Goal: Task Accomplishment & Management: Manage account settings

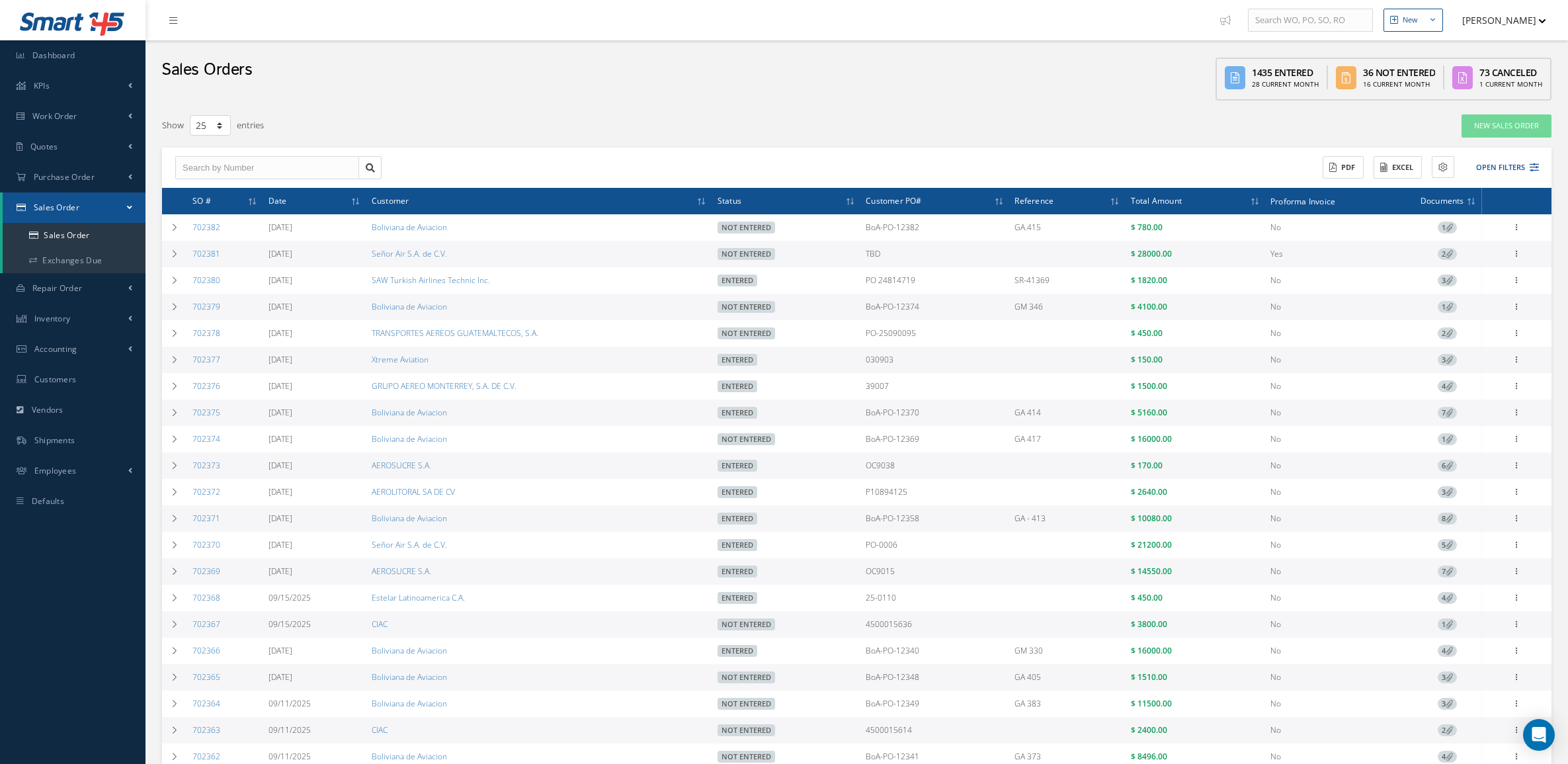
select select "25"
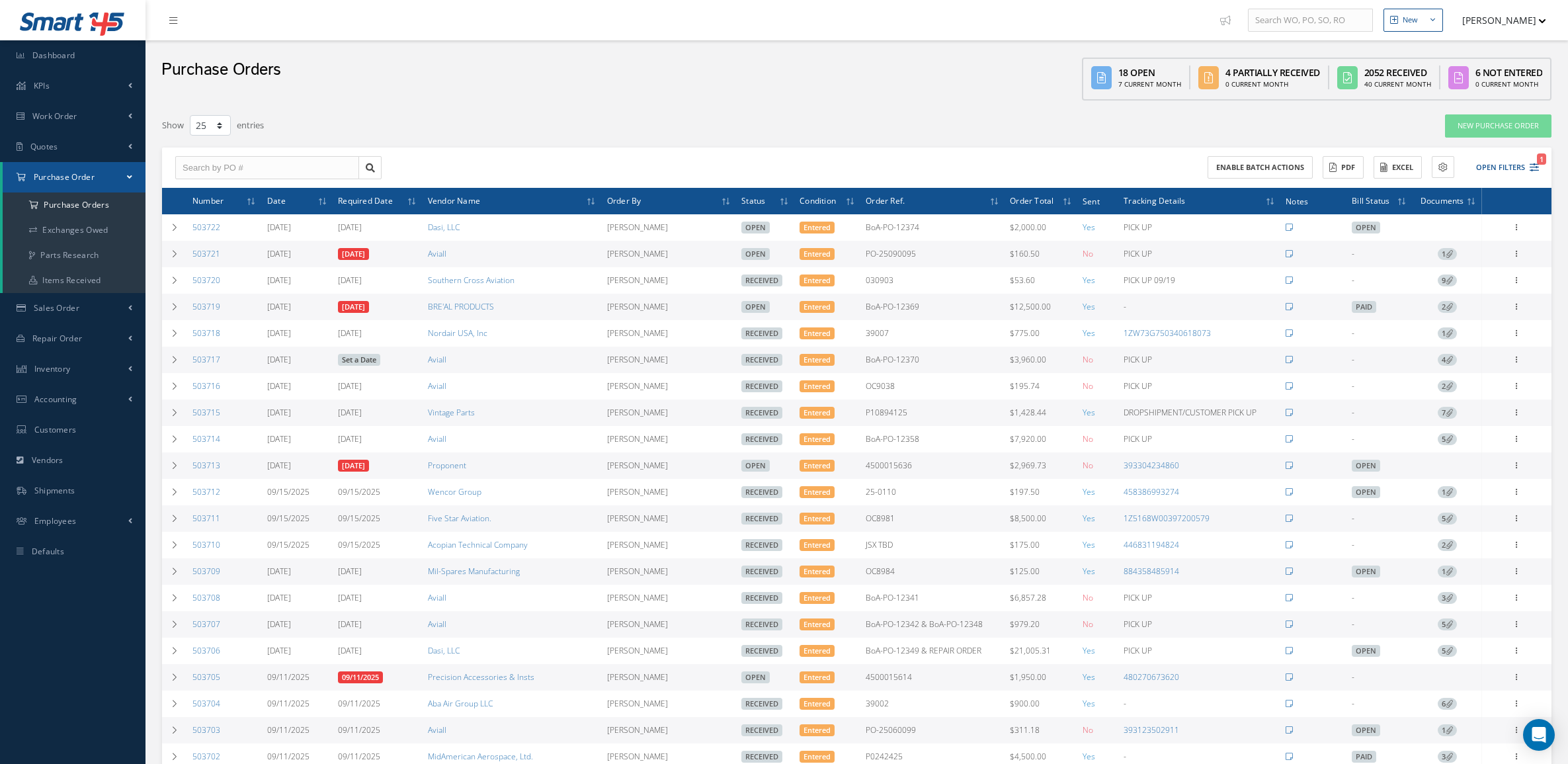
select select "25"
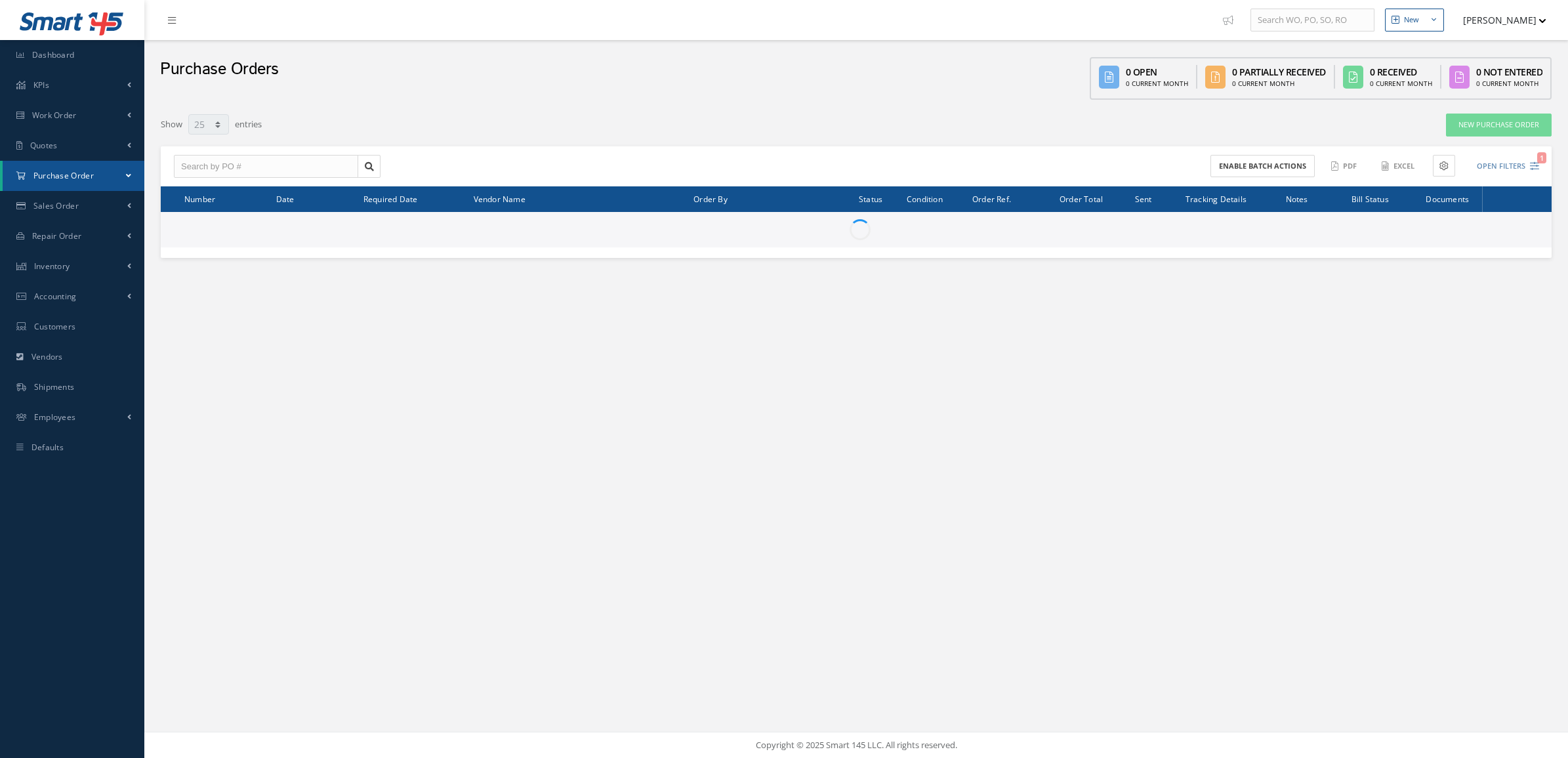
select select "25"
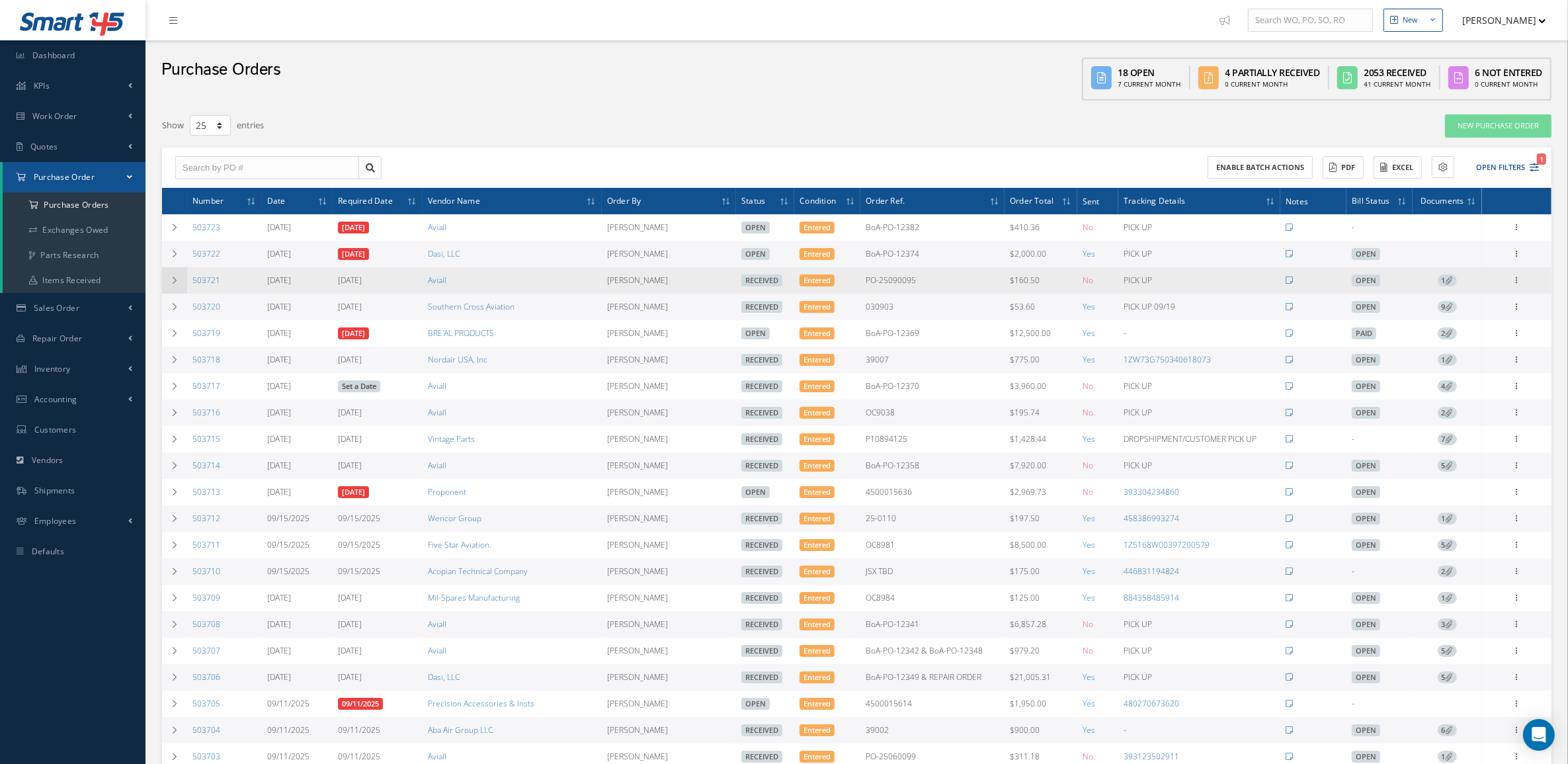
click at [182, 281] on td at bounding box center [175, 281] width 25 height 26
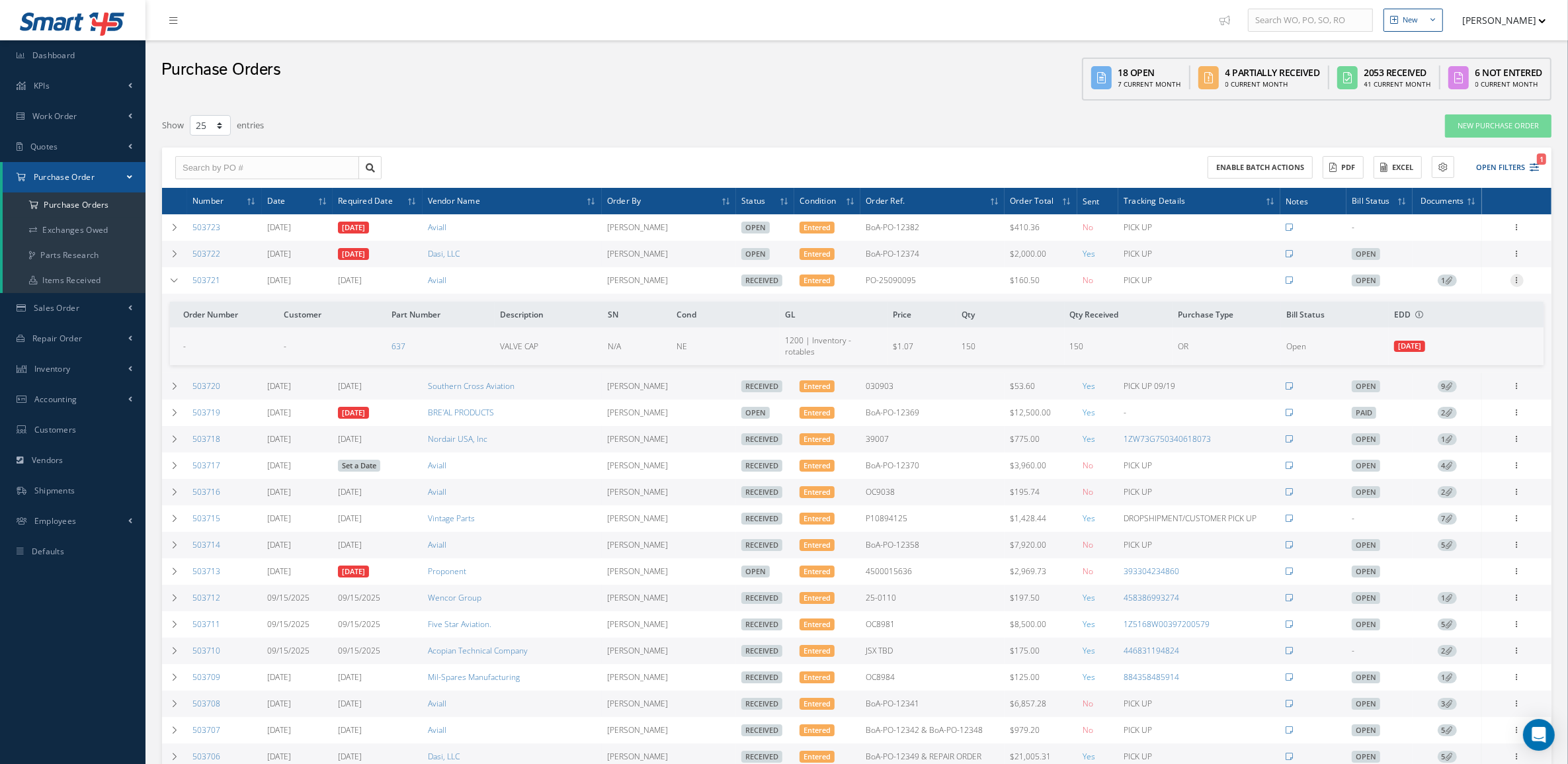
click at [1515, 278] on icon at bounding box center [1517, 279] width 13 height 11
click at [1469, 371] on link "Documents" at bounding box center [1456, 374] width 104 height 17
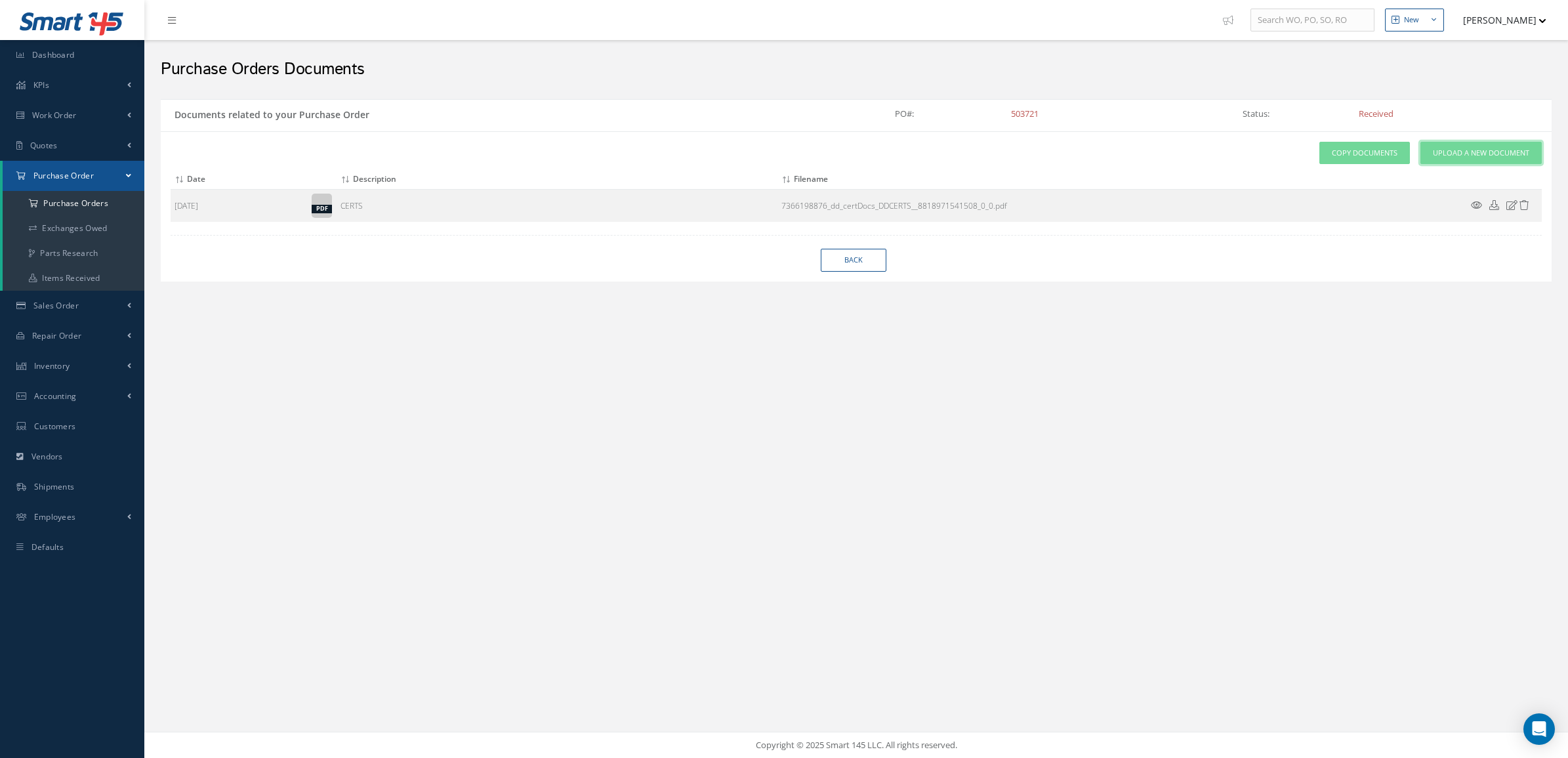
click at [1464, 149] on span "Upload a New Document" at bounding box center [1481, 154] width 96 height 11
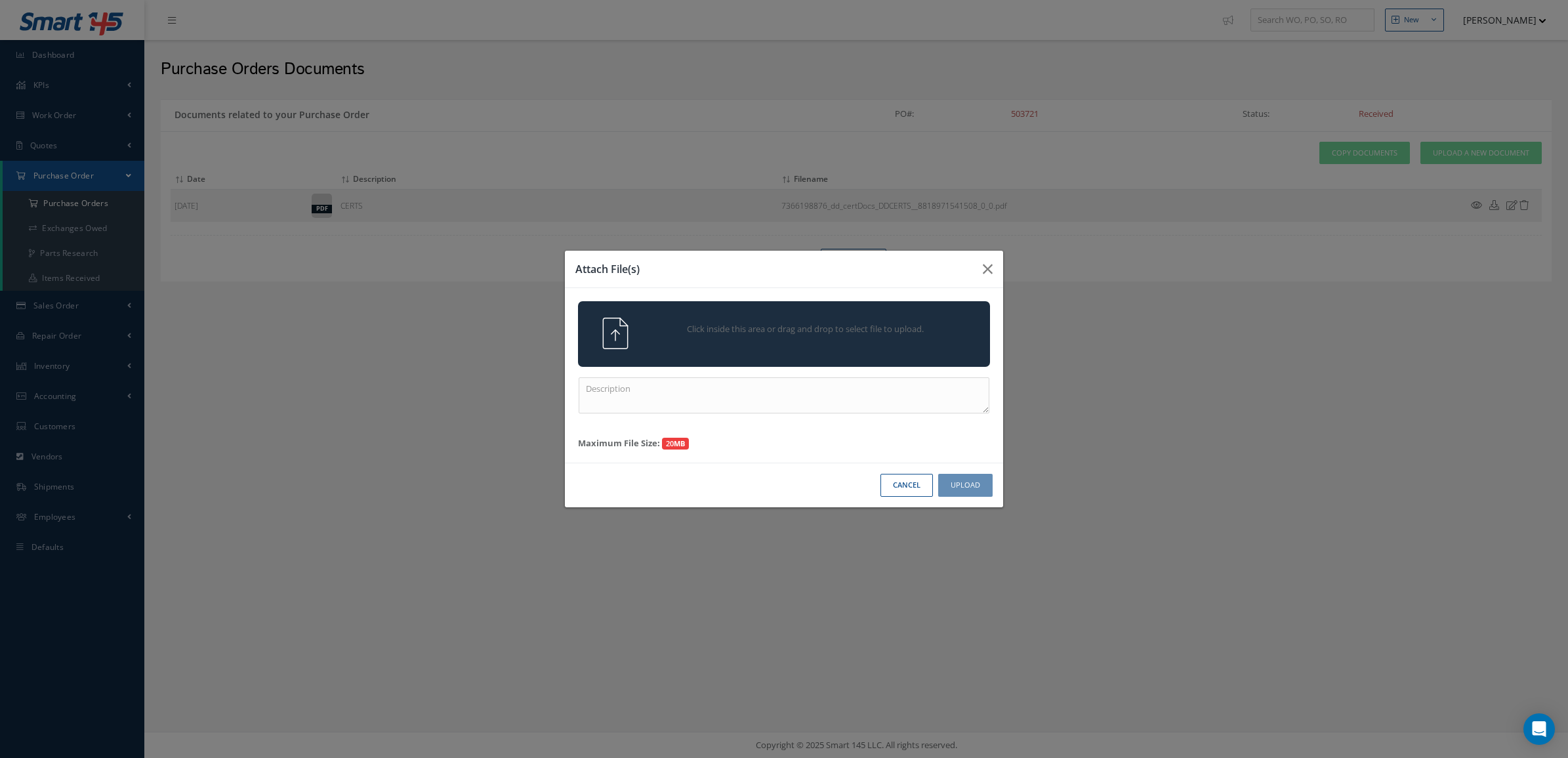
click at [795, 324] on span "Click inside this area or drag and drop to select file to upload." at bounding box center [806, 329] width 298 height 13
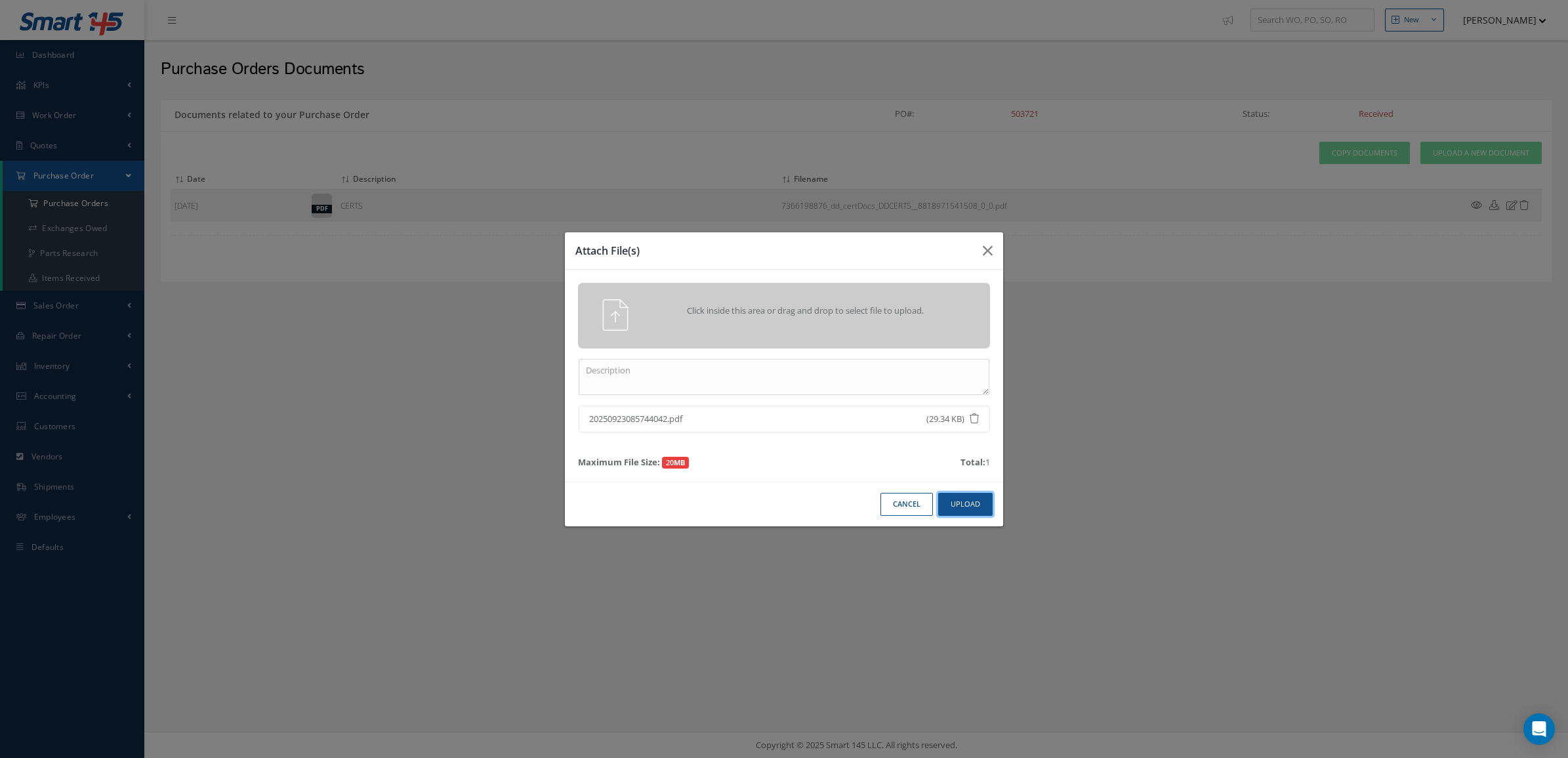
click at [959, 506] on button "Upload" at bounding box center [965, 504] width 54 height 23
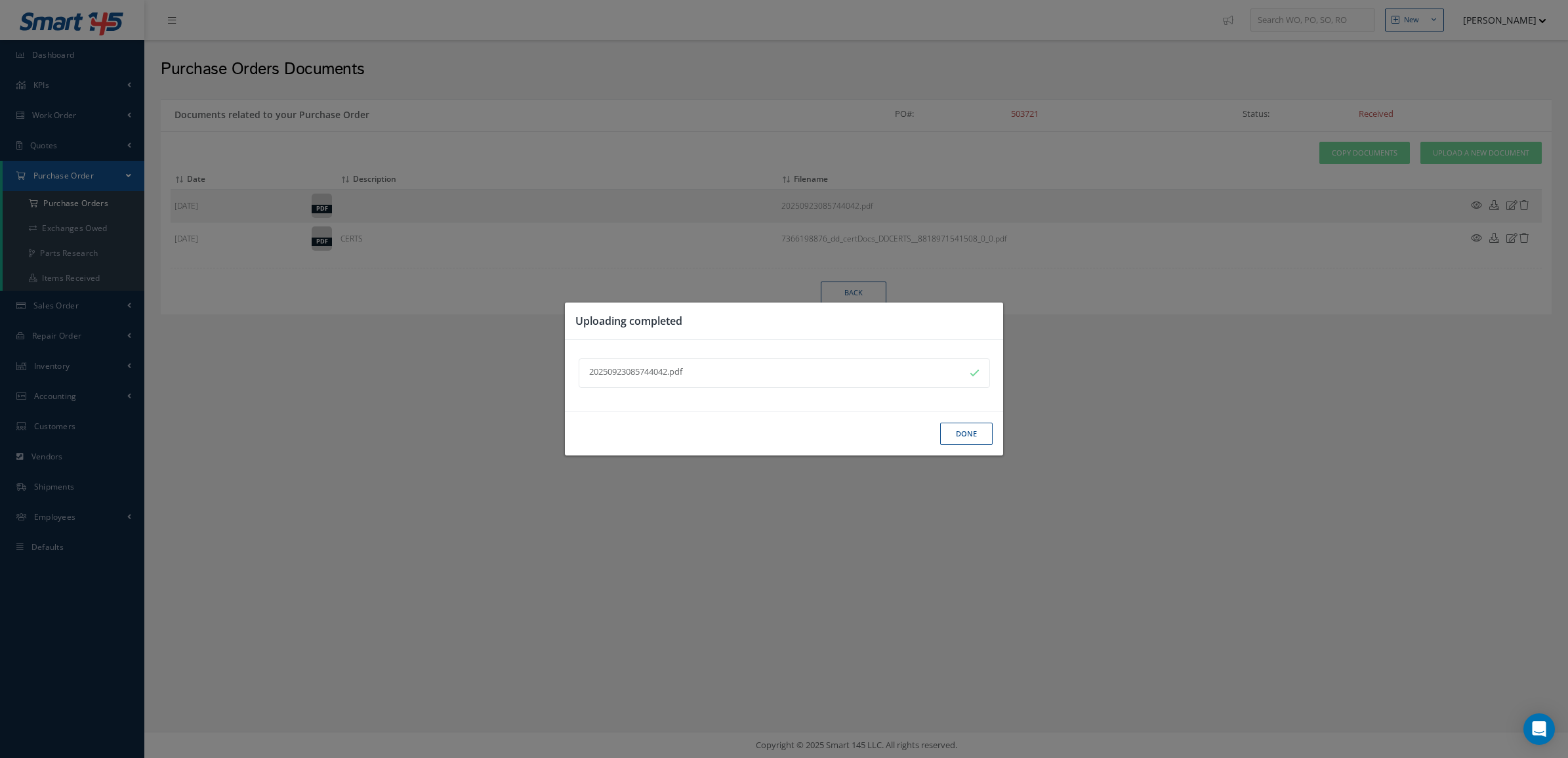
click at [995, 438] on div "Done" at bounding box center [784, 434] width 439 height 44
click at [949, 440] on button "Done" at bounding box center [967, 434] width 53 height 23
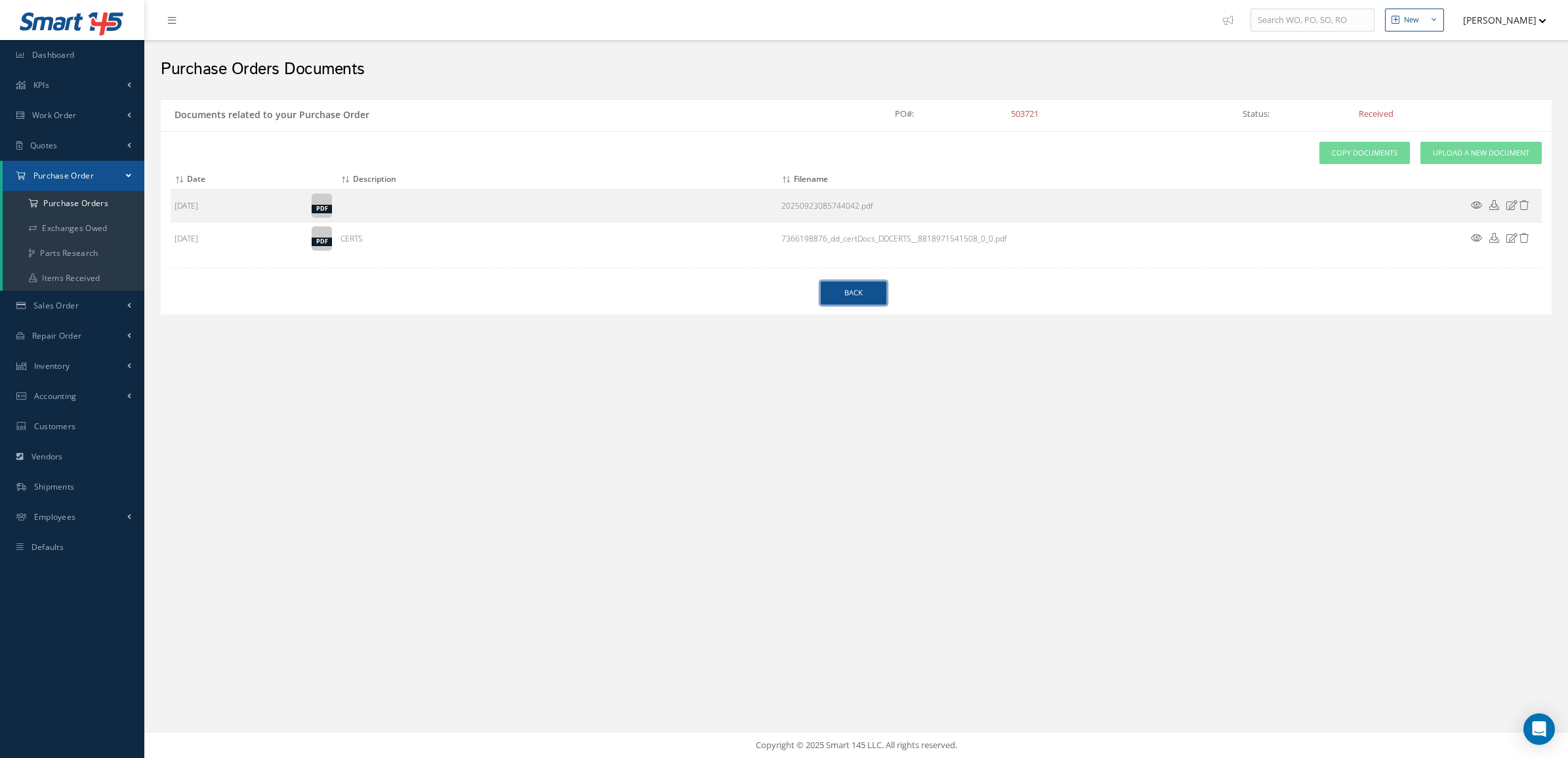
click at [867, 287] on link "Back" at bounding box center [853, 293] width 66 height 23
select select "25"
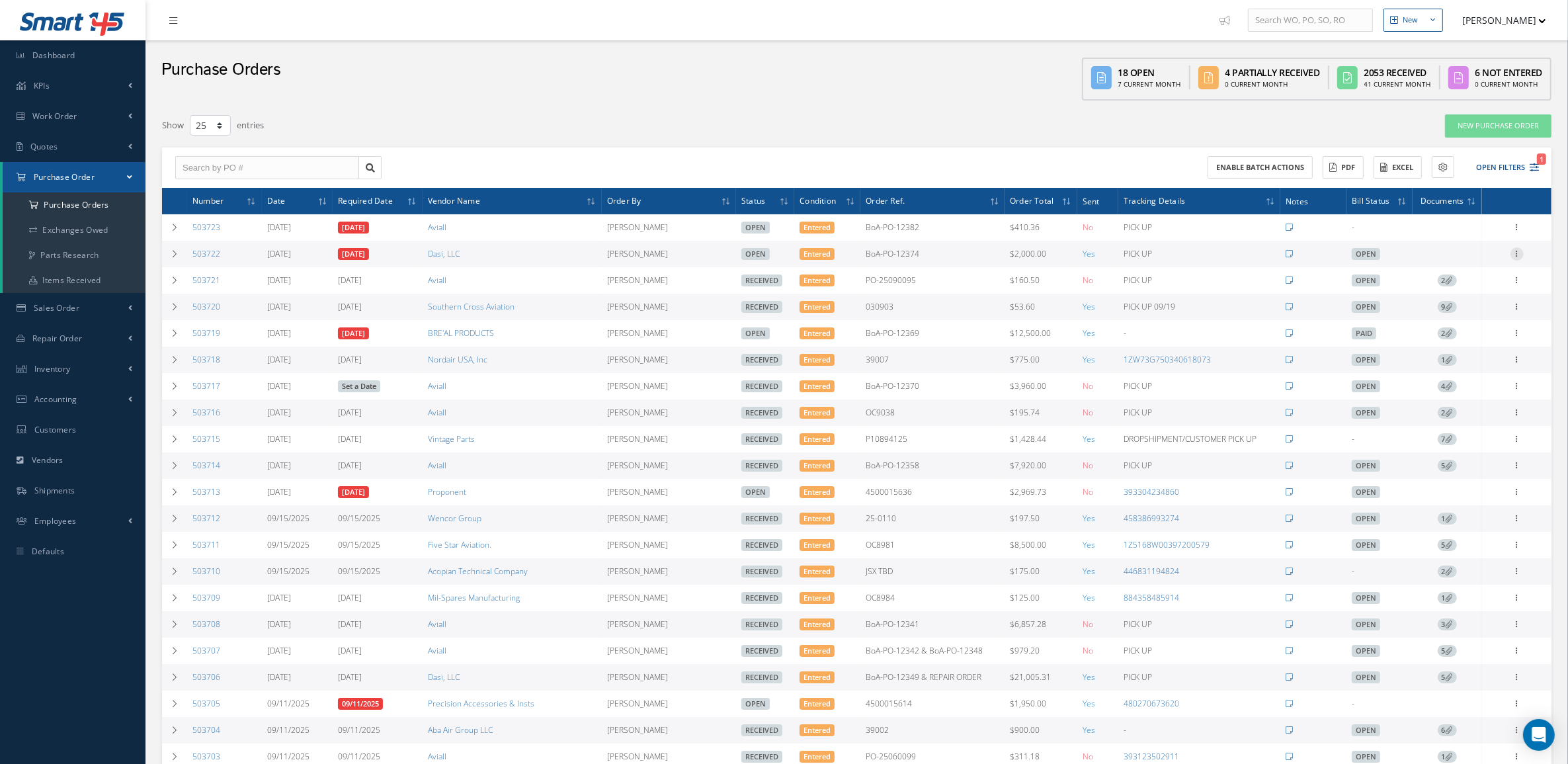
click at [1522, 252] on icon at bounding box center [1517, 252] width 13 height 11
click at [1475, 359] on link "Documents" at bounding box center [1456, 364] width 104 height 17
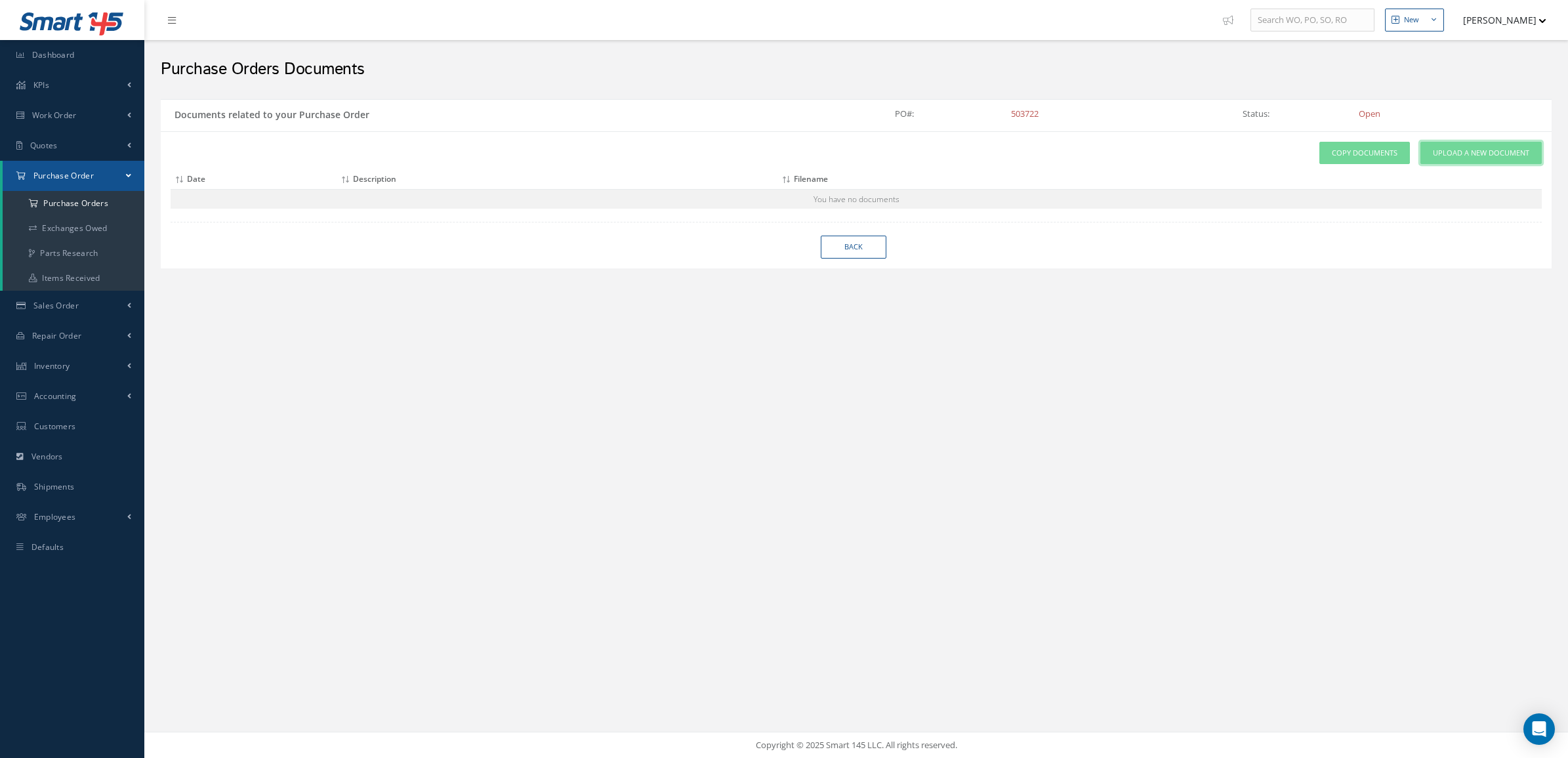
click at [1459, 154] on span "Upload a New Document" at bounding box center [1481, 154] width 96 height 11
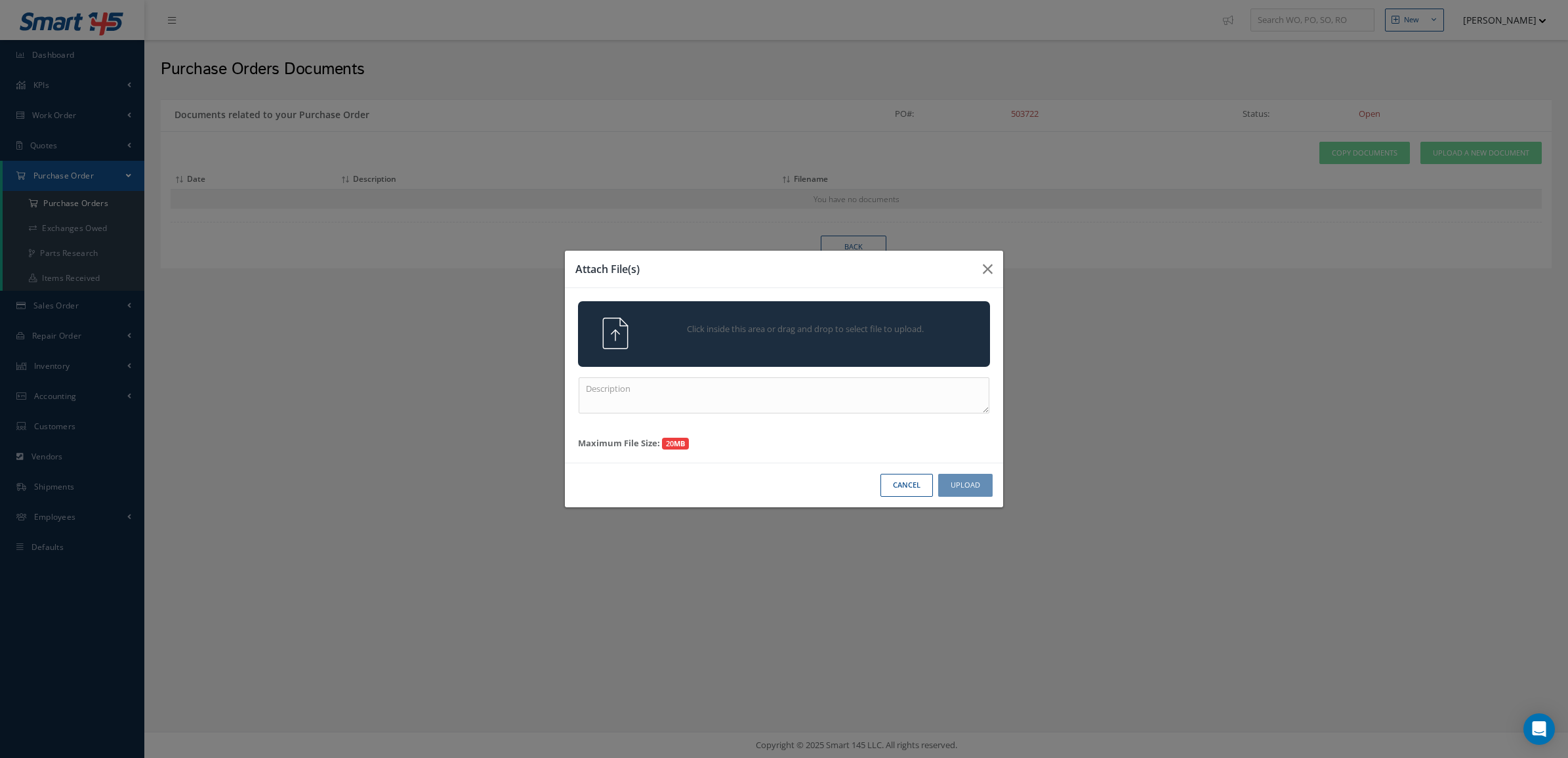
click at [805, 352] on div "Click inside this area or drag and drop to select file to upload." at bounding box center [784, 334] width 412 height 66
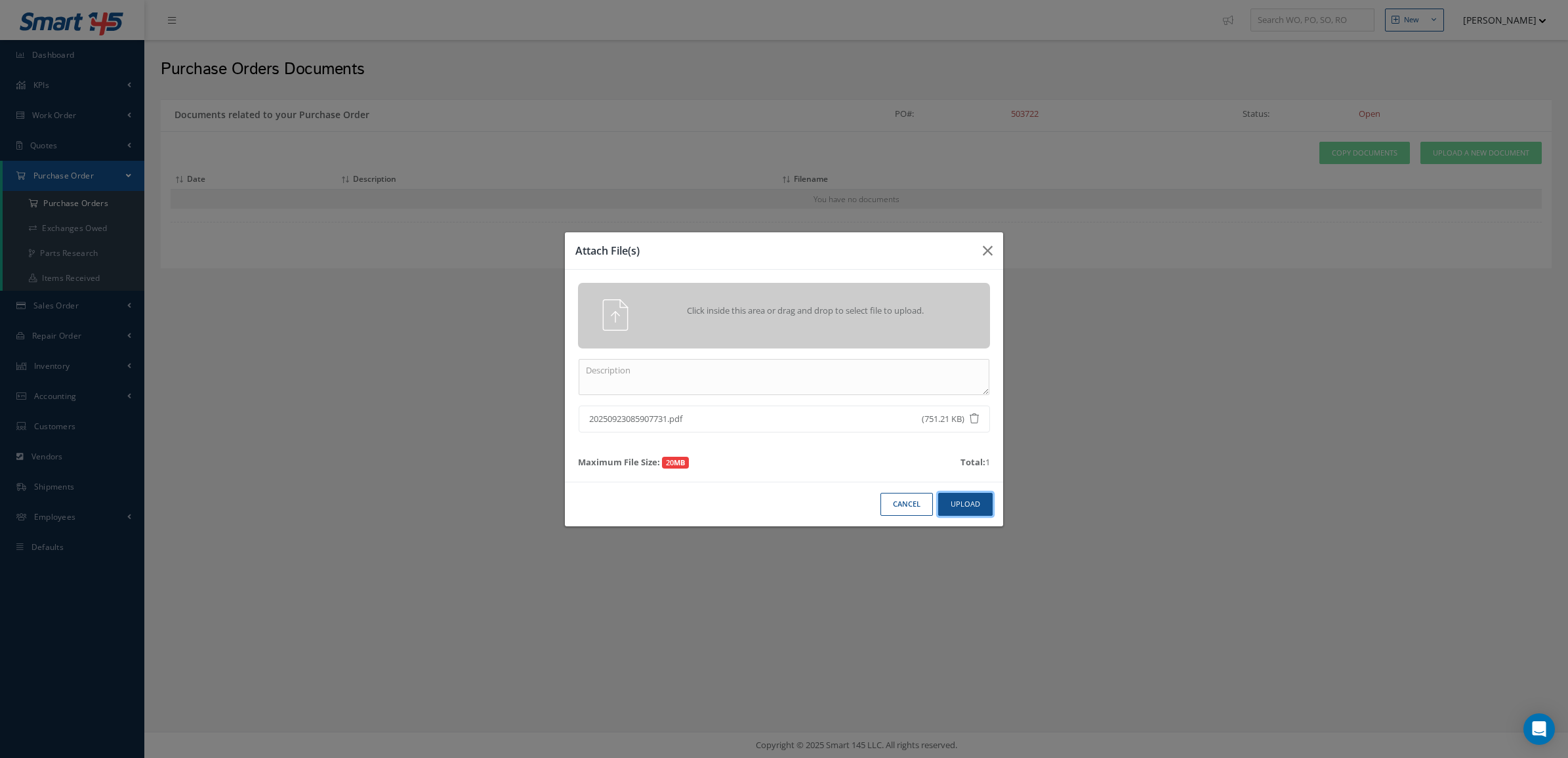
click at [949, 512] on button "Upload" at bounding box center [965, 504] width 54 height 23
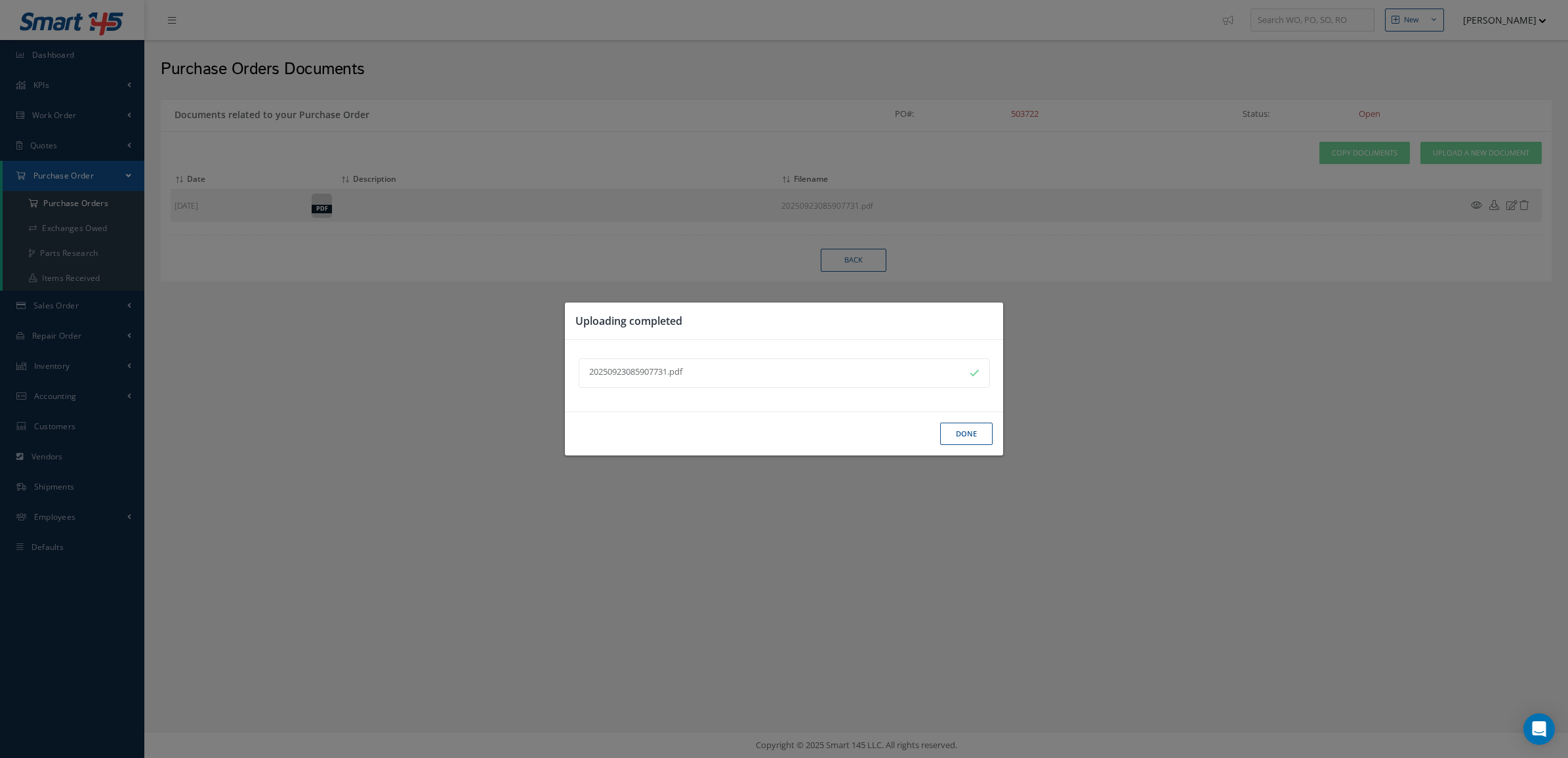
click at [947, 430] on button "Done" at bounding box center [967, 434] width 53 height 23
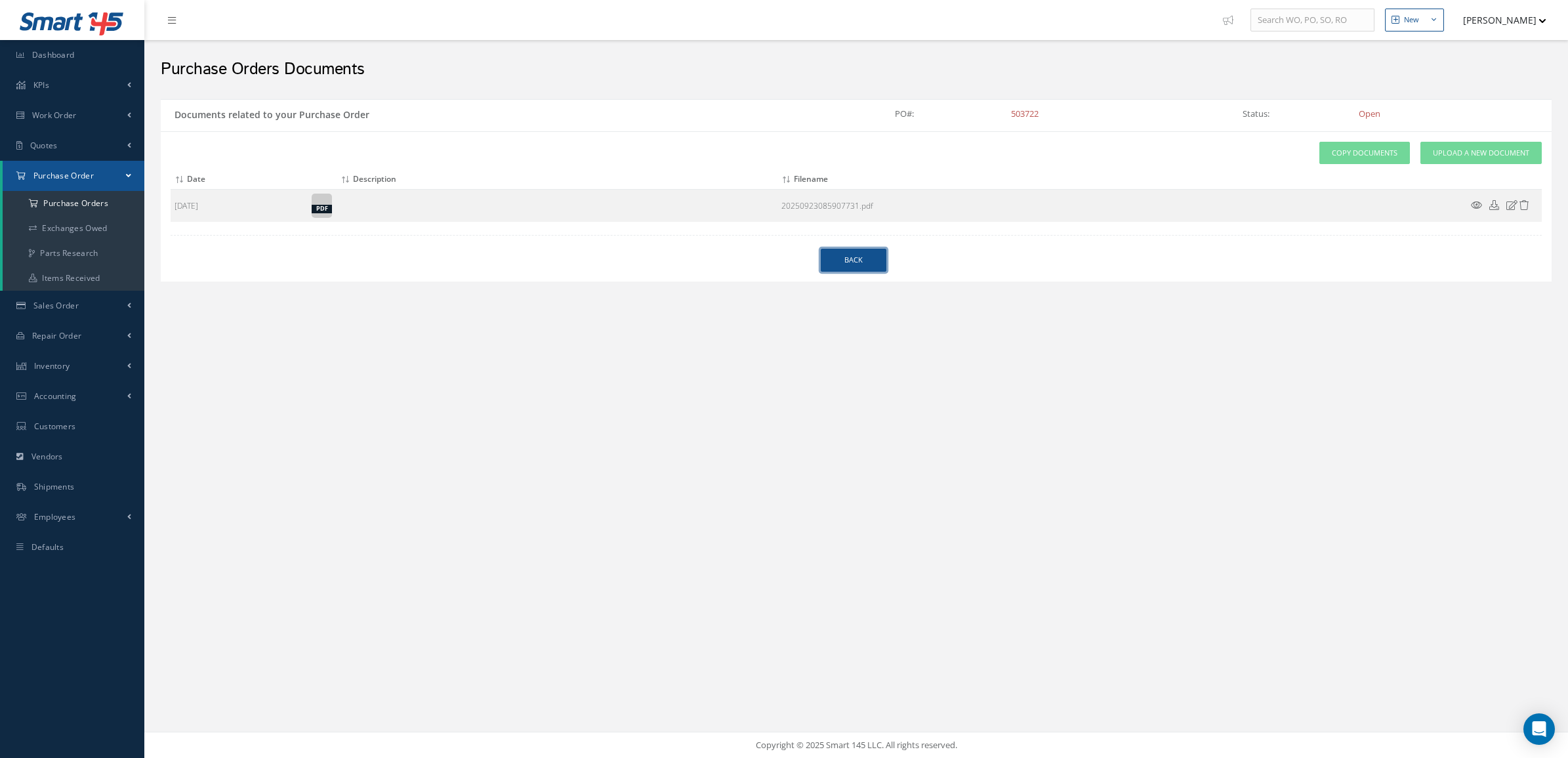
click at [862, 263] on link "Back" at bounding box center [853, 260] width 66 height 23
select select "25"
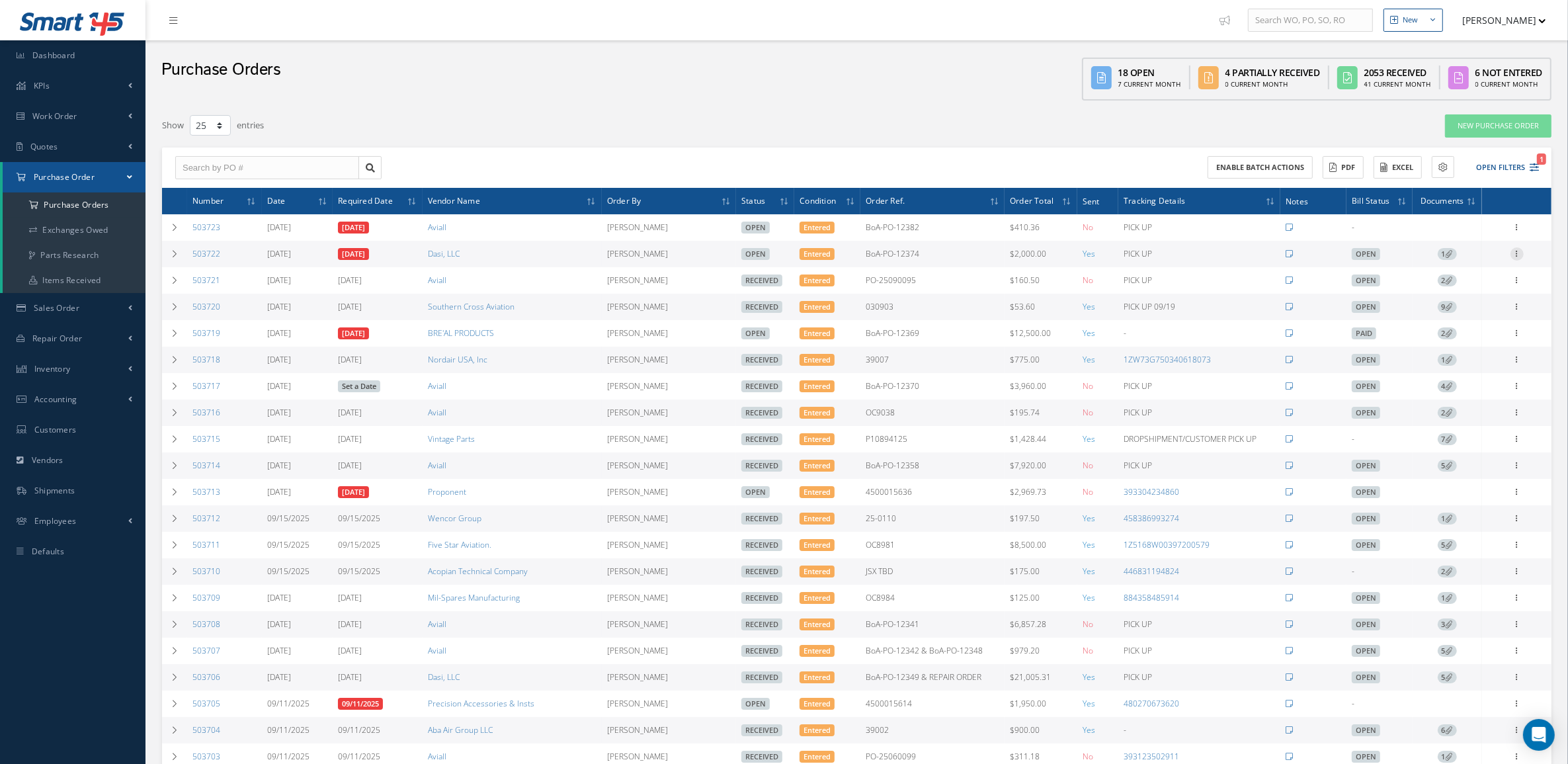
click at [1513, 252] on icon at bounding box center [1517, 252] width 13 height 11
click at [1476, 266] on link "Receive" at bounding box center [1456, 262] width 104 height 17
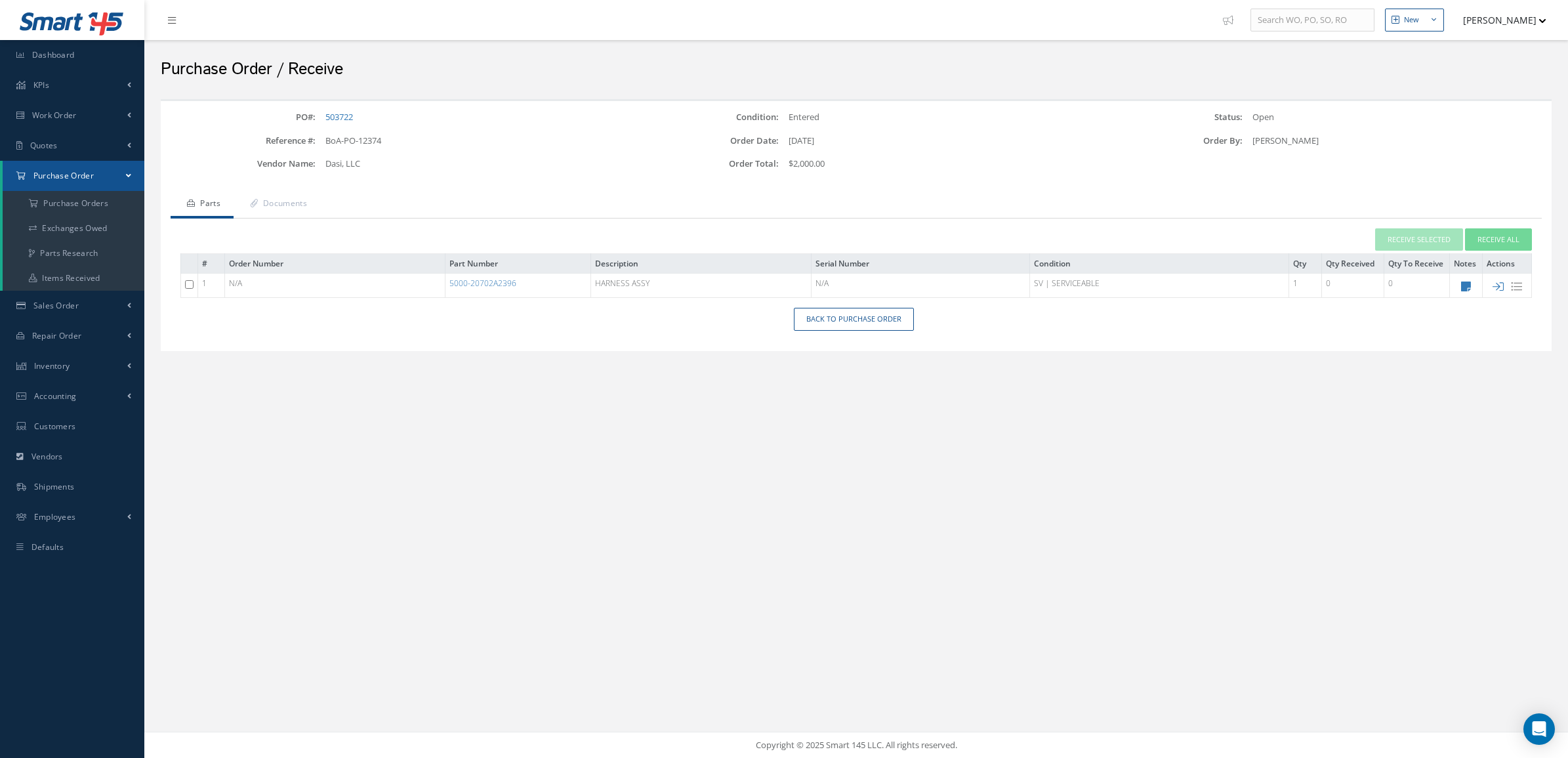
drag, startPoint x: 1570, startPoint y: 200, endPoint x: 1037, endPoint y: 397, distance: 568.2
click at [1038, 398] on div "New New Work Order New Purchase Order New Customer Quote New Sales Order New Re…" at bounding box center [857, 379] width 1424 height 758
click at [1497, 286] on icon at bounding box center [1499, 287] width 11 height 11
type input "[DATE]"
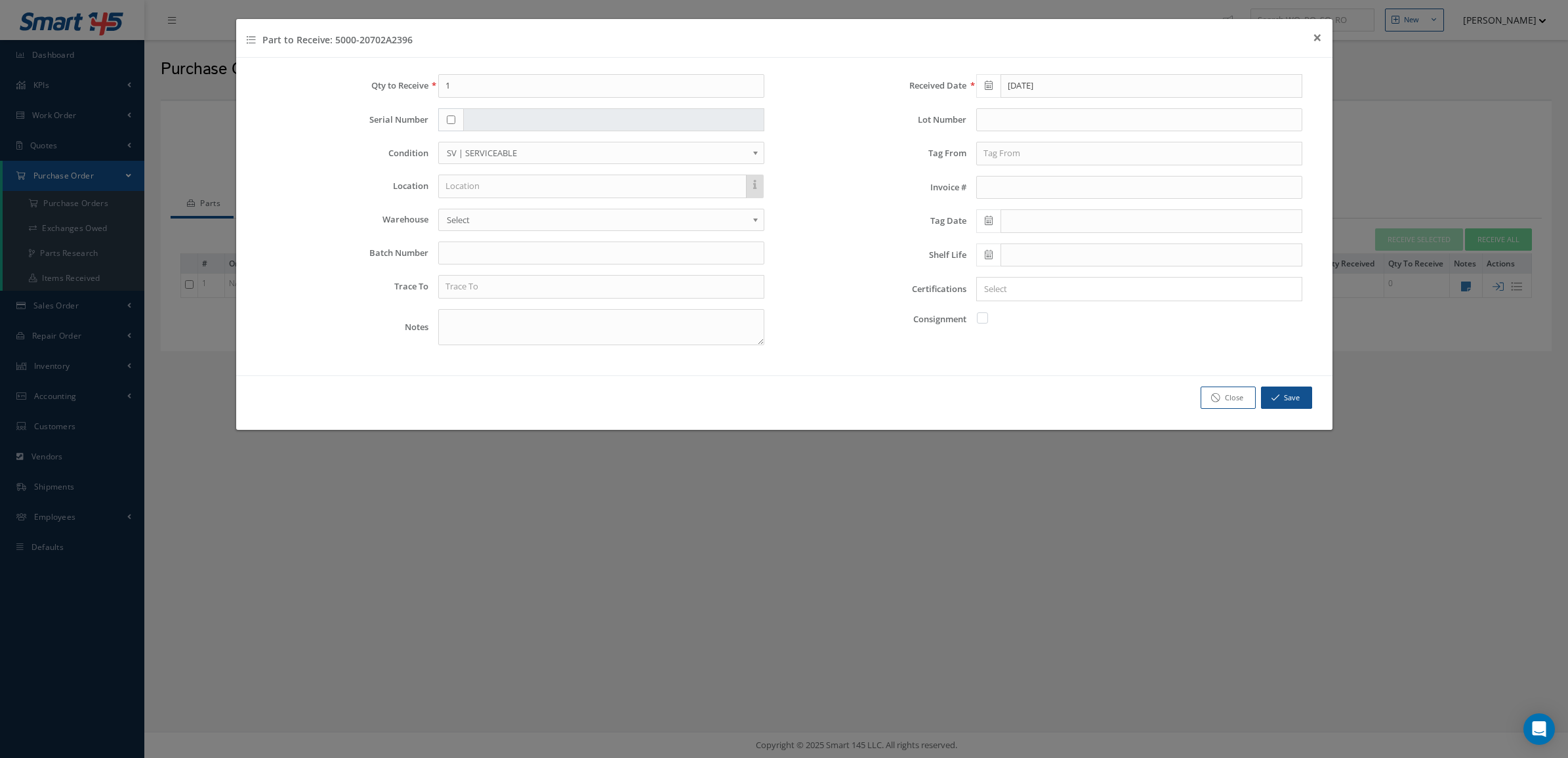
click at [452, 119] on input "checkbox" at bounding box center [451, 120] width 8 height 8
checkbox input "true"
click at [485, 122] on input "text" at bounding box center [614, 120] width 301 height 24
type input "B16FEB10-5"
click at [486, 283] on input "text" at bounding box center [601, 287] width 326 height 24
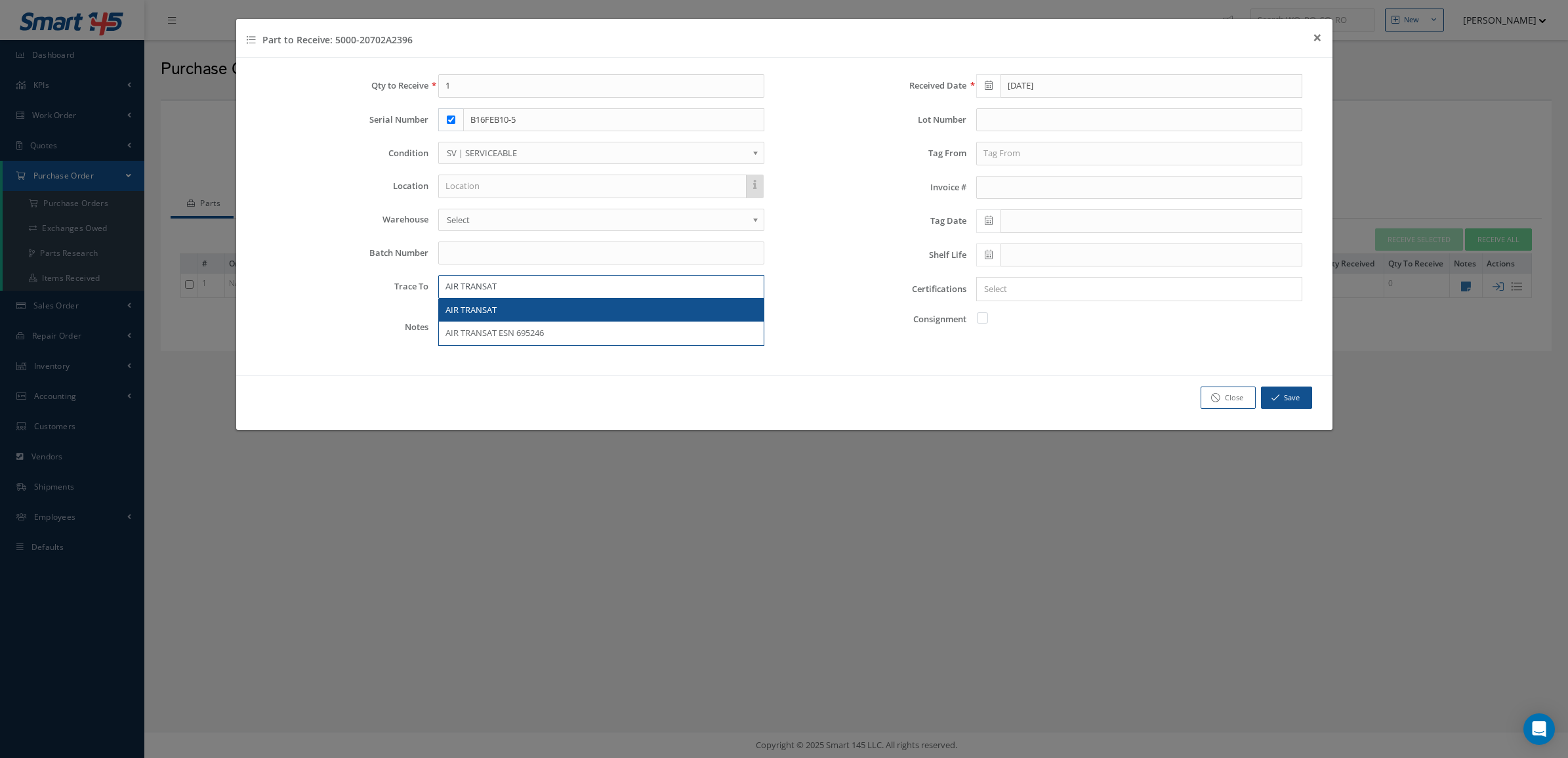
type input "AIR TRANSAT"
click at [495, 311] on span "AIR TRANSAT" at bounding box center [471, 310] width 51 height 11
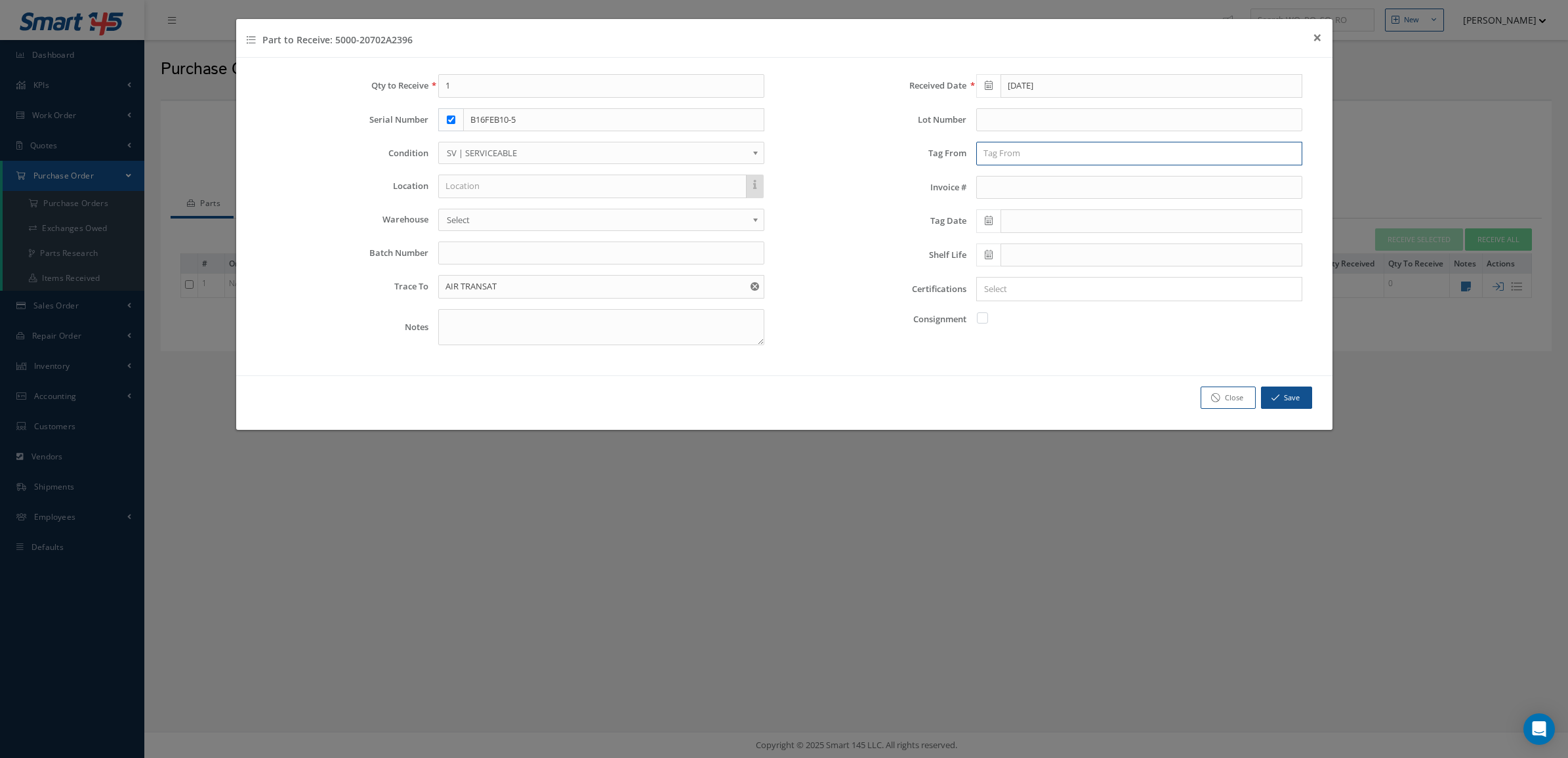
click at [1021, 158] on input "text" at bounding box center [1139, 154] width 326 height 24
type input "AMSAFE INC"
click at [990, 185] on div "AMSAFE INC" at bounding box center [1139, 177] width 324 height 24
click at [991, 220] on icon at bounding box center [989, 220] width 8 height 9
click at [1097, 246] on th "»" at bounding box center [1105, 246] width 20 height 20
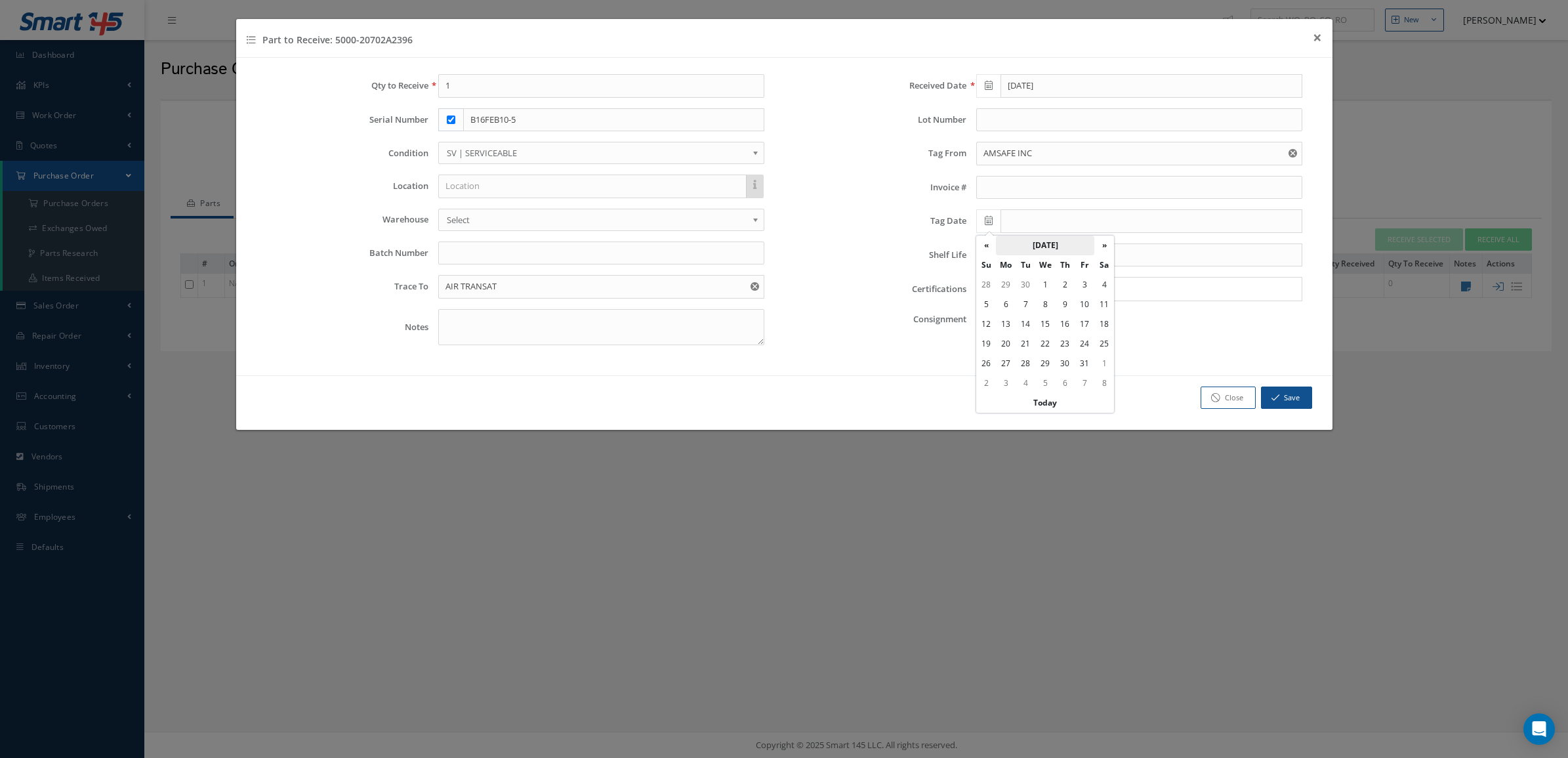
click at [1026, 246] on th "October 2025" at bounding box center [1046, 246] width 99 height 20
click at [989, 240] on th "«" at bounding box center [986, 246] width 20 height 20
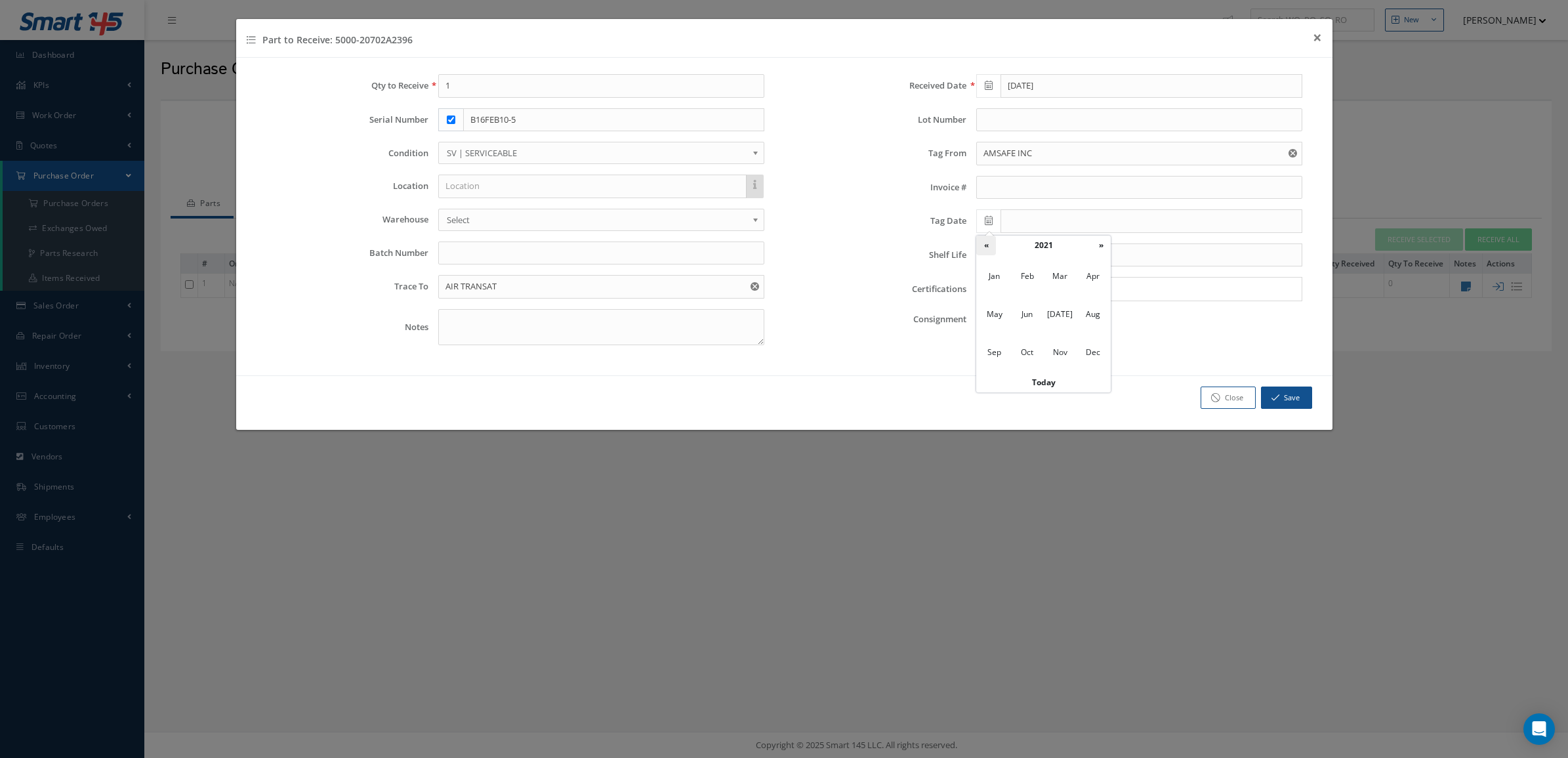
click at [989, 240] on th "«" at bounding box center [986, 246] width 20 height 20
click at [1031, 348] on span "Oct" at bounding box center [1028, 351] width 30 height 35
click at [1020, 346] on td "20" at bounding box center [1026, 344] width 20 height 20
type input "10/20/2020"
click at [1008, 292] on input "Search for option" at bounding box center [1136, 289] width 316 height 14
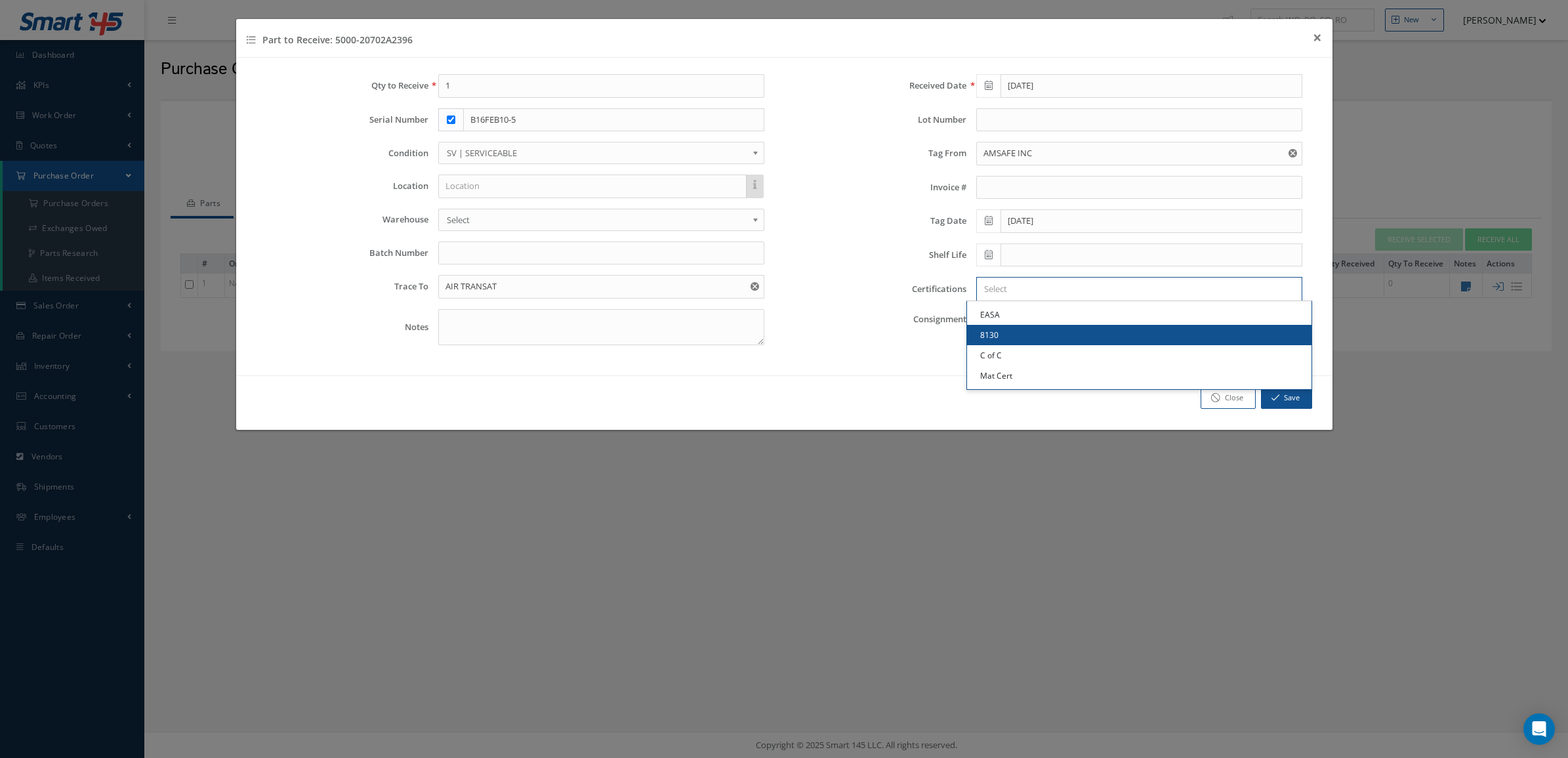
click at [1017, 328] on link "8130" at bounding box center [1139, 334] width 344 height 21
click at [1037, 293] on input "Search for option" at bounding box center [1156, 289] width 279 height 14
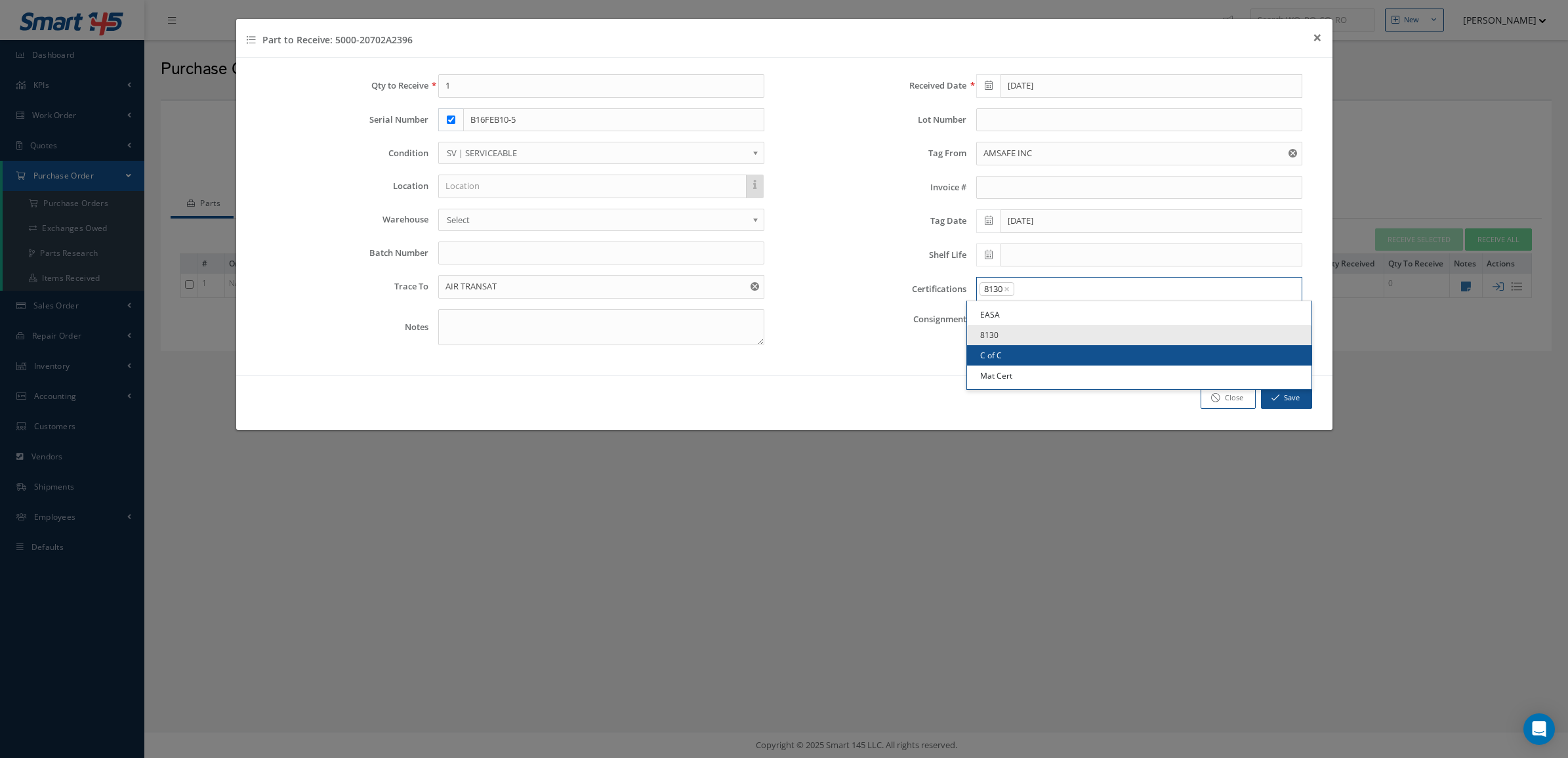
click at [1038, 347] on link "C of C" at bounding box center [1139, 355] width 344 height 21
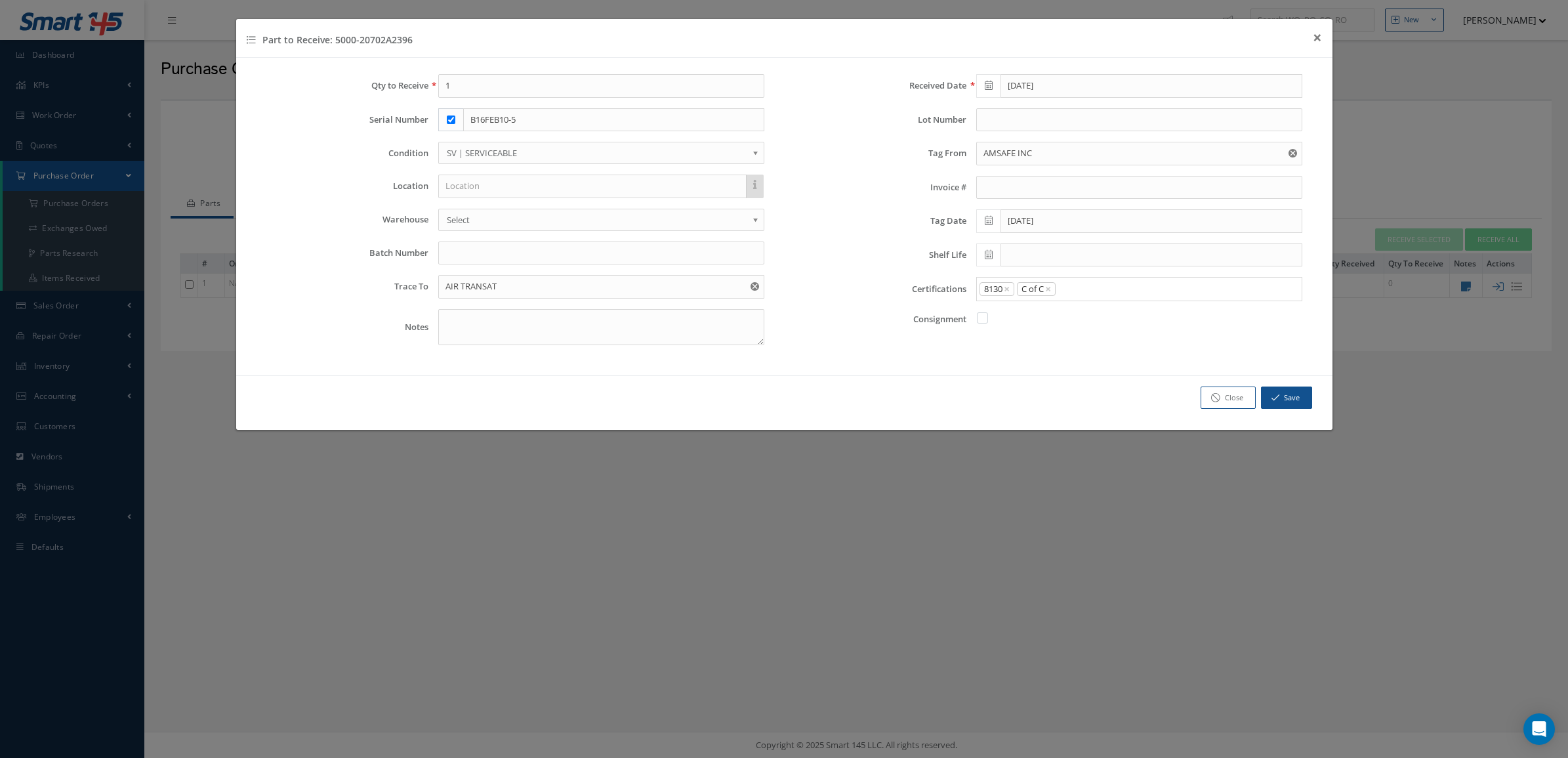
click at [1074, 296] on input "Search for option" at bounding box center [1176, 289] width 238 height 14
click at [1071, 371] on link "Mat Cert" at bounding box center [1139, 375] width 344 height 21
click at [1294, 407] on button "Save" at bounding box center [1287, 398] width 51 height 23
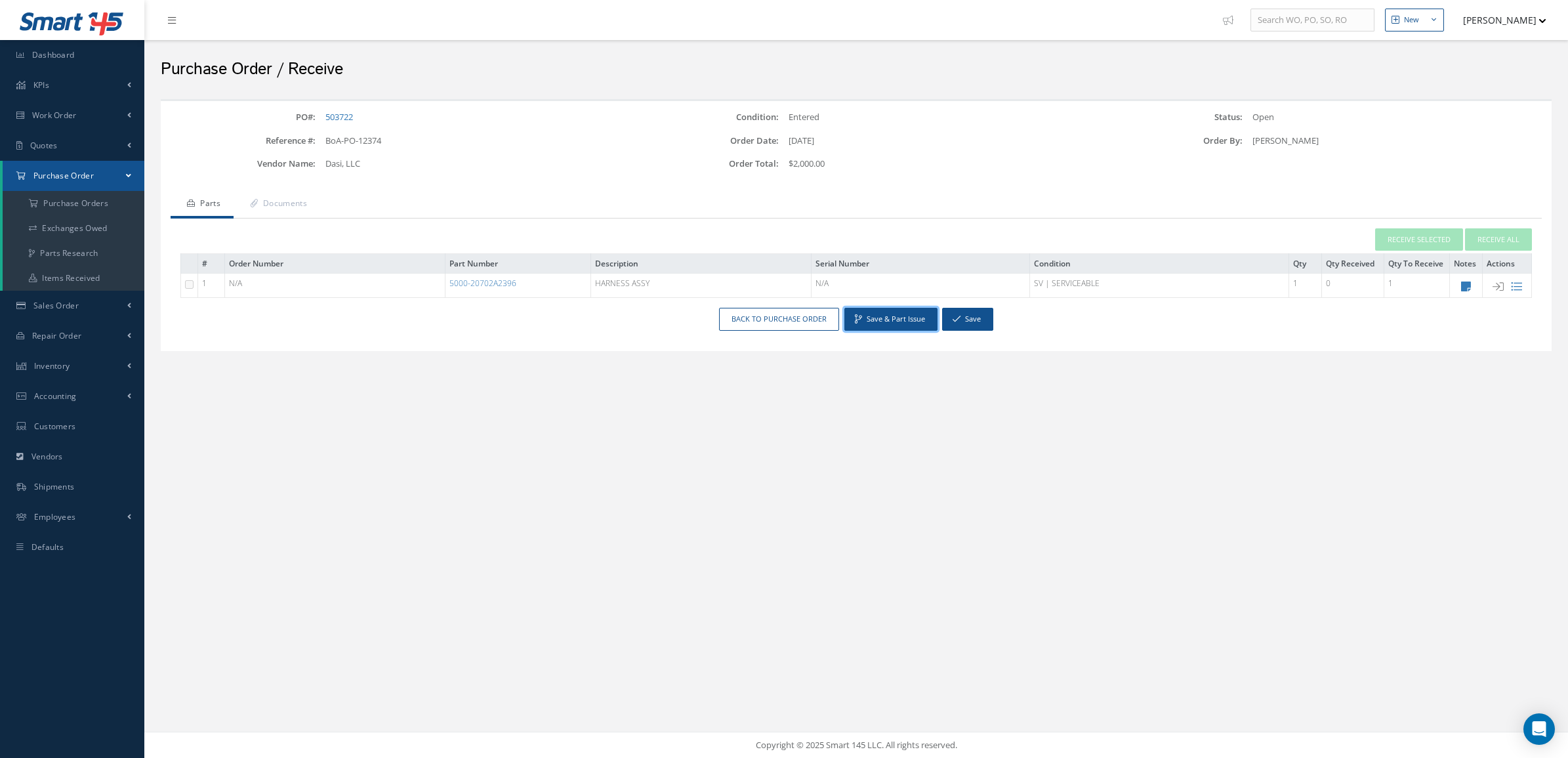
click at [917, 316] on button "Save & Part Issue" at bounding box center [890, 319] width 93 height 23
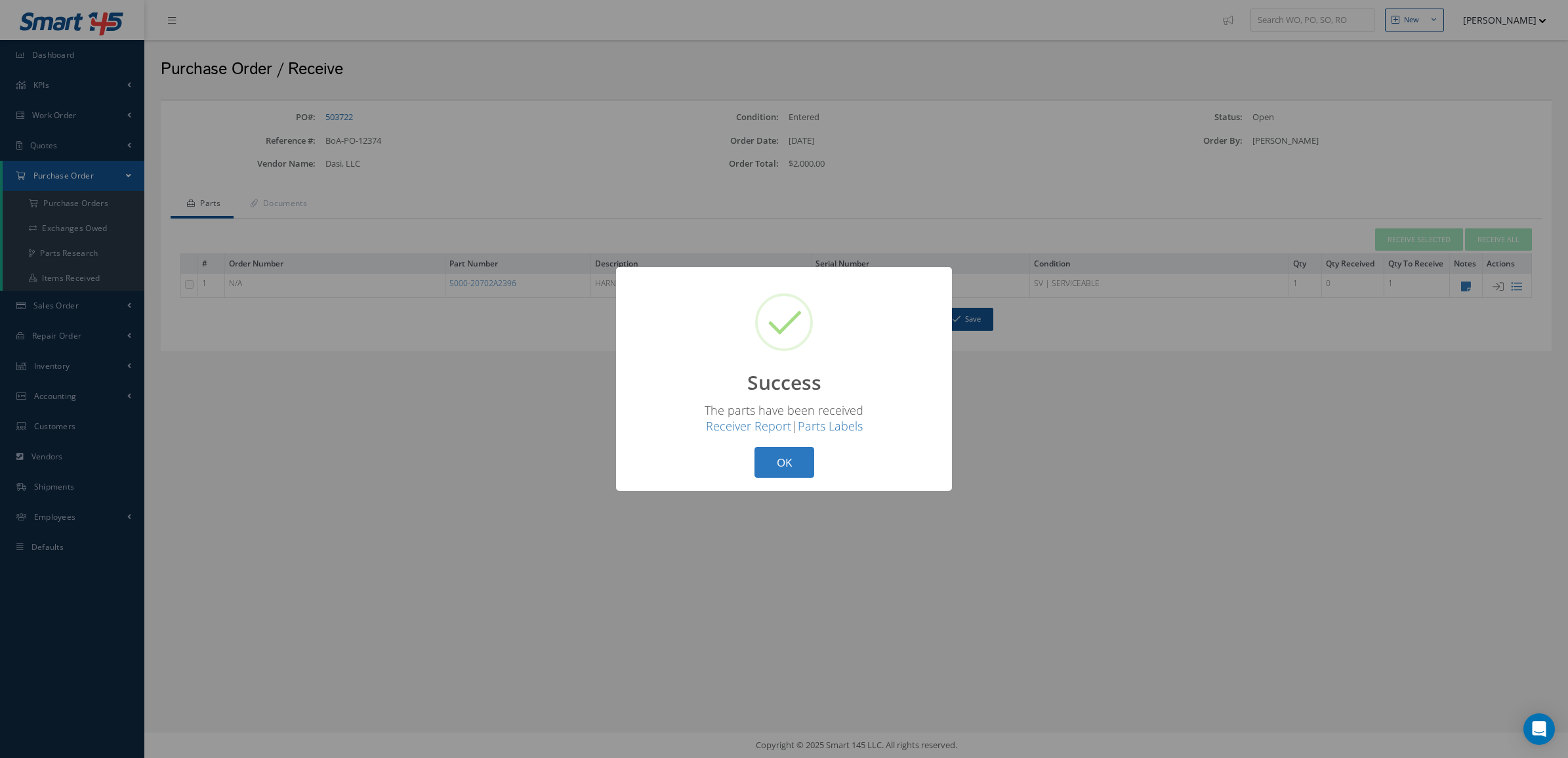
click at [785, 475] on button "OK" at bounding box center [784, 462] width 60 height 31
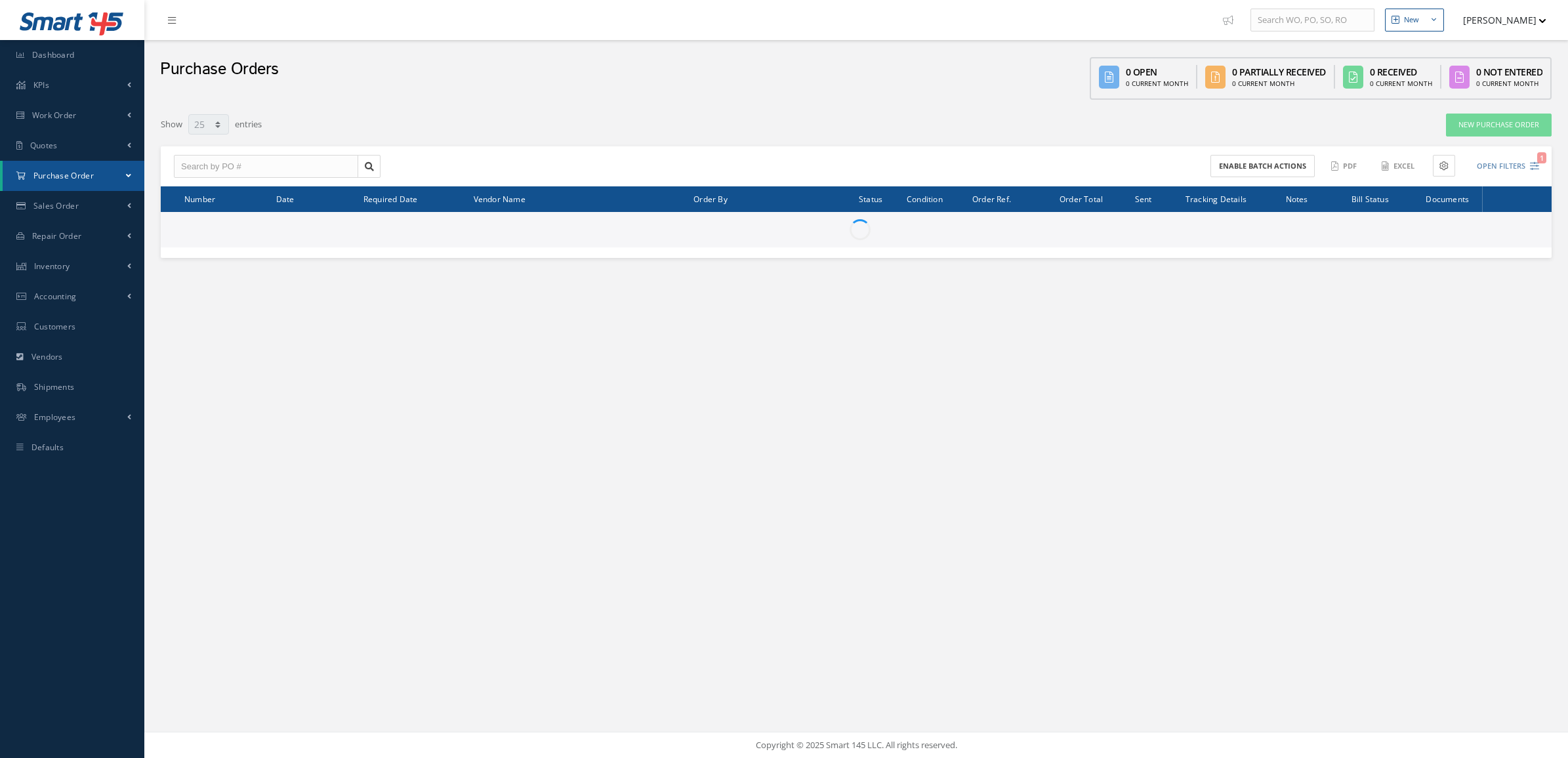
select select "25"
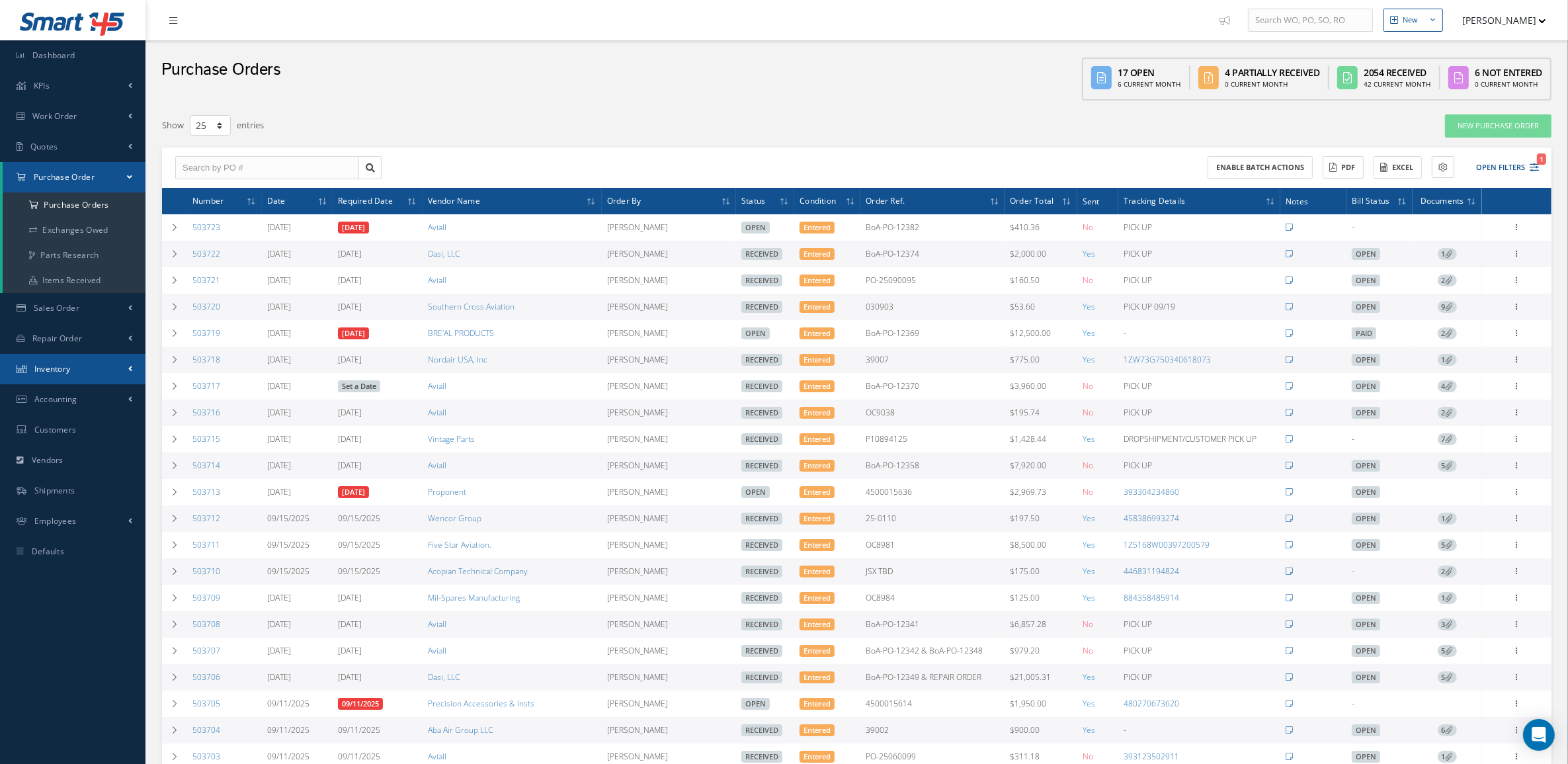
click at [56, 372] on span "Inventory" at bounding box center [53, 369] width 36 height 12
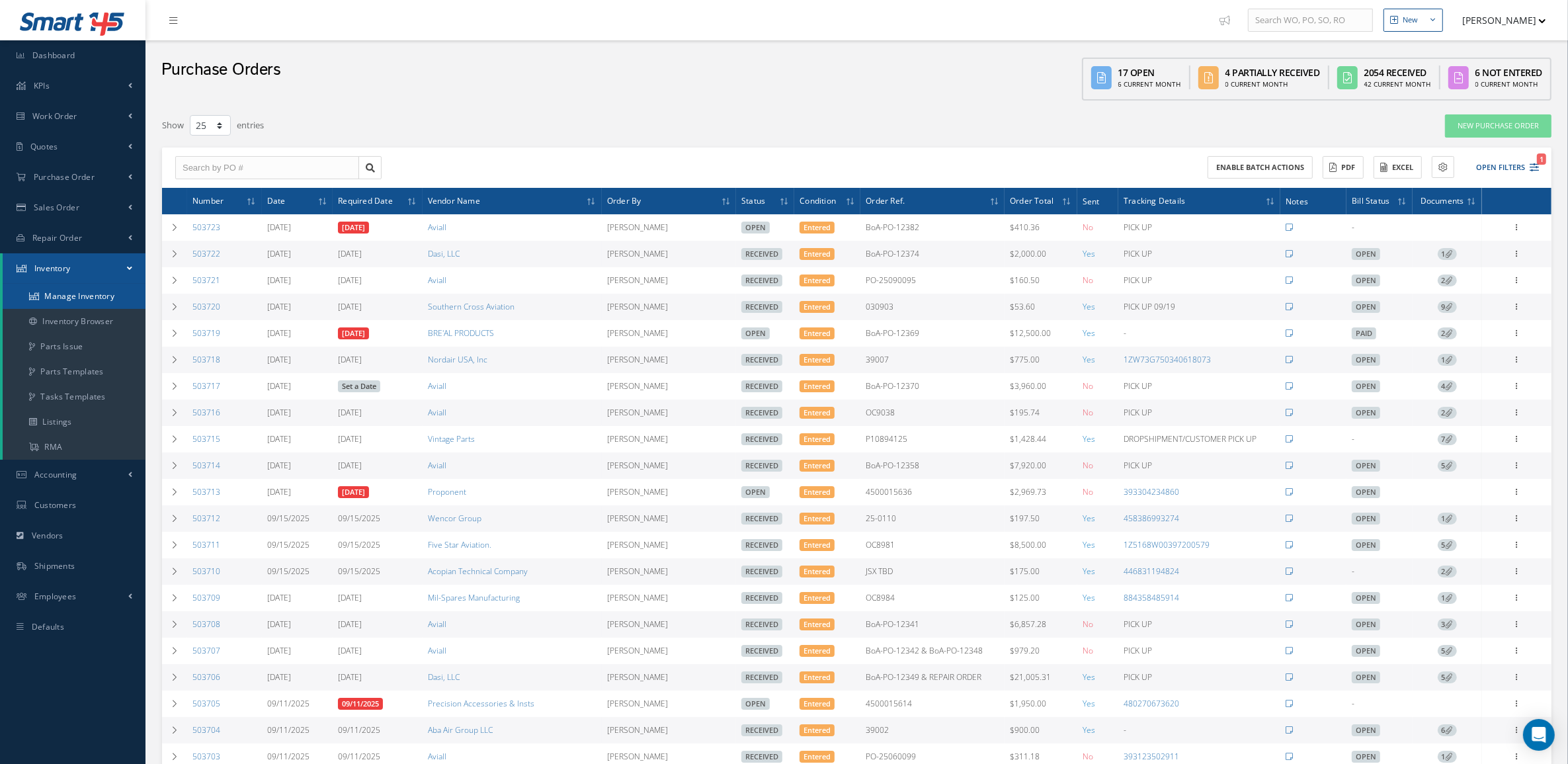
click at [64, 295] on link "Manage Inventory" at bounding box center [74, 296] width 143 height 25
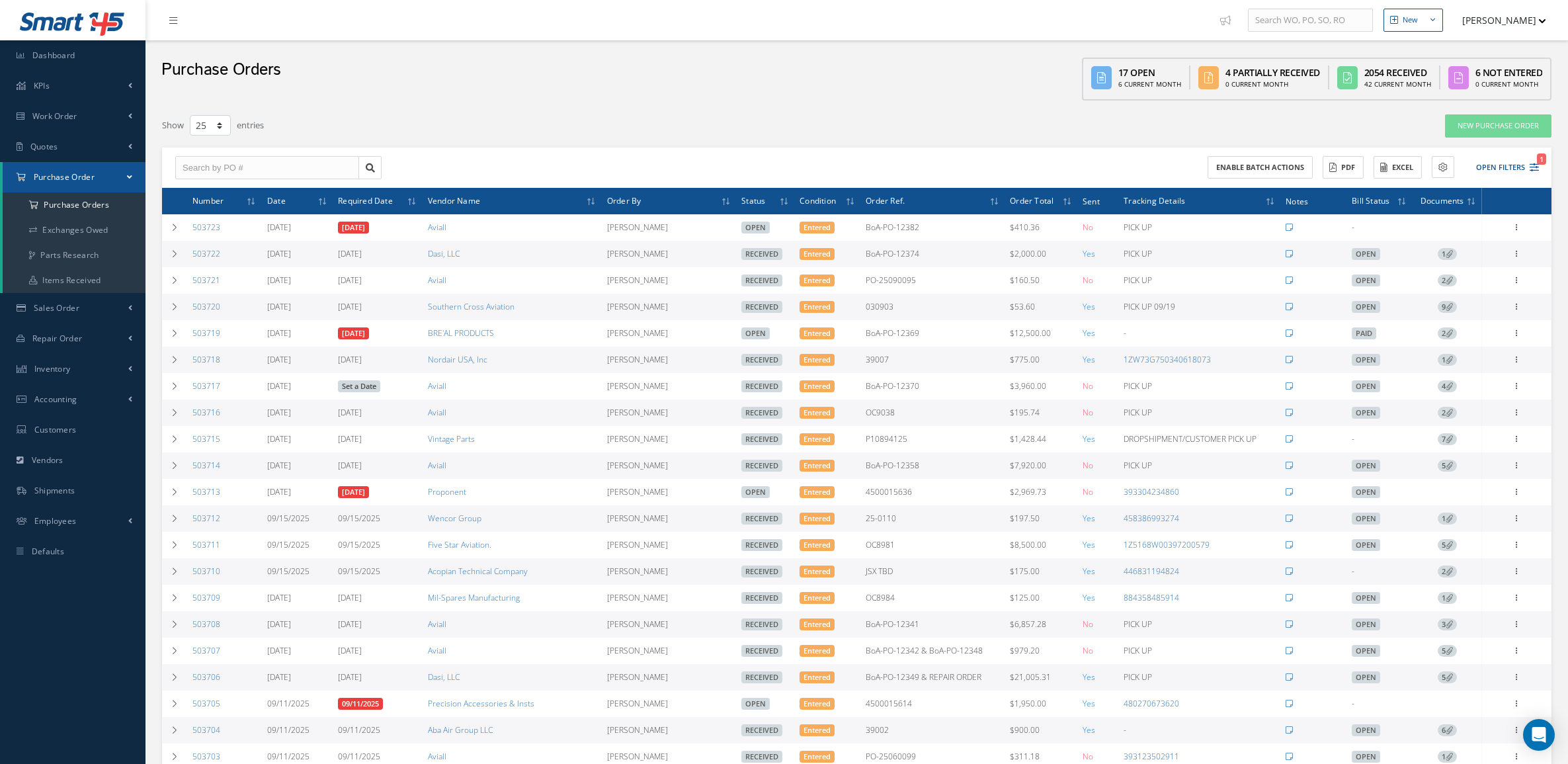
select select "25"
click at [74, 311] on span "Sales Order" at bounding box center [56, 308] width 46 height 12
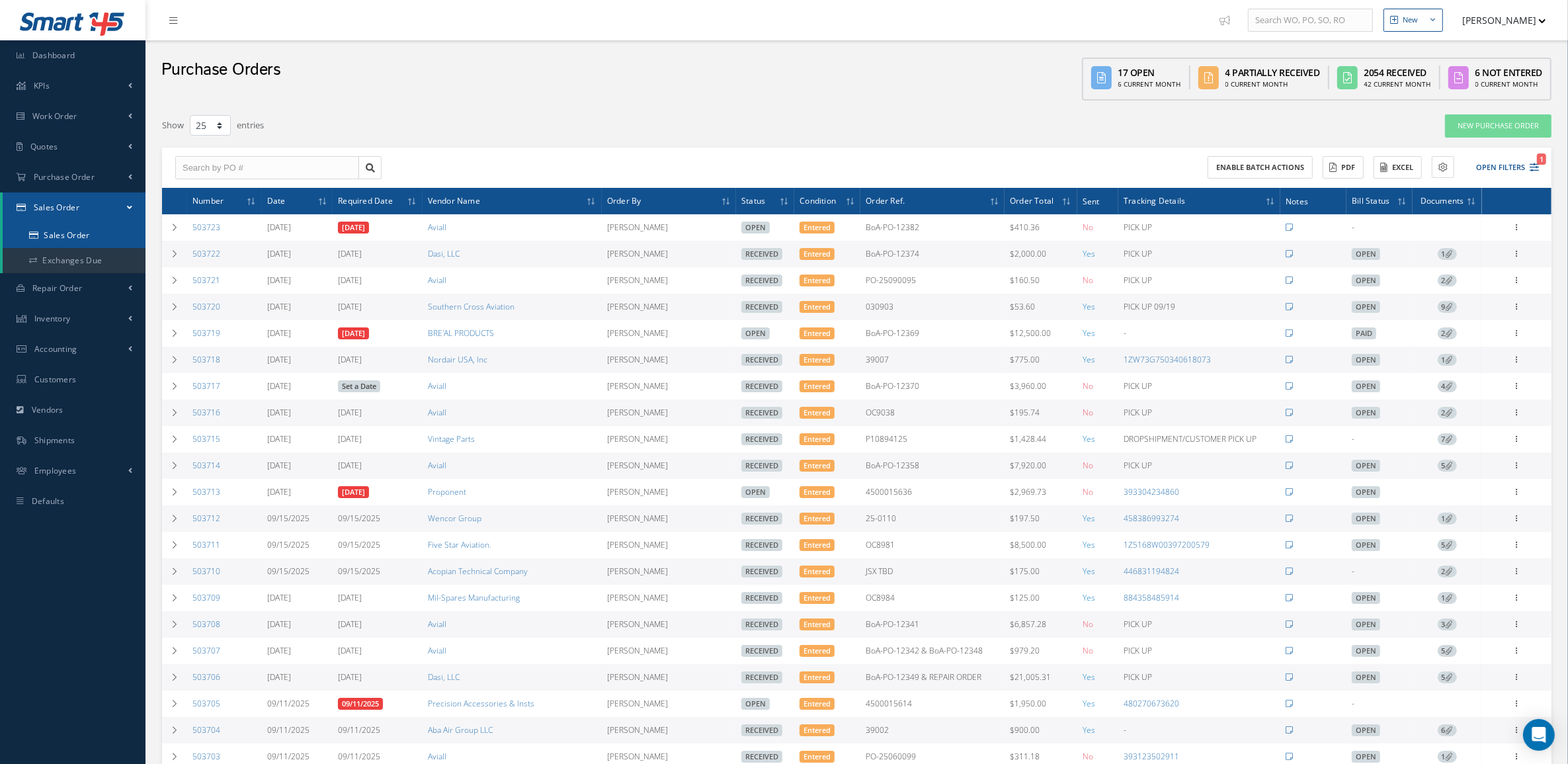
click at [67, 237] on link "Sales Order" at bounding box center [74, 235] width 143 height 25
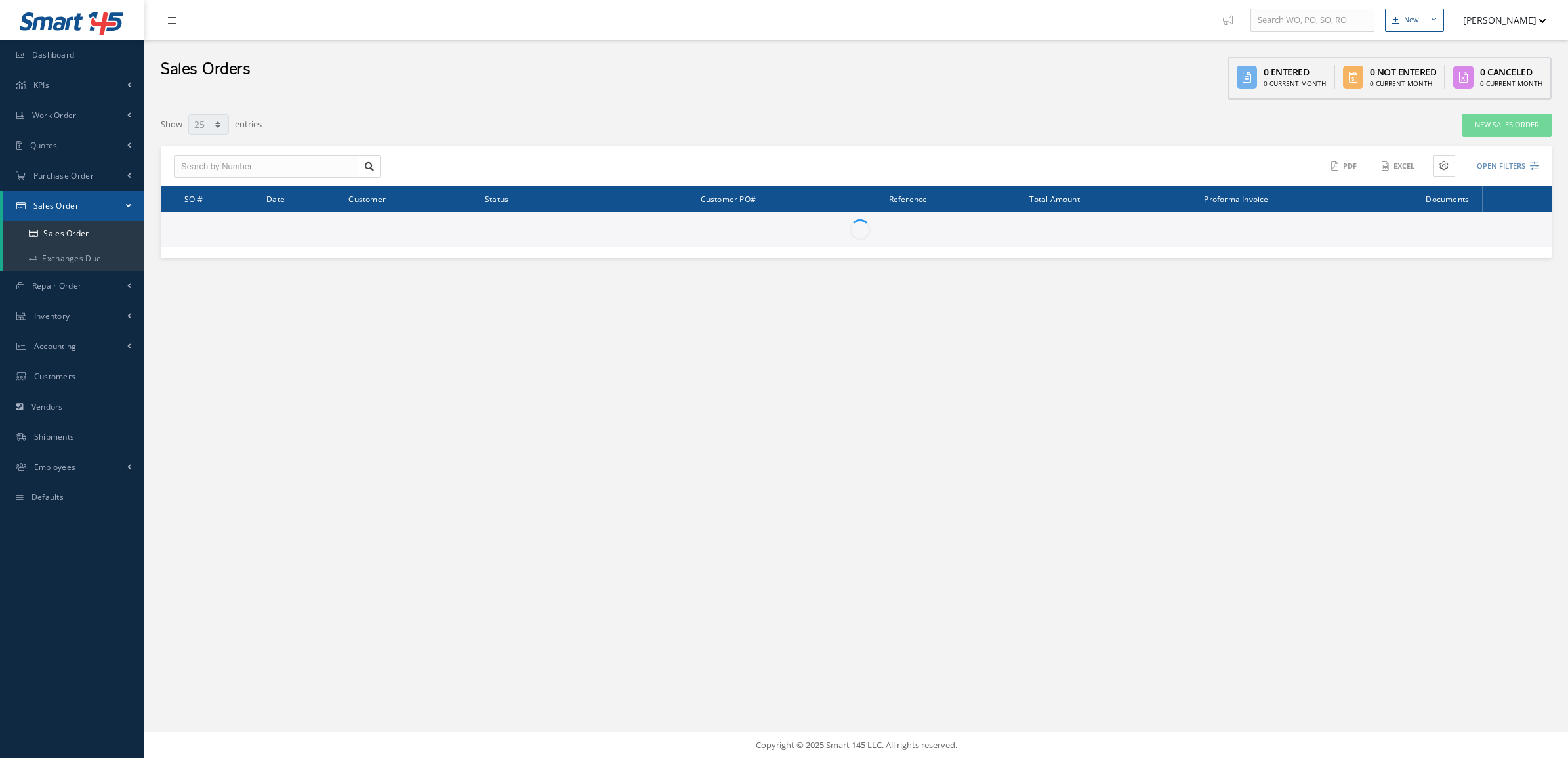
select select "25"
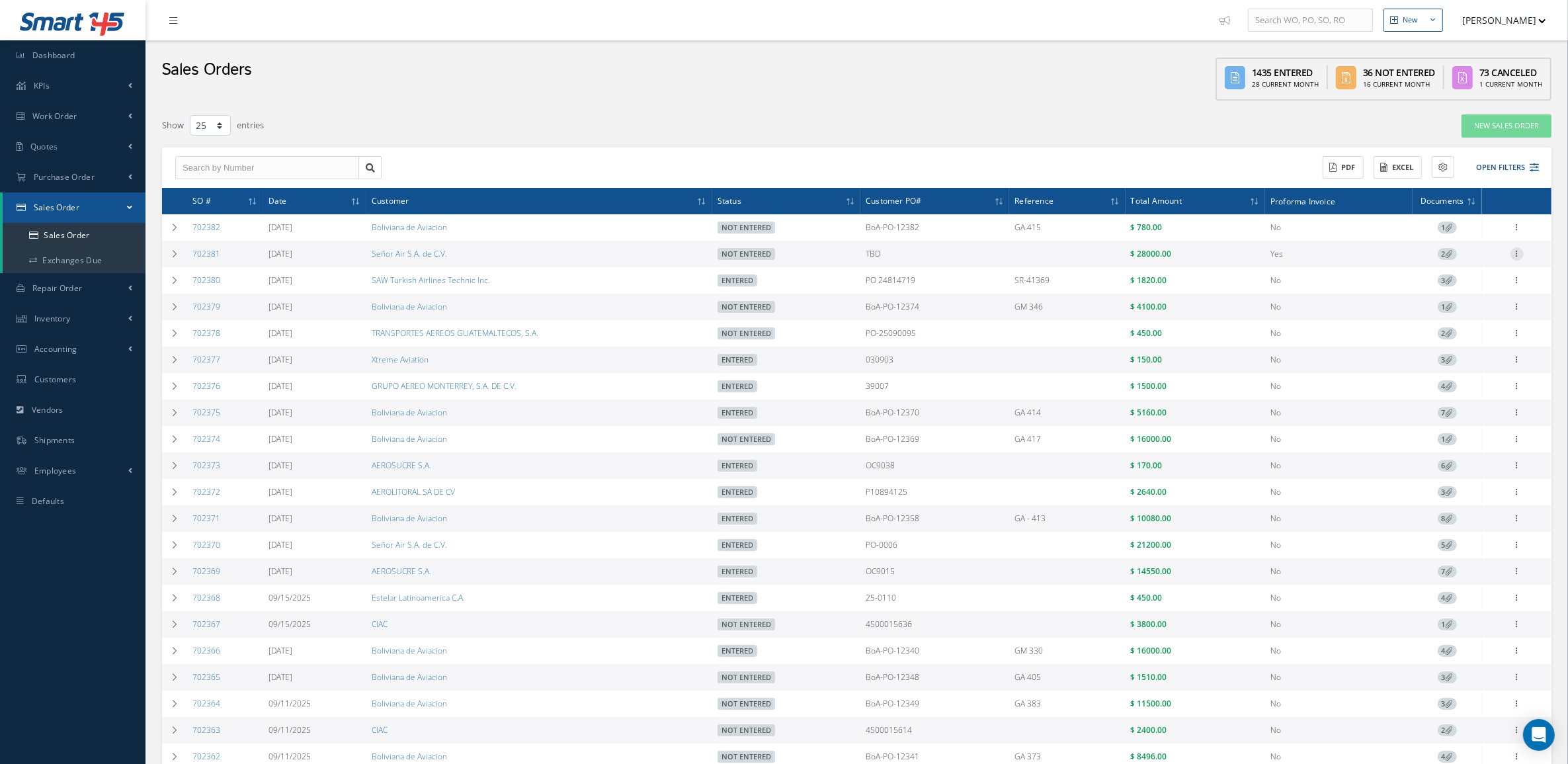
click at [1518, 255] on icon at bounding box center [1517, 252] width 13 height 11
click at [1460, 266] on link "Edit" at bounding box center [1456, 262] width 104 height 17
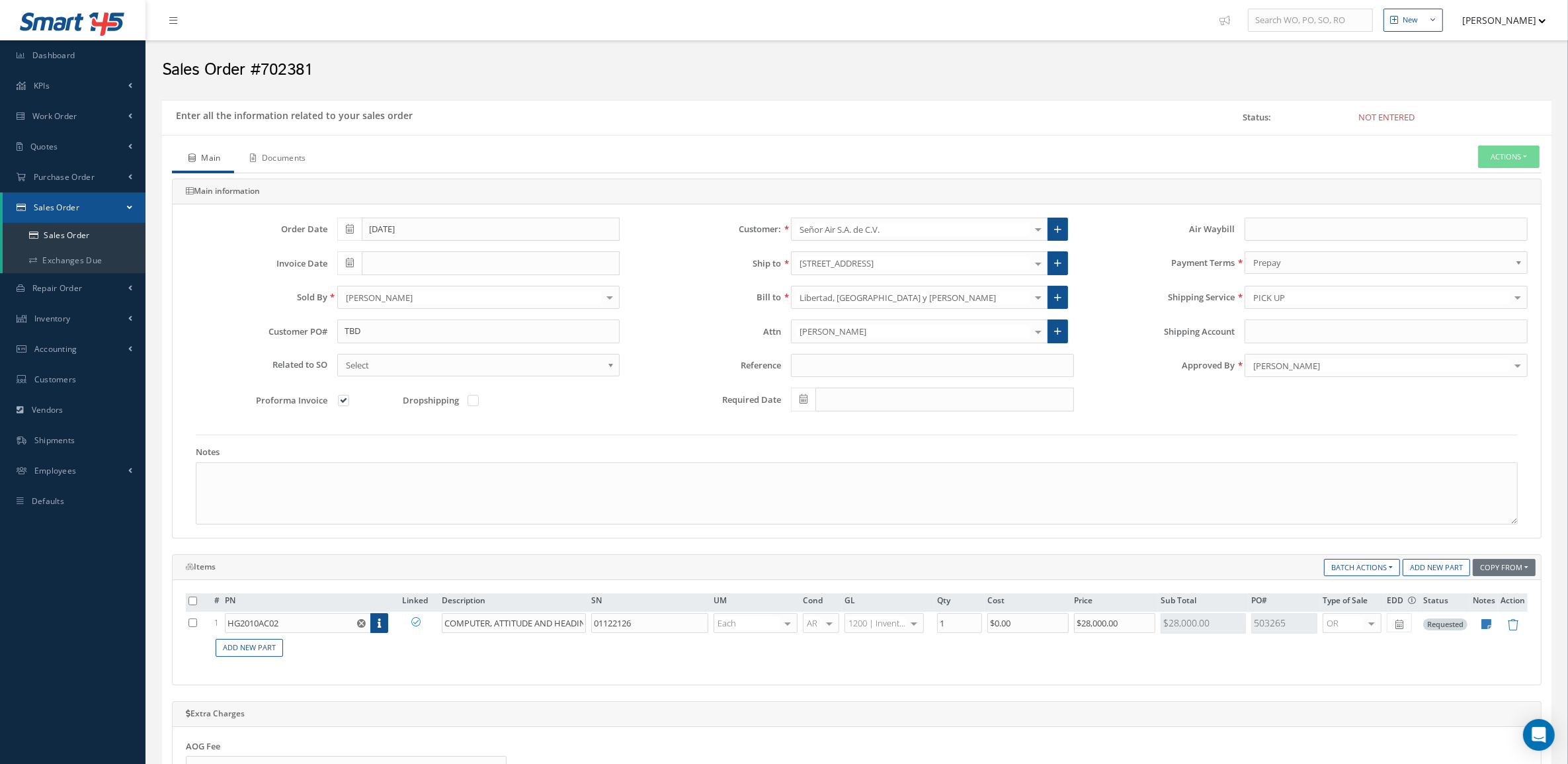
click at [291, 161] on link "Documents" at bounding box center [277, 160] width 85 height 28
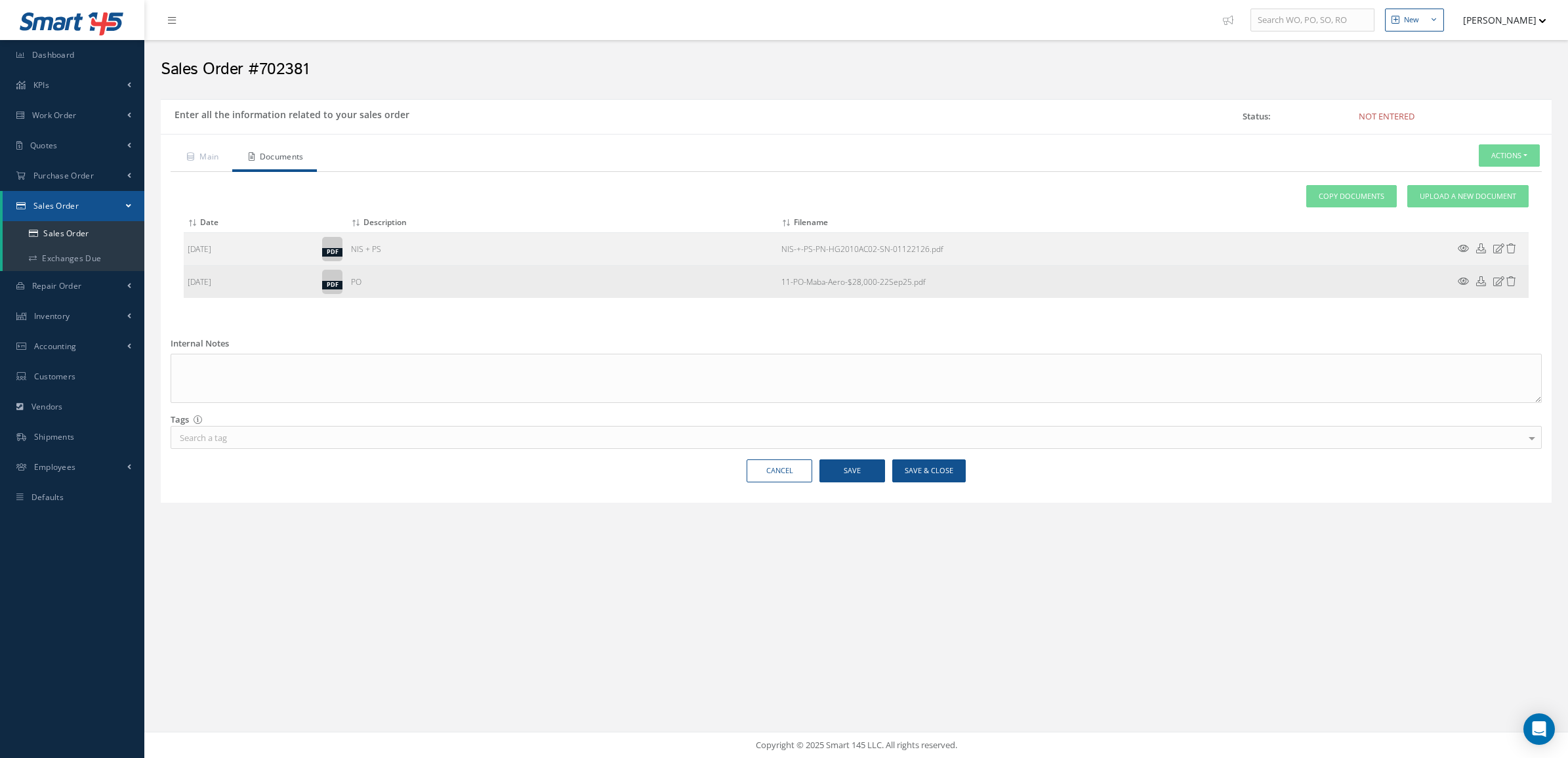
click at [1465, 283] on icon at bounding box center [1464, 281] width 11 height 10
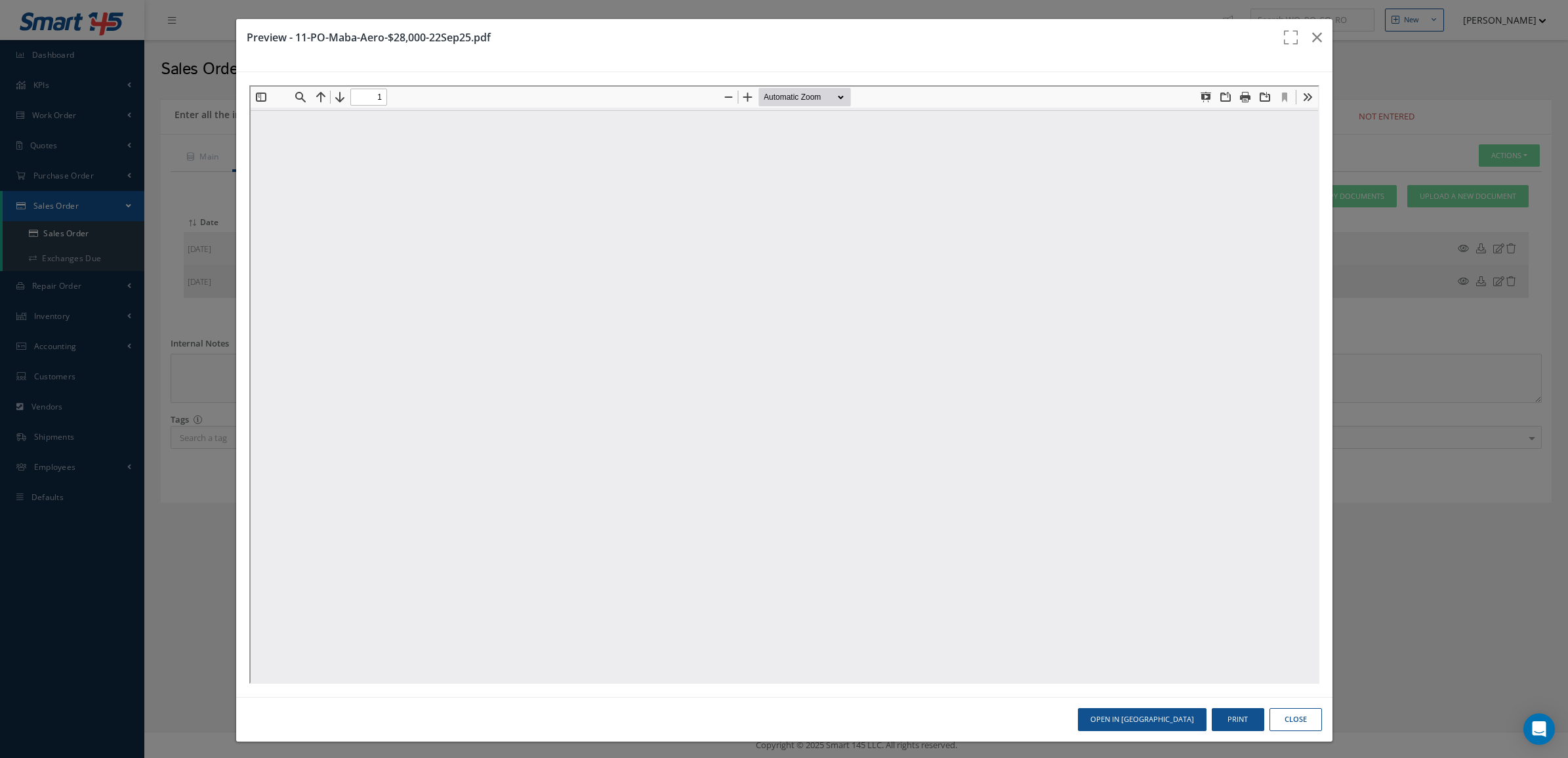
type input "0"
type input "1"
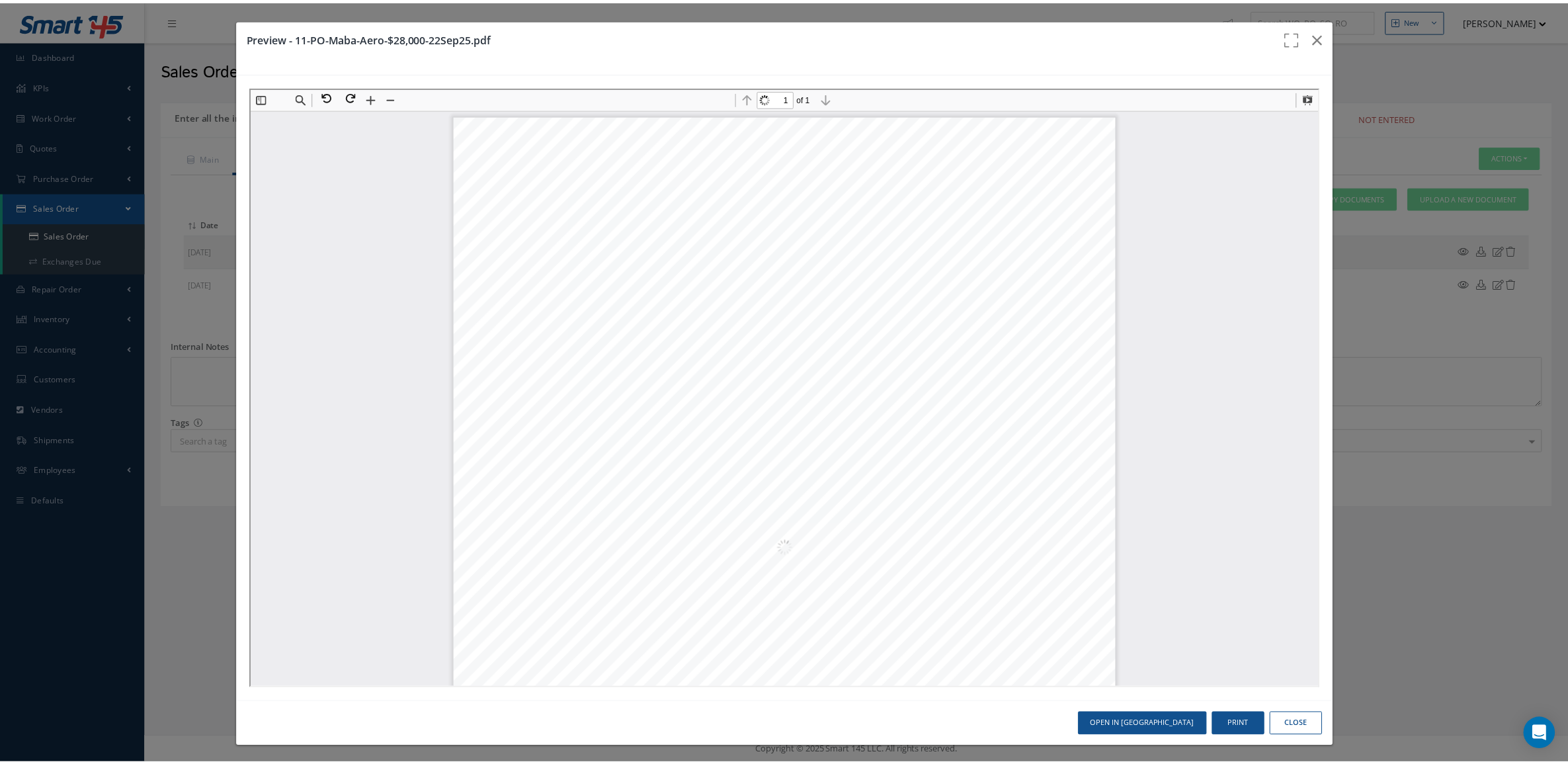
scroll to position [7, 0]
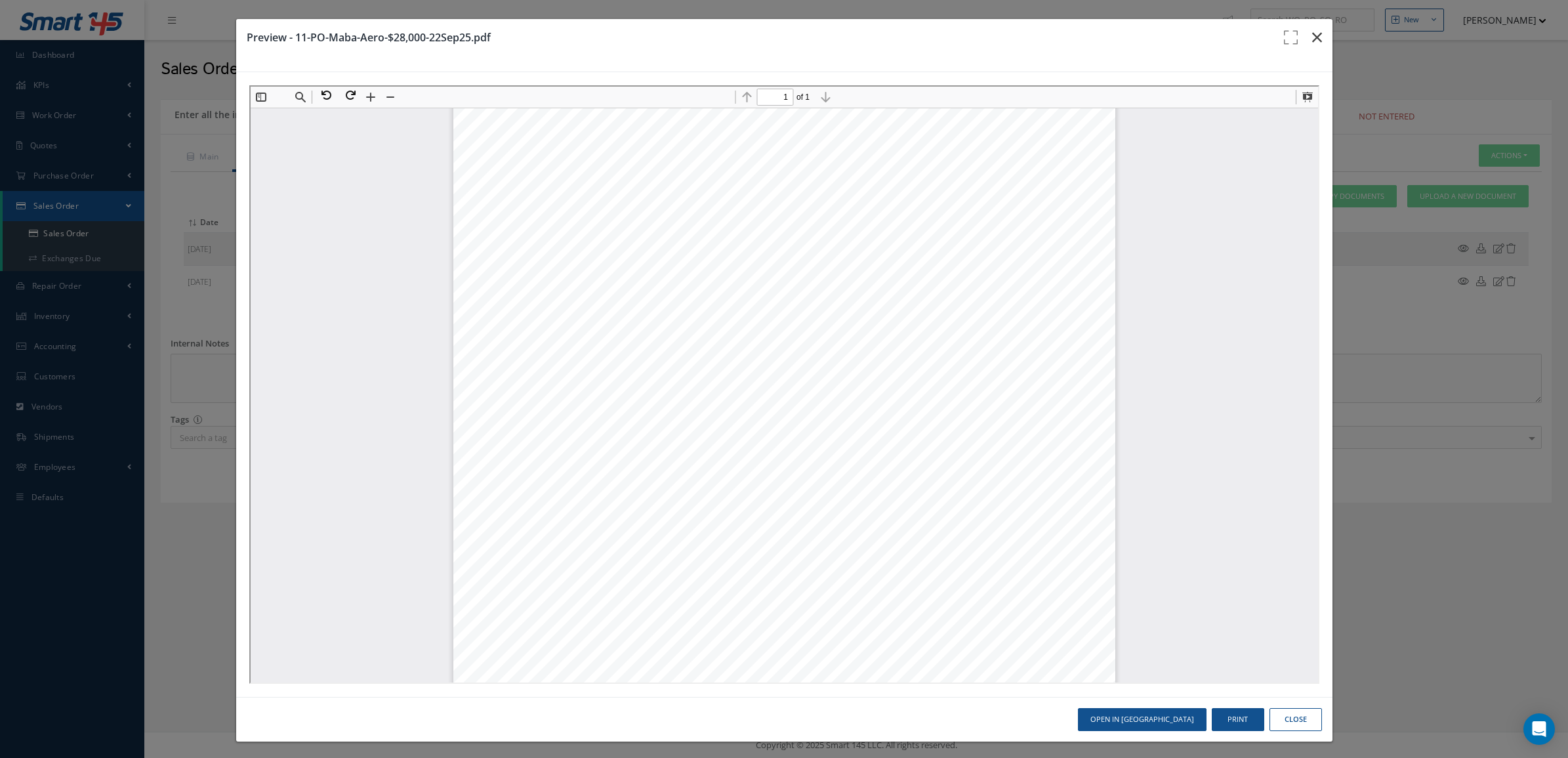
click at [1313, 40] on icon "button" at bounding box center [1317, 37] width 10 height 16
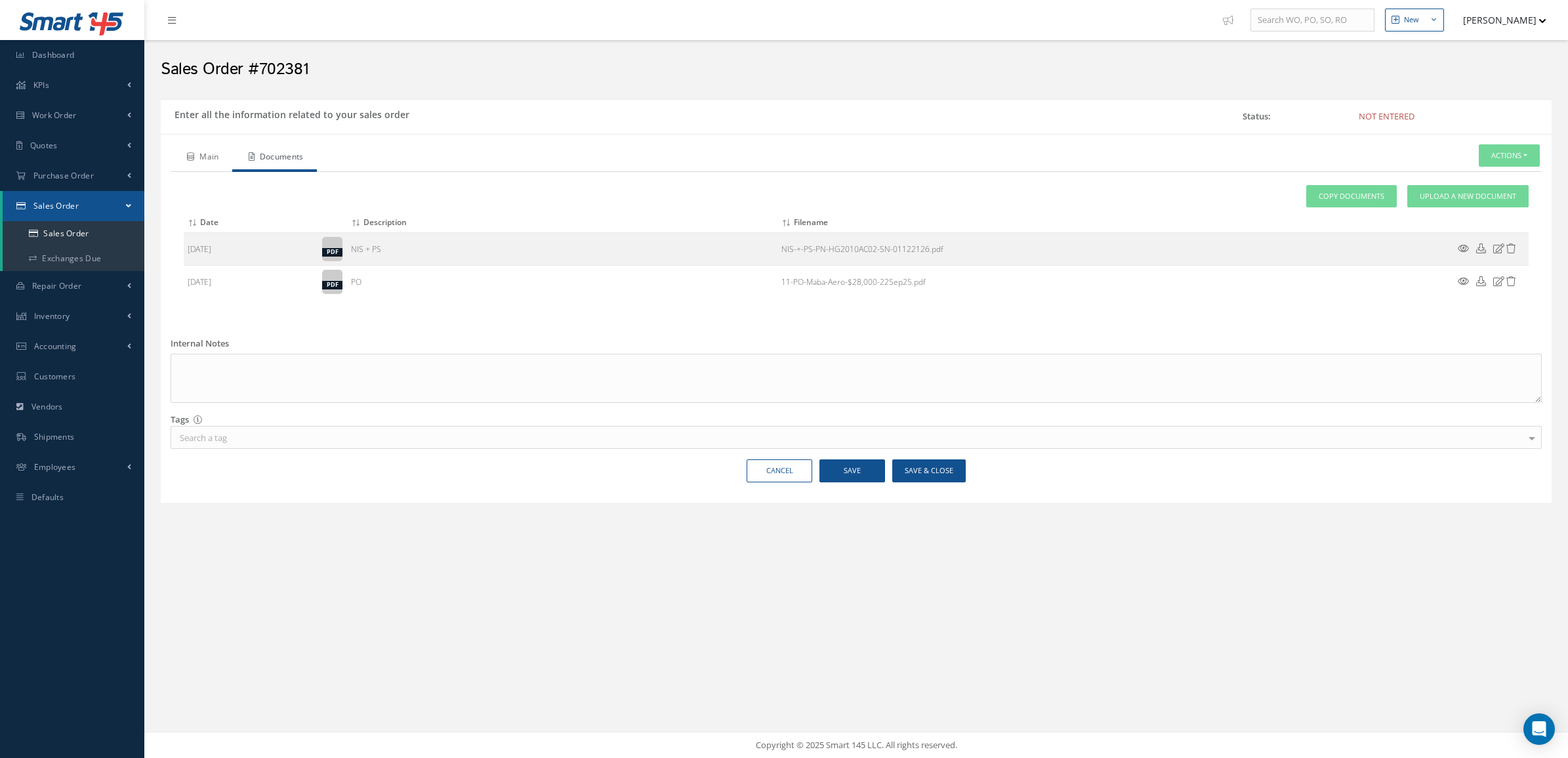
click at [207, 162] on link "Main" at bounding box center [201, 158] width 62 height 28
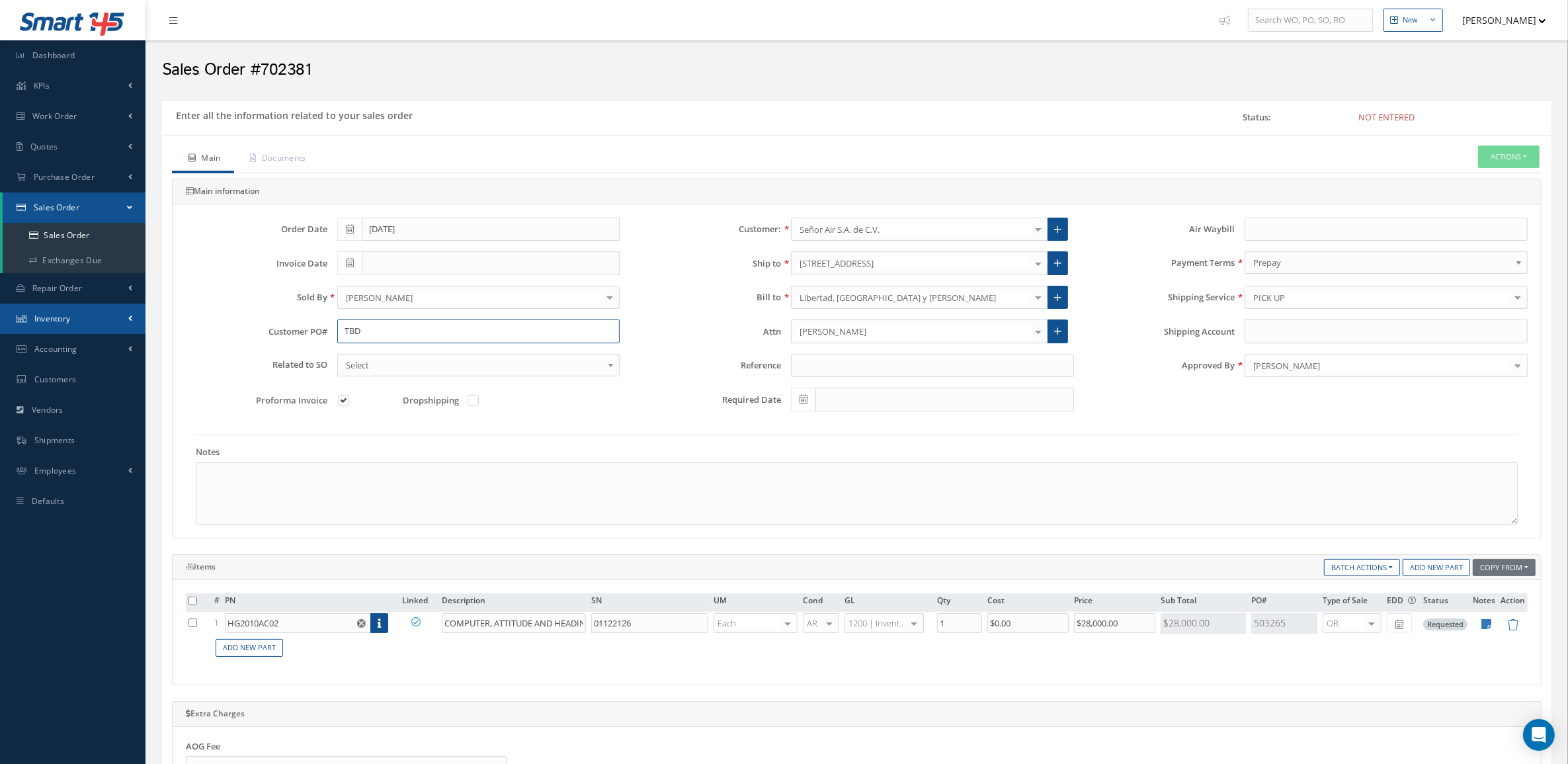
drag, startPoint x: 436, startPoint y: 334, endPoint x: 93, endPoint y: 308, distance: 344.0
click at [93, 308] on div "Smart 145 Dashboard KPIs Accounting Work Order Work Order Preview" at bounding box center [784, 598] width 1568 height 1198
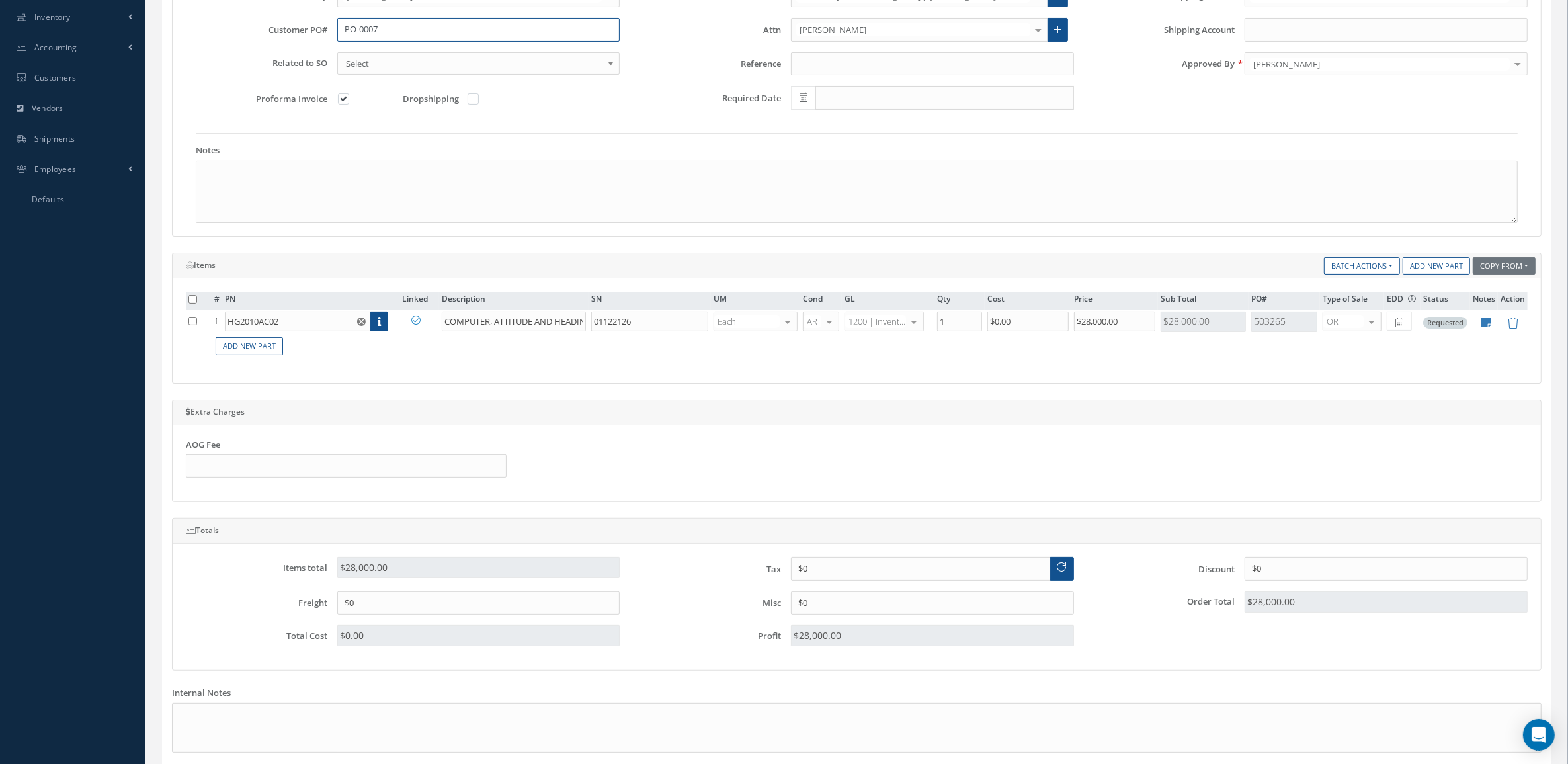
scroll to position [413, 0]
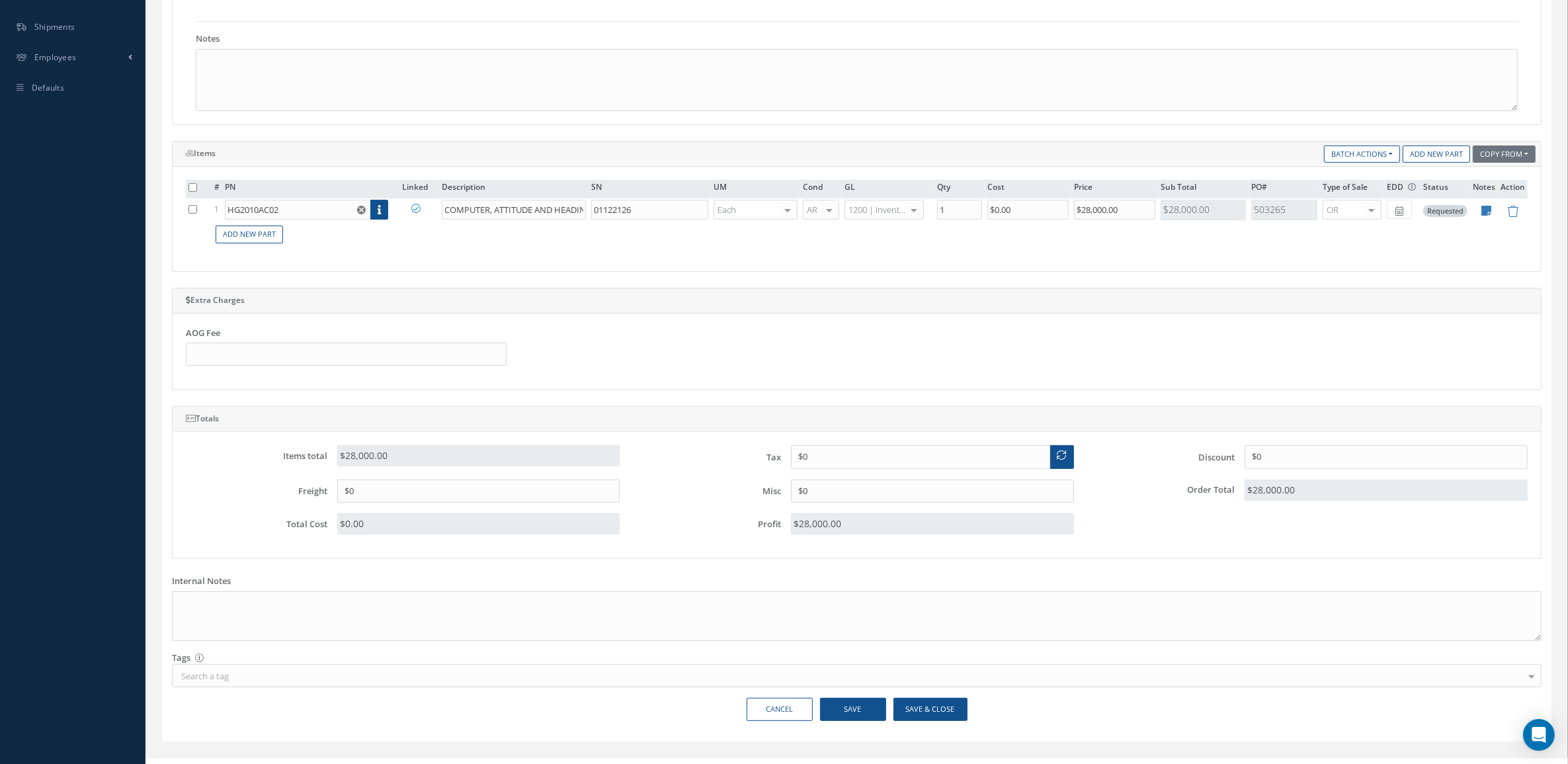
type input "PO-0007"
click at [867, 713] on button "Save" at bounding box center [854, 709] width 66 height 23
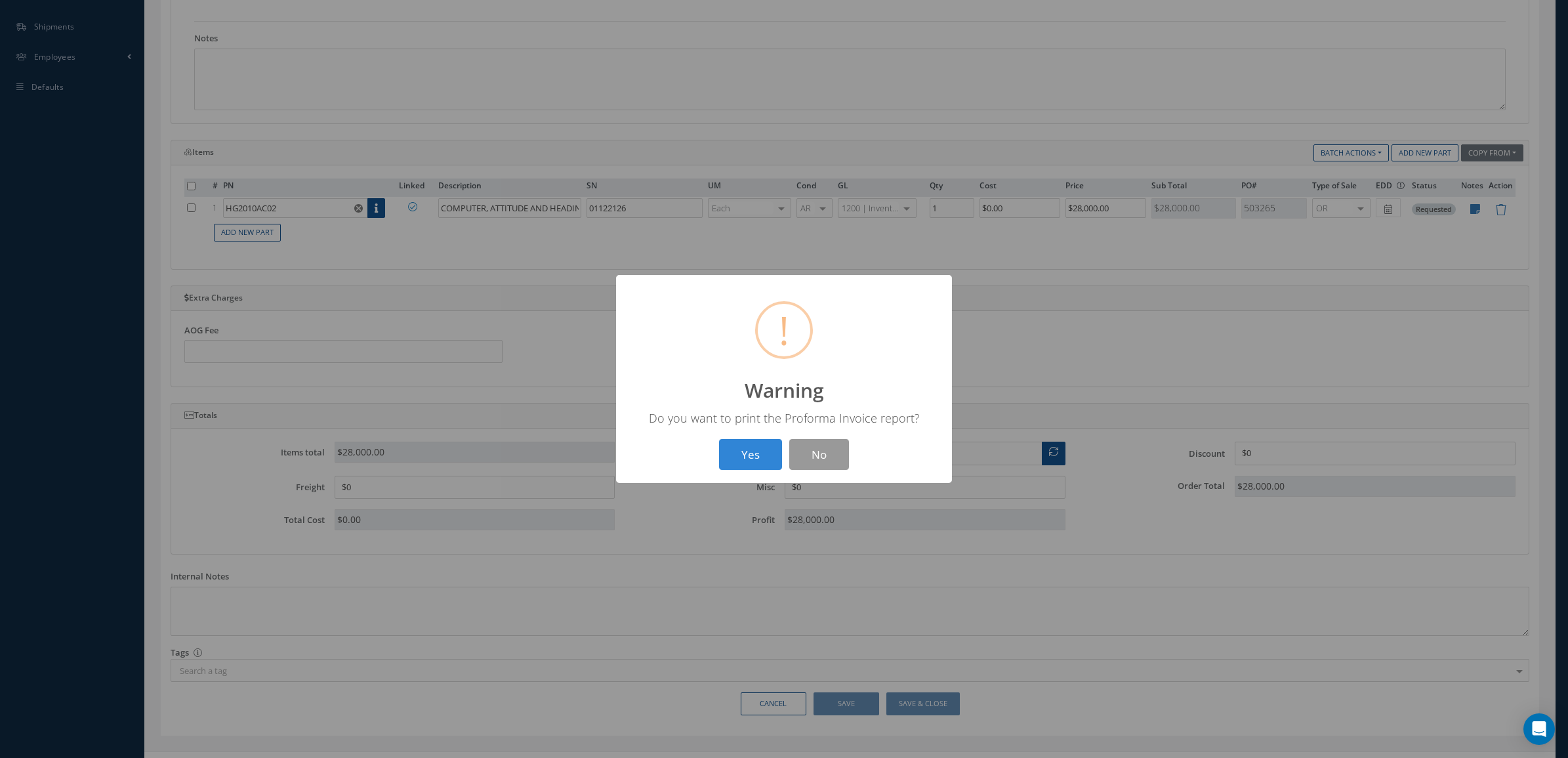
drag, startPoint x: 756, startPoint y: 459, endPoint x: 821, endPoint y: 453, distance: 65.3
click at [825, 462] on div "Yes No" at bounding box center [784, 454] width 136 height 31
click at [821, 453] on button "No" at bounding box center [819, 454] width 60 height 31
click at [782, 443] on button "OK" at bounding box center [784, 454] width 60 height 31
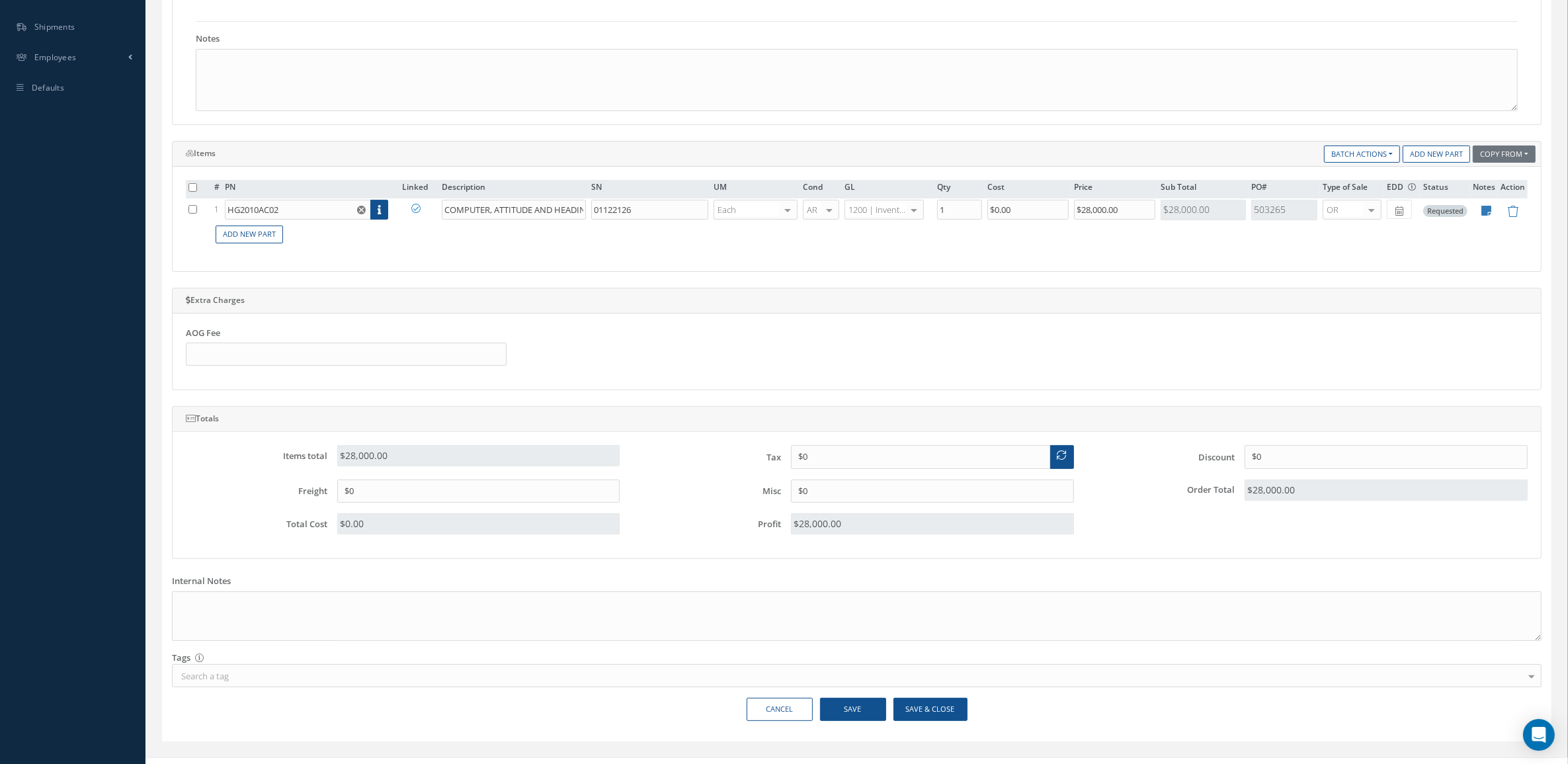
scroll to position [166, 0]
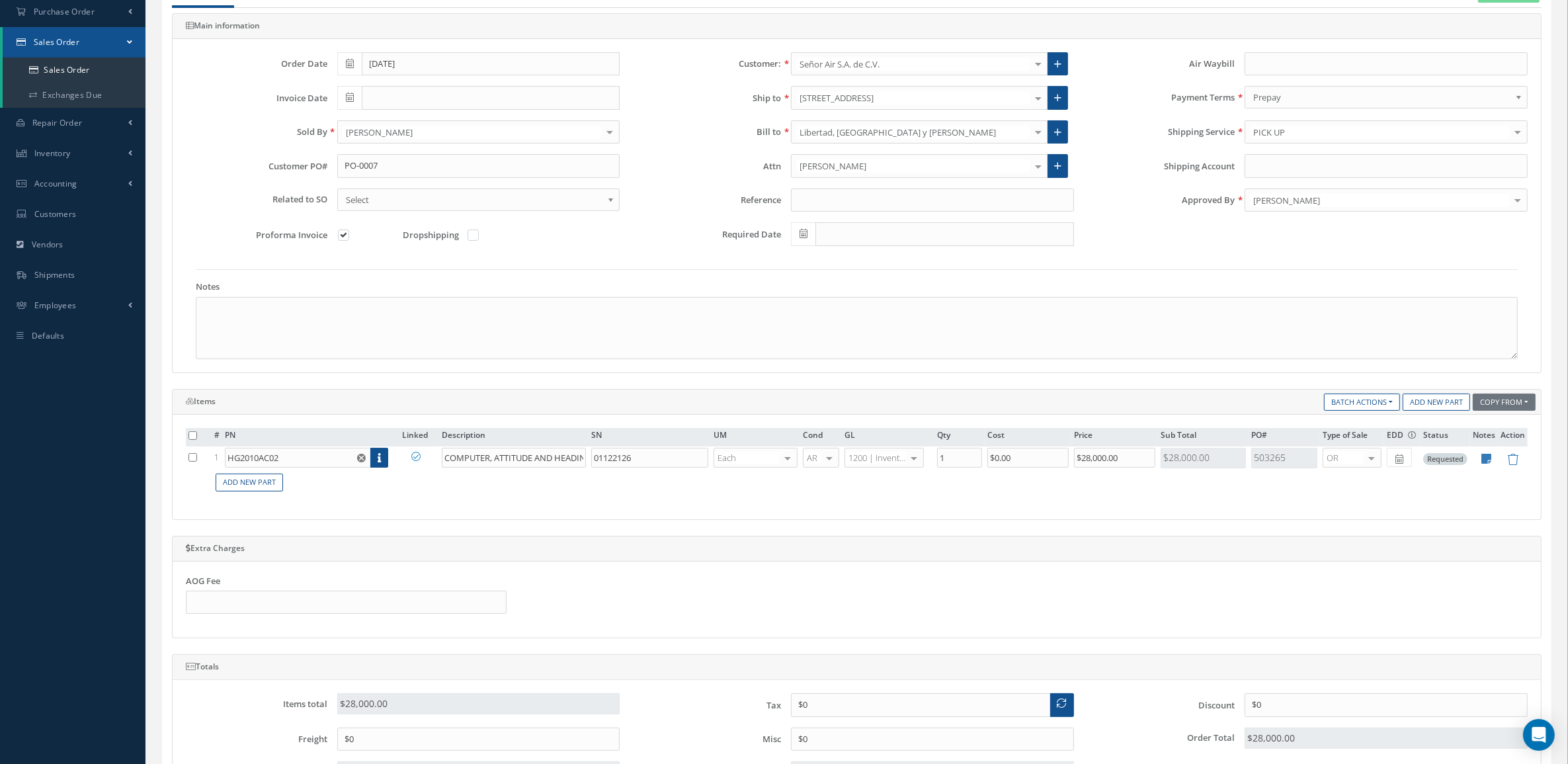
click at [349, 239] on label at bounding box center [350, 234] width 3 height 12
click at [340, 239] on input "checkbox" at bounding box center [344, 236] width 8 height 8
checkbox input "false"
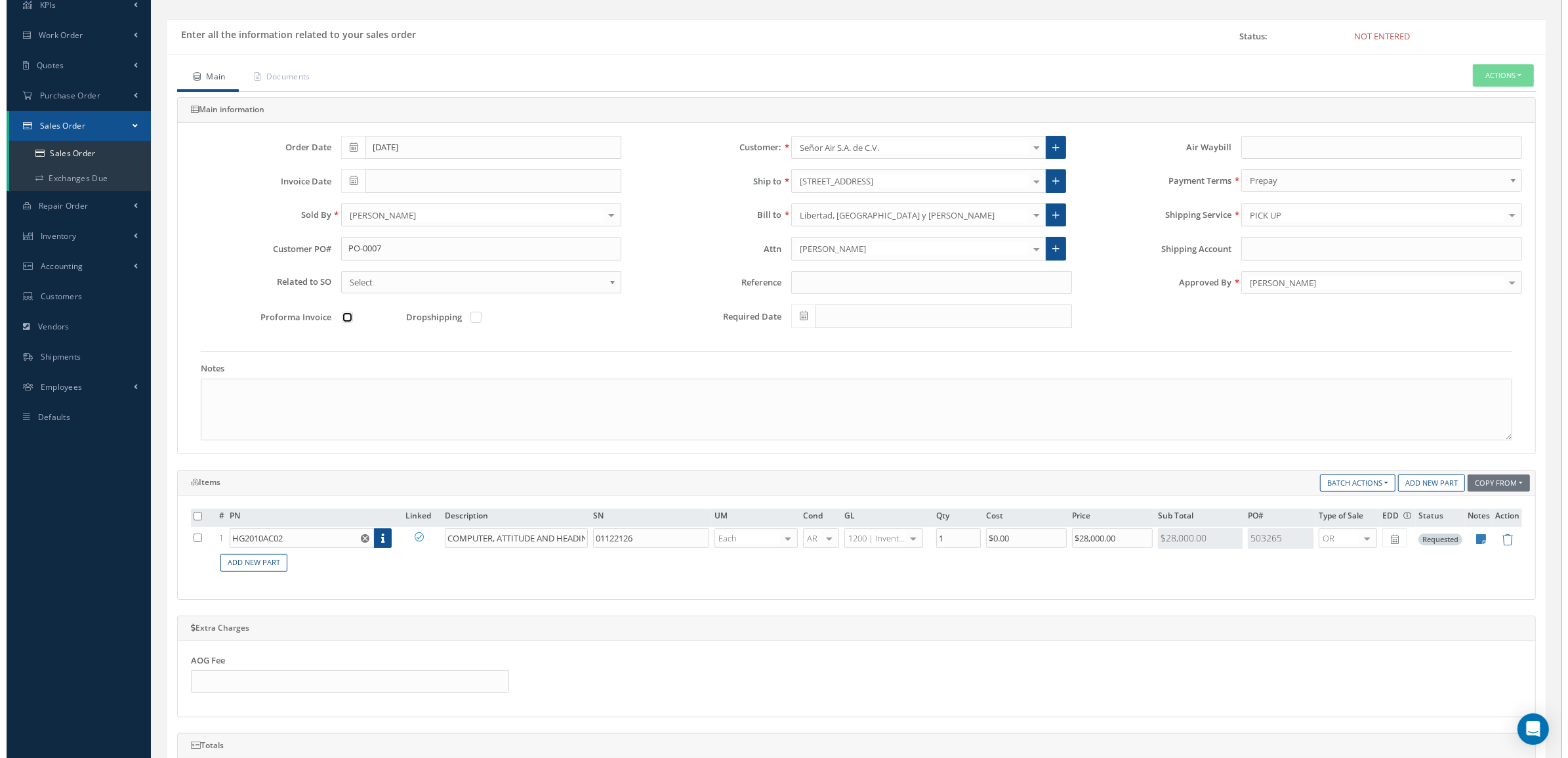
scroll to position [0, 0]
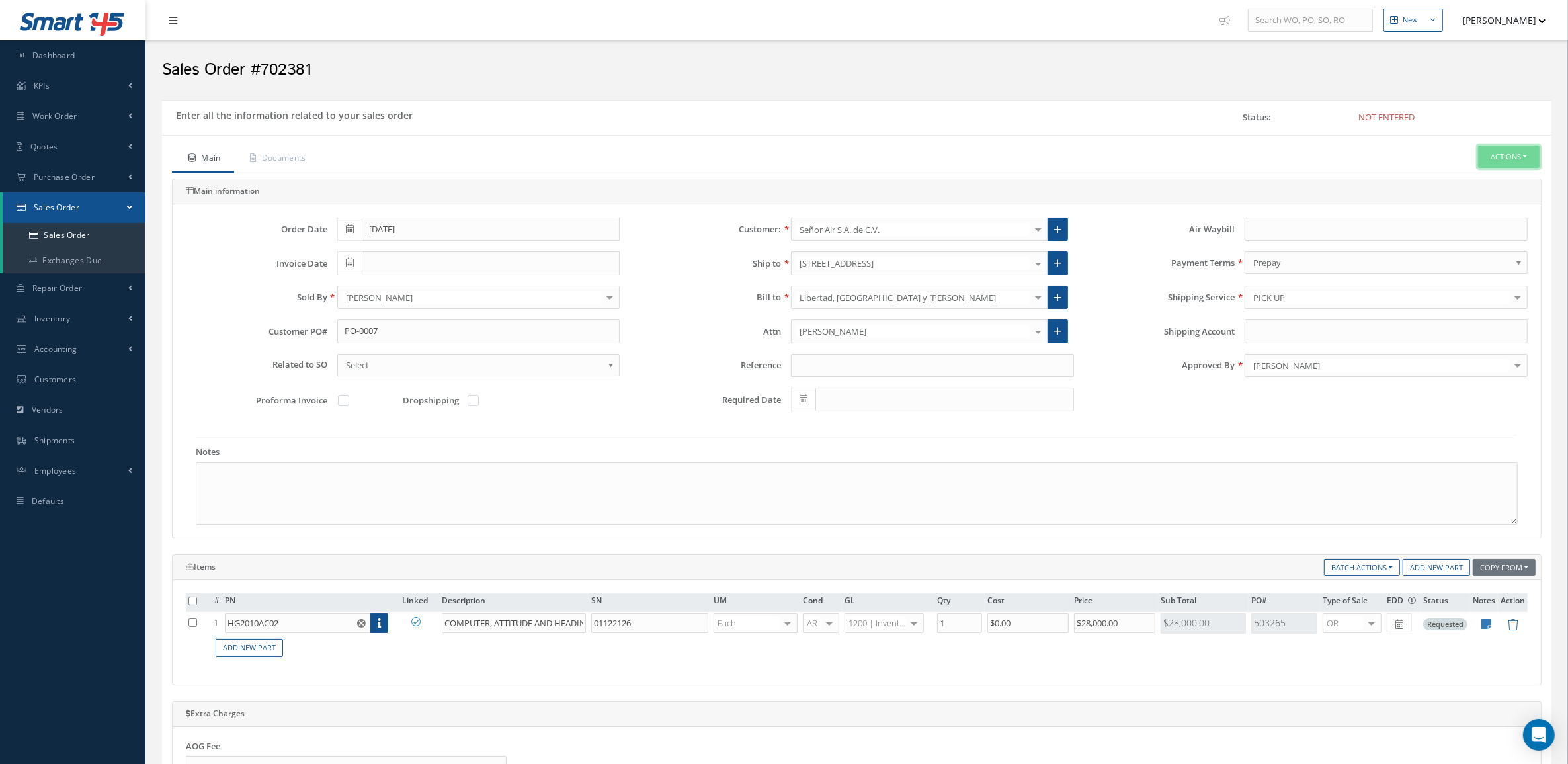
click at [1482, 161] on button "Actions" at bounding box center [1509, 157] width 61 height 23
click at [1465, 173] on link "Enter/Update" at bounding box center [1489, 180] width 106 height 18
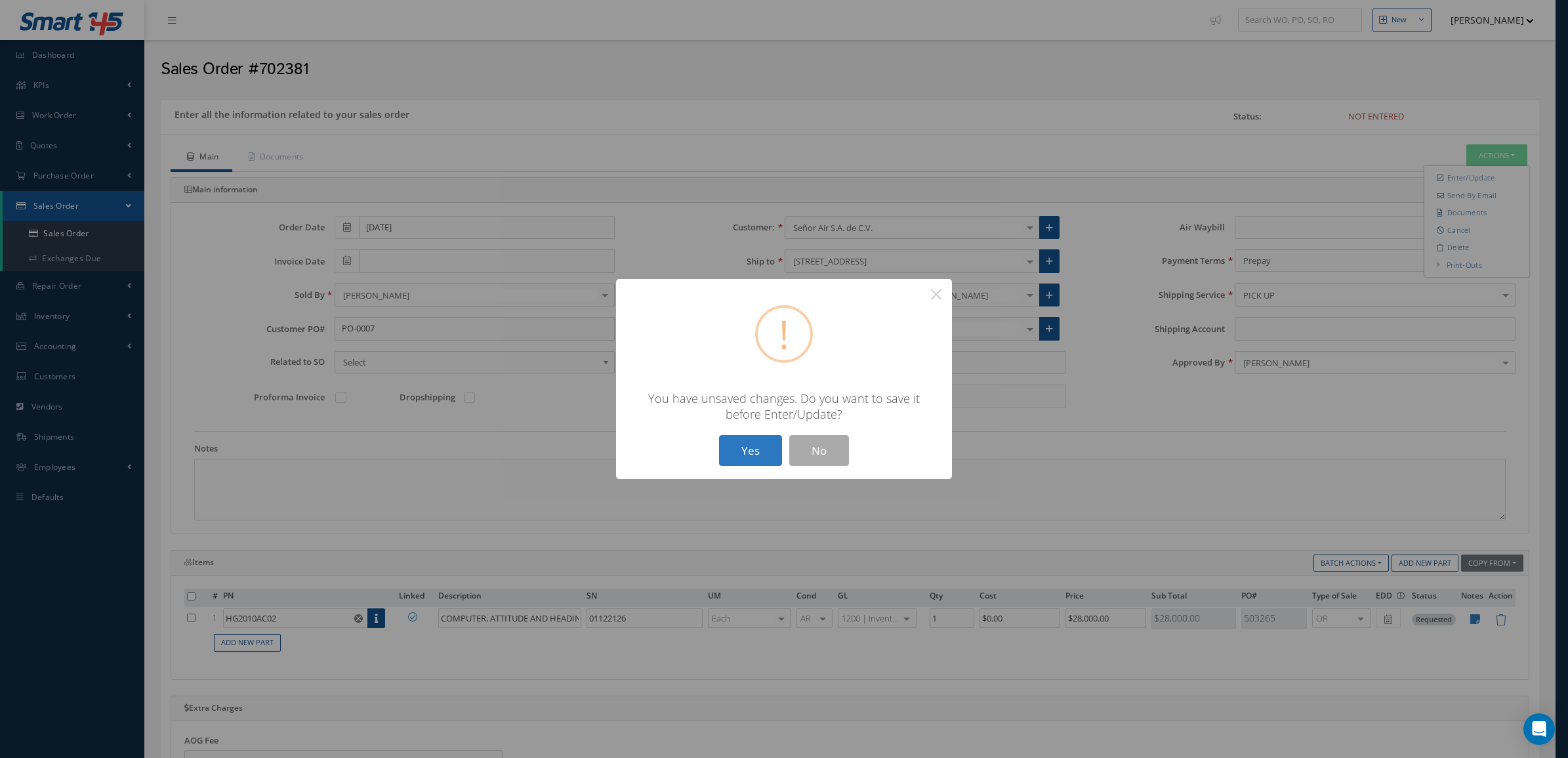
click at [746, 443] on button "Yes" at bounding box center [751, 451] width 63 height 31
click at [760, 432] on div "? ! i × The Customer has exceeded their Credit Limit. Do you want to continue? …" at bounding box center [784, 379] width 336 height 200
click at [756, 445] on button "Yes" at bounding box center [751, 451] width 63 height 31
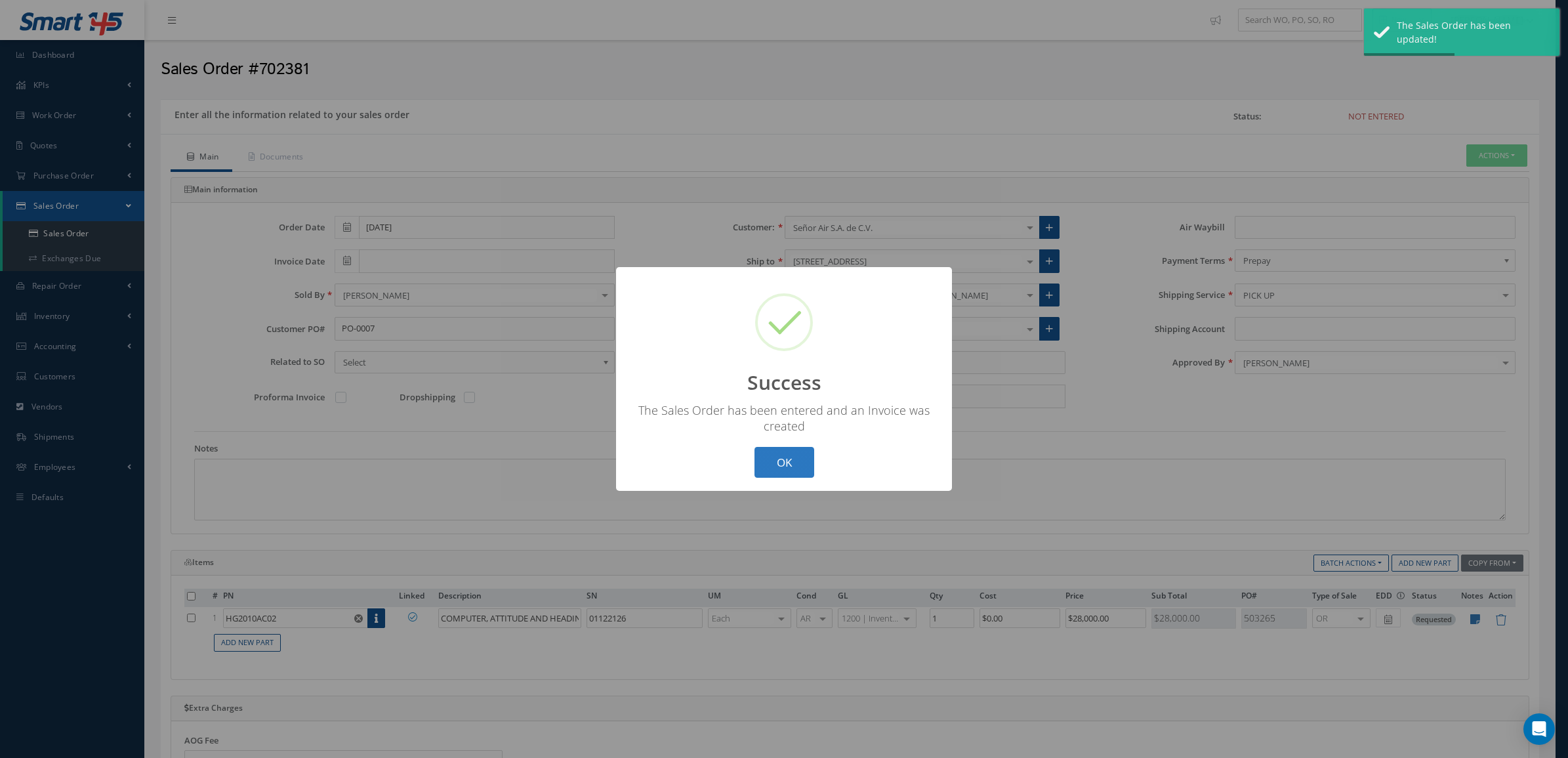
click at [779, 456] on button "OK" at bounding box center [784, 462] width 60 height 31
type input "[DATE]"
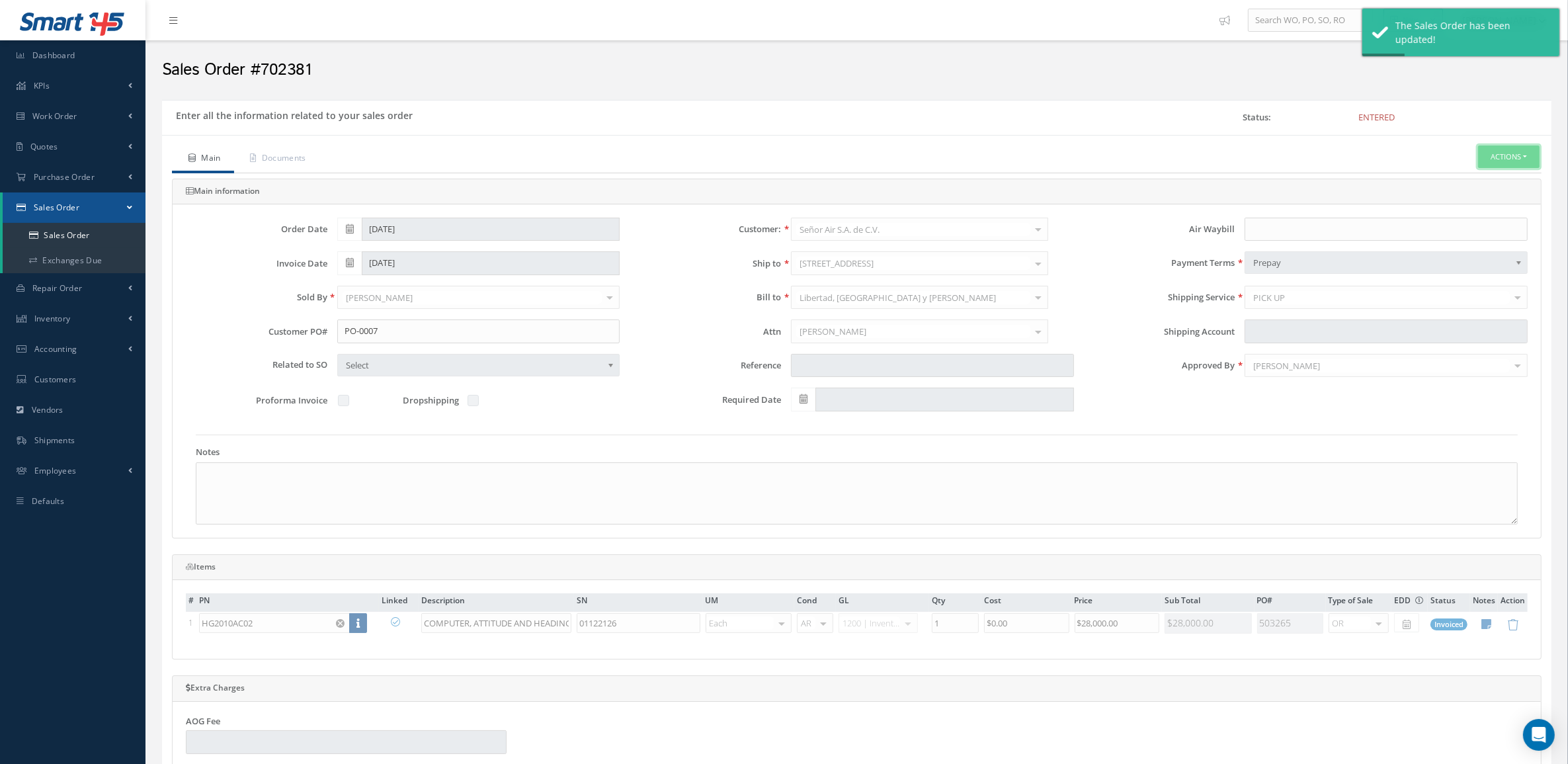
click at [1503, 150] on button "Actions" at bounding box center [1509, 157] width 61 height 23
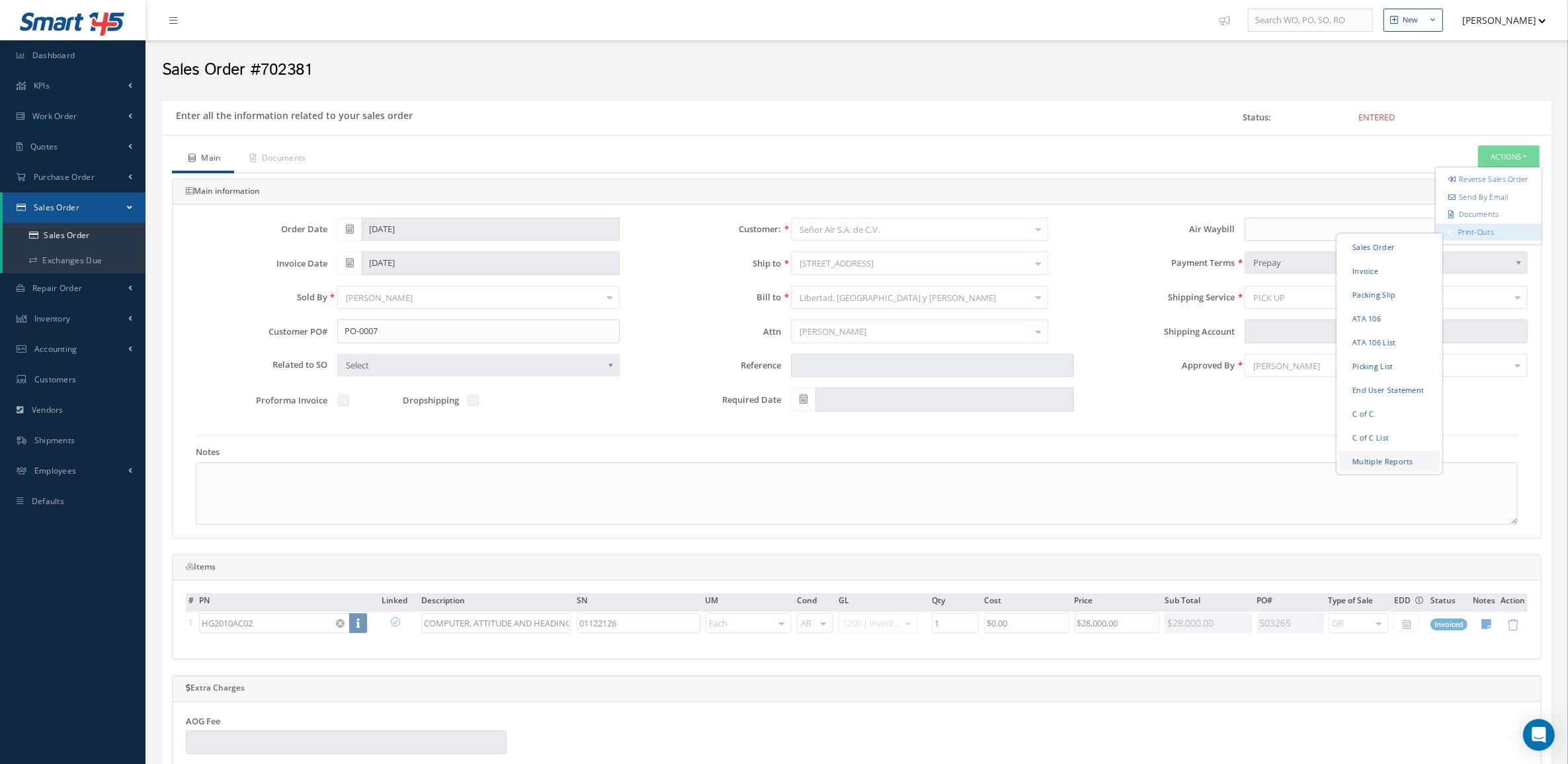
click at [1390, 471] on link "Multiple Reports" at bounding box center [1389, 460] width 100 height 21
checkbox input "true"
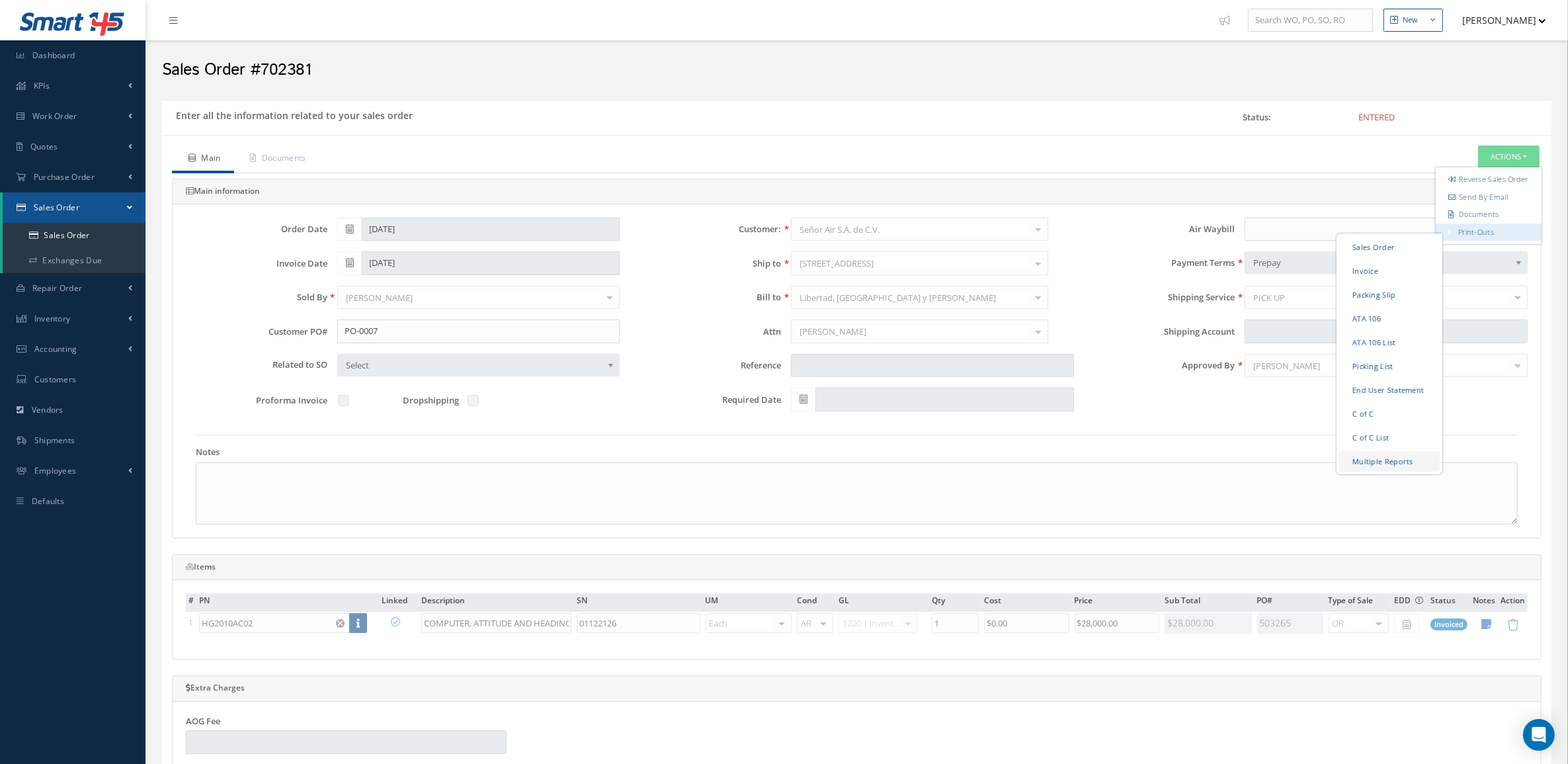
checkbox input "true"
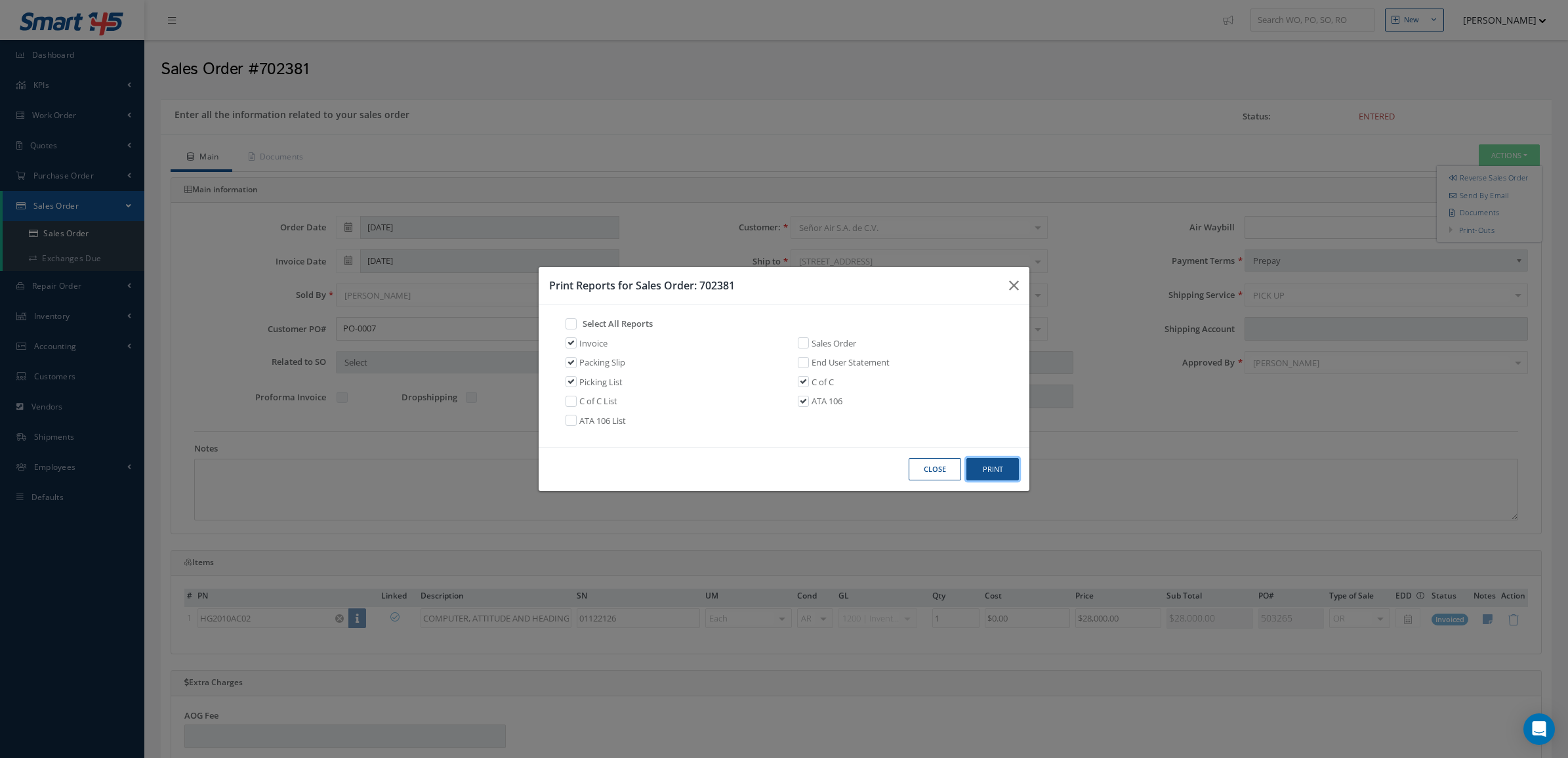
click at [1008, 468] on button "Print" at bounding box center [993, 470] width 53 height 23
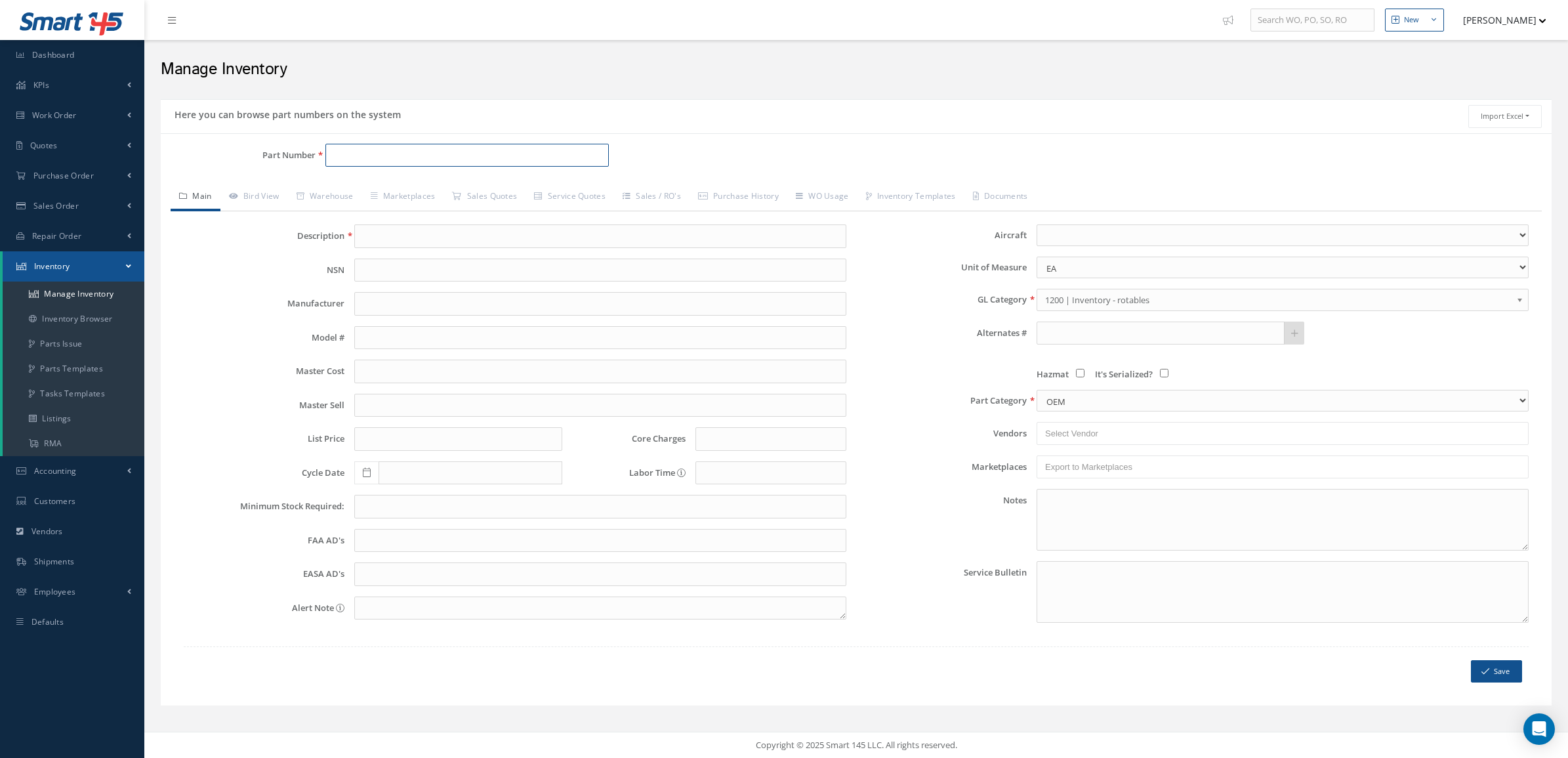
click at [441, 154] on input "Part Number" at bounding box center [467, 155] width 283 height 24
click at [268, 194] on link "Bird View" at bounding box center [254, 198] width 67 height 28
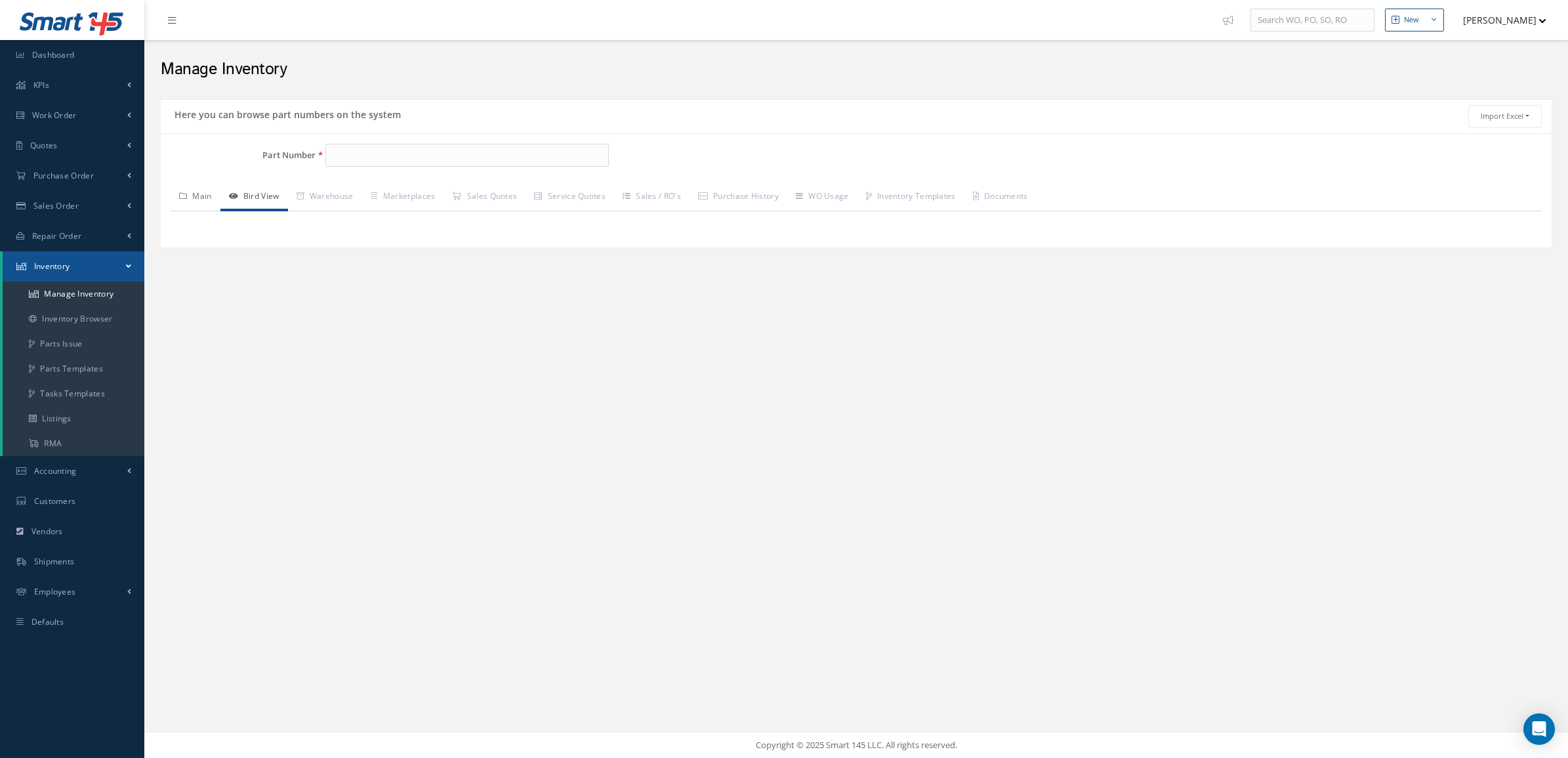
click at [205, 195] on link "Main" at bounding box center [195, 198] width 50 height 28
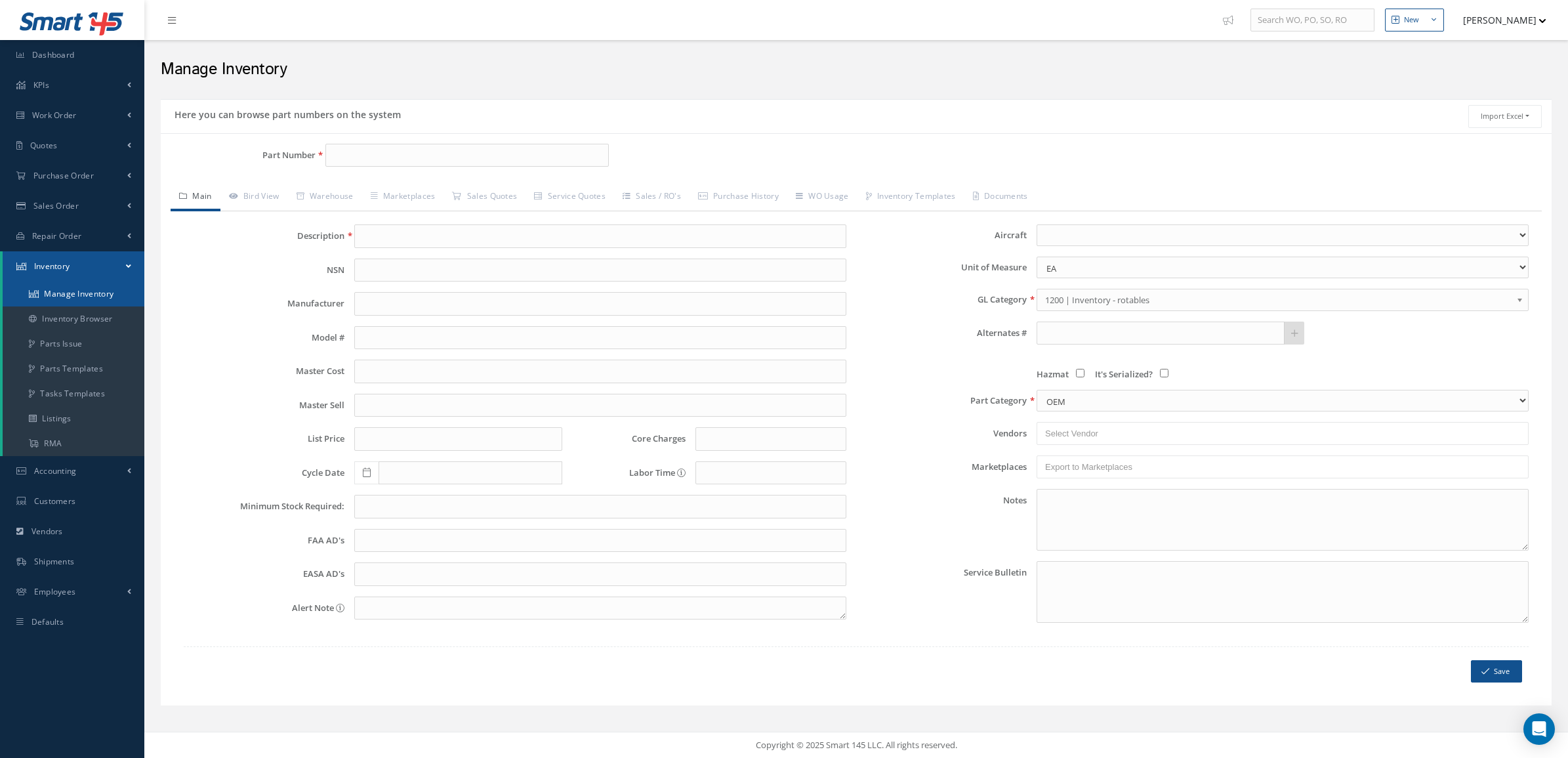
click at [57, 291] on link "Manage Inventory" at bounding box center [73, 294] width 142 height 25
click at [64, 319] on link "Inventory Browser" at bounding box center [73, 319] width 142 height 25
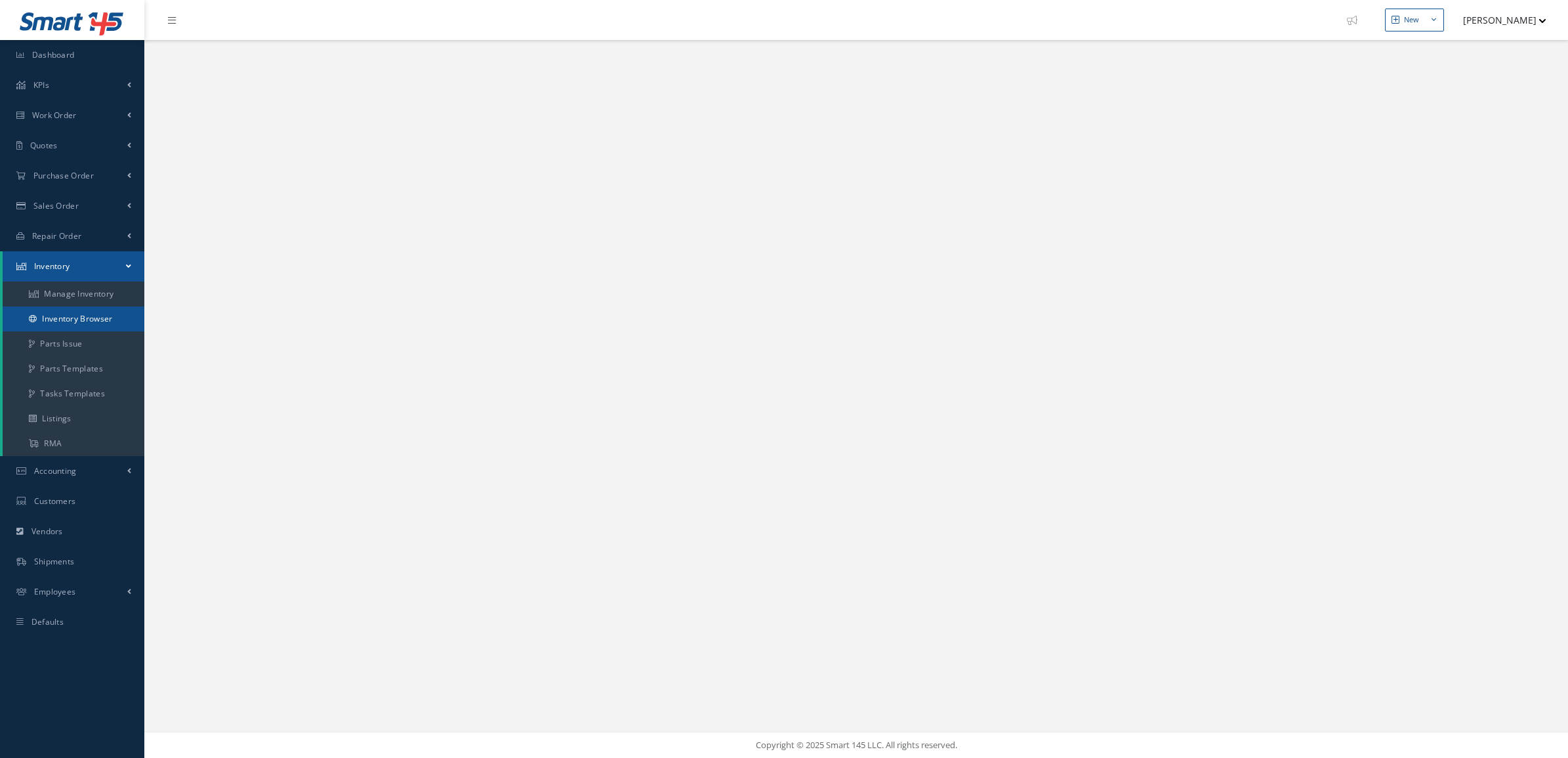
select select "25"
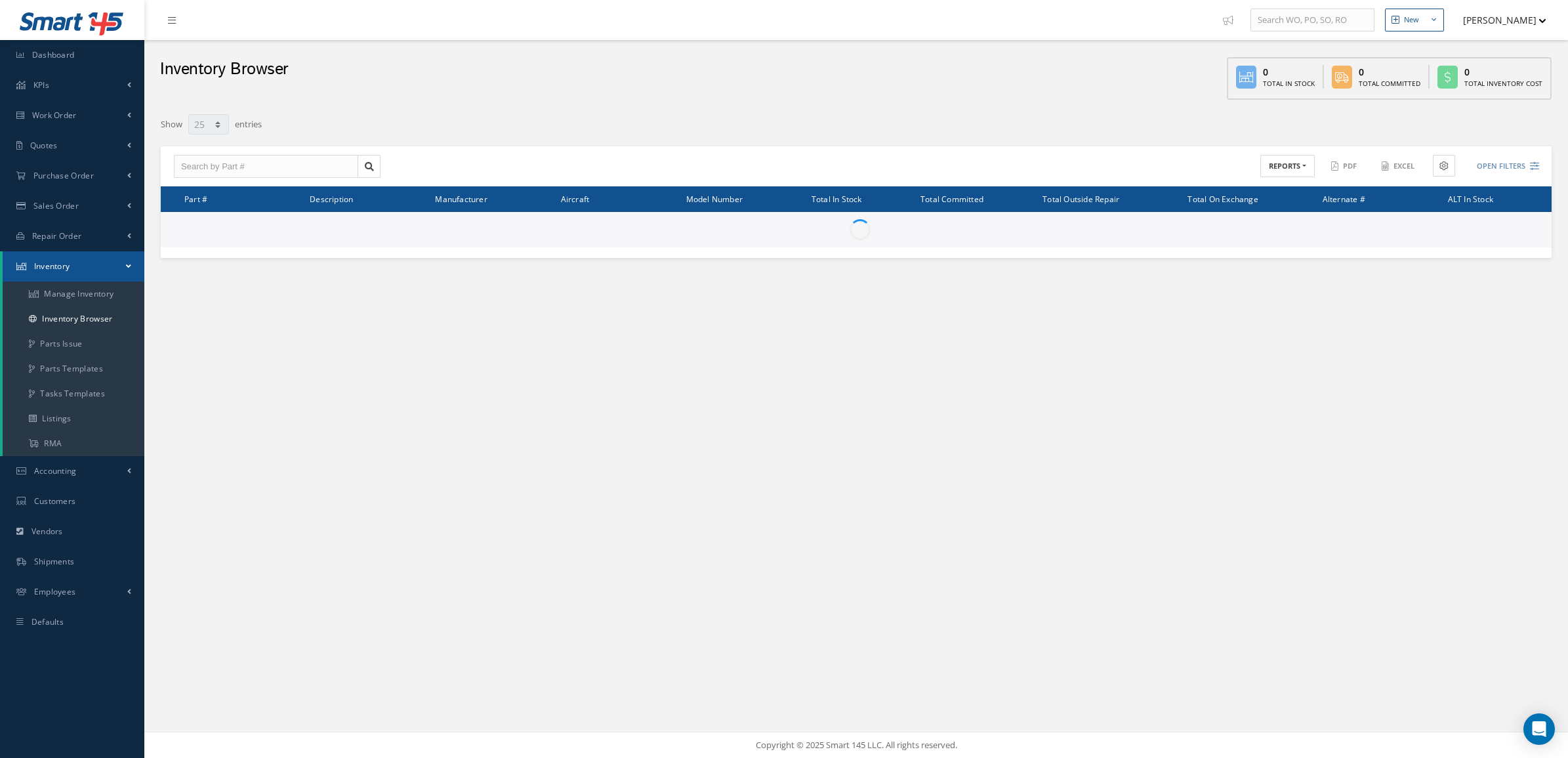
type input "Locations"
type input "All General Ledger"
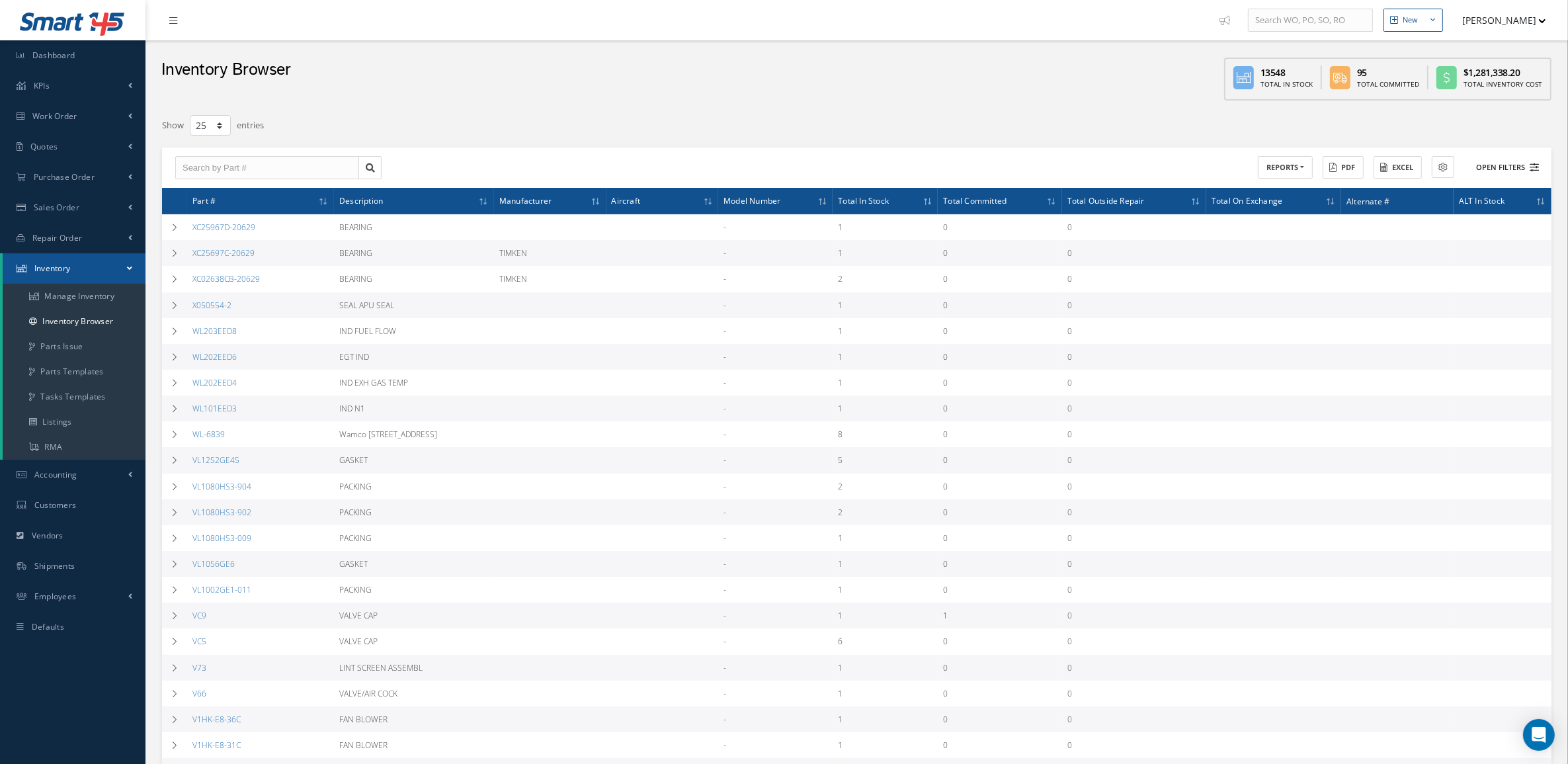
click at [1518, 163] on button "Open Filters" at bounding box center [1502, 167] width 75 height 22
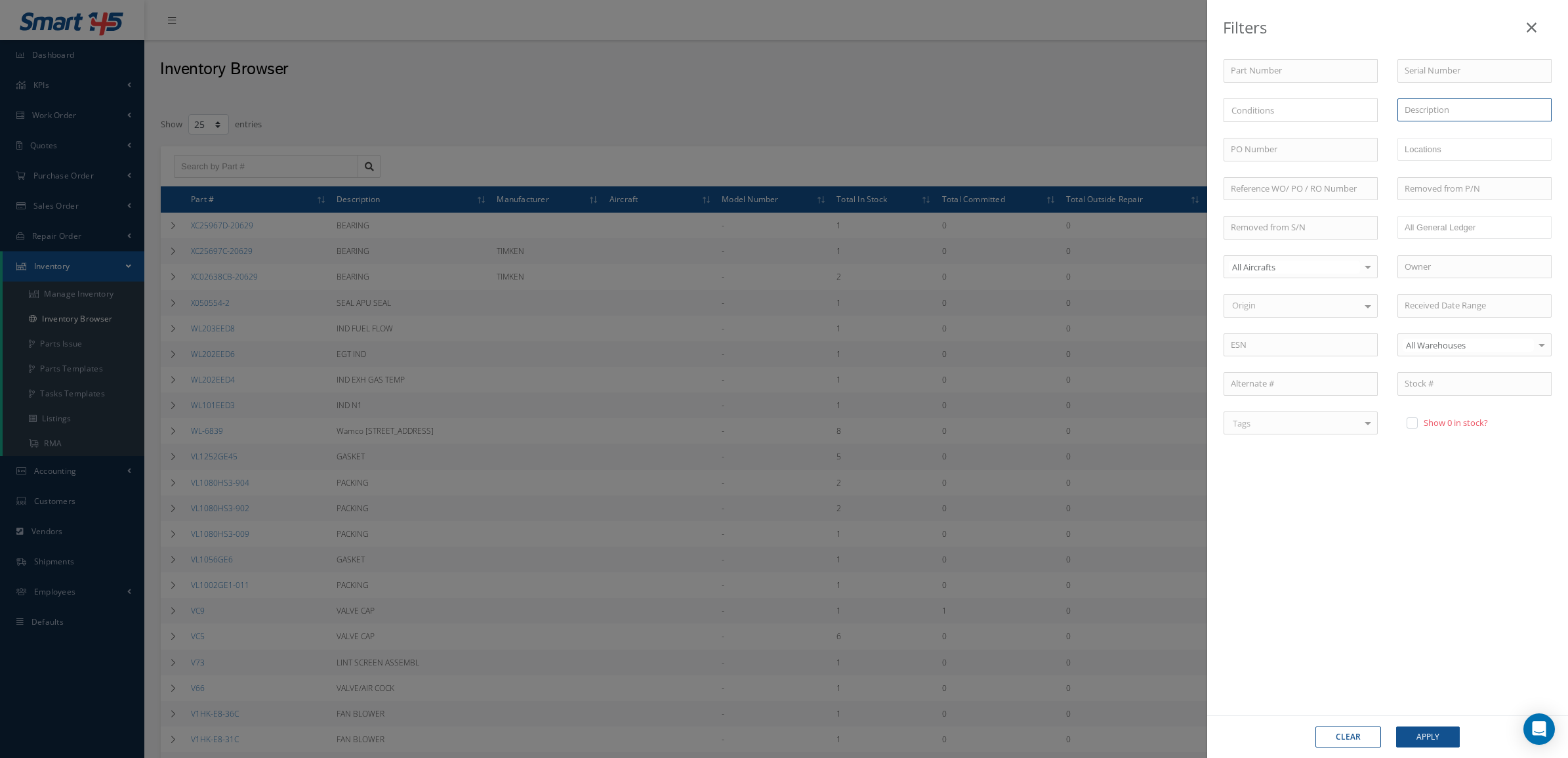
click at [1434, 99] on input "text" at bounding box center [1475, 110] width 154 height 24
type input "f"
click at [1396, 726] on button "Apply" at bounding box center [1428, 737] width 63 height 21
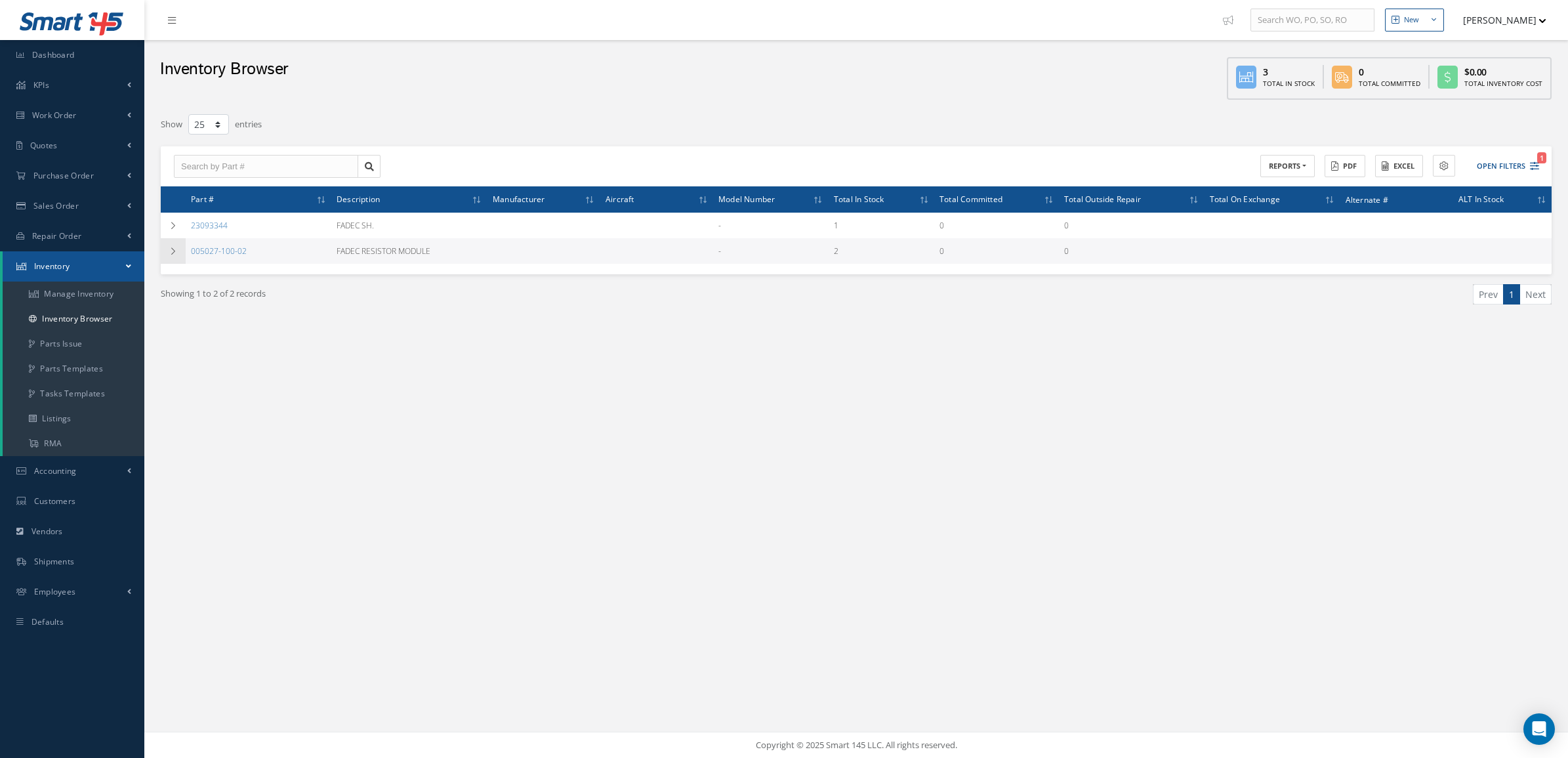
click at [172, 250] on icon at bounding box center [172, 251] width 9 height 8
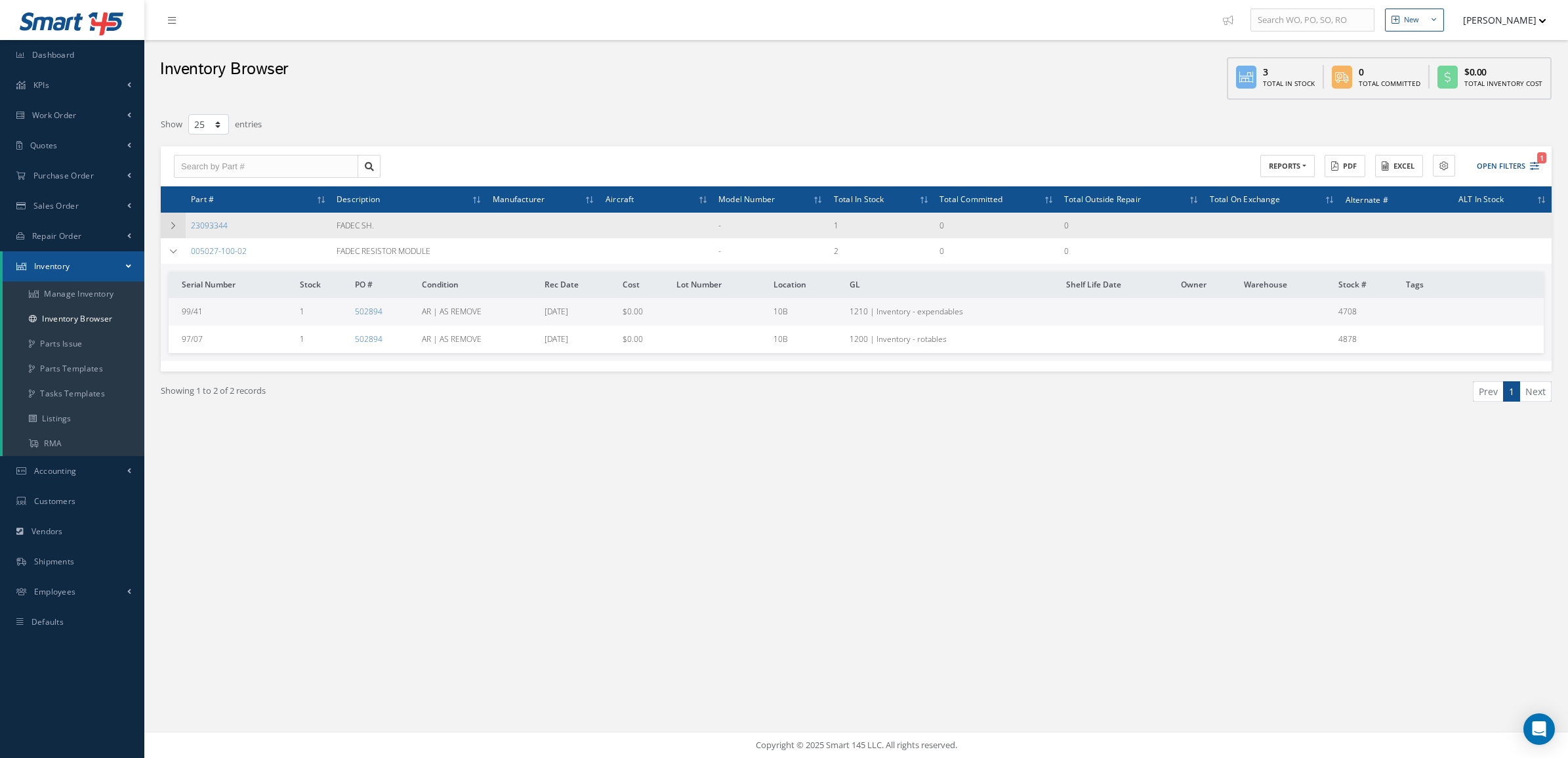
click at [168, 225] on icon at bounding box center [172, 226] width 9 height 8
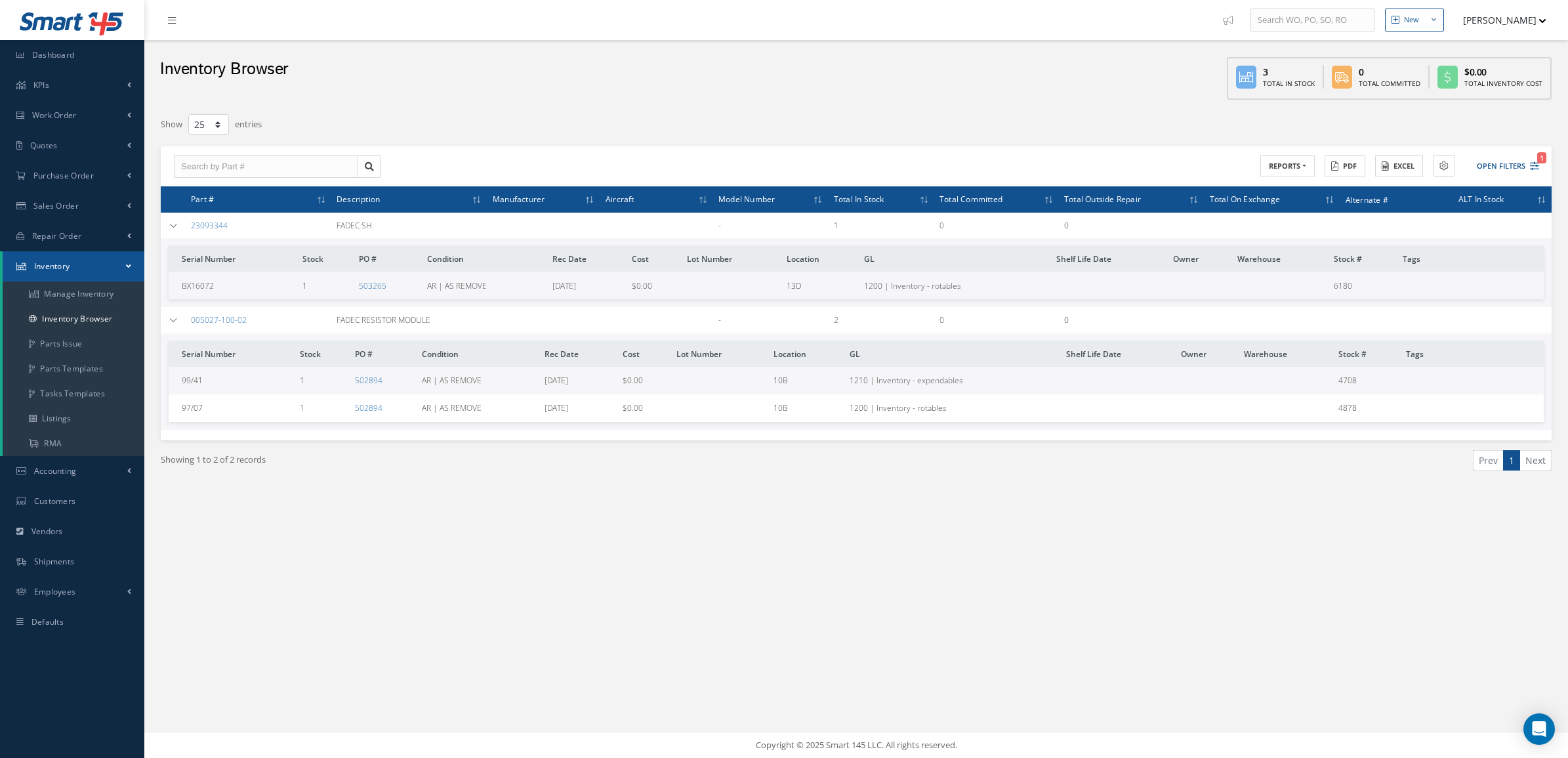
click at [1513, 152] on div "ACTIONS Receive Payments Select Customer MABA AERO LLC 21 AIR ABR AVIATION LEAS…" at bounding box center [857, 167] width 1391 height 41
click at [1514, 155] on button "Open Filters 1" at bounding box center [1502, 166] width 74 height 21
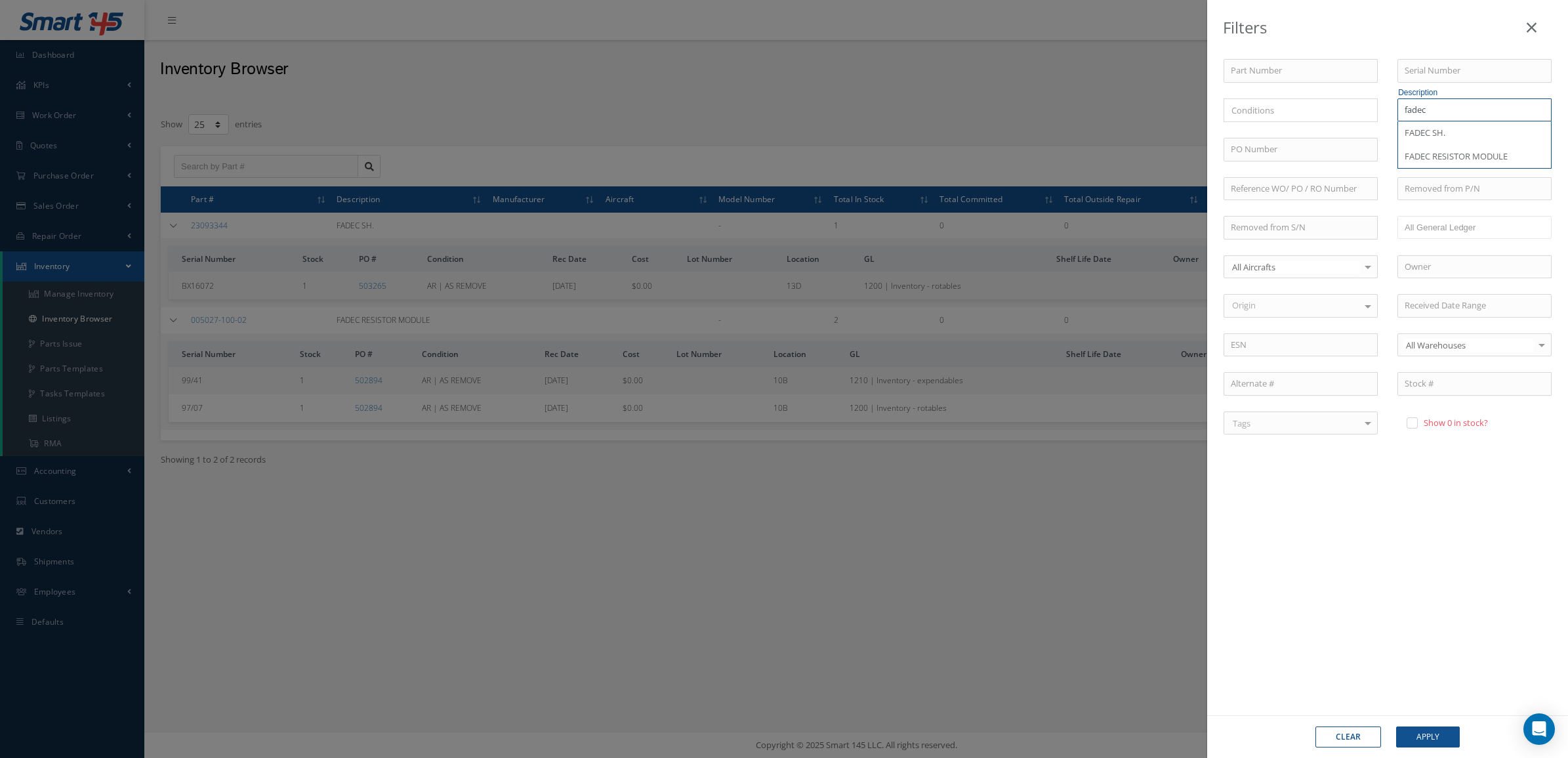
drag, startPoint x: 1464, startPoint y: 112, endPoint x: 1343, endPoint y: 113, distance: 121.0
click at [1340, 113] on div "Part Number Serial Number × Loading... Description fadec FADEC SH. FADEC RESIST…" at bounding box center [1387, 257] width 347 height 397
click at [1448, 136] on span "FULL AUTHORITY DIGITAL ENGINE CONTROL" at bounding box center [1455, 139] width 101 height 25
type input "FULL AUTHORITY DIGITAL ENGINE CONTROL"
click at [1432, 736] on button "Apply" at bounding box center [1428, 737] width 63 height 21
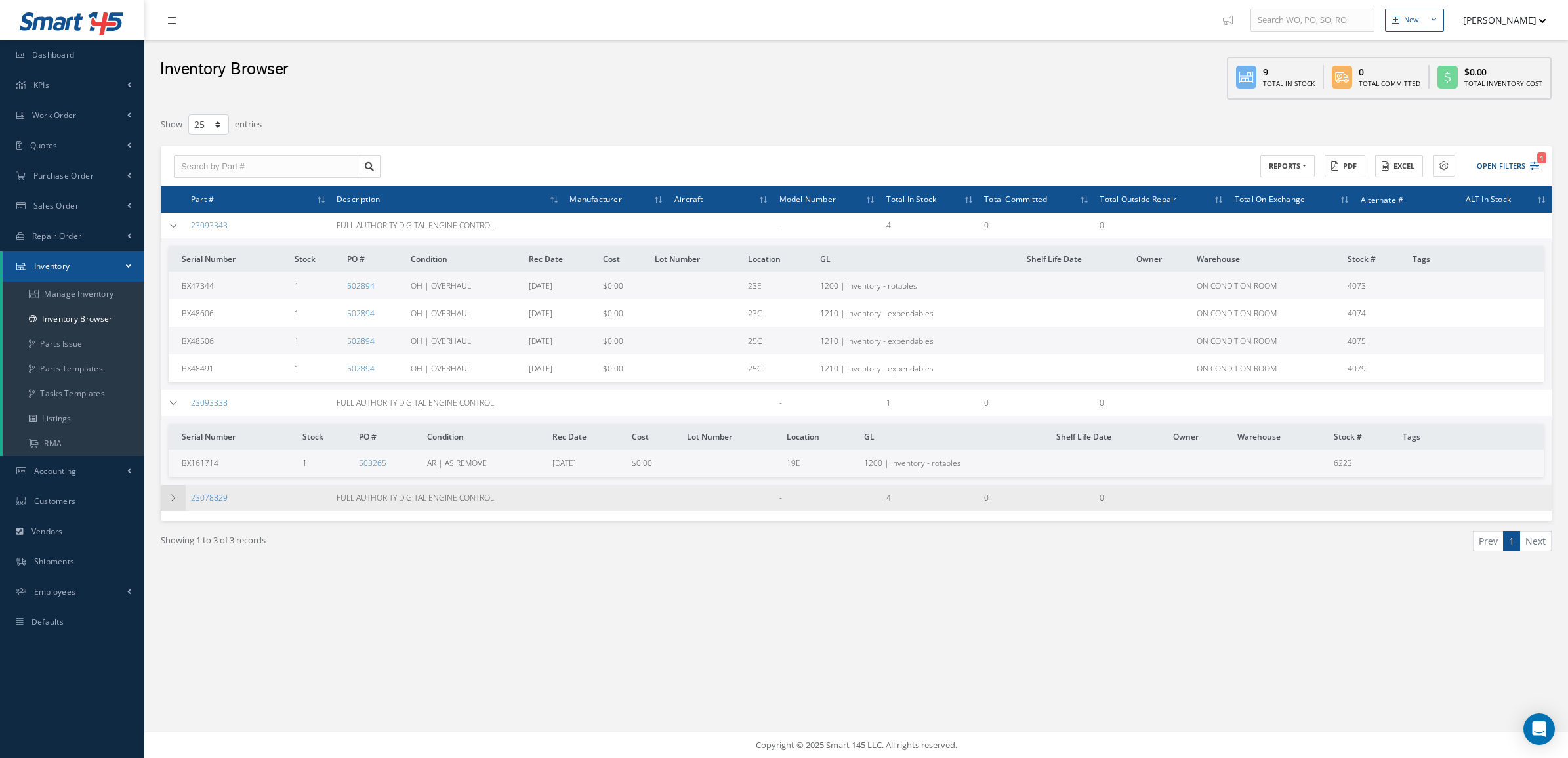
click at [174, 496] on icon at bounding box center [172, 498] width 9 height 8
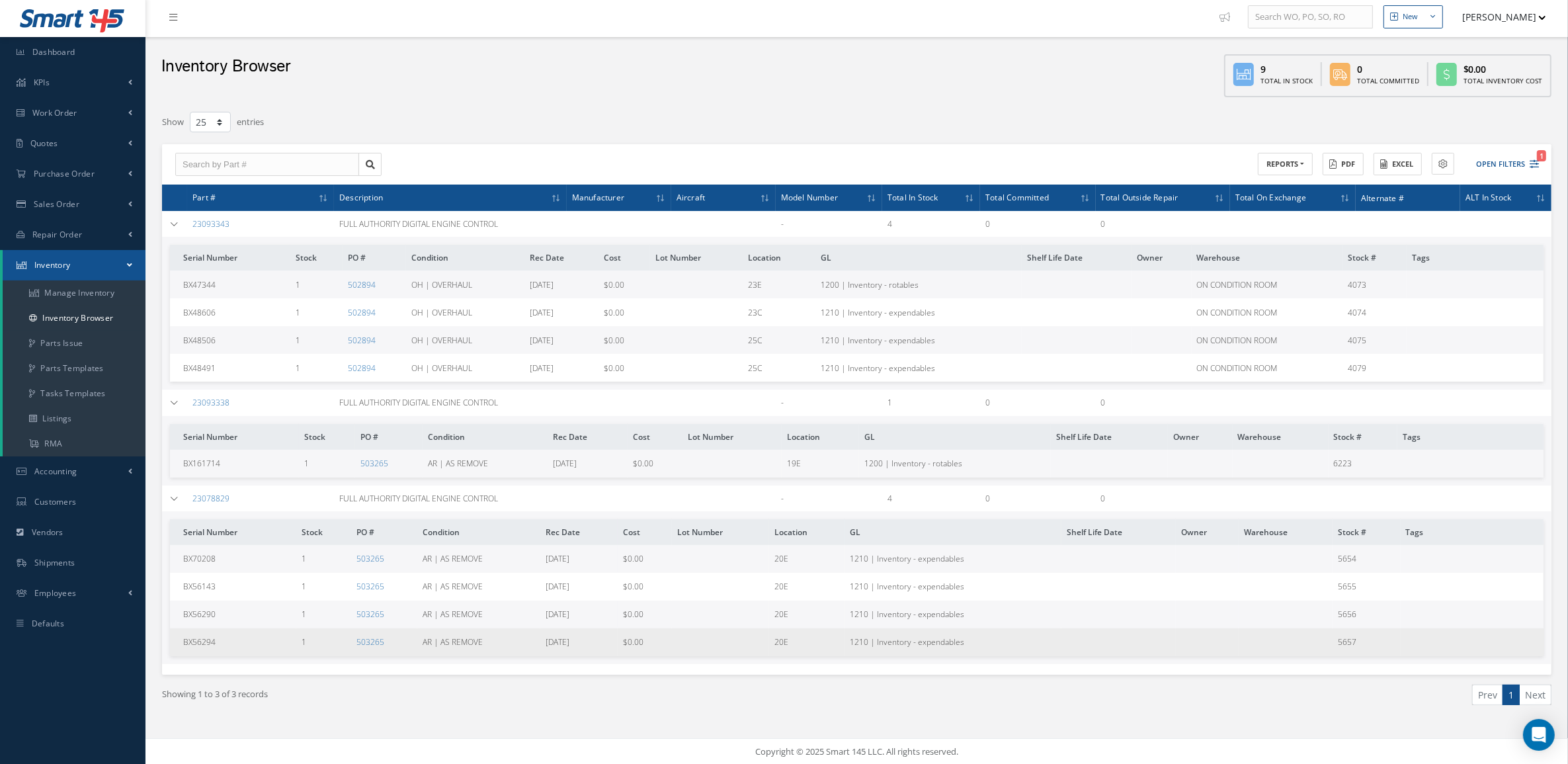
scroll to position [4, 0]
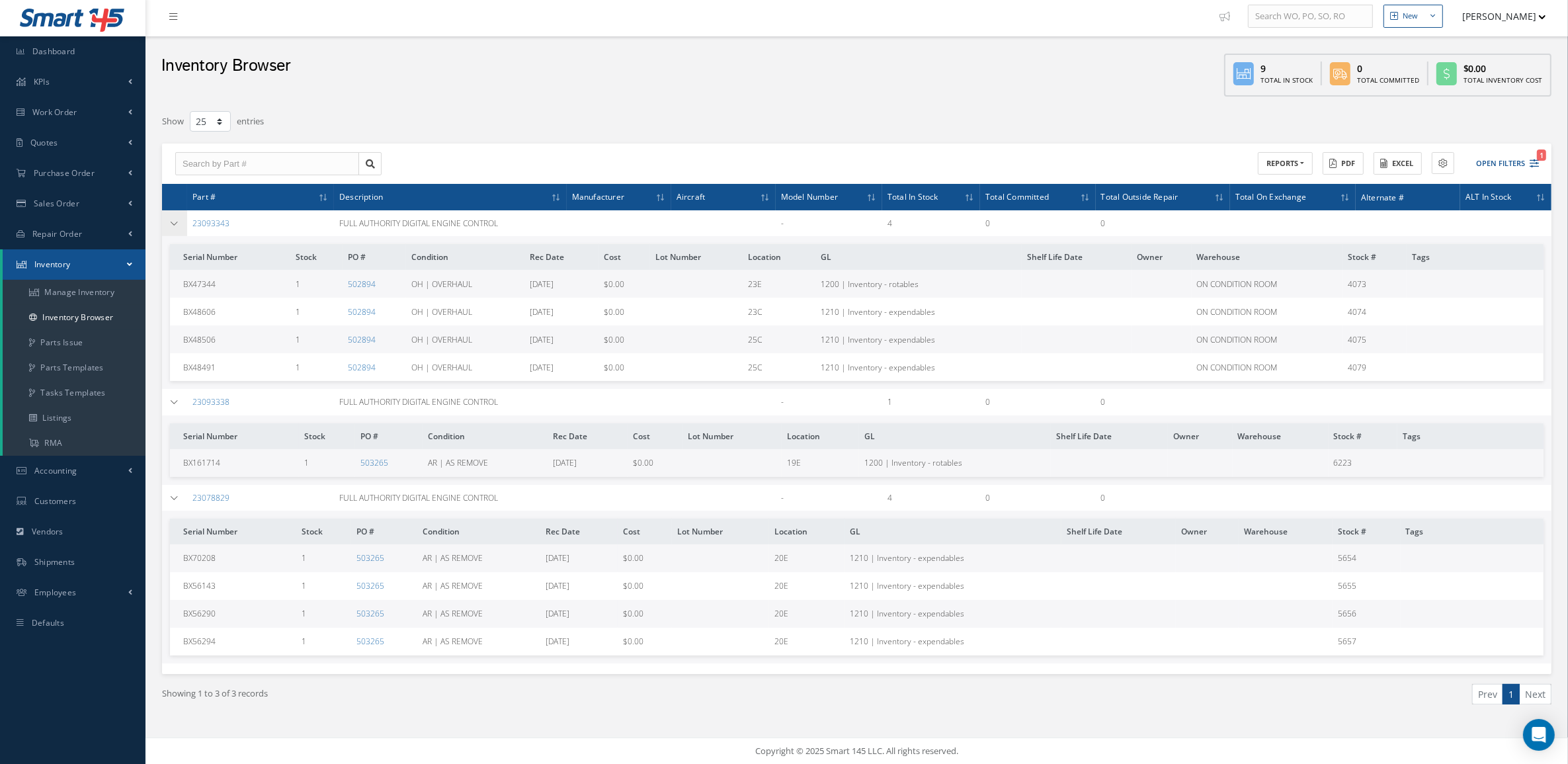
drag, startPoint x: 259, startPoint y: 219, endPoint x: 185, endPoint y: 219, distance: 74.0
click at [0, 0] on tr "23093343 FULL AUTHORITY DIGITAL ENGINE CONTROL - 4 0 0 , Serial Number Stock PO…" at bounding box center [0, 0] width 0 height 0
drag, startPoint x: 185, startPoint y: 219, endPoint x: 249, endPoint y: 225, distance: 64.3
click at [250, 227] on td "23093343" at bounding box center [260, 223] width 147 height 26
drag, startPoint x: 189, startPoint y: 226, endPoint x: 576, endPoint y: 223, distance: 387.0
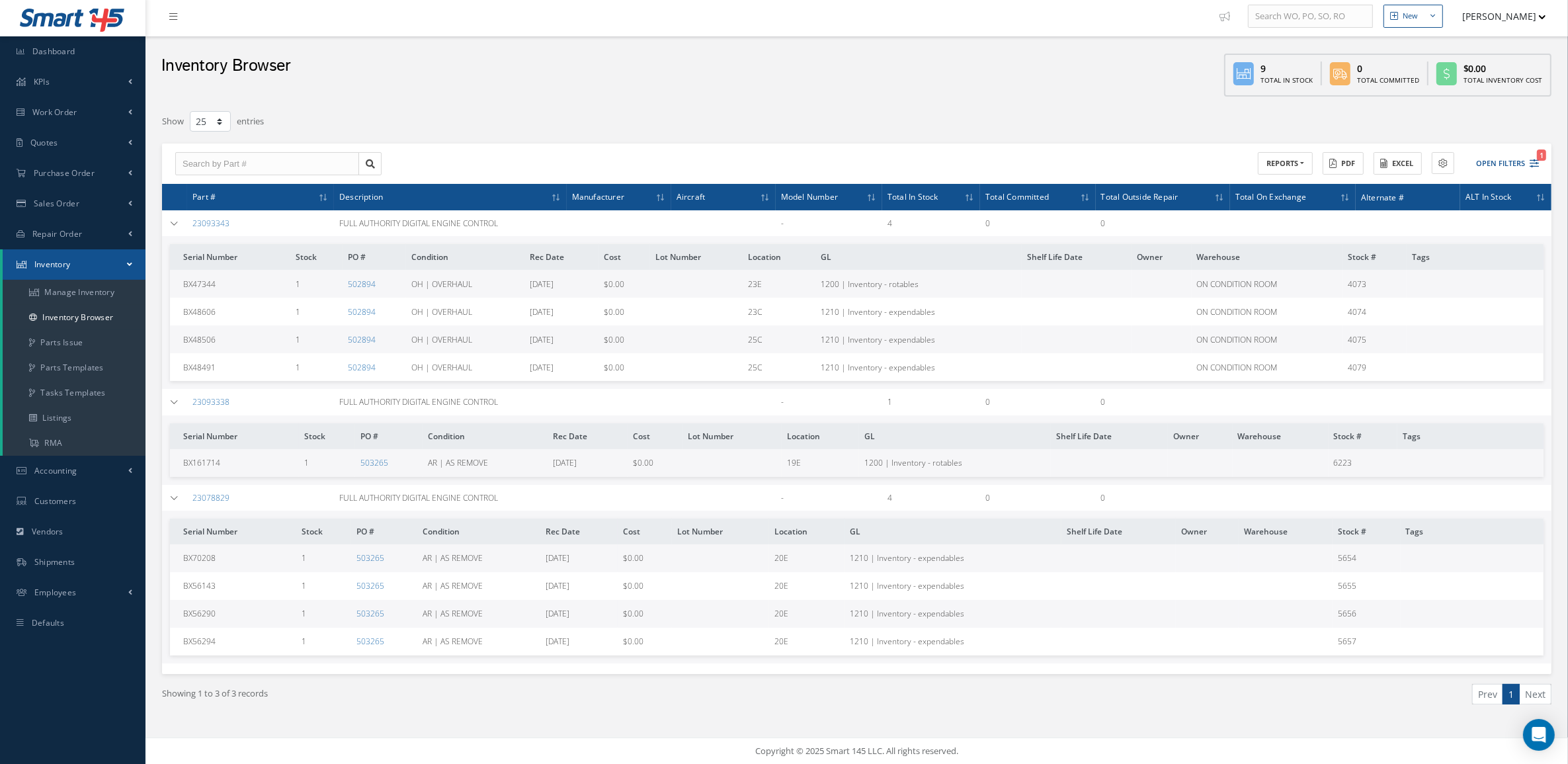
click at [0, 0] on tr "23093343 FULL AUTHORITY DIGITAL ENGINE CONTROL - 4 0 0 , Serial Number Stock PO…" at bounding box center [0, 0] width 0 height 0
copy tr "23093343 FULL AUTHORITY DIGITAL ENGINE CONTROL"
click at [77, 236] on span "Repair Order" at bounding box center [57, 234] width 51 height 12
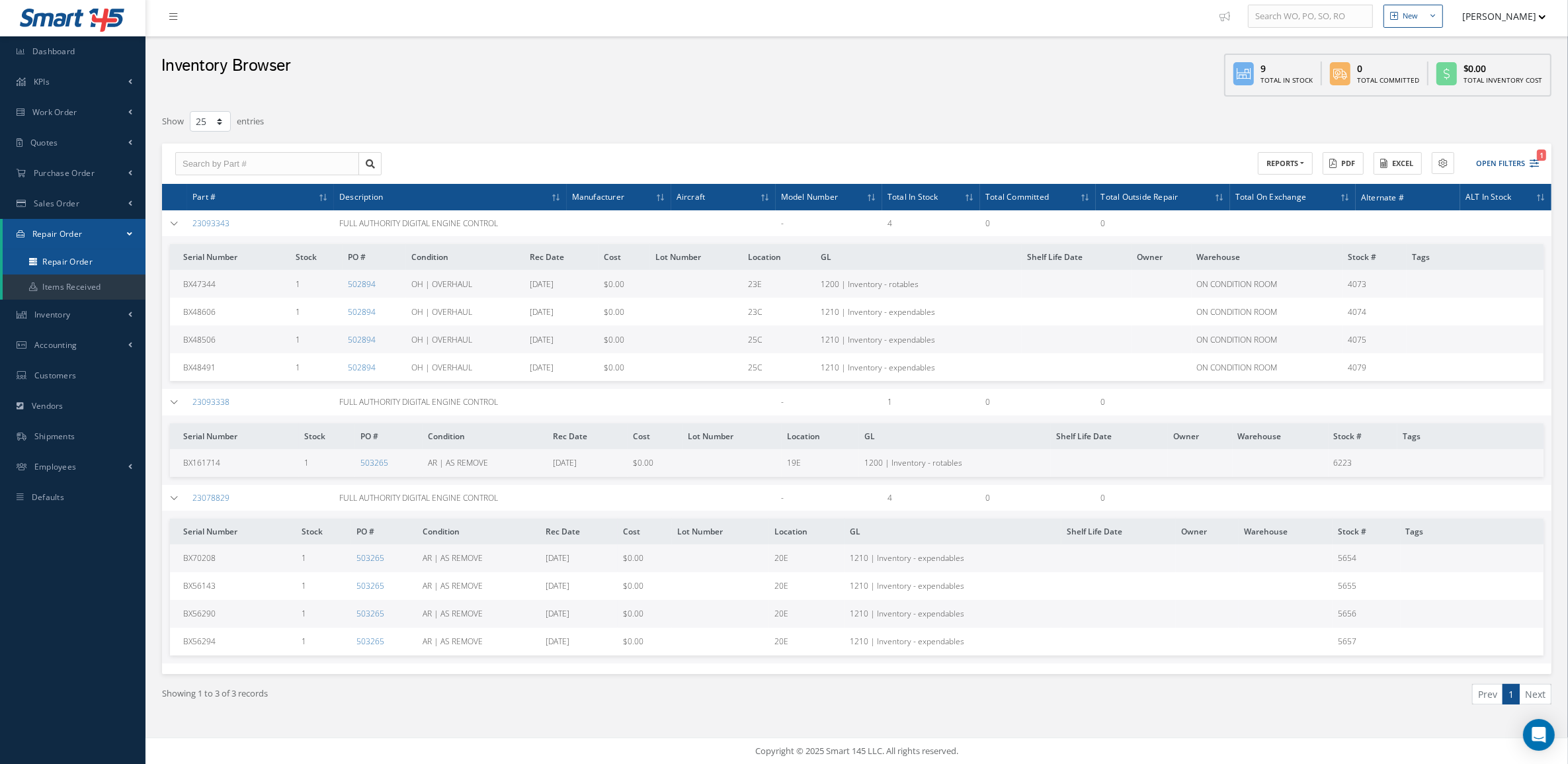
click at [84, 269] on link "Repair Order" at bounding box center [74, 262] width 143 height 25
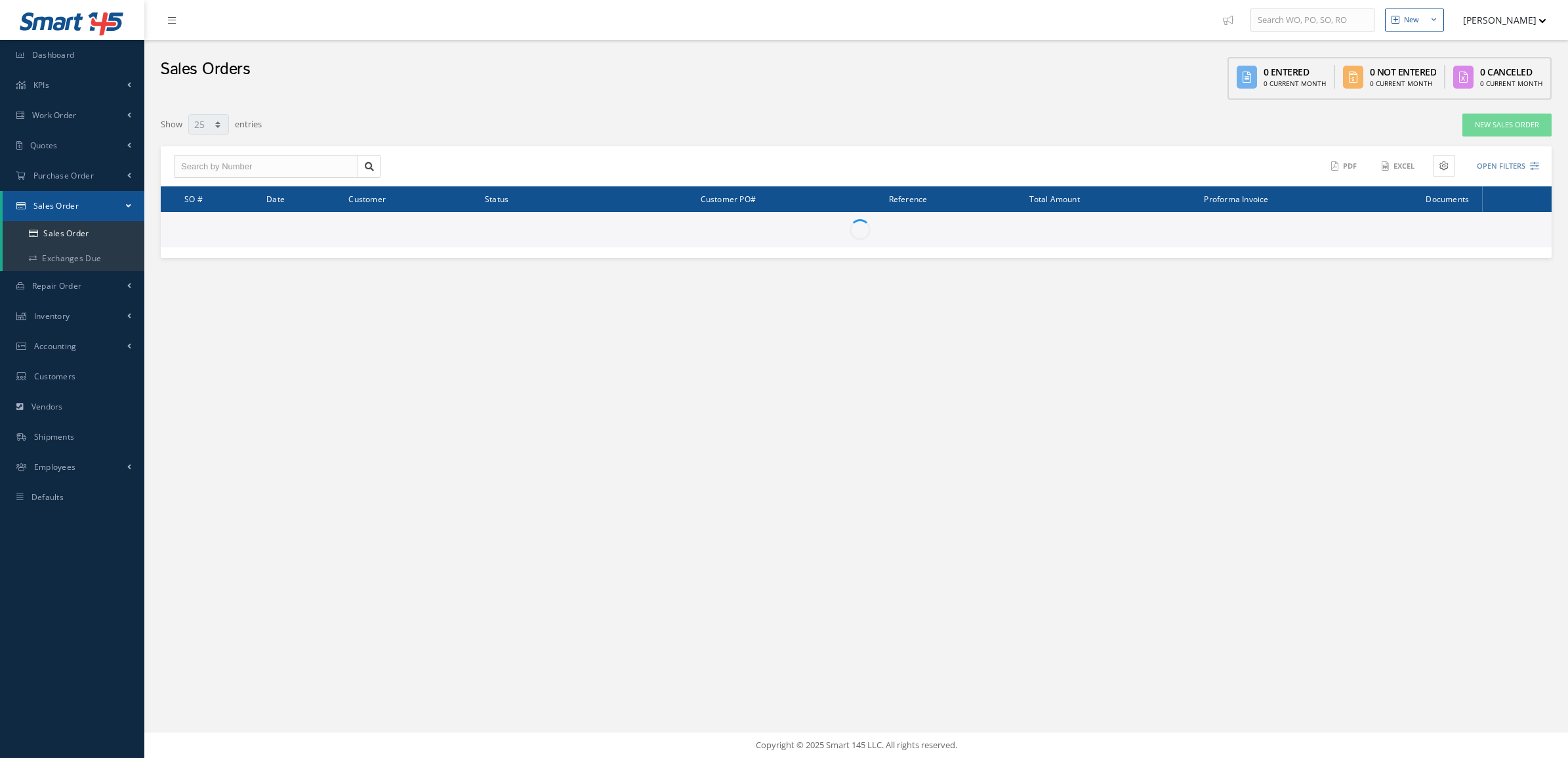
select select "25"
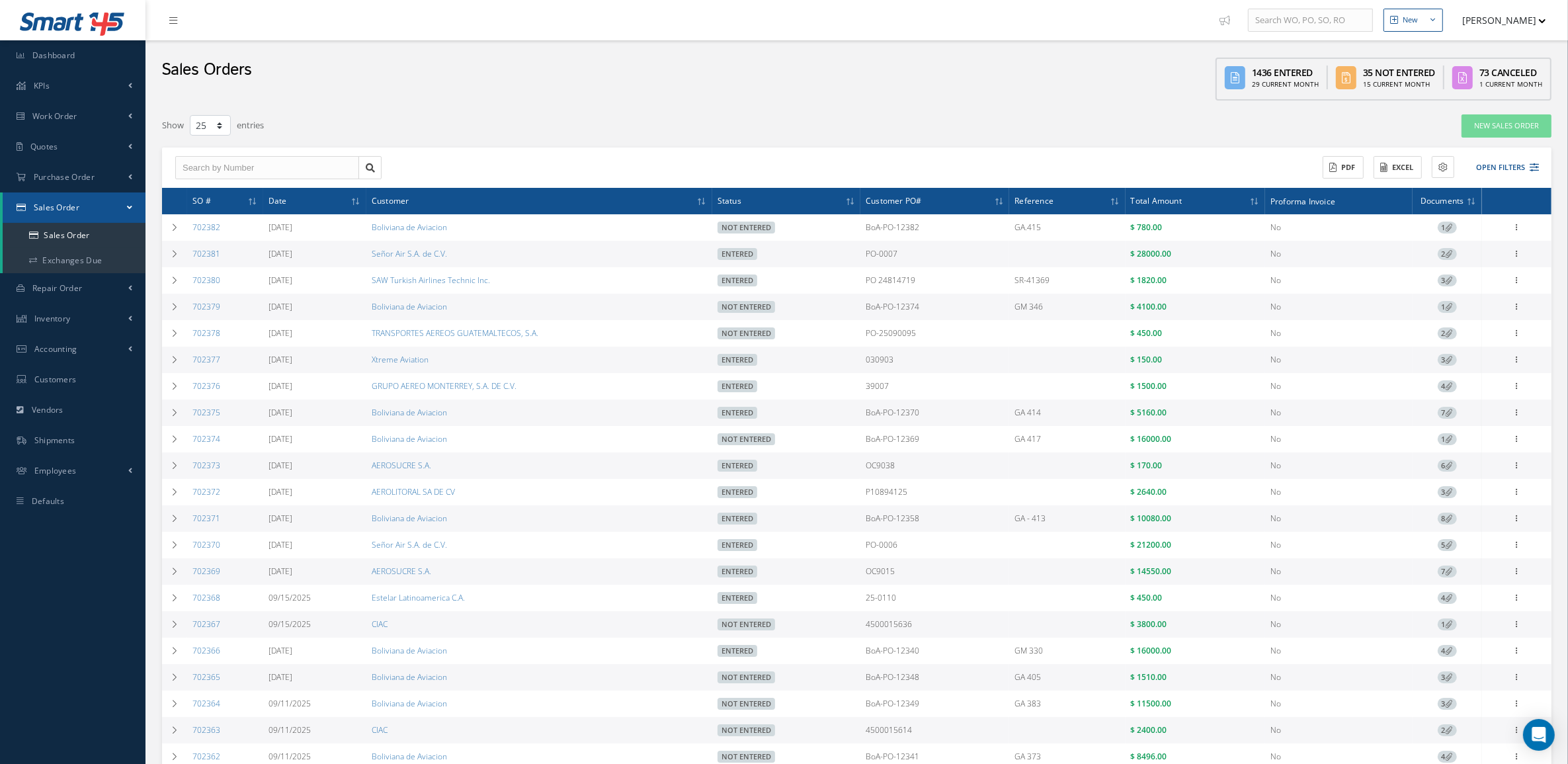
click at [1442, 256] on span "2" at bounding box center [1447, 254] width 19 height 12
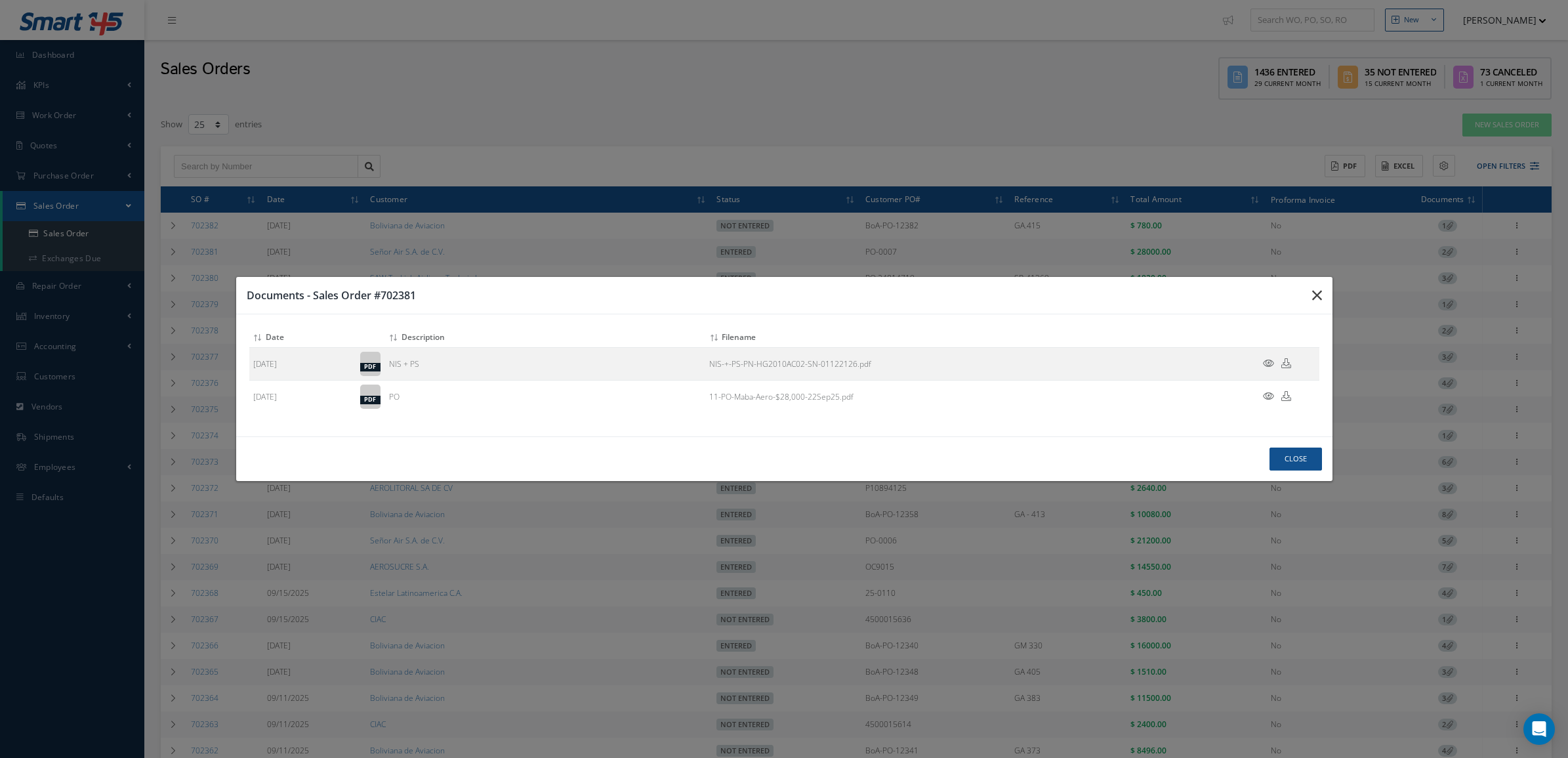
click at [1322, 289] on button "button" at bounding box center [1317, 295] width 31 height 37
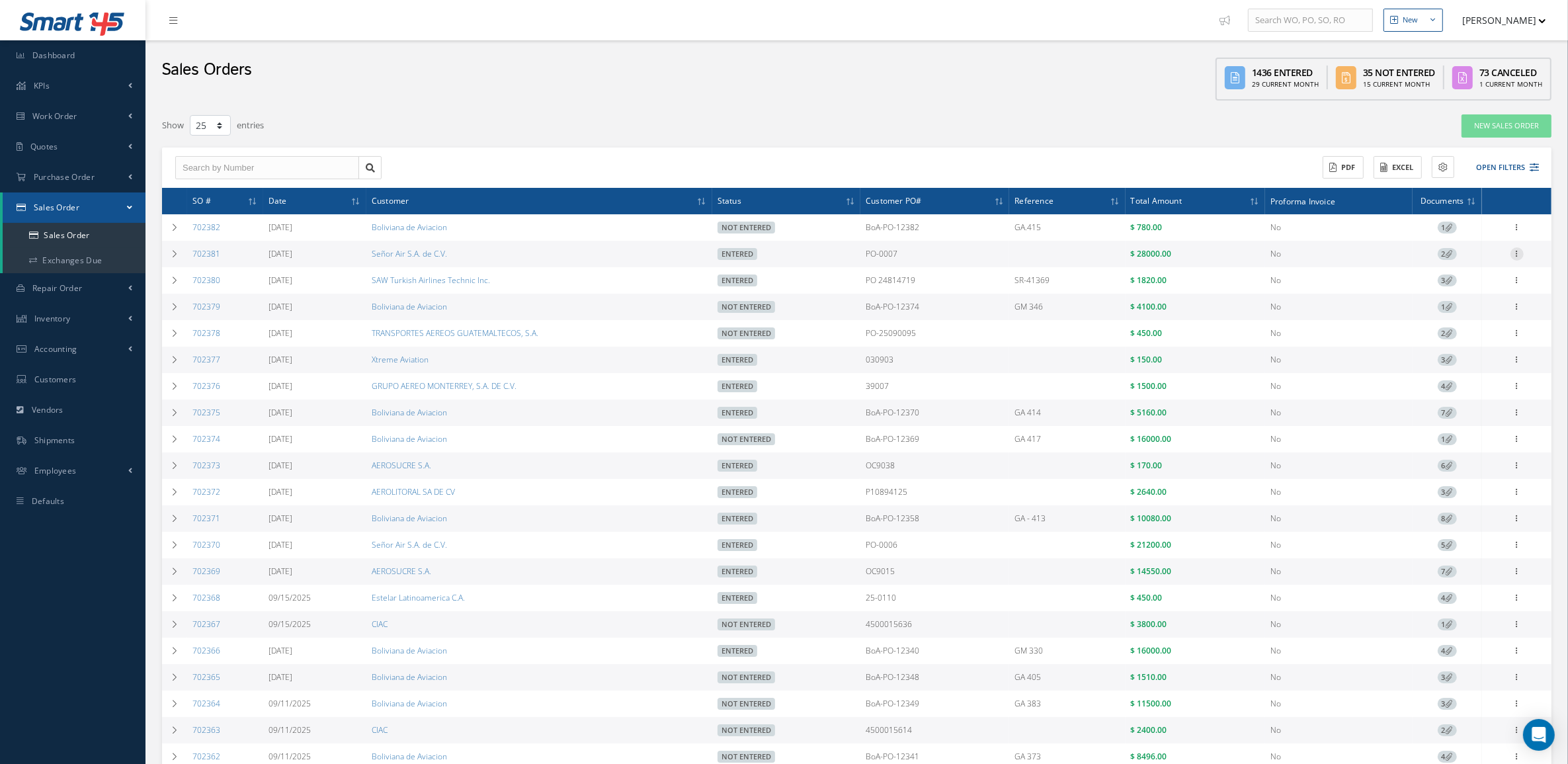
click at [1515, 252] on icon at bounding box center [1517, 252] width 13 height 11
click at [1457, 333] on link "Documents" at bounding box center [1456, 341] width 104 height 17
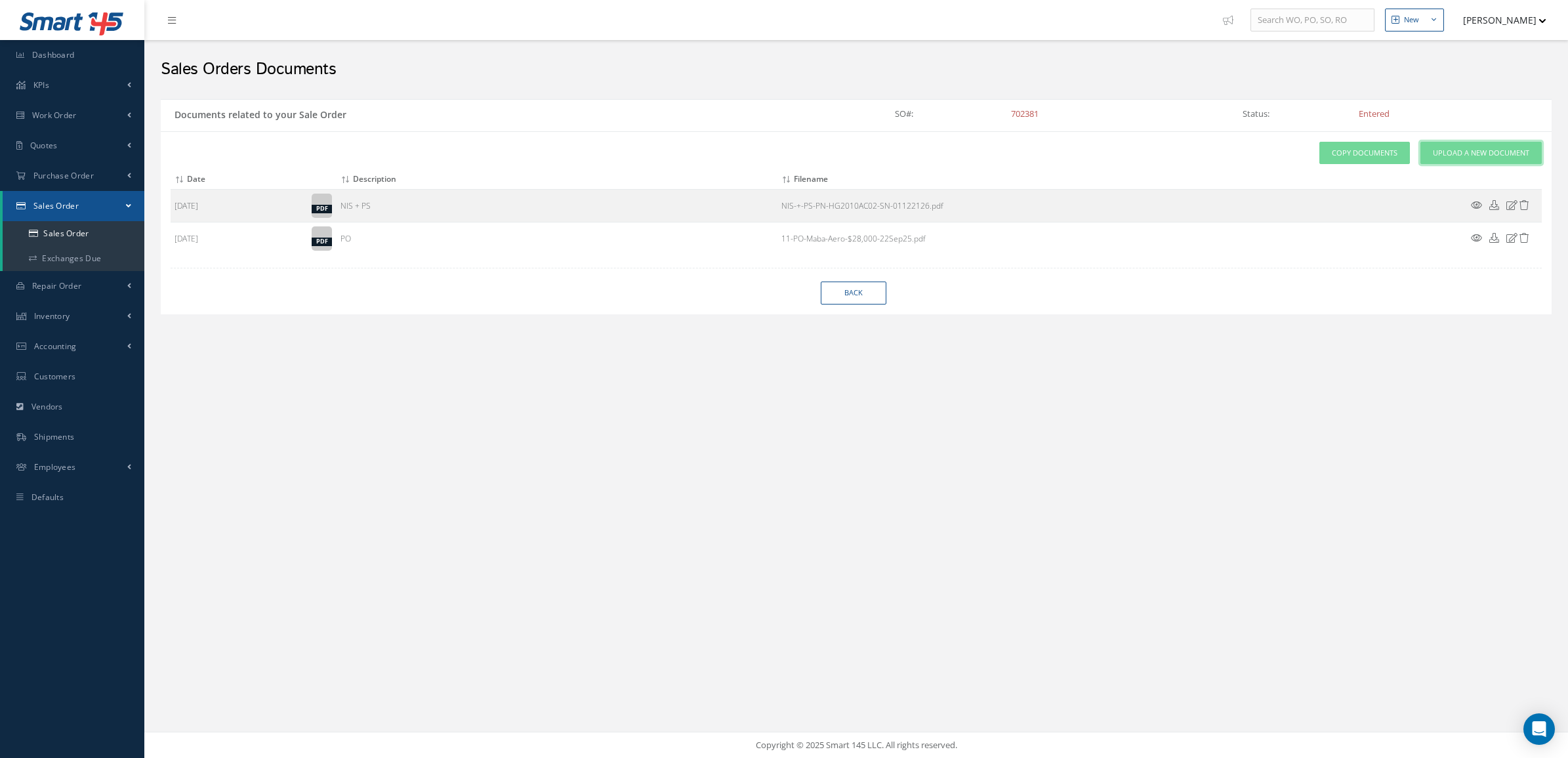
click at [1465, 153] on span "Upload a New Document" at bounding box center [1481, 154] width 96 height 11
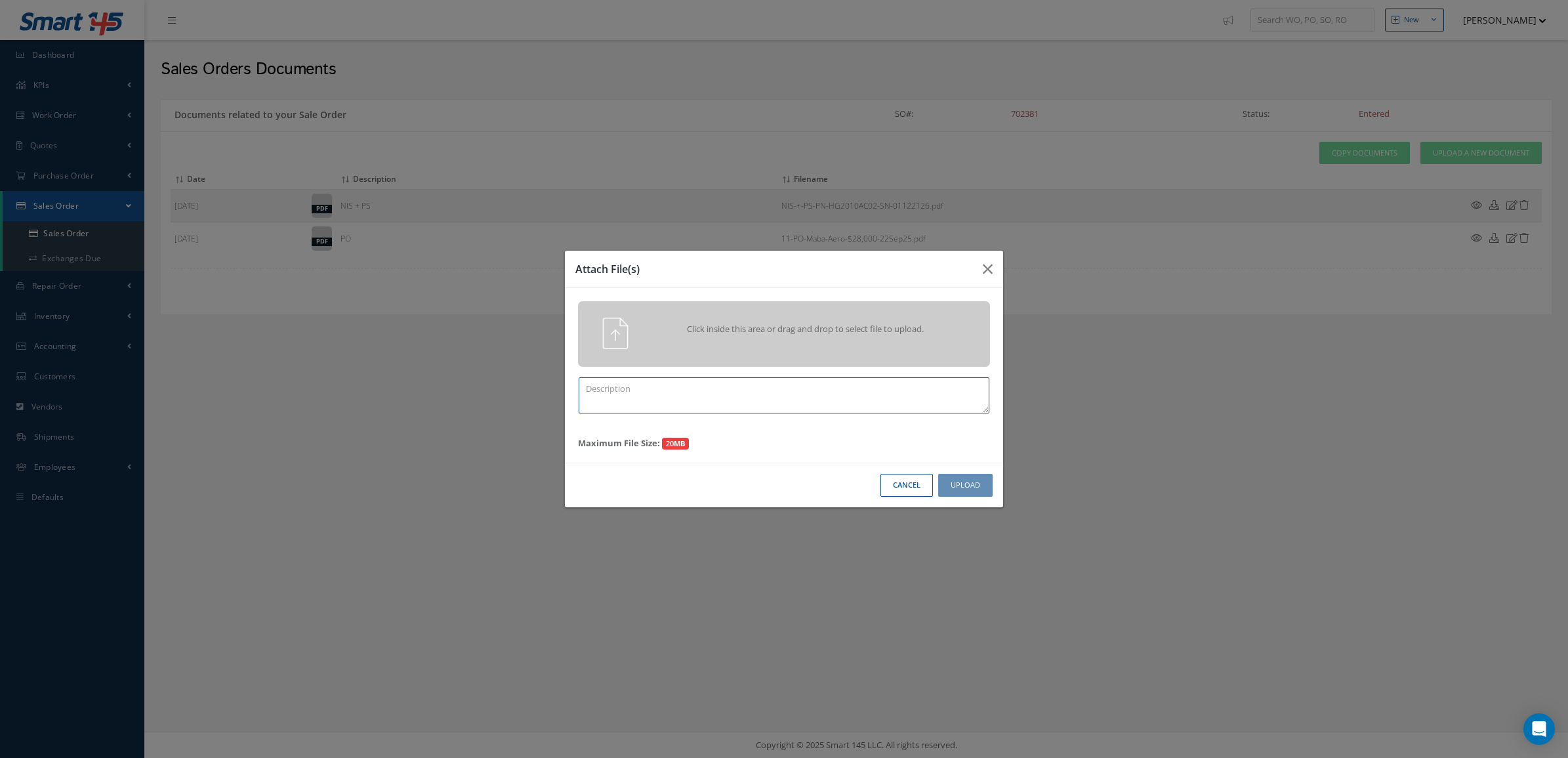
click at [739, 388] on textarea at bounding box center [784, 395] width 411 height 36
type textarea "p"
type textarea "PPW SO 702381"
click at [745, 336] on div "Click inside this area or drag and drop to select file to upload." at bounding box center [802, 331] width 324 height 26
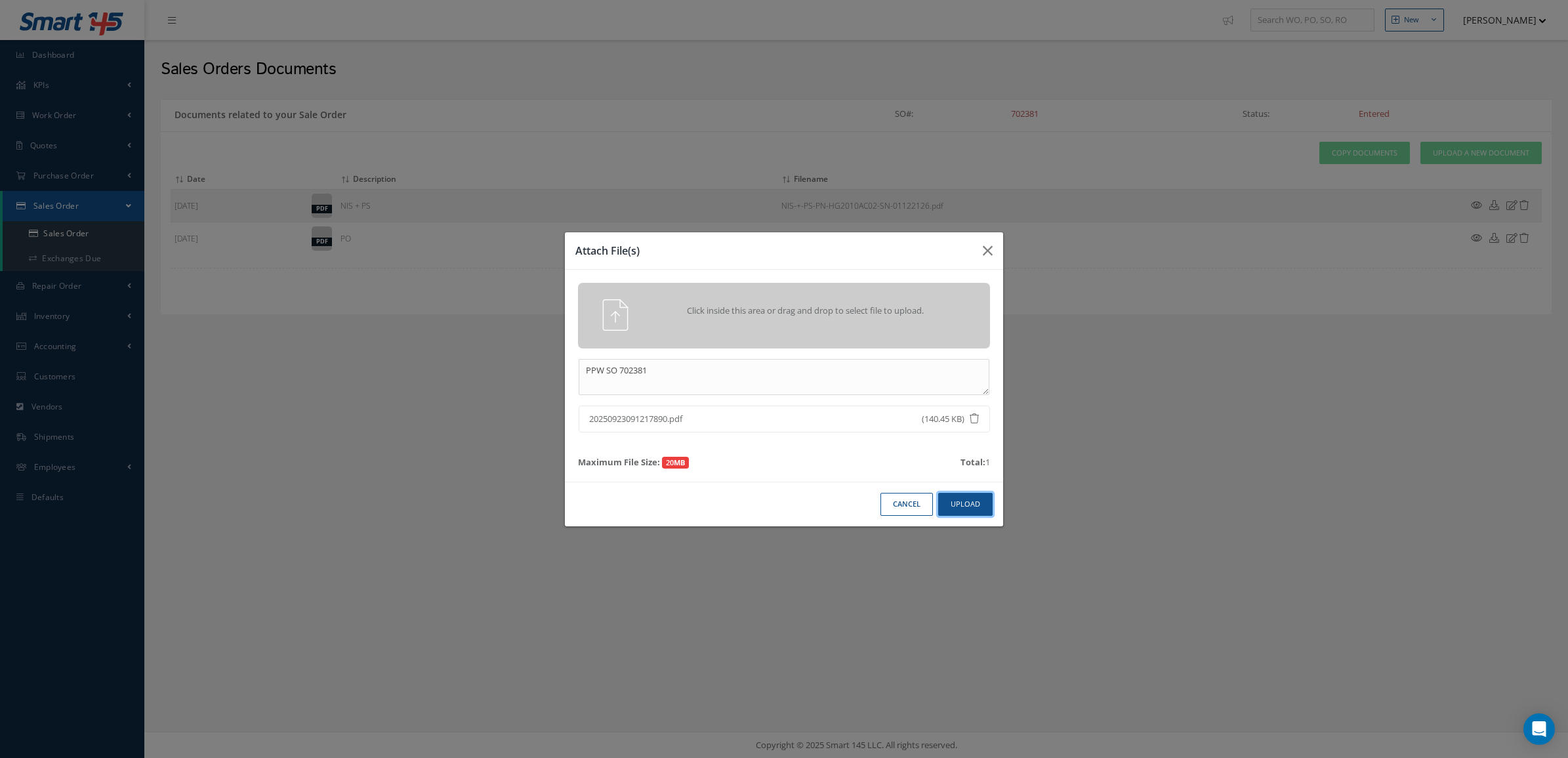
click at [974, 498] on button "Upload" at bounding box center [965, 504] width 54 height 23
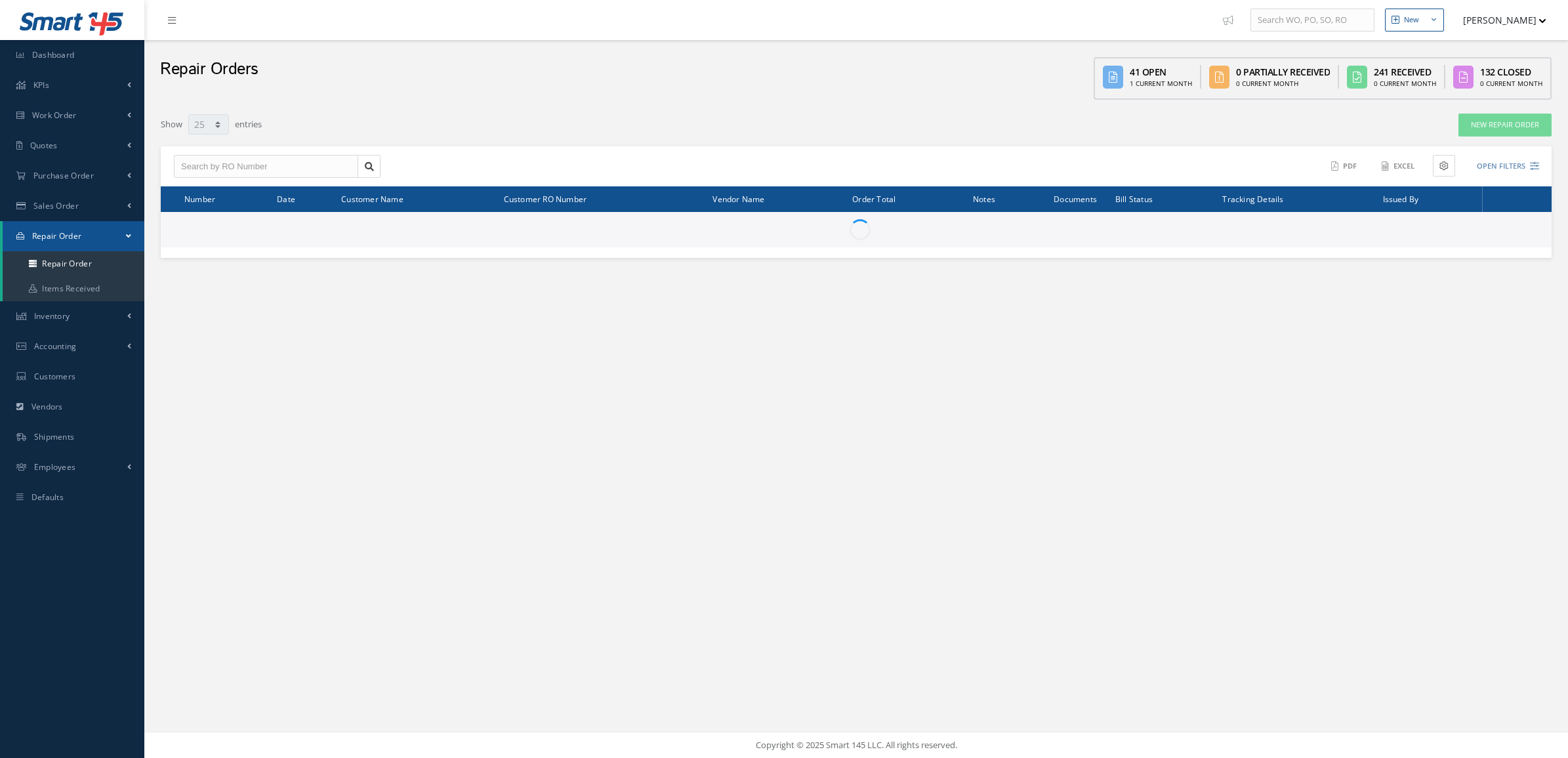
select select "25"
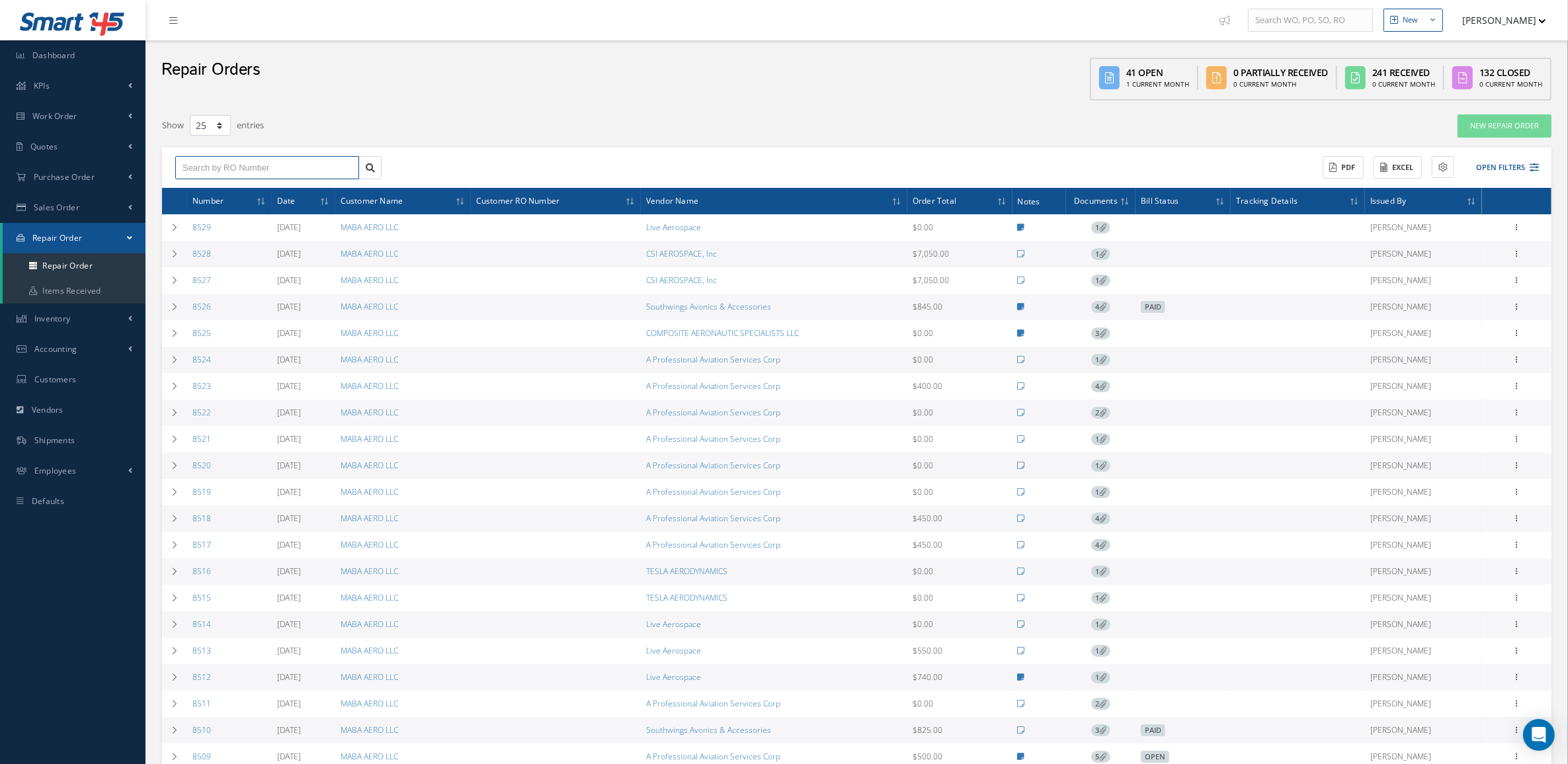
click at [341, 174] on input "text" at bounding box center [267, 168] width 184 height 24
type input "8448"
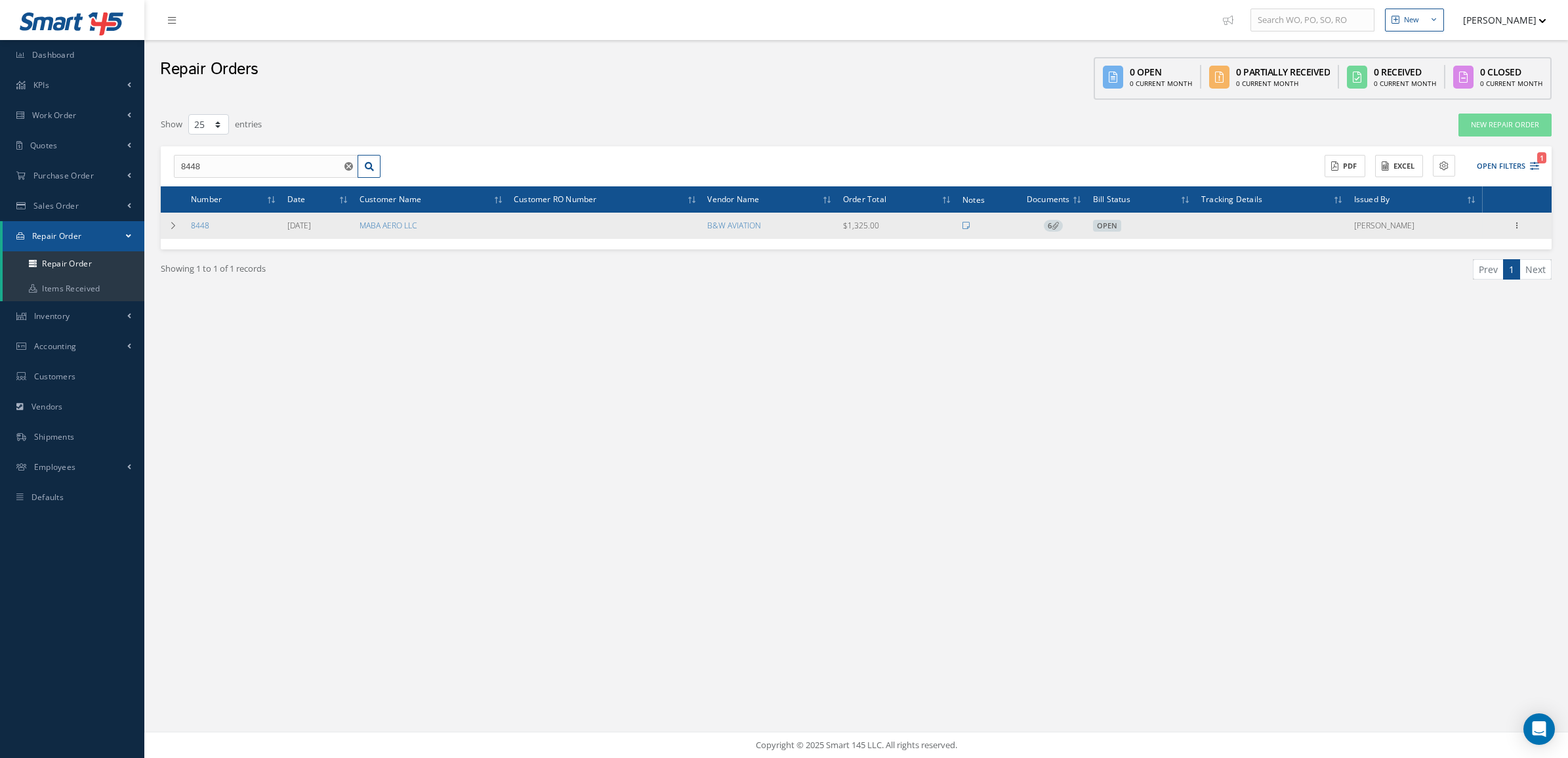
click at [1520, 233] on div "Show Edit Send By Email Documents Receive Close Print-Outs Repair Order Vendor …" at bounding box center [1517, 225] width 16 height 16
click at [1516, 224] on icon at bounding box center [1517, 224] width 13 height 11
click at [1446, 289] on link "Documents" at bounding box center [1457, 284] width 103 height 17
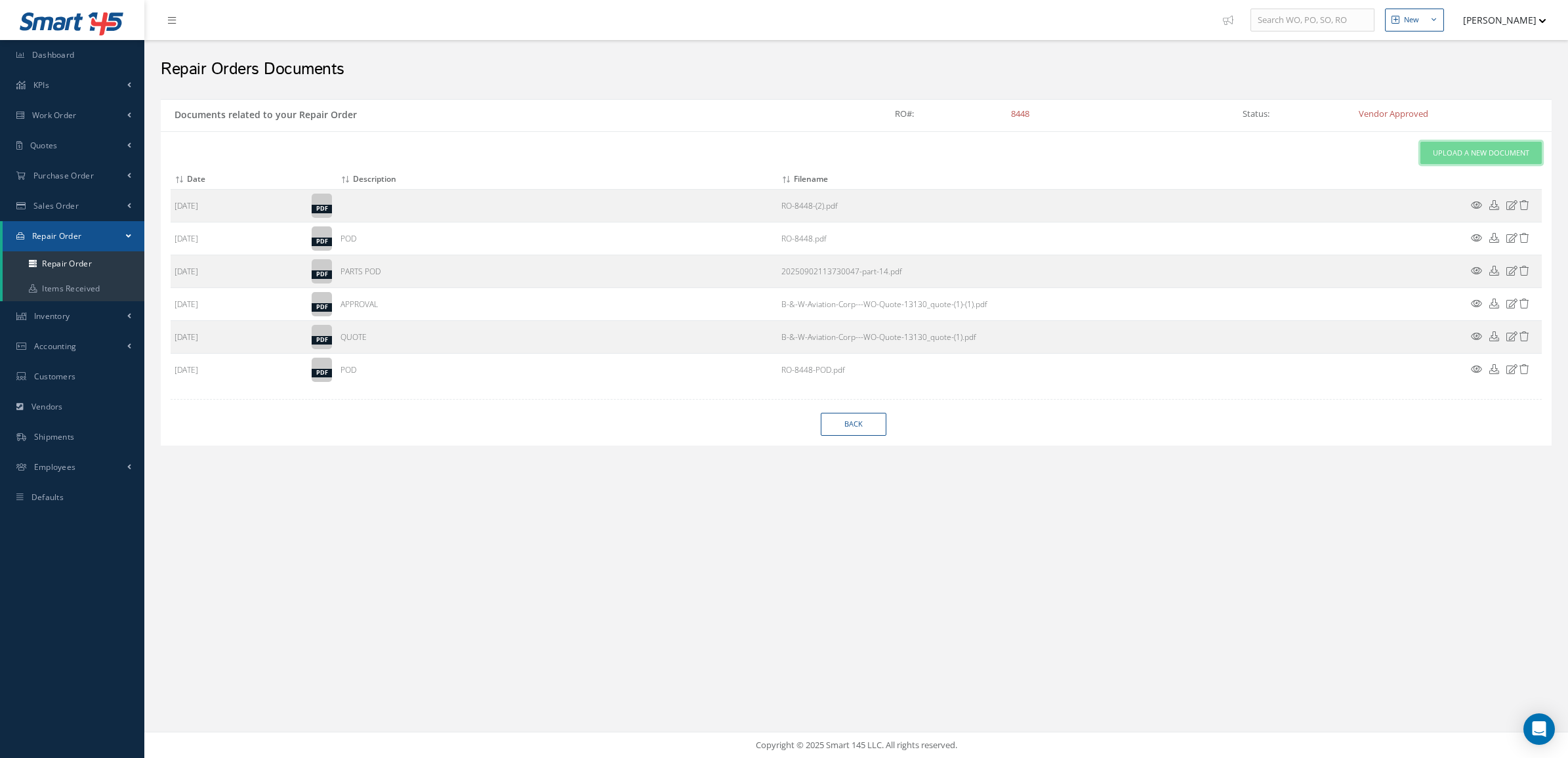
click at [1449, 159] on link "Upload a New Document" at bounding box center [1482, 154] width 122 height 23
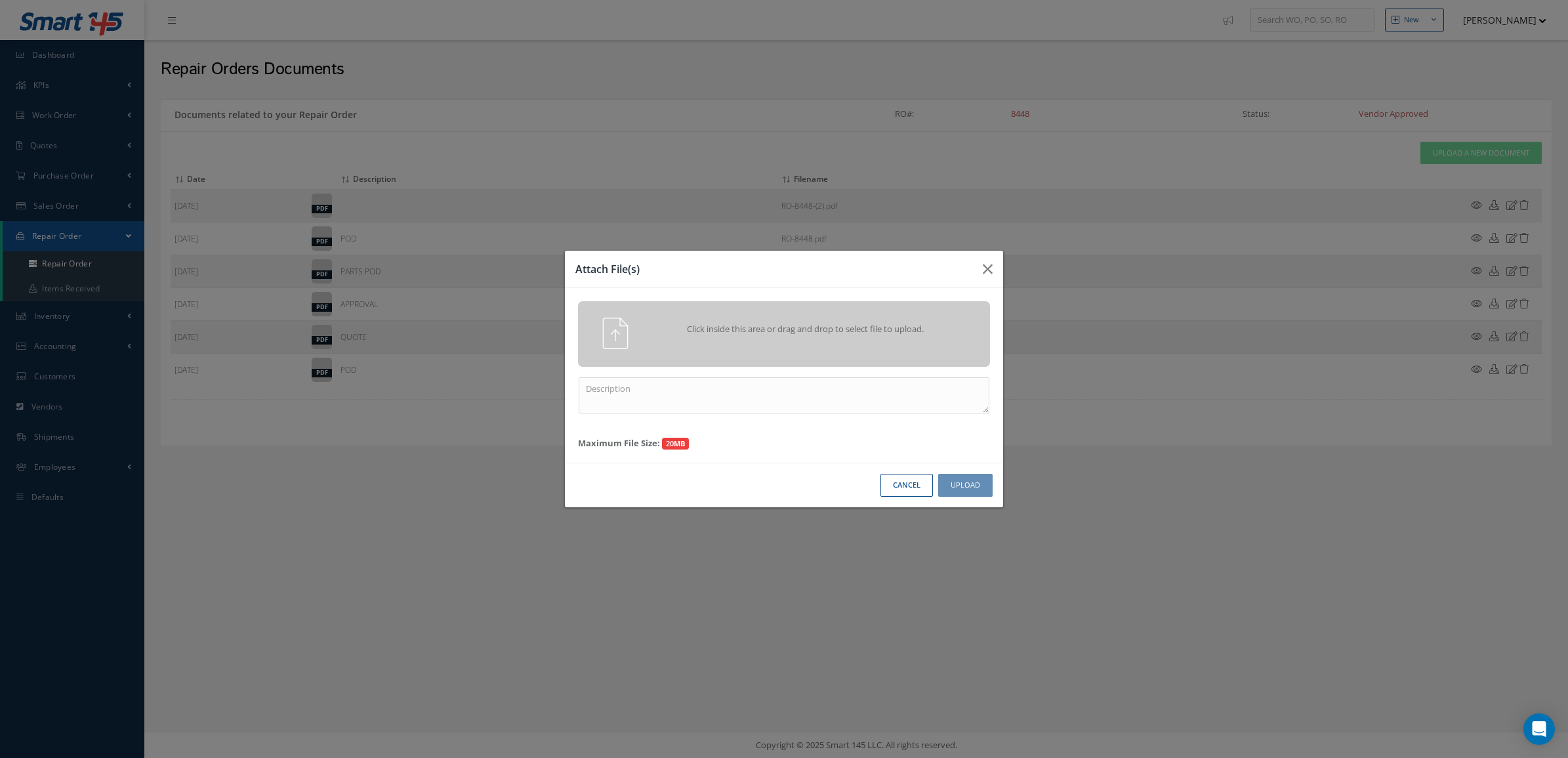
click at [913, 328] on span "Click inside this area or drag and drop to select file to upload." at bounding box center [806, 329] width 298 height 13
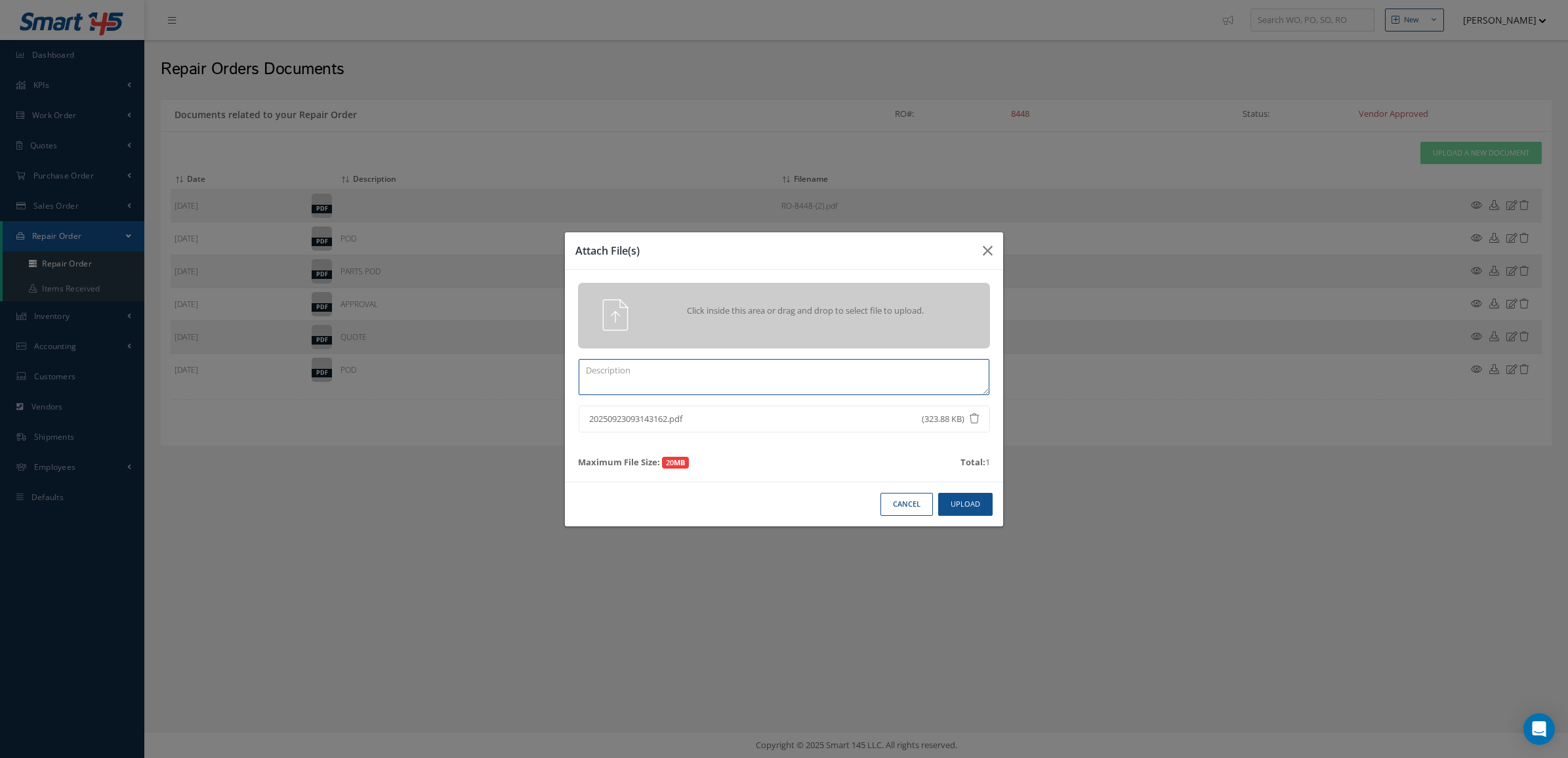
click at [857, 371] on textarea at bounding box center [784, 377] width 411 height 36
type textarea "CERTS"
click at [962, 503] on button "Upload" at bounding box center [965, 504] width 54 height 23
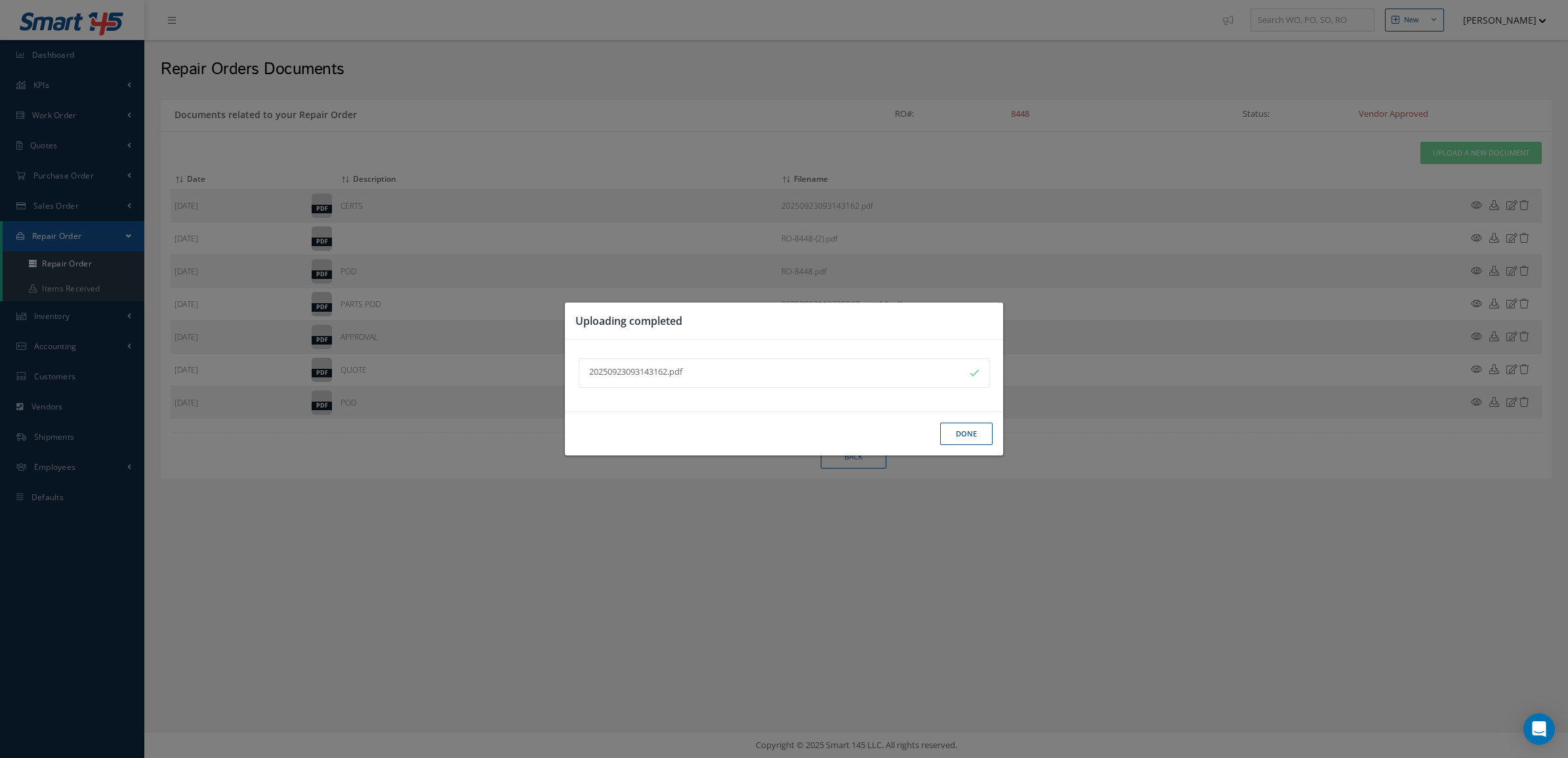
click at [953, 440] on button "Done" at bounding box center [967, 434] width 53 height 23
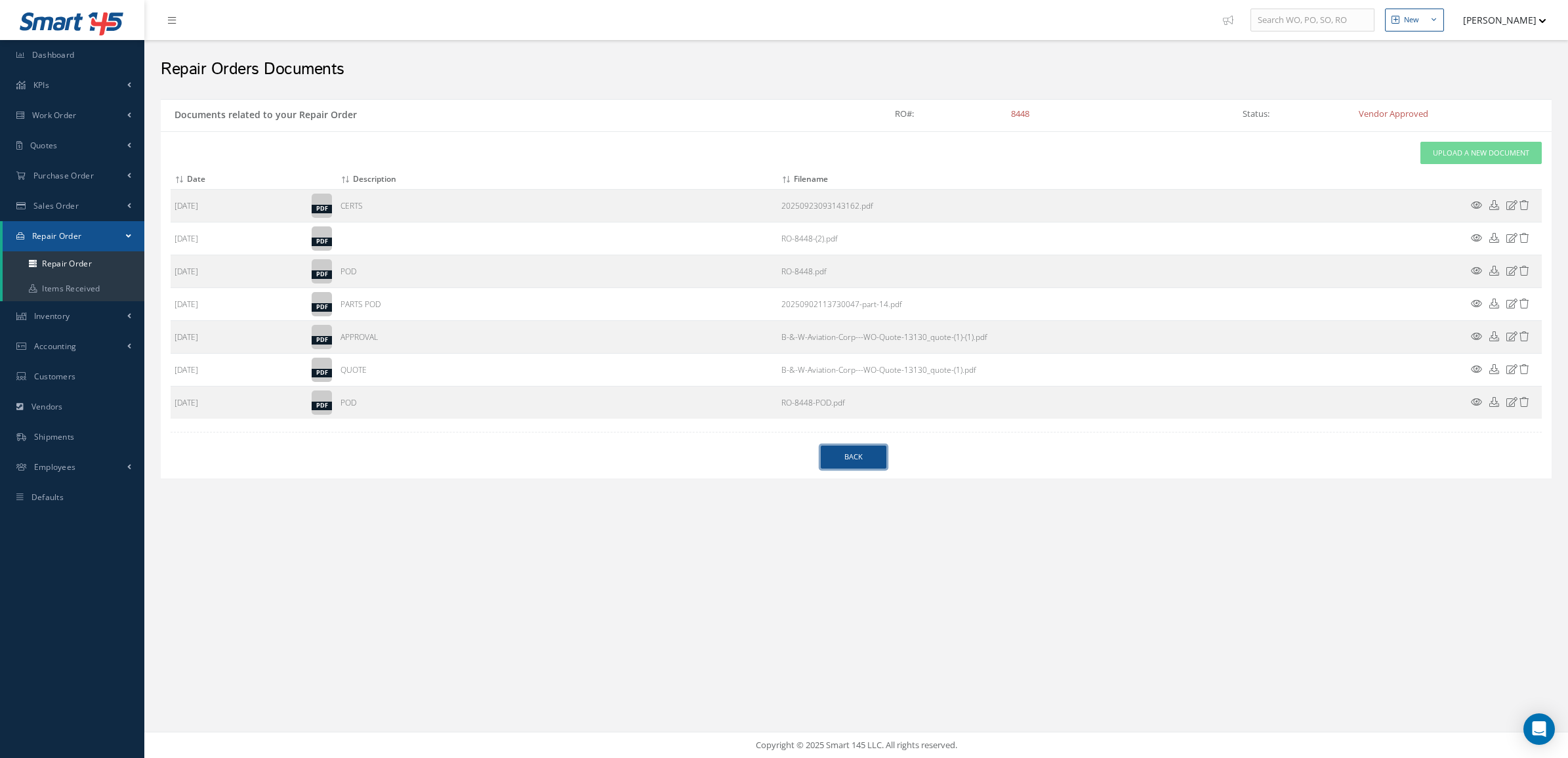
click at [837, 468] on link "Back" at bounding box center [853, 457] width 66 height 23
select select "25"
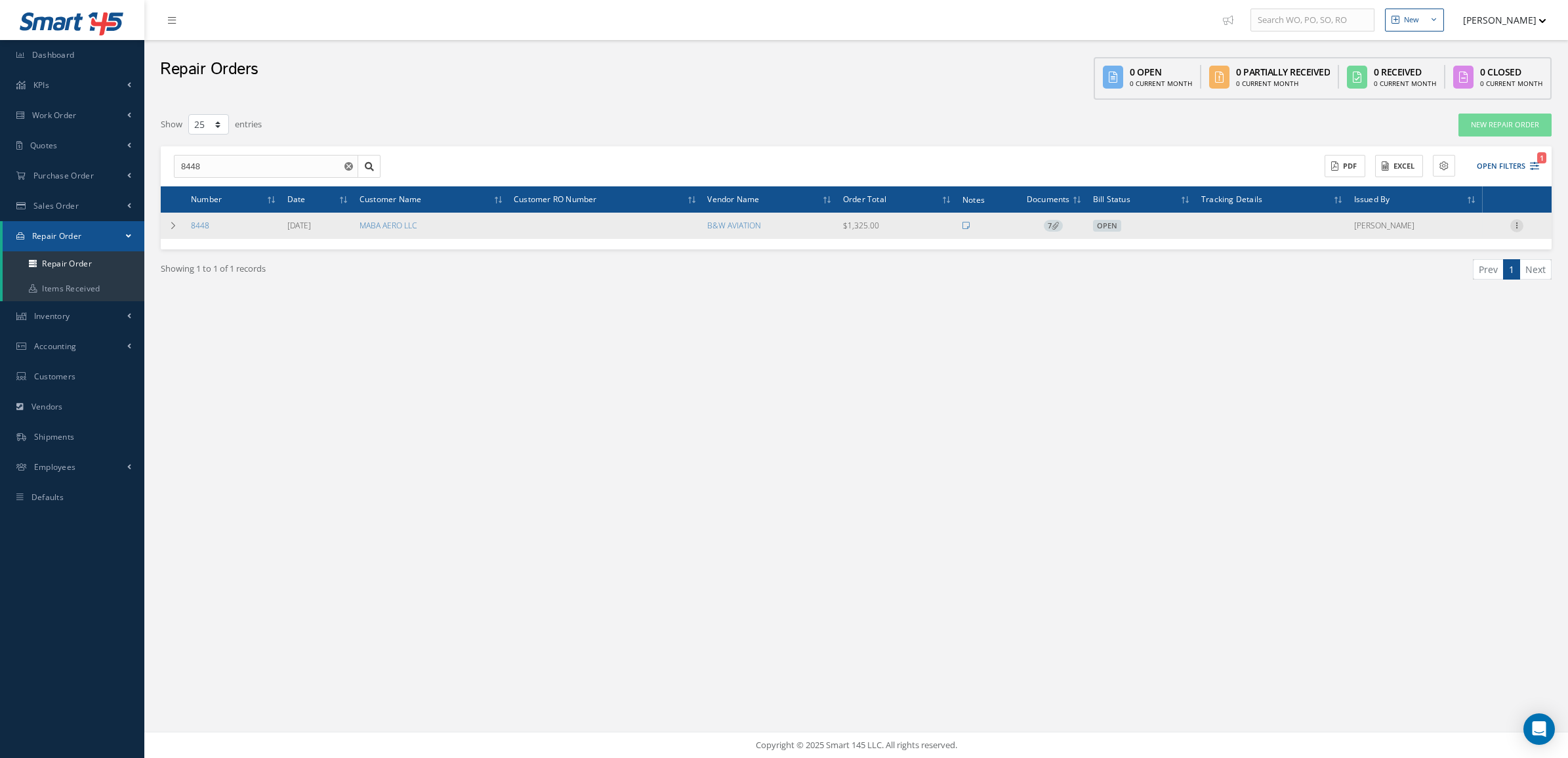
click at [1516, 231] on div at bounding box center [1517, 226] width 13 height 13
click at [1451, 297] on link "Receive" at bounding box center [1457, 301] width 103 height 17
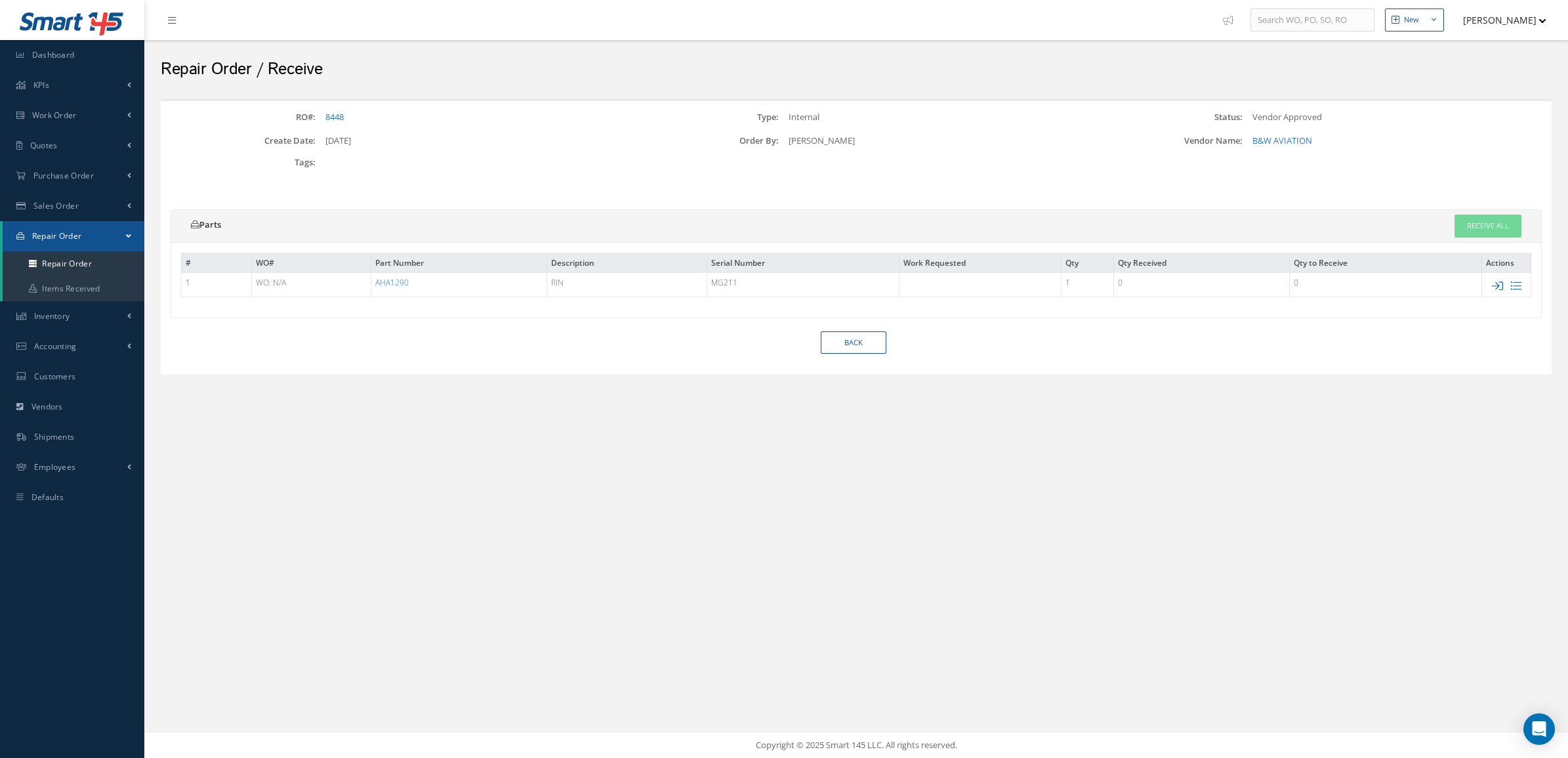
click at [1497, 286] on icon at bounding box center [1498, 286] width 11 height 11
type input "MG211"
type input "$1,325"
checkbox input "true"
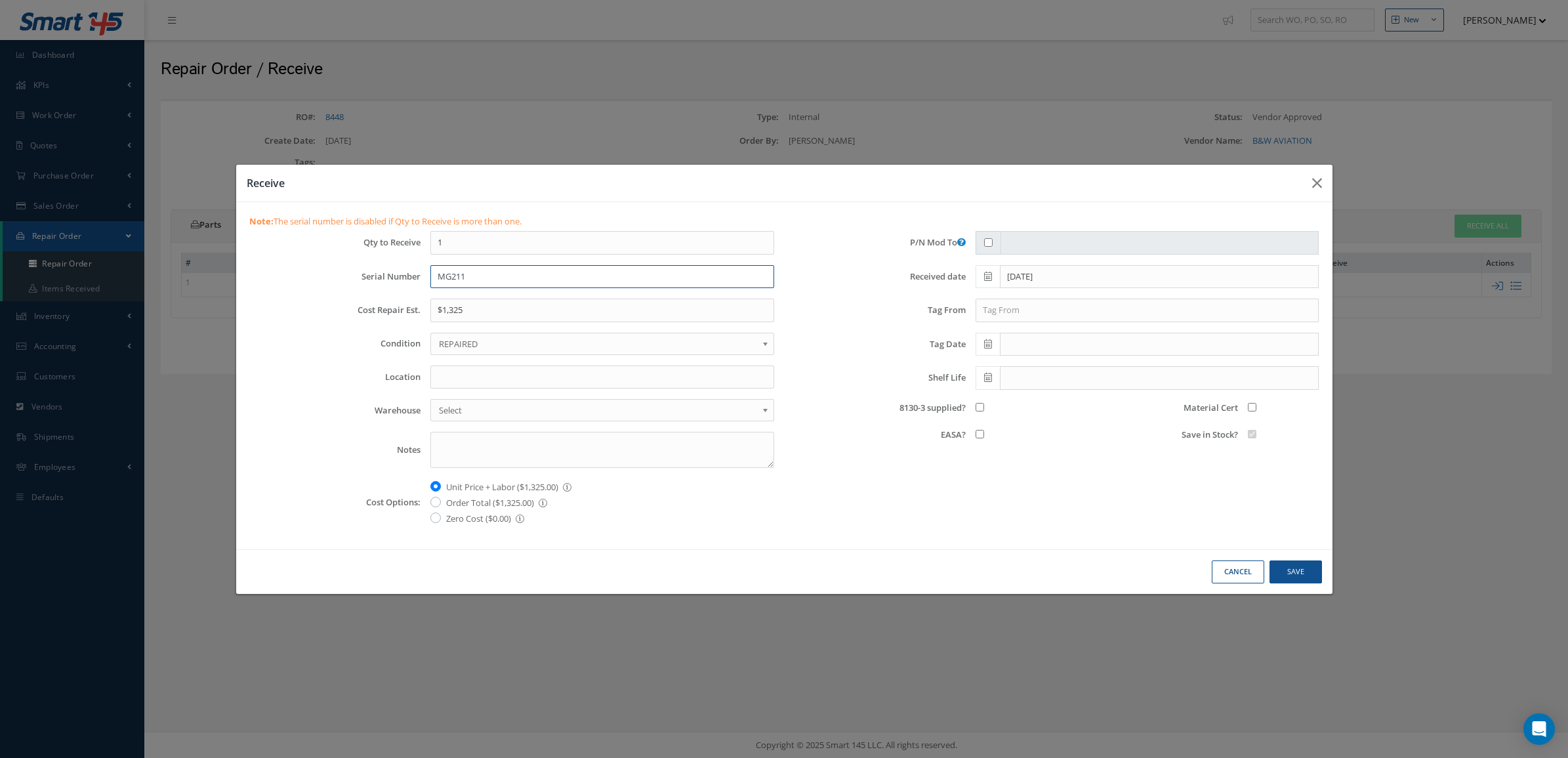
drag, startPoint x: 609, startPoint y: 280, endPoint x: 589, endPoint y: 279, distance: 20.0
click at [589, 279] on input "MG211" at bounding box center [602, 277] width 344 height 24
click at [439, 274] on input "MG211" at bounding box center [602, 277] width 344 height 24
type input "RF161/MG211"
click at [982, 347] on span at bounding box center [988, 344] width 25 height 24
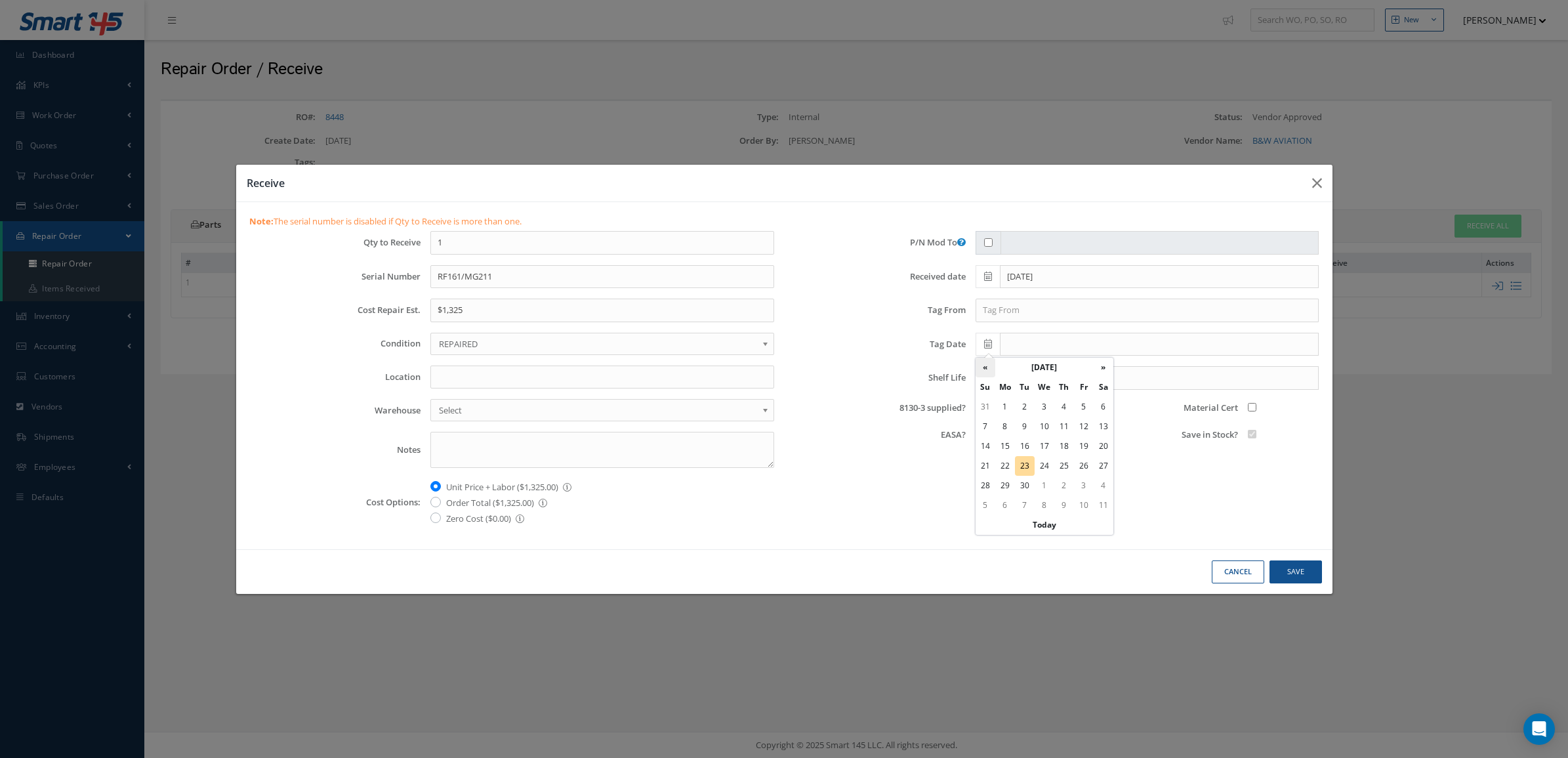
click at [982, 366] on th "«" at bounding box center [986, 367] width 20 height 20
click at [1007, 485] on td "25" at bounding box center [1005, 485] width 20 height 20
type input "[DATE]"
click at [1008, 313] on input "text" at bounding box center [1147, 310] width 344 height 24
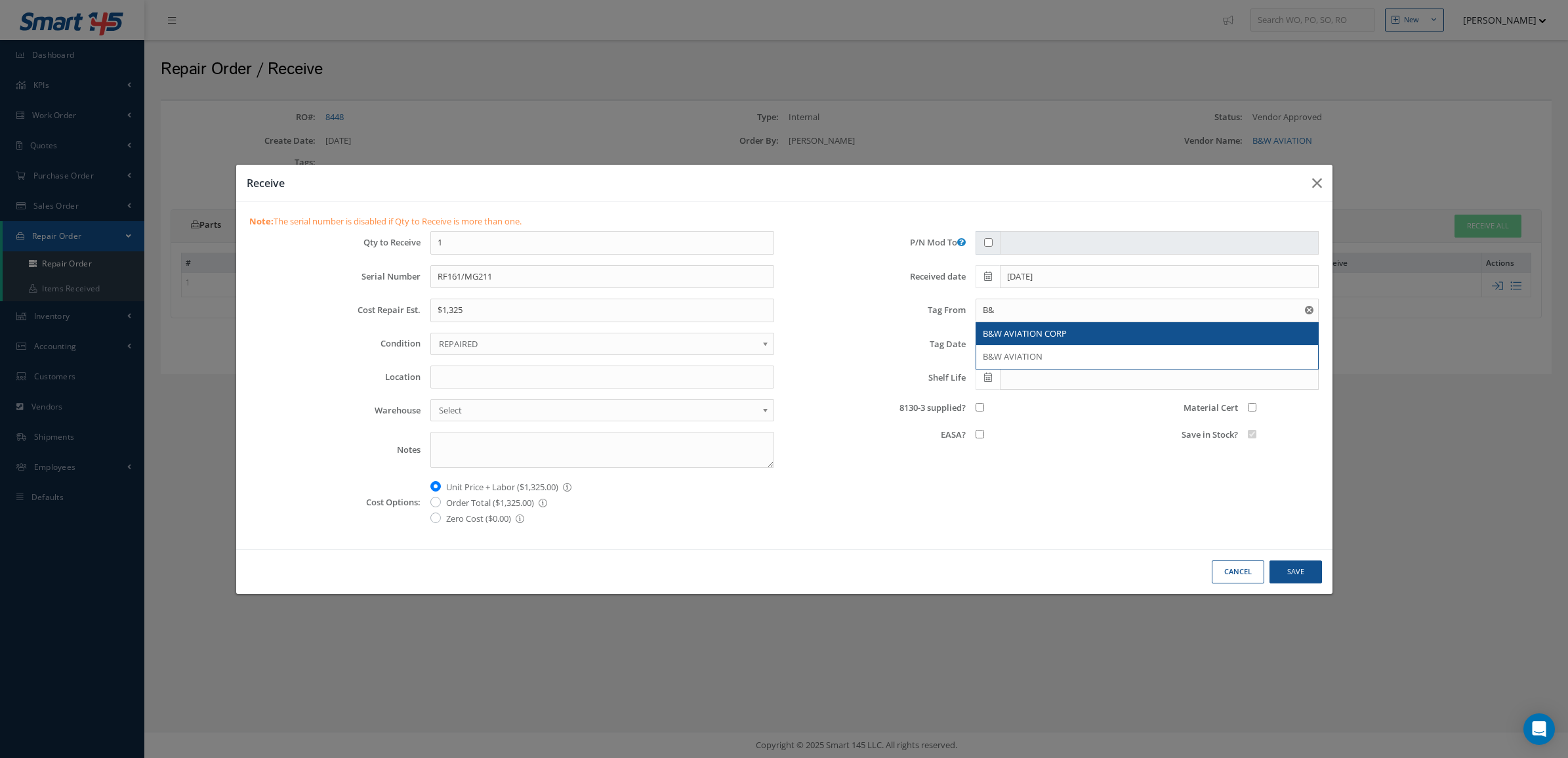
click at [1009, 328] on span "B&W AVIATION CORP" at bounding box center [1025, 333] width 84 height 11
type input "B&W AVIATION CORP"
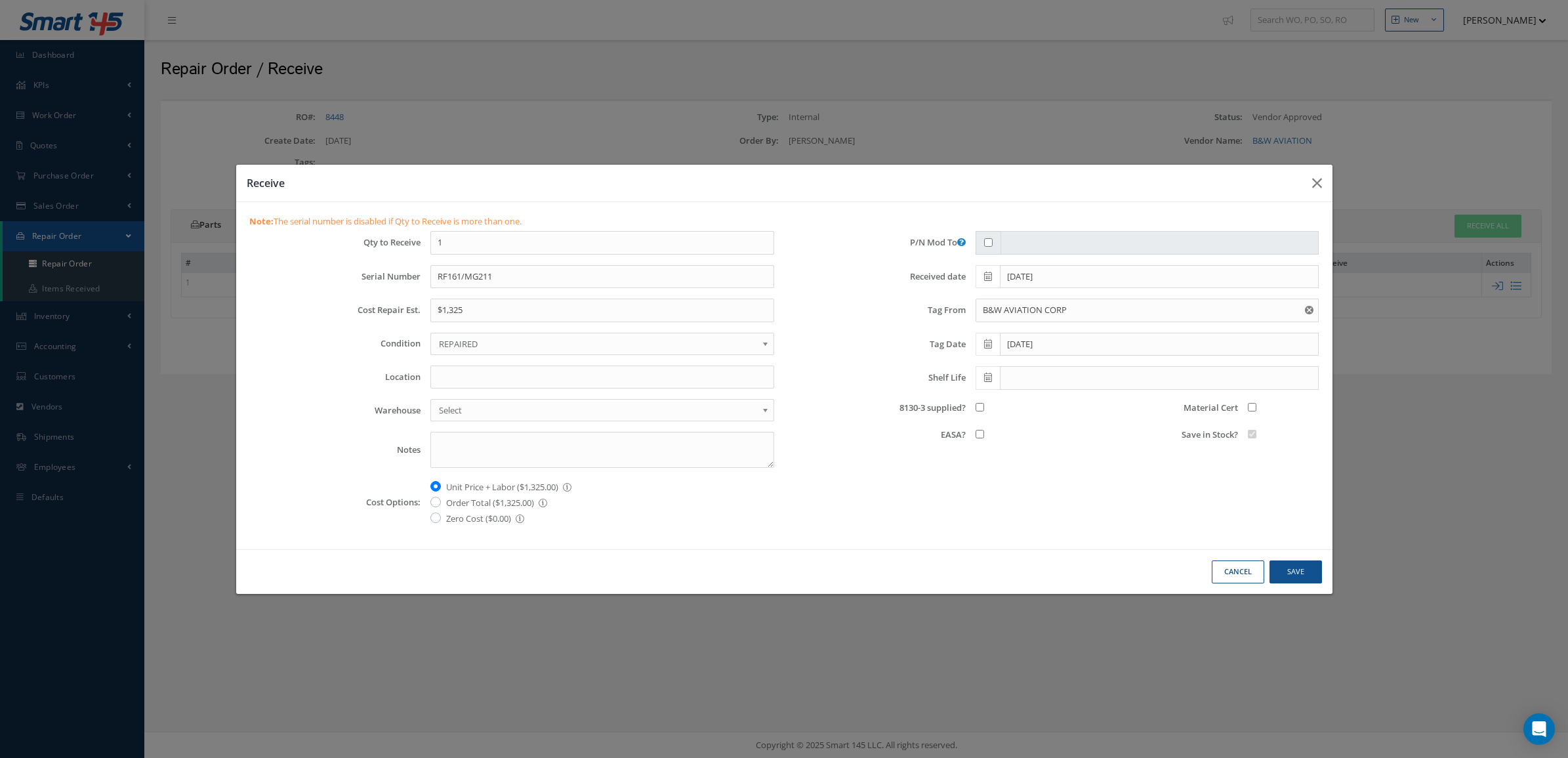
click at [970, 409] on div at bounding box center [1011, 408] width 90 height 16
click at [982, 407] on input "8130-3 supplied?" at bounding box center [980, 407] width 8 height 8
checkbox input "true"
click at [1252, 407] on input "Material Cert" at bounding box center [1253, 407] width 8 height 8
checkbox input "true"
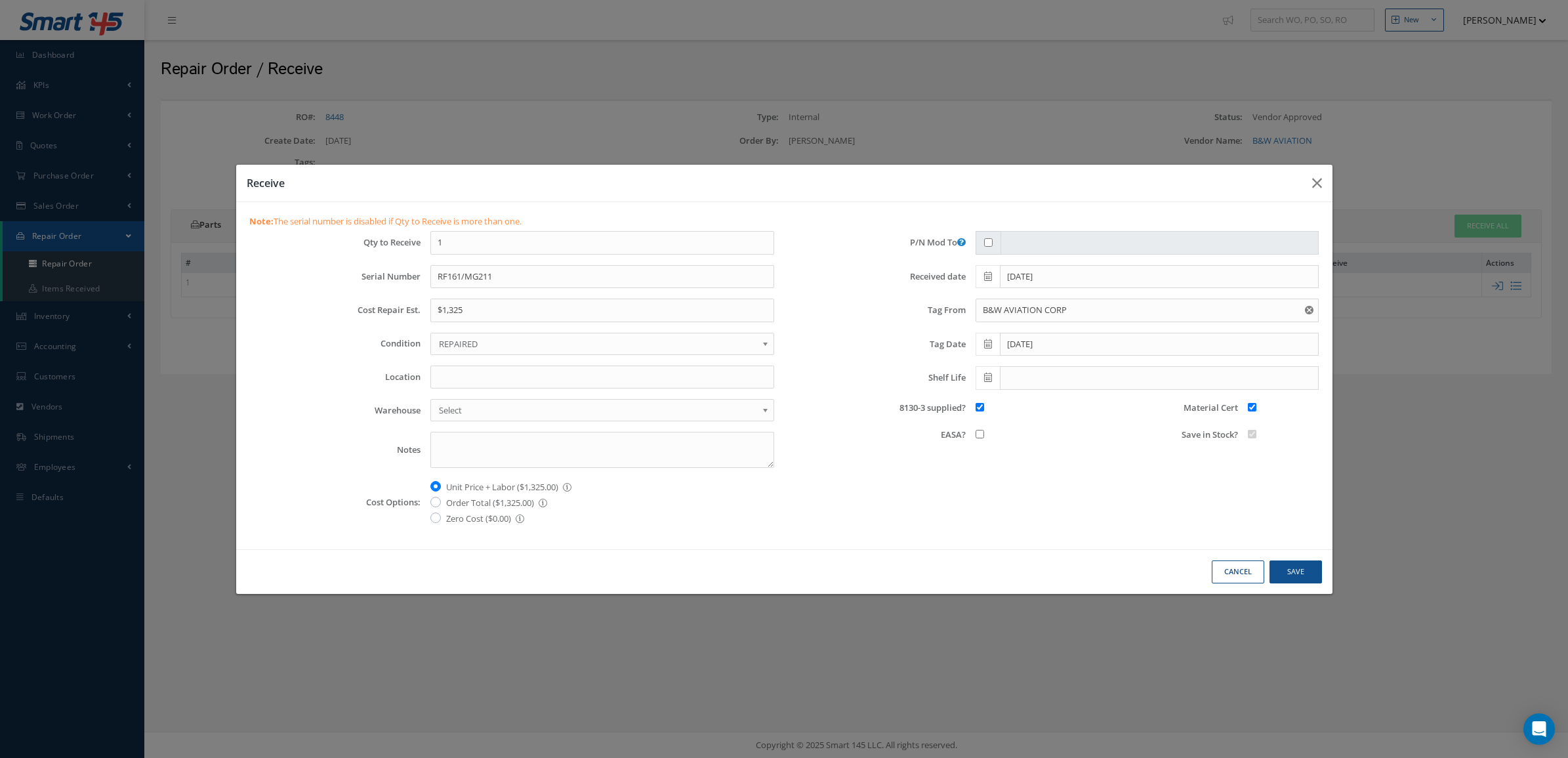
click at [581, 349] on span "REPAIRED" at bounding box center [597, 343] width 318 height 16
click at [472, 507] on label "Order Total ($1,325.00) This option sets the cost of order total" at bounding box center [496, 502] width 101 height 16
click at [455, 503] on input "Order Total ($1,325.00) This option sets the cost of order total" at bounding box center [450, 498] width 8 height 8
radio input "true"
click at [1307, 574] on button "Save" at bounding box center [1296, 572] width 53 height 23
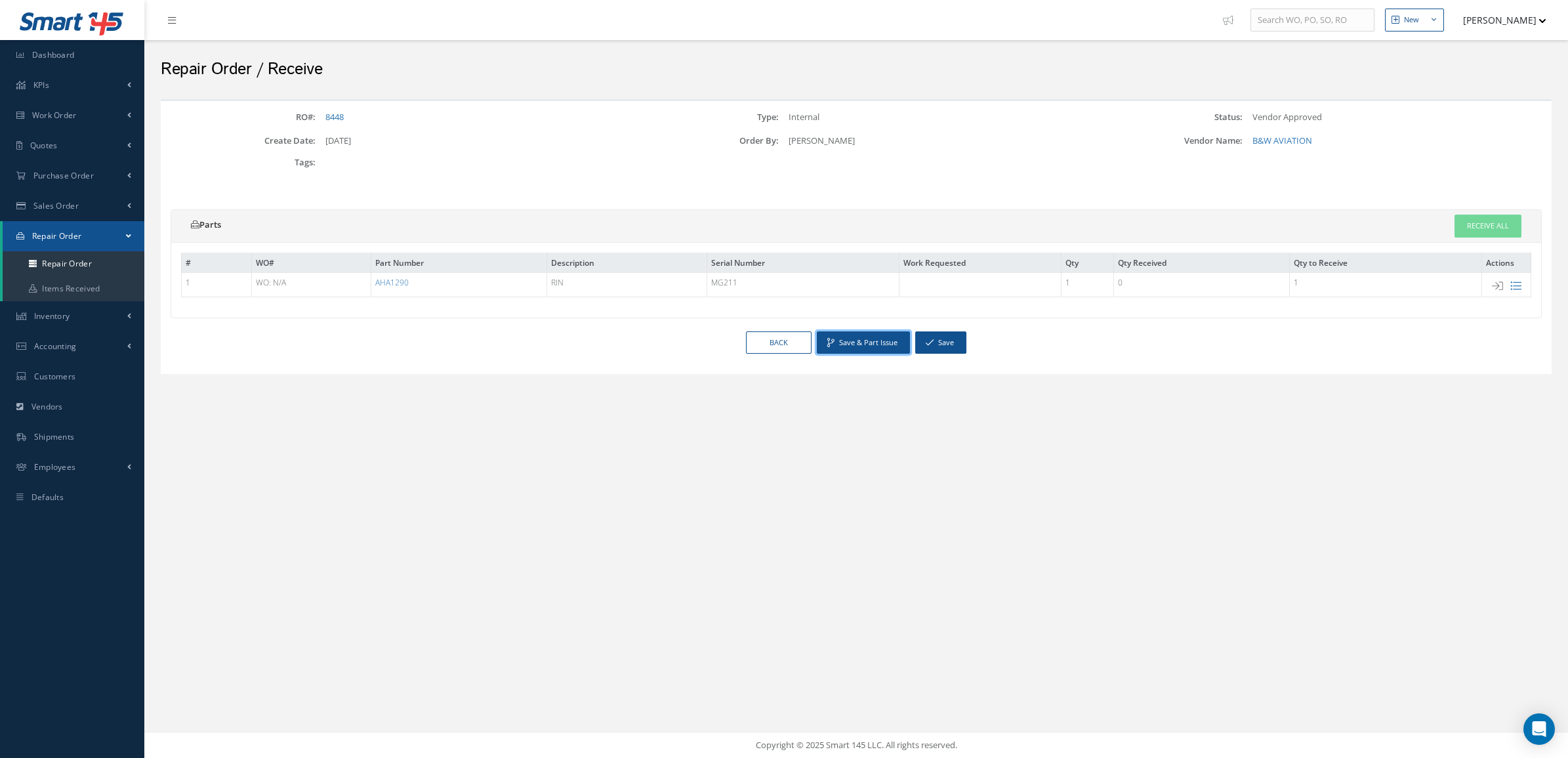
click at [854, 349] on button "Save & Part Issue" at bounding box center [863, 342] width 93 height 23
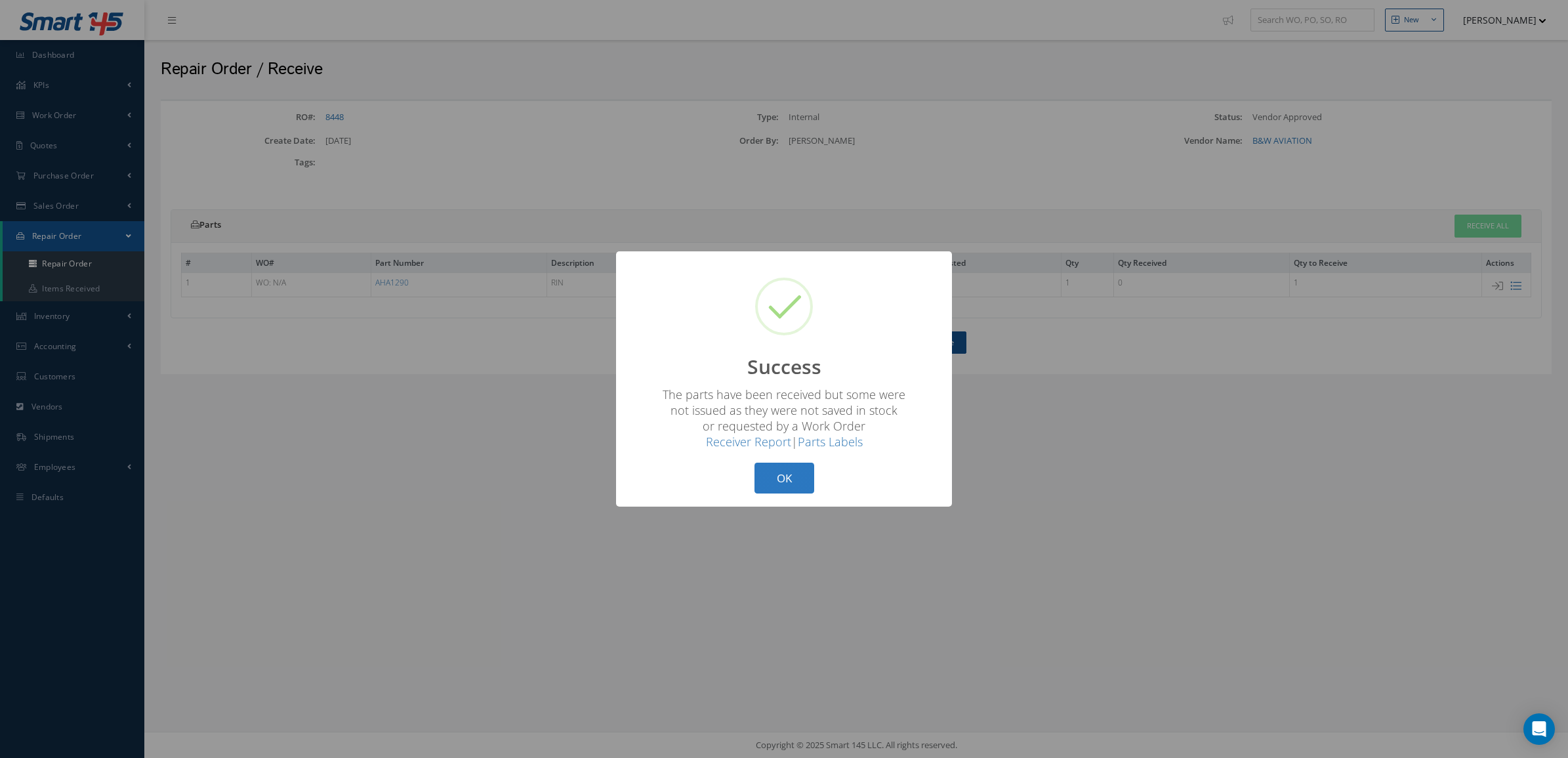
click at [809, 471] on button "OK" at bounding box center [784, 478] width 60 height 31
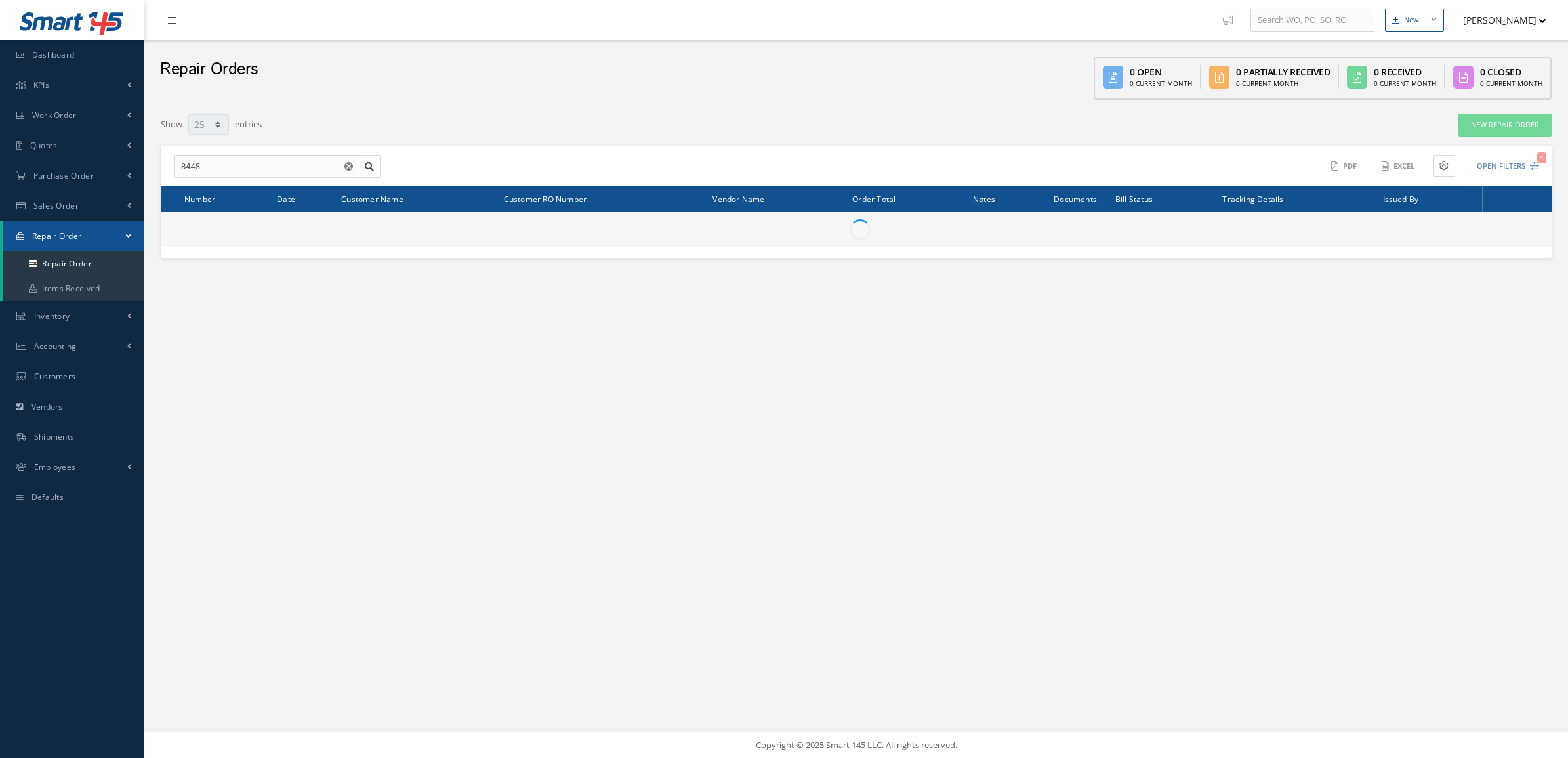
select select "25"
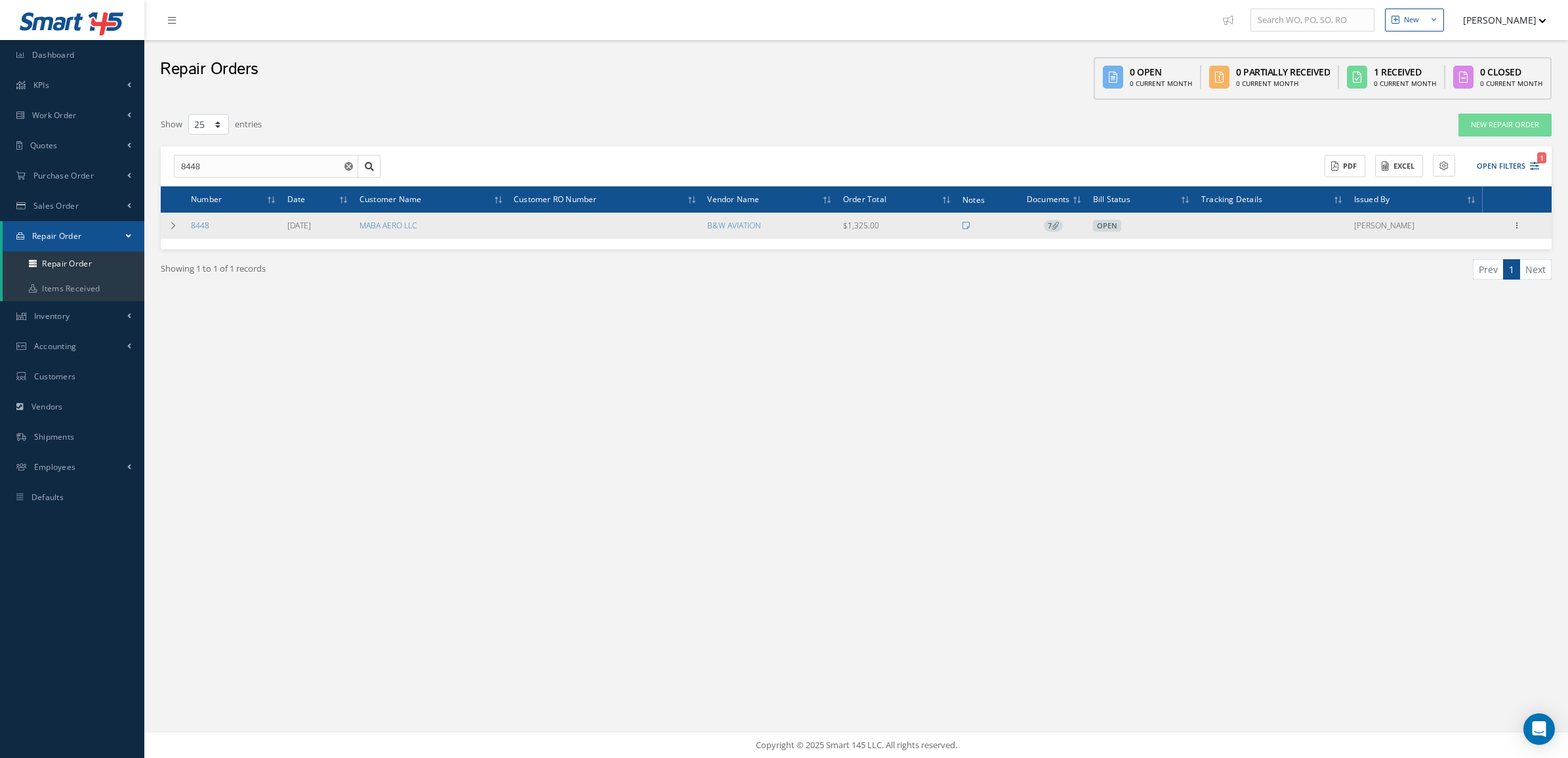
click at [1524, 222] on div "Show Edit Send By Email Documents Received Details Ship Close Print-Outs Repair…" at bounding box center [1517, 225] width 16 height 16
click at [1520, 222] on icon at bounding box center [1517, 224] width 13 height 11
click at [1454, 331] on link "Close" at bounding box center [1457, 335] width 103 height 17
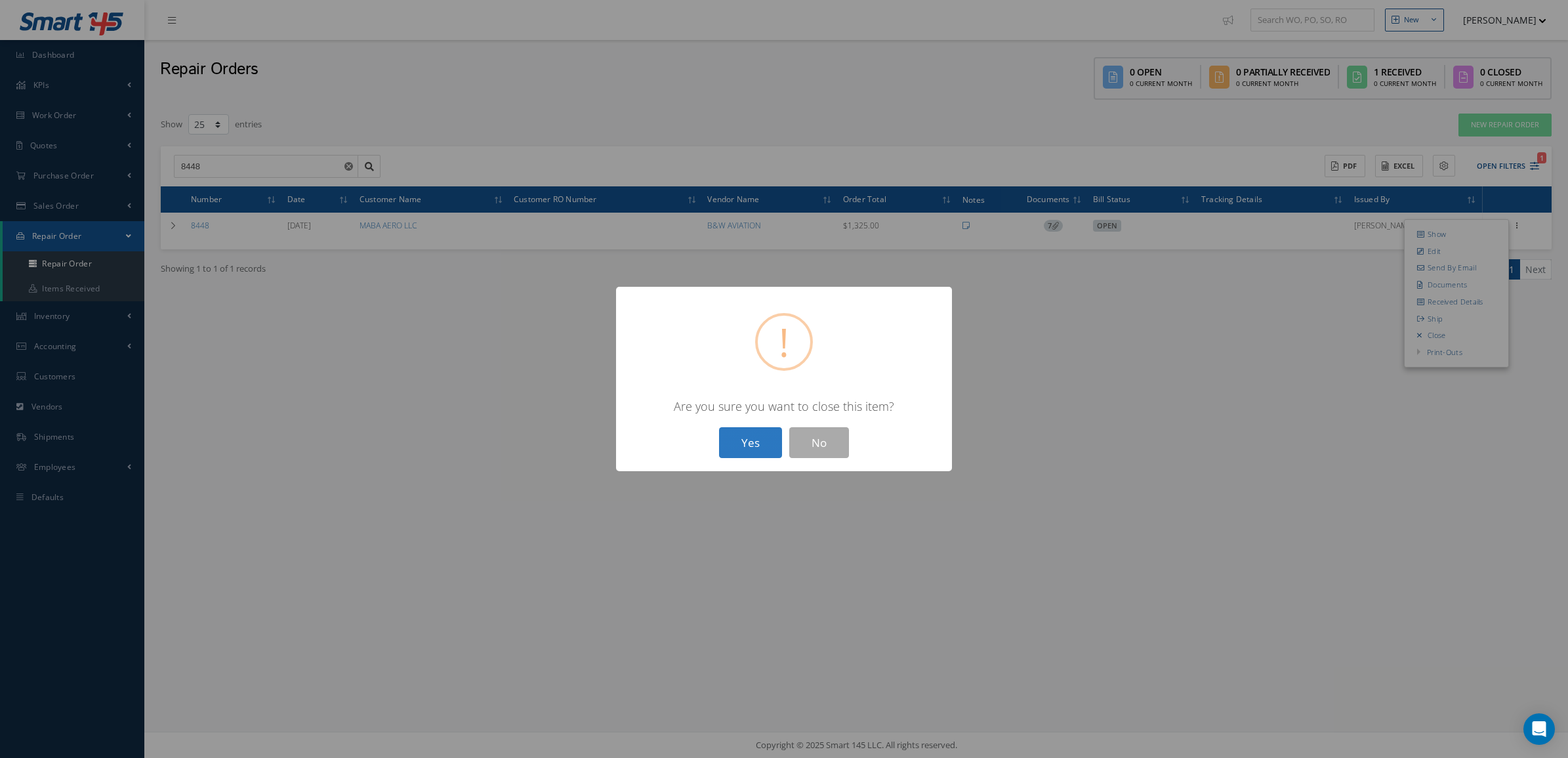
click at [752, 452] on button "Yes" at bounding box center [751, 443] width 63 height 31
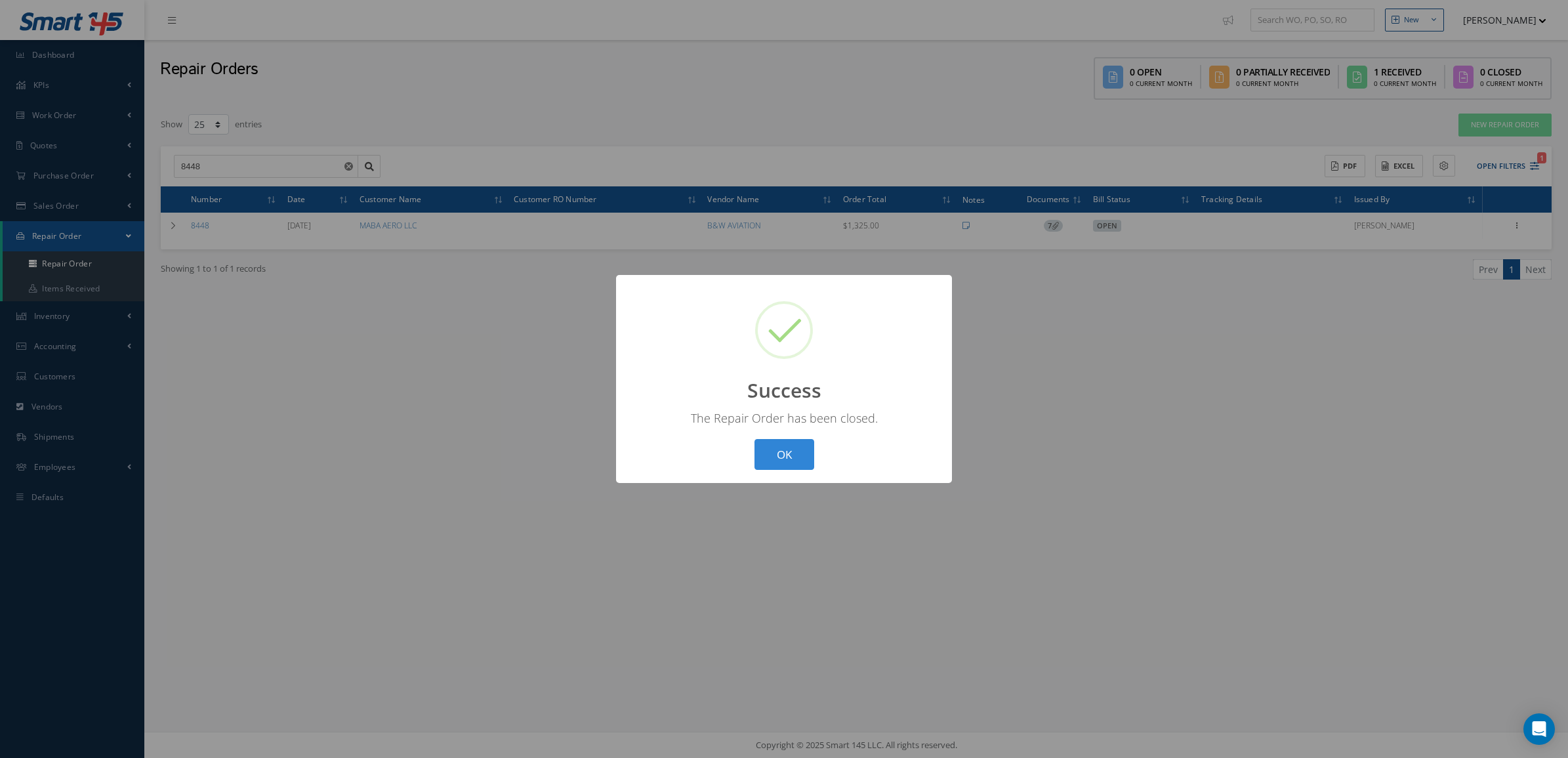
click at [261, 181] on div "? ! i Success × The Repair Order has been closed. OK Cancel" at bounding box center [784, 379] width 1568 height 758
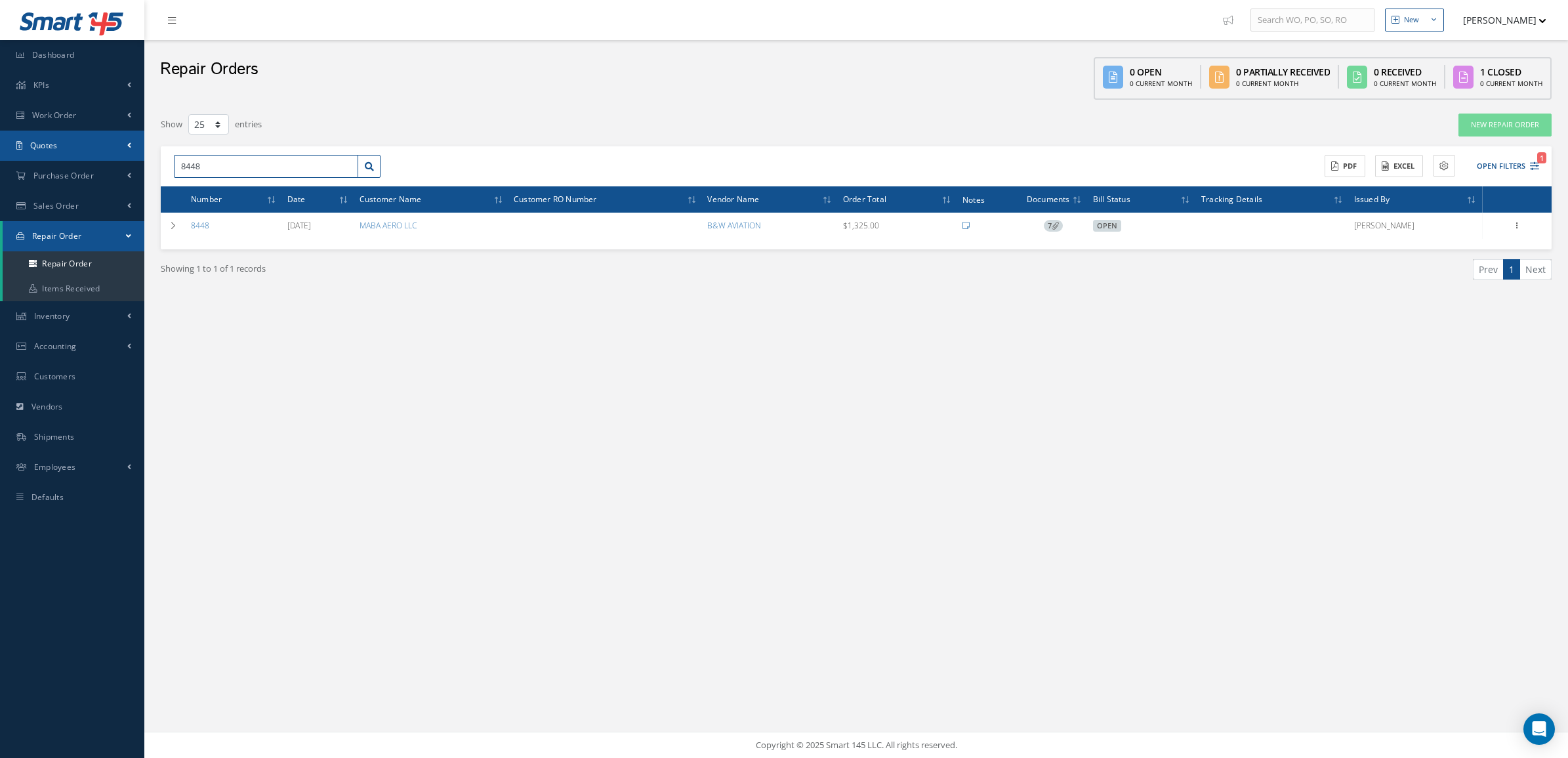
drag, startPoint x: 238, startPoint y: 169, endPoint x: 53, endPoint y: 155, distance: 185.5
click at [53, 155] on div "Smart 145 Dashboard KPIs Accounting Work Order Work Order Preview Work Order Wo…" at bounding box center [784, 379] width 1568 height 758
type input "8449"
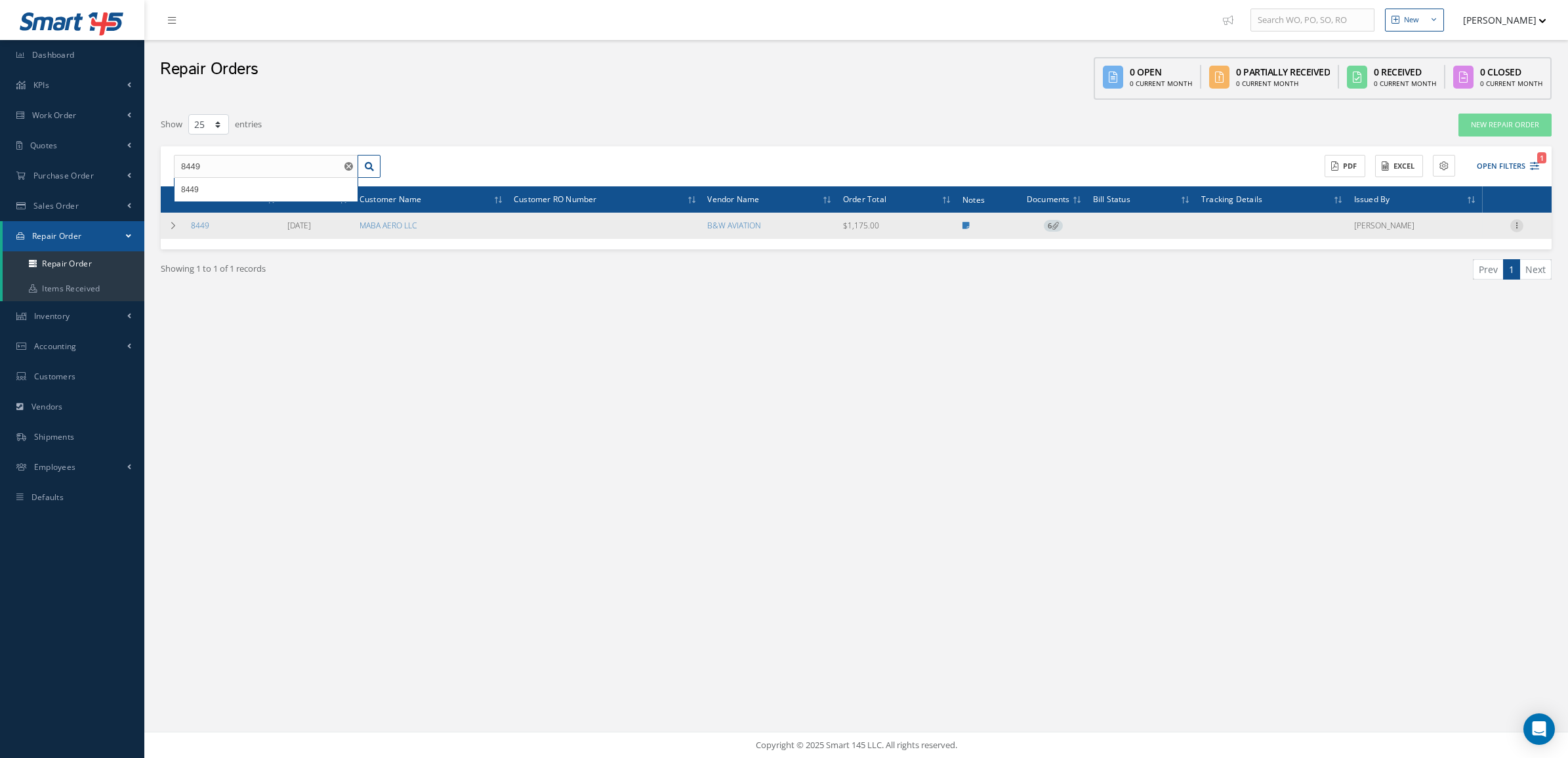
click at [1513, 225] on icon at bounding box center [1517, 224] width 13 height 11
click at [1432, 279] on link "Documents" at bounding box center [1457, 284] width 103 height 17
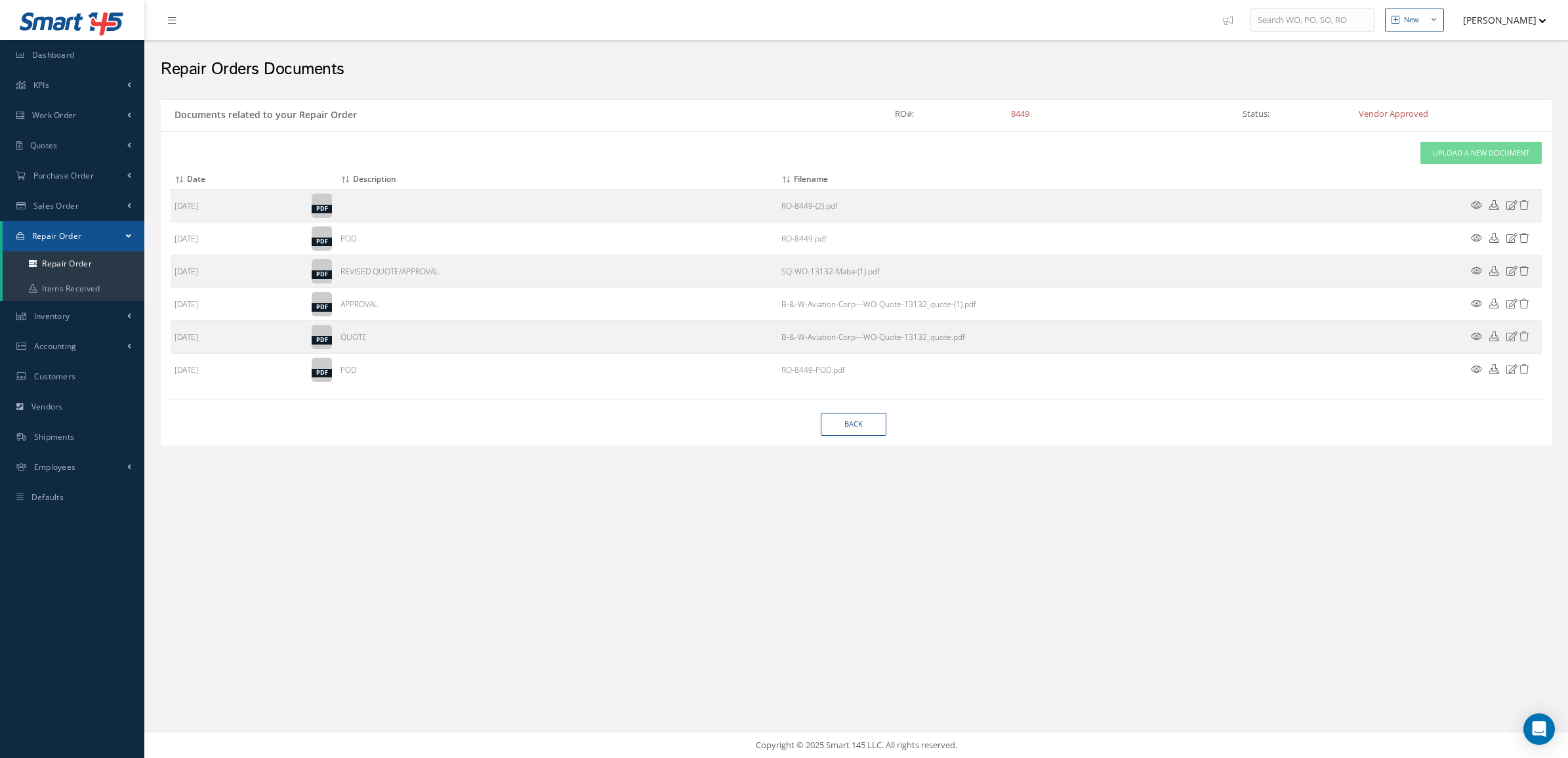
click at [1488, 166] on div "Attach File(s) Click inside this area or drag and drop to select file to upload…" at bounding box center [857, 264] width 1372 height 245
click at [1487, 164] on link "Upload a New Document" at bounding box center [1482, 154] width 122 height 23
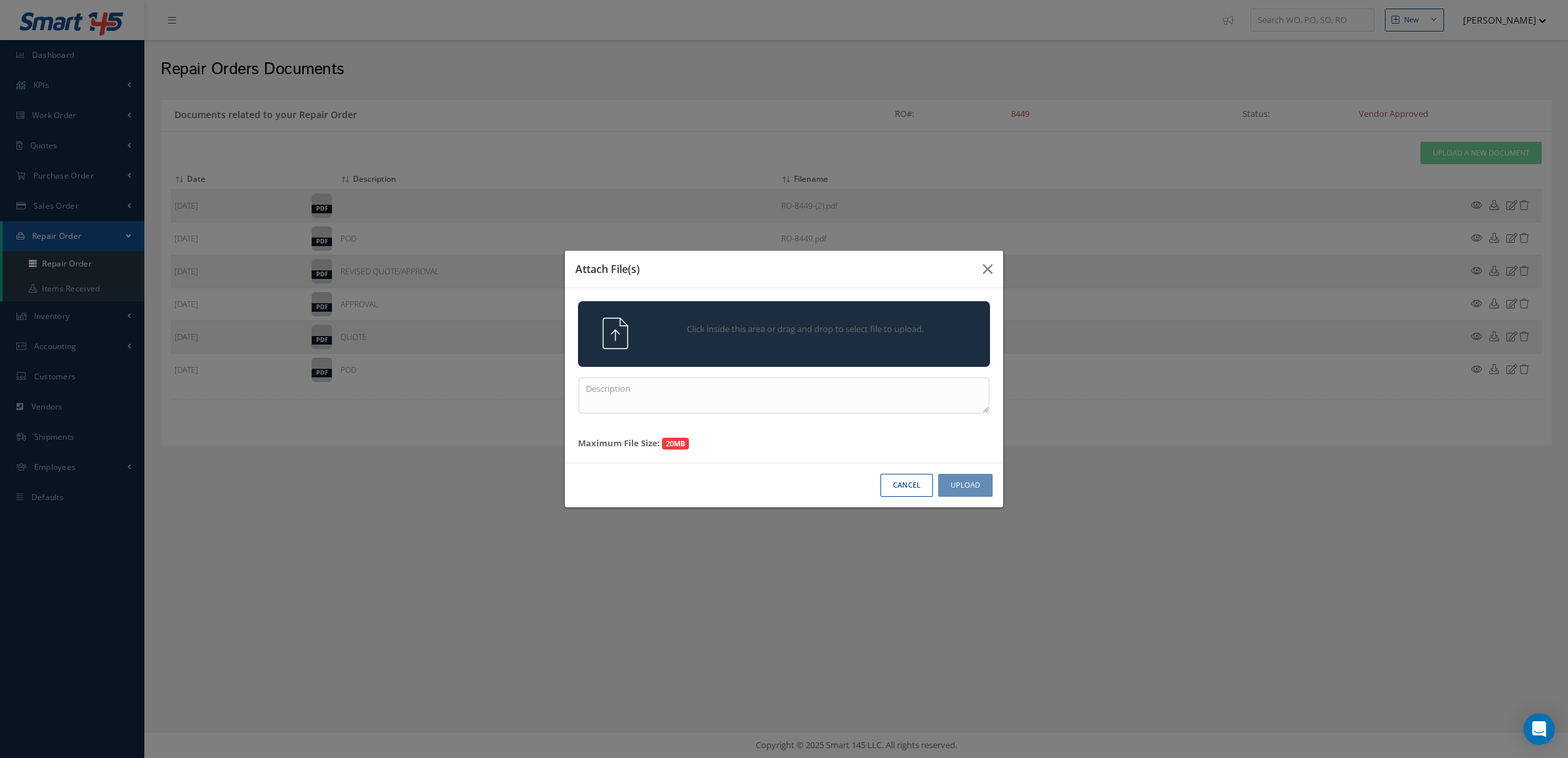
click at [817, 333] on span "Click inside this area or drag and drop to select file to upload." at bounding box center [806, 329] width 298 height 13
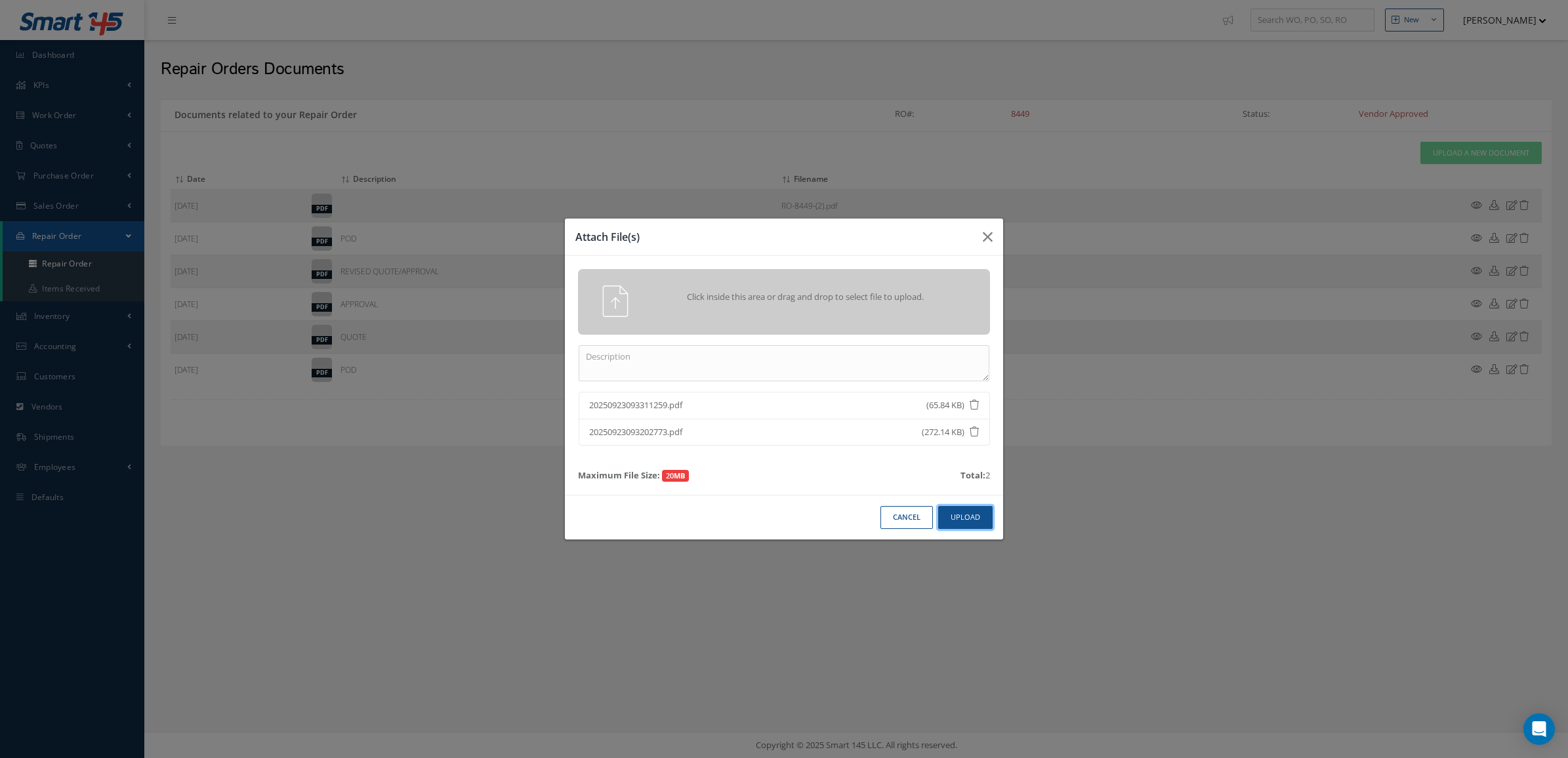
click at [964, 524] on button "Upload" at bounding box center [965, 517] width 54 height 23
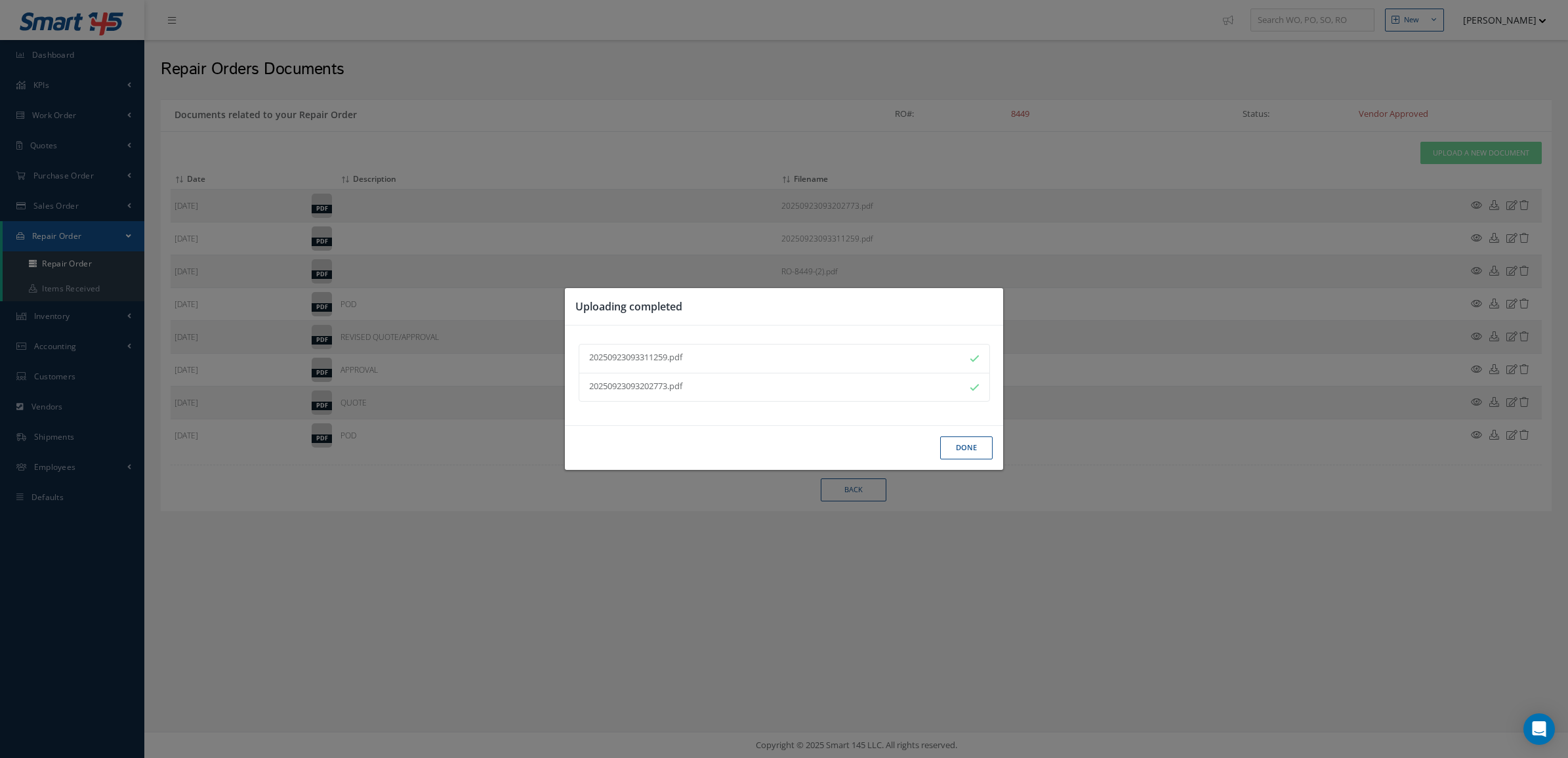
click at [949, 450] on button "Done" at bounding box center [967, 448] width 53 height 23
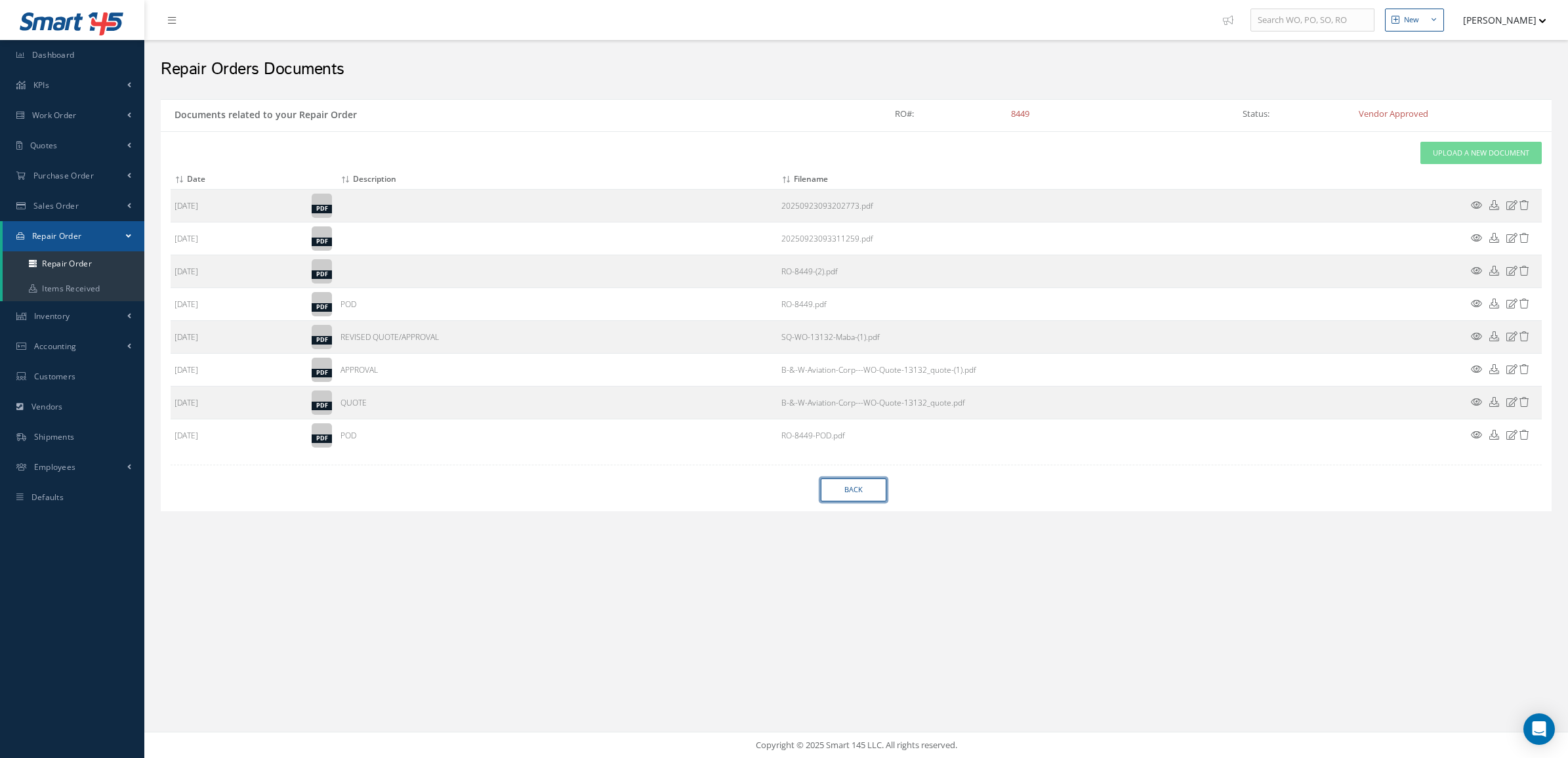
click at [881, 499] on link "Back" at bounding box center [853, 489] width 66 height 23
select select "25"
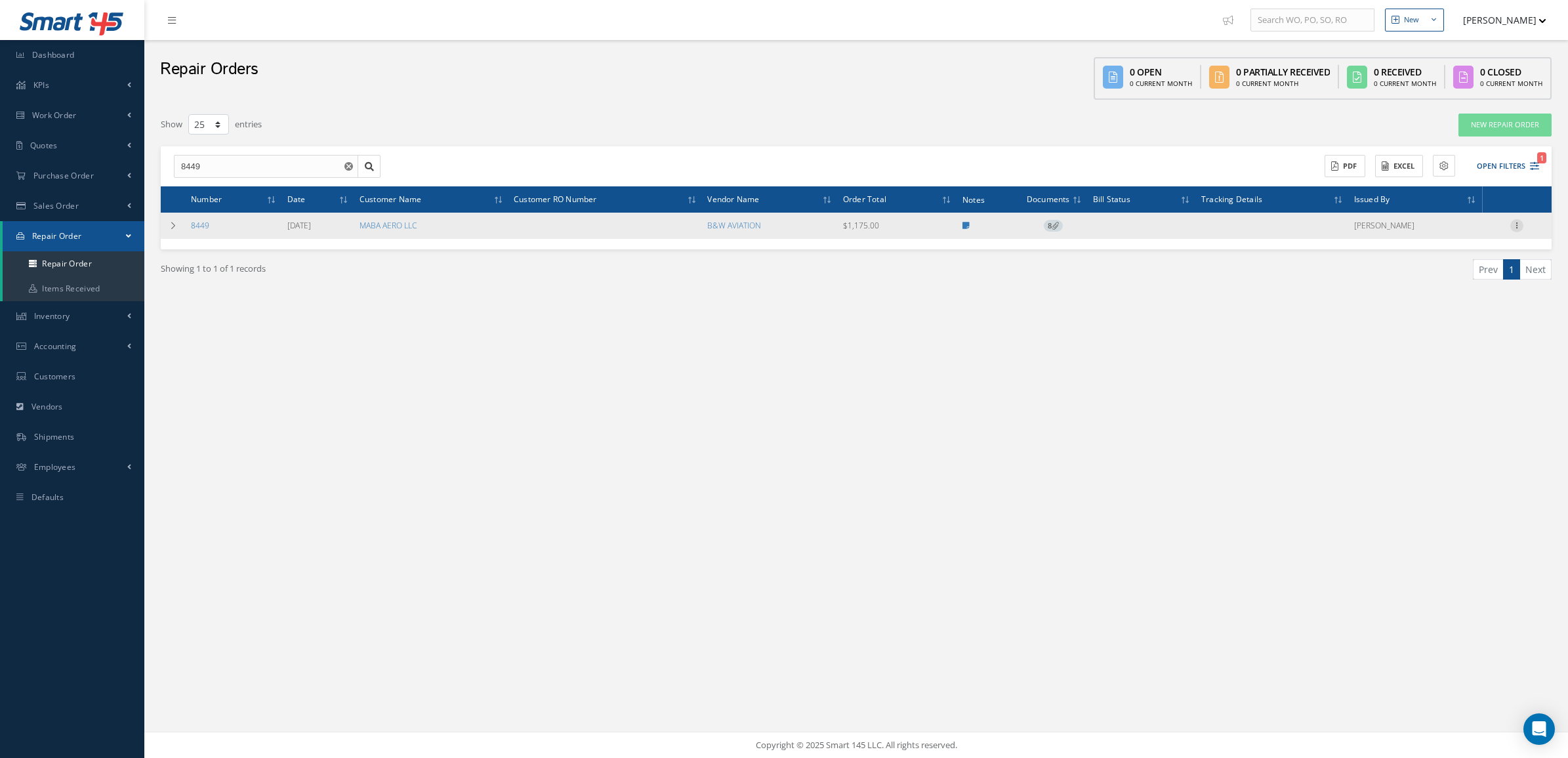
click at [1514, 225] on icon at bounding box center [1517, 224] width 13 height 11
click at [1452, 296] on link "Receive" at bounding box center [1457, 301] width 103 height 17
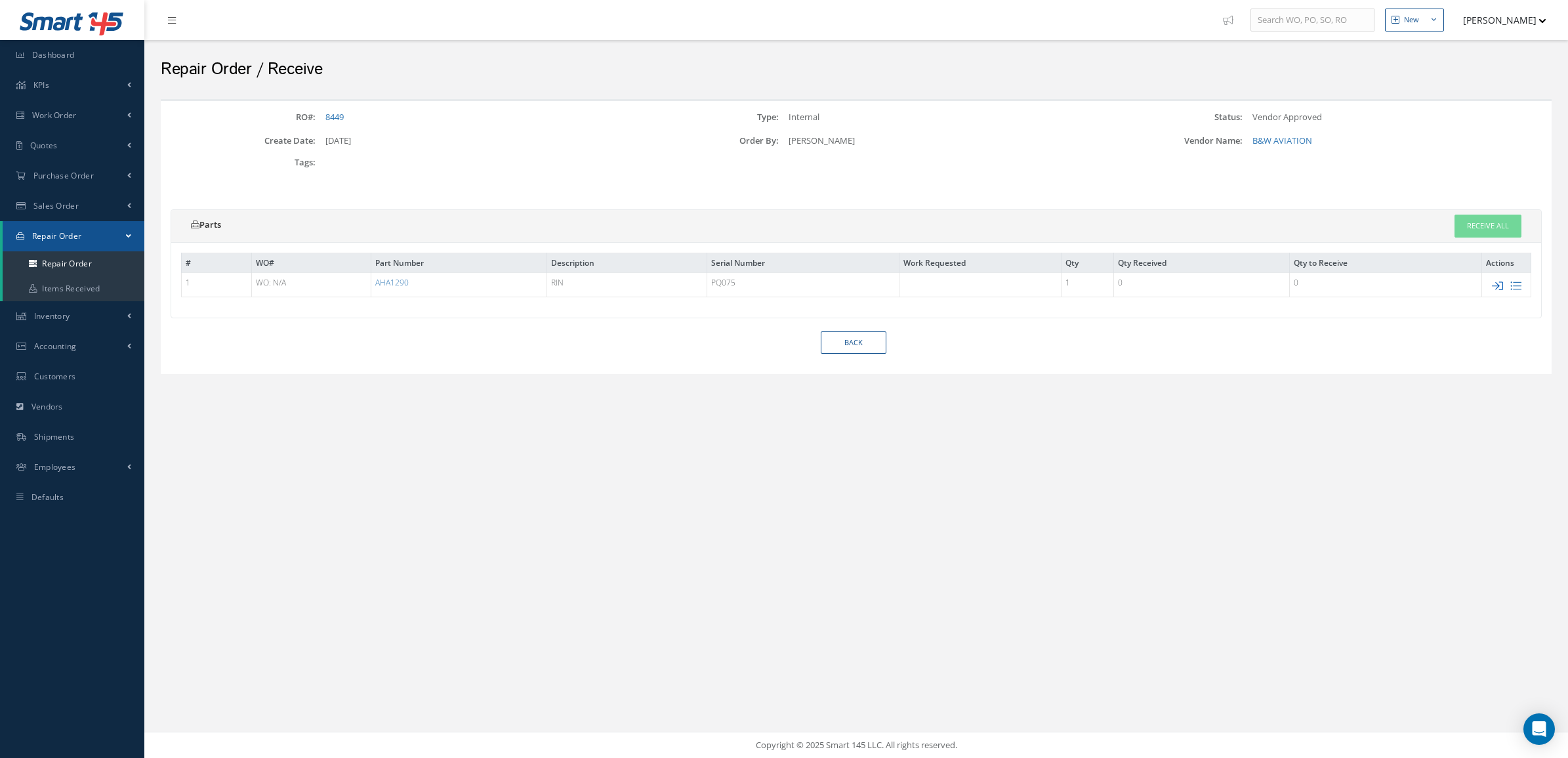
click at [1494, 286] on icon at bounding box center [1498, 286] width 11 height 11
type input "PQ075"
type input "$1,175"
checkbox input "true"
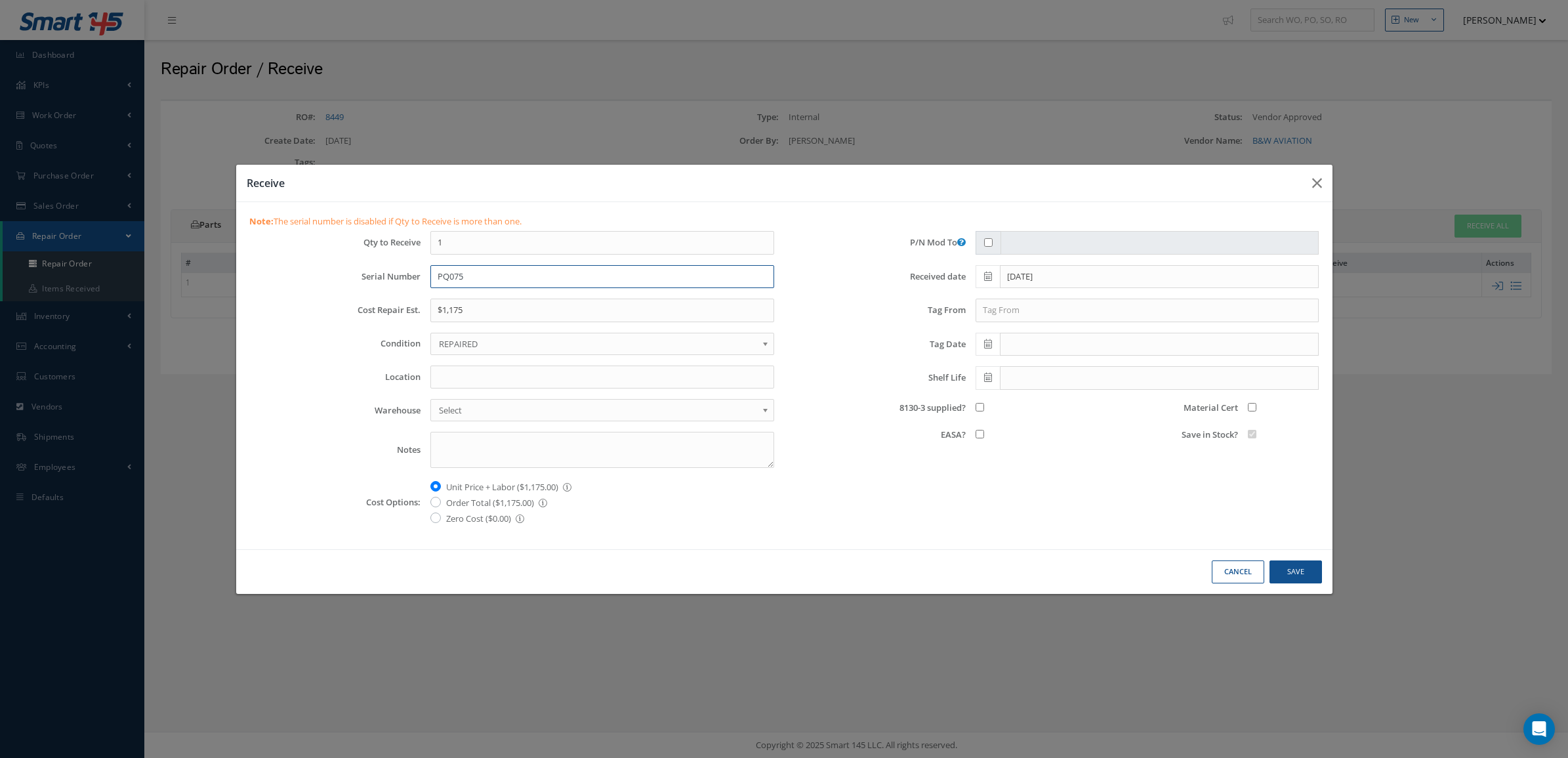
click at [524, 278] on input "PQ075" at bounding box center [602, 277] width 344 height 24
click at [436, 277] on input "PQ075" at bounding box center [602, 277] width 344 height 24
type input "LA047PQ075"
click at [1222, 572] on button "Cancel" at bounding box center [1239, 572] width 53 height 23
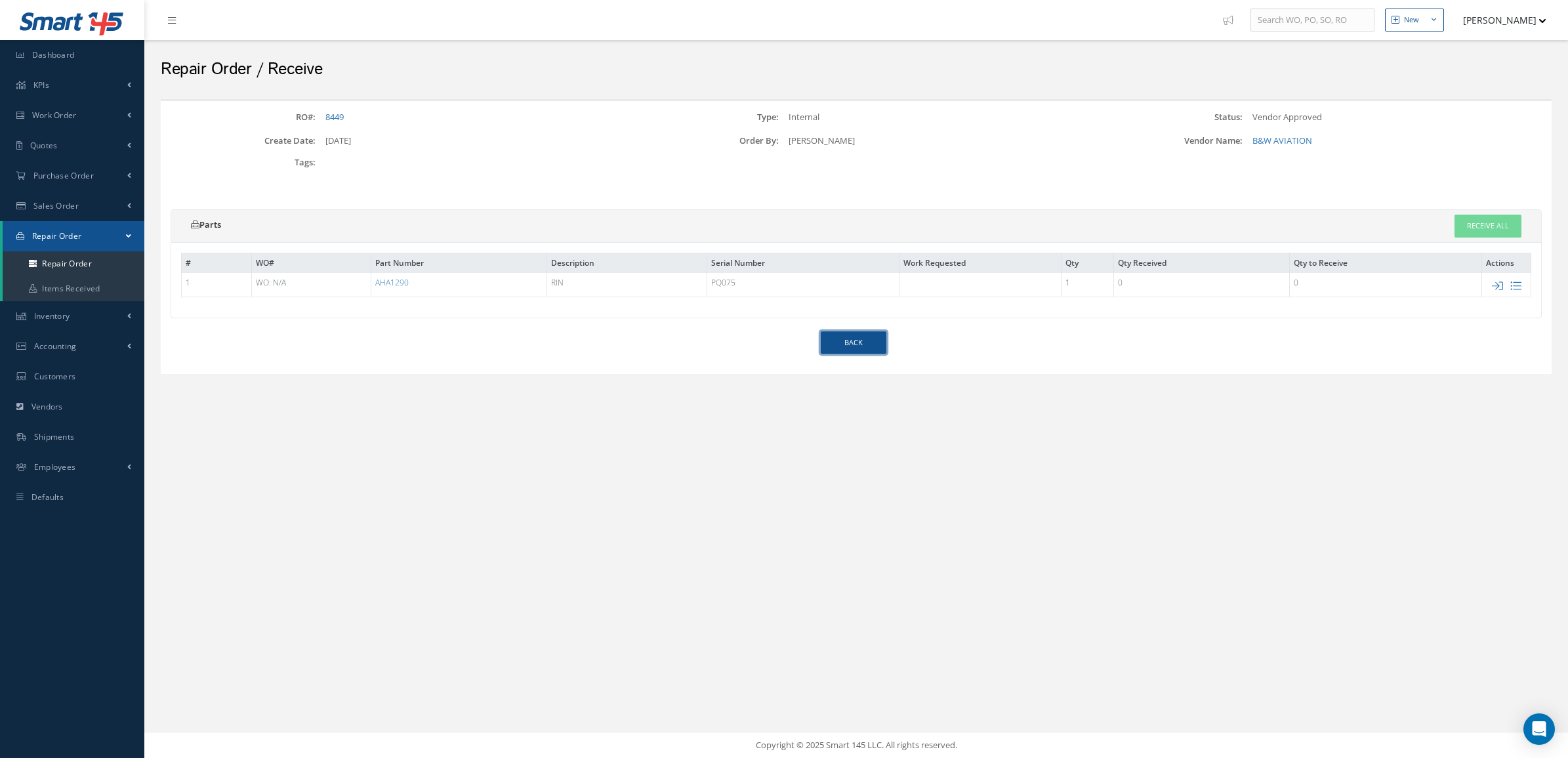
click at [855, 342] on link "Back" at bounding box center [853, 342] width 66 height 23
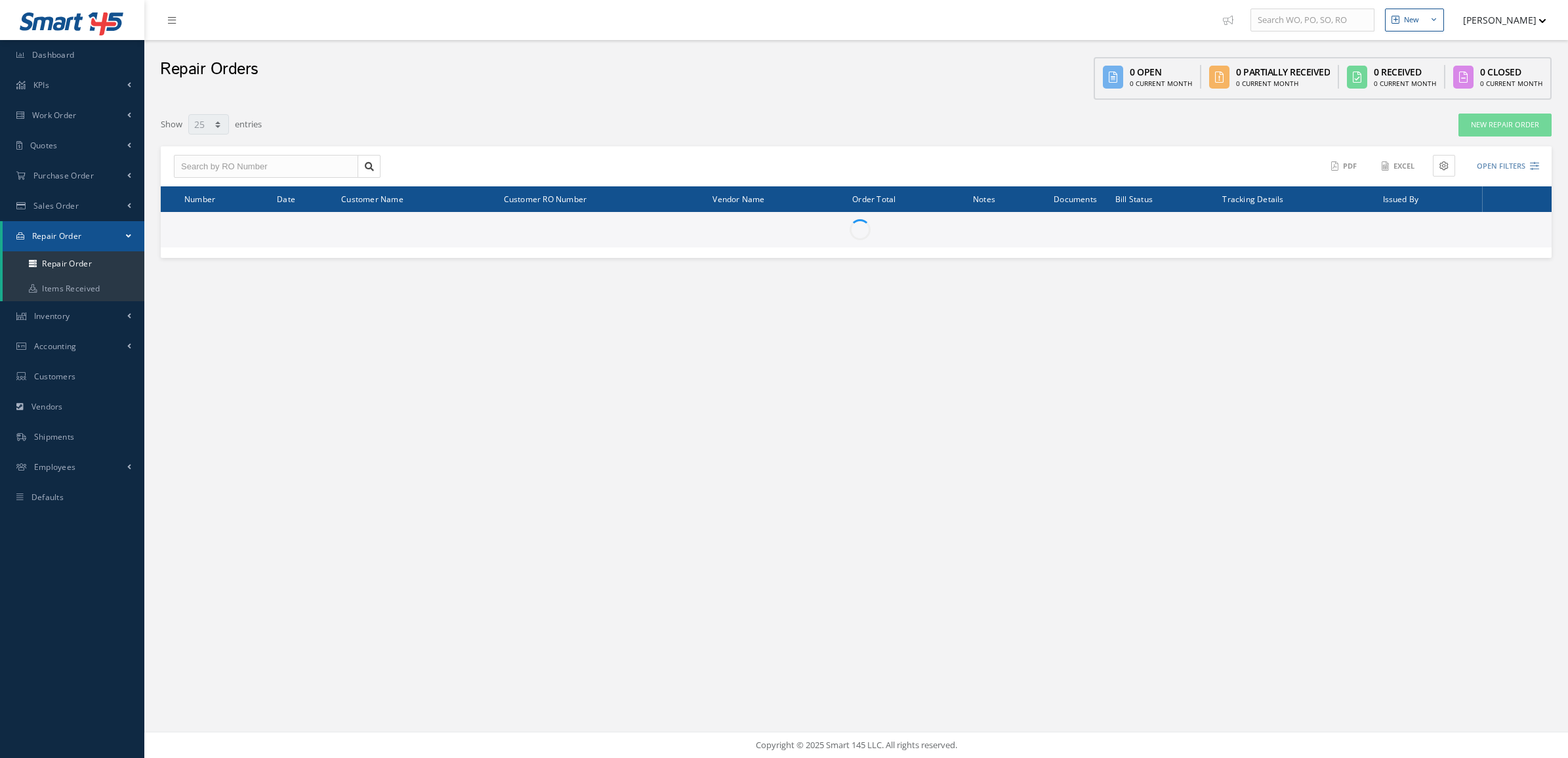
select select "25"
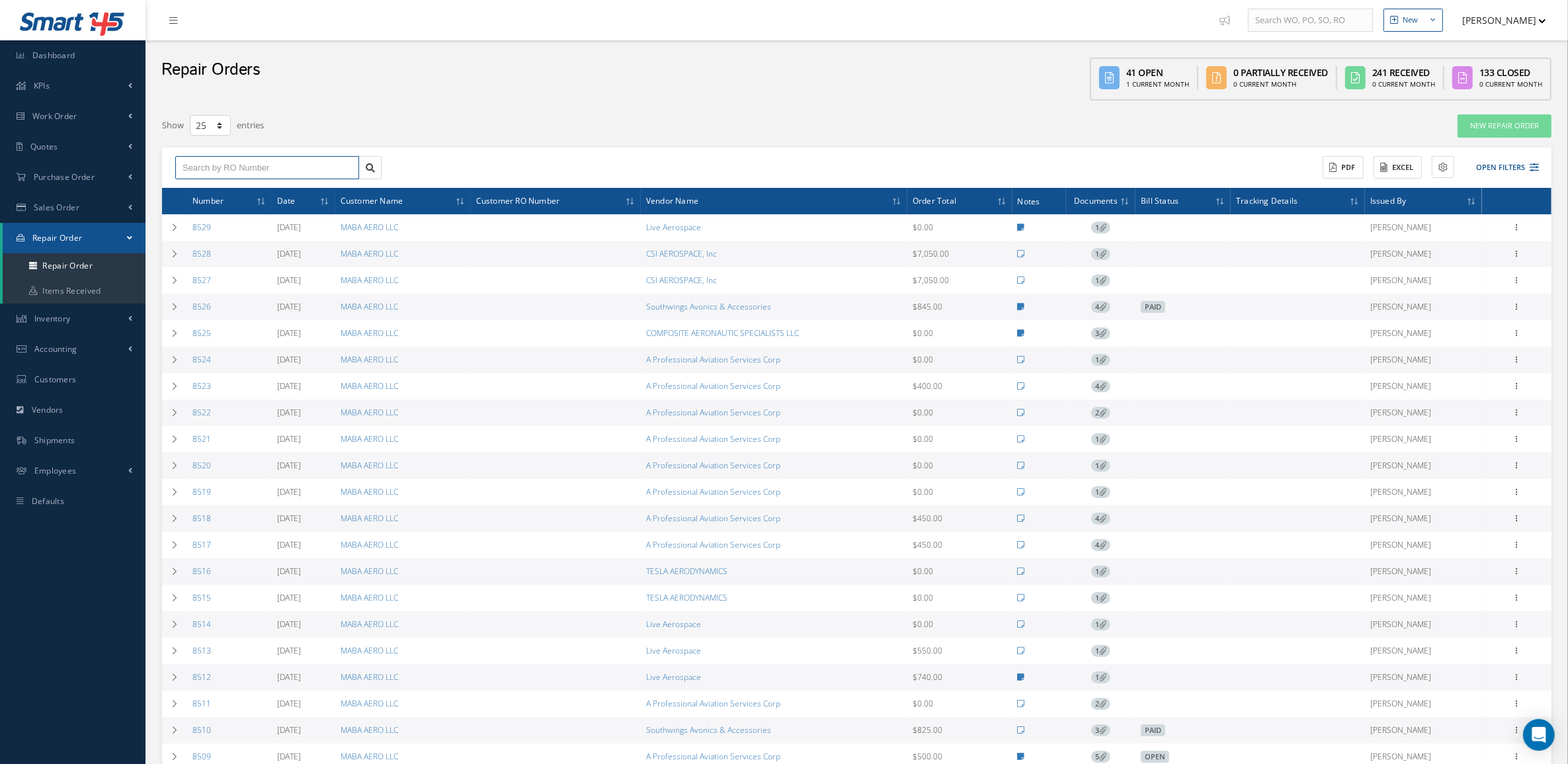
click at [315, 163] on input "text" at bounding box center [267, 168] width 184 height 24
type input "8449"
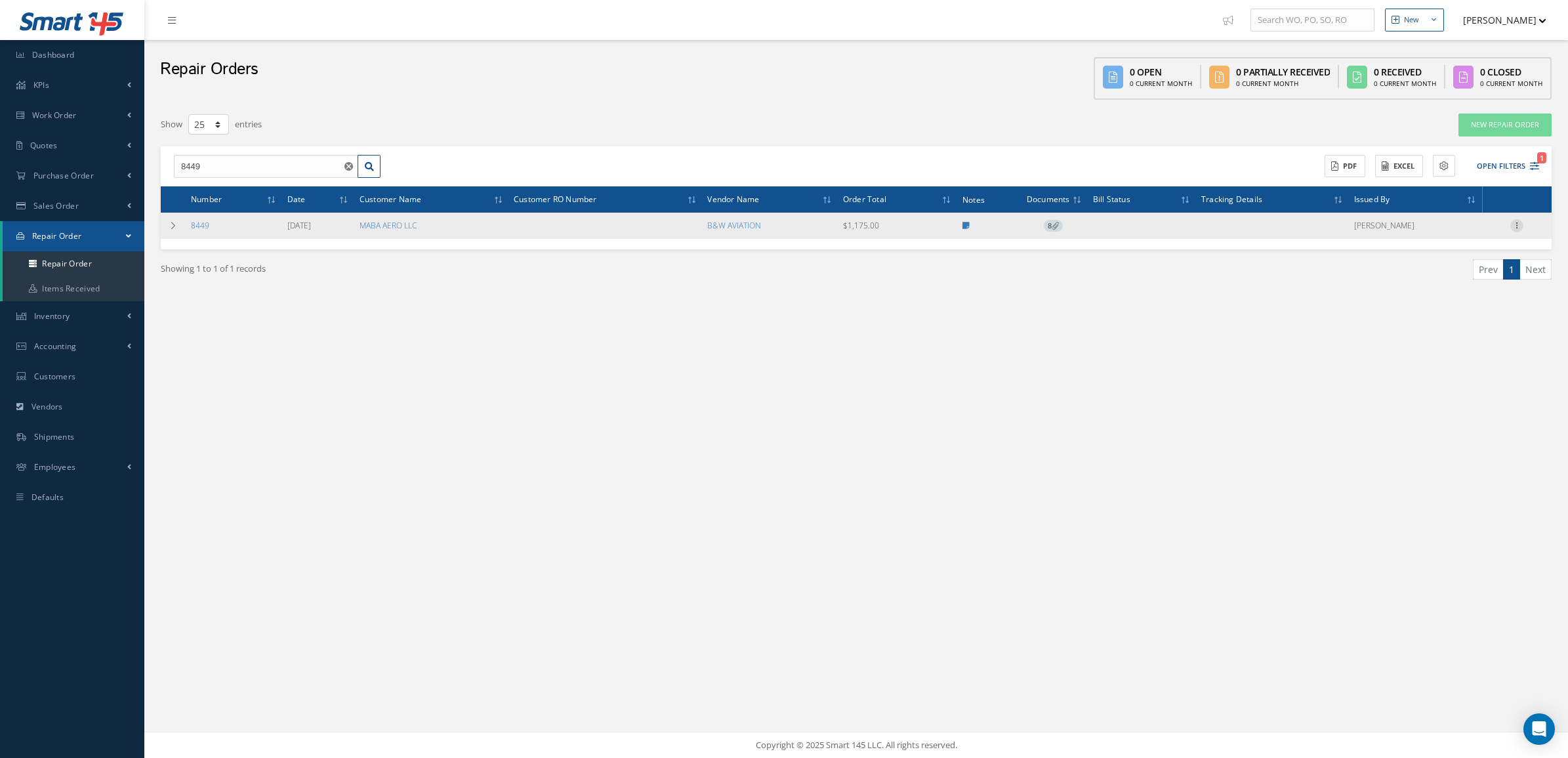
click at [1516, 224] on icon at bounding box center [1517, 224] width 13 height 11
click at [1467, 291] on link "Documents" at bounding box center [1457, 284] width 103 height 17
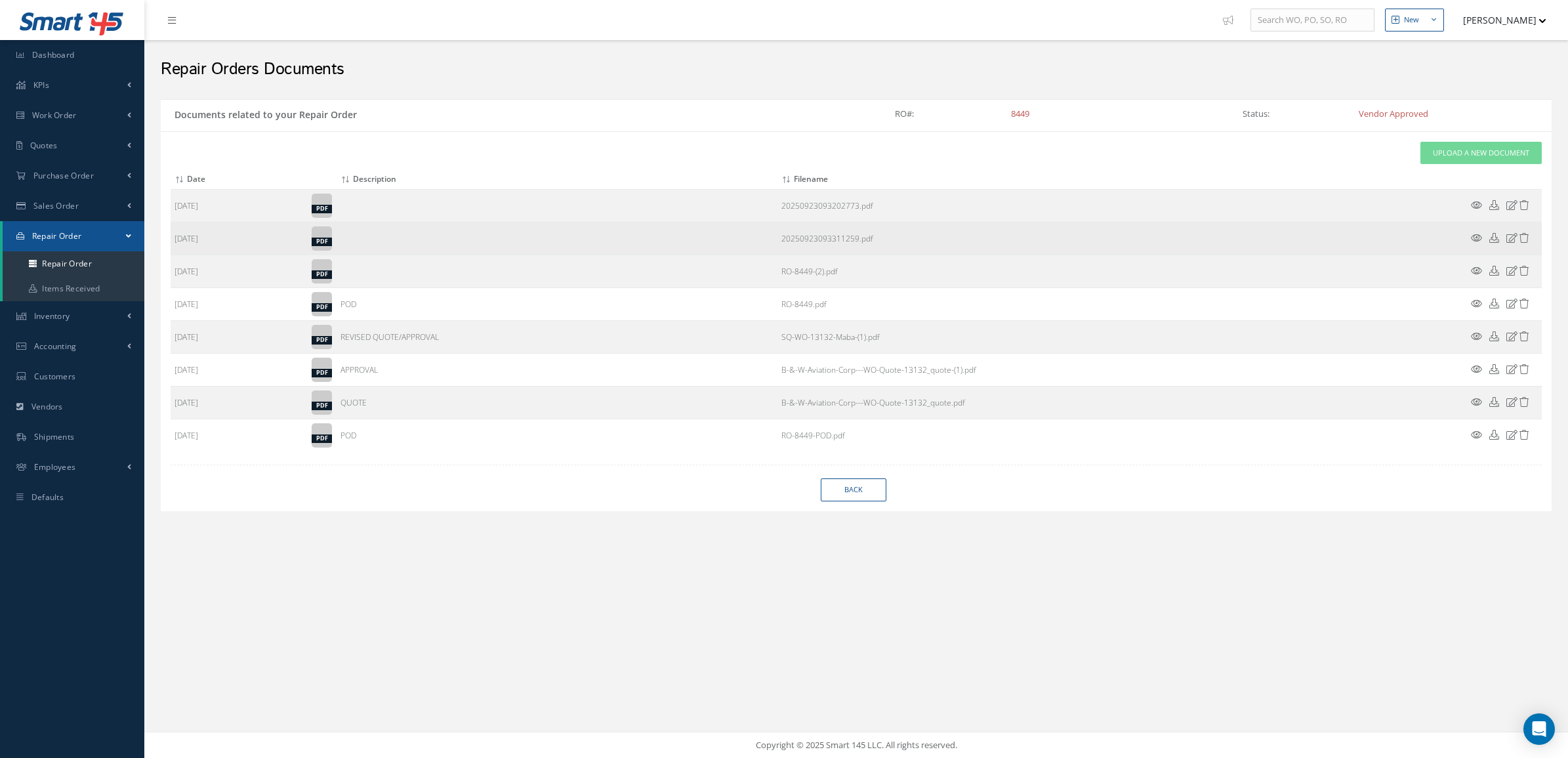
click at [1480, 240] on icon at bounding box center [1477, 238] width 11 height 10
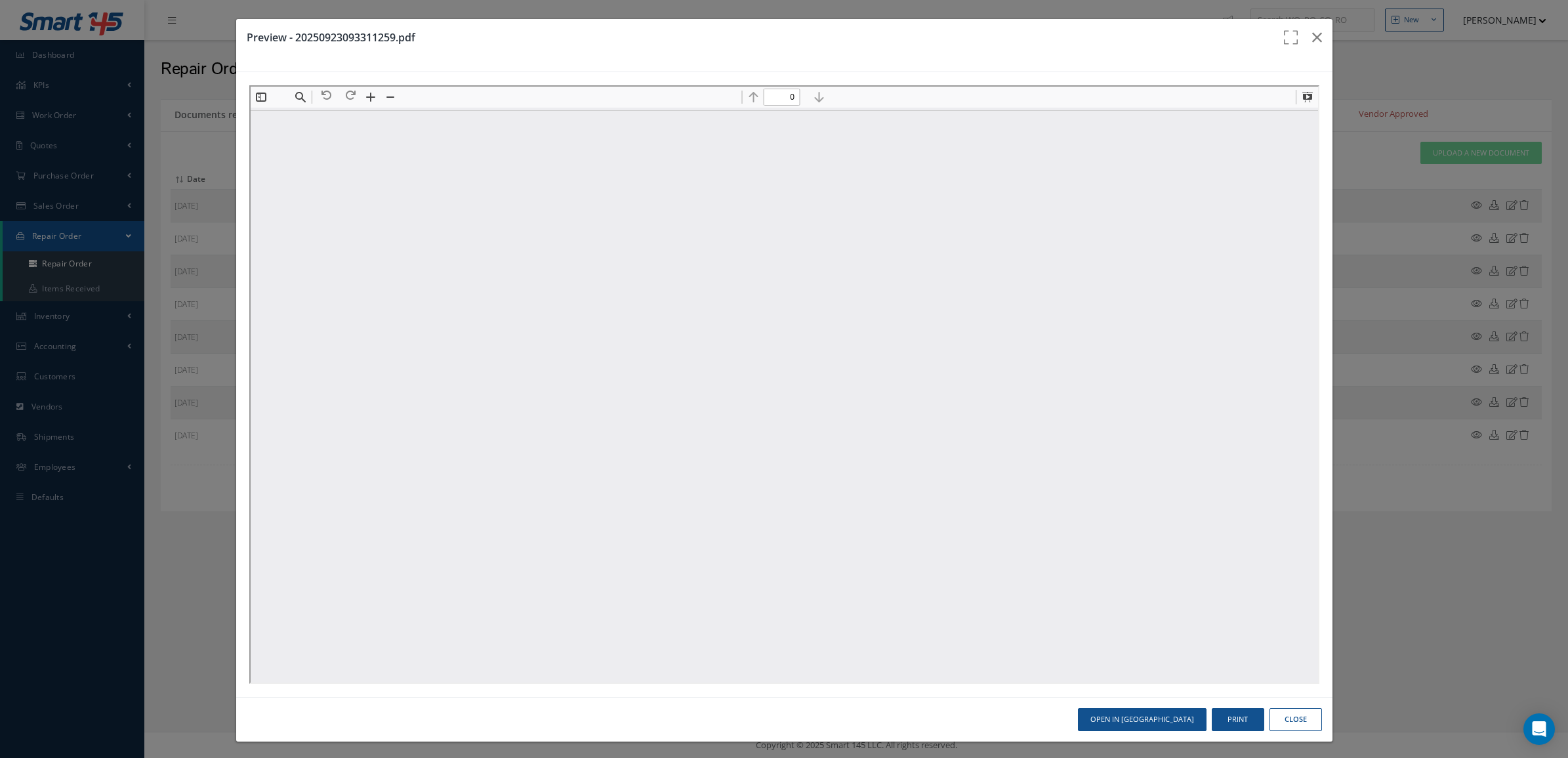
type input "1"
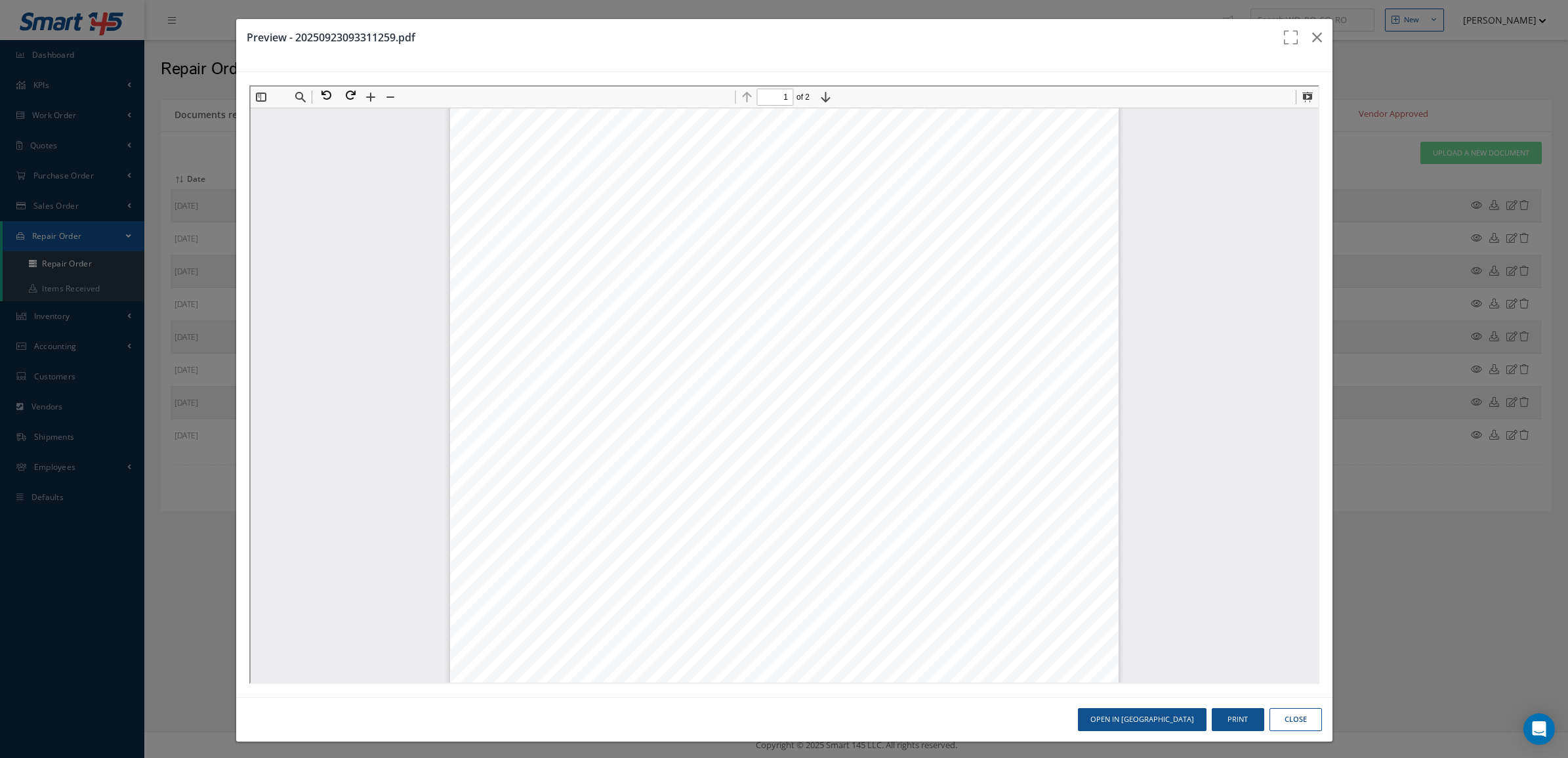
click at [1284, 712] on button "Close" at bounding box center [1296, 719] width 53 height 23
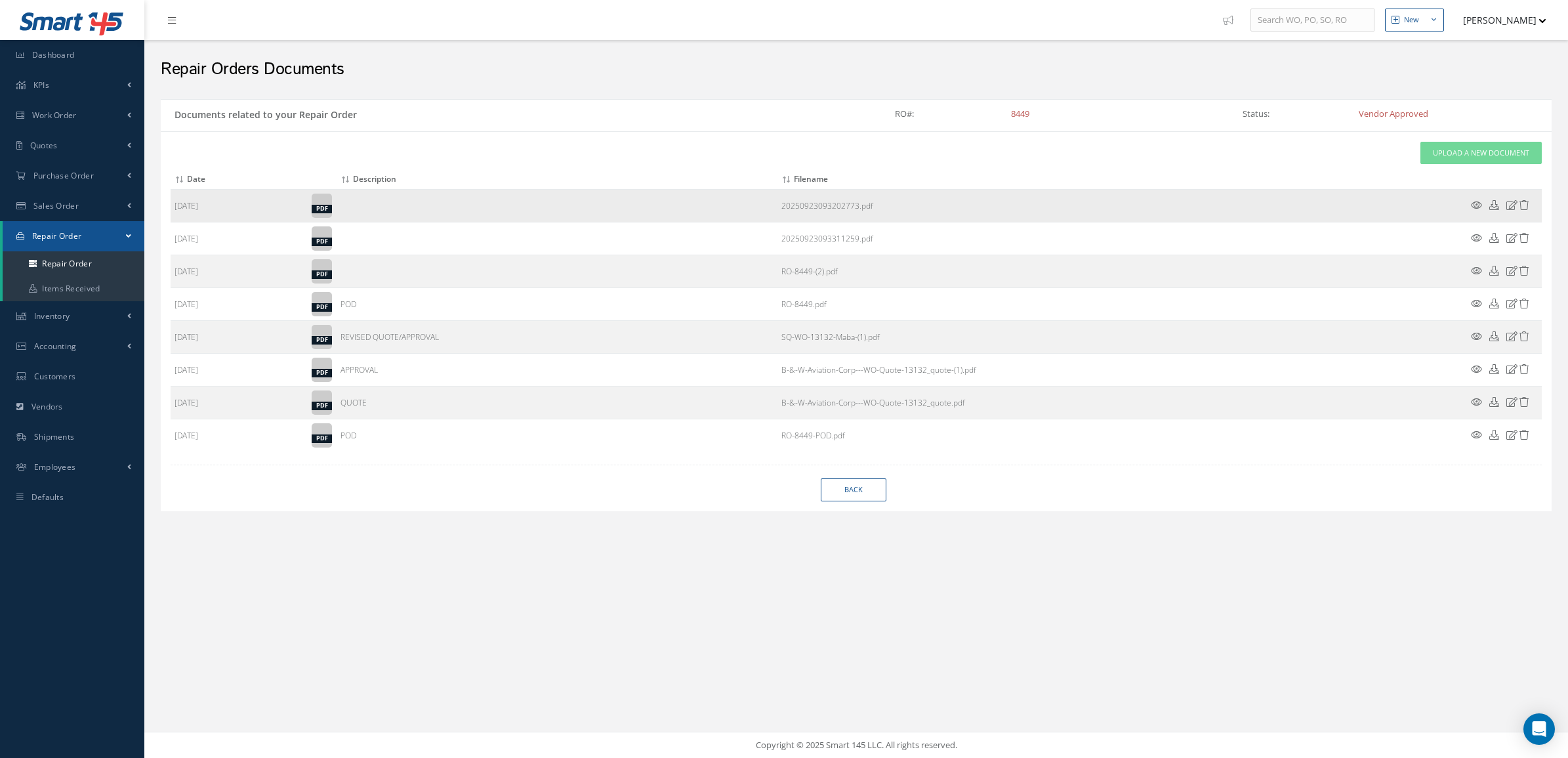
click at [1478, 204] on icon at bounding box center [1477, 205] width 11 height 10
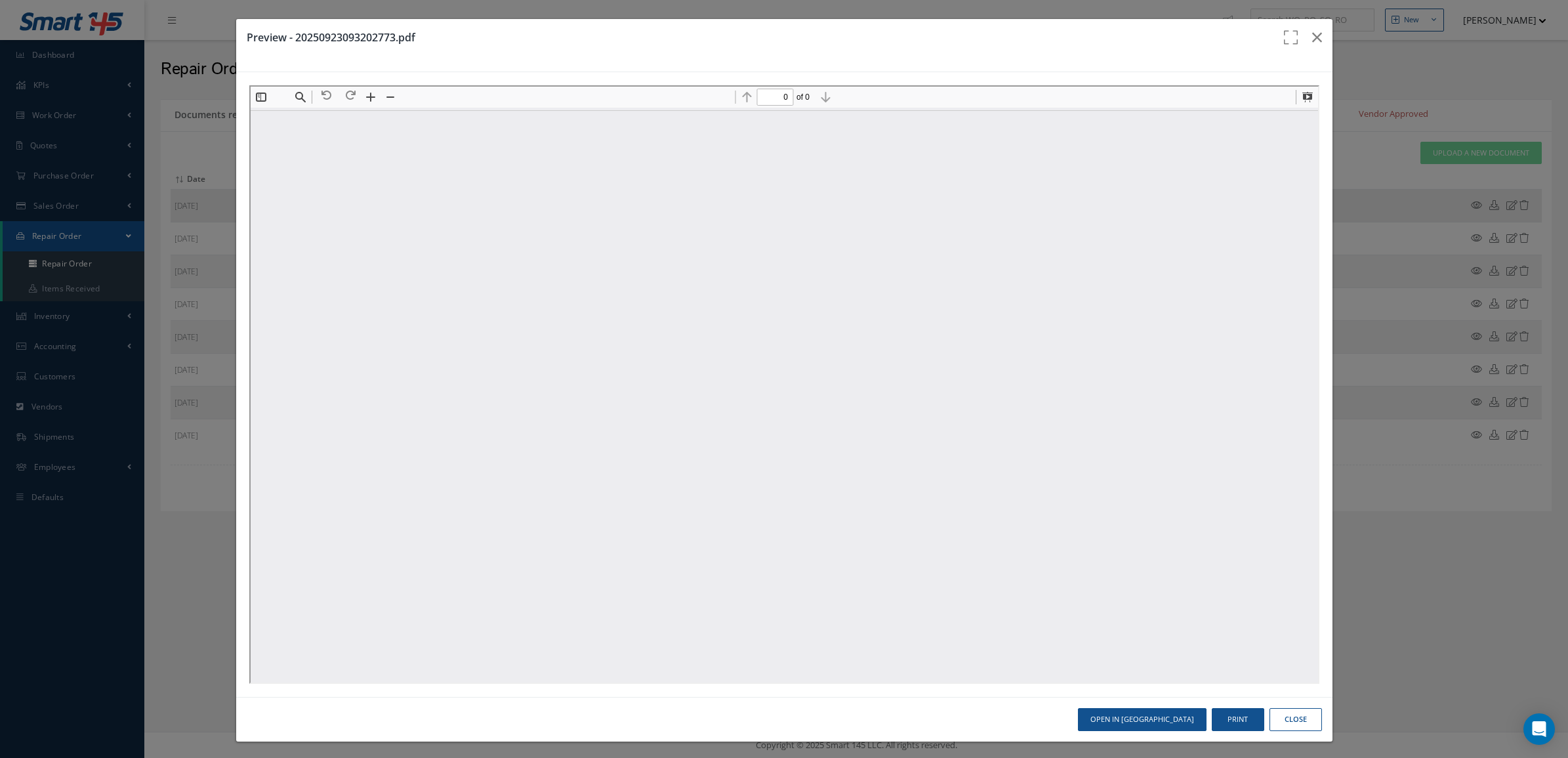
scroll to position [0, 0]
type input "1"
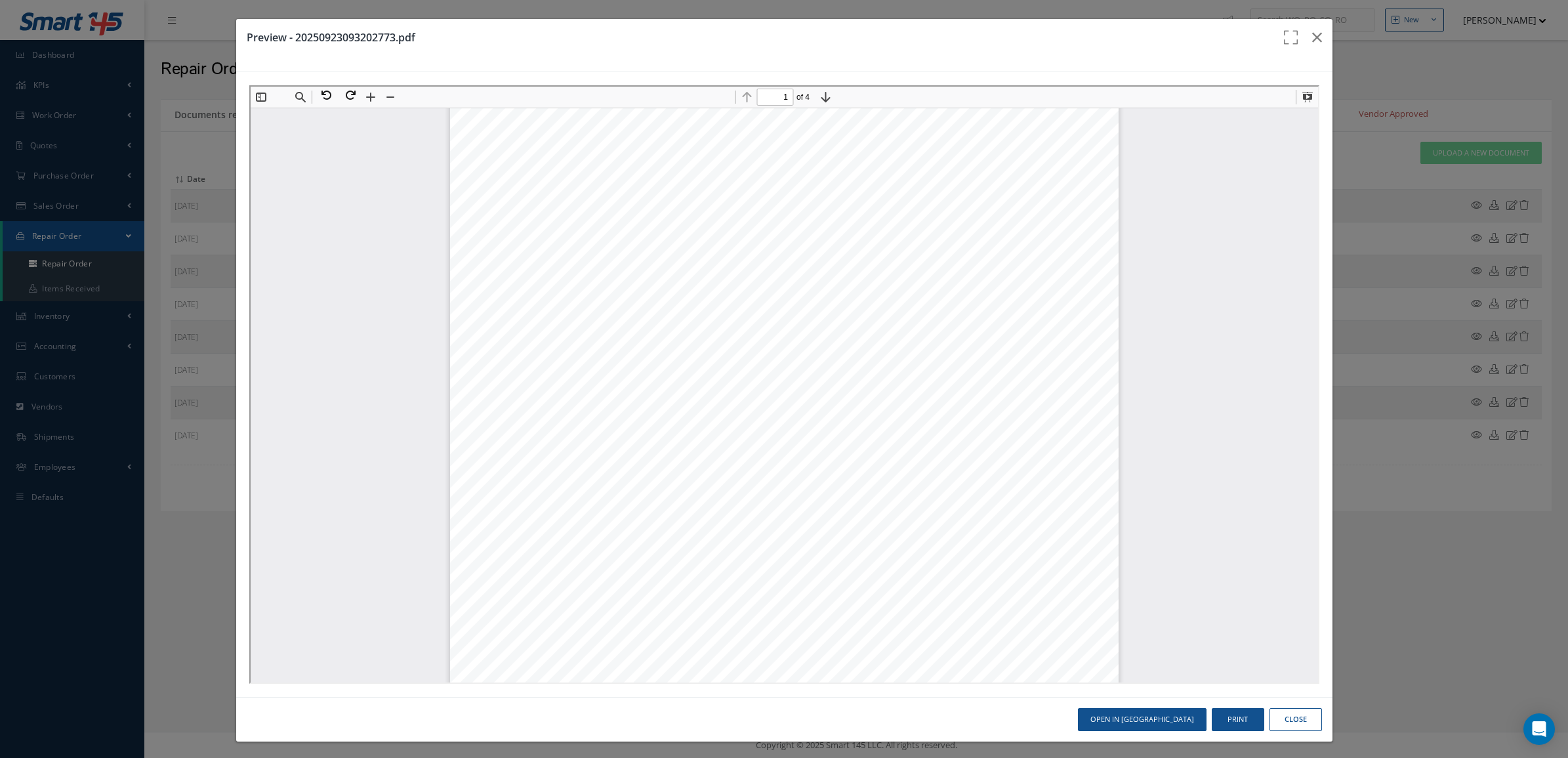
click at [1300, 712] on button "Close" at bounding box center [1296, 719] width 53 height 23
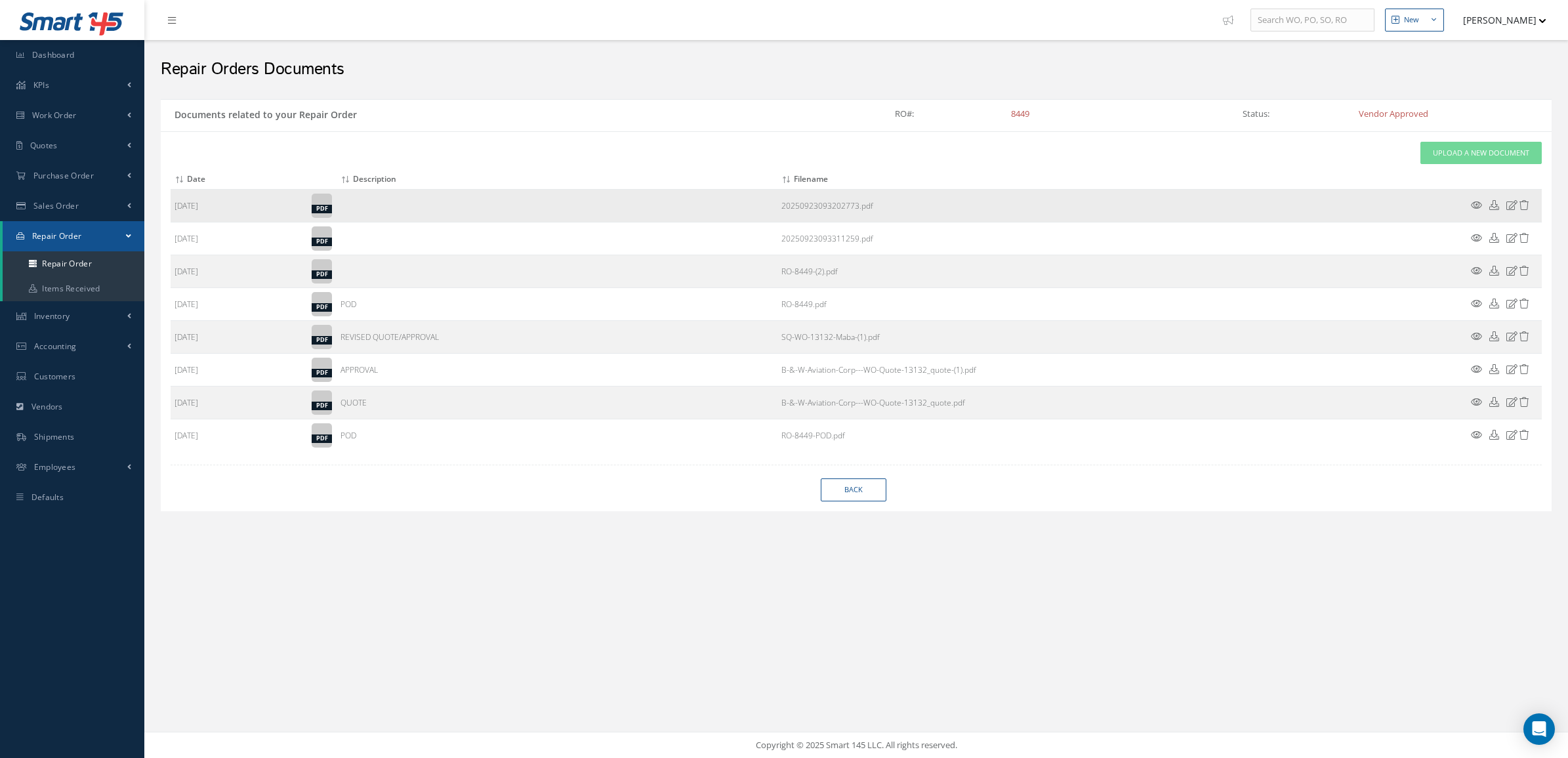
click at [1528, 207] on icon at bounding box center [1524, 205] width 10 height 10
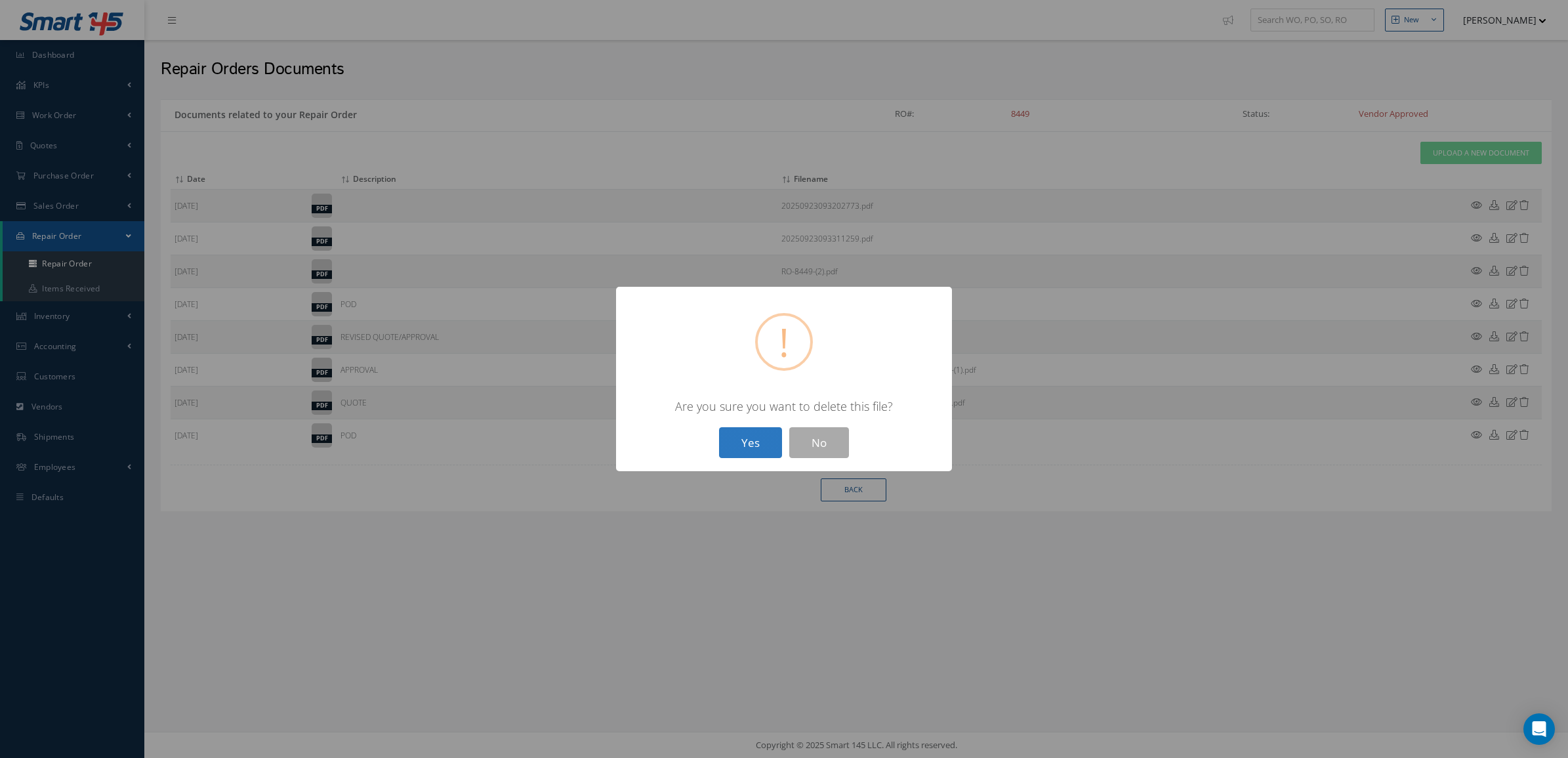
click at [779, 431] on button "Yes" at bounding box center [751, 443] width 63 height 31
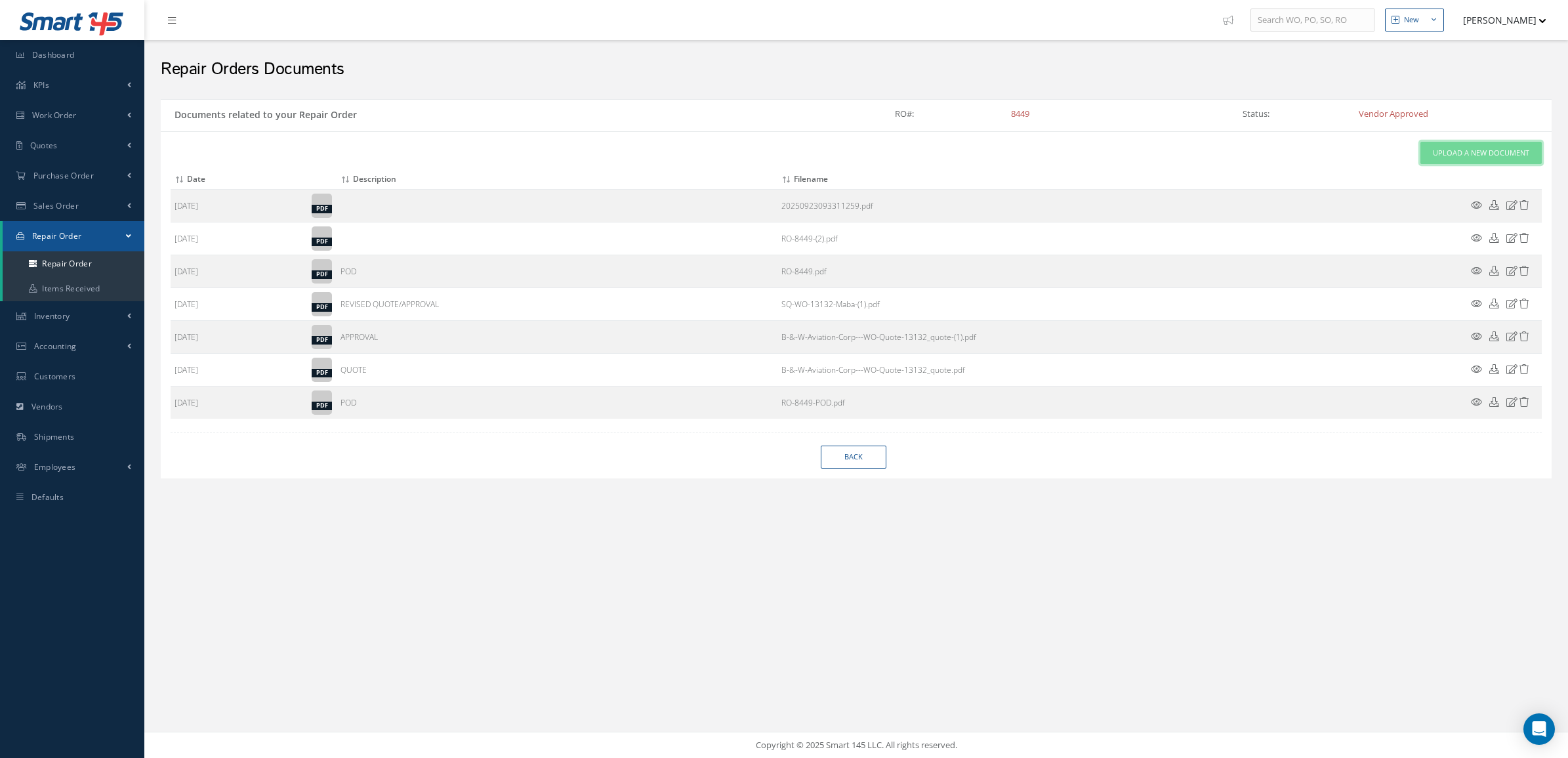
click at [1464, 156] on span "Upload a New Document" at bounding box center [1481, 154] width 96 height 11
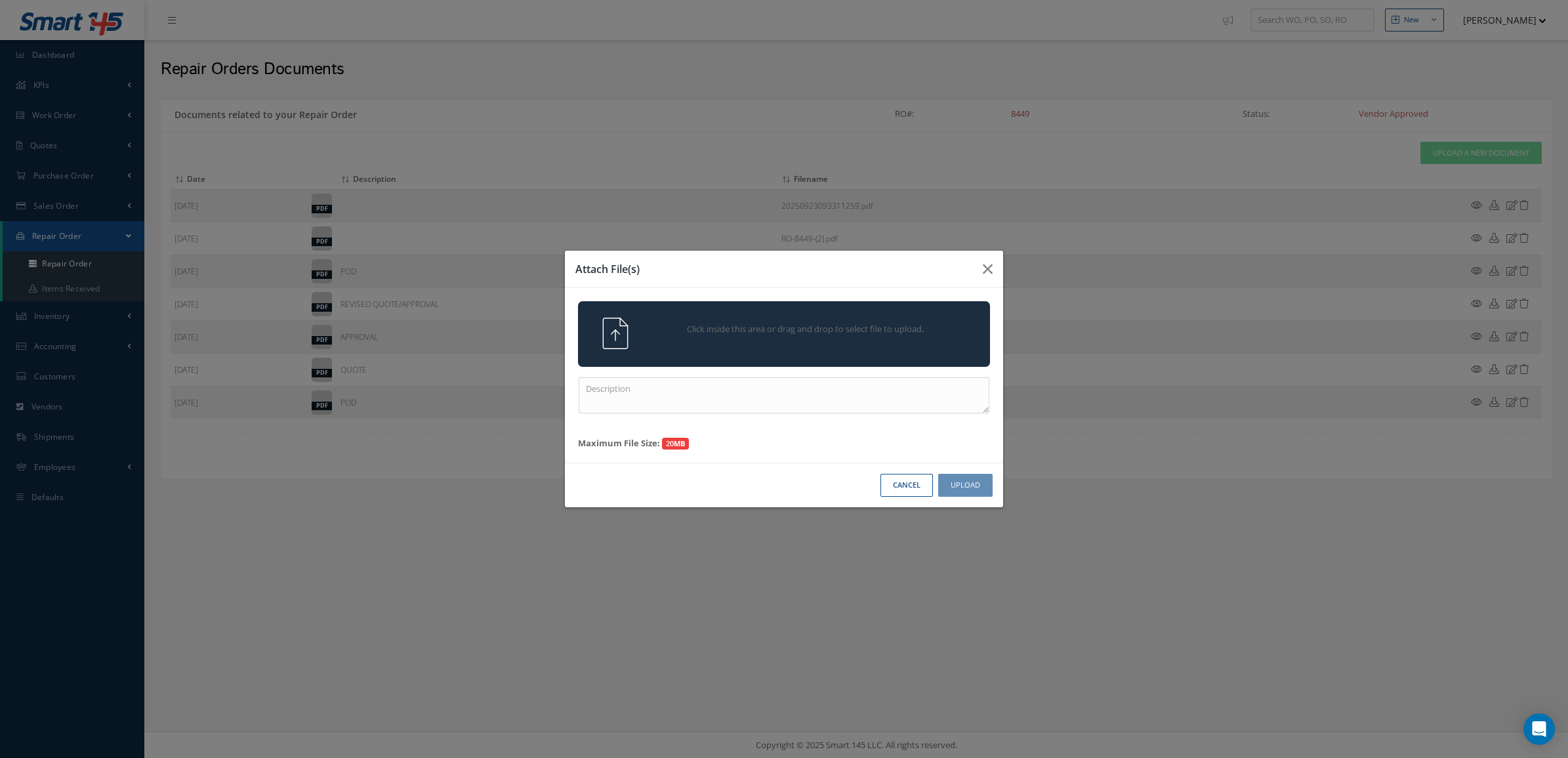
click at [868, 359] on div "Click inside this area or drag and drop to select file to upload." at bounding box center [784, 334] width 412 height 66
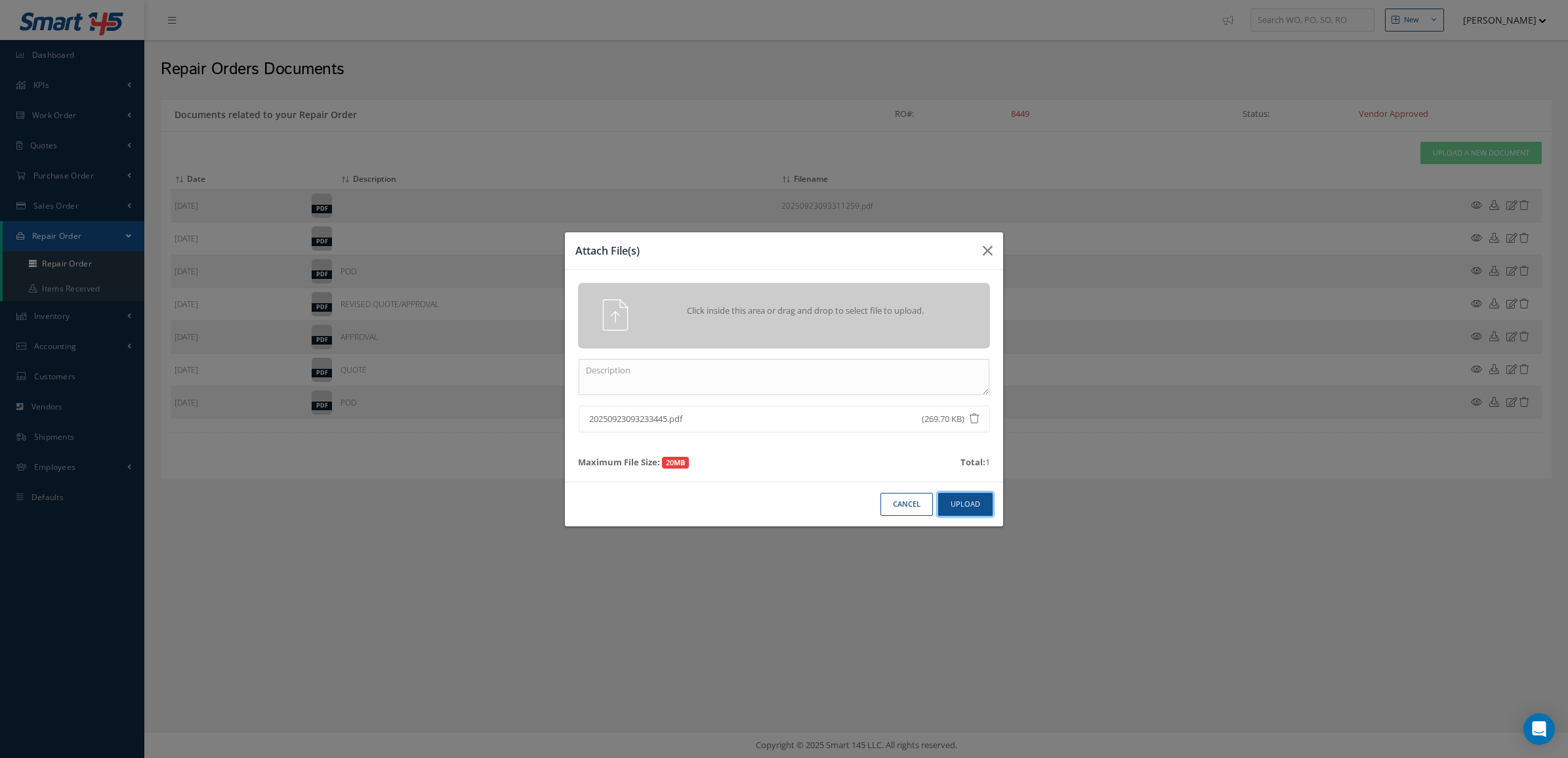
click at [970, 505] on button "Upload" at bounding box center [965, 504] width 54 height 23
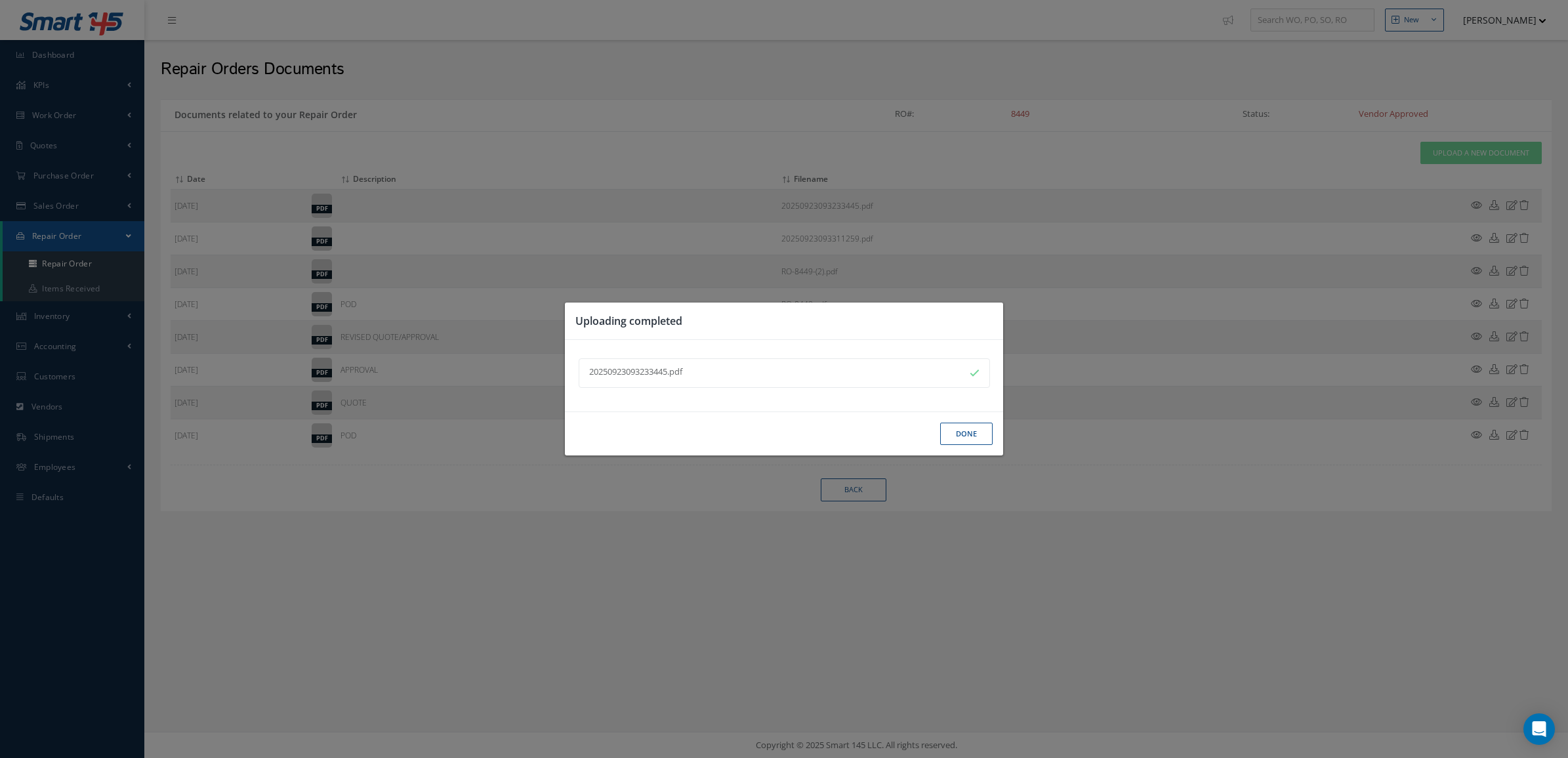
click at [955, 430] on button "Done" at bounding box center [967, 434] width 53 height 23
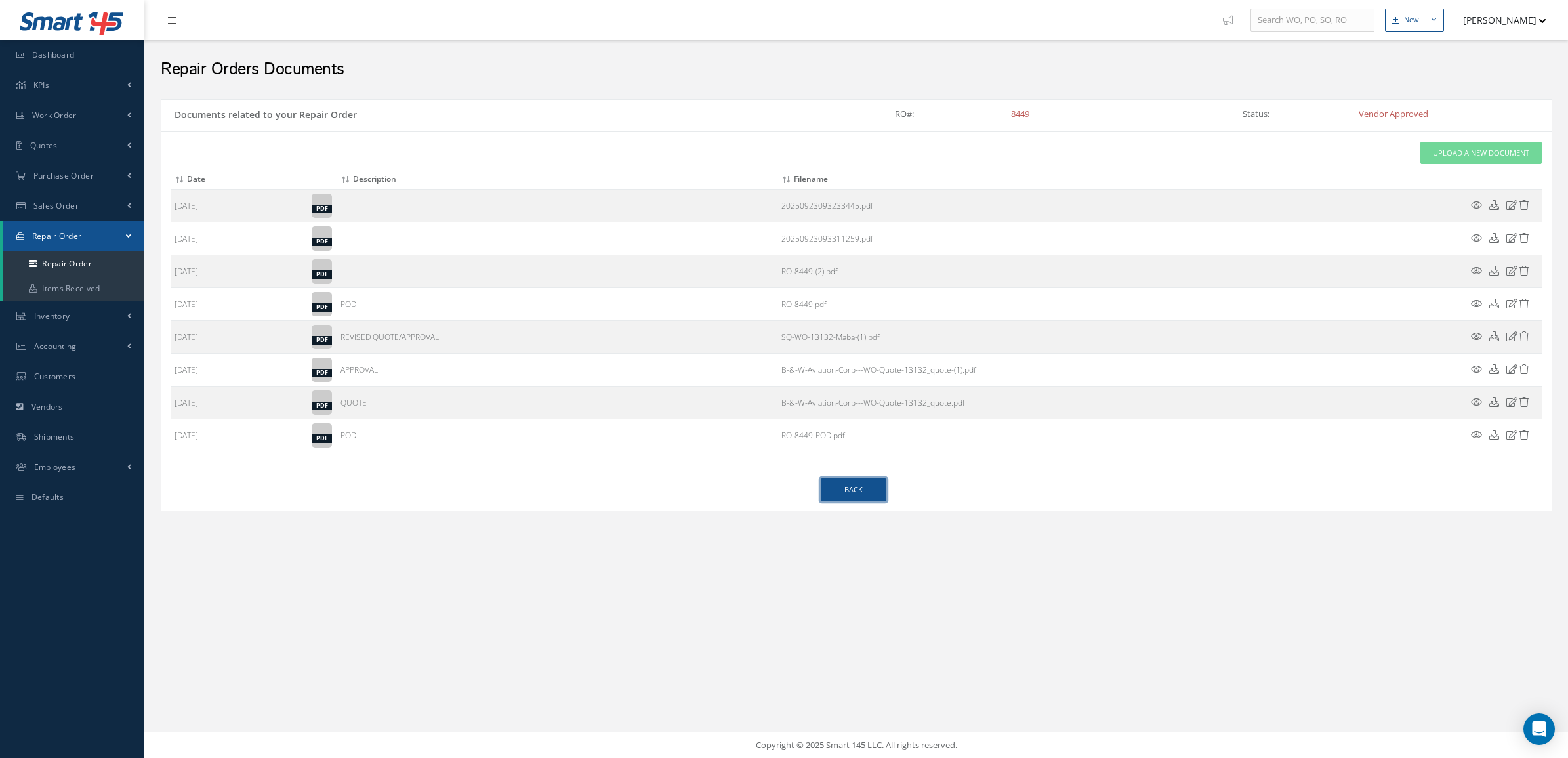
click at [857, 495] on link "Back" at bounding box center [853, 489] width 66 height 23
select select "25"
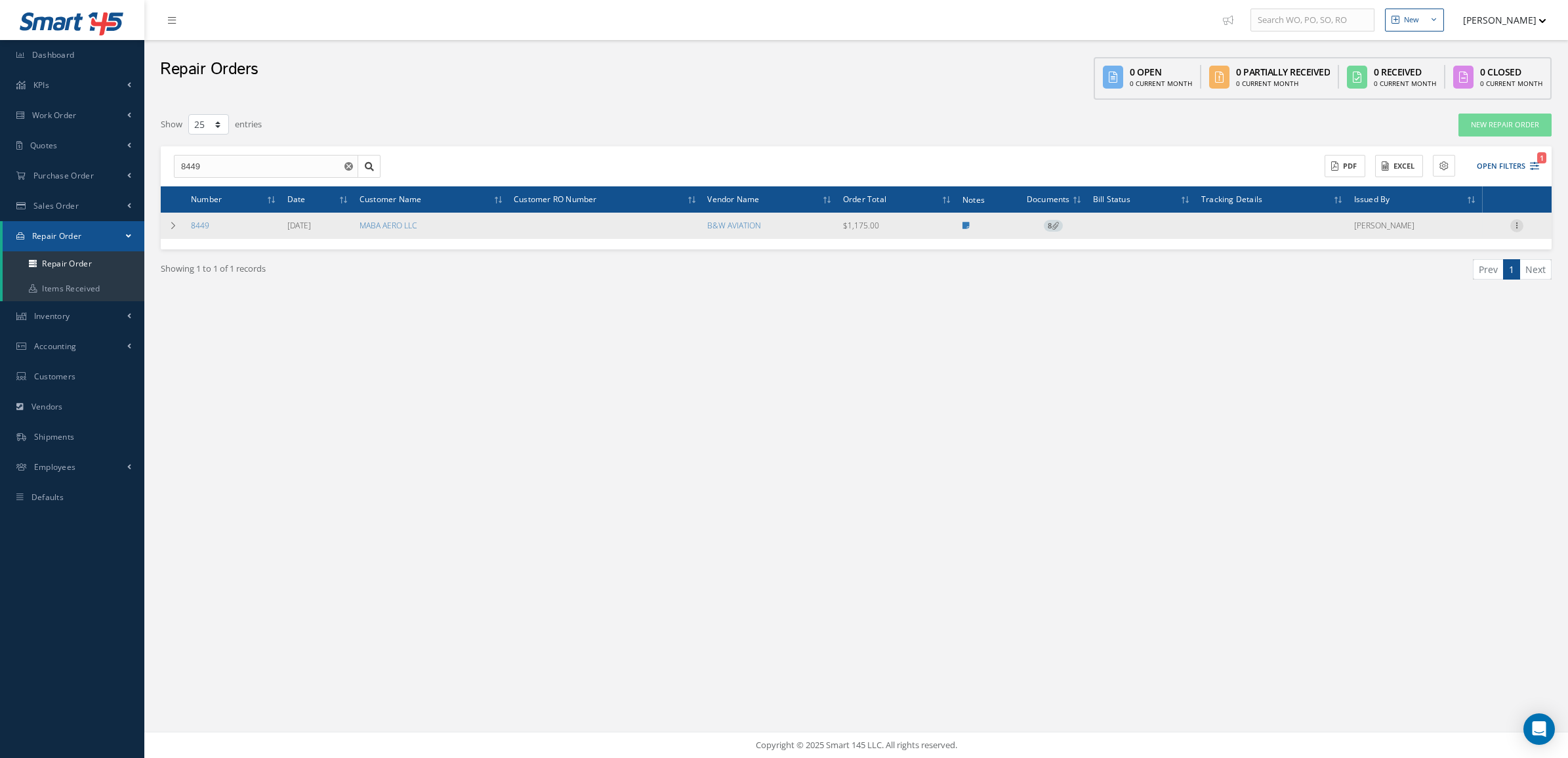
click at [1516, 228] on icon at bounding box center [1517, 224] width 13 height 11
click at [1461, 302] on link "Receive" at bounding box center [1457, 301] width 103 height 17
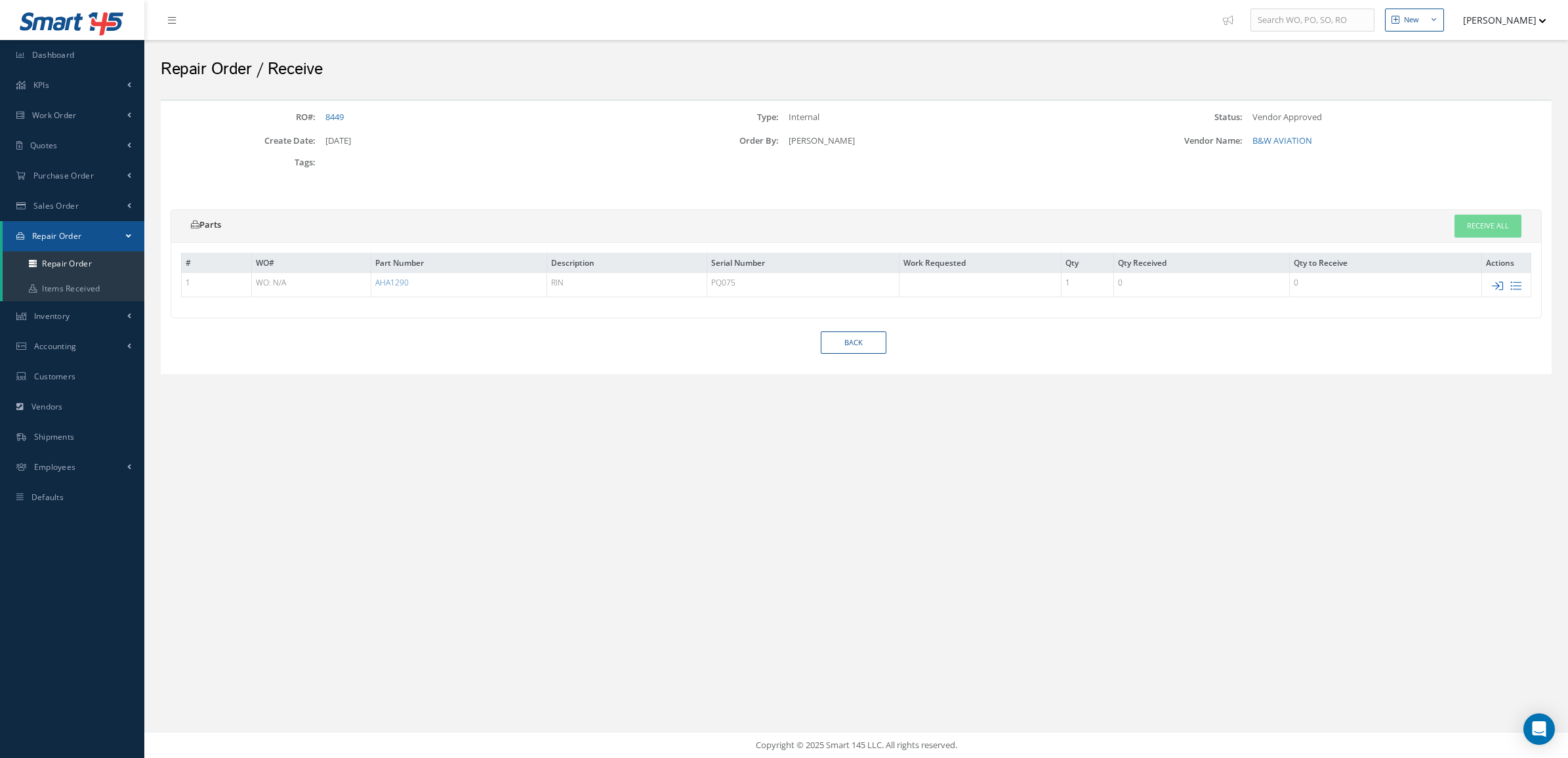
click at [1494, 287] on icon at bounding box center [1498, 286] width 11 height 11
type input "PQ075"
type input "$1,175"
checkbox input "true"
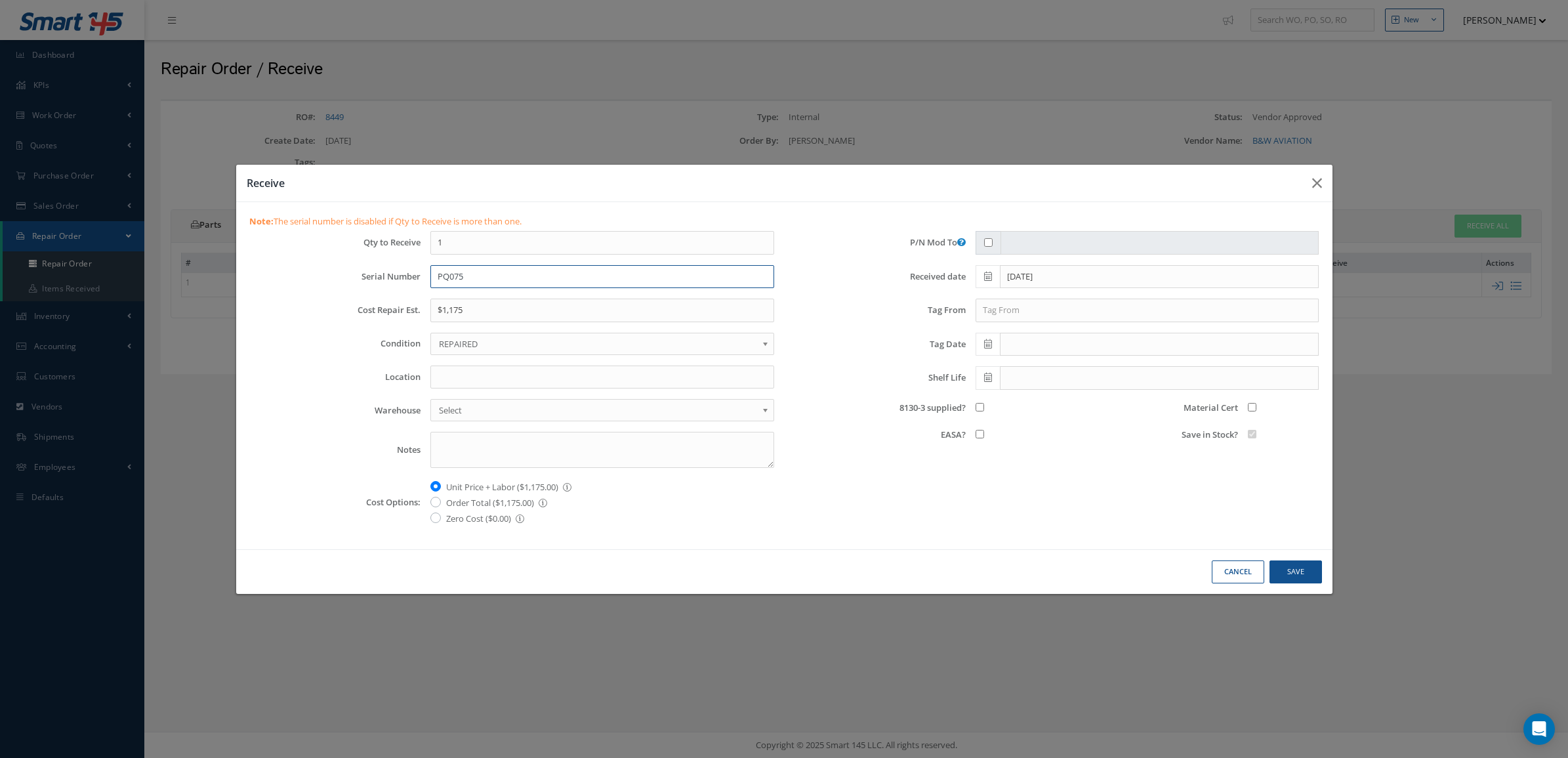
click at [483, 276] on input "PQ075" at bounding box center [602, 277] width 344 height 24
drag, startPoint x: 483, startPoint y: 276, endPoint x: 405, endPoint y: 276, distance: 78.0
click at [405, 276] on div "Serial Number PQ075" at bounding box center [513, 277] width 545 height 24
paste input "PQ075"
type input "PQ075/PQ075"
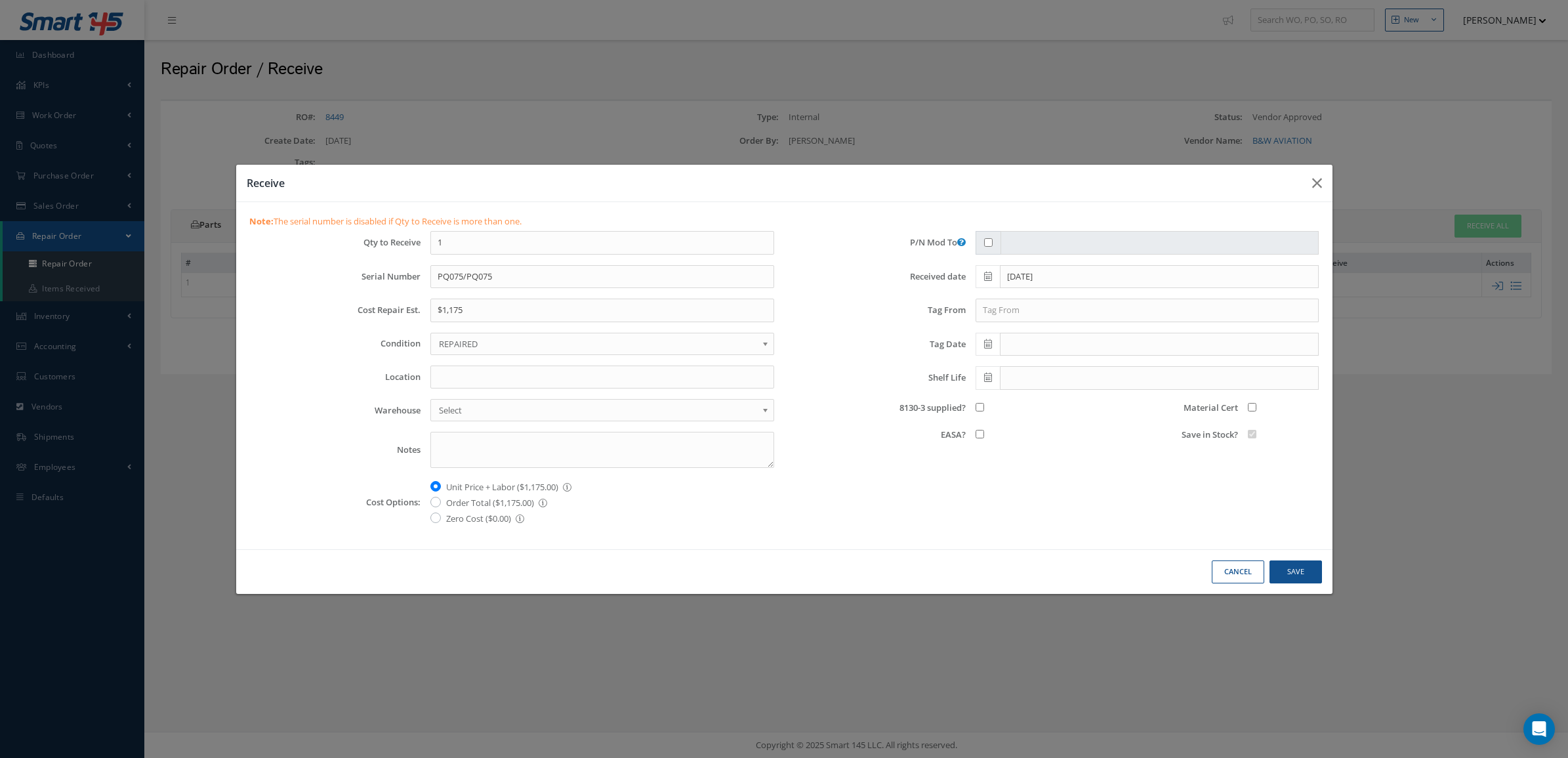
click at [463, 340] on span "REPAIRED" at bounding box center [597, 343] width 318 height 16
click at [1035, 309] on input "text" at bounding box center [1147, 310] width 344 height 24
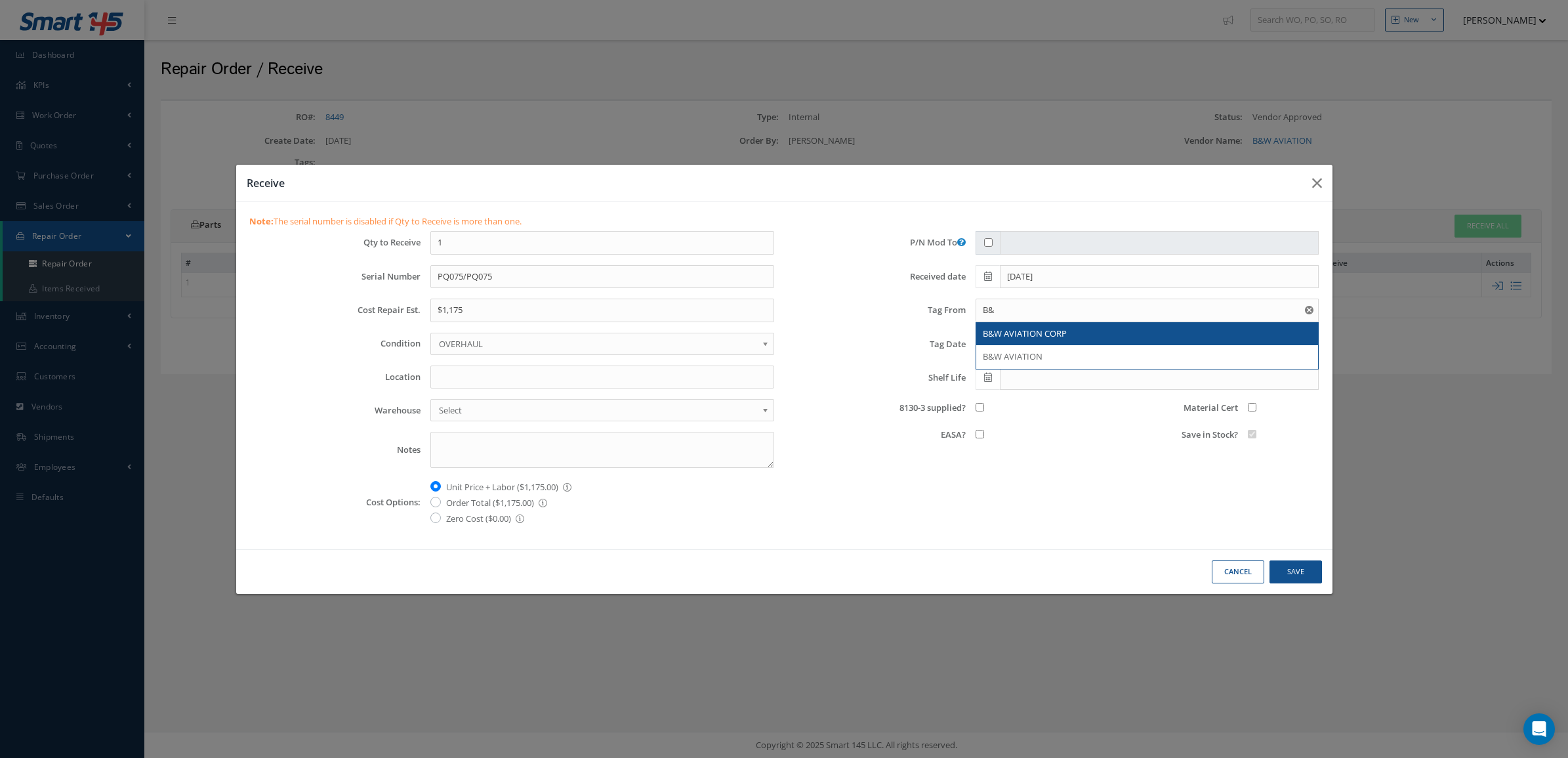
click at [1066, 331] on span "B&W AVIATION CORP" at bounding box center [1025, 333] width 84 height 11
type input "B&W AVIATION CORP"
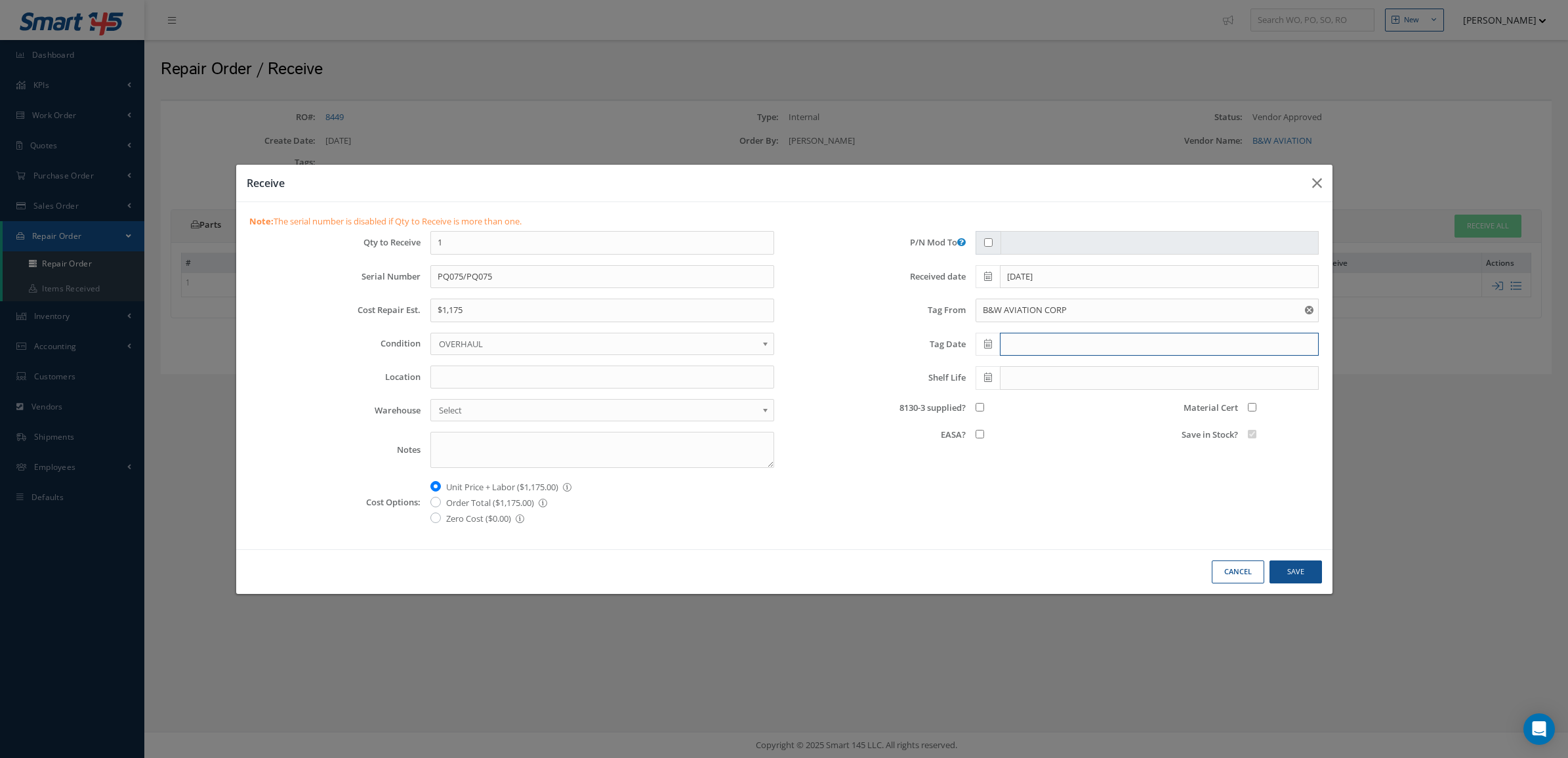
click at [1053, 351] on input "text" at bounding box center [1160, 344] width 320 height 24
click at [986, 368] on th "«" at bounding box center [986, 367] width 20 height 20
click at [1007, 425] on td "4" at bounding box center [1005, 426] width 20 height 20
type input "08/04/2025"
click at [982, 411] on input "8130-3 supplied?" at bounding box center [980, 407] width 8 height 8
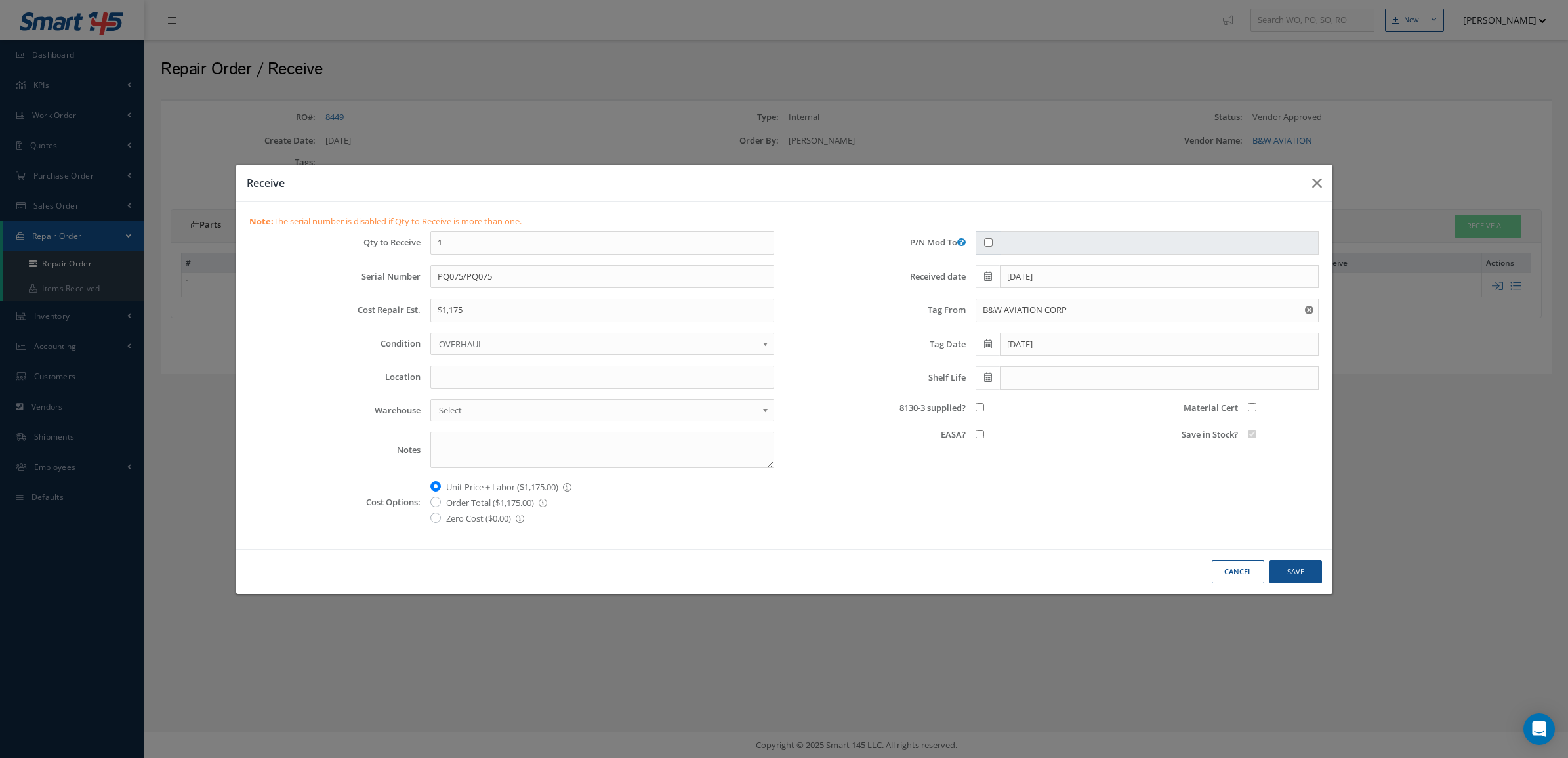
checkbox input "true"
click at [1253, 407] on input "Material Cert" at bounding box center [1253, 407] width 8 height 8
checkbox input "true"
click at [523, 502] on label "Order Total ($1,175.00) This option sets the cost of order total" at bounding box center [496, 502] width 101 height 16
click at [455, 502] on input "Order Total ($1,175.00) This option sets the cost of order total" at bounding box center [450, 498] width 8 height 8
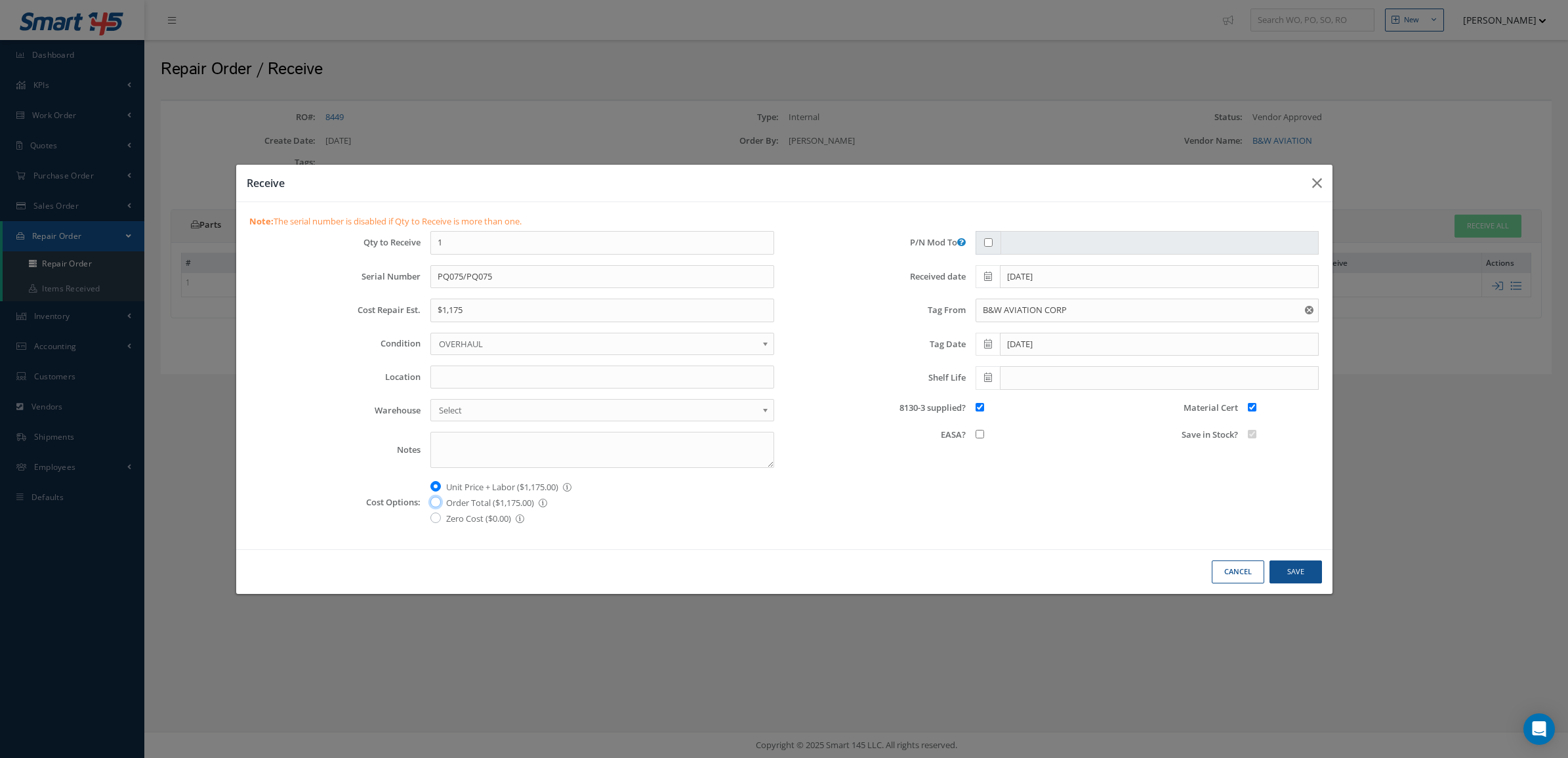
radio input "true"
click at [1296, 565] on button "Save" at bounding box center [1296, 572] width 53 height 23
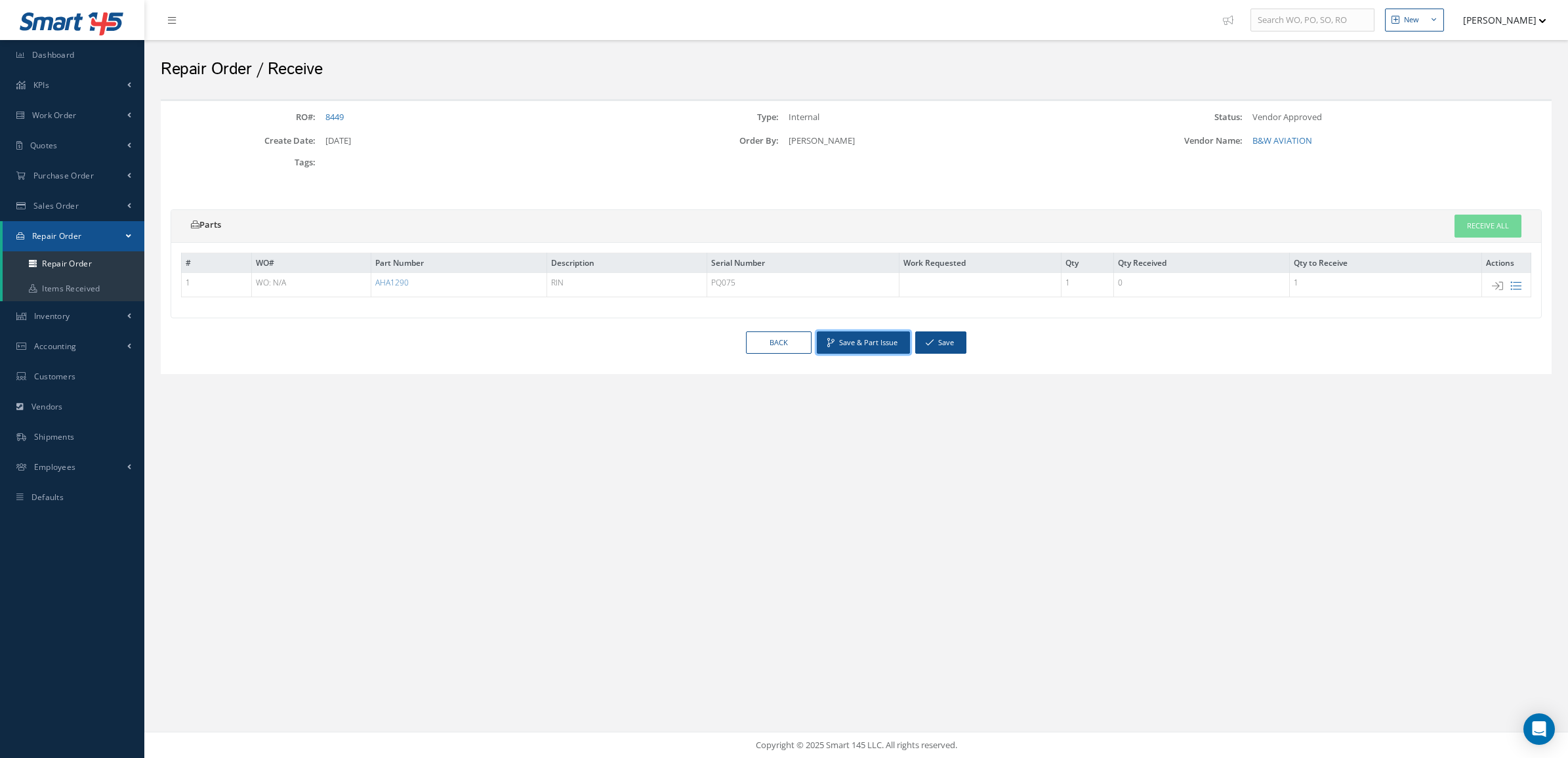
click at [886, 345] on button "Save & Part Issue" at bounding box center [863, 342] width 93 height 23
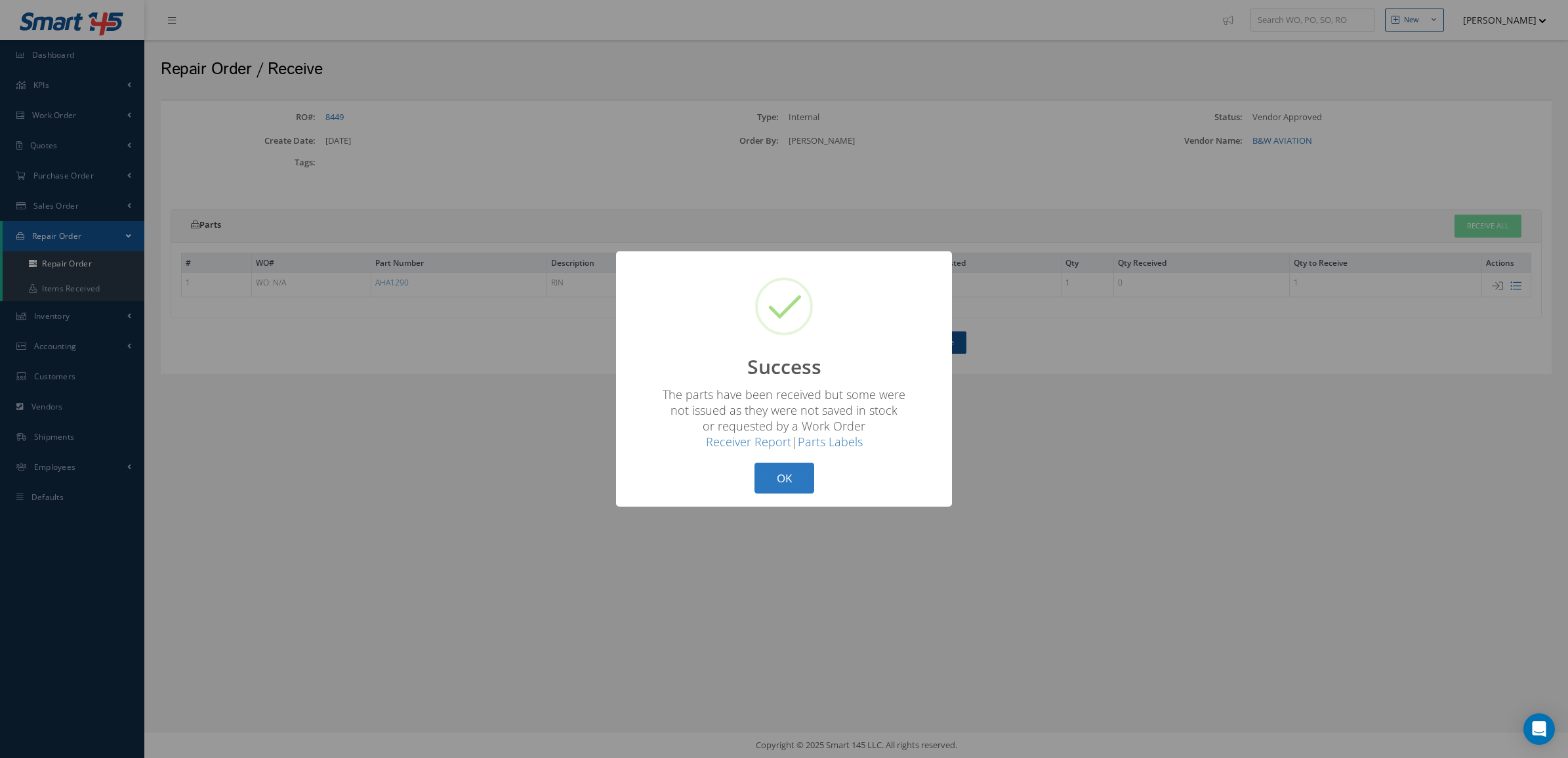
click at [779, 485] on button "OK" at bounding box center [784, 478] width 60 height 31
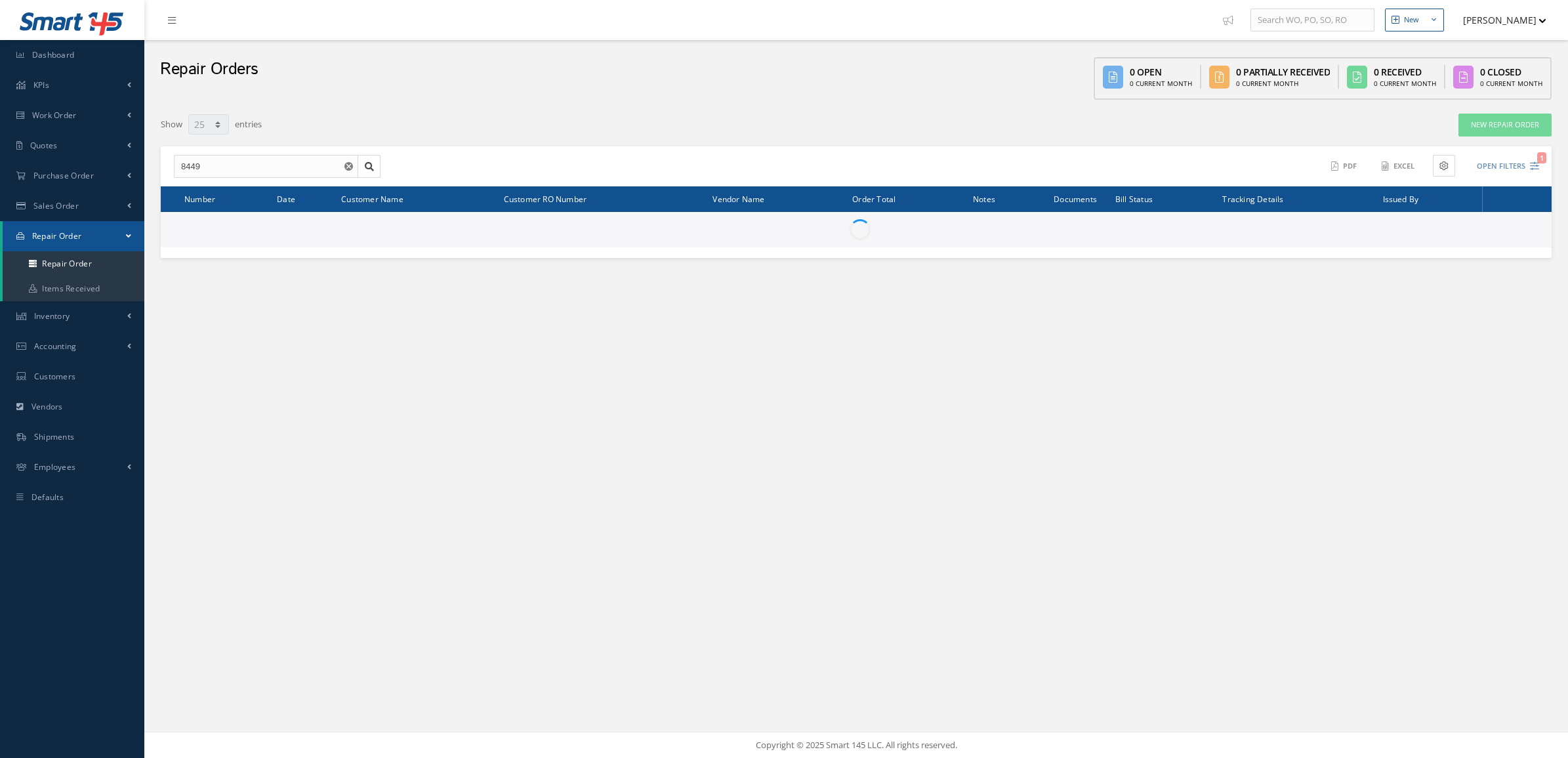
select select "25"
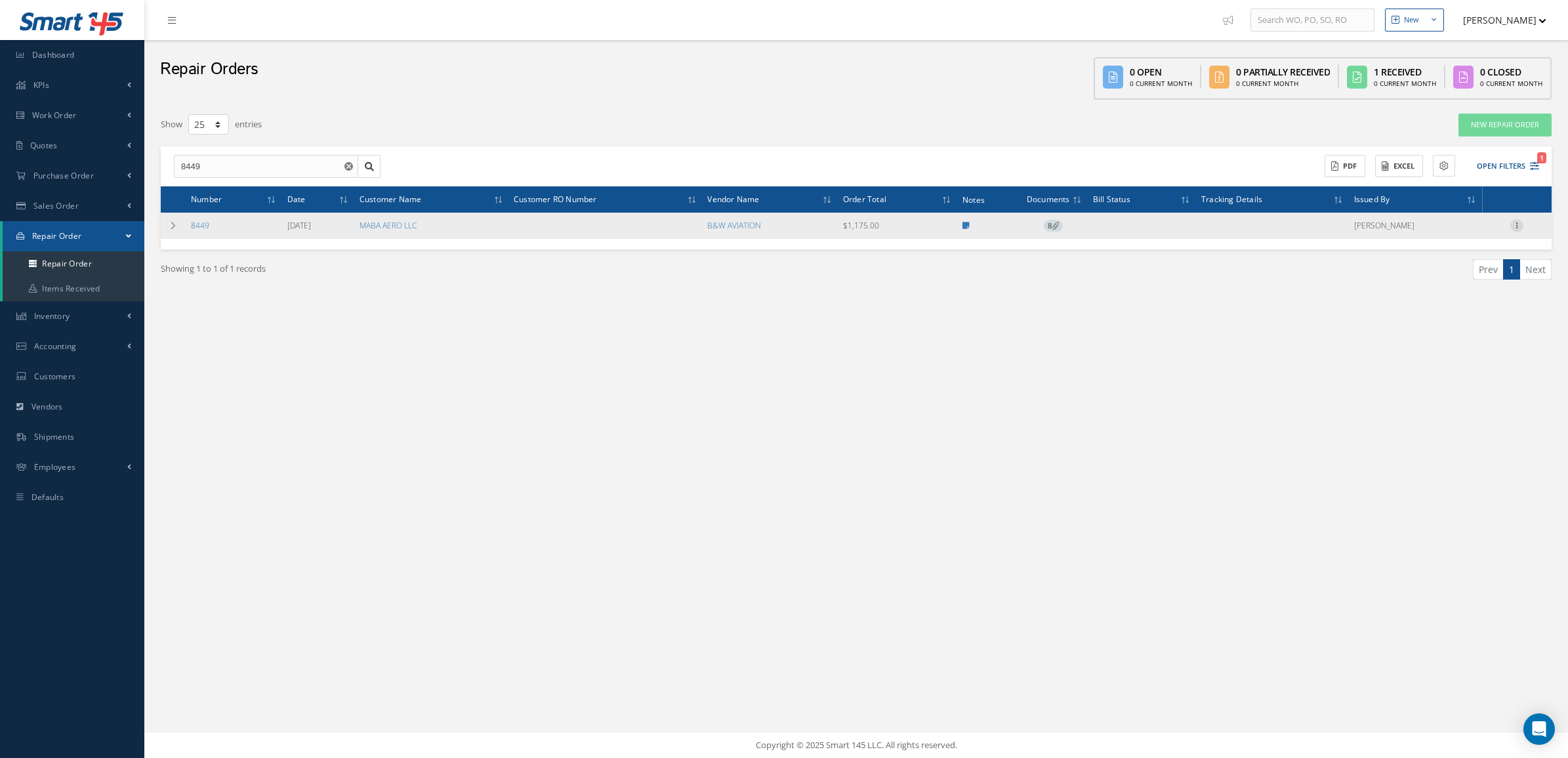
click at [1518, 227] on icon at bounding box center [1517, 224] width 13 height 11
click at [1464, 357] on link "Close" at bounding box center [1457, 352] width 103 height 17
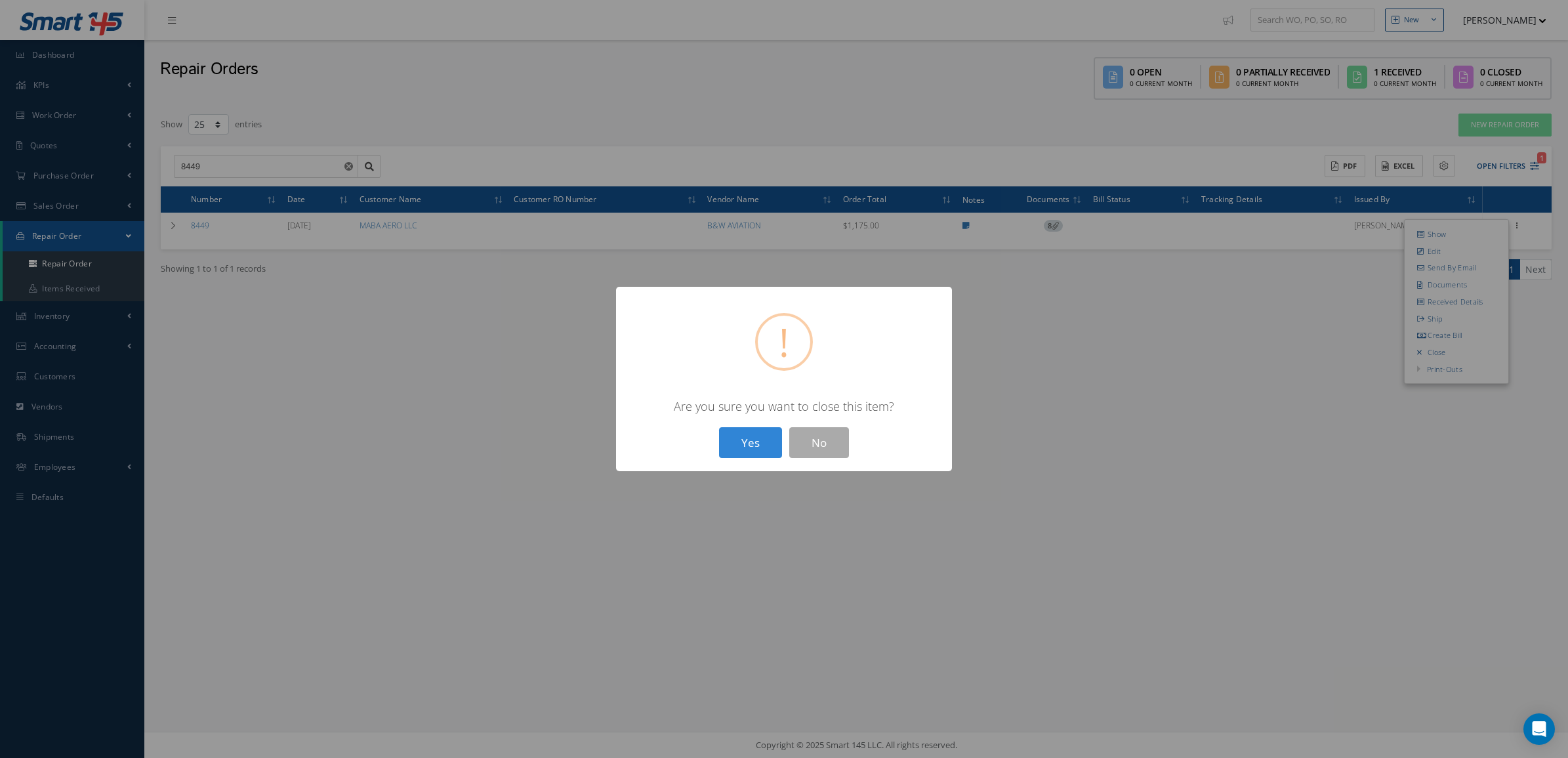
click at [717, 448] on div "Yes No" at bounding box center [784, 443] width 136 height 31
click at [739, 446] on button "Yes" at bounding box center [751, 443] width 63 height 31
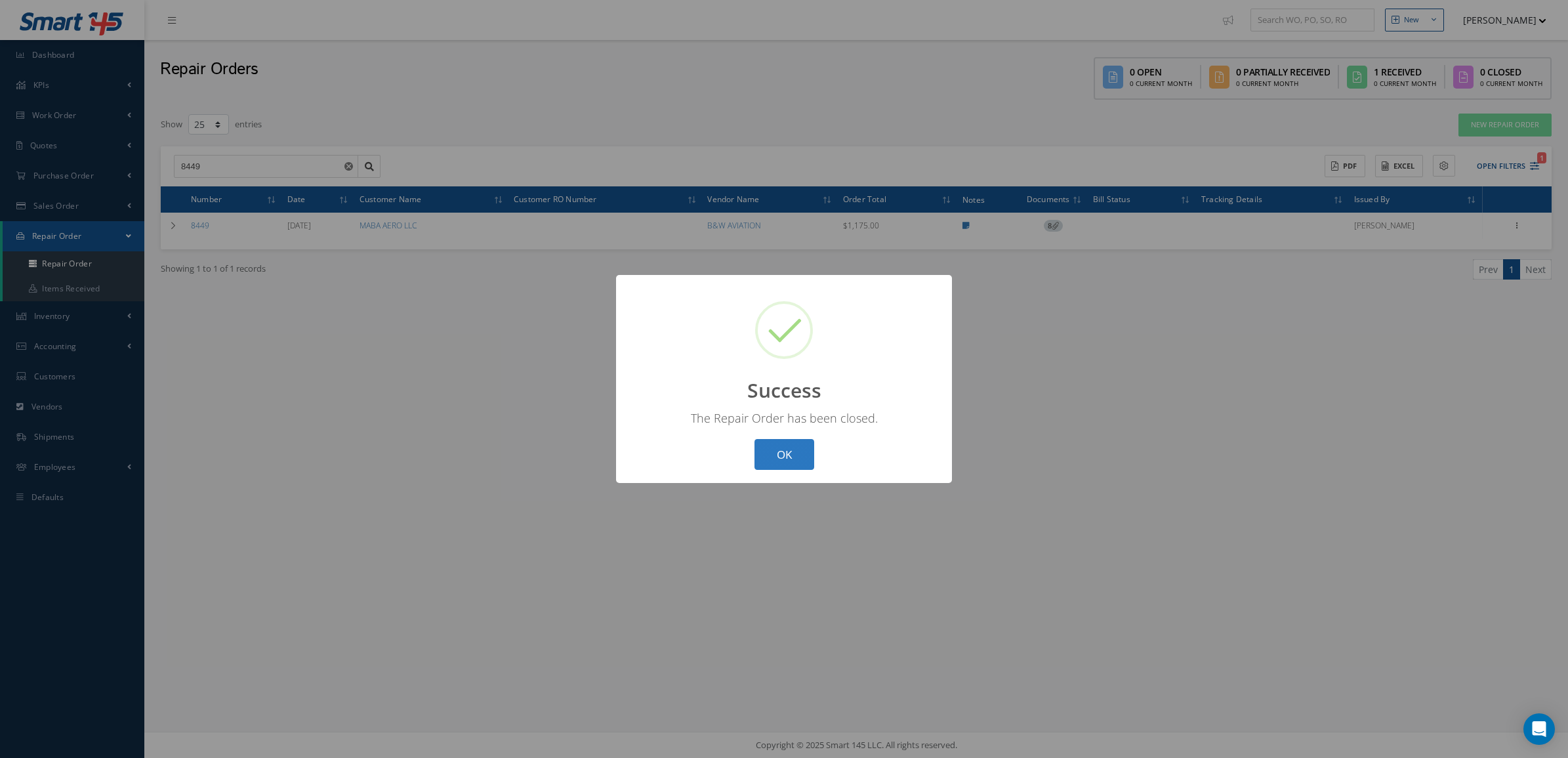
click at [794, 461] on button "OK" at bounding box center [784, 454] width 60 height 31
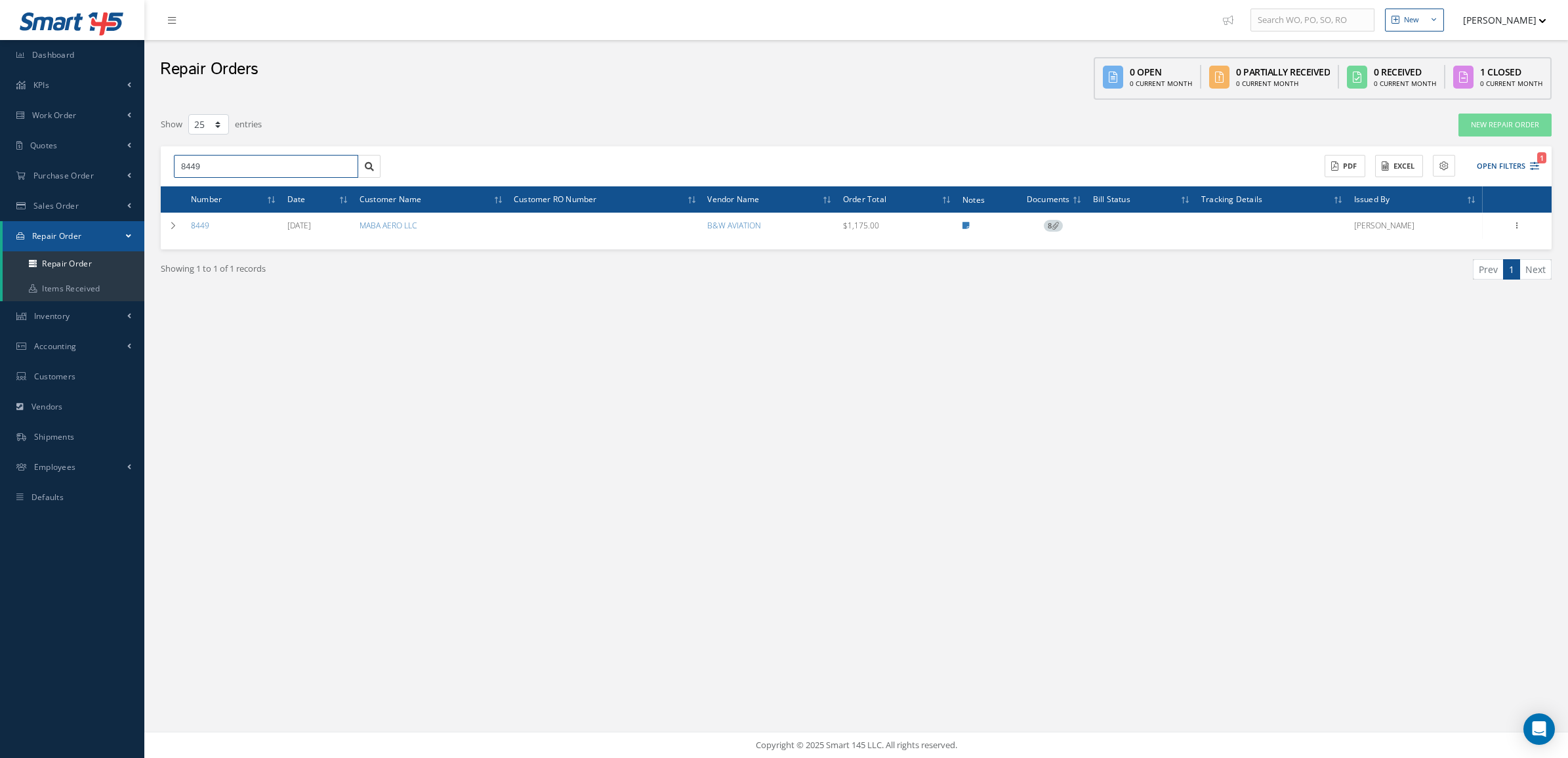
click at [233, 162] on input "8449" at bounding box center [266, 167] width 185 height 24
type input "8450"
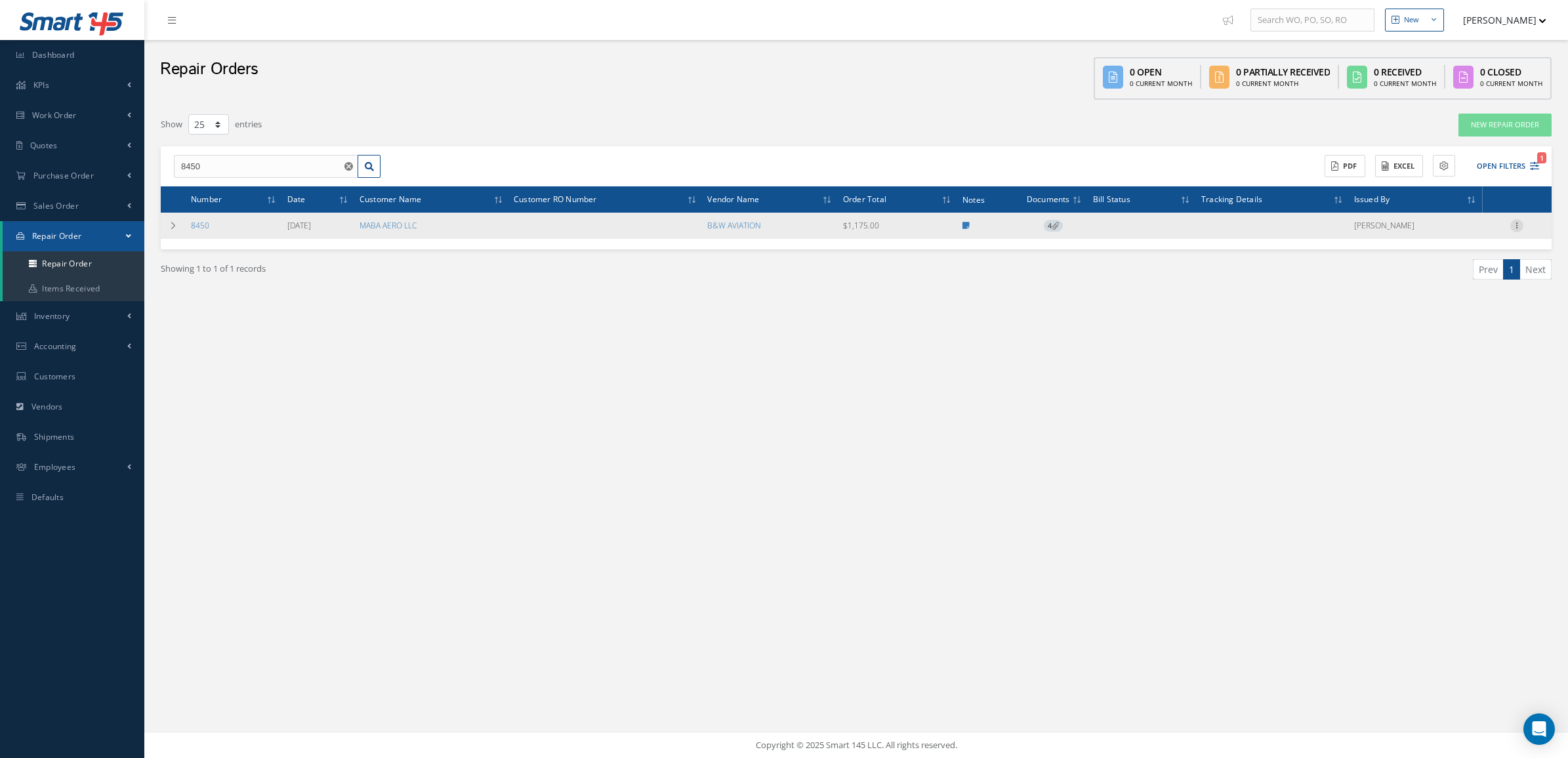
click at [1513, 227] on icon at bounding box center [1517, 224] width 13 height 11
click at [1487, 283] on link "Documents" at bounding box center [1457, 284] width 103 height 17
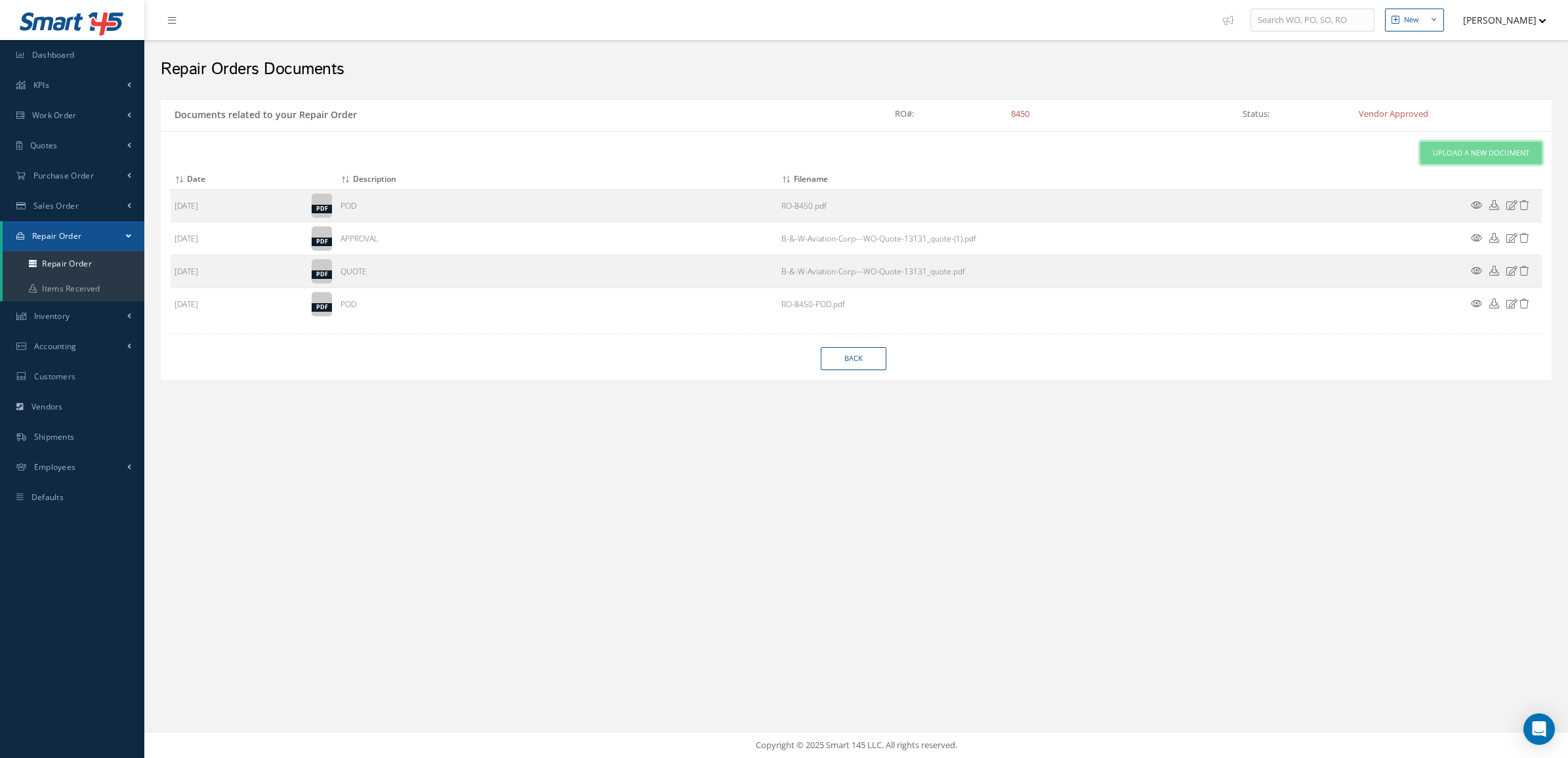
click at [1441, 149] on span "Upload a New Document" at bounding box center [1481, 154] width 96 height 11
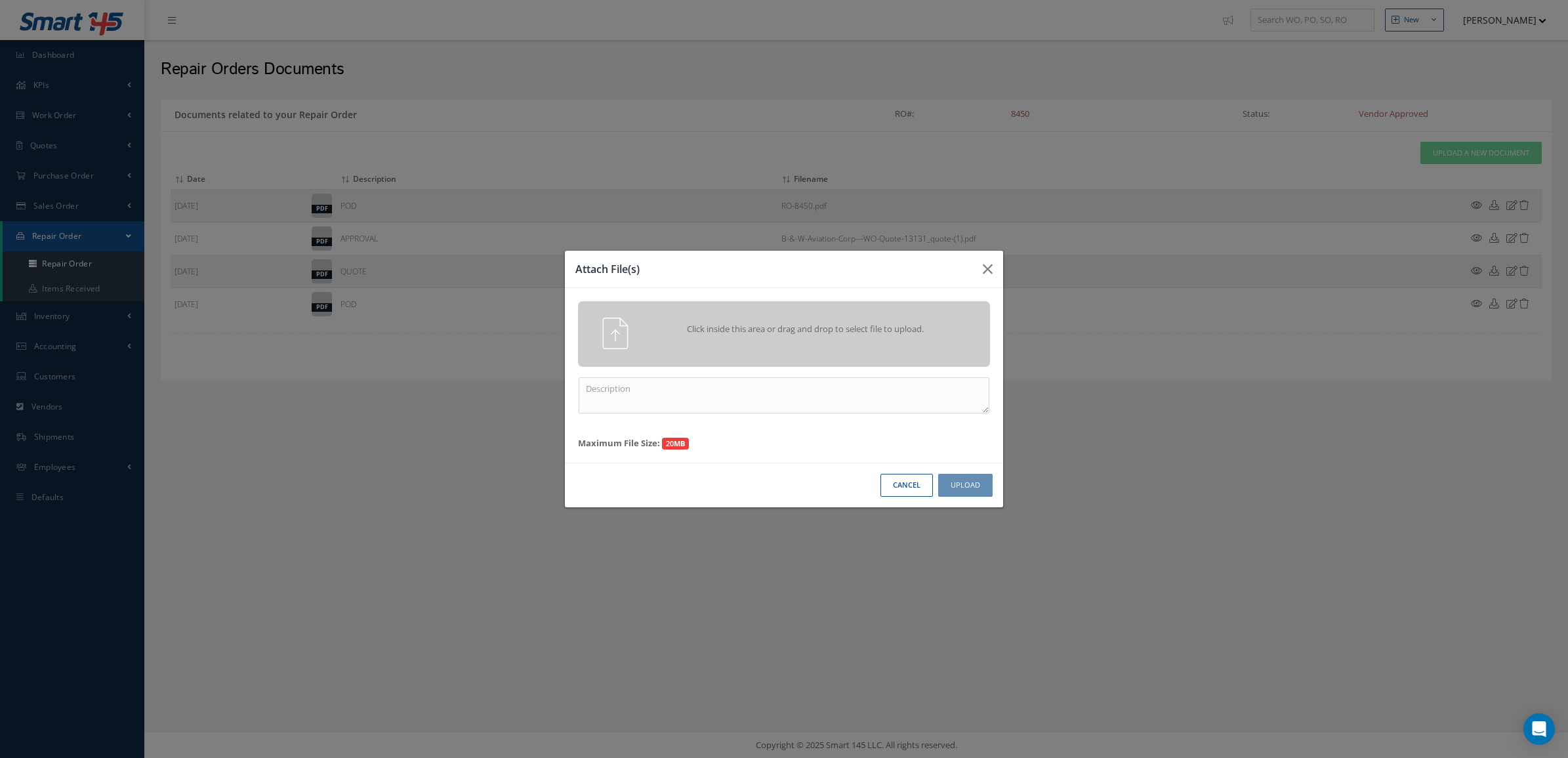
click at [853, 334] on span "Click inside this area or drag and drop to select file to upload." at bounding box center [806, 329] width 298 height 13
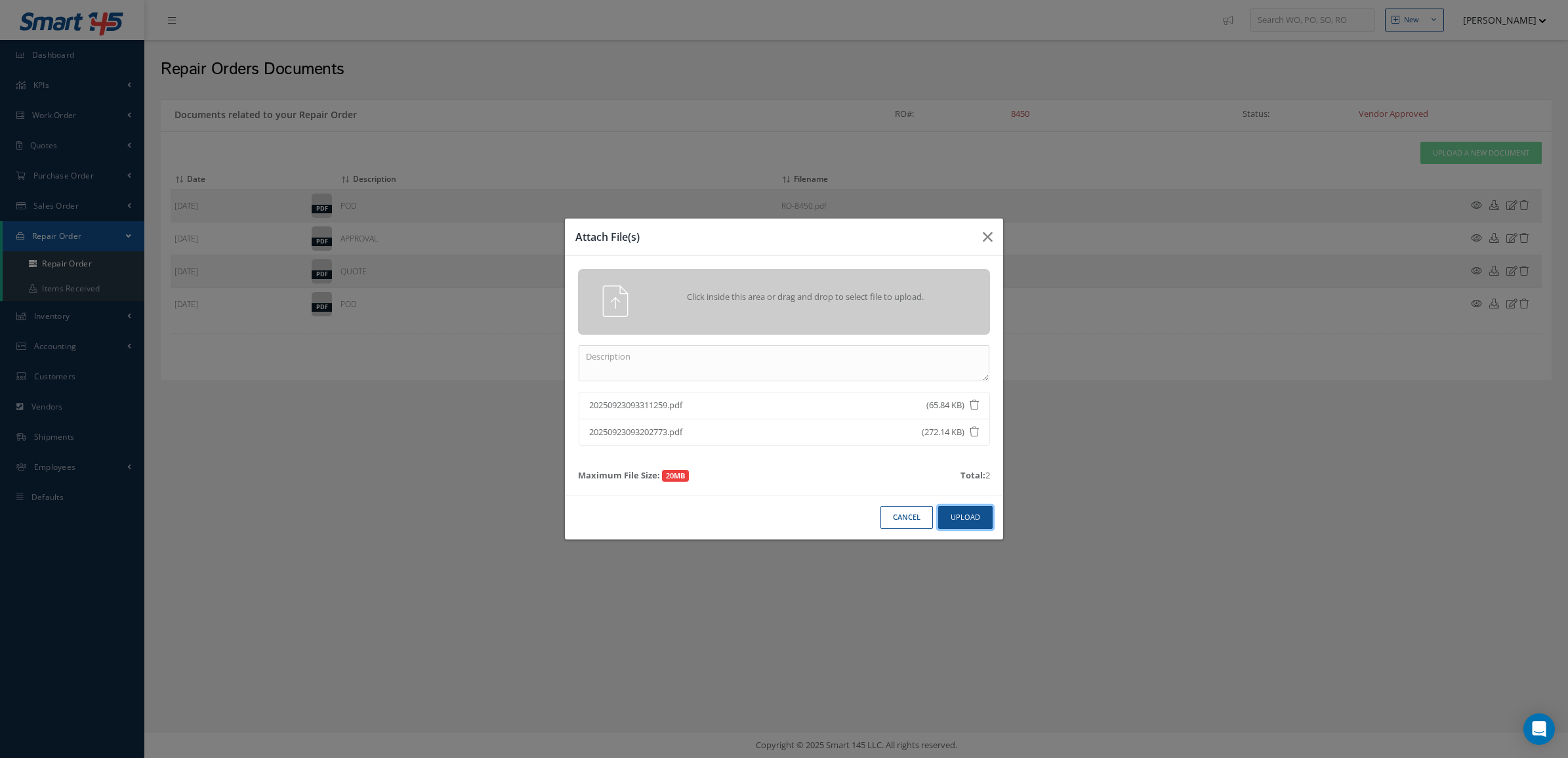
click at [979, 528] on button "Upload" at bounding box center [965, 517] width 54 height 23
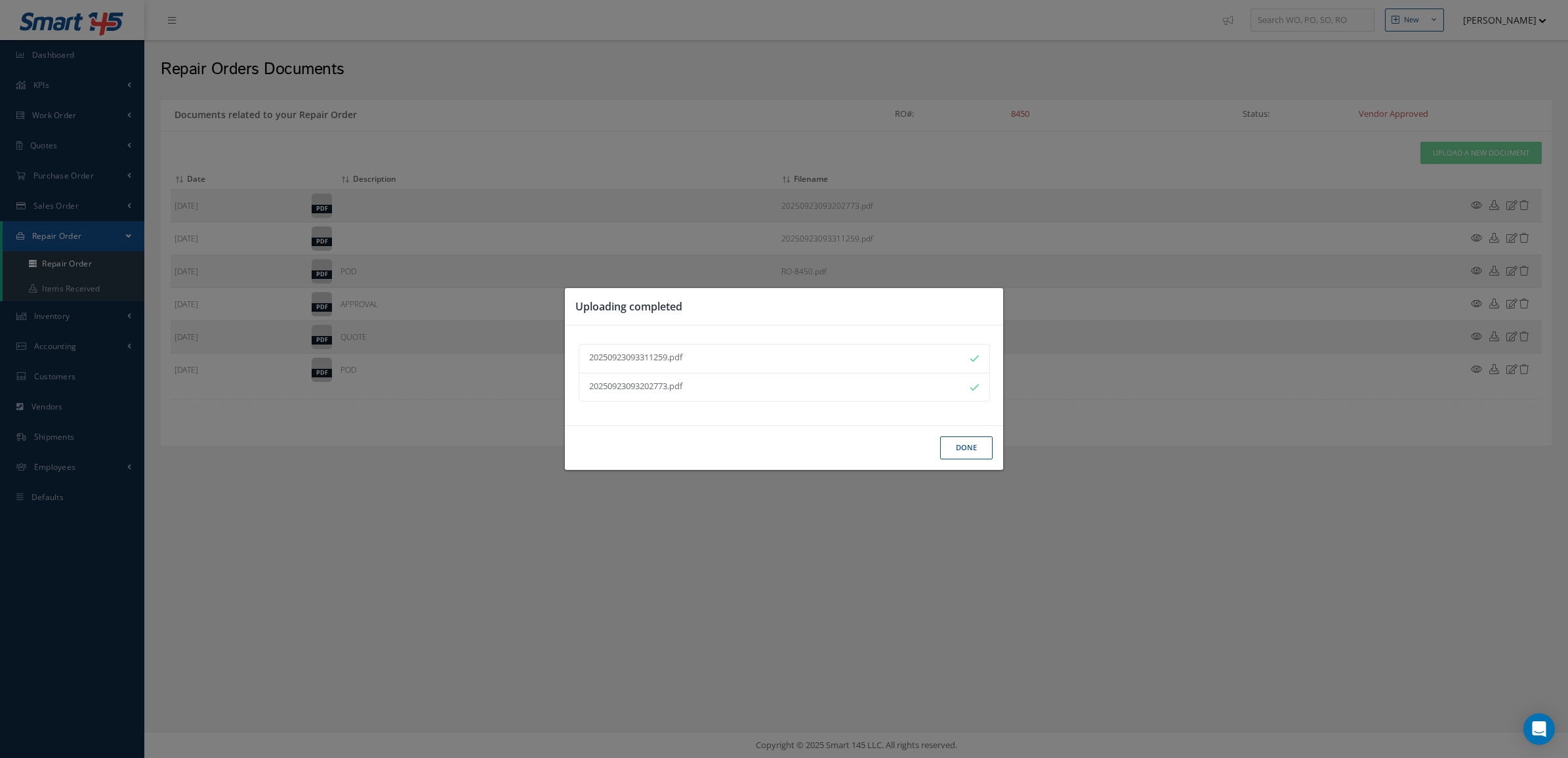
click at [953, 446] on button "Done" at bounding box center [967, 448] width 53 height 23
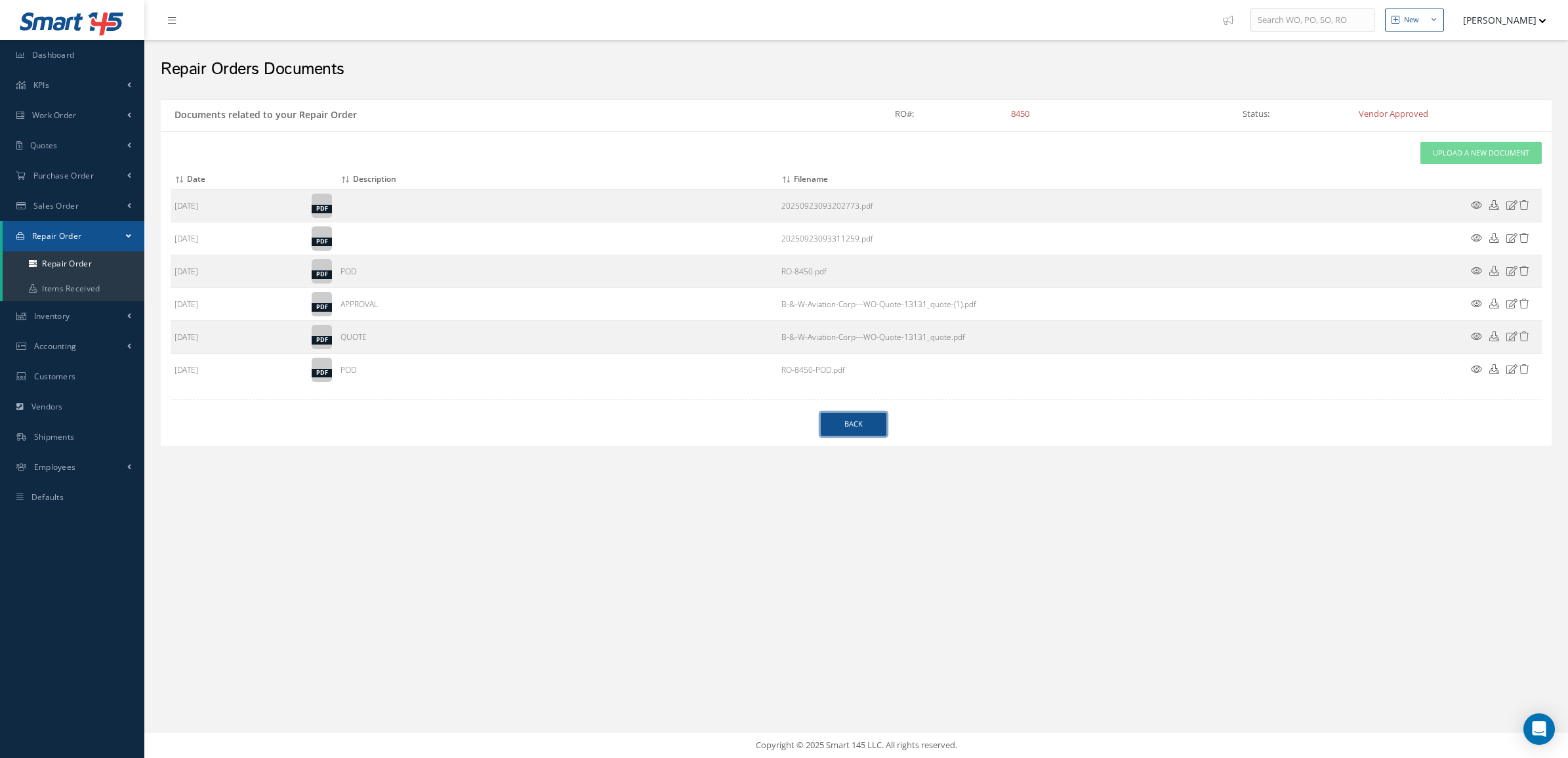
click at [857, 422] on link "Back" at bounding box center [853, 425] width 66 height 23
select select "25"
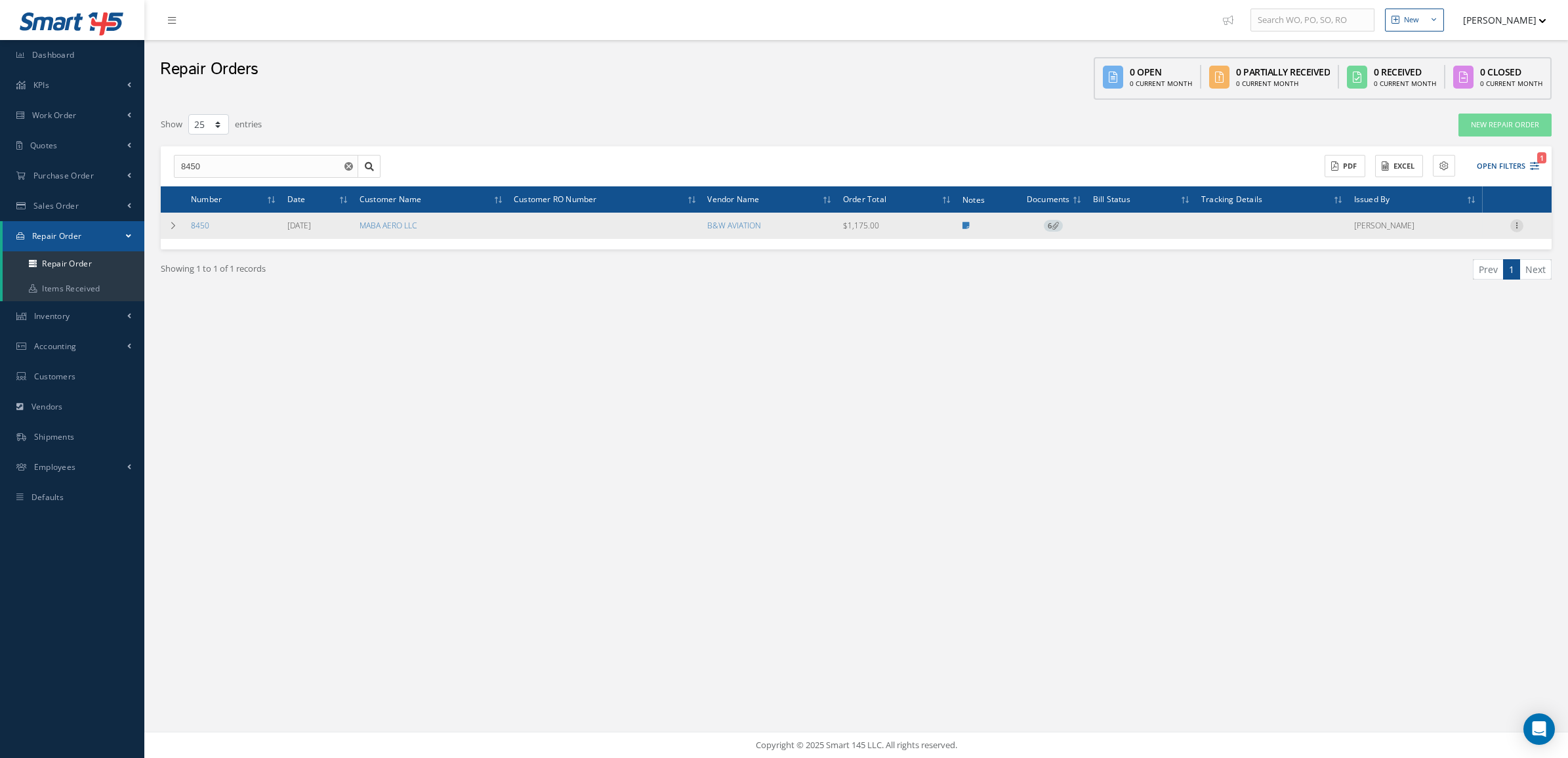
click at [1517, 227] on icon at bounding box center [1517, 224] width 13 height 11
click at [1460, 296] on link "Receive" at bounding box center [1457, 301] width 103 height 17
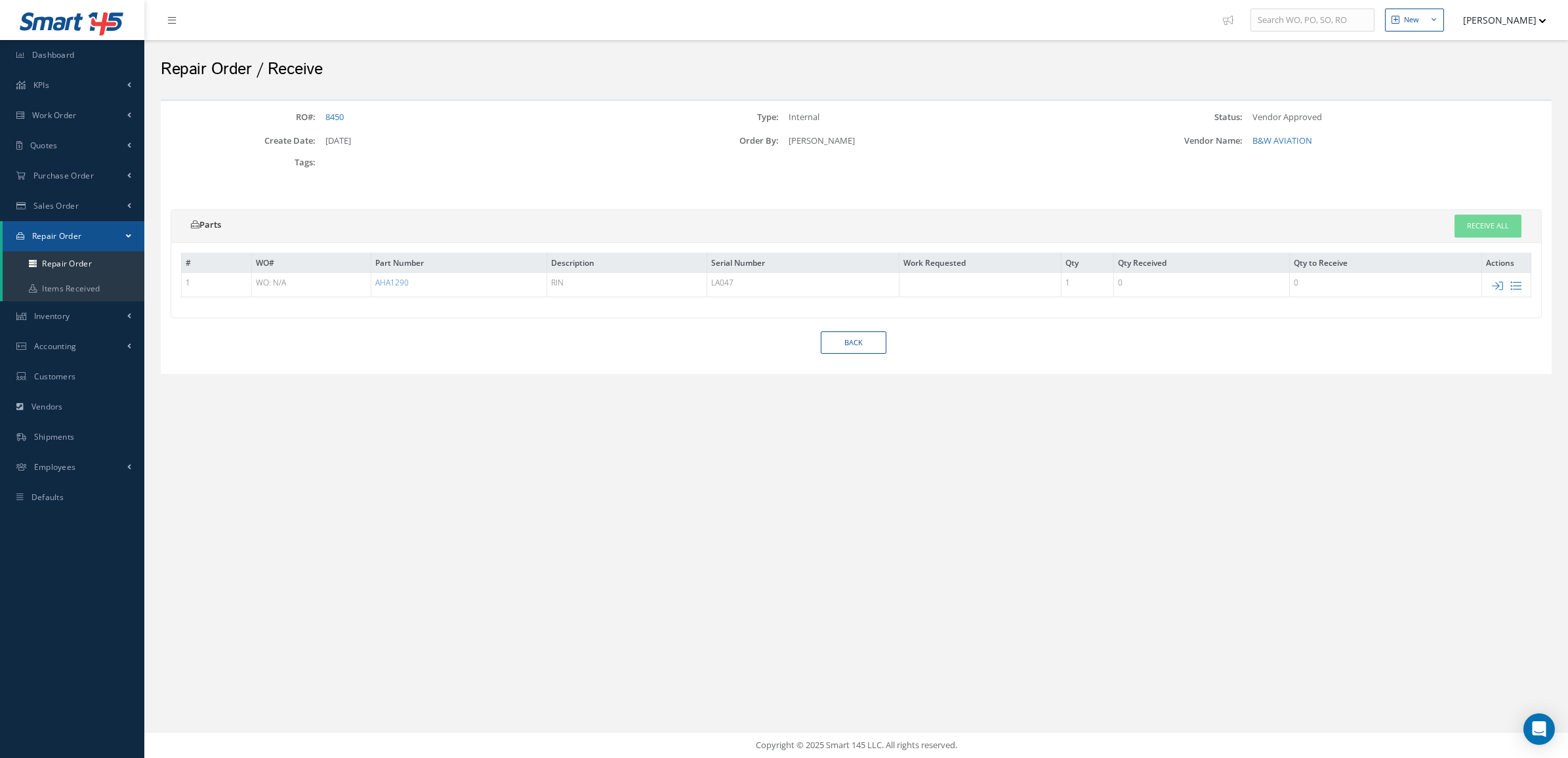
click at [1504, 284] on td at bounding box center [1507, 285] width 49 height 25
click at [1498, 284] on icon at bounding box center [1498, 286] width 11 height 11
type input "LA047"
type input "$1,175"
checkbox input "true"
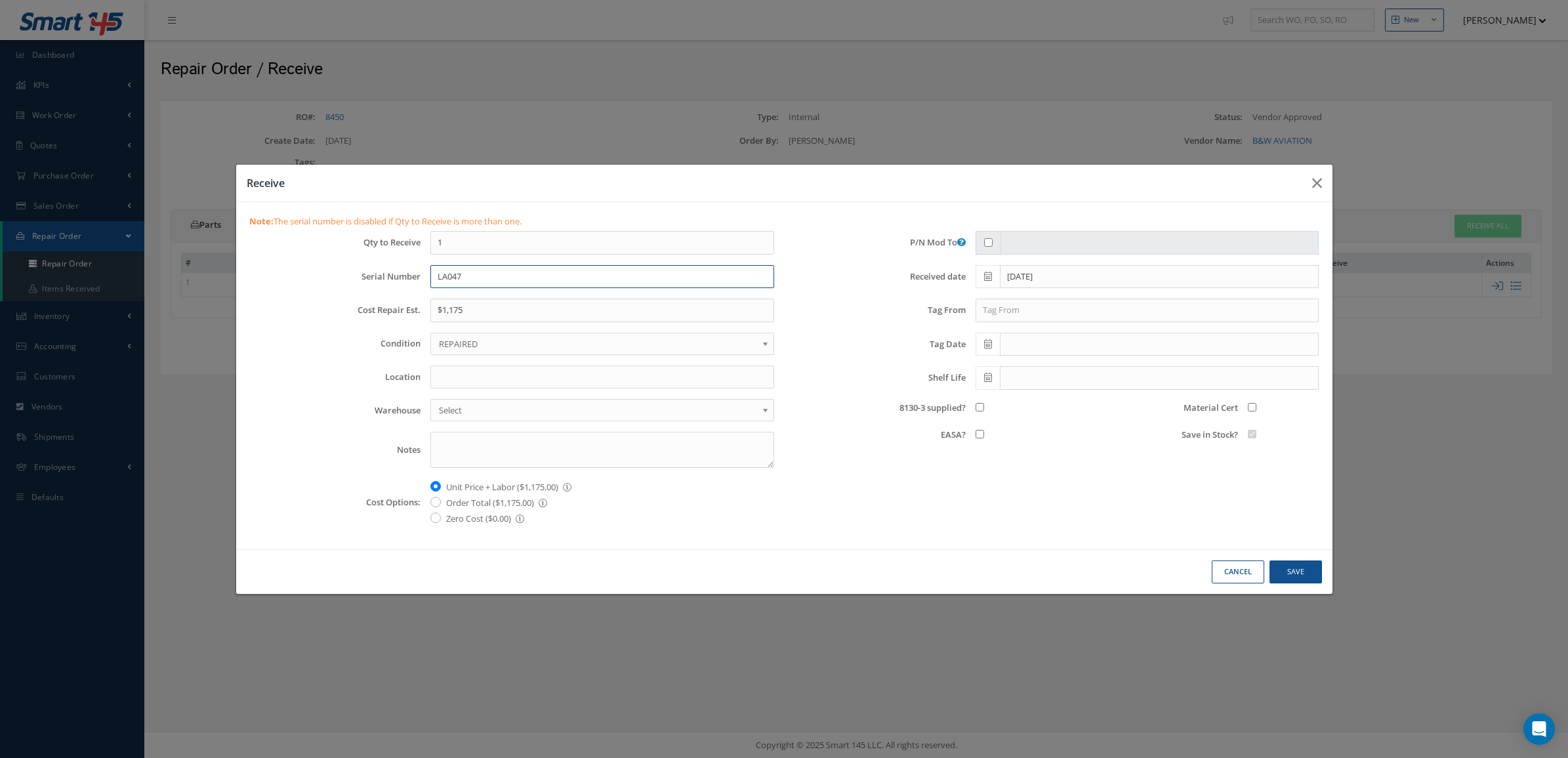
drag, startPoint x: 477, startPoint y: 273, endPoint x: 382, endPoint y: 271, distance: 95.0
click at [382, 271] on div "Serial Number LA047" at bounding box center [513, 277] width 545 height 24
click at [475, 266] on input "LA047" at bounding box center [602, 277] width 344 height 24
paste input "LA047"
type input "LA047/LA047"
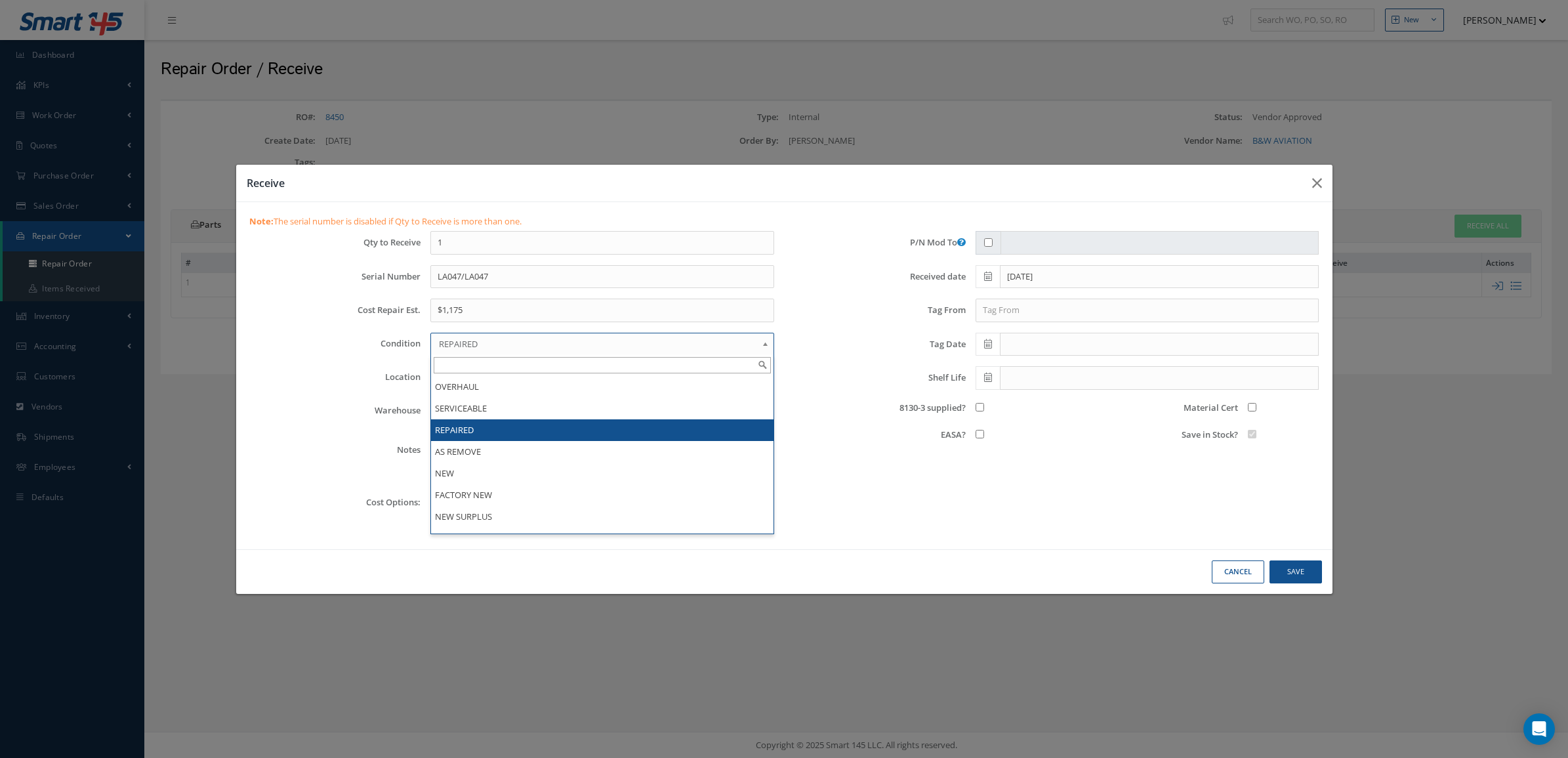
click at [527, 340] on span "REPAIRED" at bounding box center [597, 343] width 318 height 16
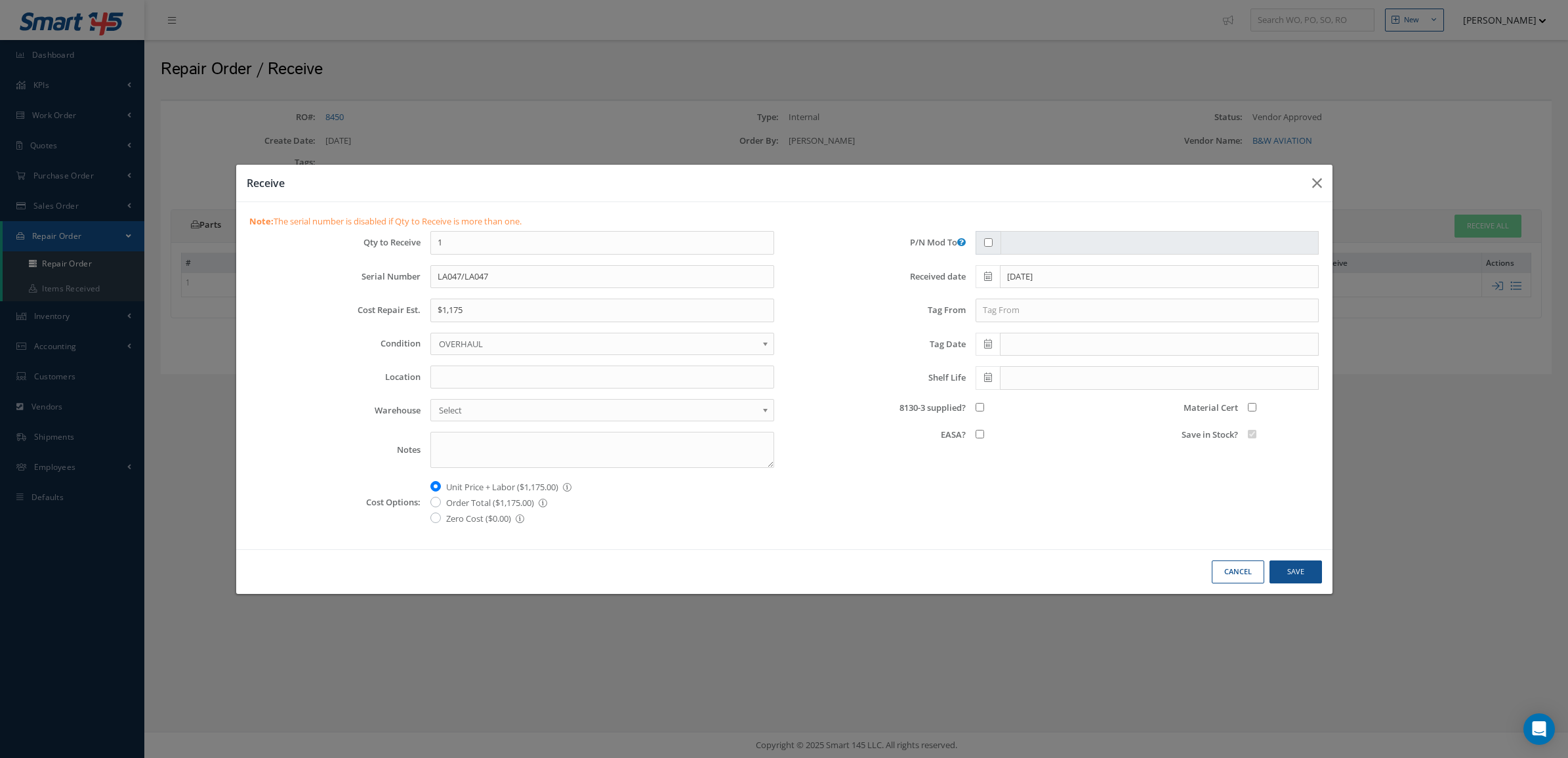
click at [494, 508] on label "Order Total ($1,175.00) This option sets the cost of order total" at bounding box center [496, 502] width 101 height 16
click at [455, 503] on input "Order Total ($1,175.00) This option sets the cost of order total" at bounding box center [450, 498] width 8 height 8
radio input "true"
click at [996, 315] on input "text" at bounding box center [1147, 310] width 344 height 24
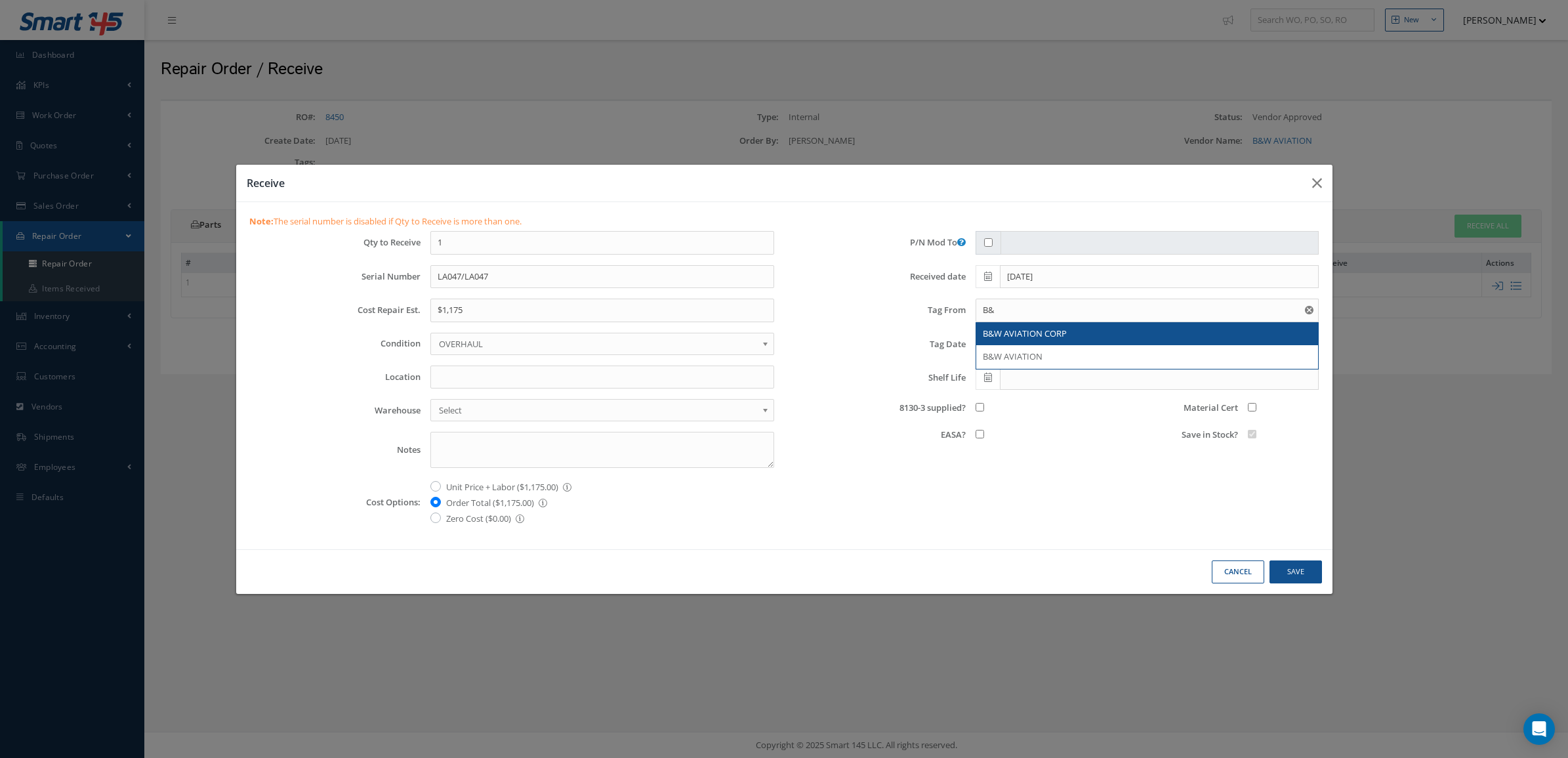
click at [997, 332] on span "B&W AVIATION CORP" at bounding box center [1025, 333] width 84 height 11
type input "B&W AVIATION CORP"
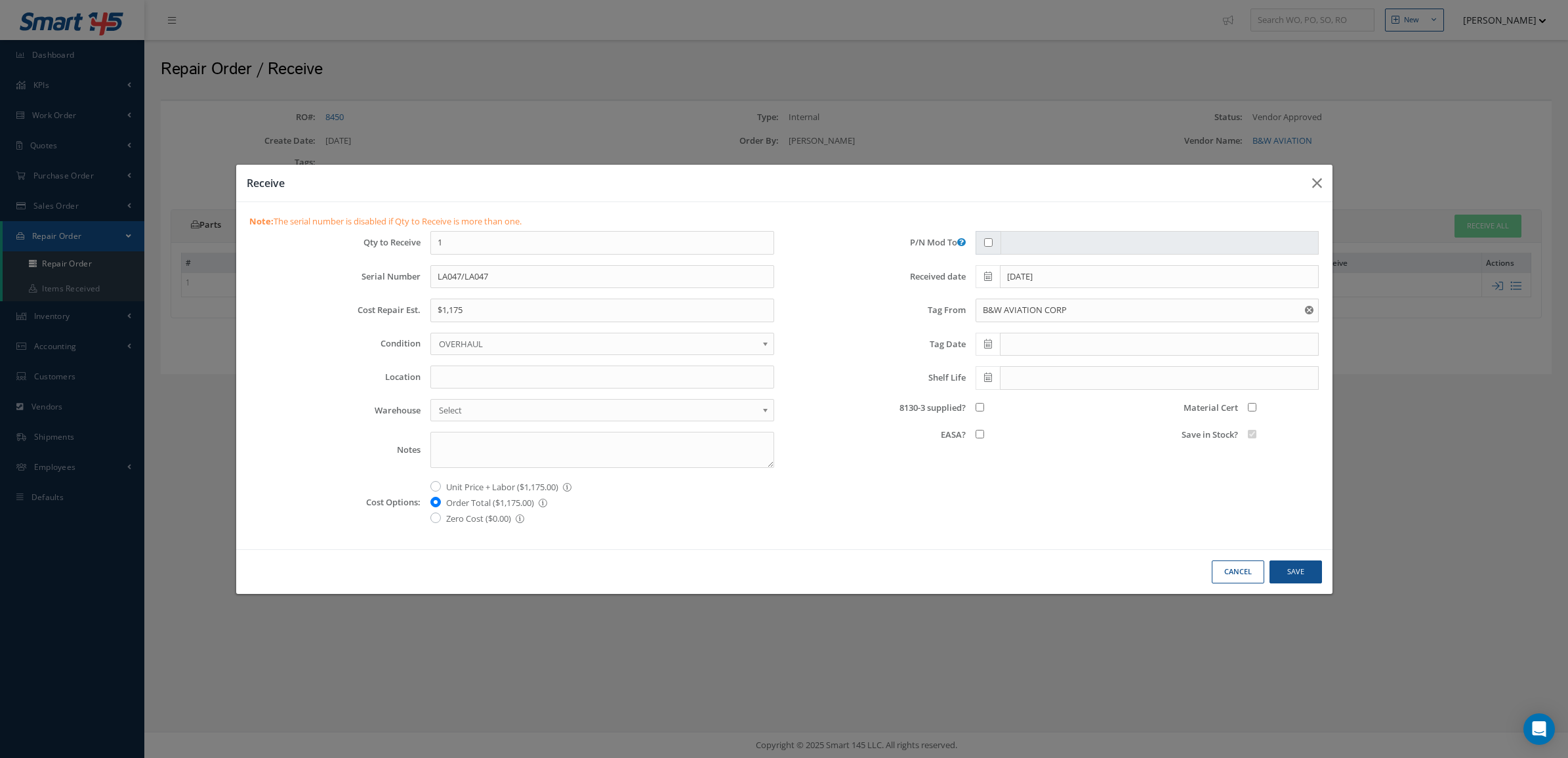
click at [996, 347] on span at bounding box center [988, 344] width 25 height 24
click at [980, 367] on th "«" at bounding box center [986, 367] width 20 height 20
click at [1006, 425] on td "4" at bounding box center [1005, 426] width 20 height 20
type input "08/04/2025"
click at [979, 408] on input "8130-3 supplied?" at bounding box center [980, 407] width 8 height 8
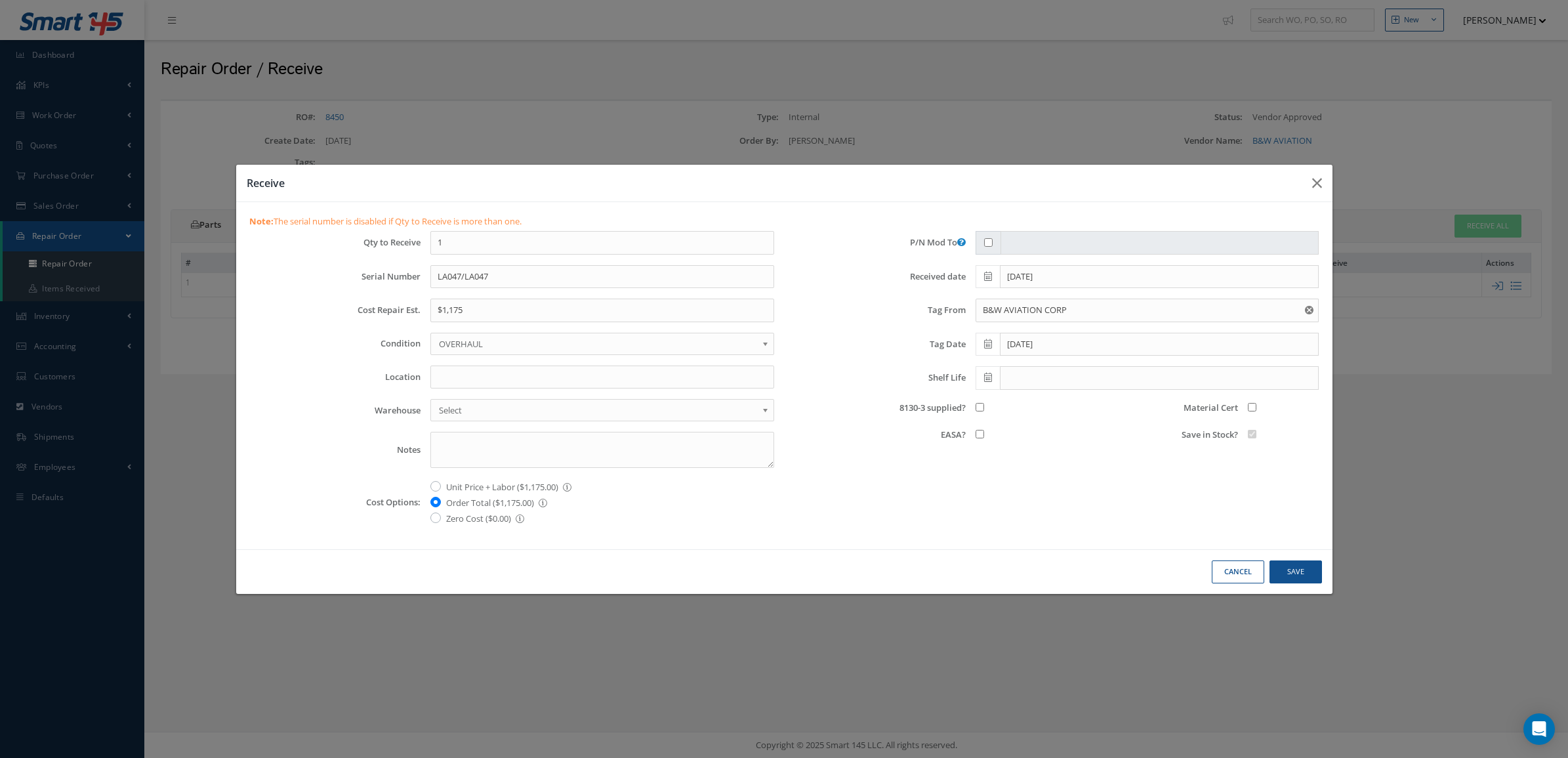
checkbox input "true"
click at [1248, 411] on input "Material Cert" at bounding box center [1253, 407] width 8 height 8
checkbox input "true"
click at [1290, 566] on button "Save" at bounding box center [1296, 572] width 53 height 23
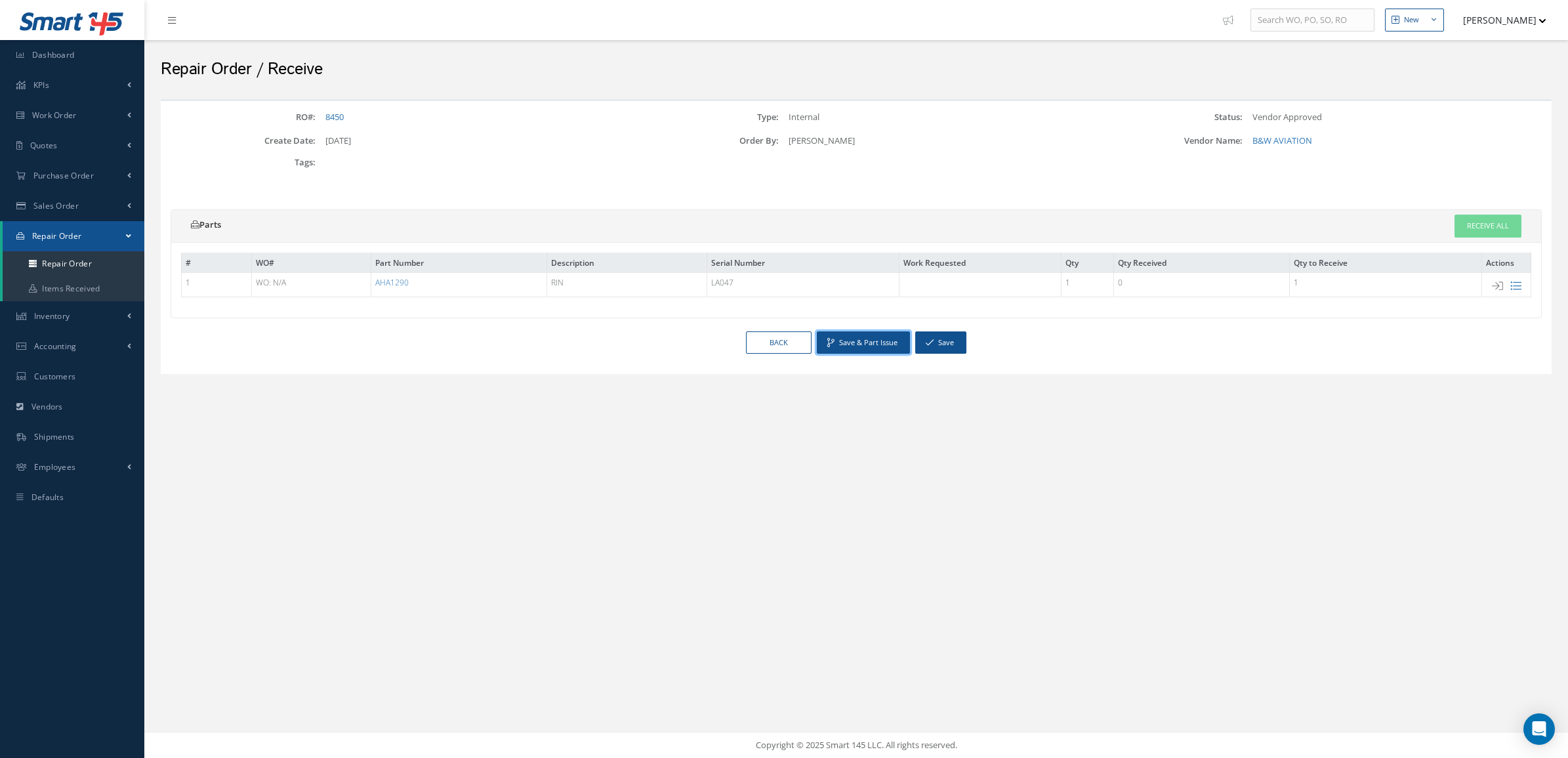
click at [884, 347] on button "Save & Part Issue" at bounding box center [863, 342] width 93 height 23
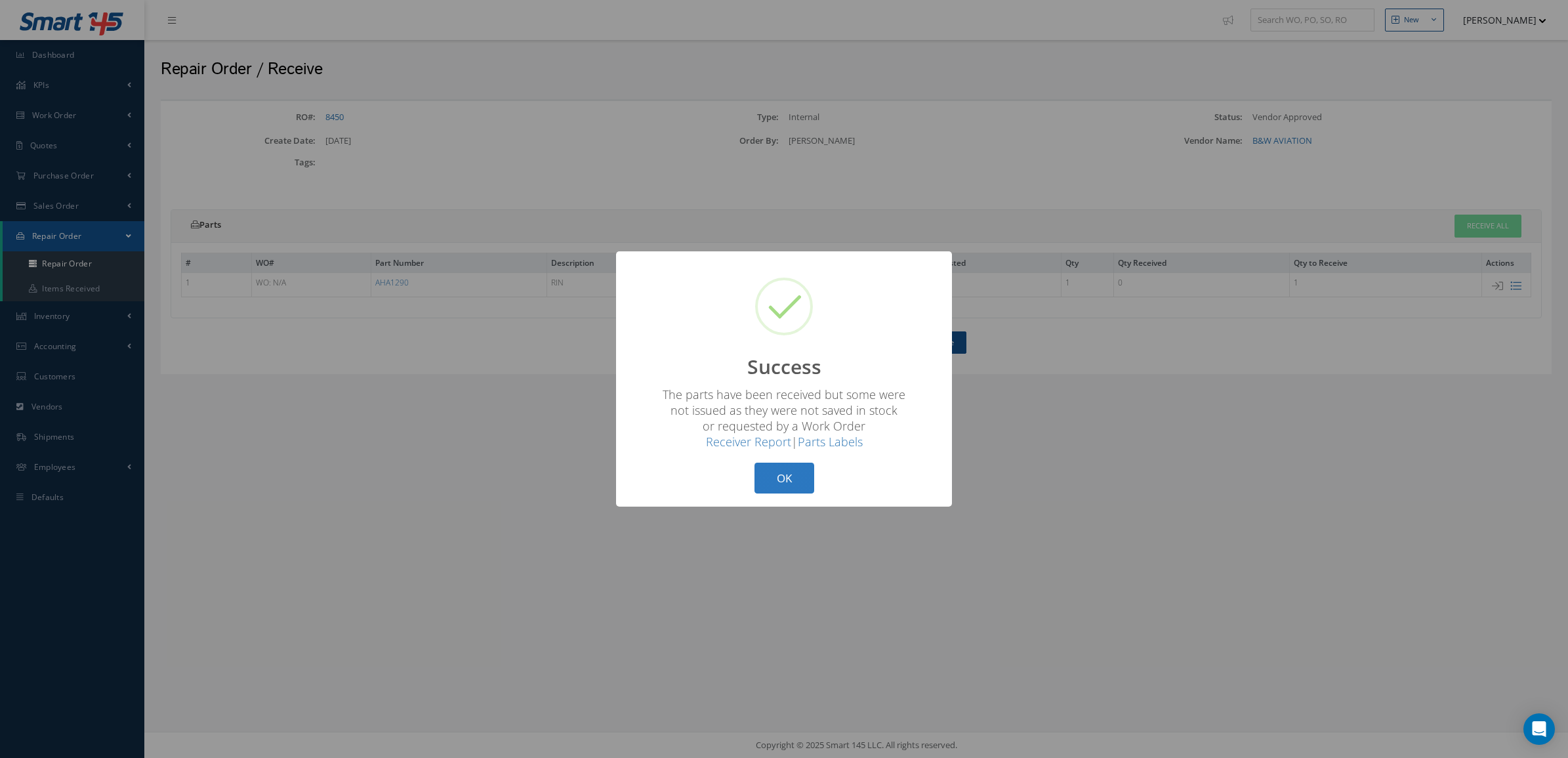
click at [792, 464] on button "OK" at bounding box center [784, 478] width 60 height 31
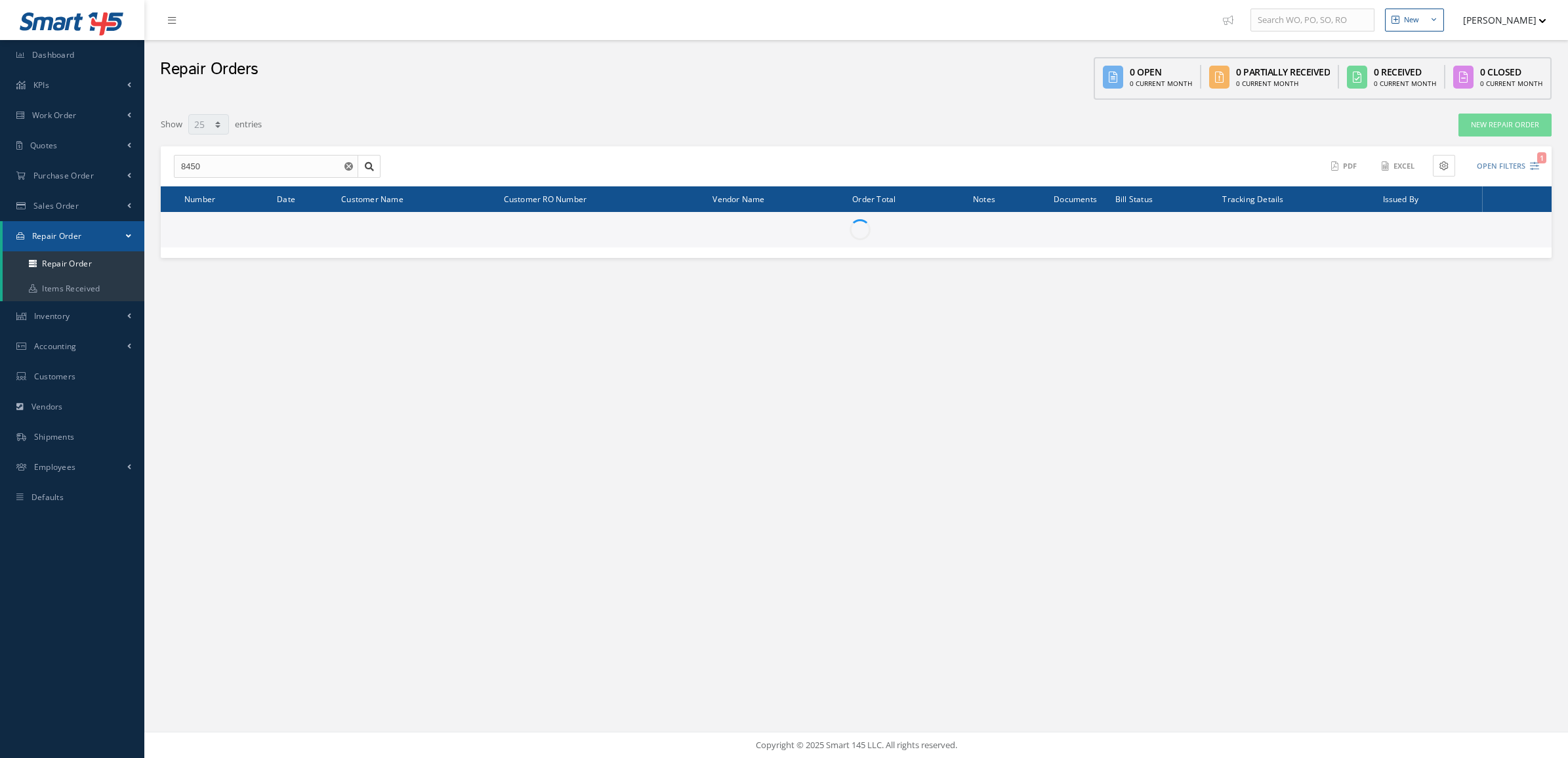
select select "25"
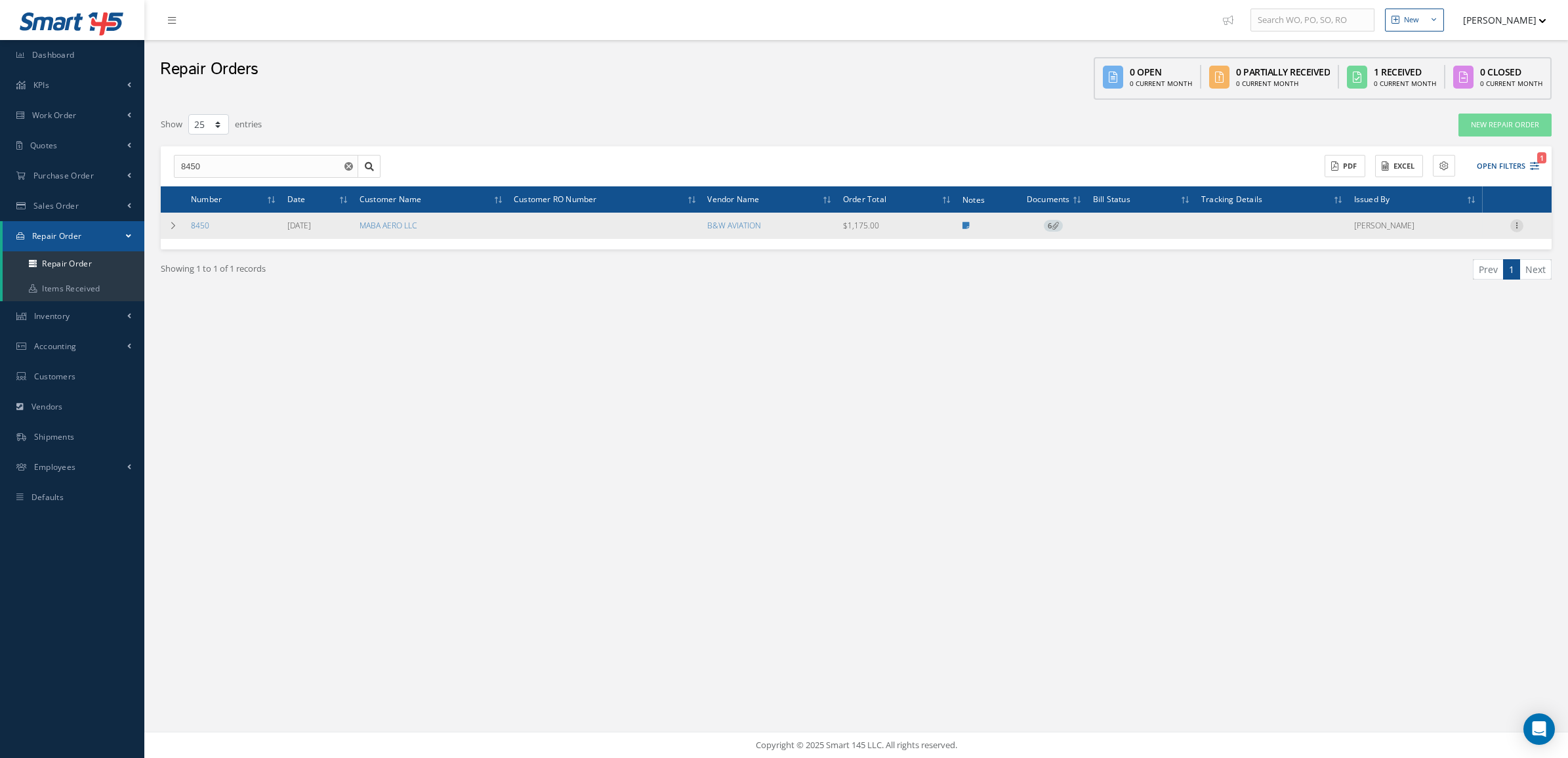
click at [1511, 224] on icon at bounding box center [1517, 224] width 13 height 11
click at [1455, 347] on link "Close" at bounding box center [1457, 352] width 103 height 17
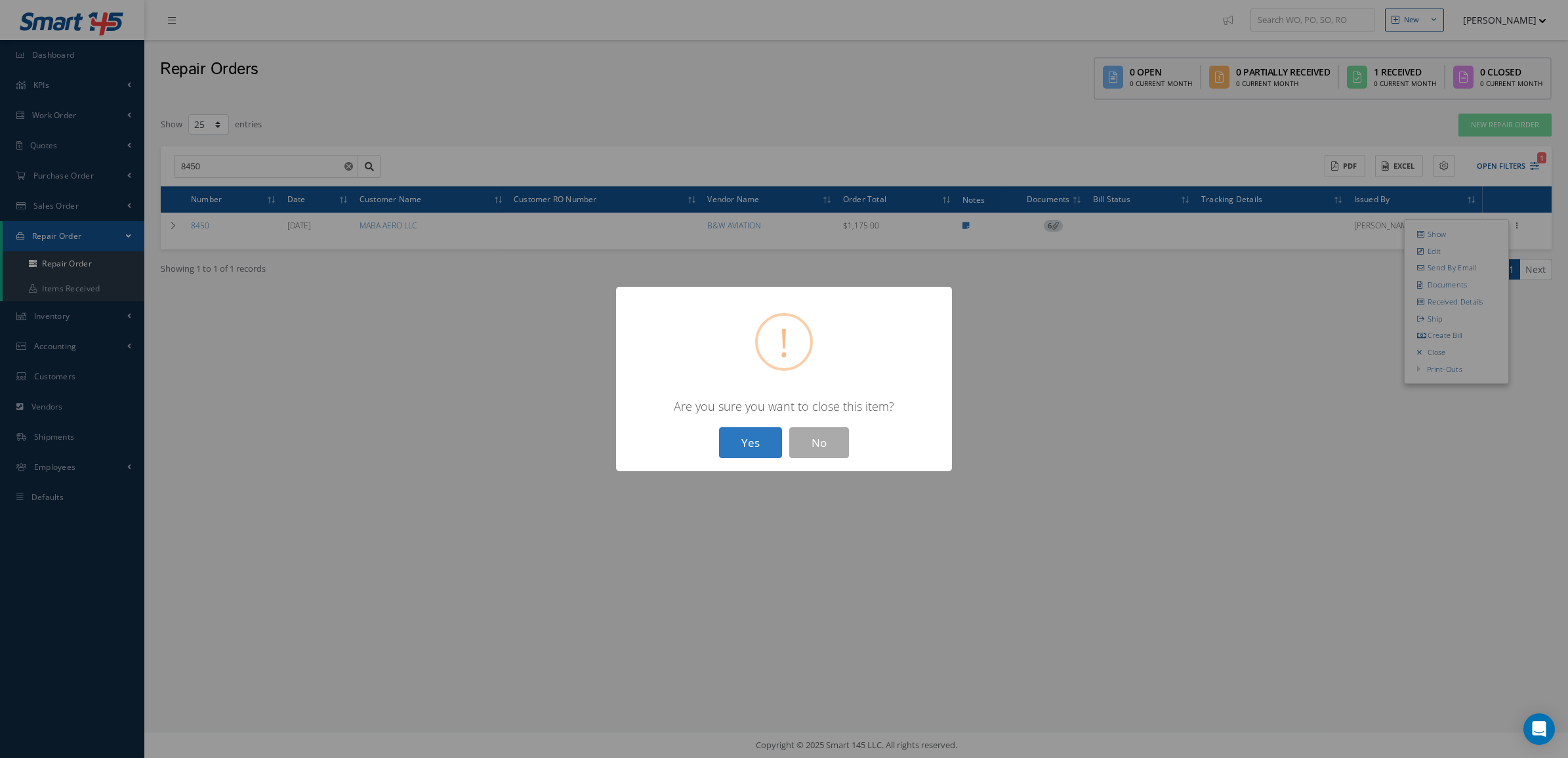
click at [746, 435] on button "Yes" at bounding box center [751, 443] width 63 height 31
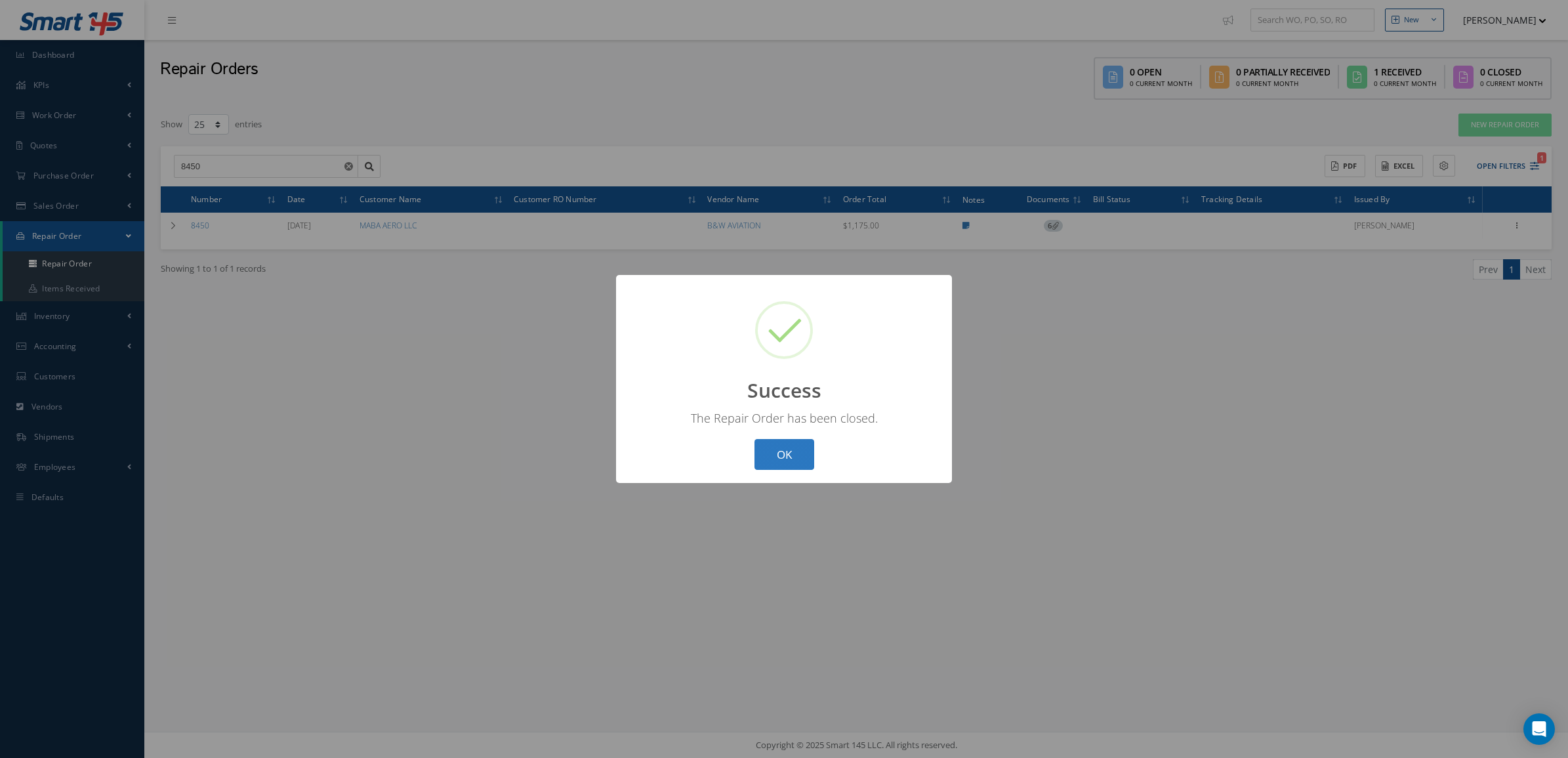
click at [762, 460] on button "OK" at bounding box center [784, 454] width 60 height 31
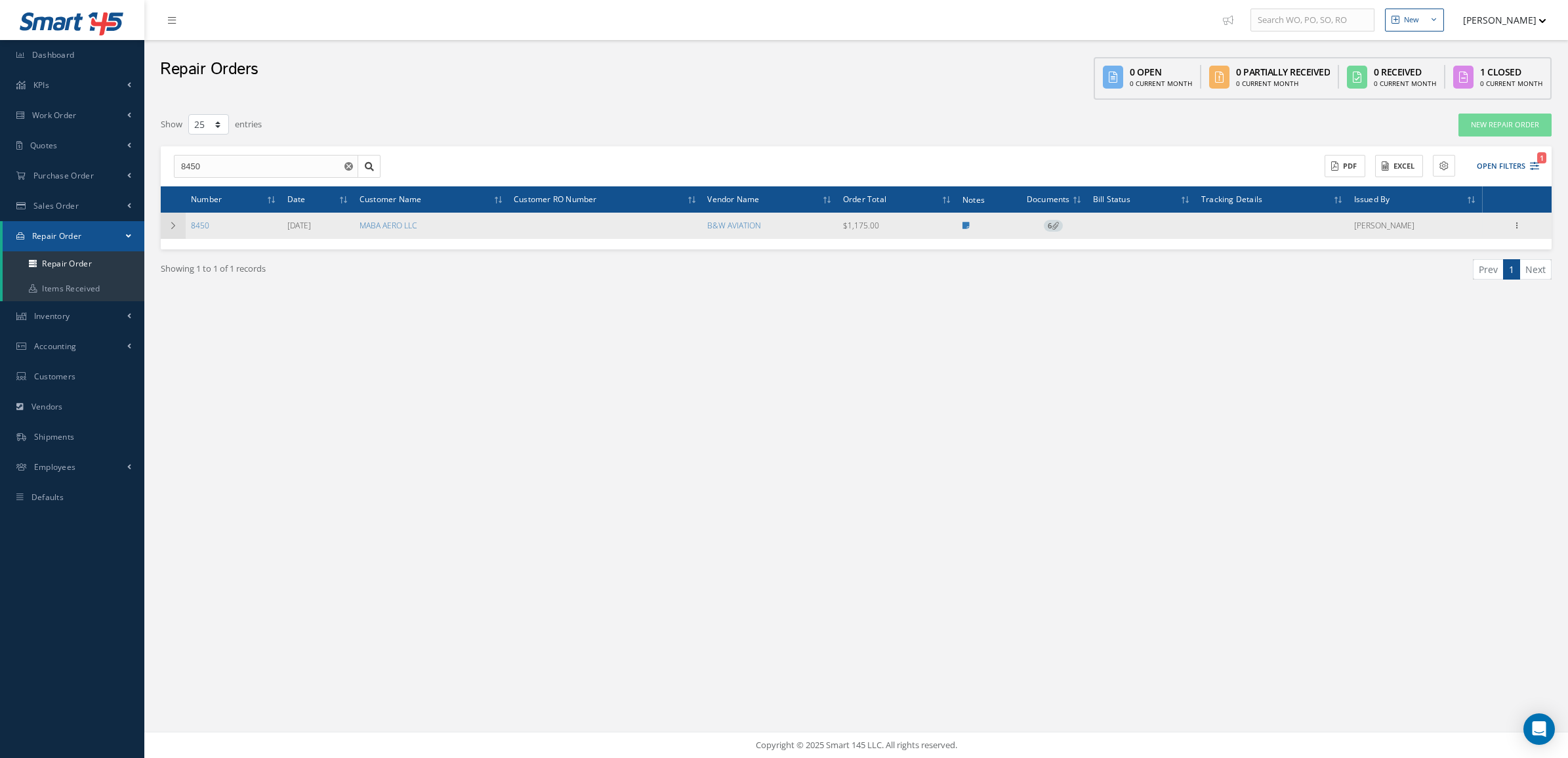
click at [164, 224] on td at bounding box center [173, 226] width 25 height 26
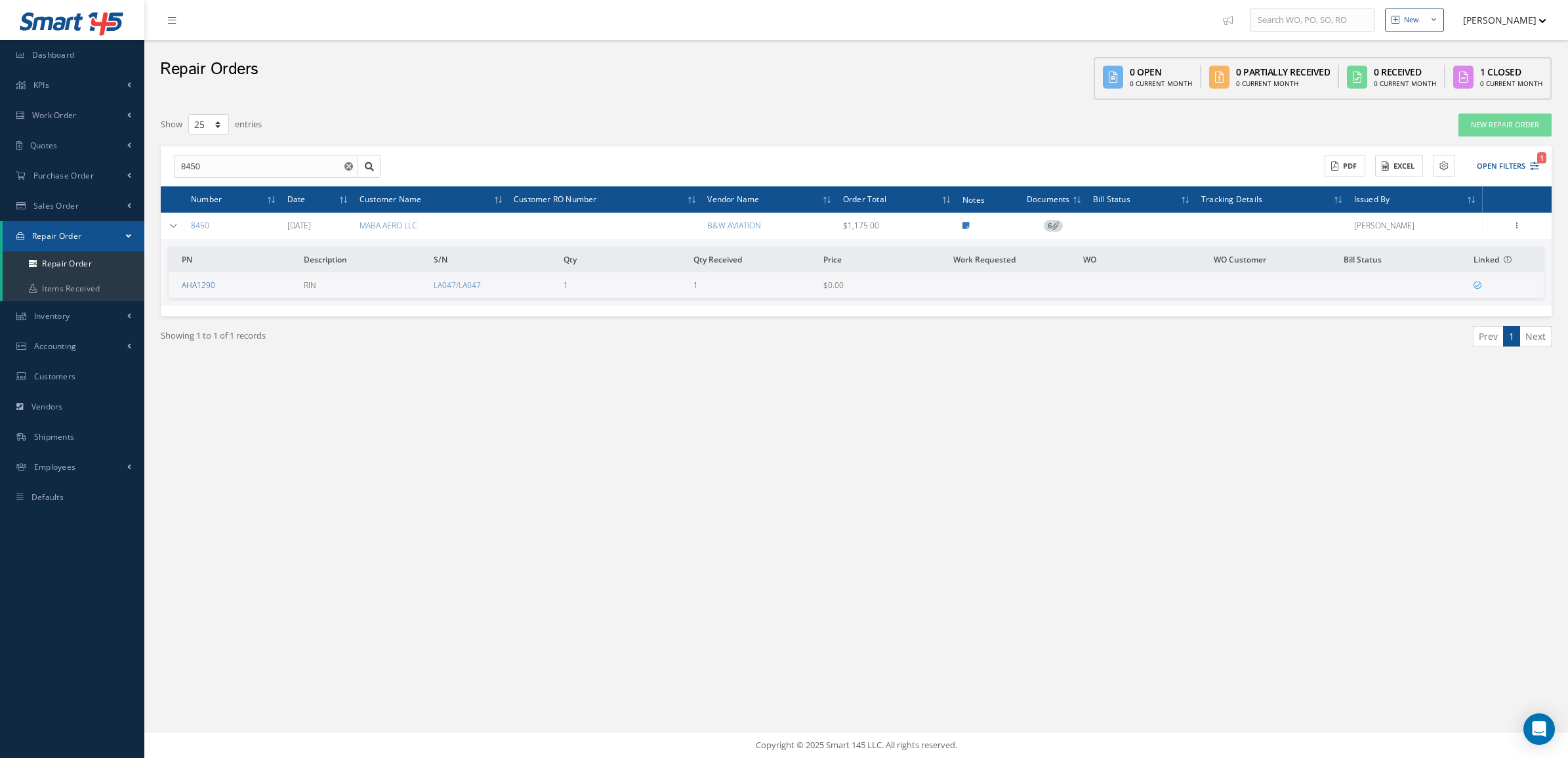
click at [207, 283] on link "AHA1290" at bounding box center [198, 285] width 34 height 11
click at [28, 148] on link "Quotes" at bounding box center [72, 145] width 145 height 30
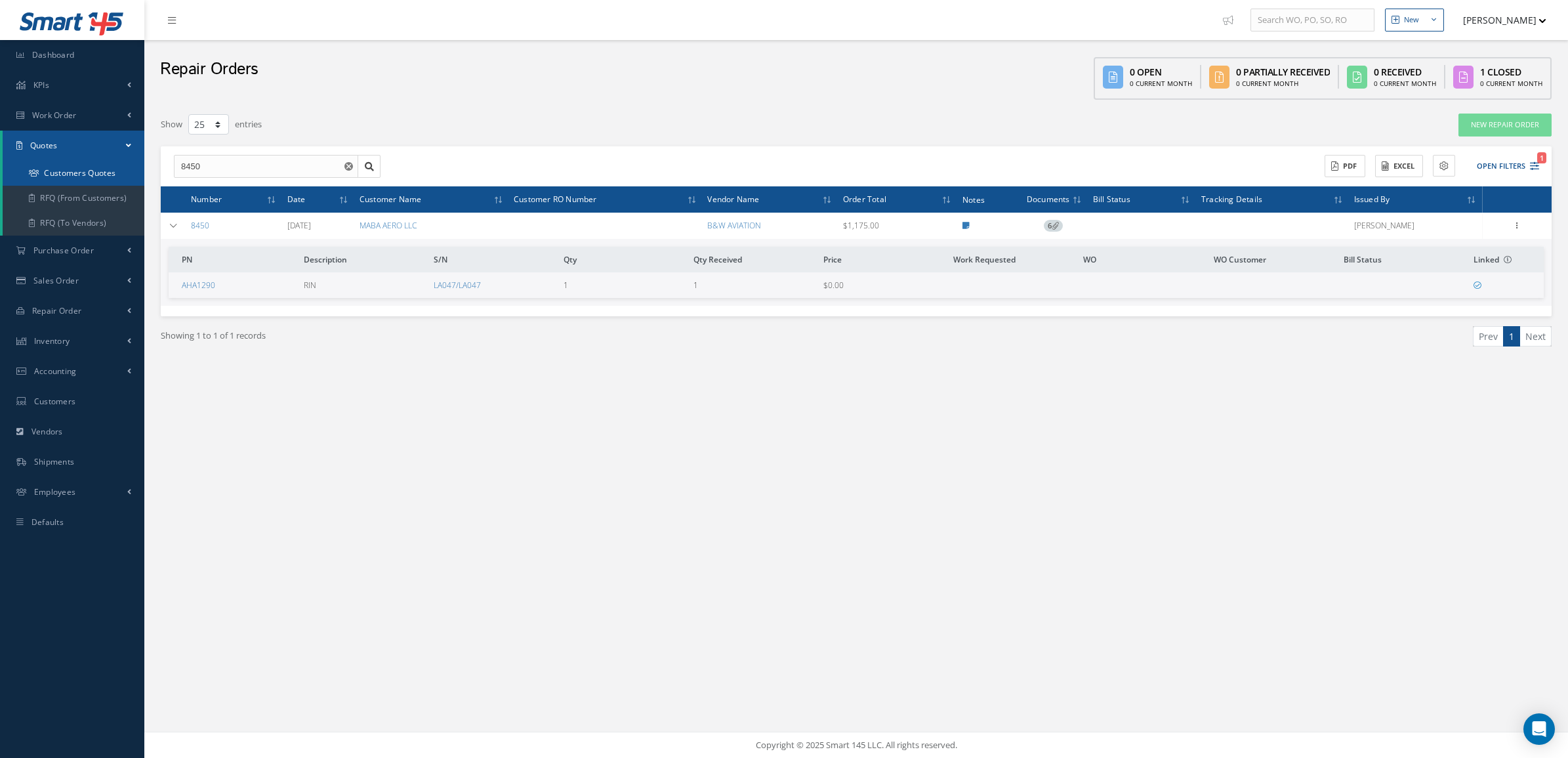
click at [41, 174] on link "Customers Quotes" at bounding box center [73, 173] width 142 height 25
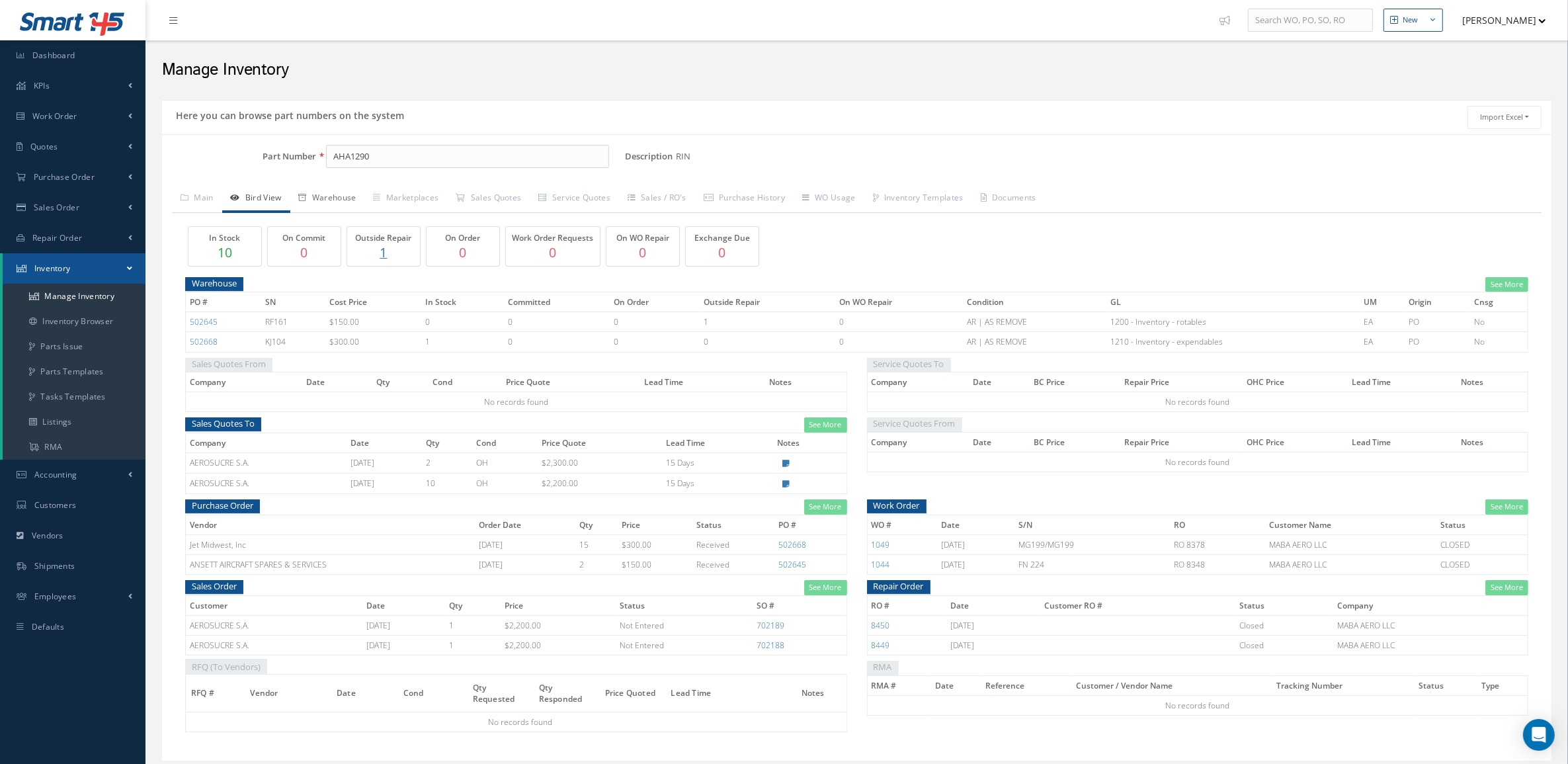
click at [326, 204] on link "Warehouse" at bounding box center [328, 199] width 75 height 28
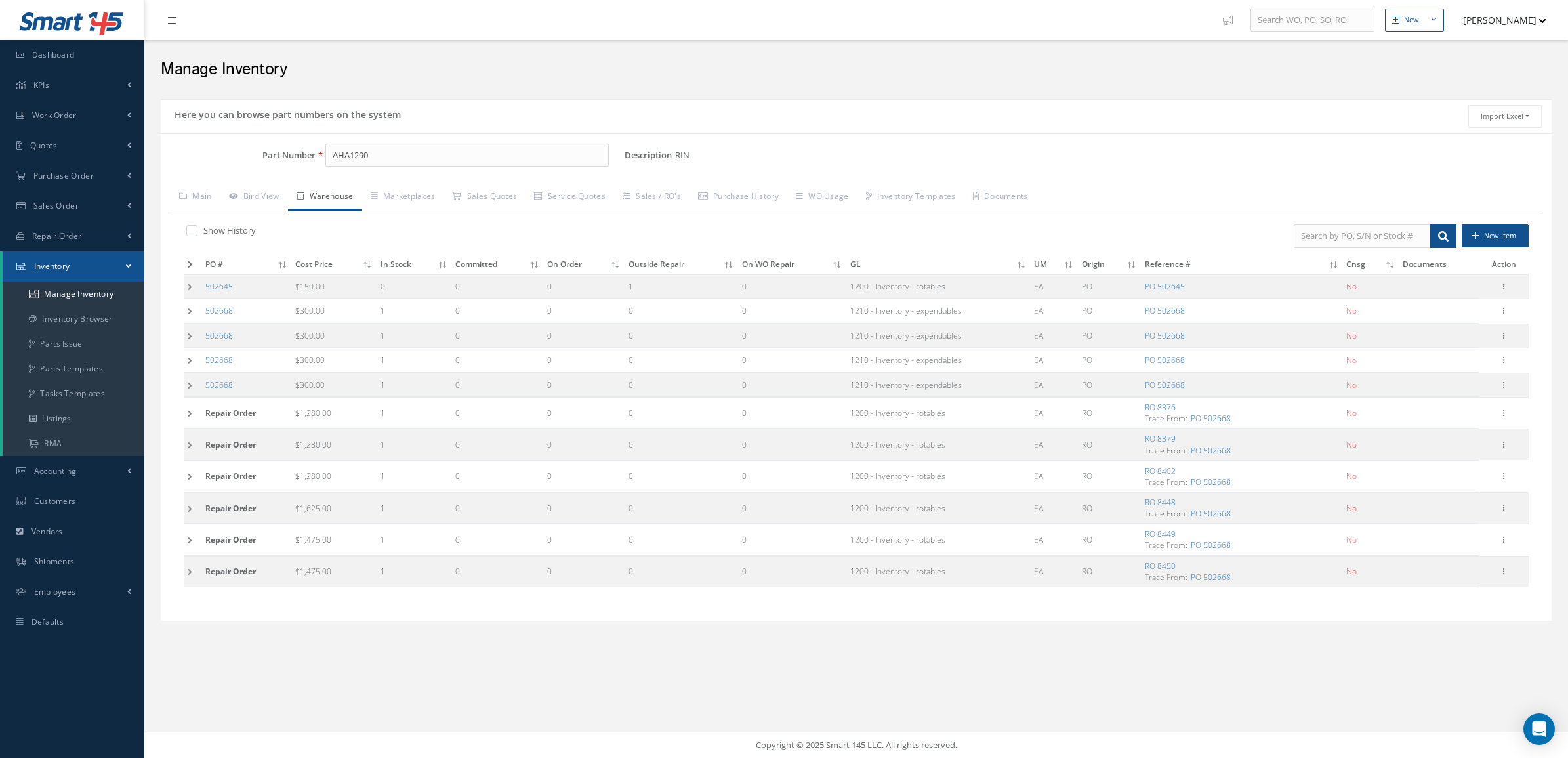
click at [191, 540] on td at bounding box center [193, 540] width 18 height 31
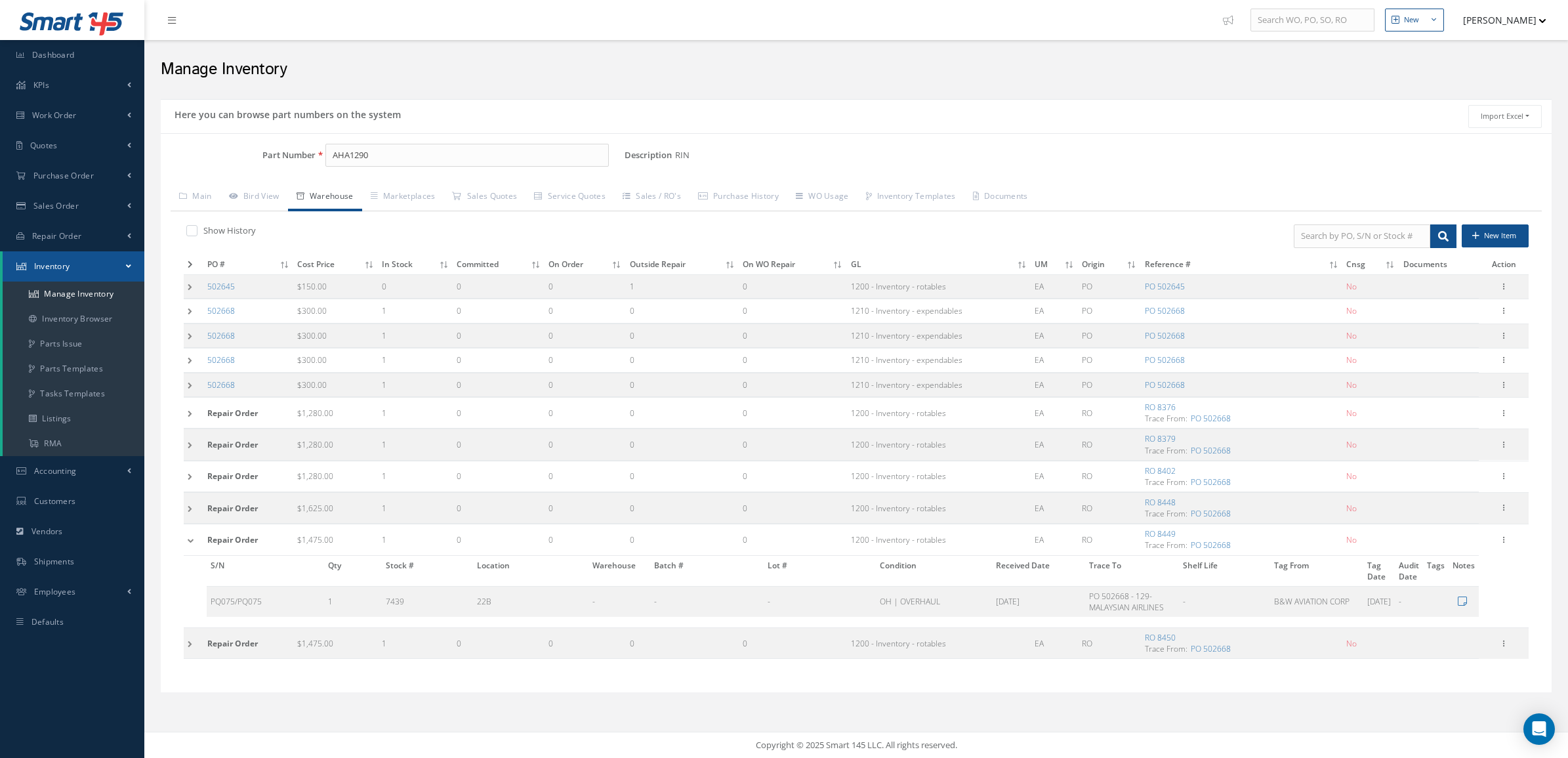
click at [186, 514] on td at bounding box center [194, 508] width 20 height 31
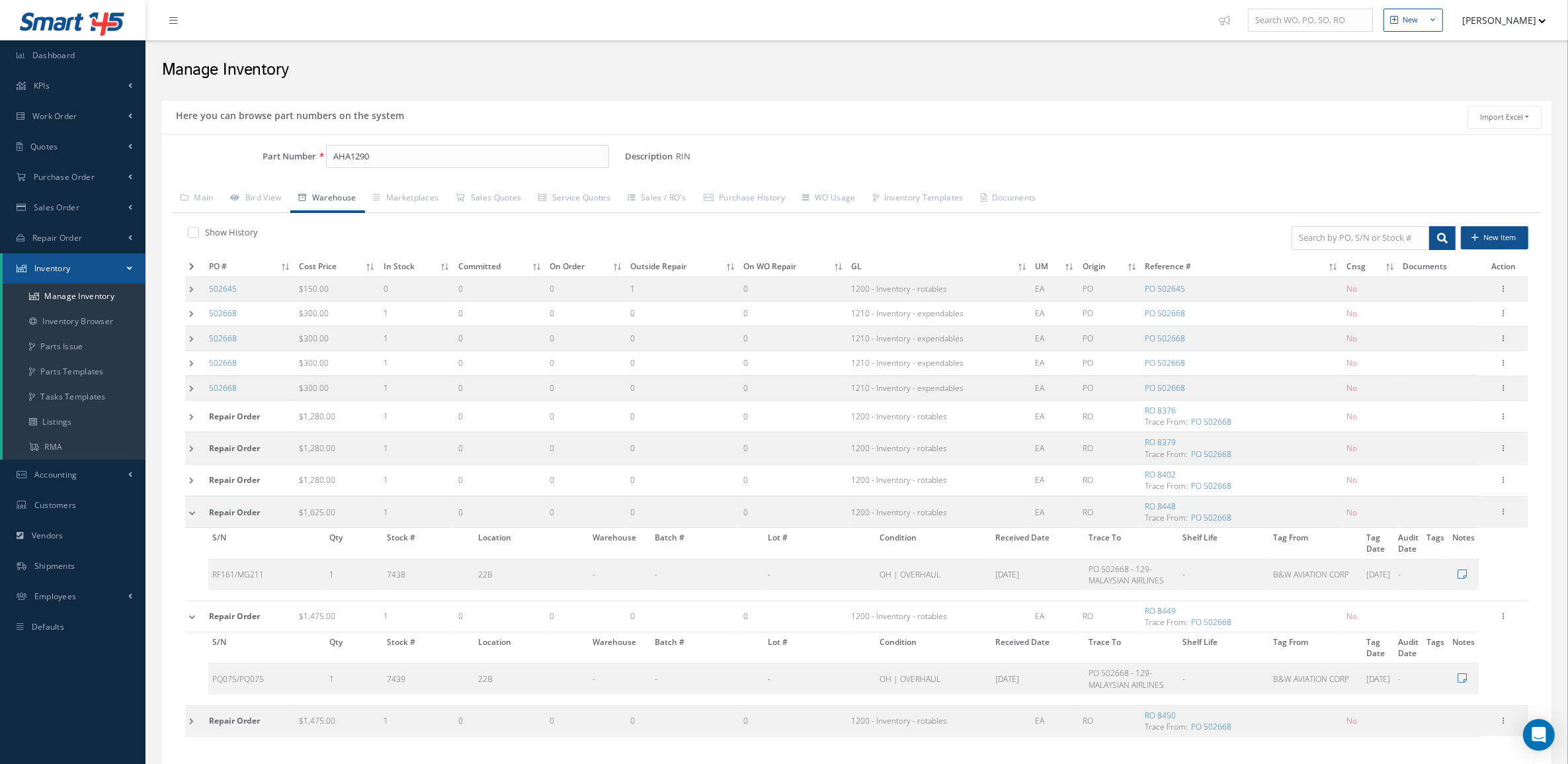
click at [183, 733] on div "Show History New Item PO # Cost Price In Stock Committed On Order Outside Repai…" at bounding box center [857, 487] width 1370 height 548
click at [187, 731] on td at bounding box center [195, 721] width 20 height 31
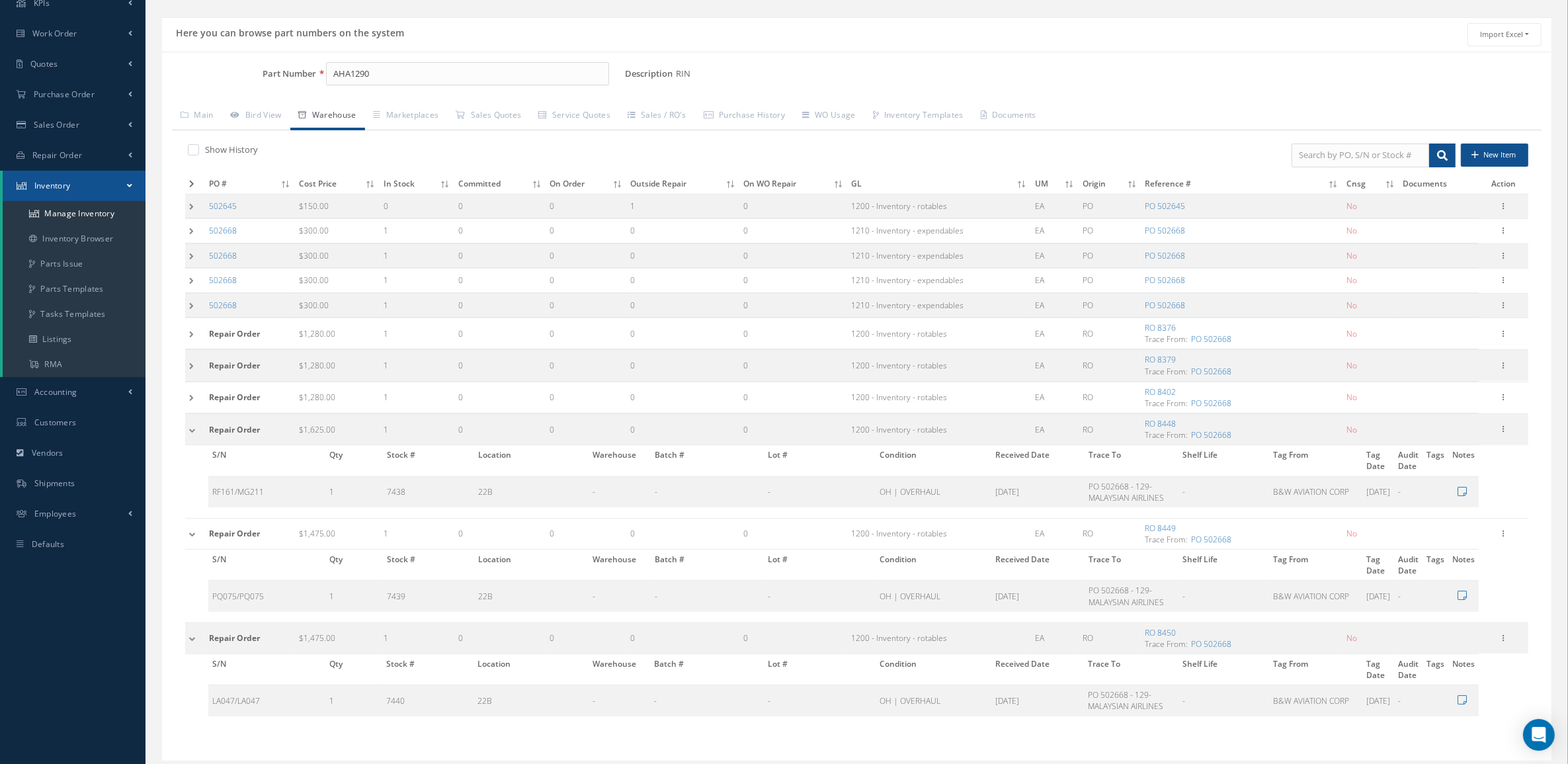
scroll to position [127, 0]
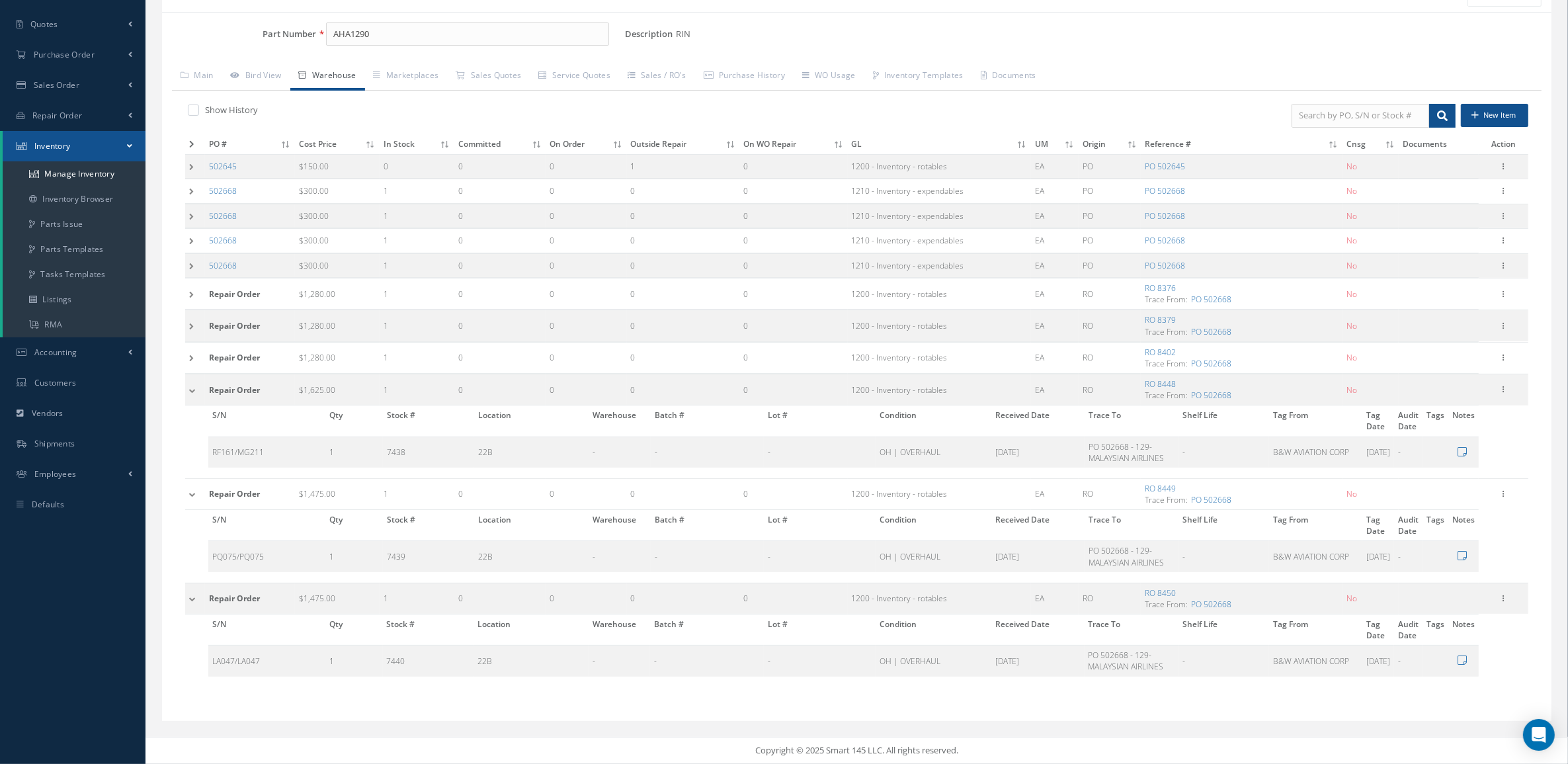
click at [190, 387] on td at bounding box center [195, 389] width 20 height 31
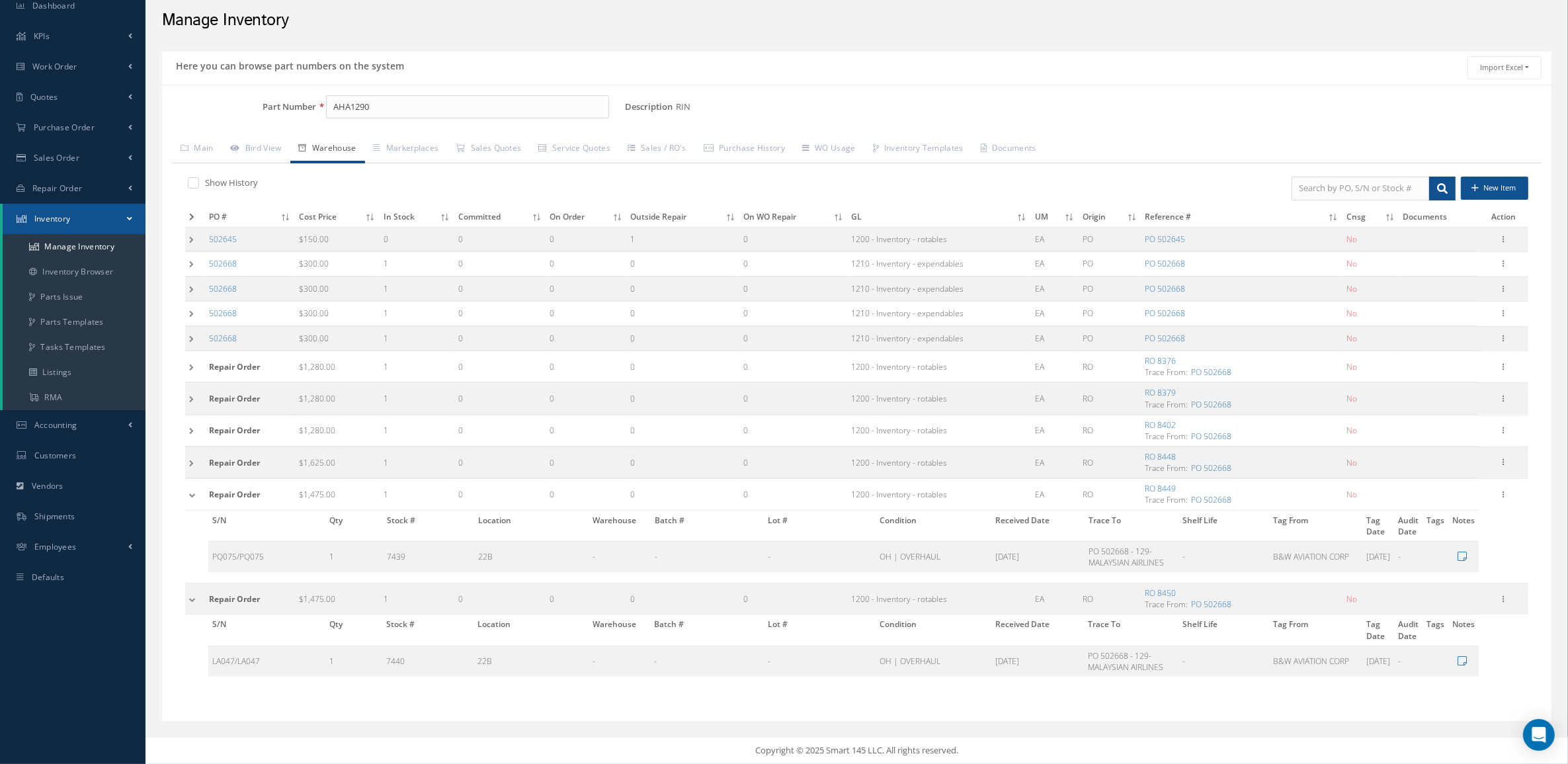
click at [194, 499] on td at bounding box center [195, 494] width 20 height 31
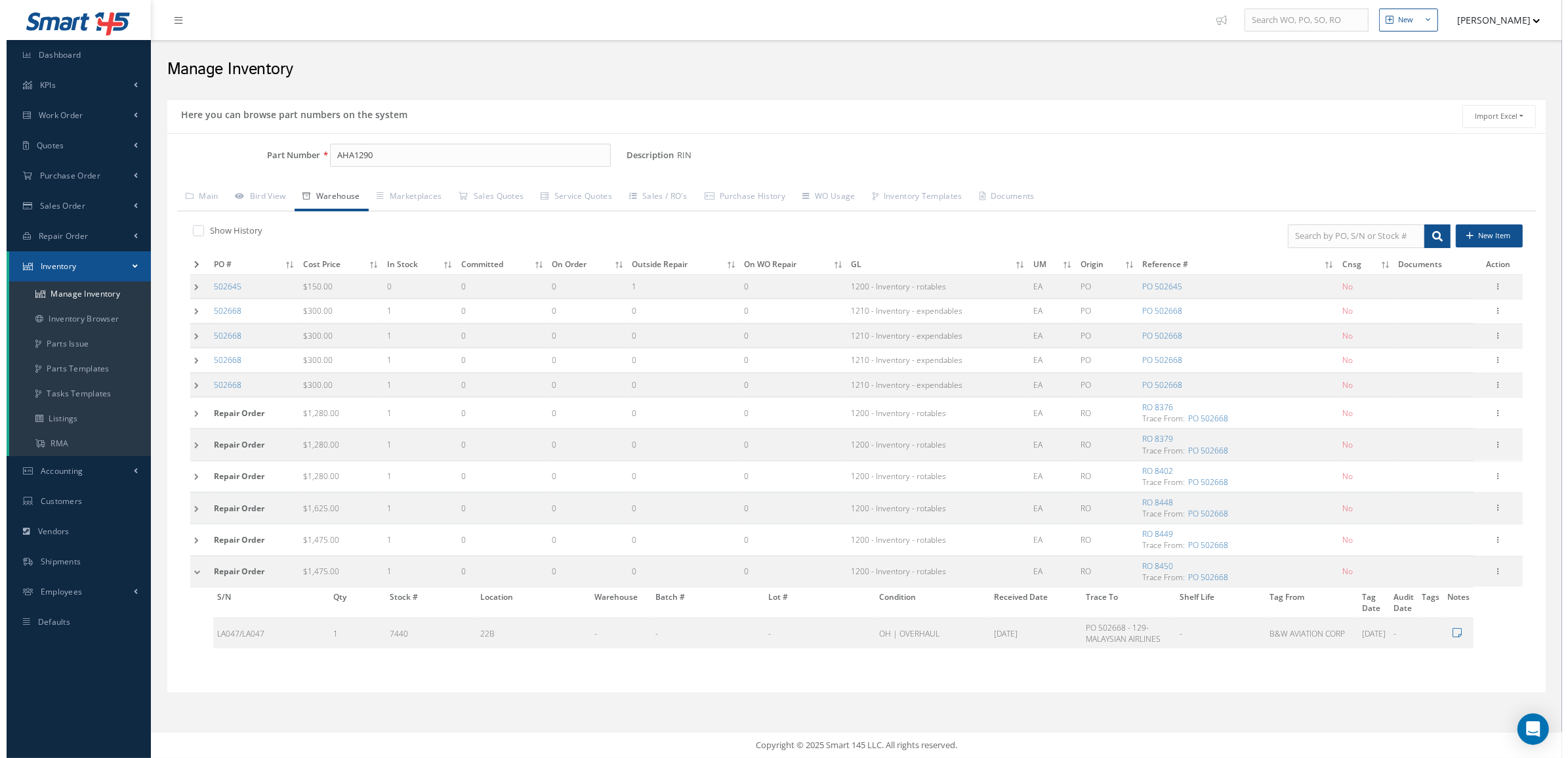
scroll to position [0, 0]
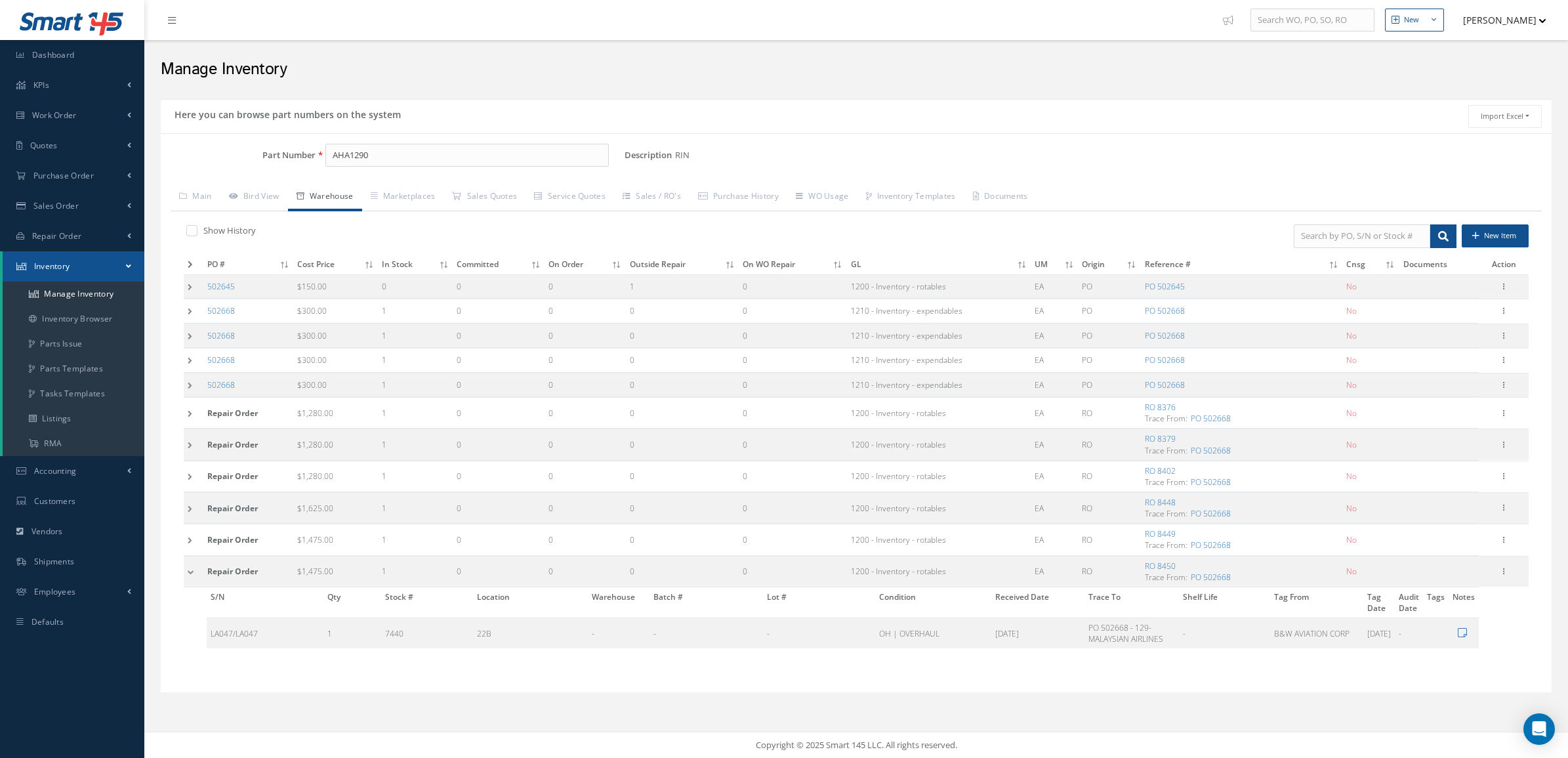
click at [191, 579] on td at bounding box center [194, 572] width 20 height 31
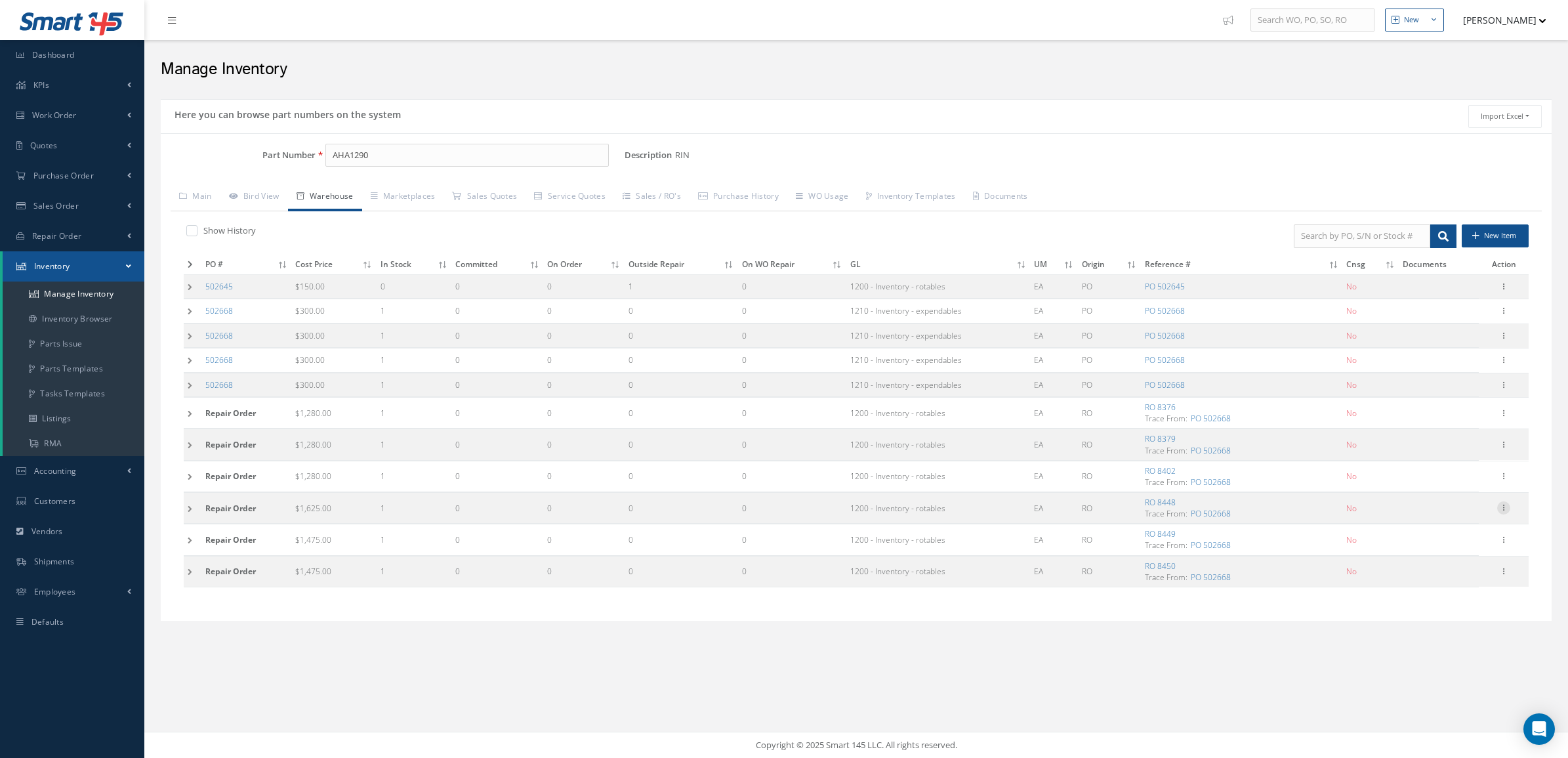
click at [1505, 510] on icon at bounding box center [1504, 506] width 13 height 11
click at [1458, 525] on link "Edit" at bounding box center [1444, 516] width 103 height 17
type input "1625.00"
type input "[DATE]"
type input "8448"
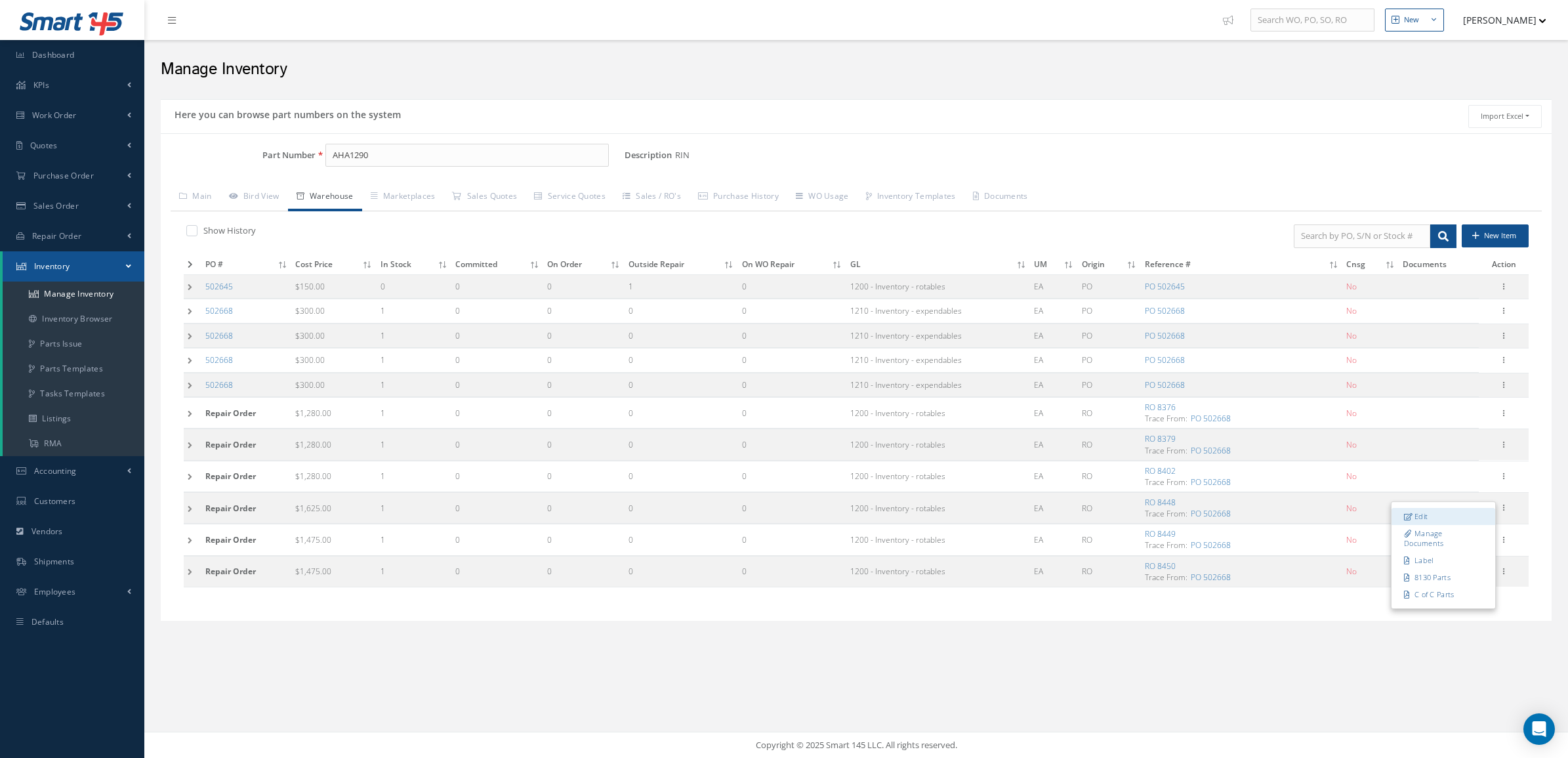
checkbox input "false"
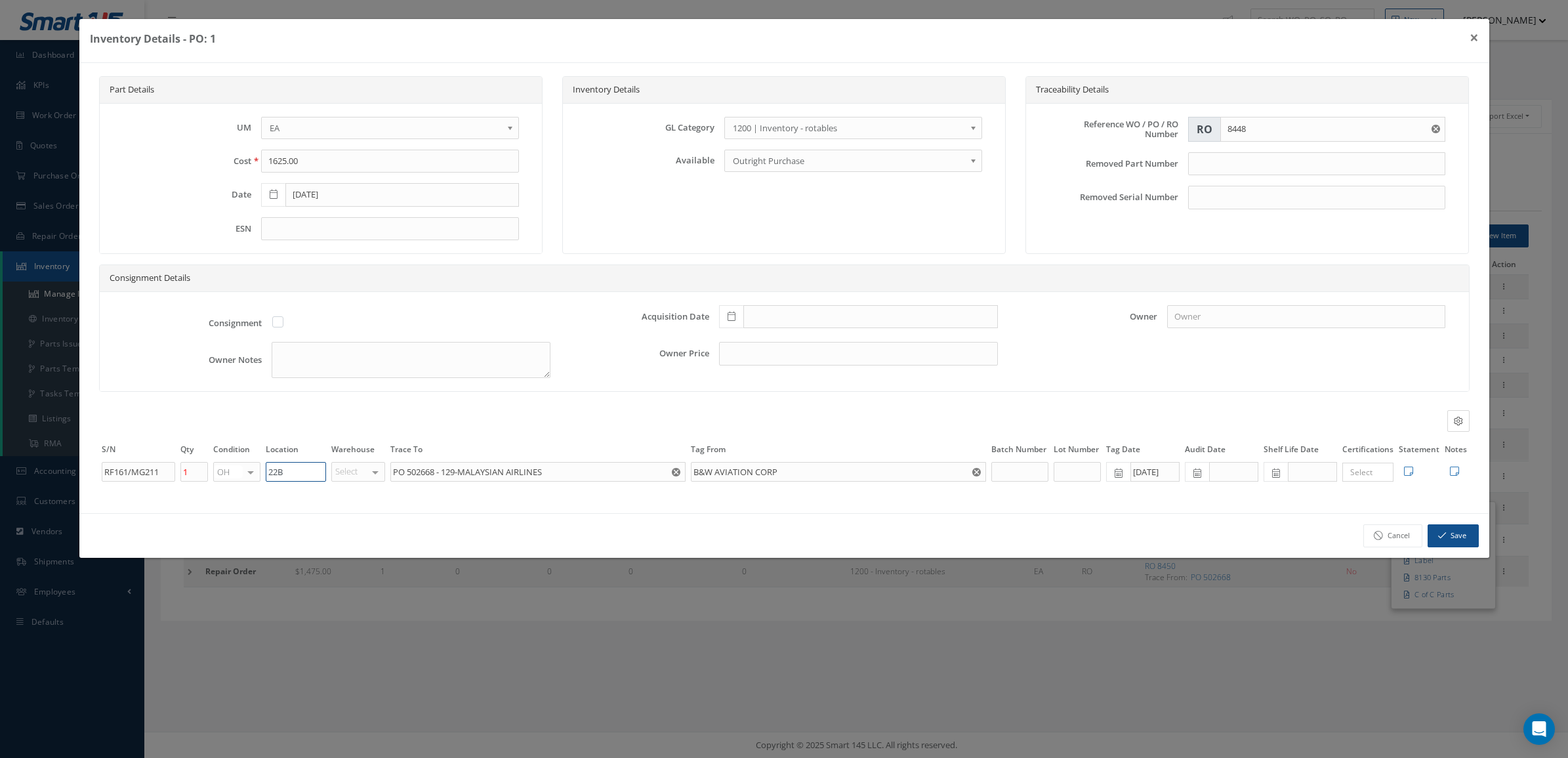
drag, startPoint x: 283, startPoint y: 476, endPoint x: 223, endPoint y: 467, distance: 60.7
click at [223, 467] on tr "RF161/MG211 1 OH OH SV RP AR NE FN NS RE FP BER N/A INSP TBR BC No elements fou…" at bounding box center [784, 471] width 1371 height 22
drag, startPoint x: 290, startPoint y: 479, endPoint x: 238, endPoint y: 473, distance: 52.3
click at [238, 473] on tr "RF161/MG211 1 OH OH SV RP AR NE FN NS RE FP BER N/A INSP TBR BC No elements fou…" at bounding box center [784, 471] width 1371 height 22
type input "C3"
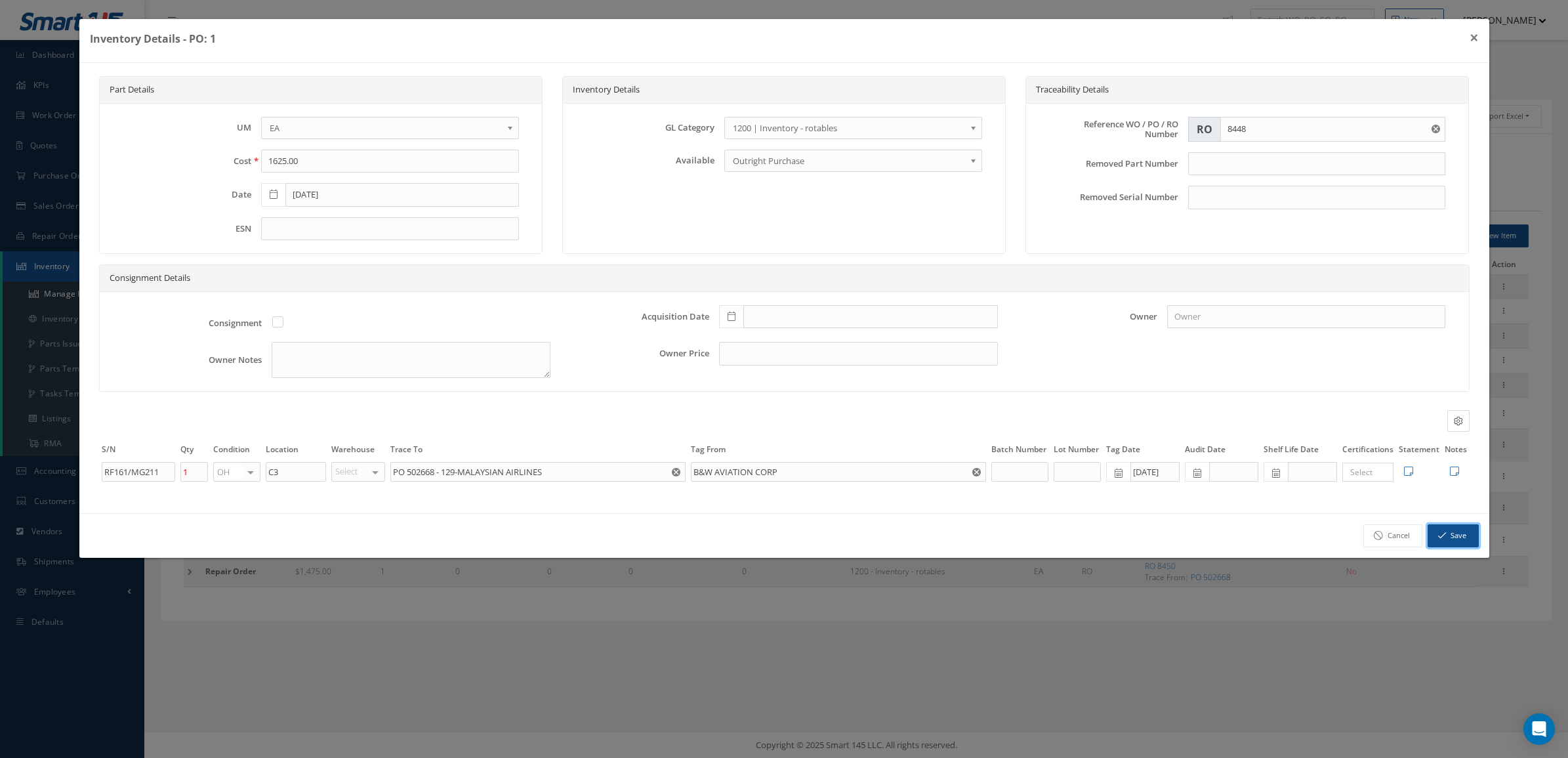
click at [1461, 531] on button "Save" at bounding box center [1453, 535] width 51 height 23
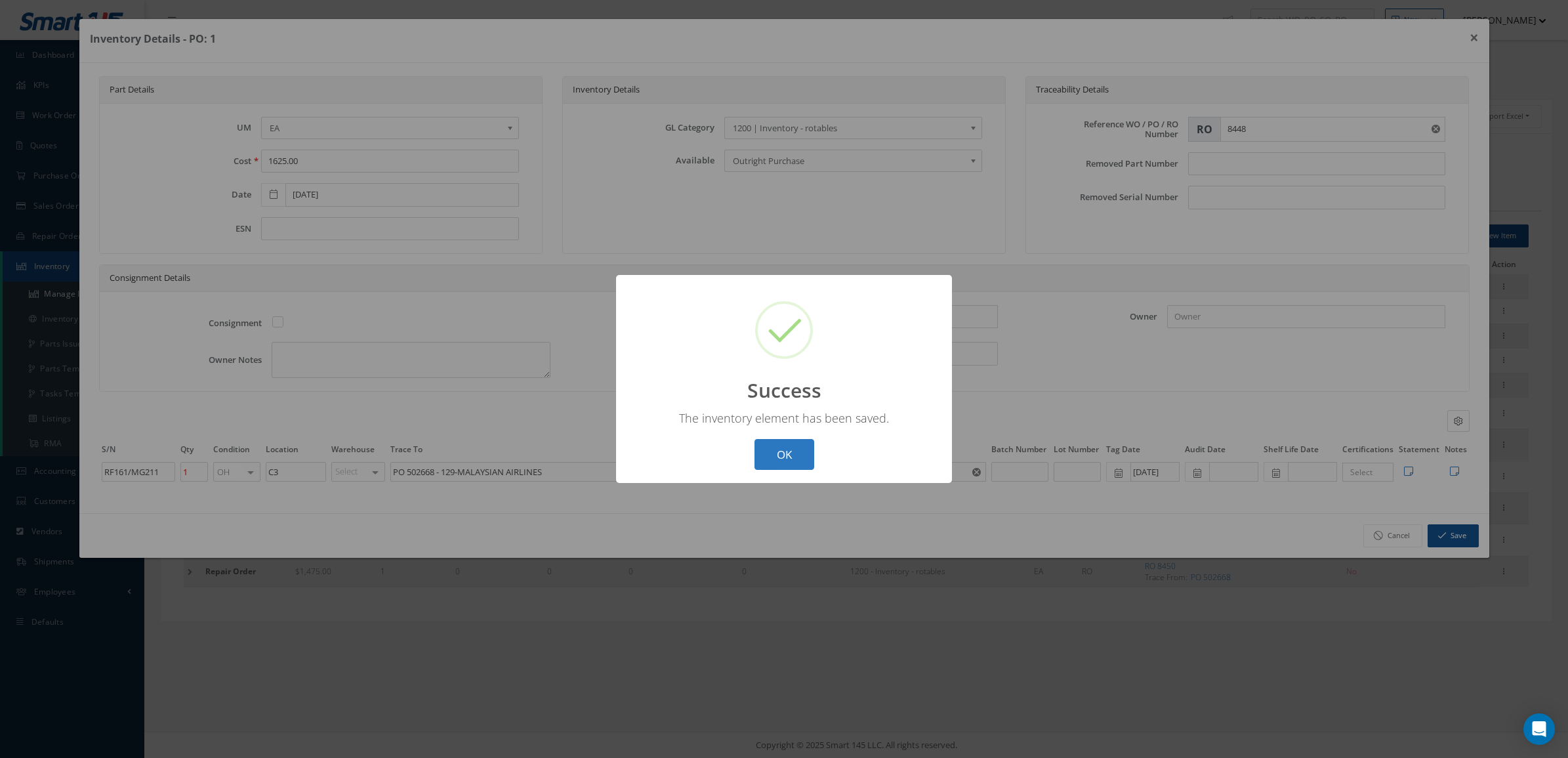
click at [778, 445] on button "OK" at bounding box center [784, 454] width 60 height 31
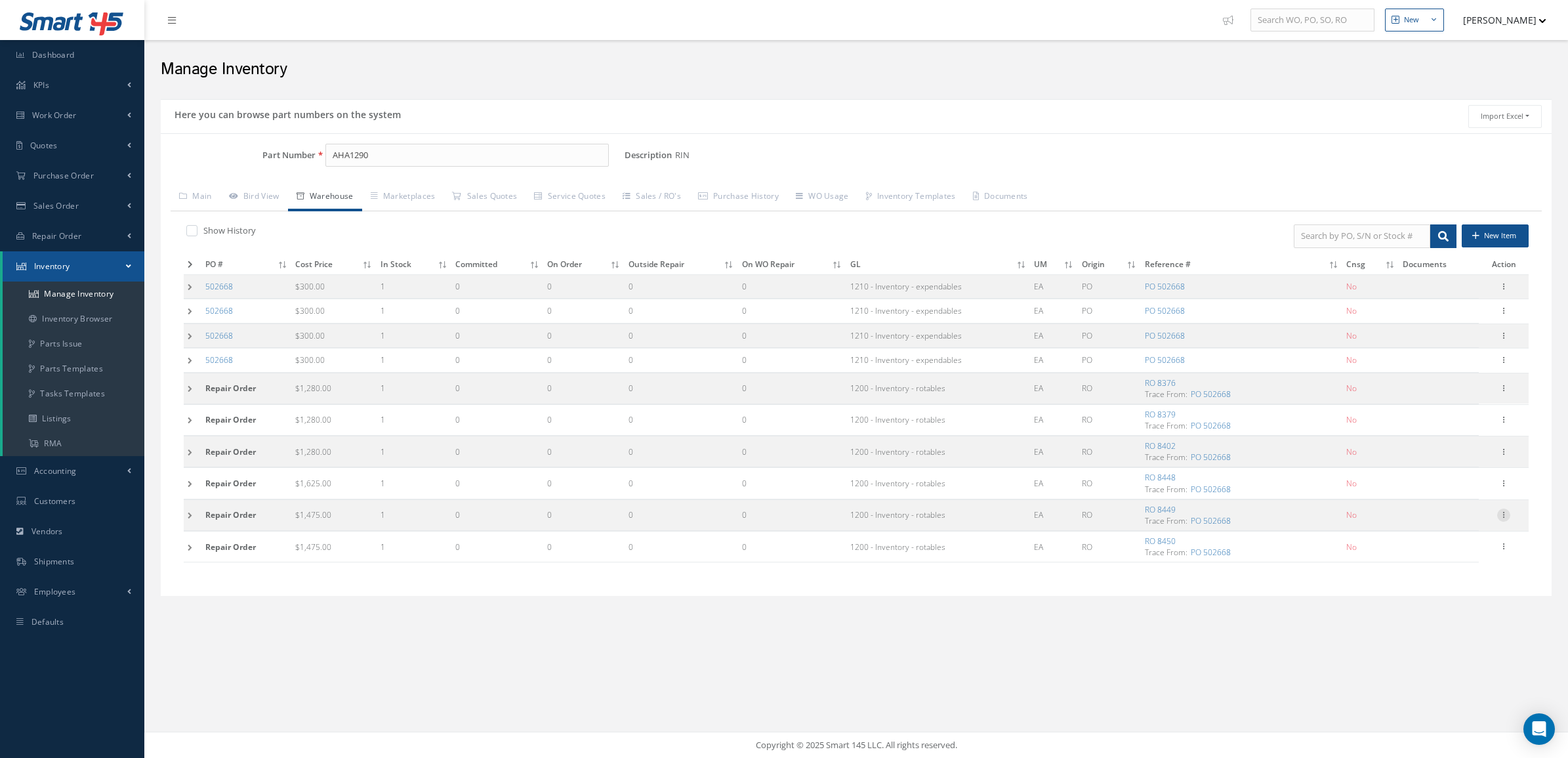
click at [1497, 519] on icon at bounding box center [1504, 513] width 13 height 11
click at [1436, 532] on link "Edit" at bounding box center [1444, 523] width 103 height 17
type input "1475.00"
type input "8449"
type input "PQ075/PQ075"
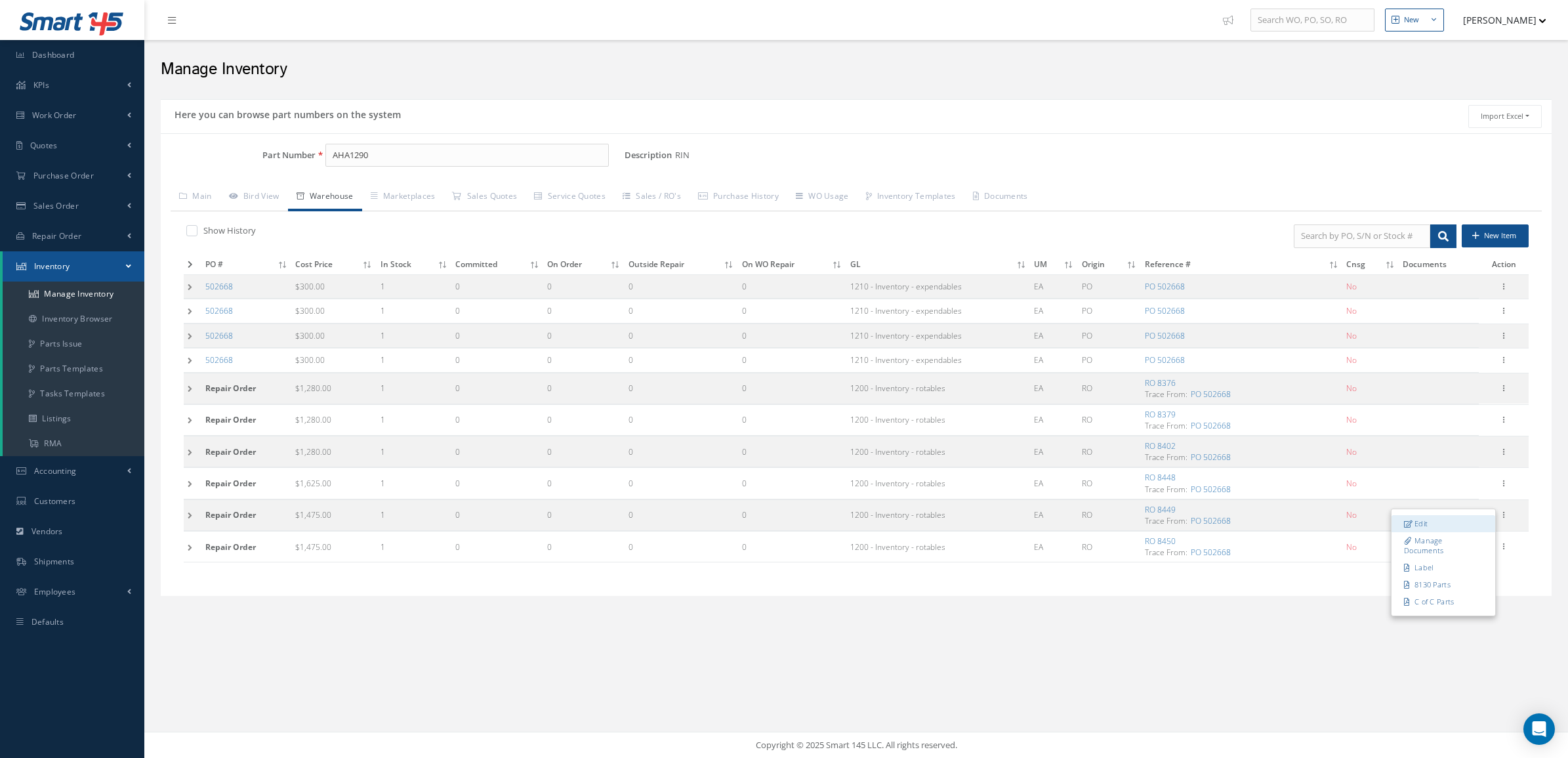
type input "22B"
type input "08/04/2025"
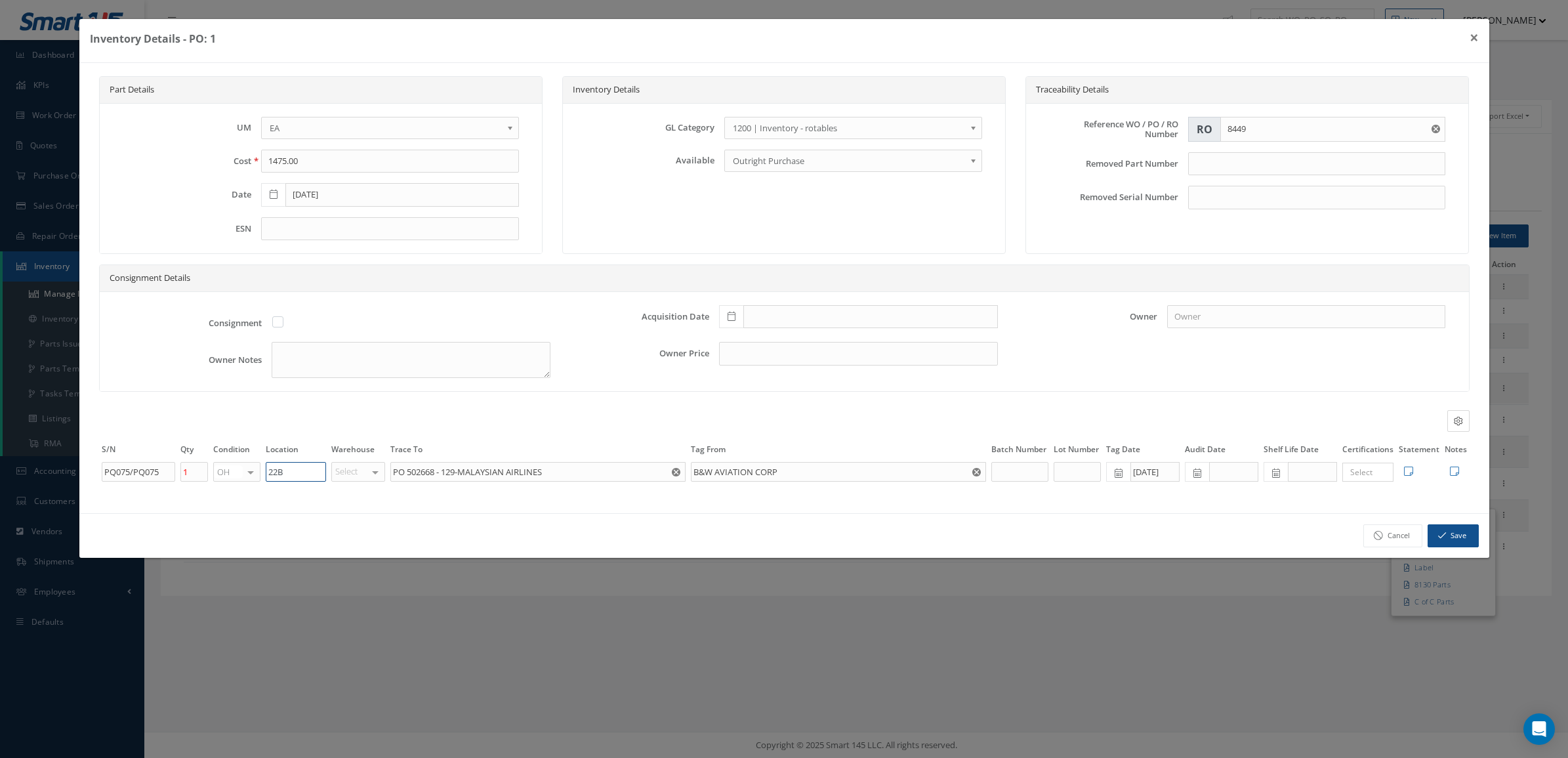
drag, startPoint x: 297, startPoint y: 471, endPoint x: 191, endPoint y: 471, distance: 106.0
click at [191, 471] on tr "PQ075/PQ075 1 OH OH SV RP AR NE FN NS RE FP BER N/A INSP TBR BC No elements fou…" at bounding box center [784, 471] width 1371 height 22
paste input "C3"
type input "C3"
click at [1469, 539] on button "Save" at bounding box center [1453, 535] width 51 height 23
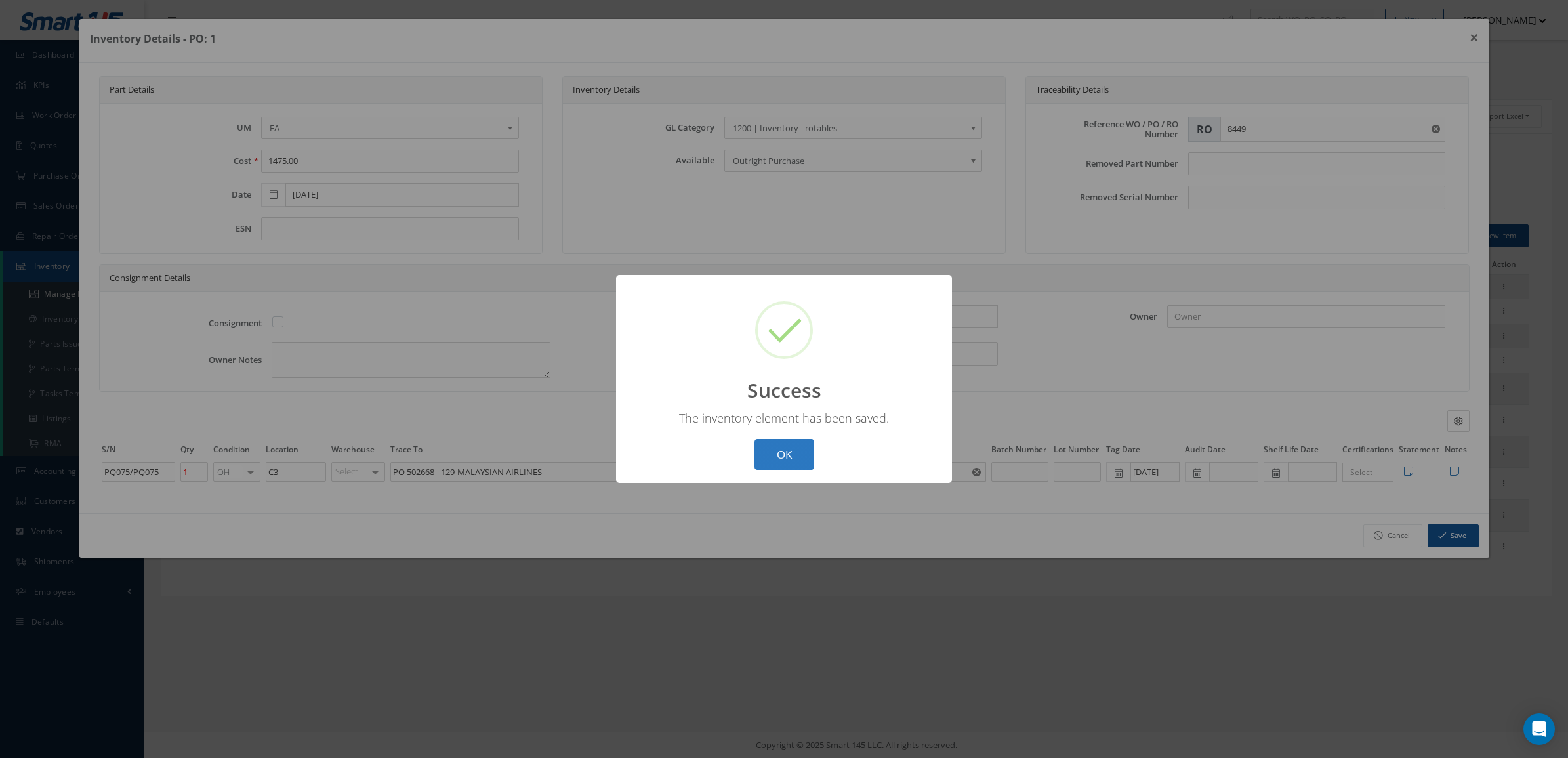
click at [765, 456] on button "OK" at bounding box center [784, 454] width 60 height 31
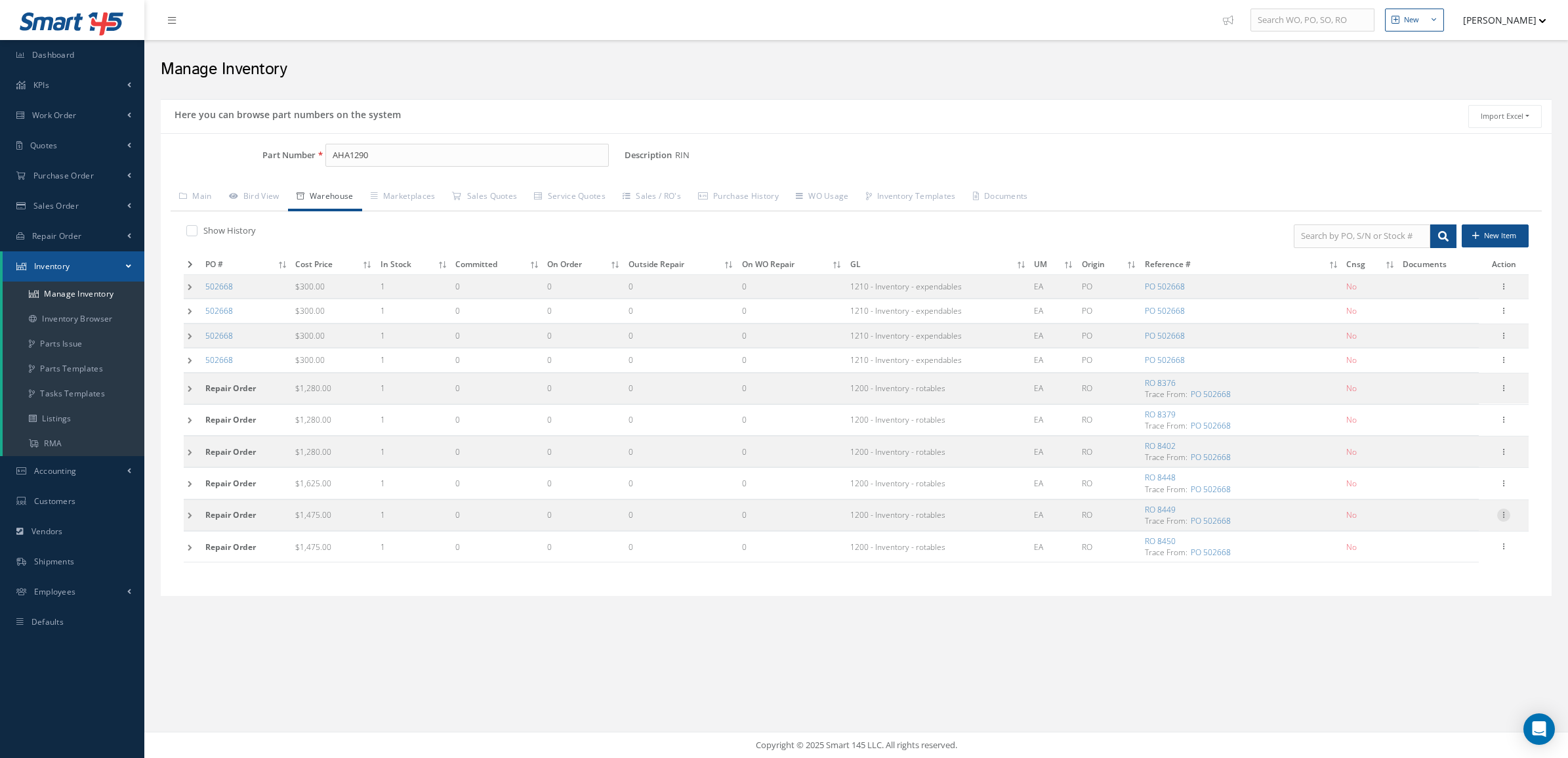
click at [1503, 515] on icon at bounding box center [1504, 513] width 13 height 11
click at [1464, 531] on link "Edit" at bounding box center [1444, 523] width 103 height 17
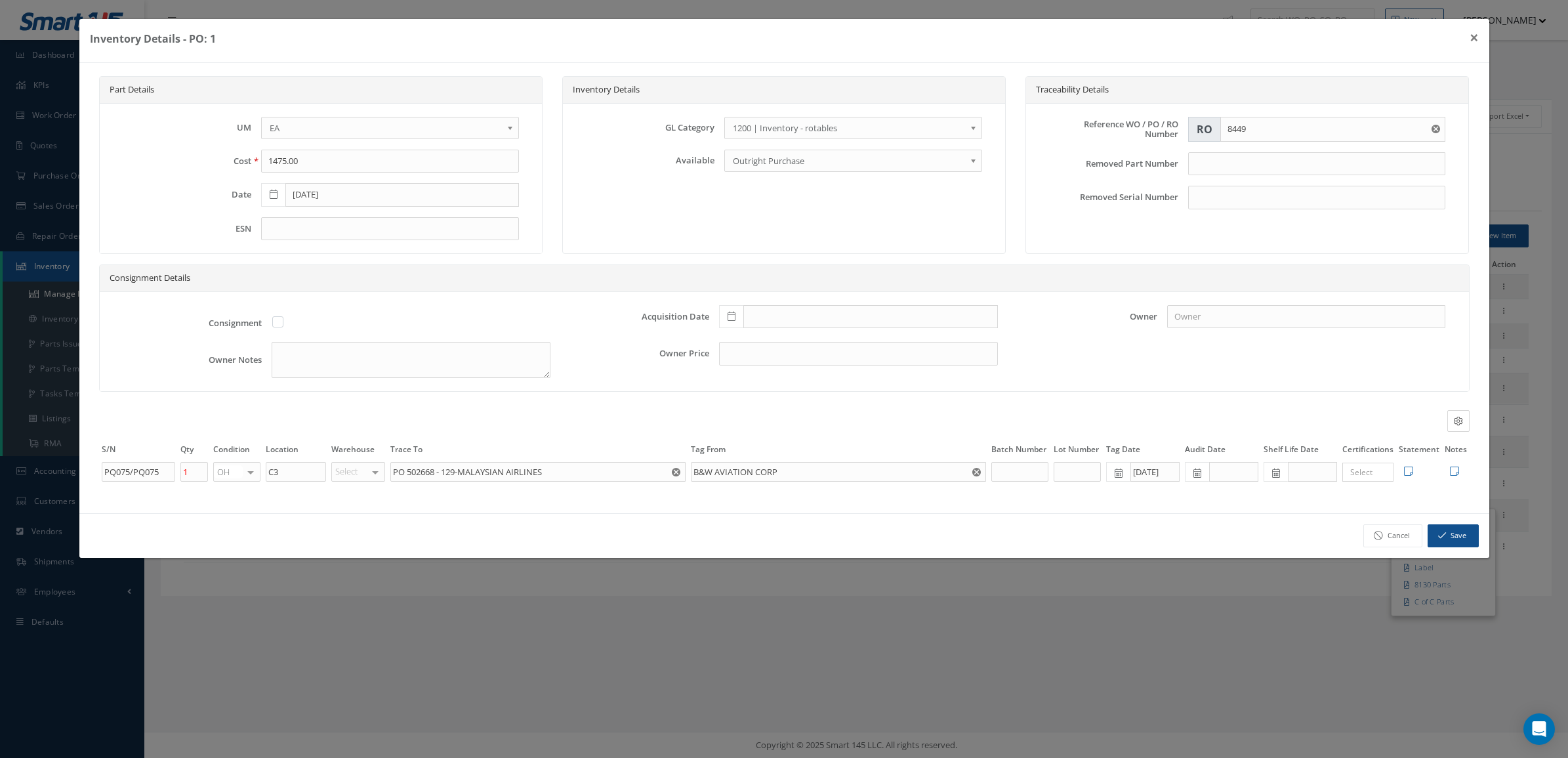
click at [1375, 478] on input "Search for option" at bounding box center [1365, 471] width 41 height 12
click at [1378, 514] on ul "EASA 8130 C of C Mat Cert" at bounding box center [1396, 526] width 105 height 90
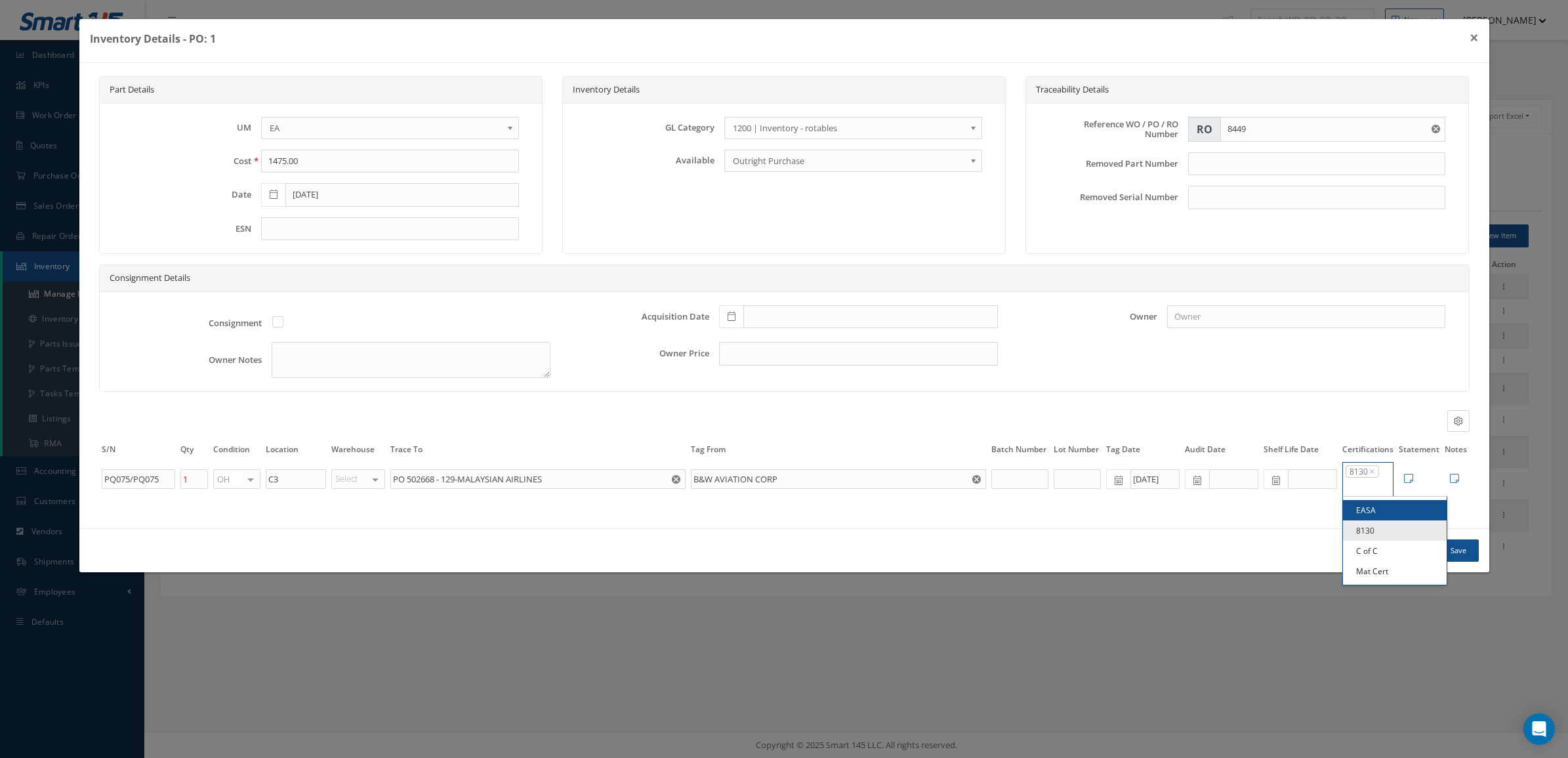
click at [1373, 489] on input "Search for option" at bounding box center [1365, 486] width 41 height 12
click at [1377, 547] on ul "EASA 8130 C of C Mat Cert" at bounding box center [1396, 540] width 105 height 90
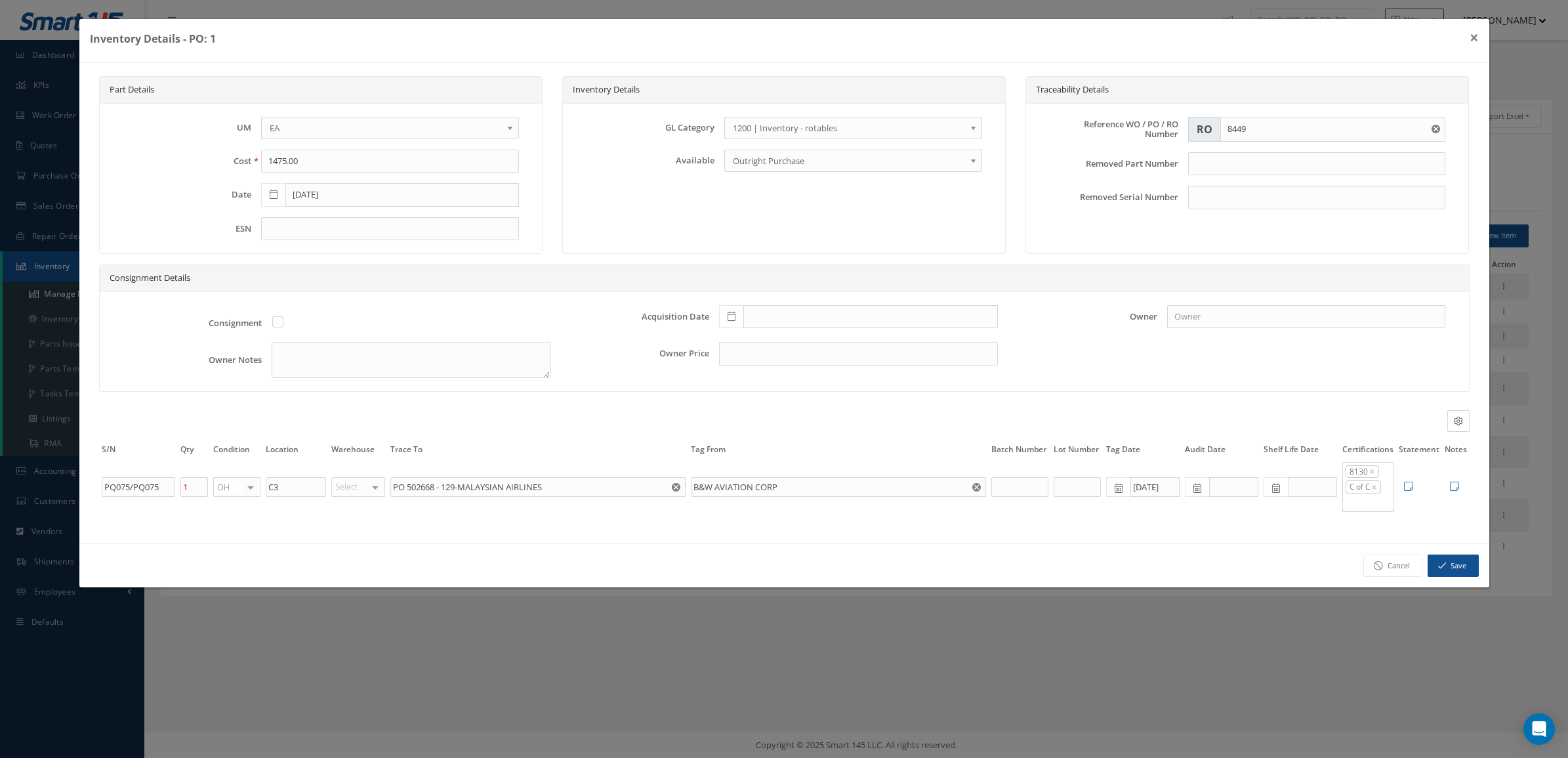
click at [1368, 504] on input "Search for option" at bounding box center [1365, 502] width 41 height 12
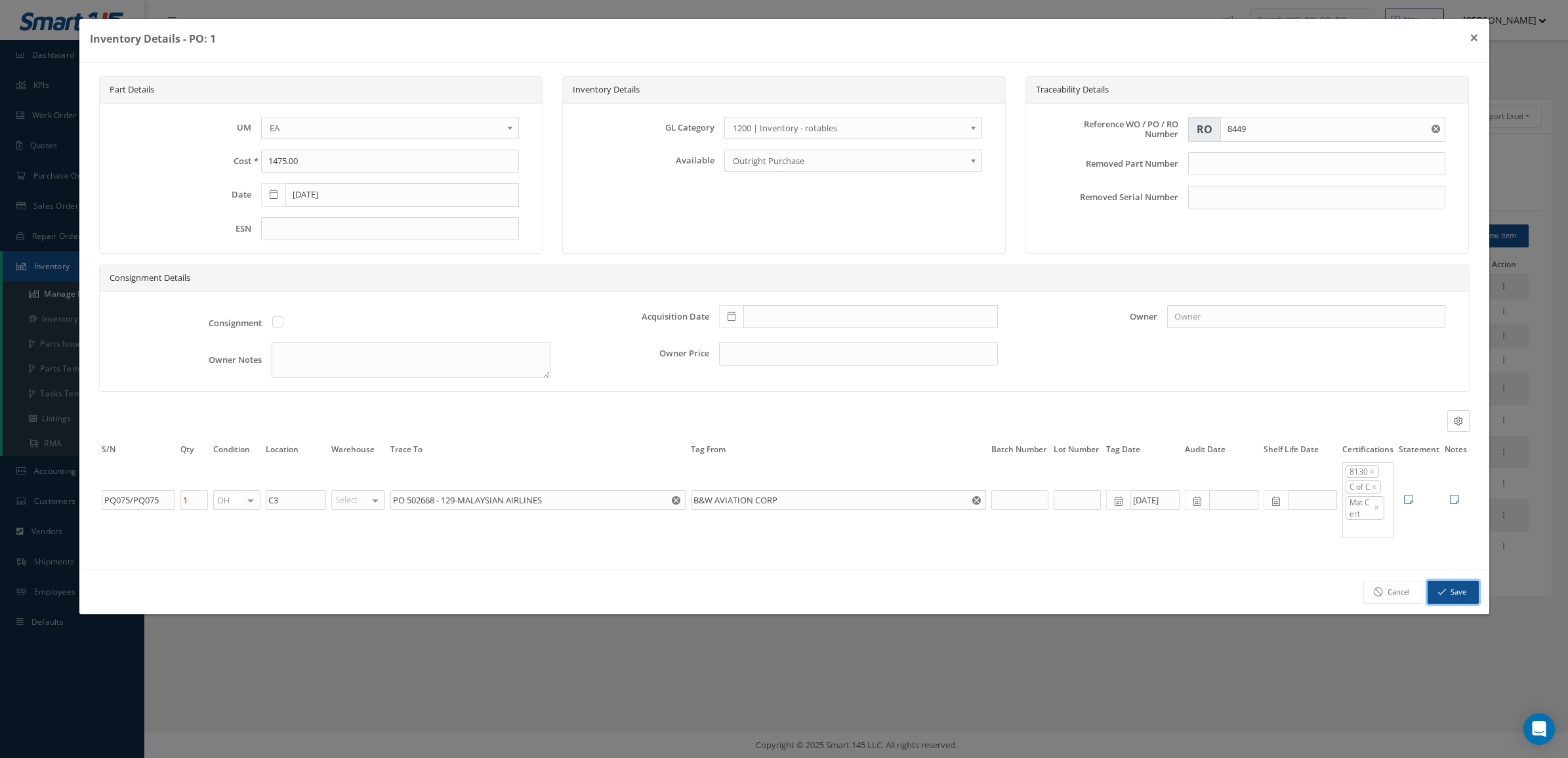
click at [1447, 595] on button "Save" at bounding box center [1453, 592] width 51 height 23
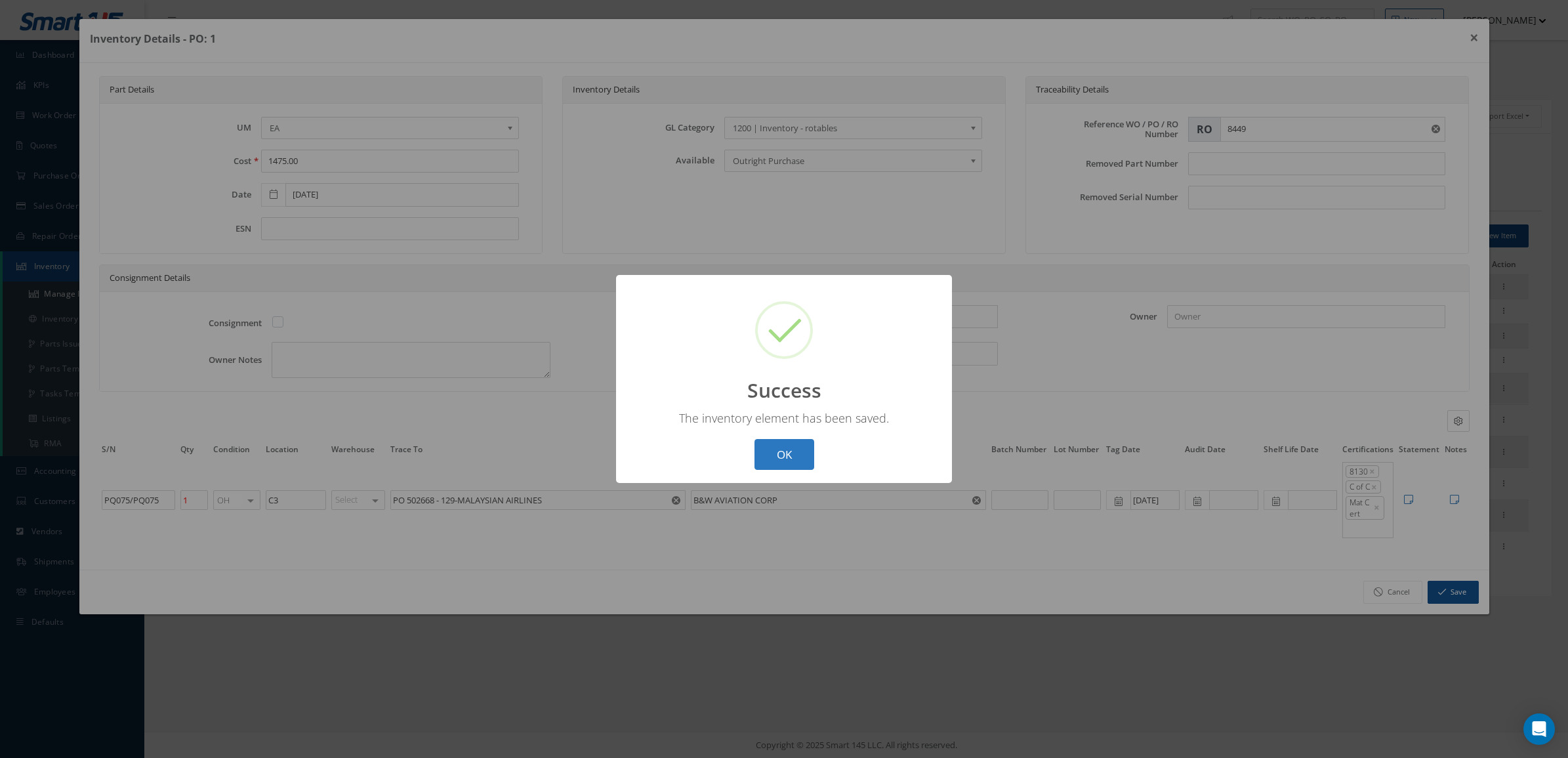
click at [770, 446] on button "OK" at bounding box center [784, 454] width 60 height 31
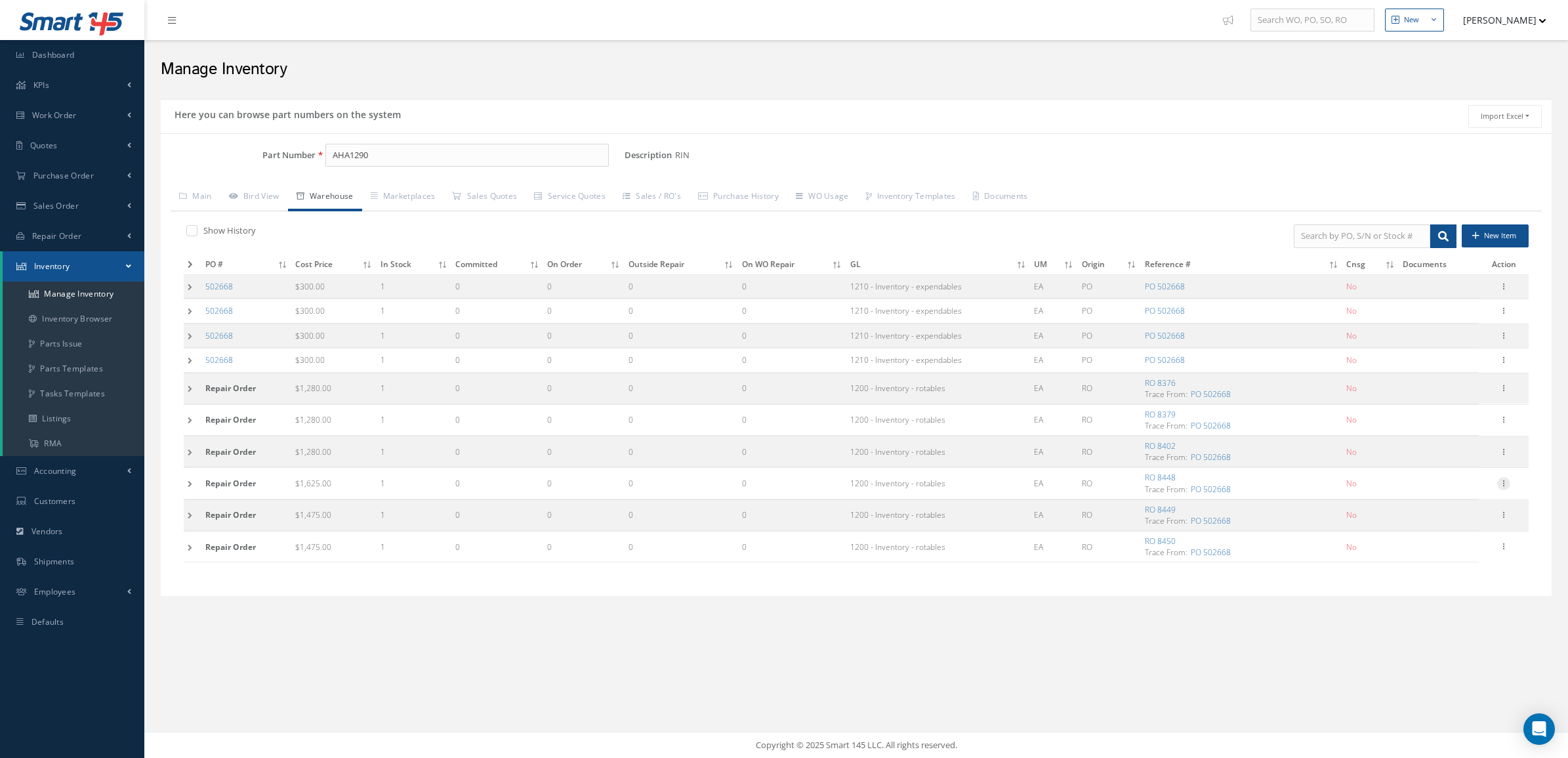
click at [1510, 485] on div "Edit Manage Documents Label 8130 Parts C of C Parts" at bounding box center [1504, 483] width 16 height 16
click at [1508, 485] on icon at bounding box center [1504, 482] width 13 height 11
click at [1470, 496] on link "Edit" at bounding box center [1444, 492] width 103 height 17
type input "1625.00"
type input "8448"
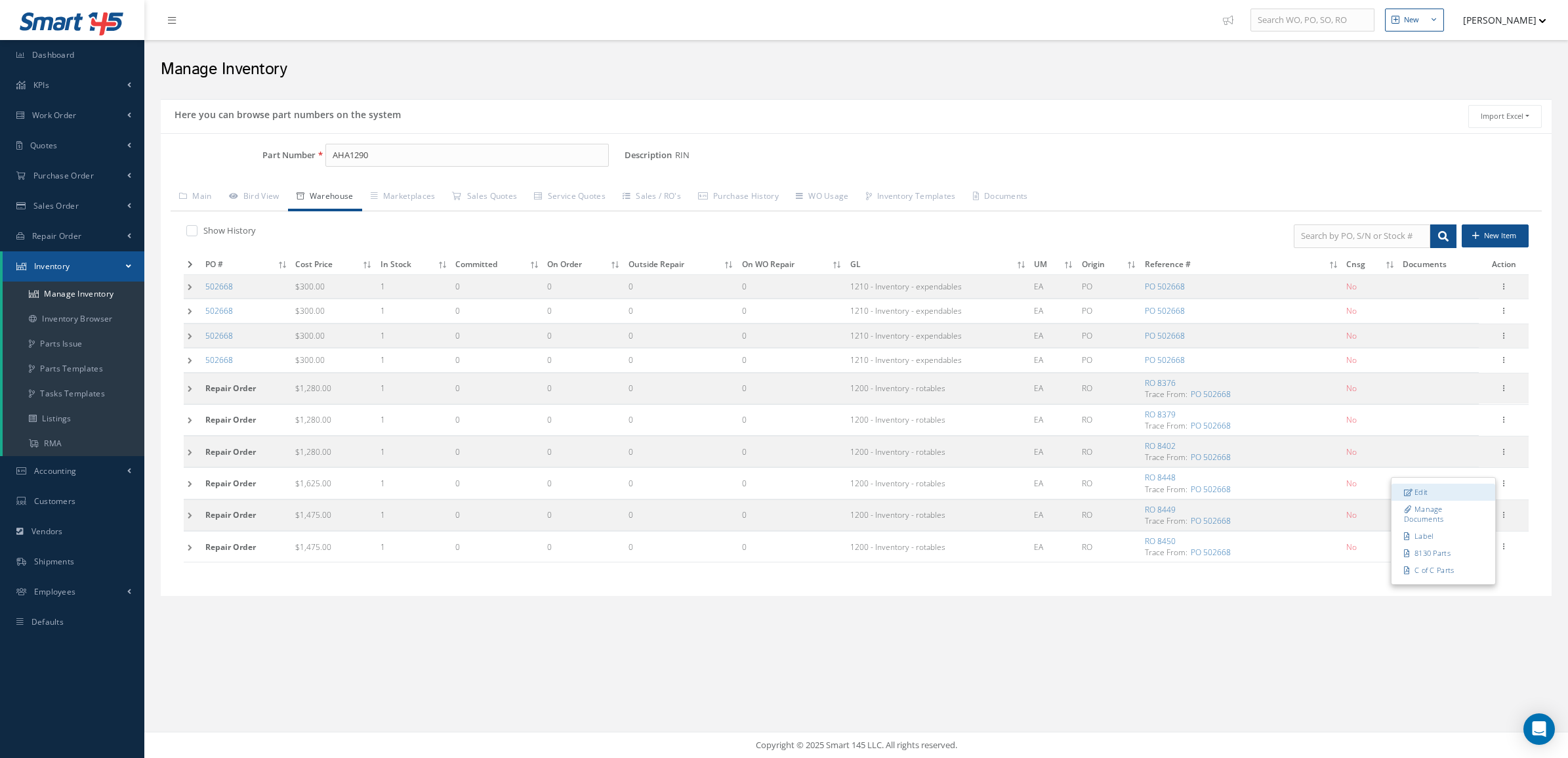
type input "RF161/MG211"
type input "08/25/2025"
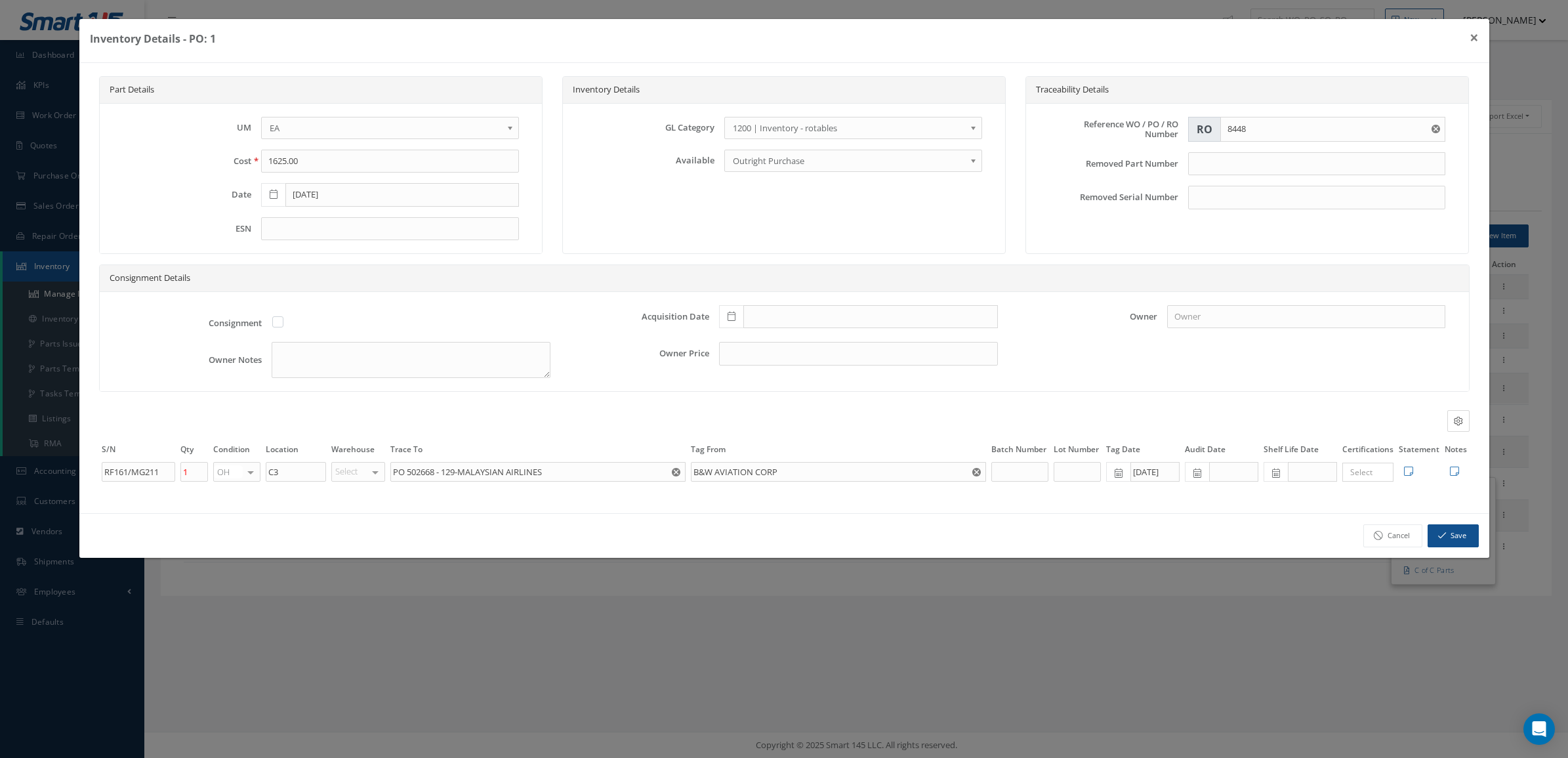
click at [1357, 476] on input "Search for option" at bounding box center [1365, 471] width 41 height 12
click at [1369, 513] on ul "EASA 8130 C of C Mat Cert" at bounding box center [1396, 526] width 105 height 90
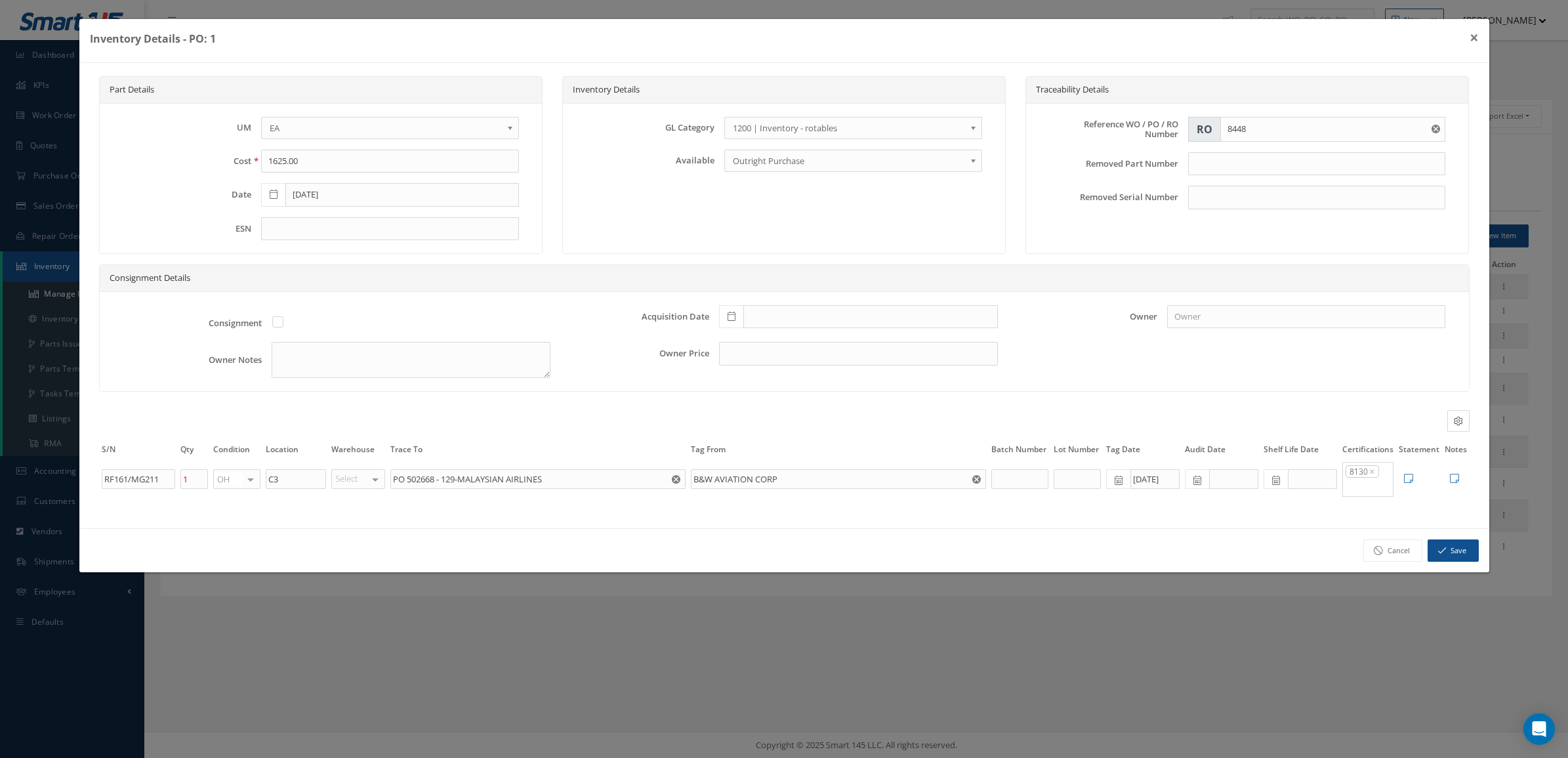
click at [1366, 488] on input "Search for option" at bounding box center [1365, 486] width 41 height 12
drag, startPoint x: 1370, startPoint y: 546, endPoint x: 1369, endPoint y: 540, distance: 6.1
click at [1370, 547] on ul "EASA 8130 C of C Mat Cert" at bounding box center [1396, 540] width 105 height 90
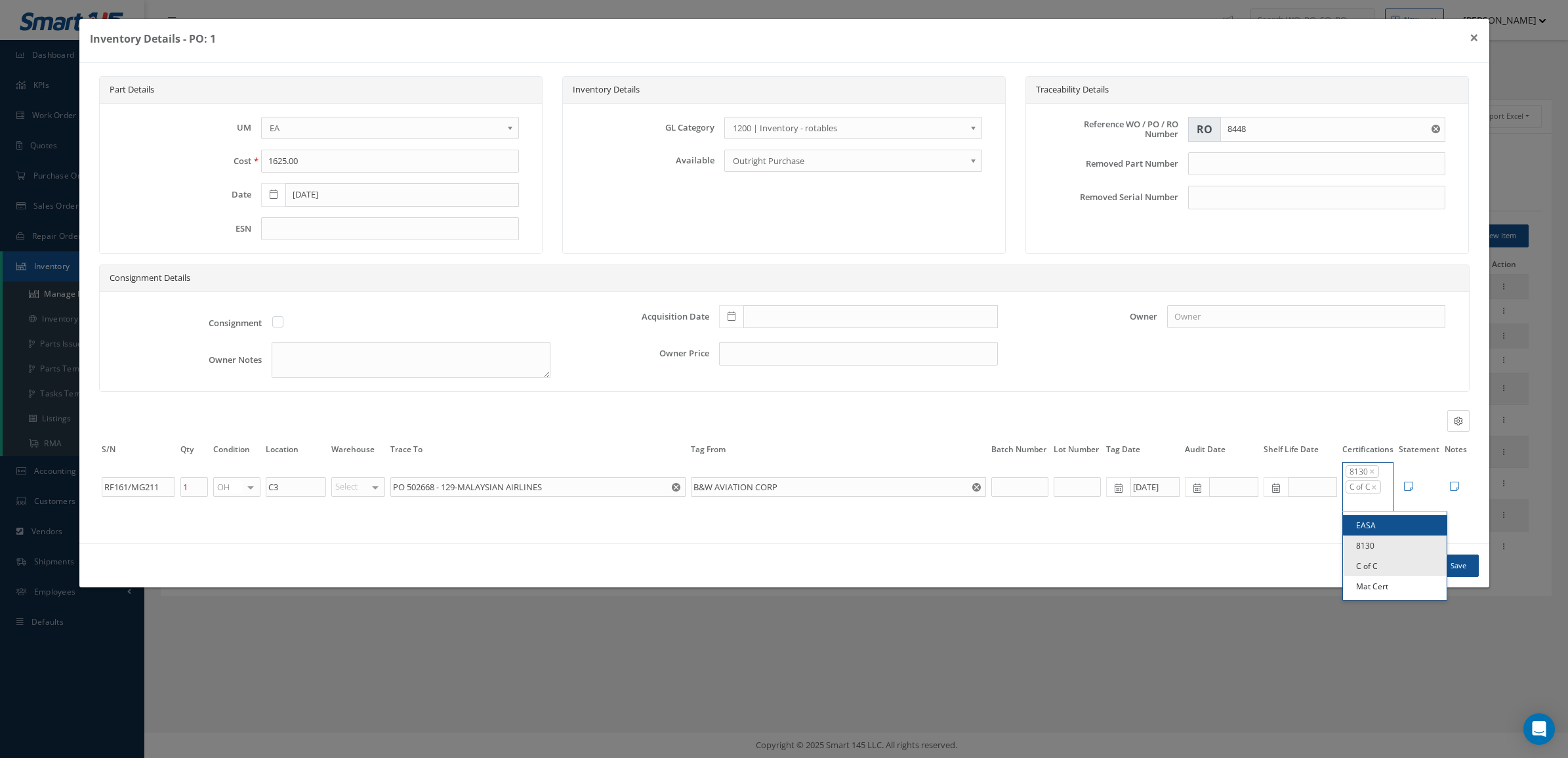
click at [1366, 508] on input "Search for option" at bounding box center [1365, 502] width 41 height 12
click at [1386, 509] on div "8130 × C of C ×" at bounding box center [1365, 486] width 44 height 45
click at [1365, 508] on input "Search for option" at bounding box center [1365, 502] width 41 height 12
click at [1360, 505] on input "Search for option" at bounding box center [1365, 502] width 41 height 12
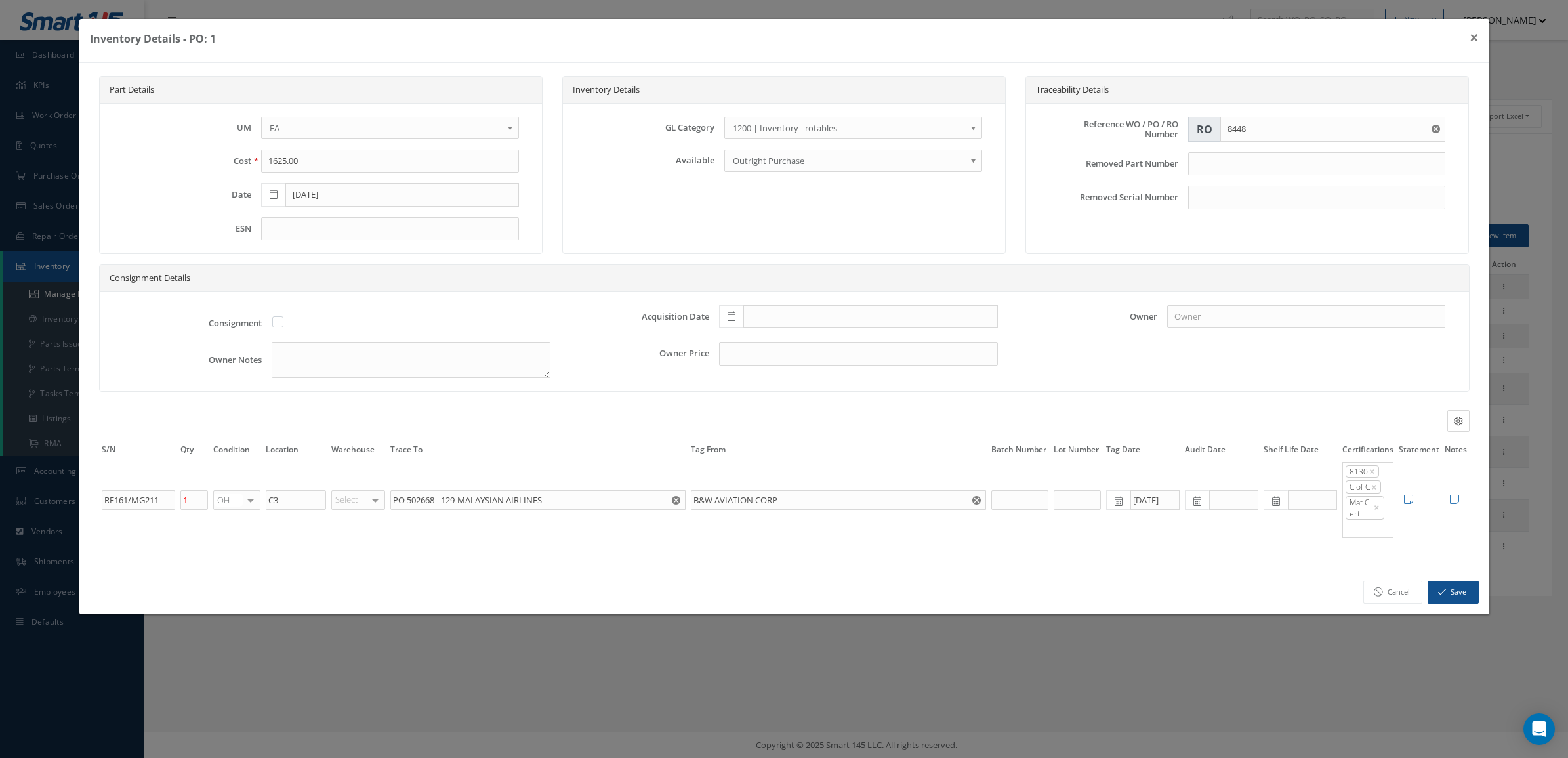
click at [1382, 589] on ul "EASA 8130 C of C Mat Cert" at bounding box center [1396, 582] width 105 height 89
click at [1447, 591] on button "Save" at bounding box center [1453, 592] width 51 height 23
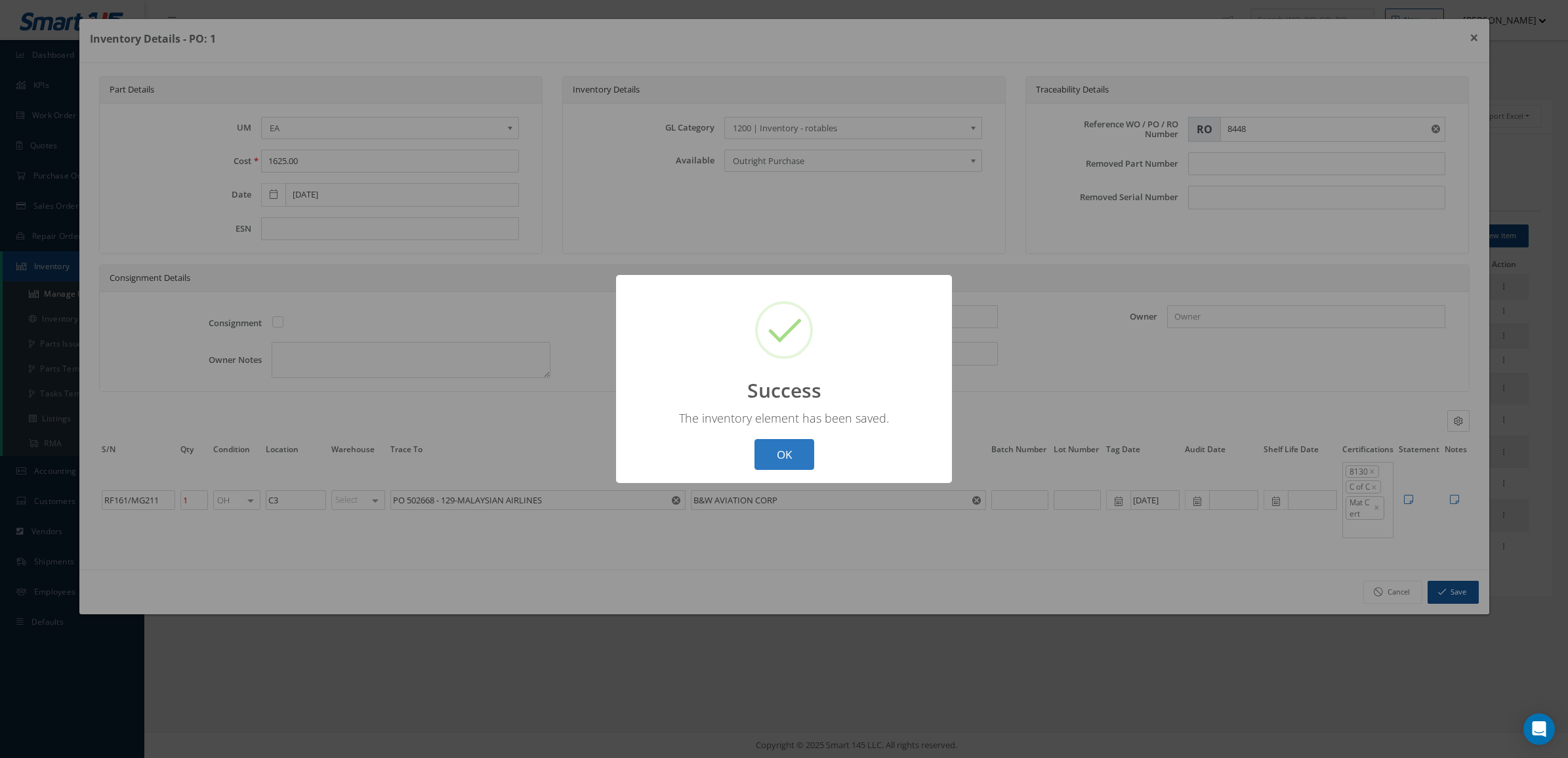
click at [769, 454] on button "OK" at bounding box center [784, 454] width 60 height 31
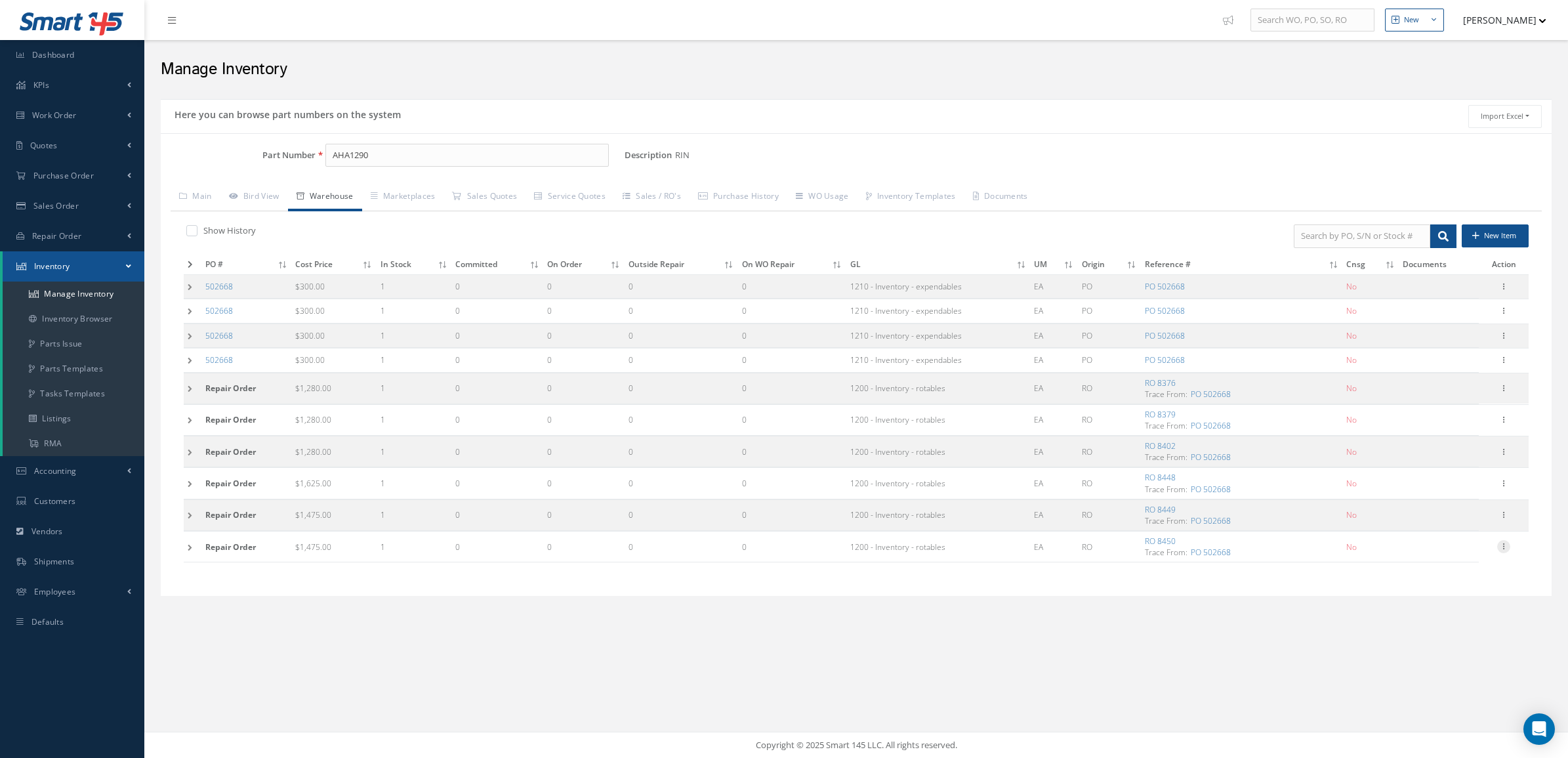
click at [1506, 550] on icon at bounding box center [1504, 545] width 13 height 11
click at [1469, 562] on link "Edit" at bounding box center [1444, 555] width 103 height 17
type input "1475.00"
type input "8450"
type input "LA047/LA047"
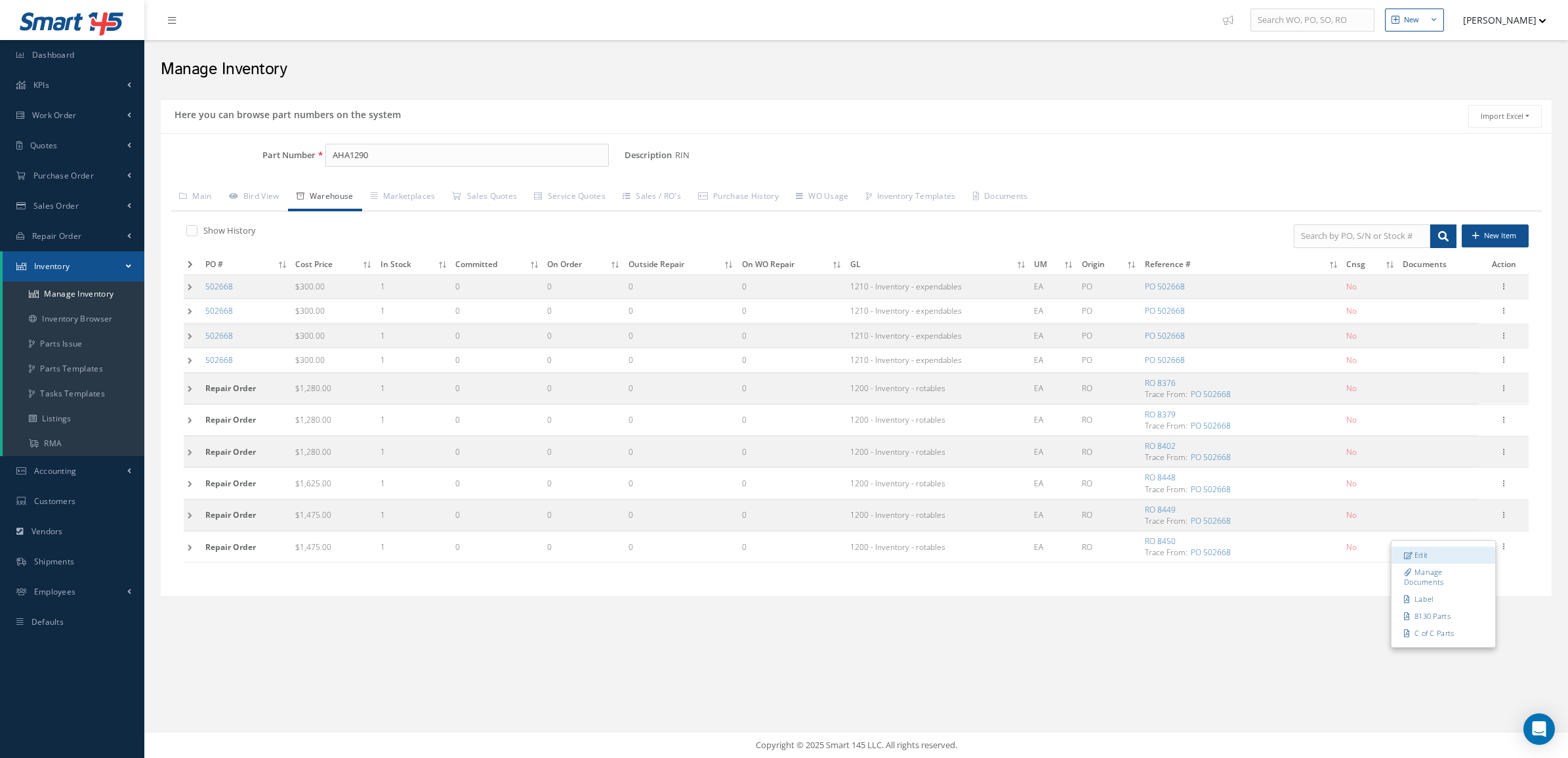
type input "22B"
type input "08/04/2025"
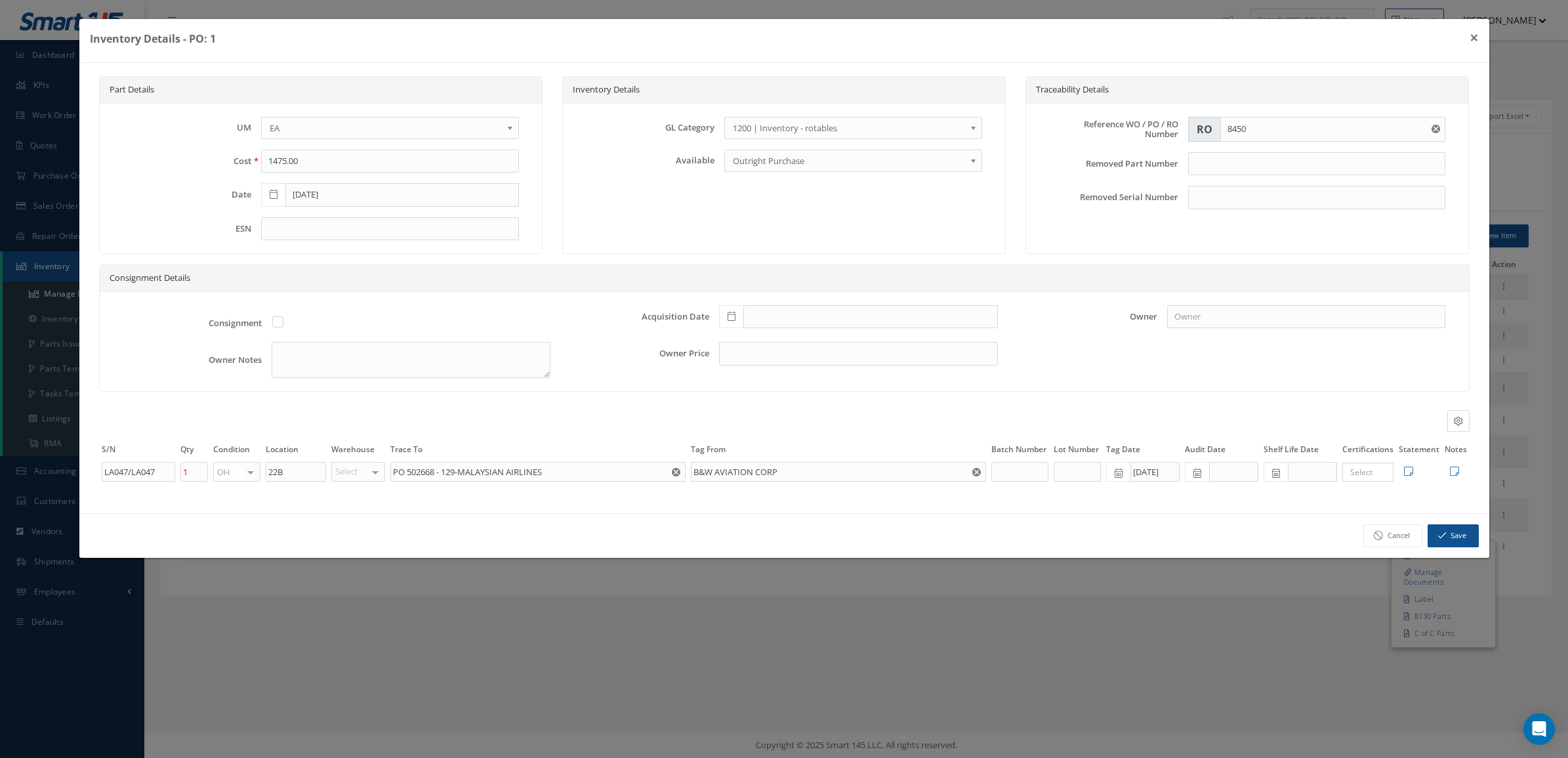
click at [1354, 477] on input "Search for option" at bounding box center [1365, 471] width 41 height 12
click at [1376, 513] on ul "EASA 8130 C of C Mat Cert" at bounding box center [1396, 526] width 105 height 90
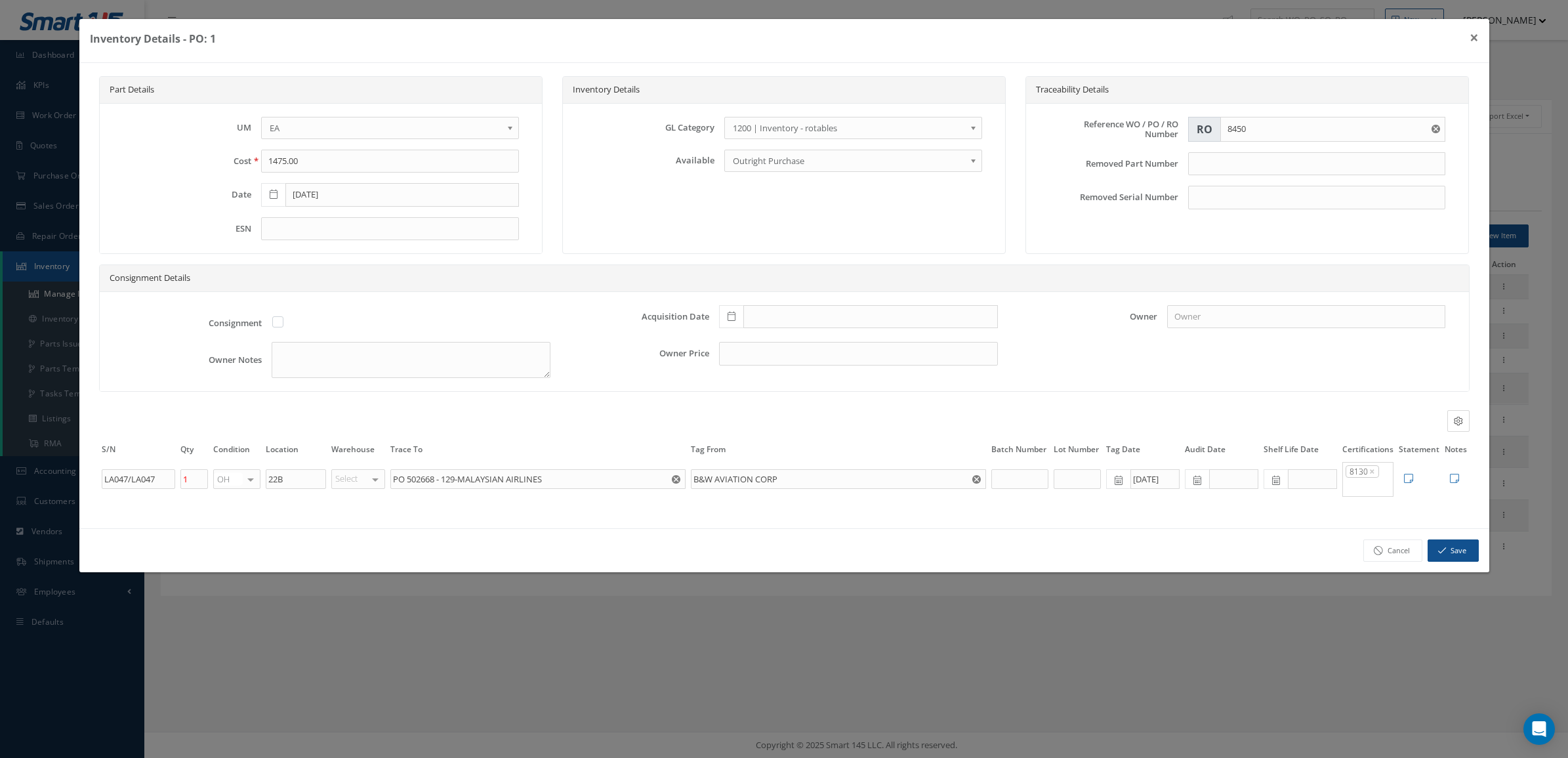
click at [1376, 484] on input "Search for option" at bounding box center [1365, 486] width 41 height 12
click at [1379, 554] on ul "EASA 8130 C of C Mat Cert" at bounding box center [1396, 540] width 105 height 90
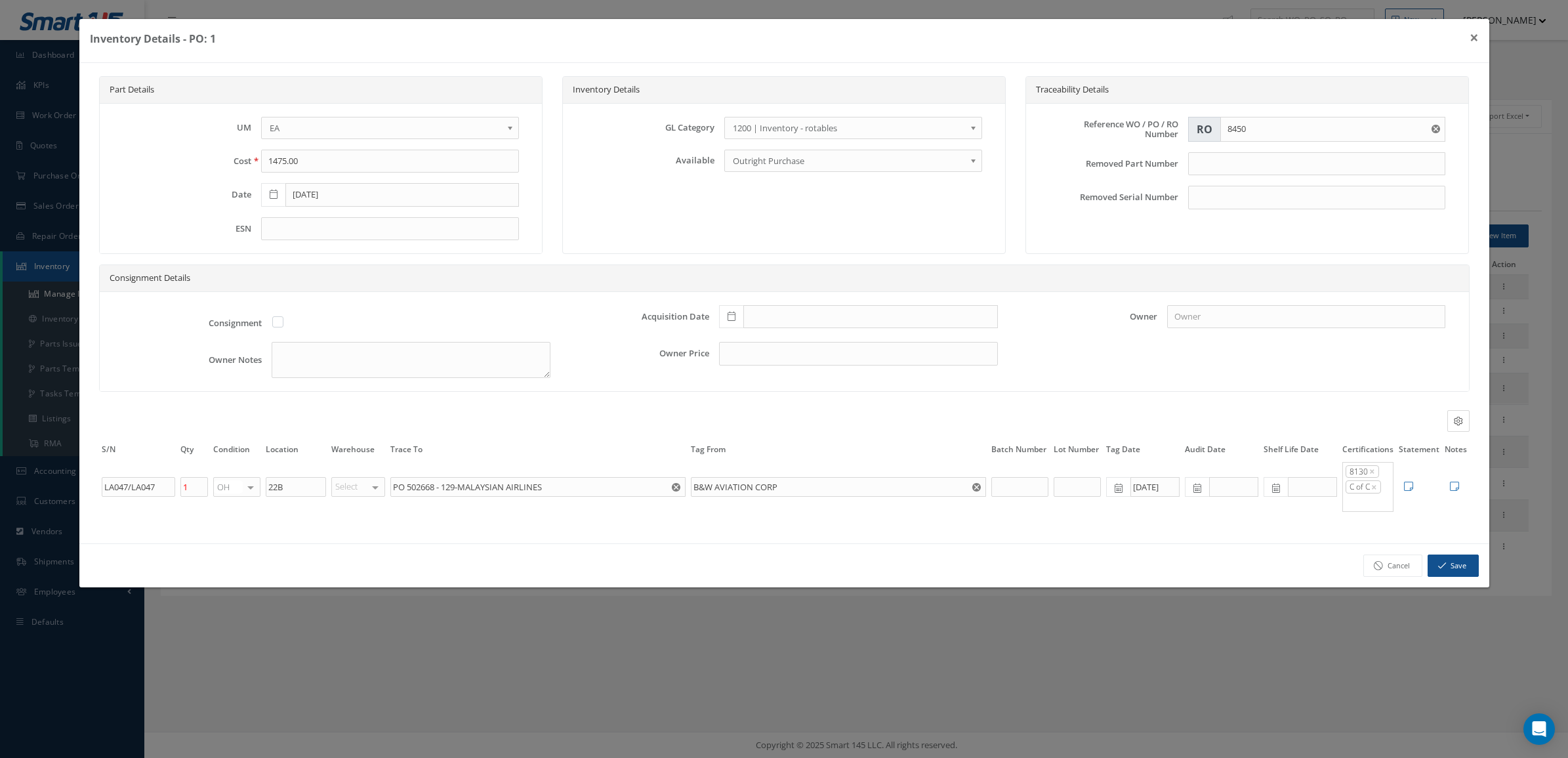
click at [1373, 498] on div "8130 × C of C ×" at bounding box center [1365, 486] width 44 height 45
click at [1375, 508] on input "Search for option" at bounding box center [1365, 502] width 41 height 12
click at [1376, 590] on ul "EASA 8130 C of C Mat Cert" at bounding box center [1396, 555] width 105 height 90
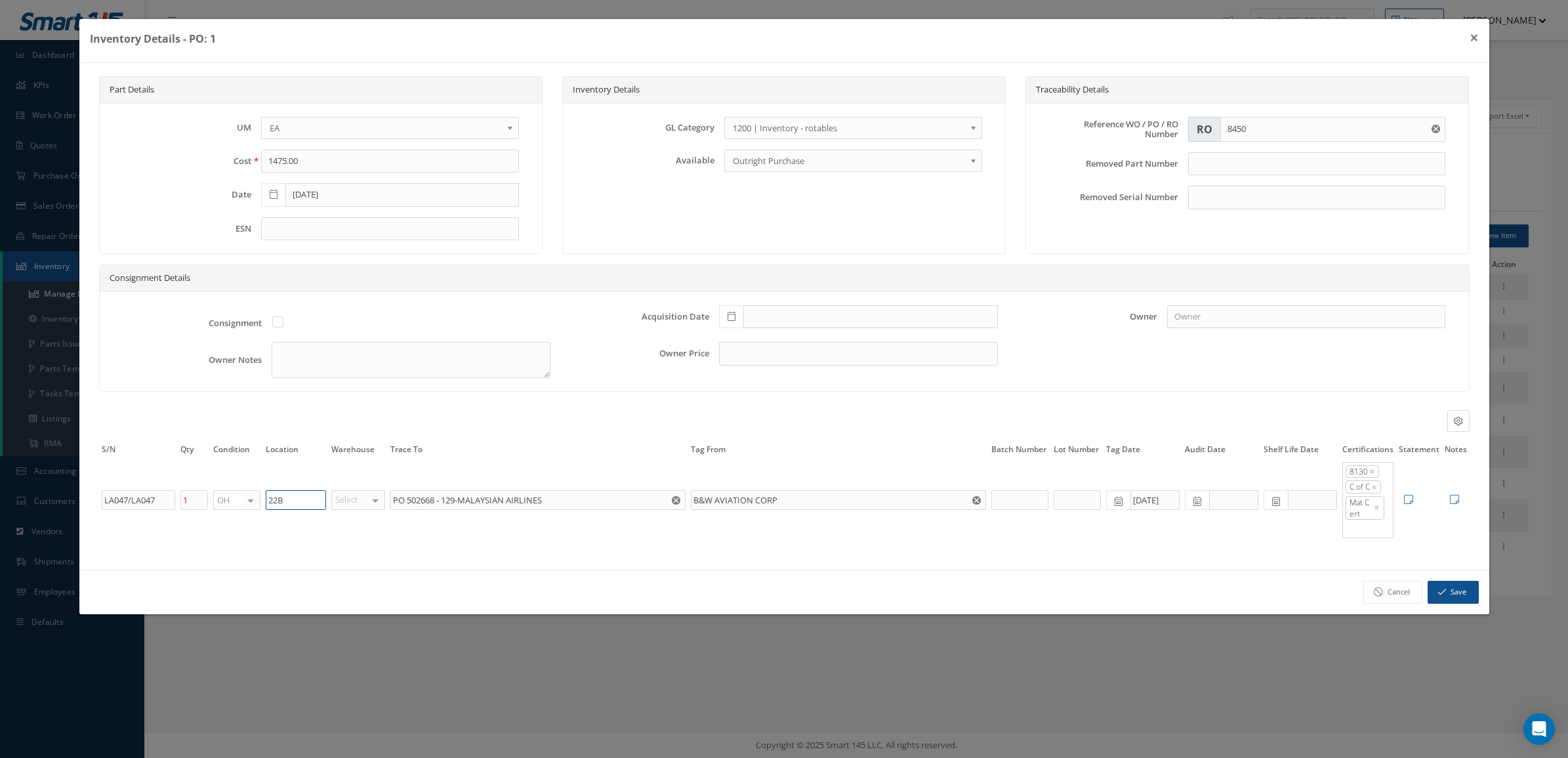
drag, startPoint x: 312, startPoint y: 507, endPoint x: 162, endPoint y: 506, distance: 150.0
click at [162, 506] on tr "LA047/LA047 1 OH OH SV RP AR NE FN NS RE FP BER N/A INSP TBR BC No elements fou…" at bounding box center [784, 500] width 1371 height 79
paste input "C3"
type input "C3"
click at [1451, 587] on button "Save" at bounding box center [1453, 592] width 51 height 23
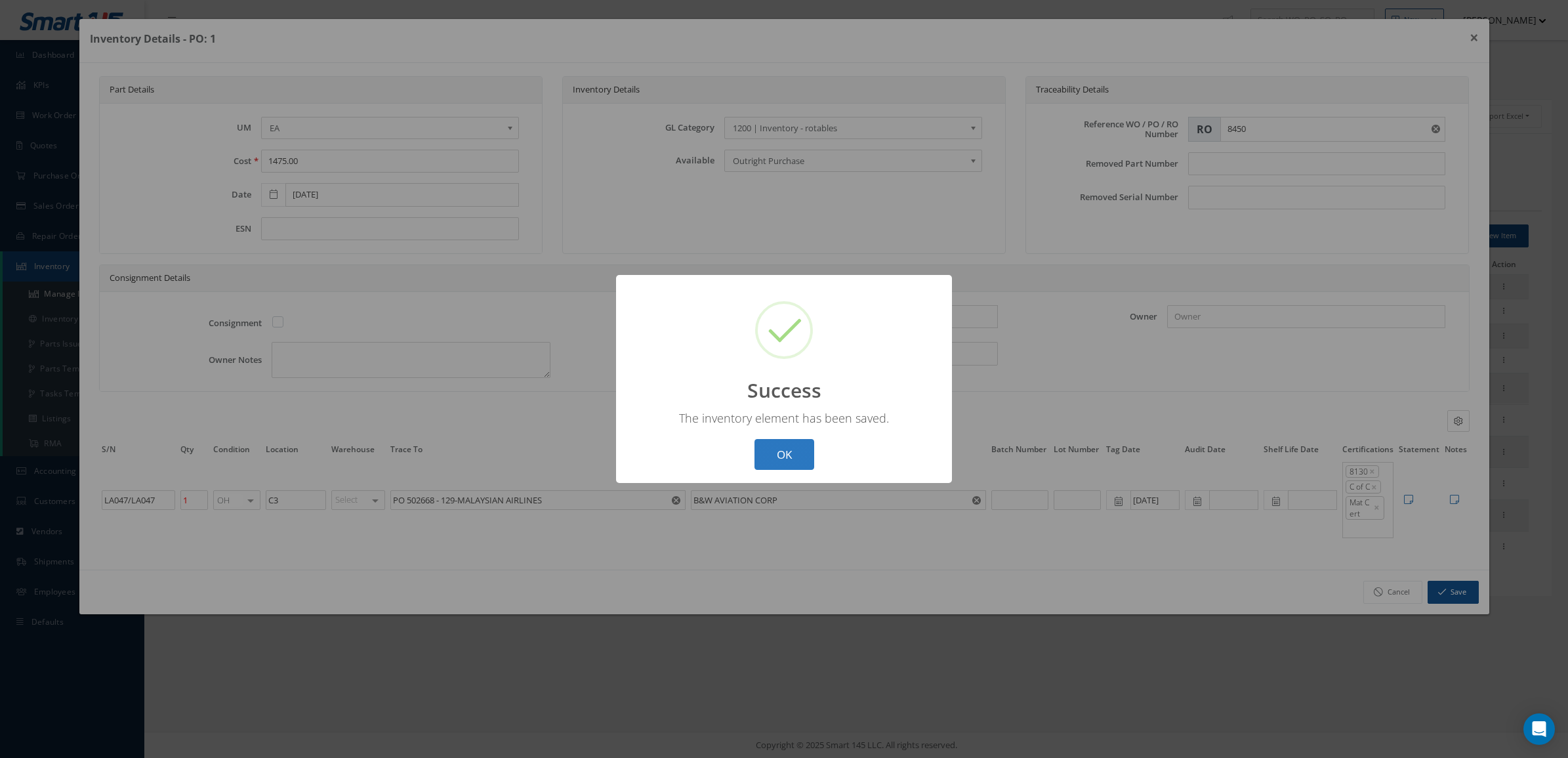
click at [765, 454] on button "OK" at bounding box center [784, 454] width 60 height 31
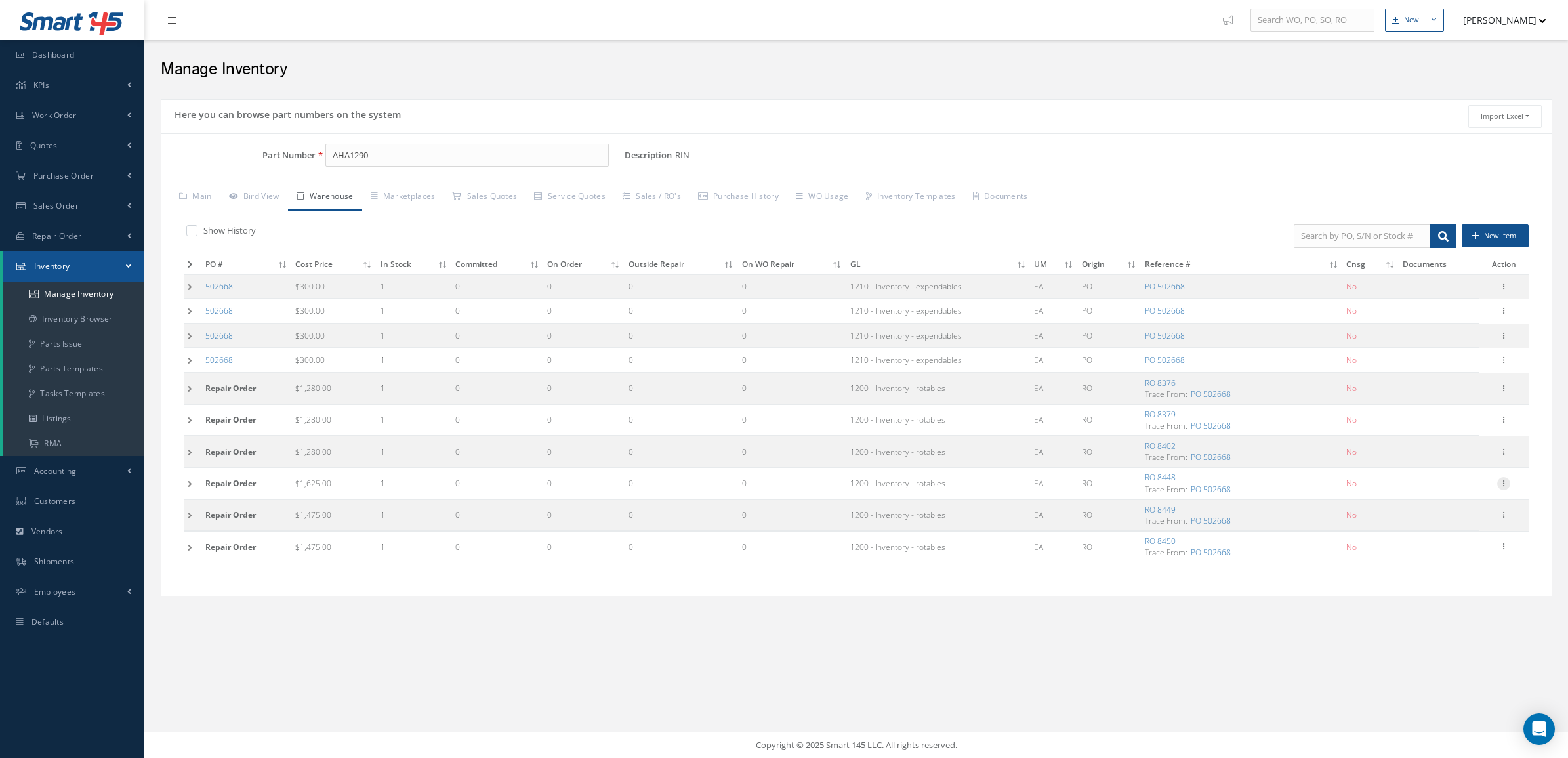
click at [1508, 487] on icon at bounding box center [1504, 482] width 13 height 11
click at [1451, 538] on link "Label" at bounding box center [1444, 535] width 103 height 17
click at [1503, 519] on icon at bounding box center [1504, 513] width 13 height 11
click at [1432, 565] on link "Label" at bounding box center [1444, 567] width 103 height 17
click at [1505, 547] on icon at bounding box center [1504, 545] width 13 height 11
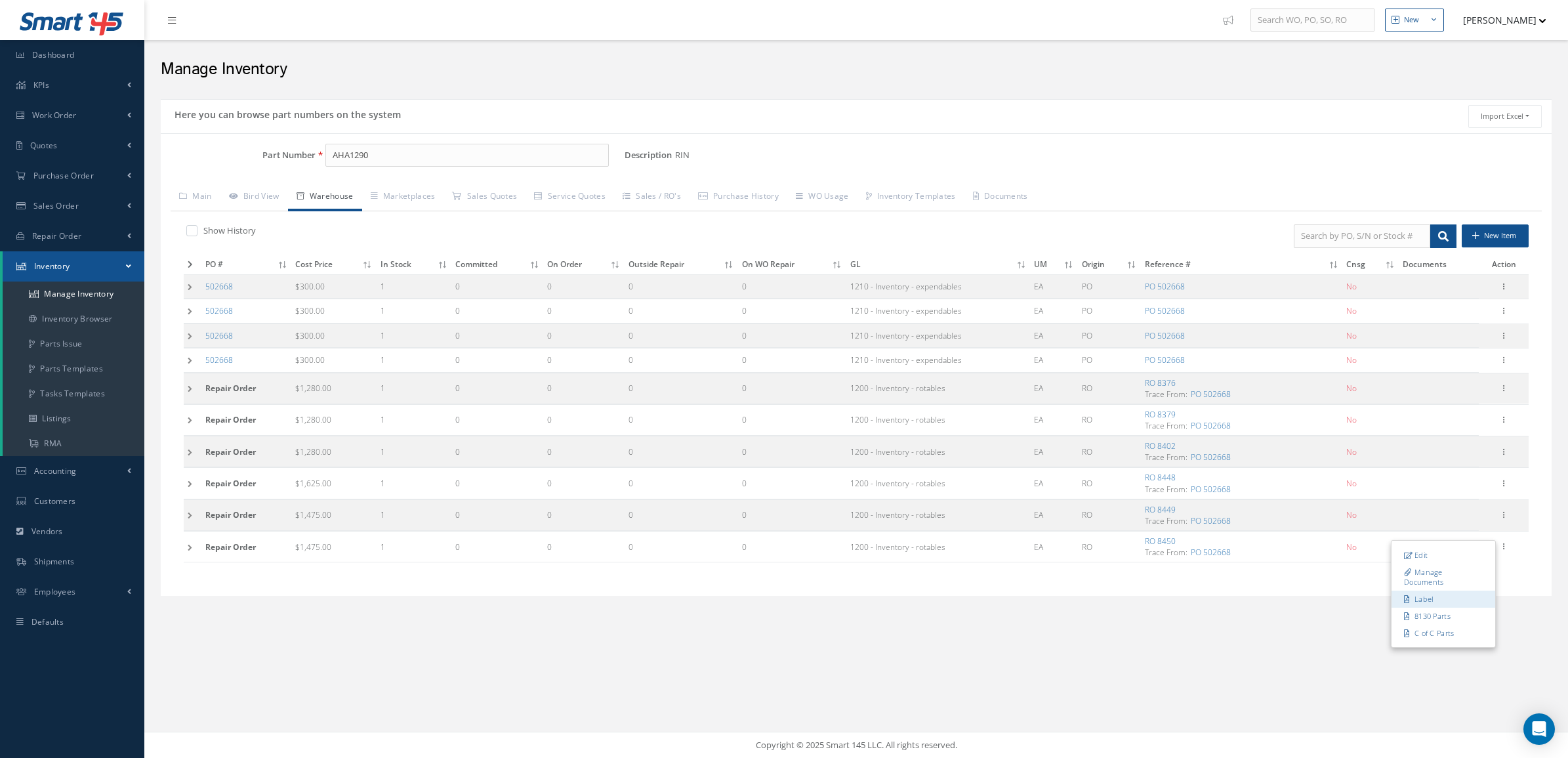
click at [1432, 607] on link "Label" at bounding box center [1444, 600] width 103 height 17
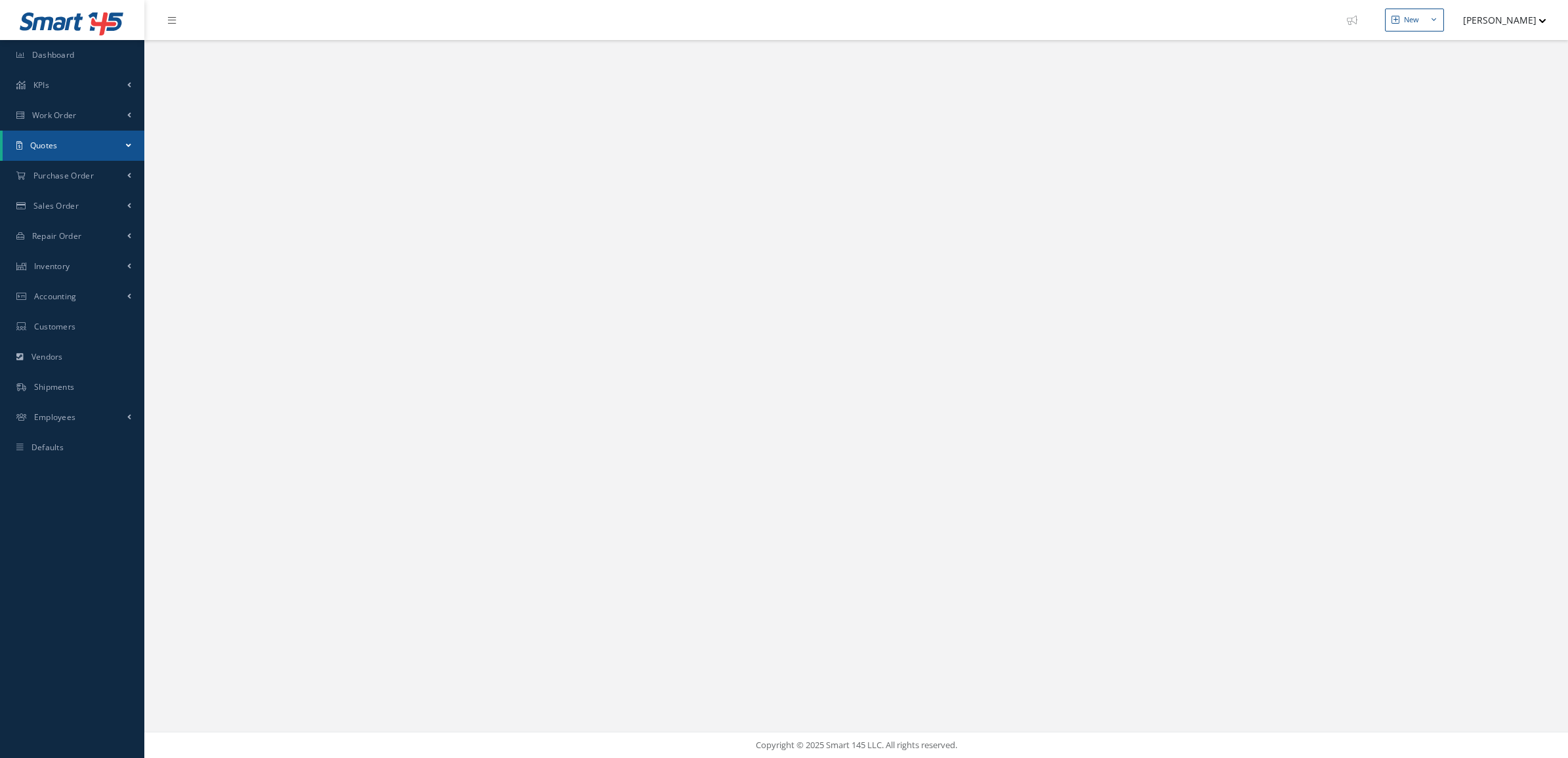
select select "25"
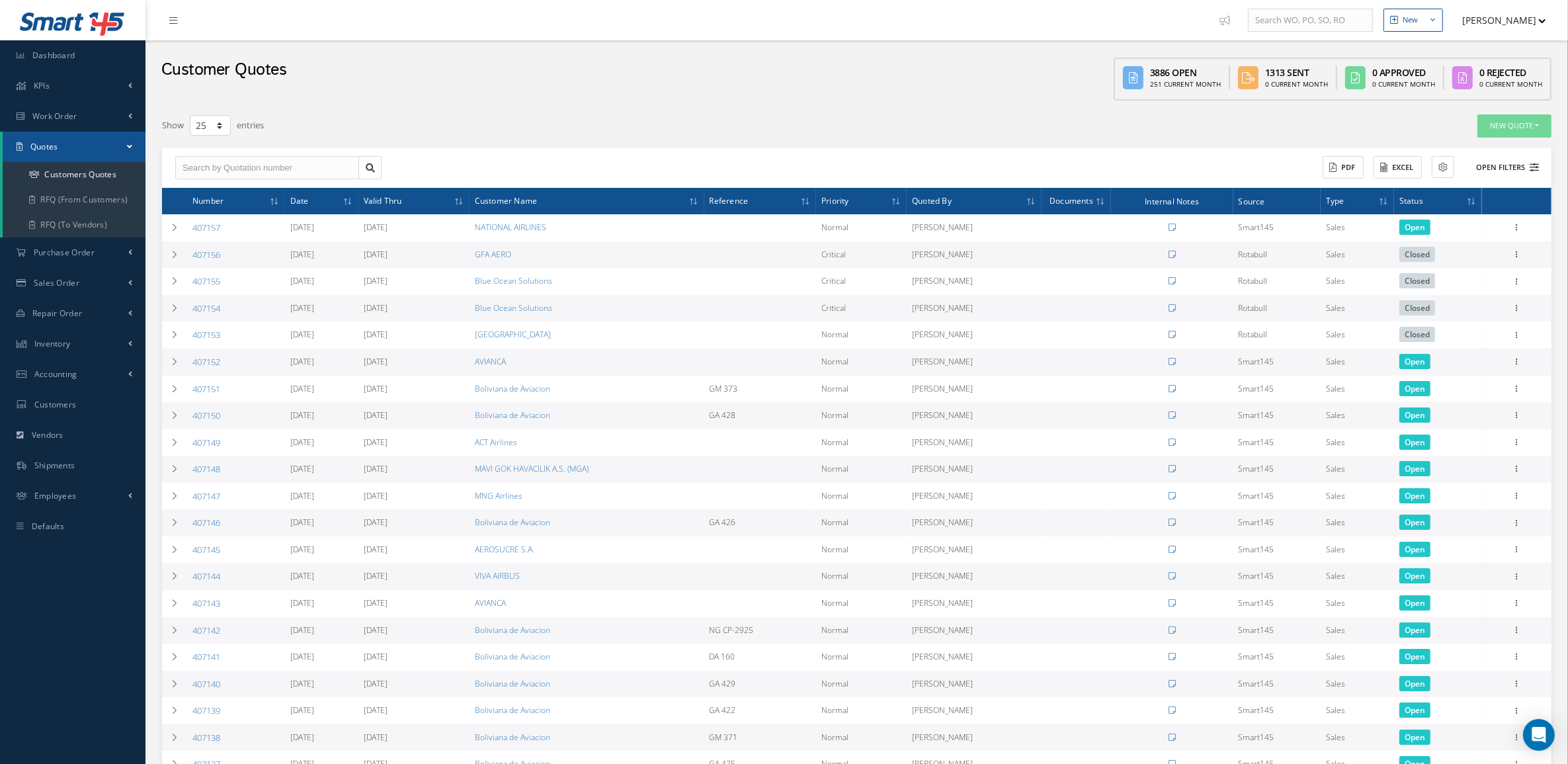
click at [1516, 163] on button "Open Filters" at bounding box center [1502, 167] width 75 height 22
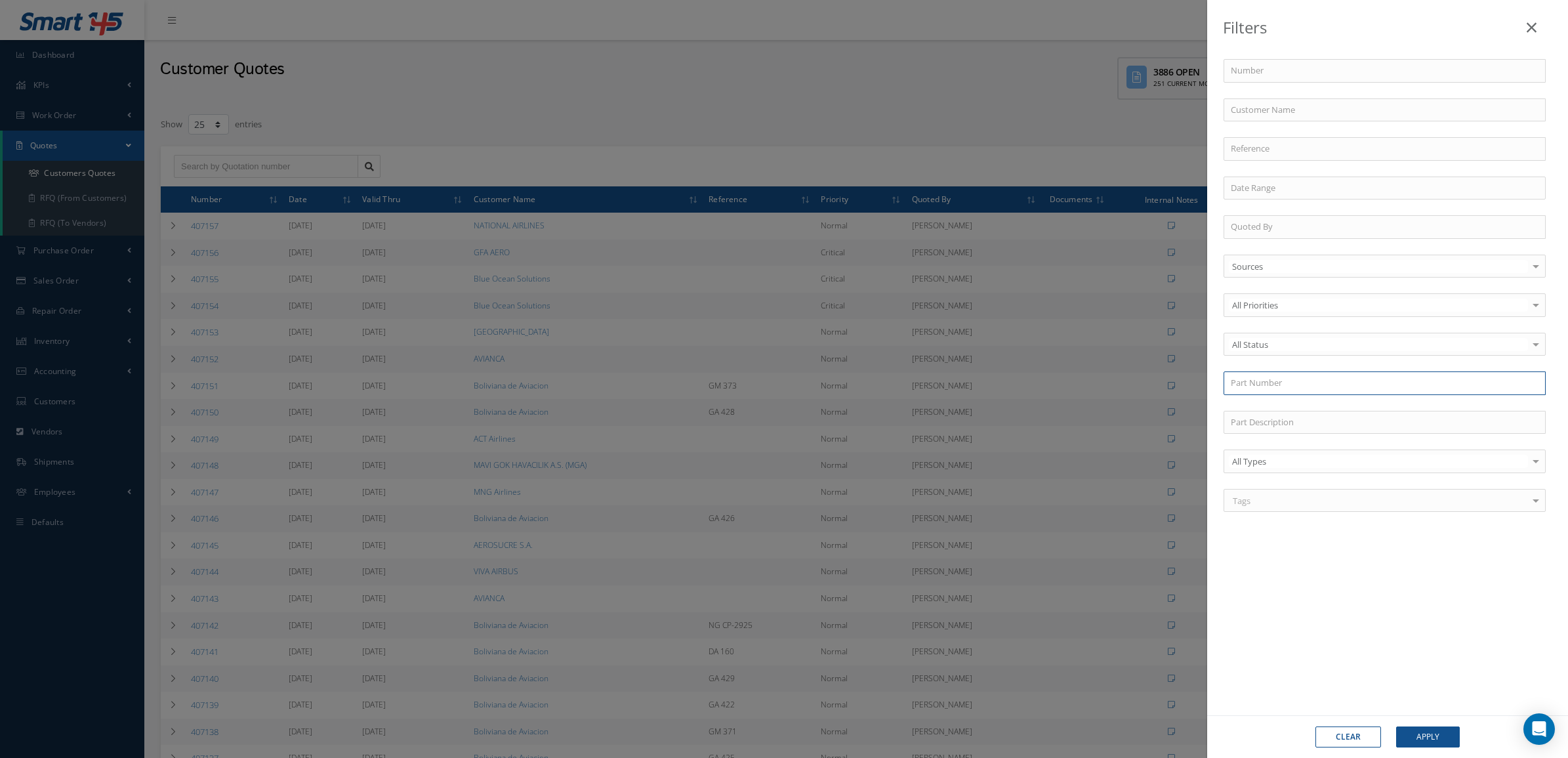
click at [1281, 386] on input "text" at bounding box center [1385, 383] width 322 height 24
type input "645172-2"
click at [1281, 405] on div "645172-2" at bounding box center [1385, 407] width 308 height 13
click at [1423, 738] on button "Apply" at bounding box center [1428, 737] width 63 height 21
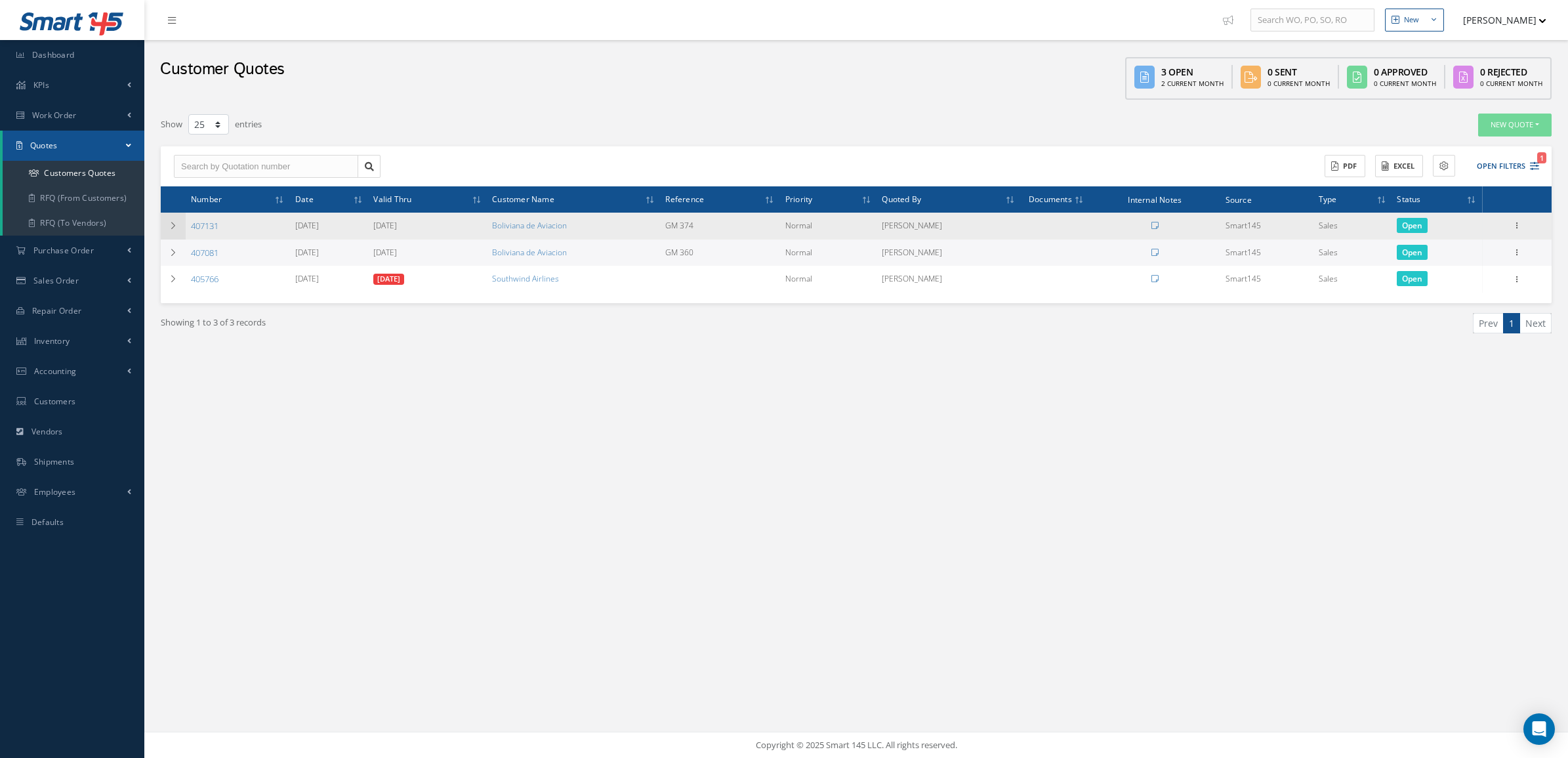
click at [174, 228] on icon at bounding box center [172, 226] width 9 height 8
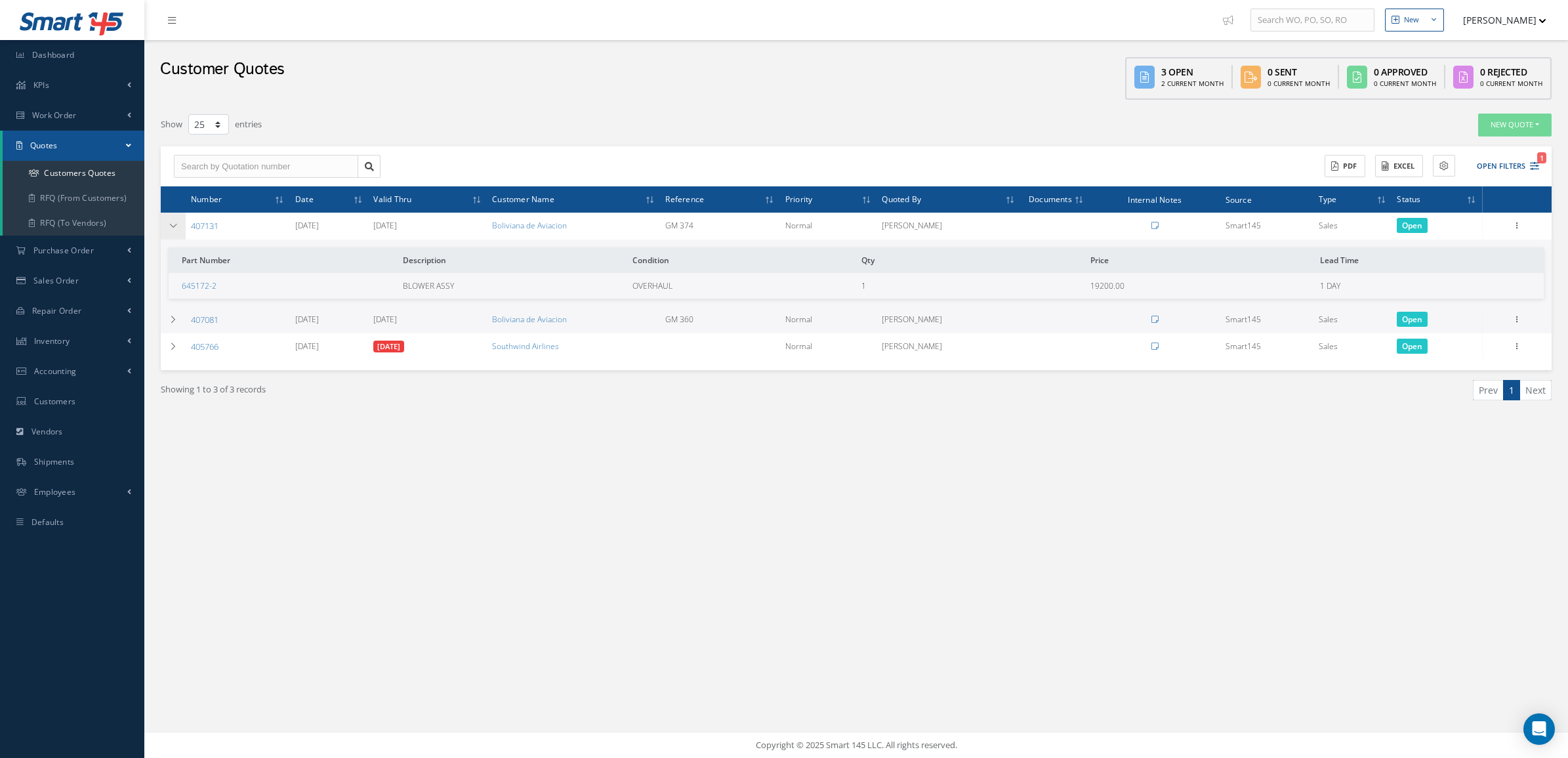
click at [174, 228] on icon at bounding box center [172, 226] width 9 height 8
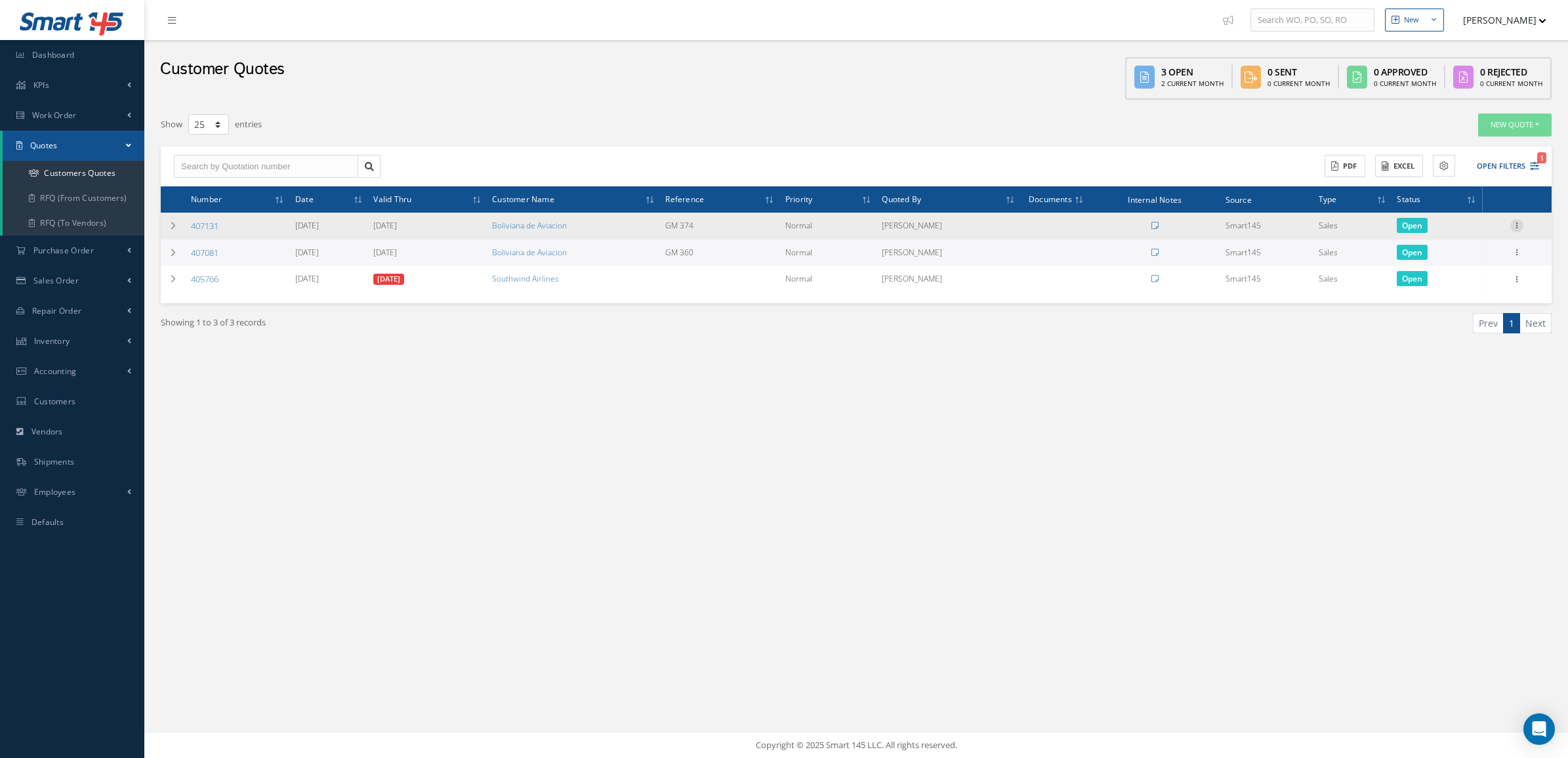
click at [1520, 227] on icon at bounding box center [1517, 224] width 13 height 11
click at [1472, 299] on link "Convert to Sales Order" at bounding box center [1457, 306] width 103 height 27
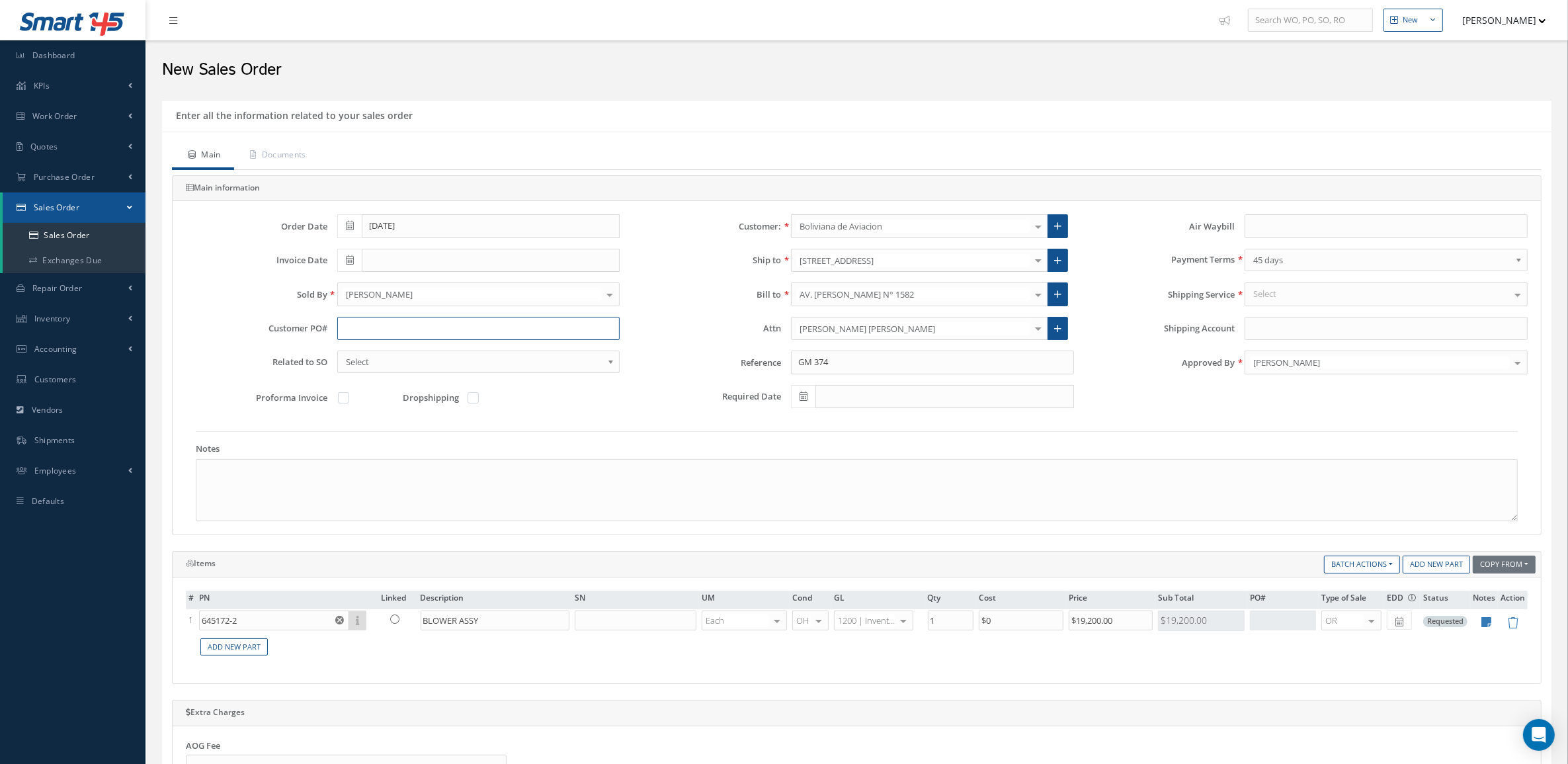
click at [377, 338] on input "text" at bounding box center [479, 329] width 283 height 24
paste input "BoA-PO-12386"
type input "BoA-PO-12386"
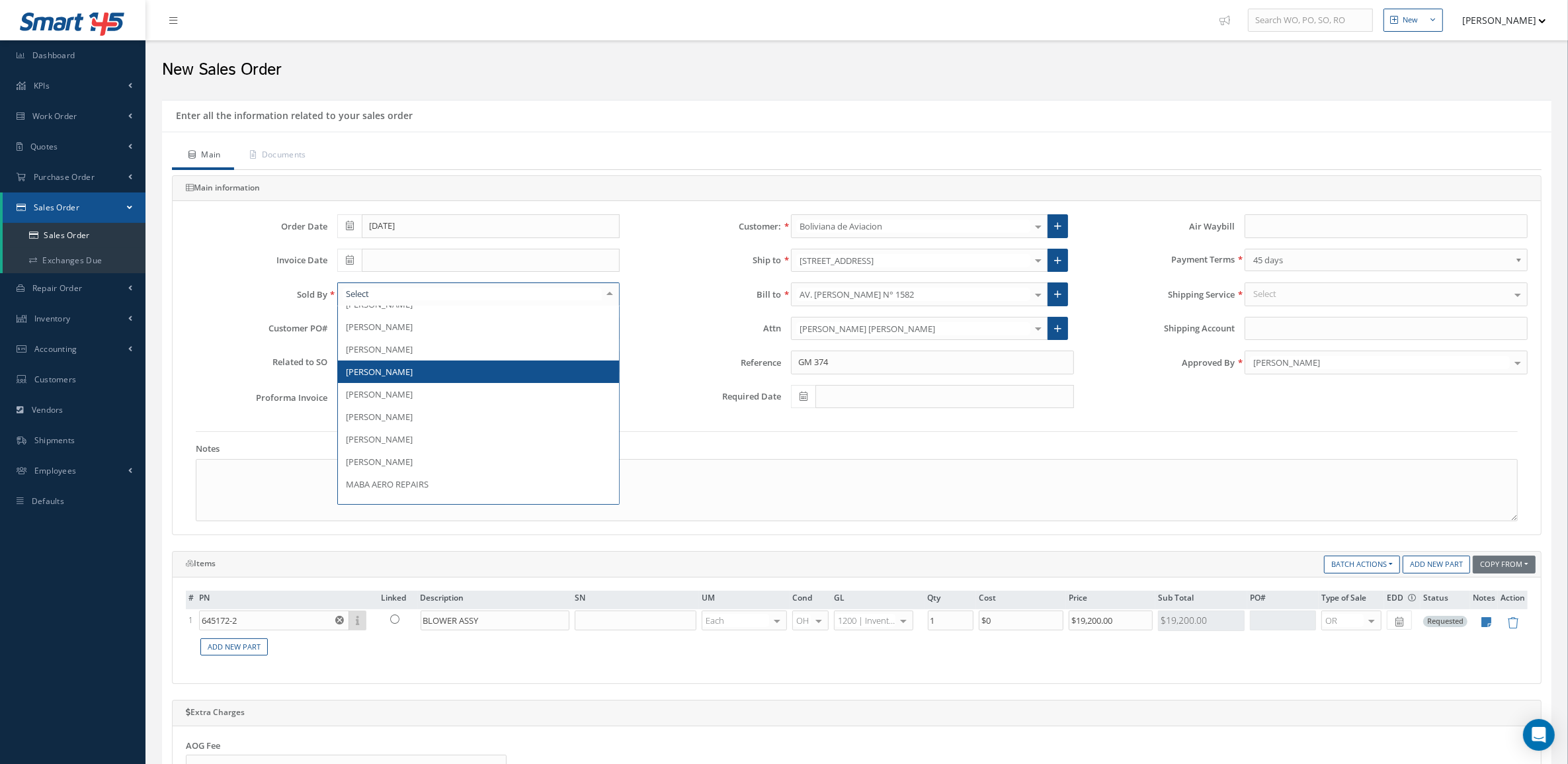
scroll to position [206, 0]
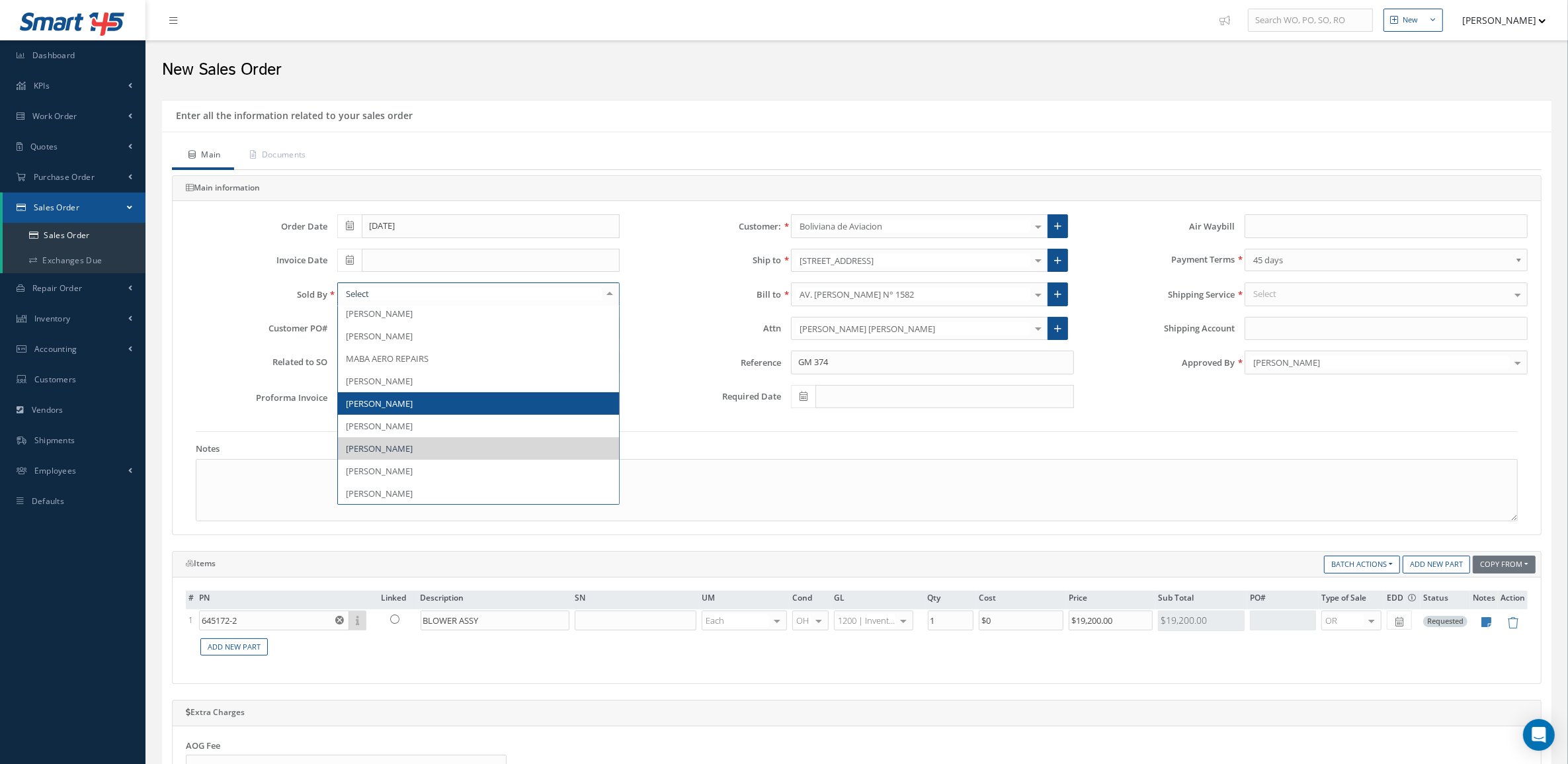
click at [397, 402] on span "[PERSON_NAME]" at bounding box center [379, 403] width 67 height 12
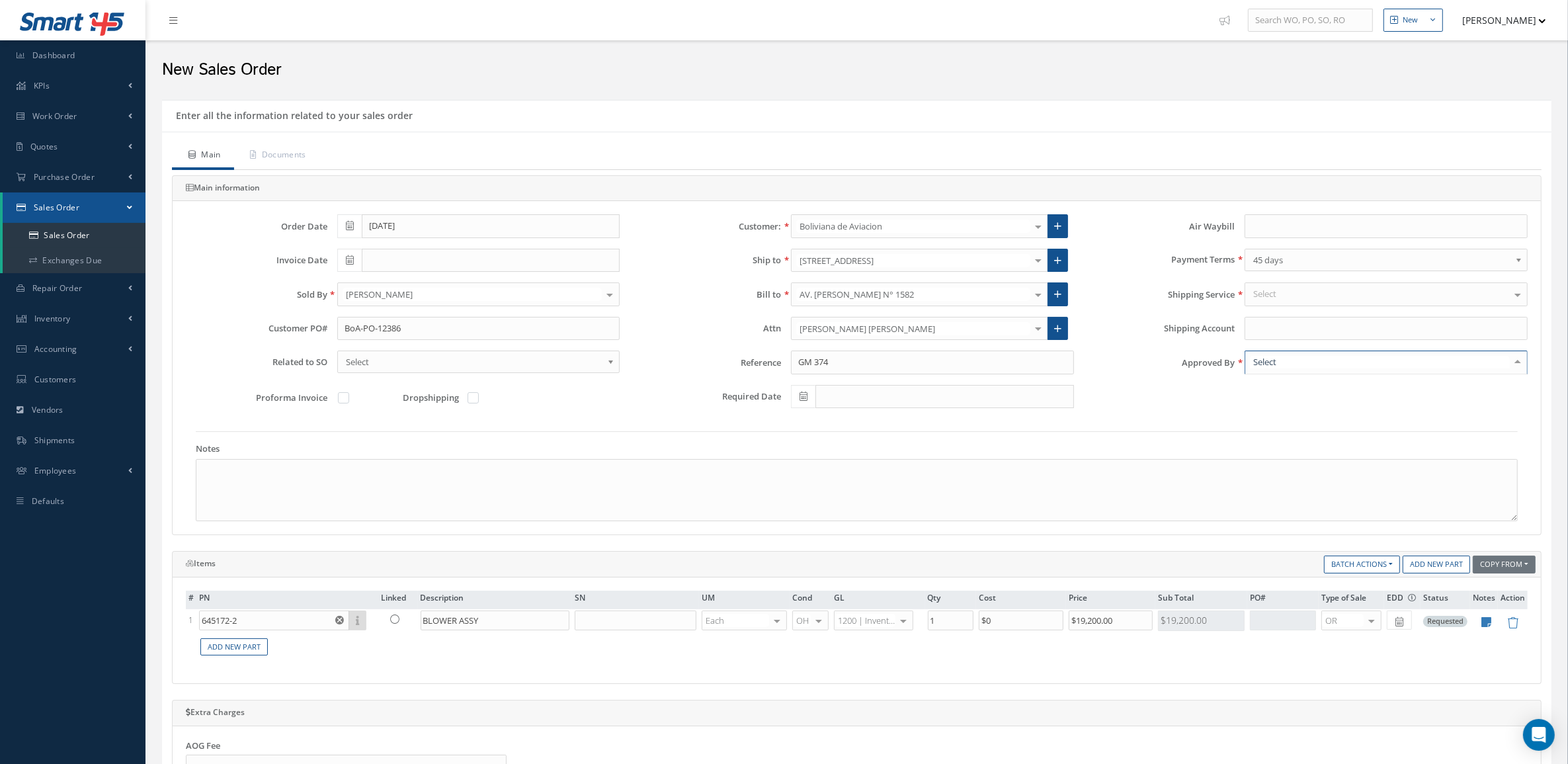
click at [1320, 361] on div at bounding box center [1387, 362] width 283 height 24
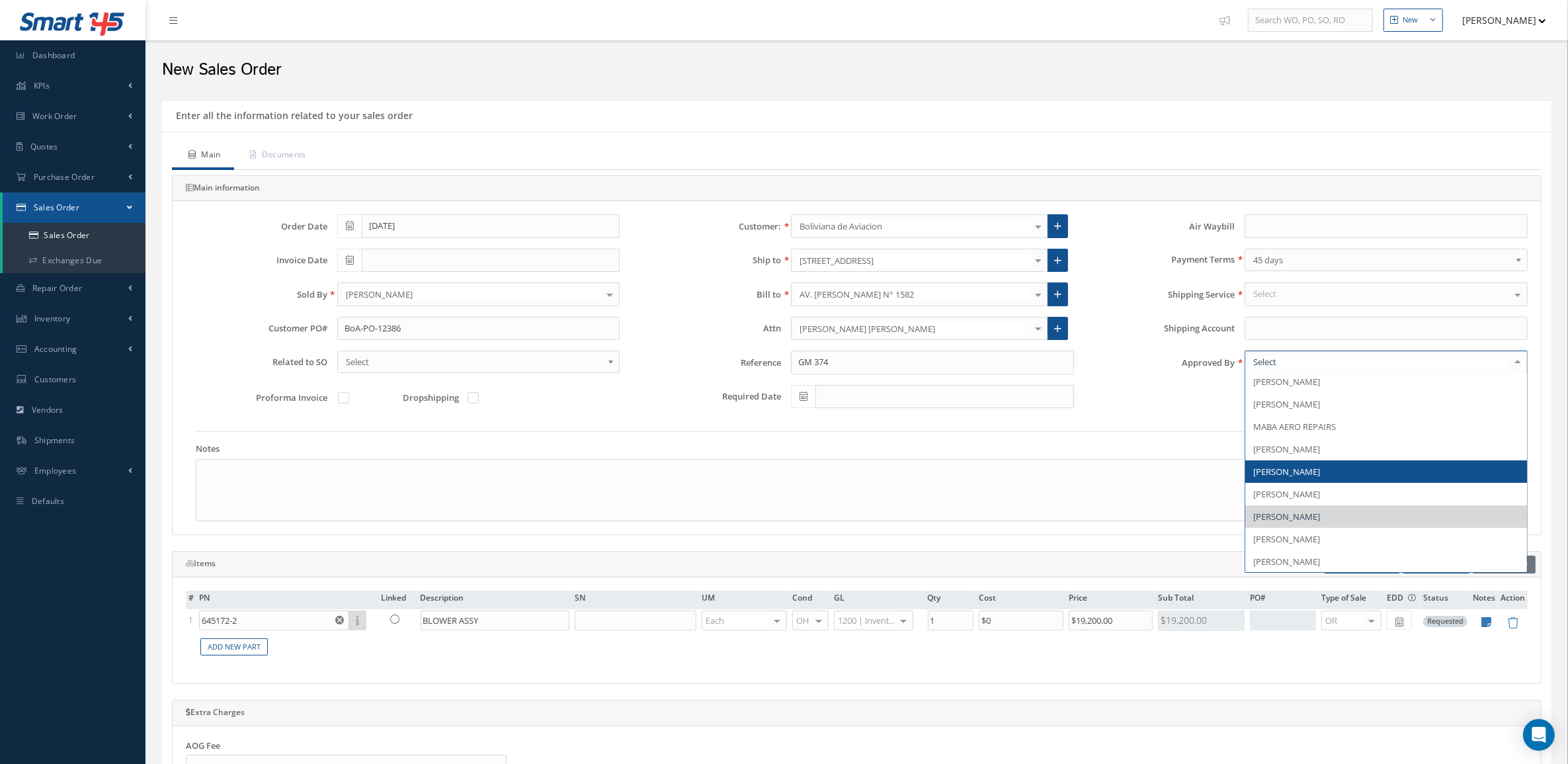
click at [1288, 475] on span "[PERSON_NAME]" at bounding box center [1287, 471] width 67 height 12
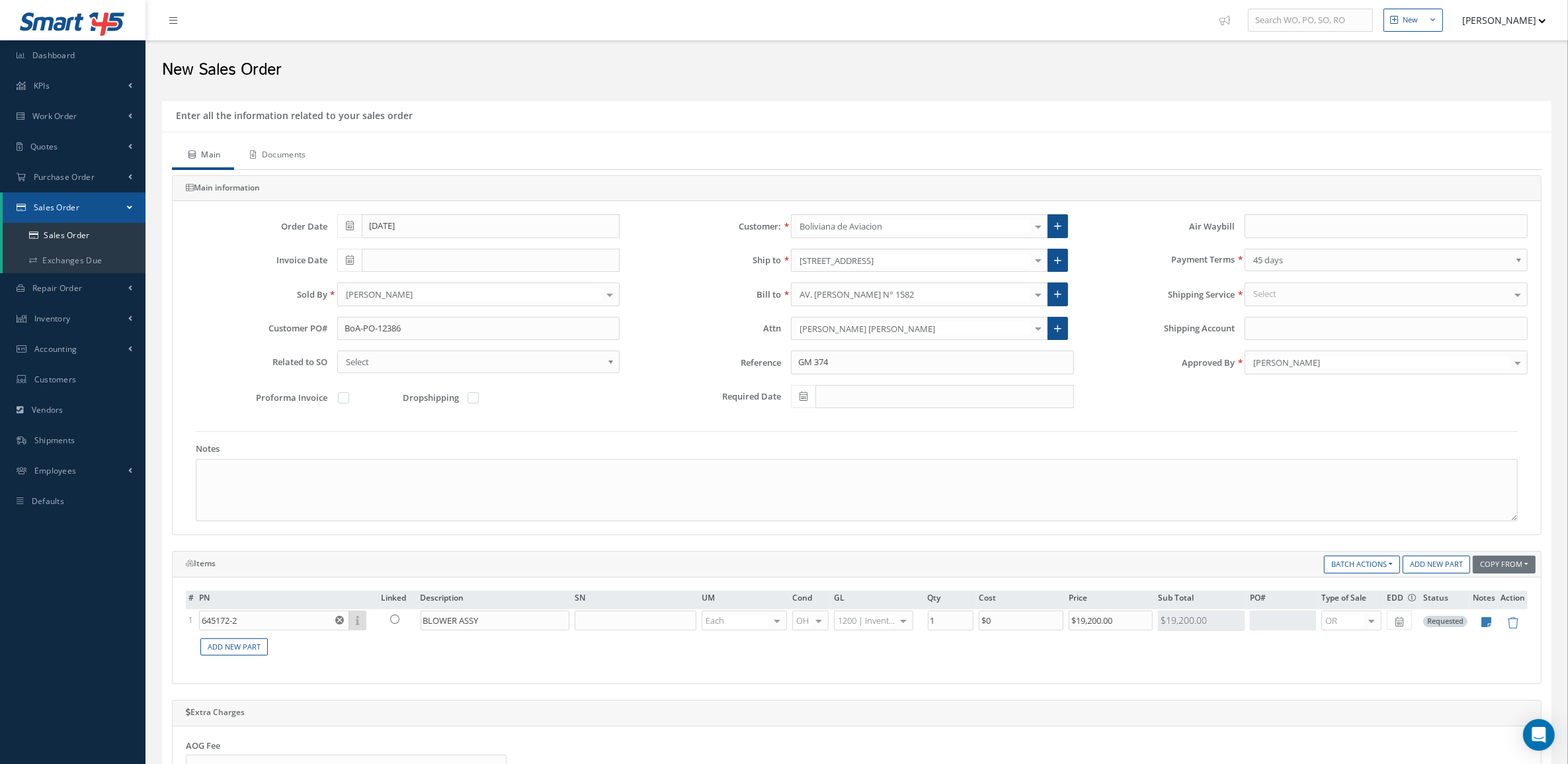
click at [288, 156] on link "Documents" at bounding box center [277, 156] width 85 height 28
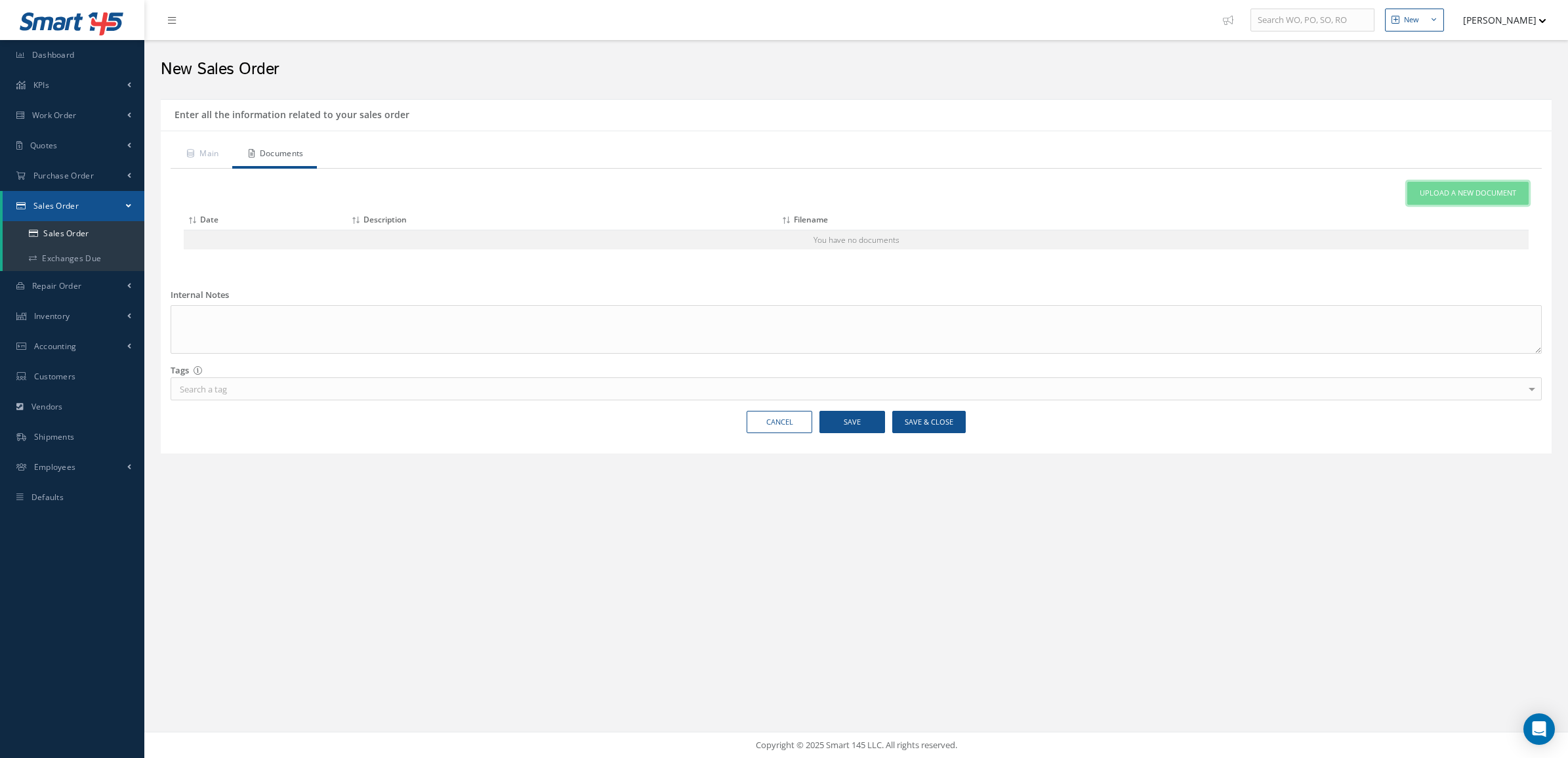
click at [1444, 197] on span "Upload a New Document" at bounding box center [1468, 193] width 96 height 11
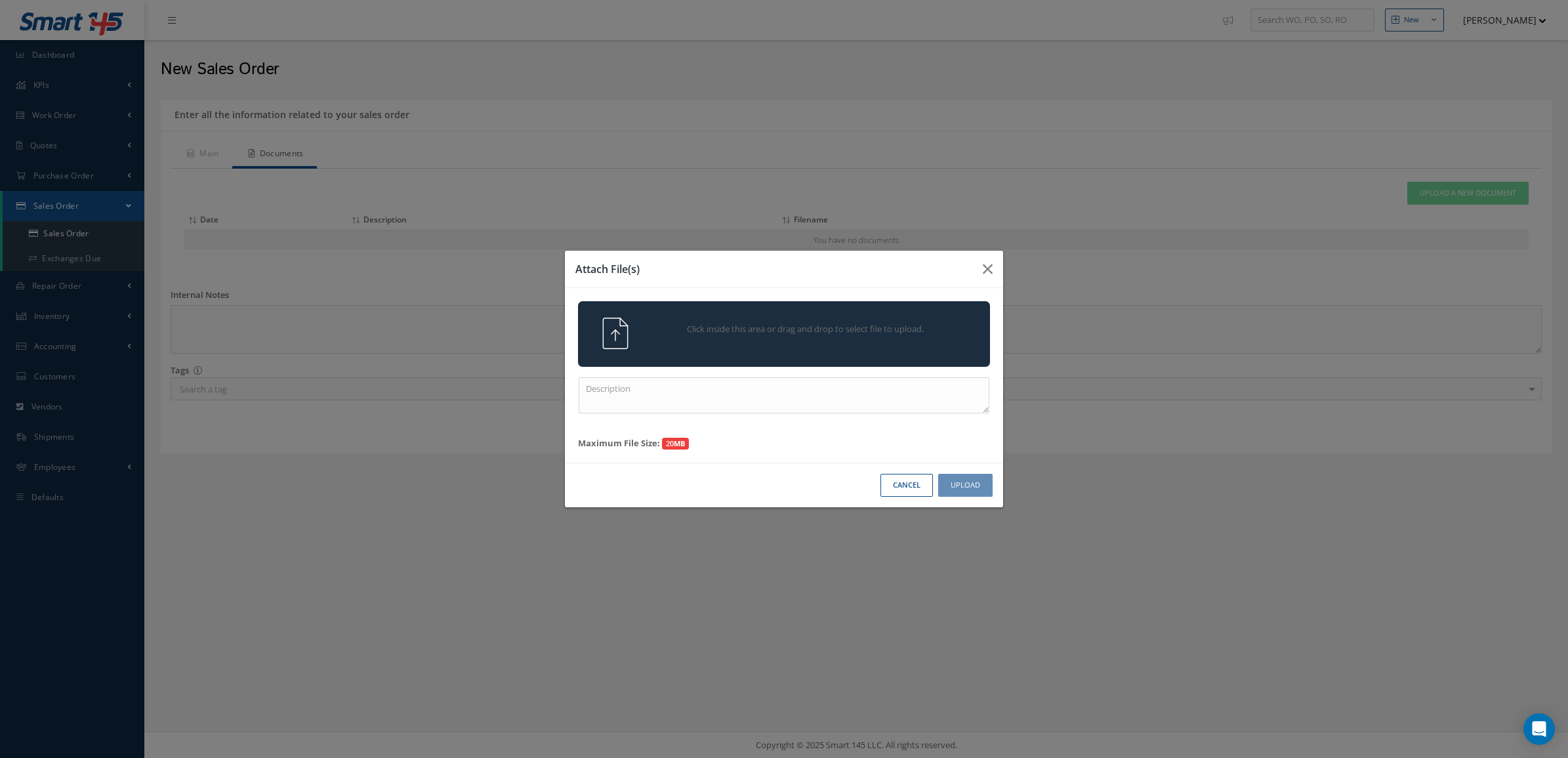
click at [880, 343] on div "Click inside this area or drag and drop to select file to upload." at bounding box center [802, 331] width 324 height 26
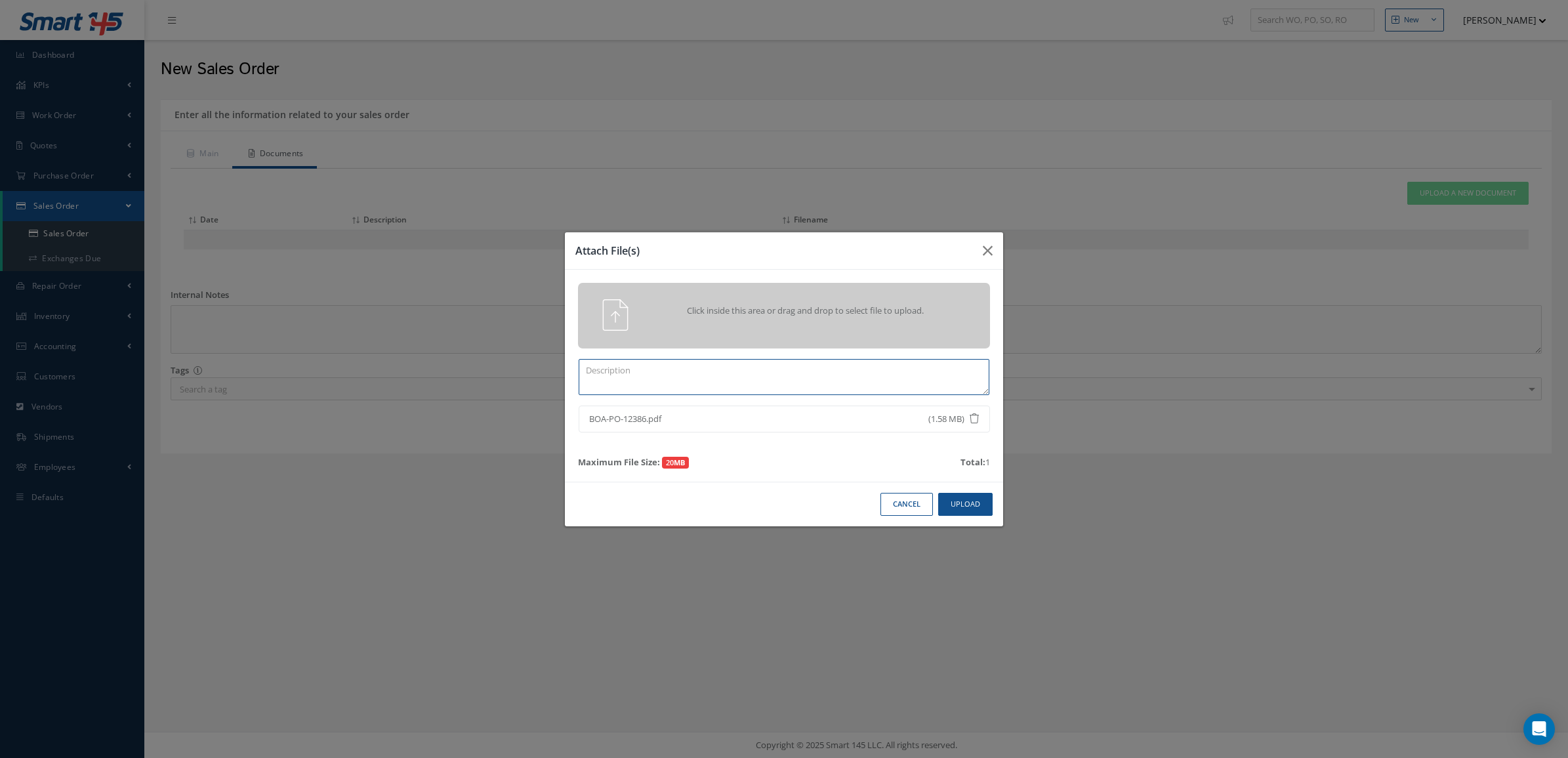
click at [837, 371] on textarea at bounding box center [784, 377] width 411 height 36
type textarea "po"
click at [967, 507] on button "Upload" at bounding box center [965, 504] width 54 height 23
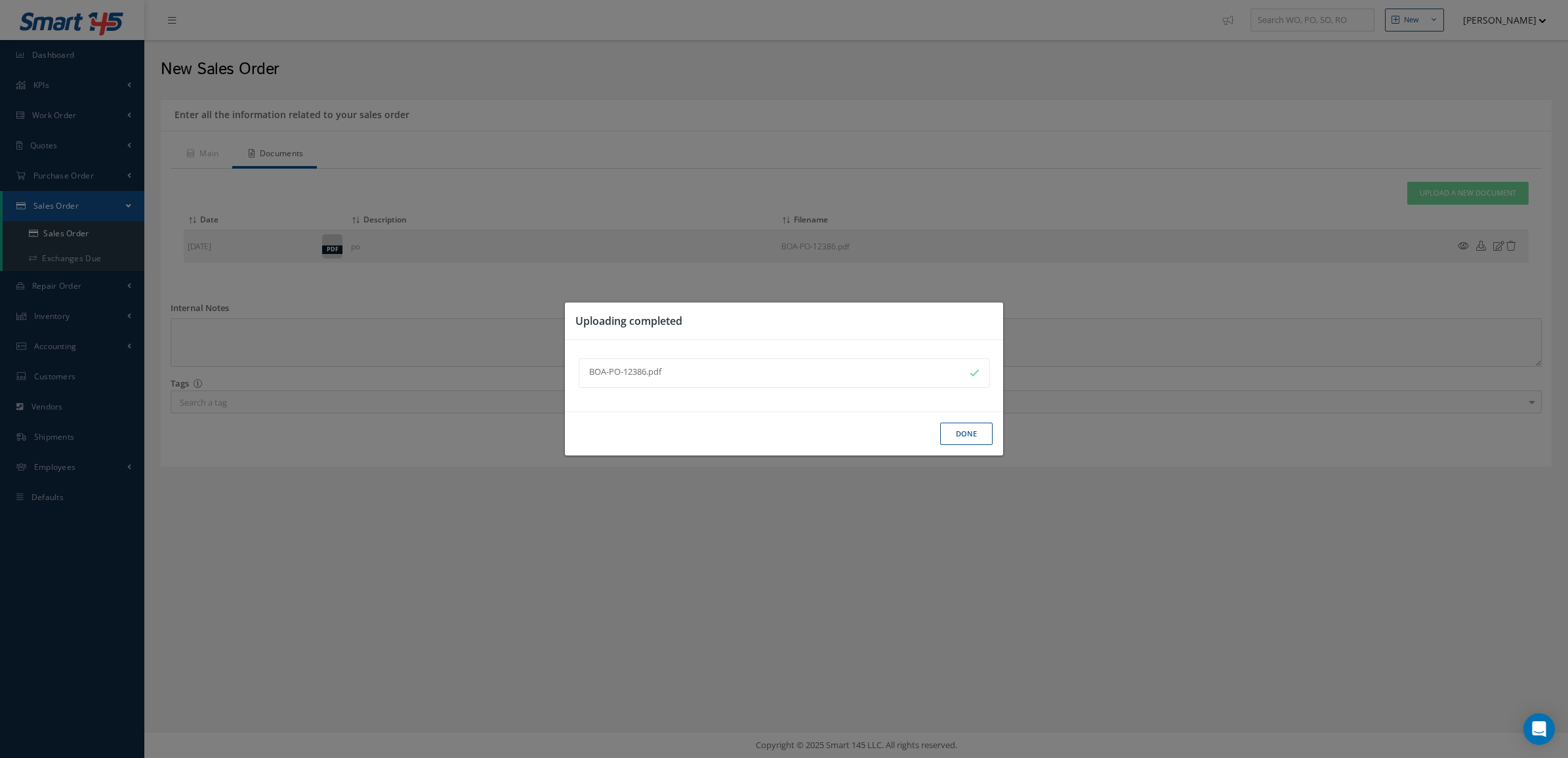
click at [960, 433] on button "Done" at bounding box center [967, 434] width 53 height 23
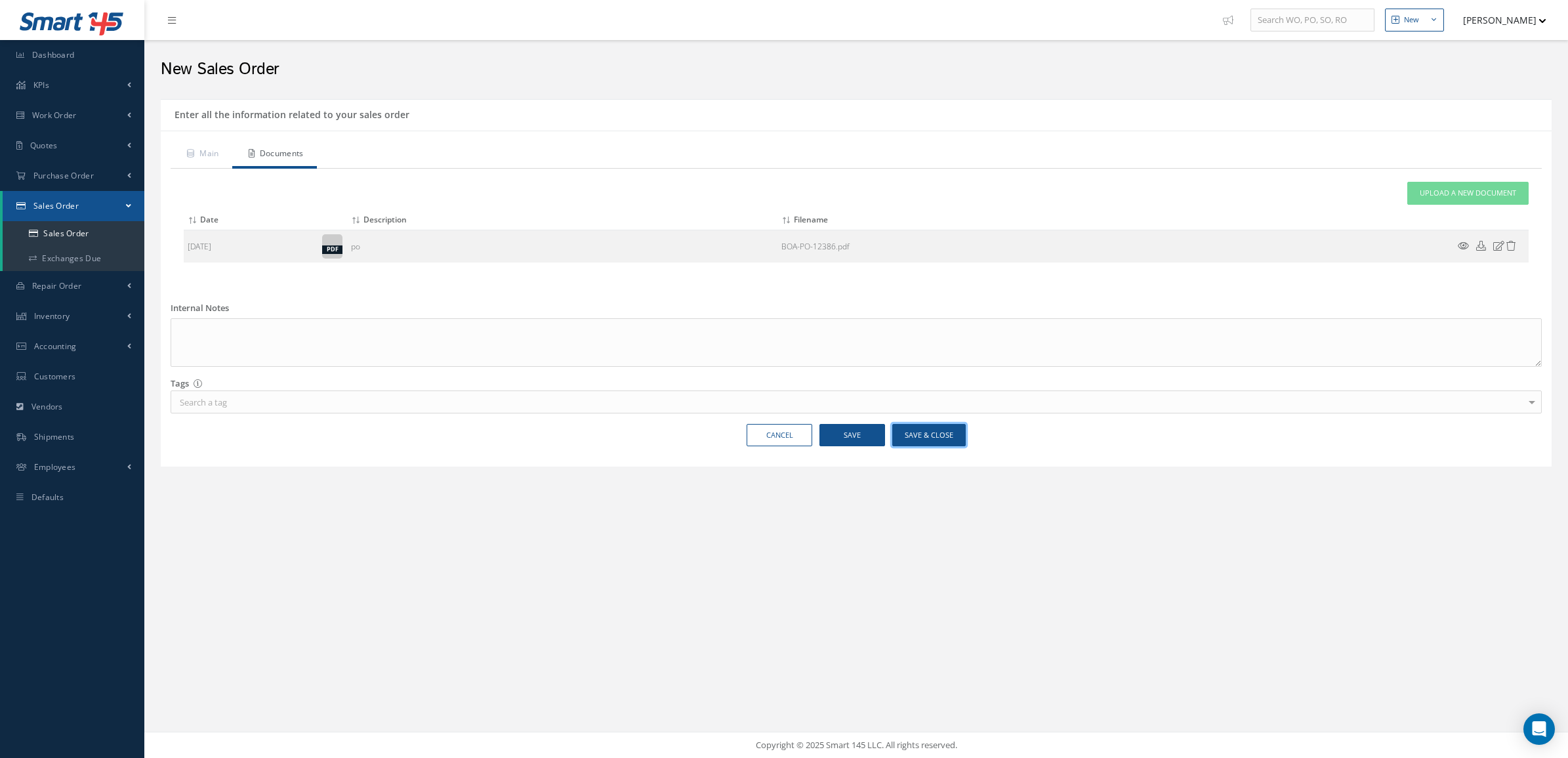
click at [926, 433] on button "Save & Close" at bounding box center [929, 435] width 73 height 23
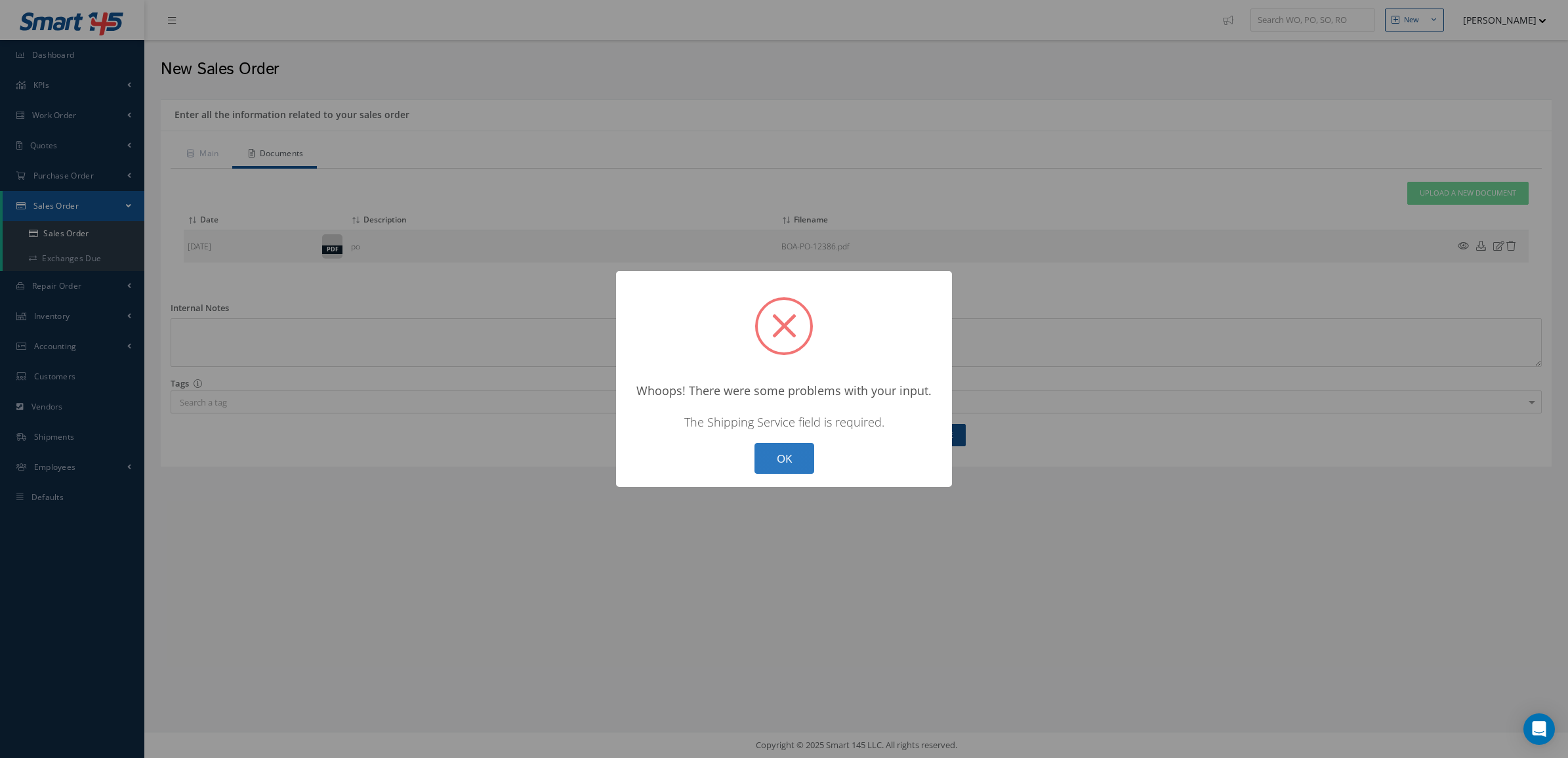
click at [801, 465] on button "OK" at bounding box center [784, 458] width 60 height 31
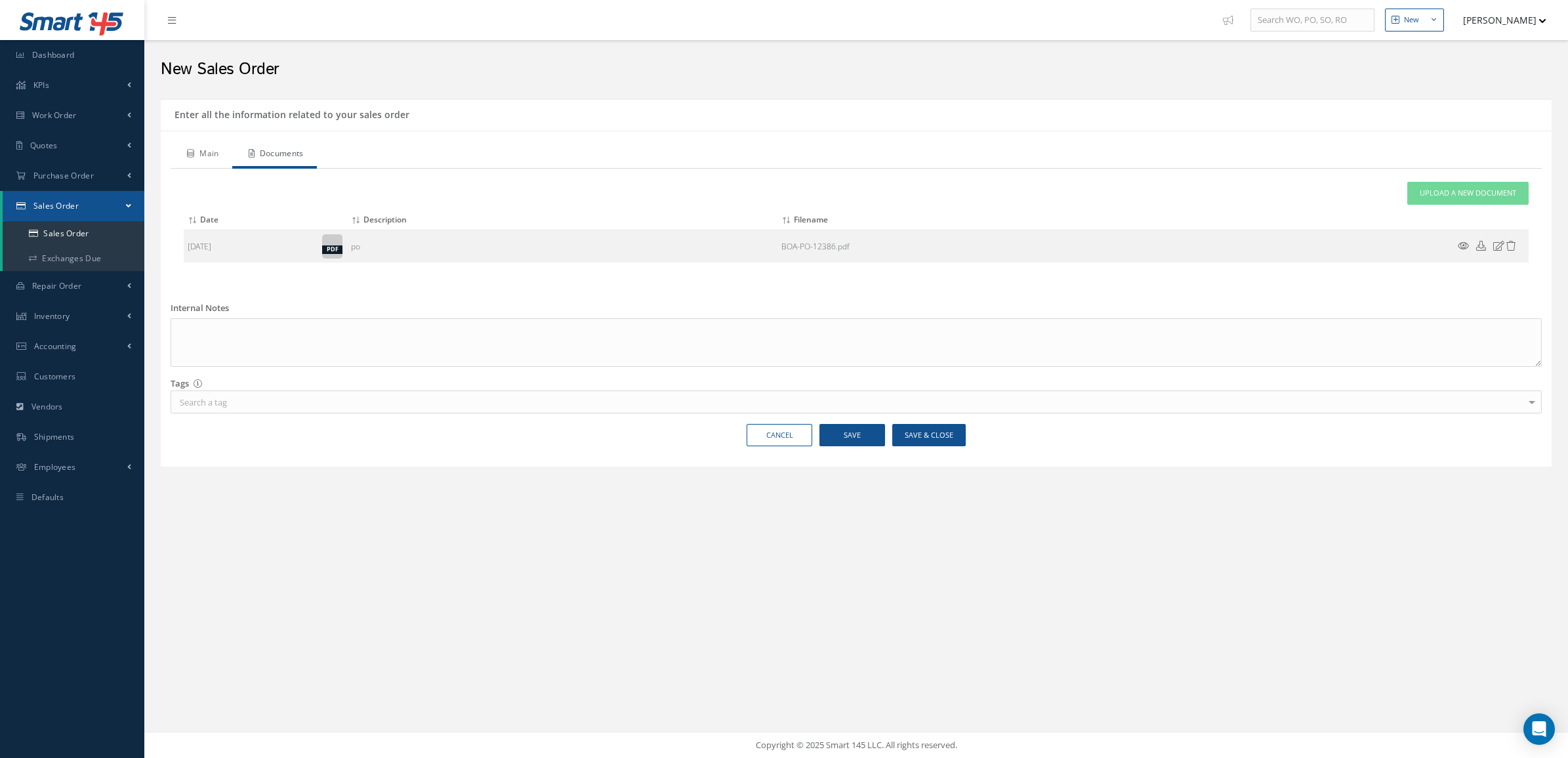
click at [199, 142] on link "Main" at bounding box center [201, 155] width 62 height 28
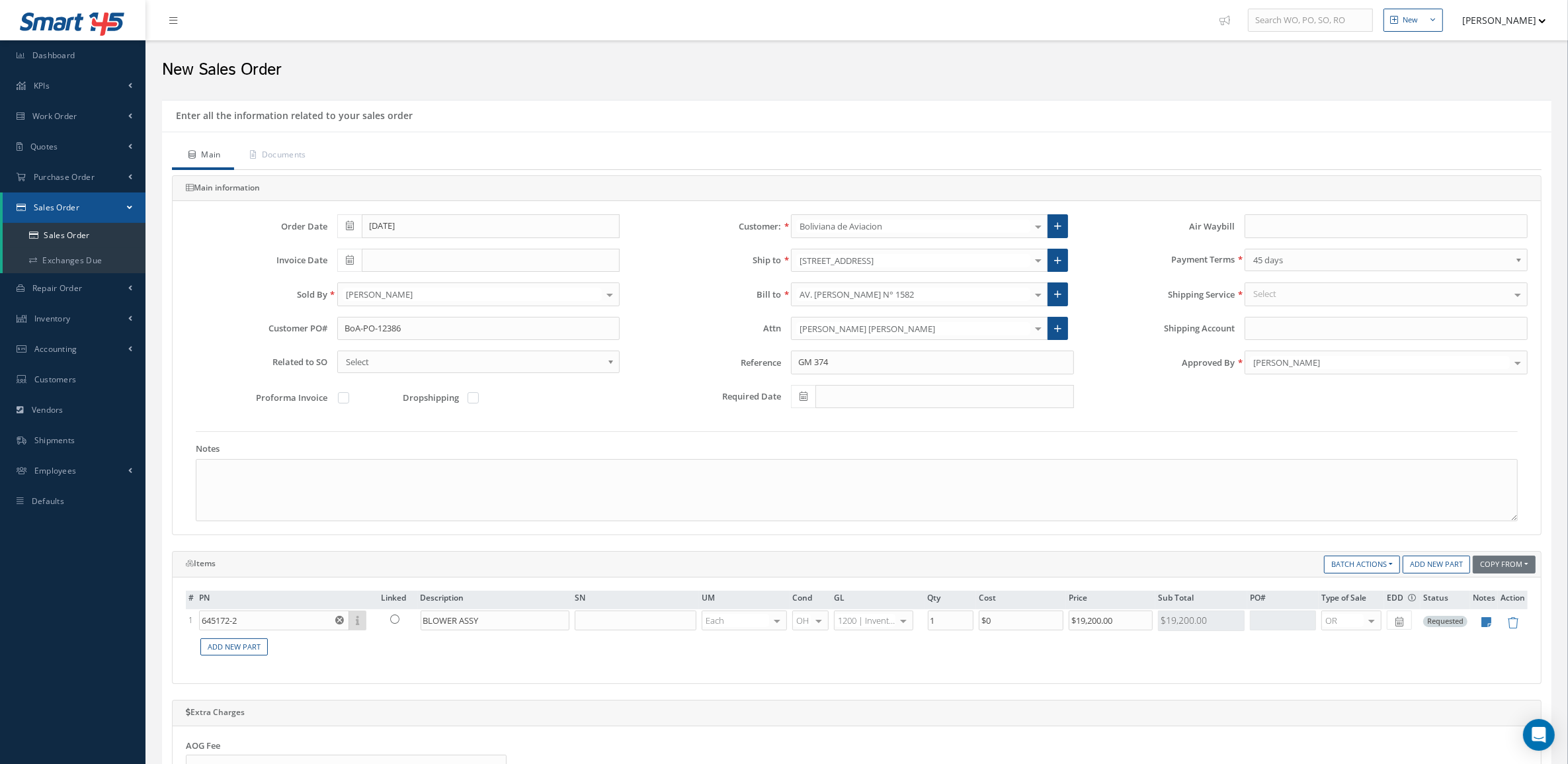
click at [1301, 295] on div "Select" at bounding box center [1387, 294] width 283 height 24
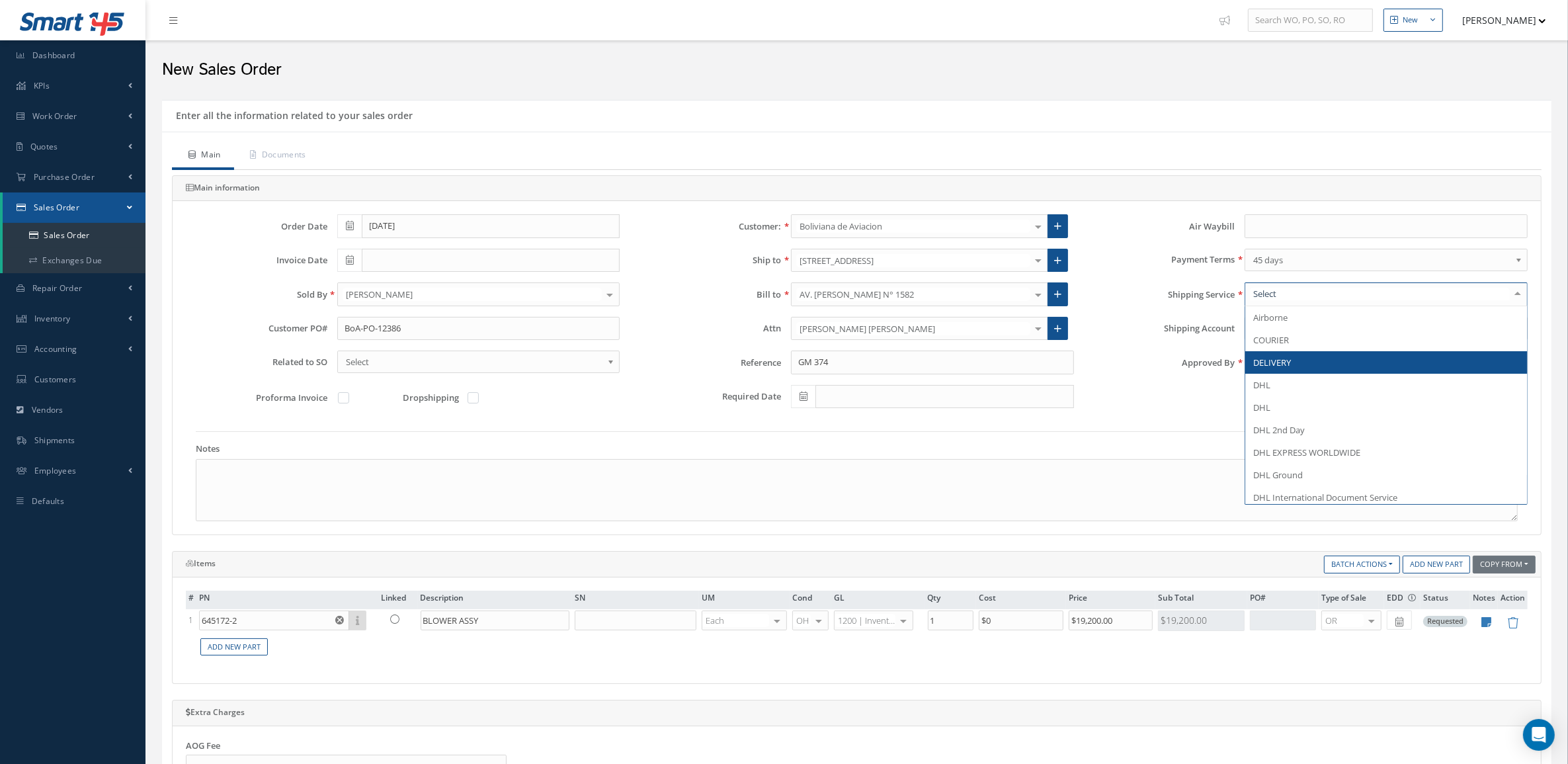
click at [1272, 359] on span "DELIVERY" at bounding box center [1272, 363] width 38 height 12
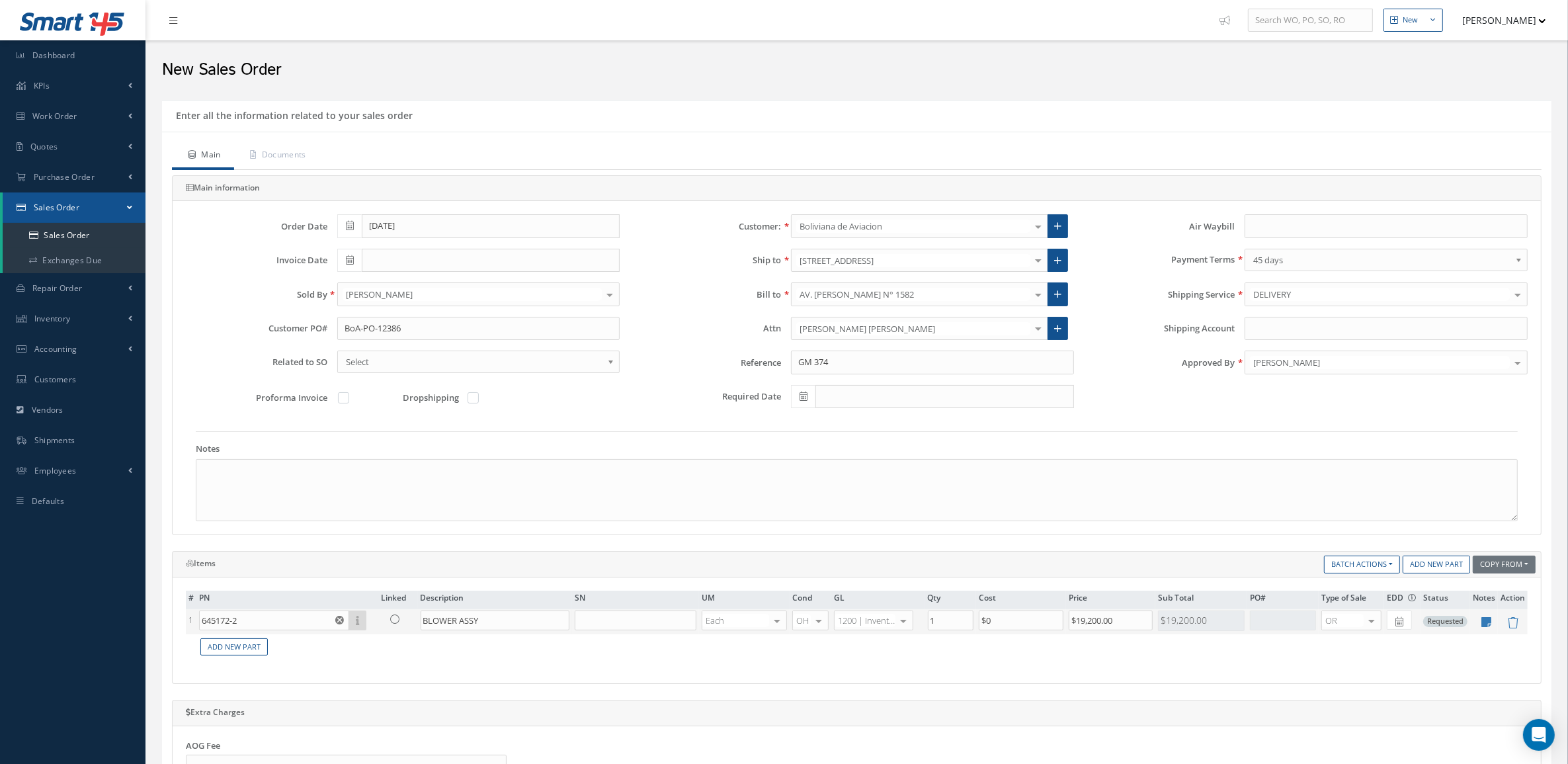
scroll to position [439, 0]
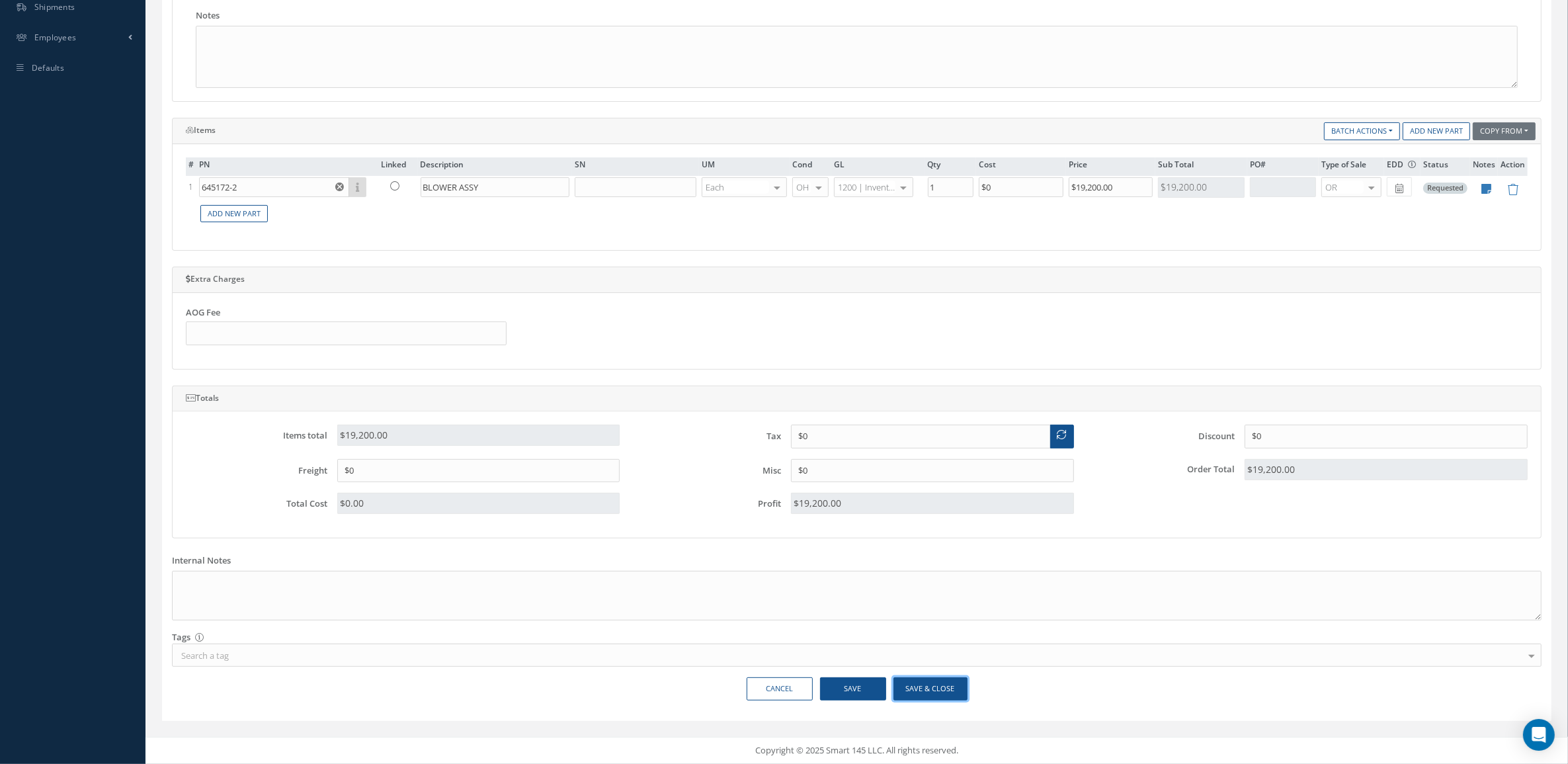
click at [911, 685] on button "Save & Close" at bounding box center [930, 689] width 74 height 23
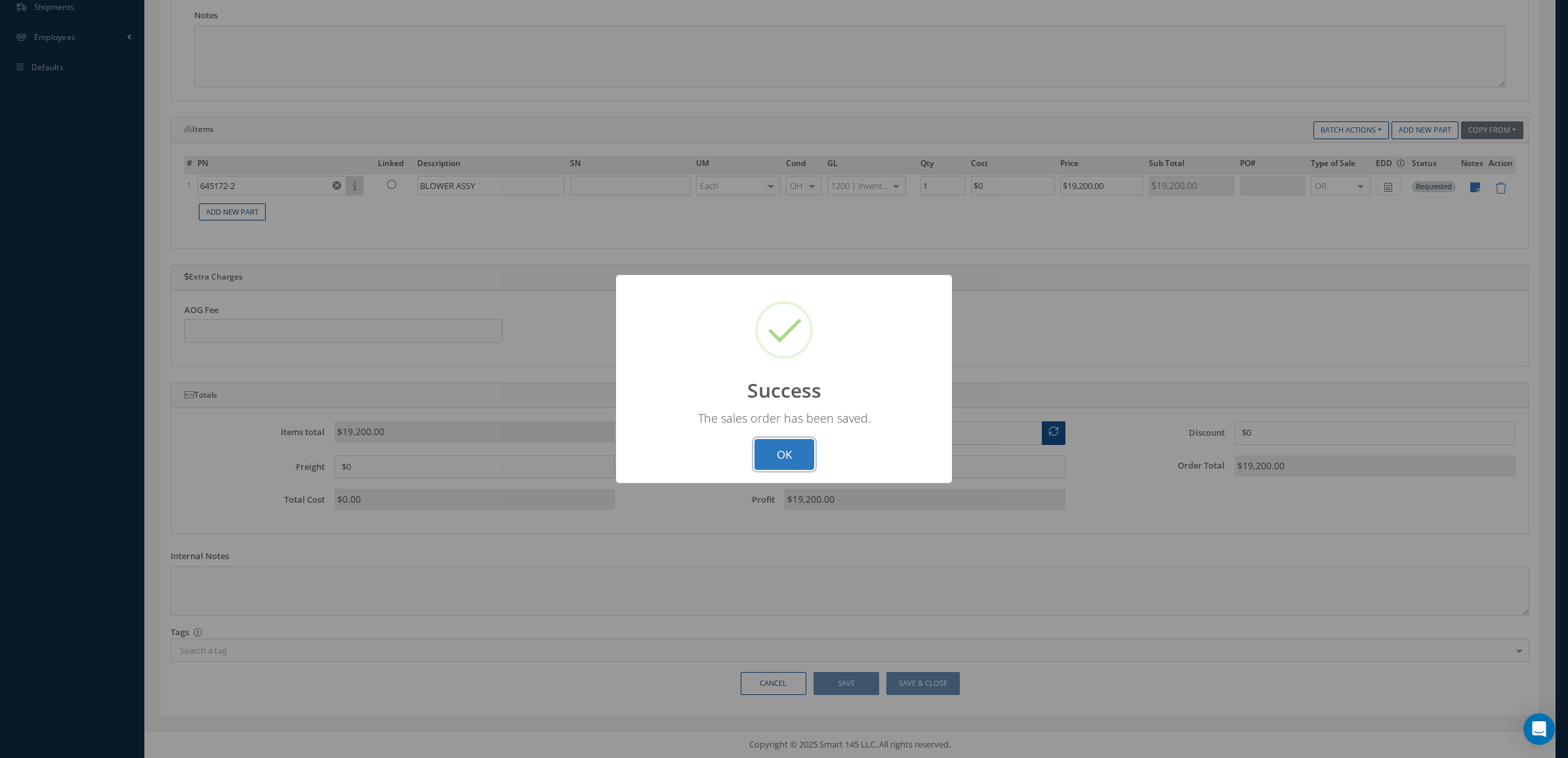
click at [775, 462] on button "OK" at bounding box center [784, 454] width 60 height 31
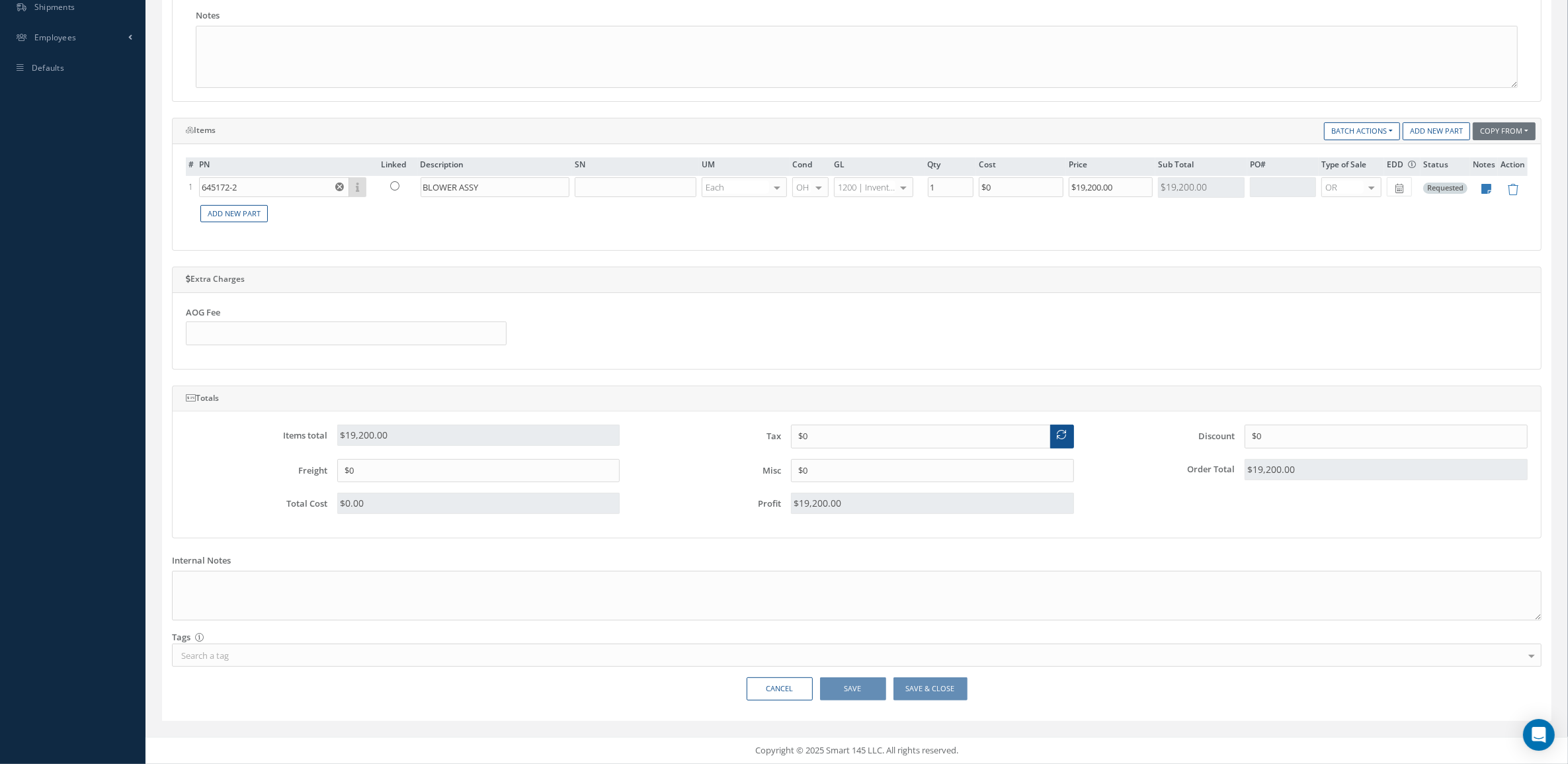
scroll to position [25, 0]
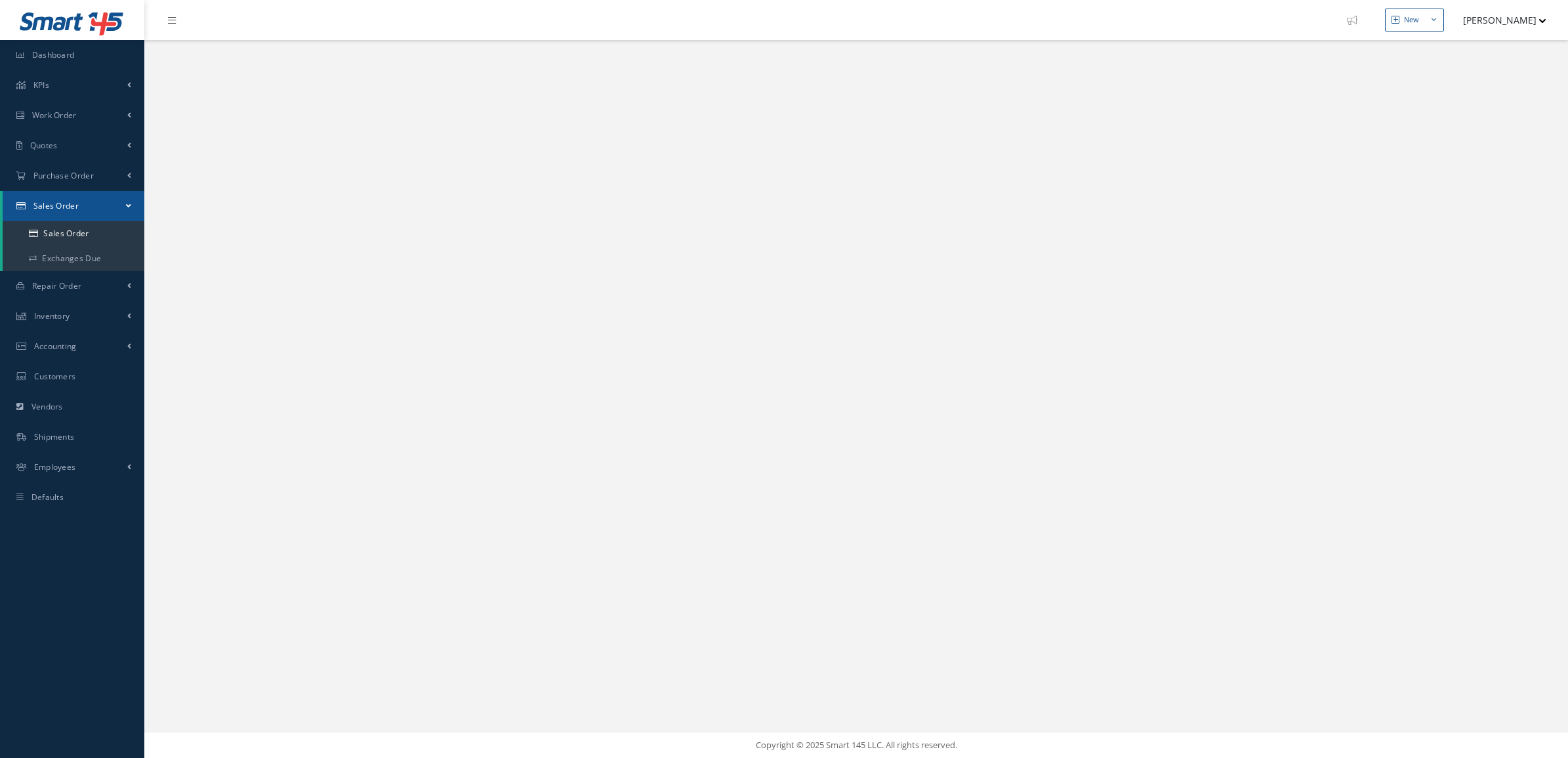
select select "25"
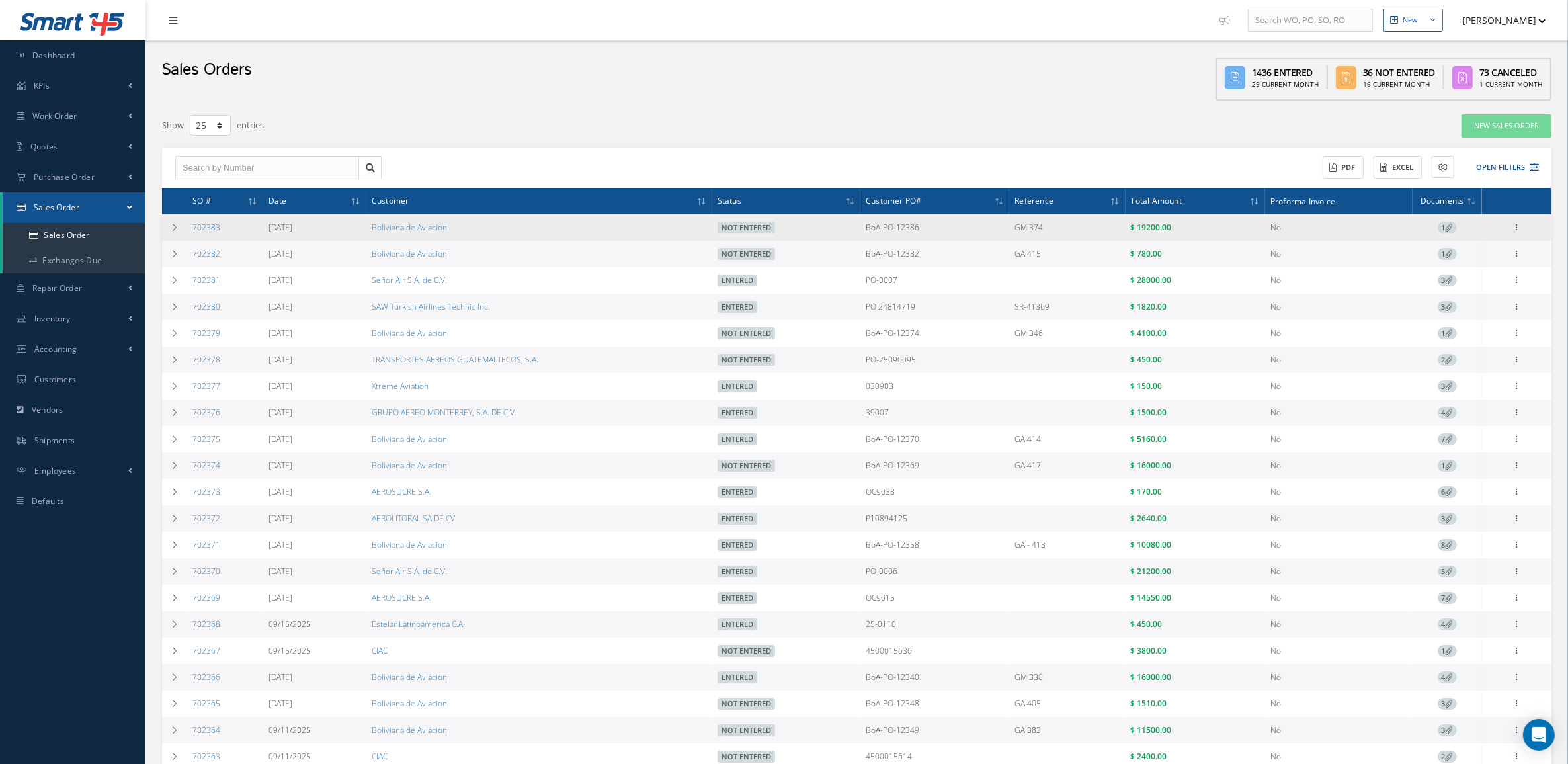
drag, startPoint x: 934, startPoint y: 223, endPoint x: 834, endPoint y: 233, distance: 100.5
click at [834, 233] on tr "702383 [DATE] Boliviana de Aviacion Not Entered BoA-PO-12386 GM 374 $ 19200.00 …" at bounding box center [857, 228] width 1390 height 26
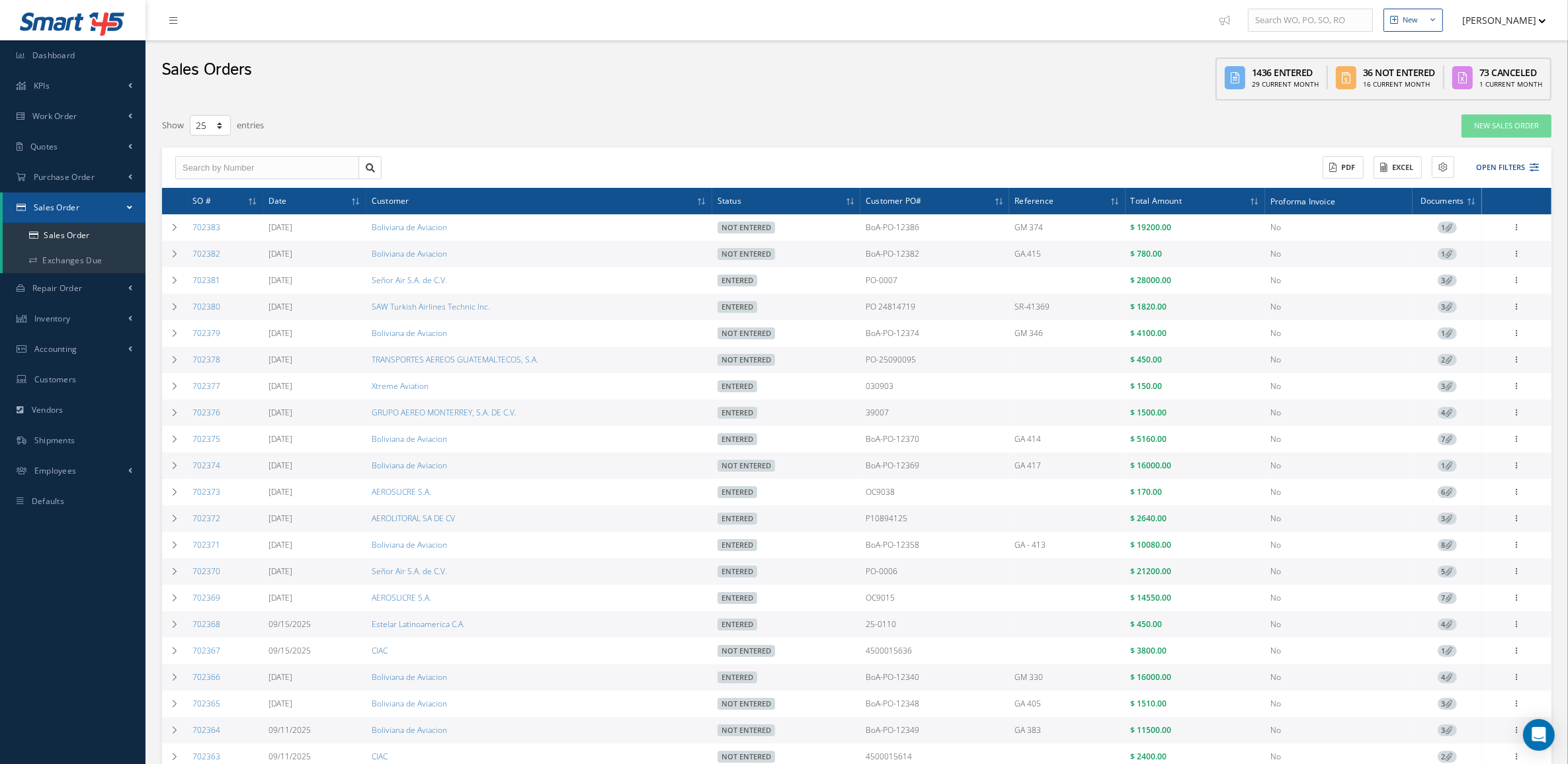
copy tr "BoA-PO-12386"
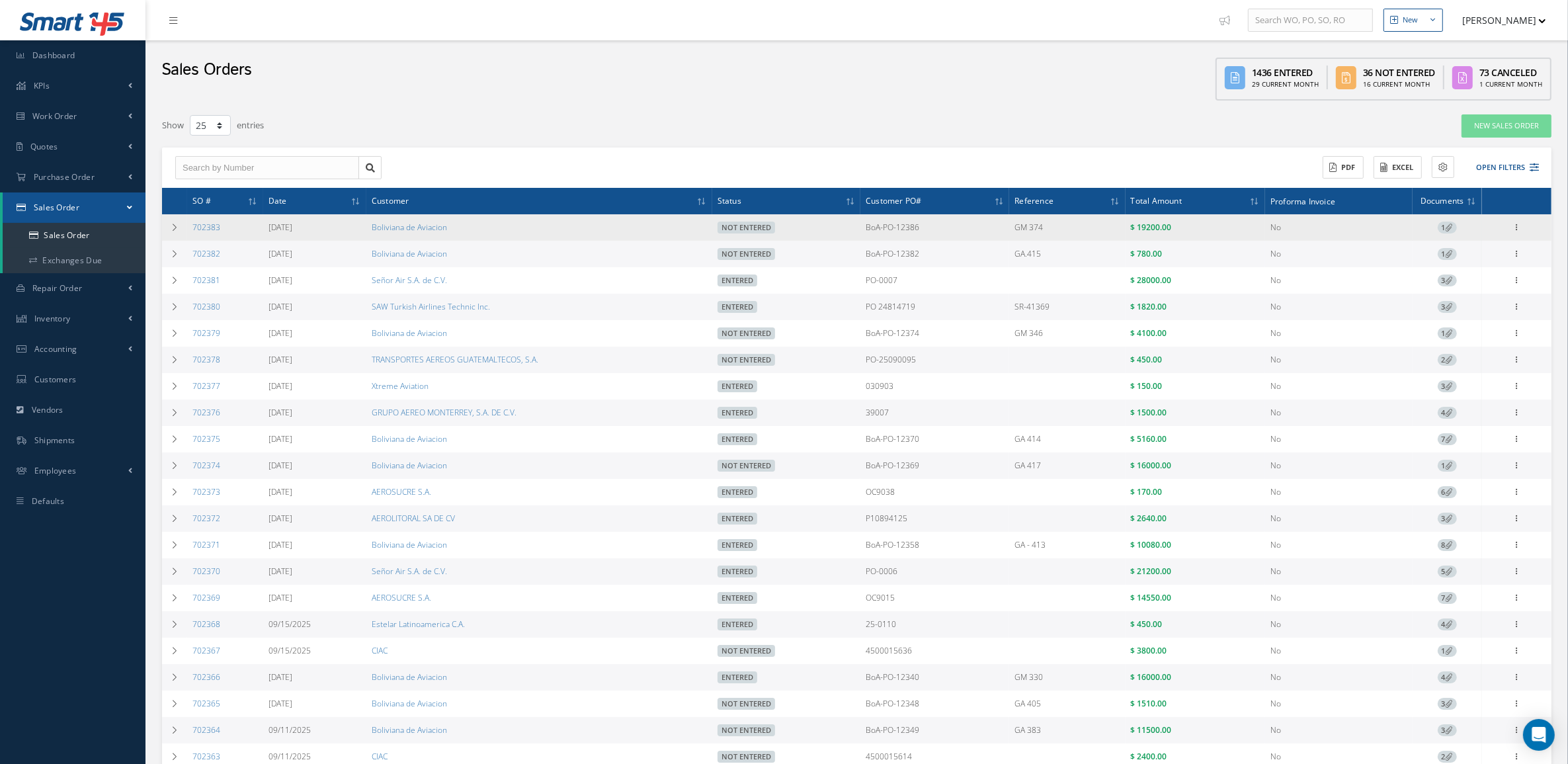
drag, startPoint x: 235, startPoint y: 233, endPoint x: 189, endPoint y: 233, distance: 46.0
click at [189, 233] on td "702383" at bounding box center [225, 228] width 76 height 26
copy link "702383"
click at [1446, 226] on icon at bounding box center [1449, 227] width 7 height 7
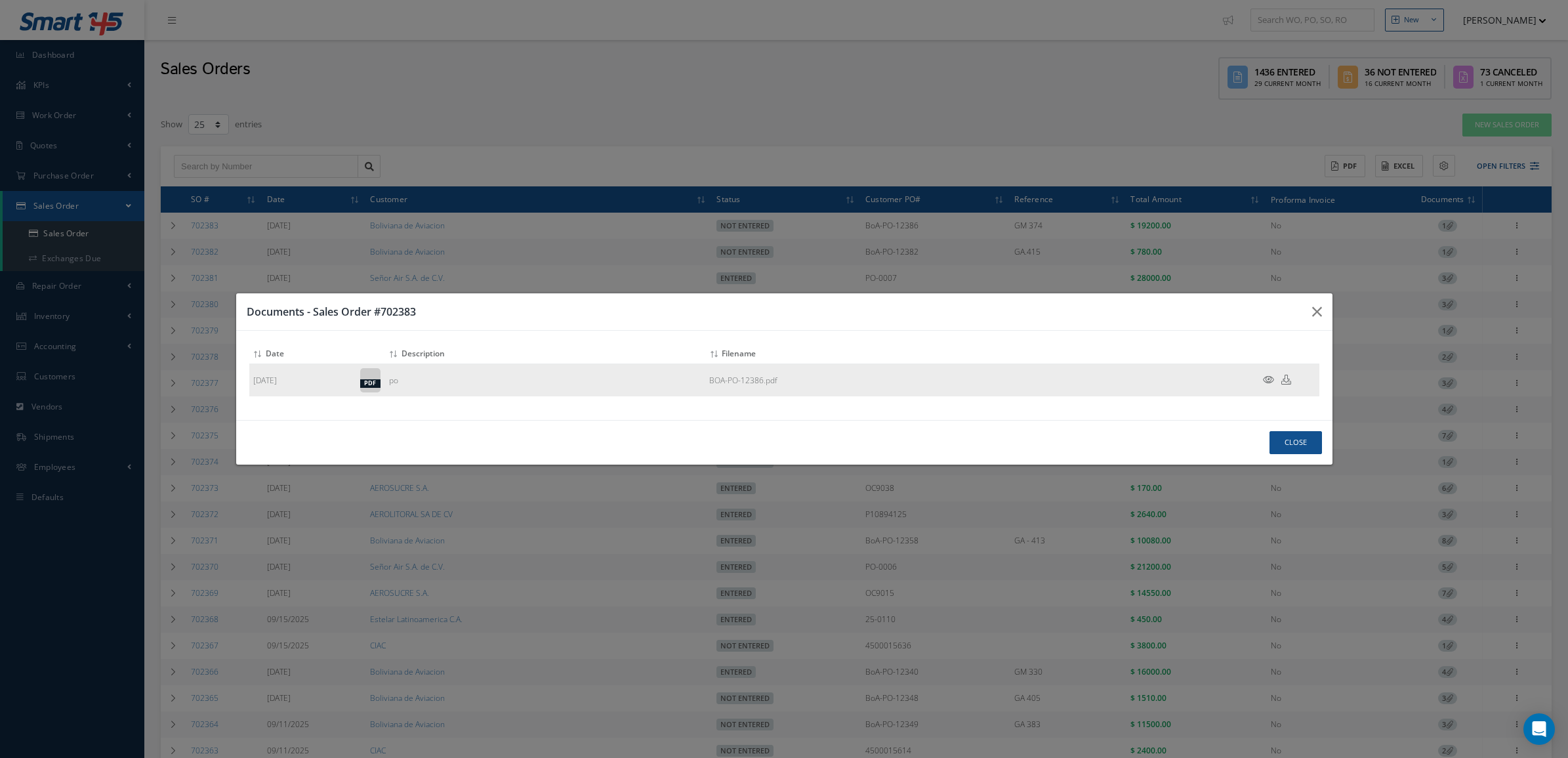
click at [1265, 381] on icon at bounding box center [1269, 379] width 11 height 10
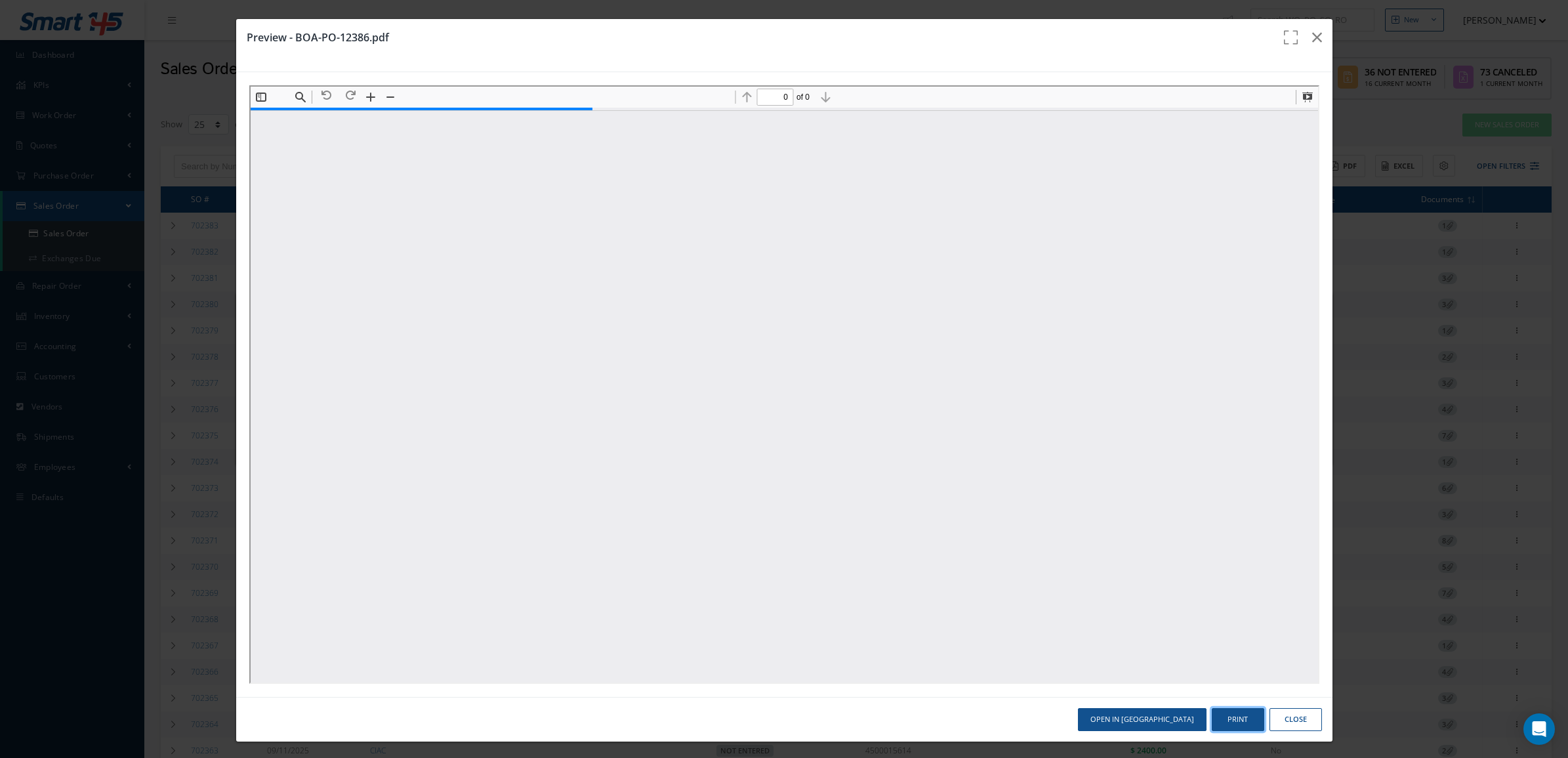
drag, startPoint x: 1221, startPoint y: 722, endPoint x: 940, endPoint y: 44, distance: 733.9
click at [1221, 722] on button "Print" at bounding box center [1239, 719] width 53 height 23
type input "1"
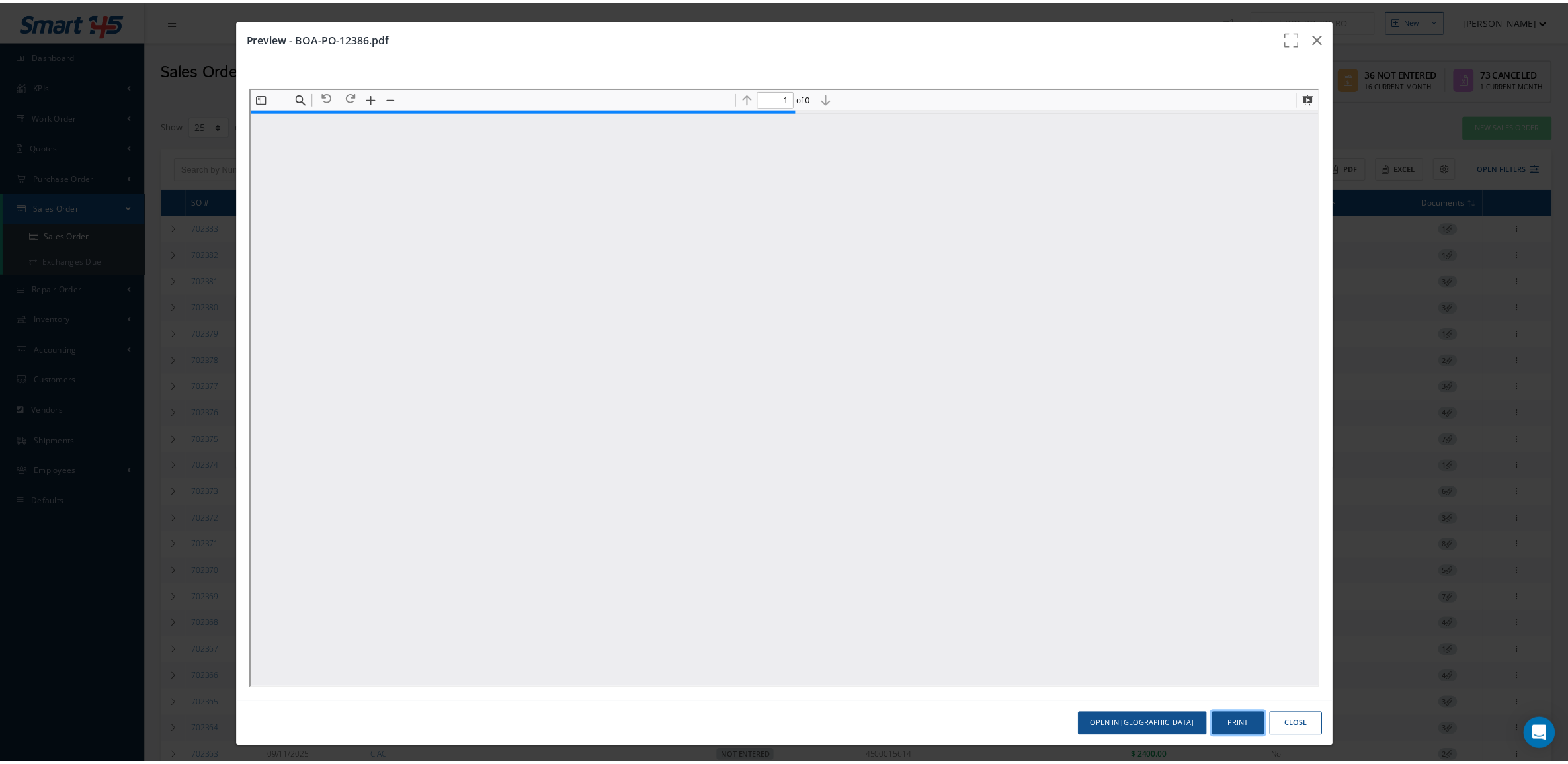
scroll to position [7, 0]
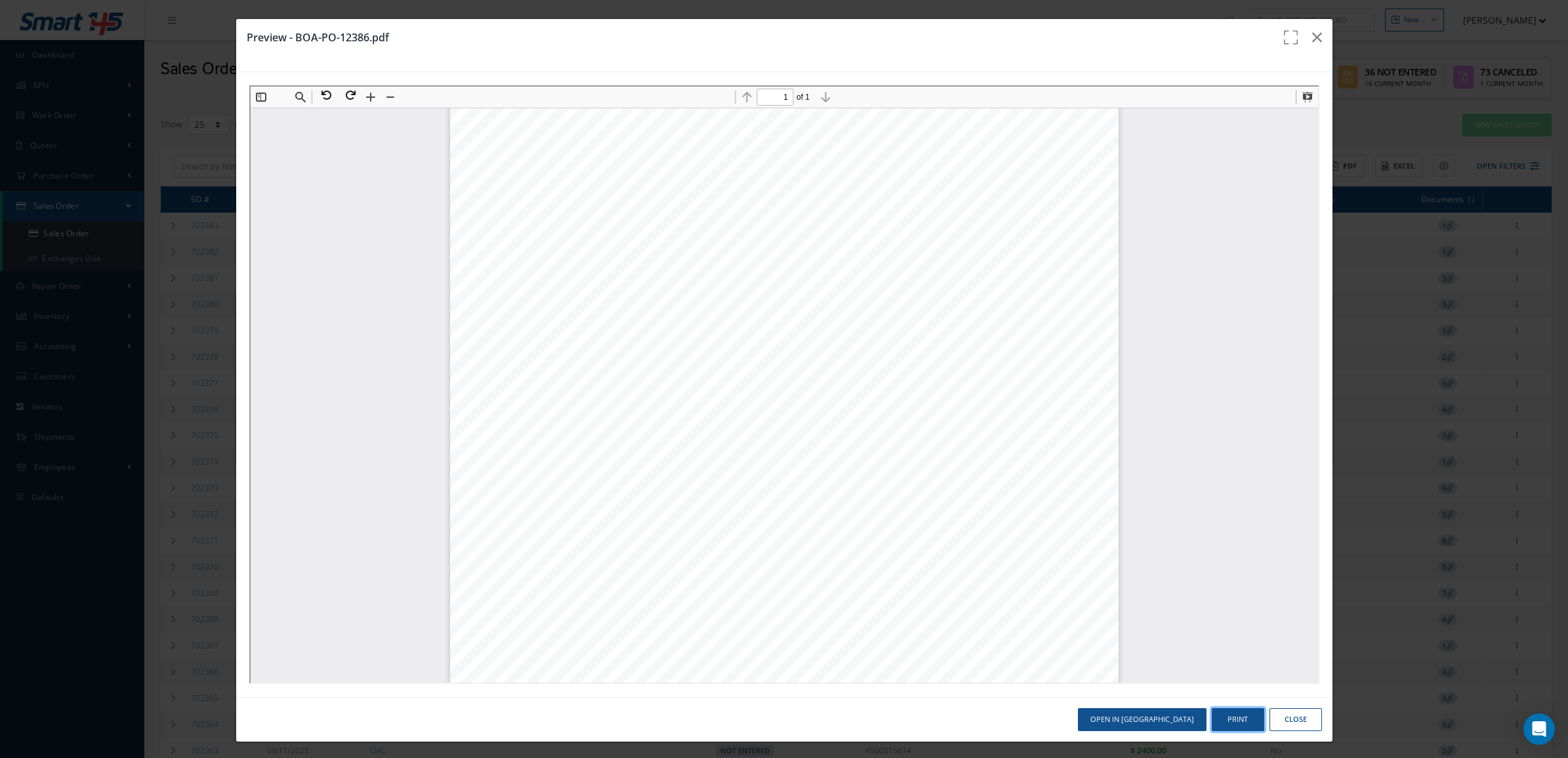
click at [1232, 726] on button "Print" at bounding box center [1239, 719] width 53 height 23
click at [1313, 37] on icon "button" at bounding box center [1317, 37] width 10 height 16
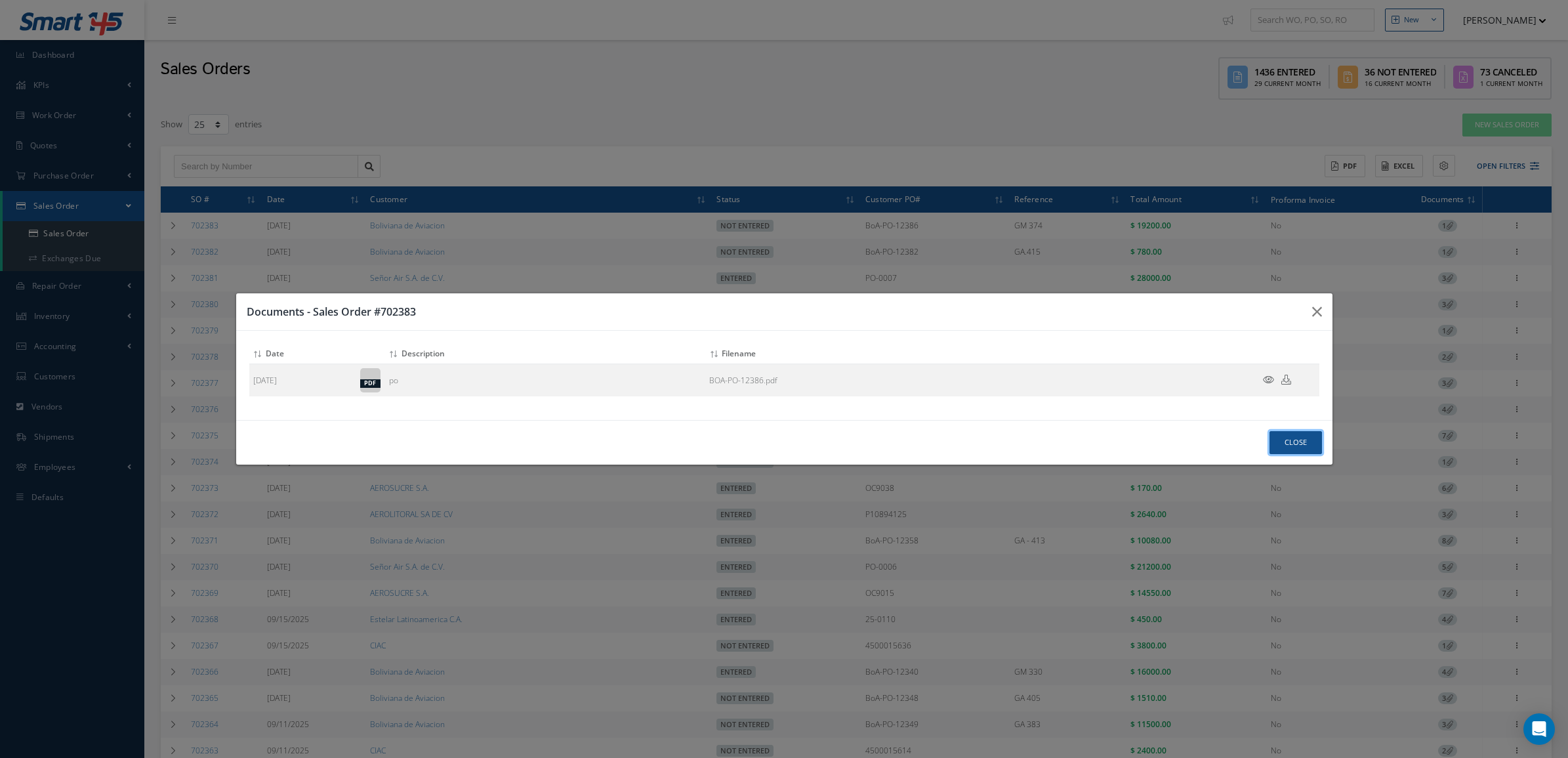
click at [1300, 439] on button "Close" at bounding box center [1296, 443] width 53 height 23
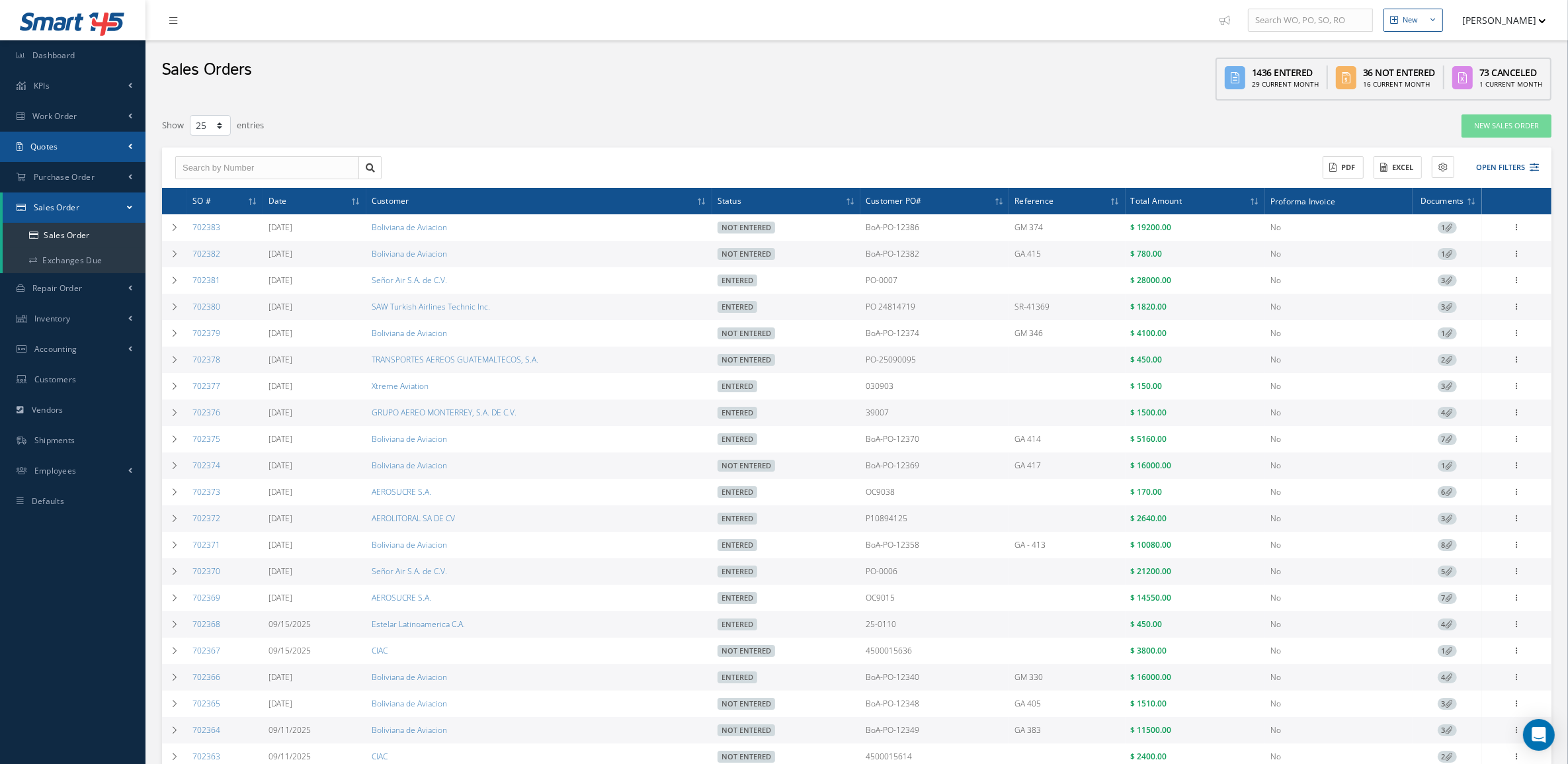
click at [67, 137] on link "Quotes" at bounding box center [73, 147] width 146 height 31
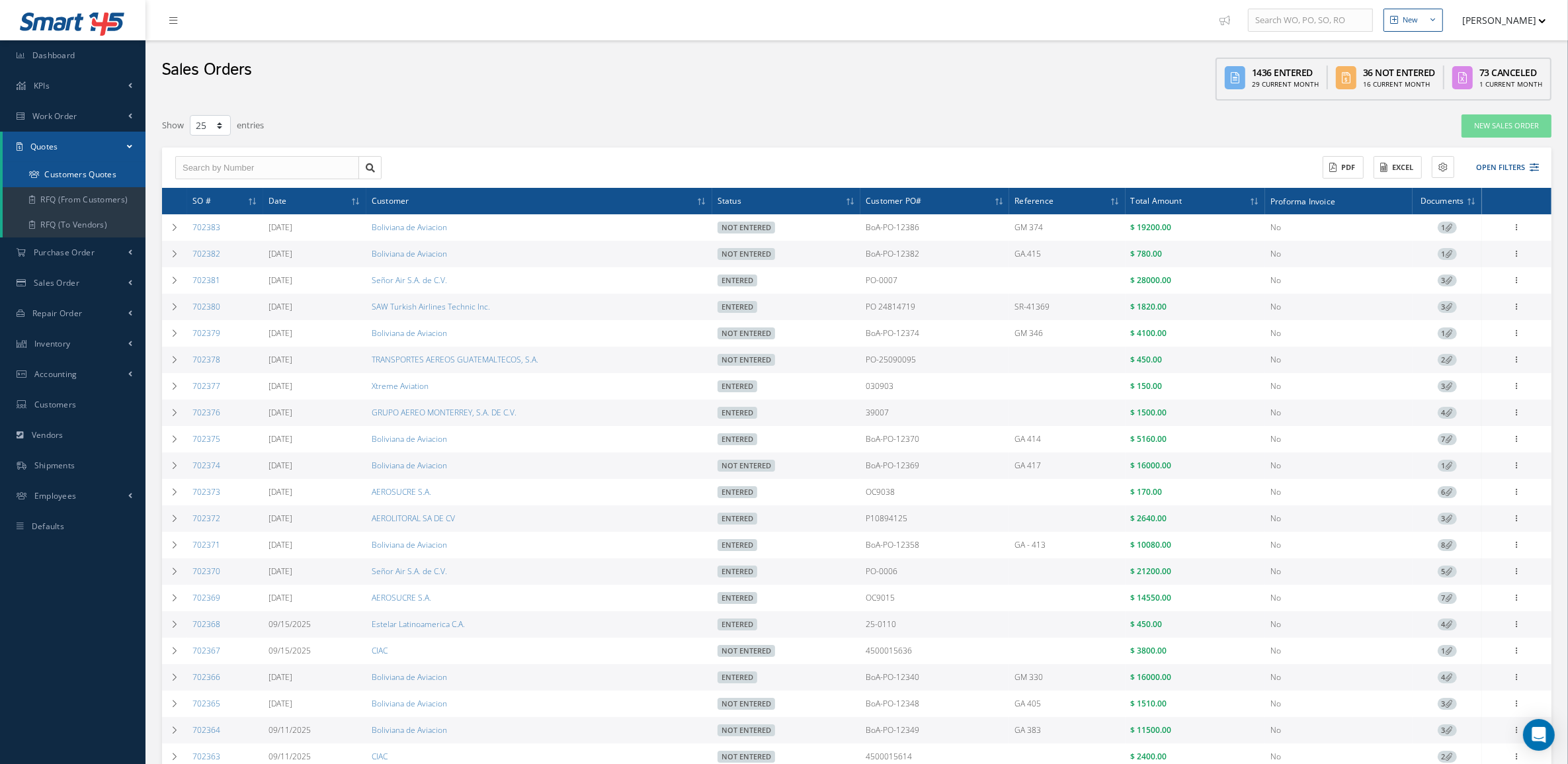
click at [70, 164] on link "Customers Quotes" at bounding box center [74, 175] width 143 height 25
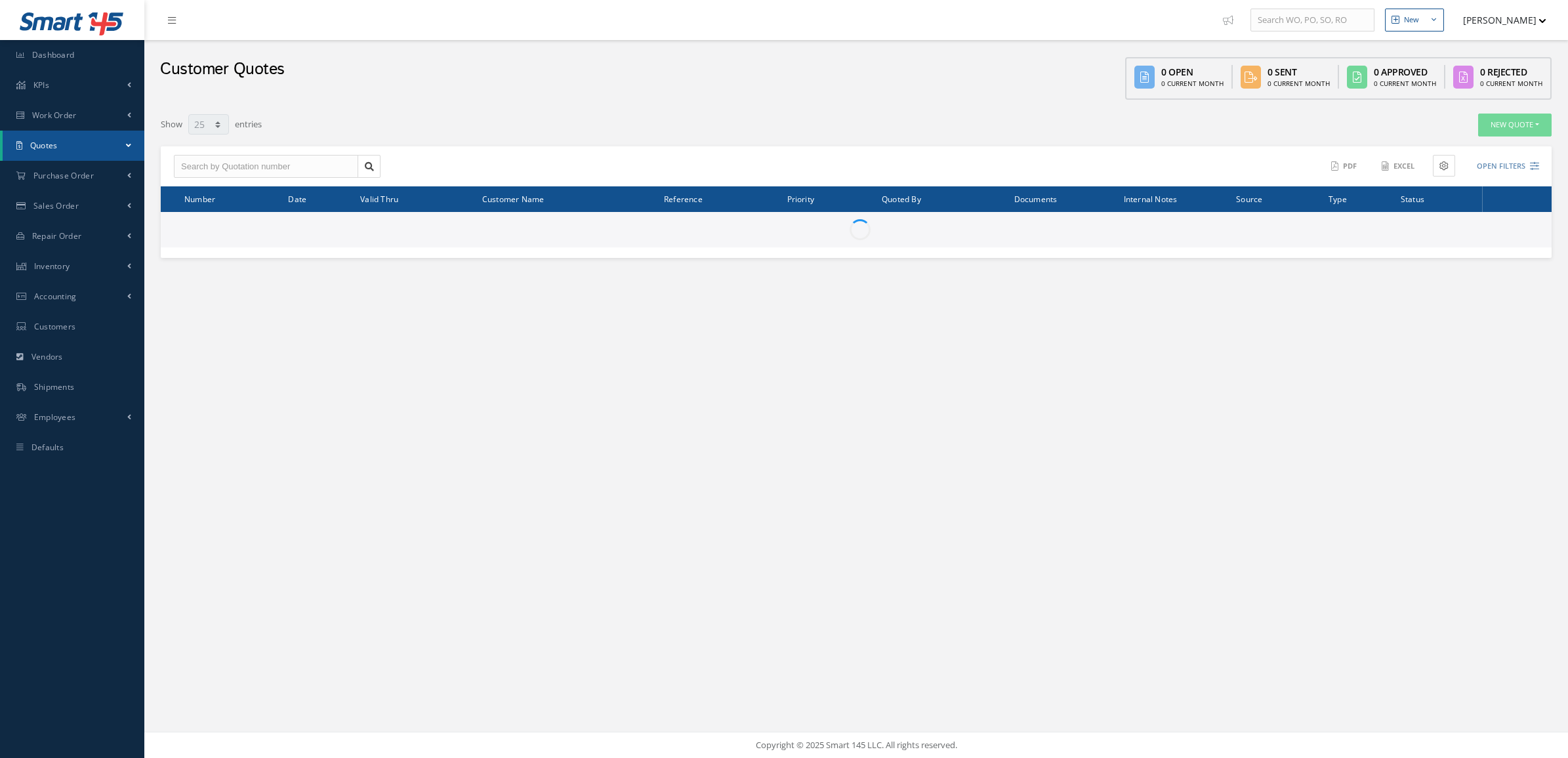
select select "25"
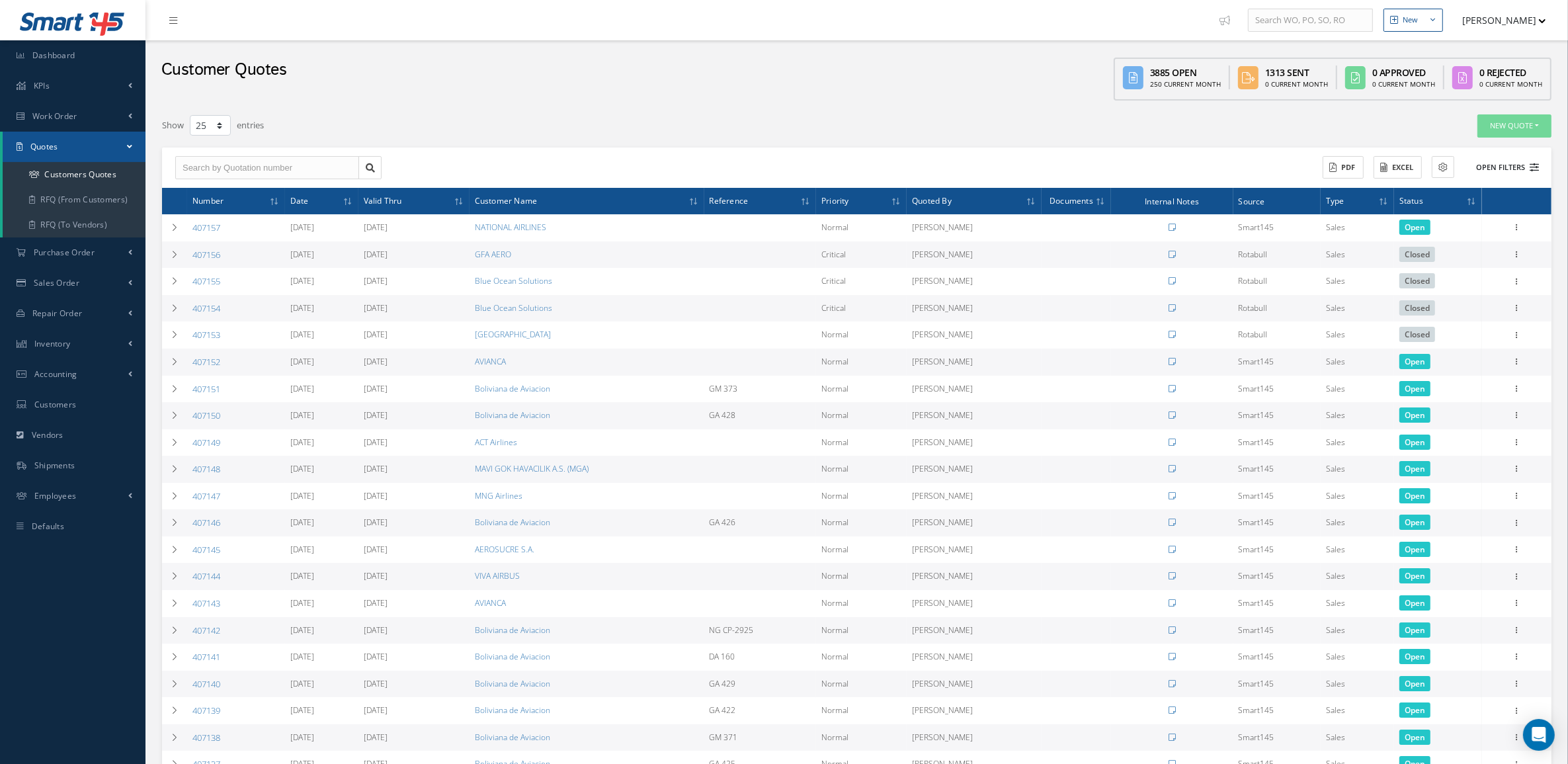
click at [1515, 166] on button "Open Filters" at bounding box center [1502, 167] width 75 height 22
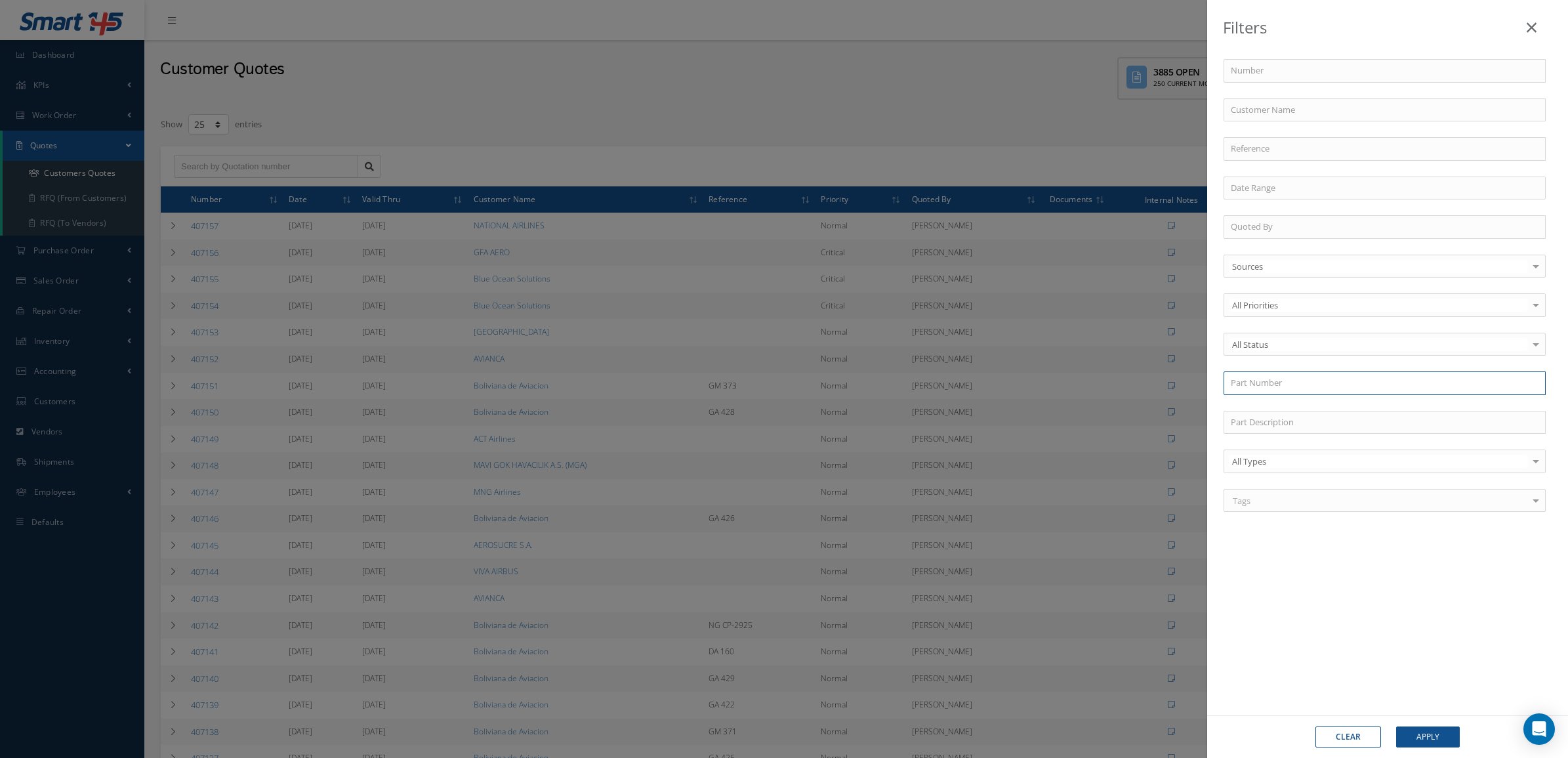
click at [1265, 384] on input "text" at bounding box center [1385, 383] width 322 height 24
type input "213A3422-3"
click at [1267, 397] on div "213A3422-3" at bounding box center [1385, 407] width 321 height 24
click at [1426, 739] on button "Apply" at bounding box center [1428, 737] width 63 height 21
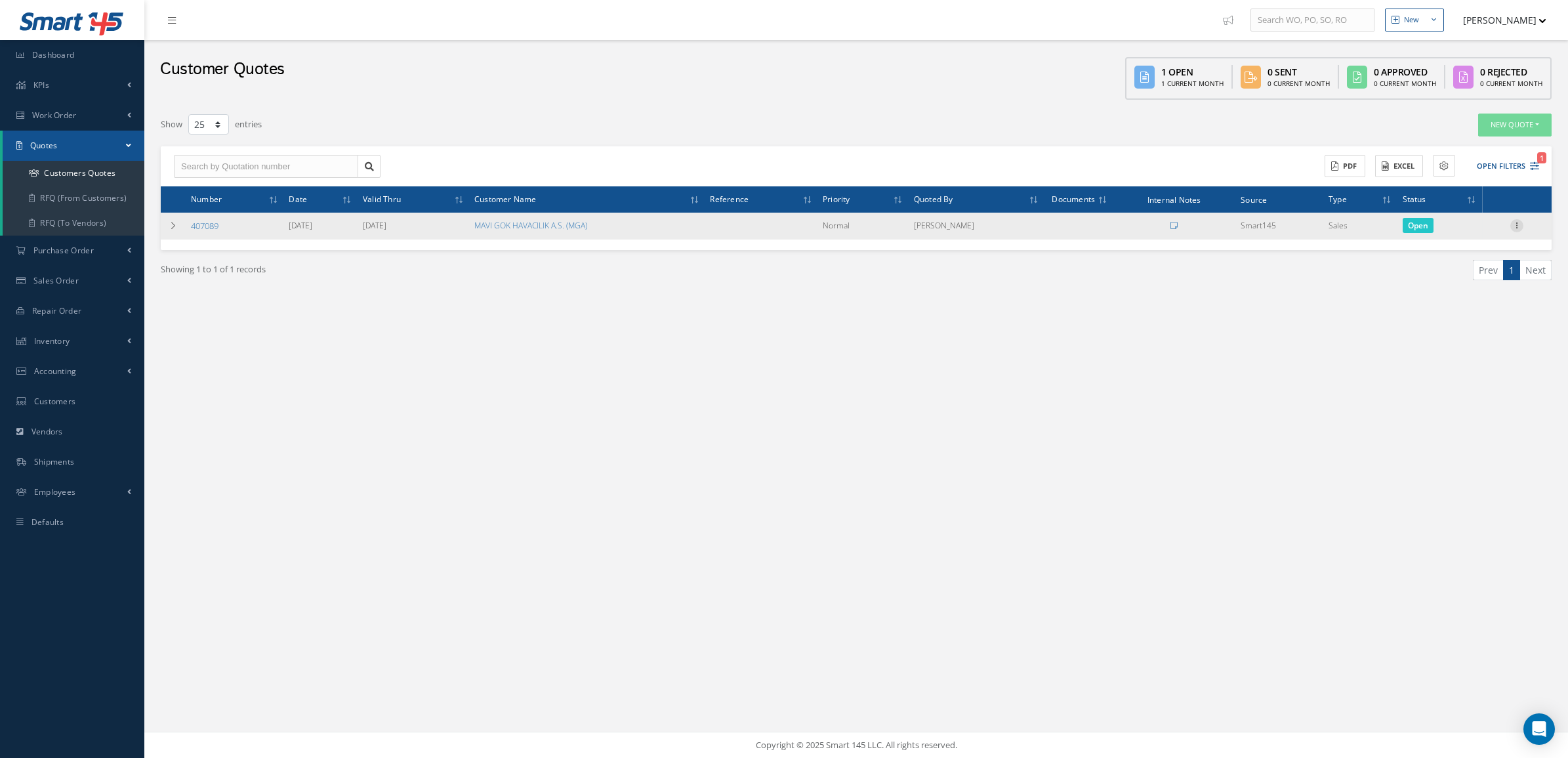
click at [1520, 227] on icon at bounding box center [1517, 224] width 13 height 11
click at [1459, 299] on link "Convert to Sales Order" at bounding box center [1457, 306] width 103 height 27
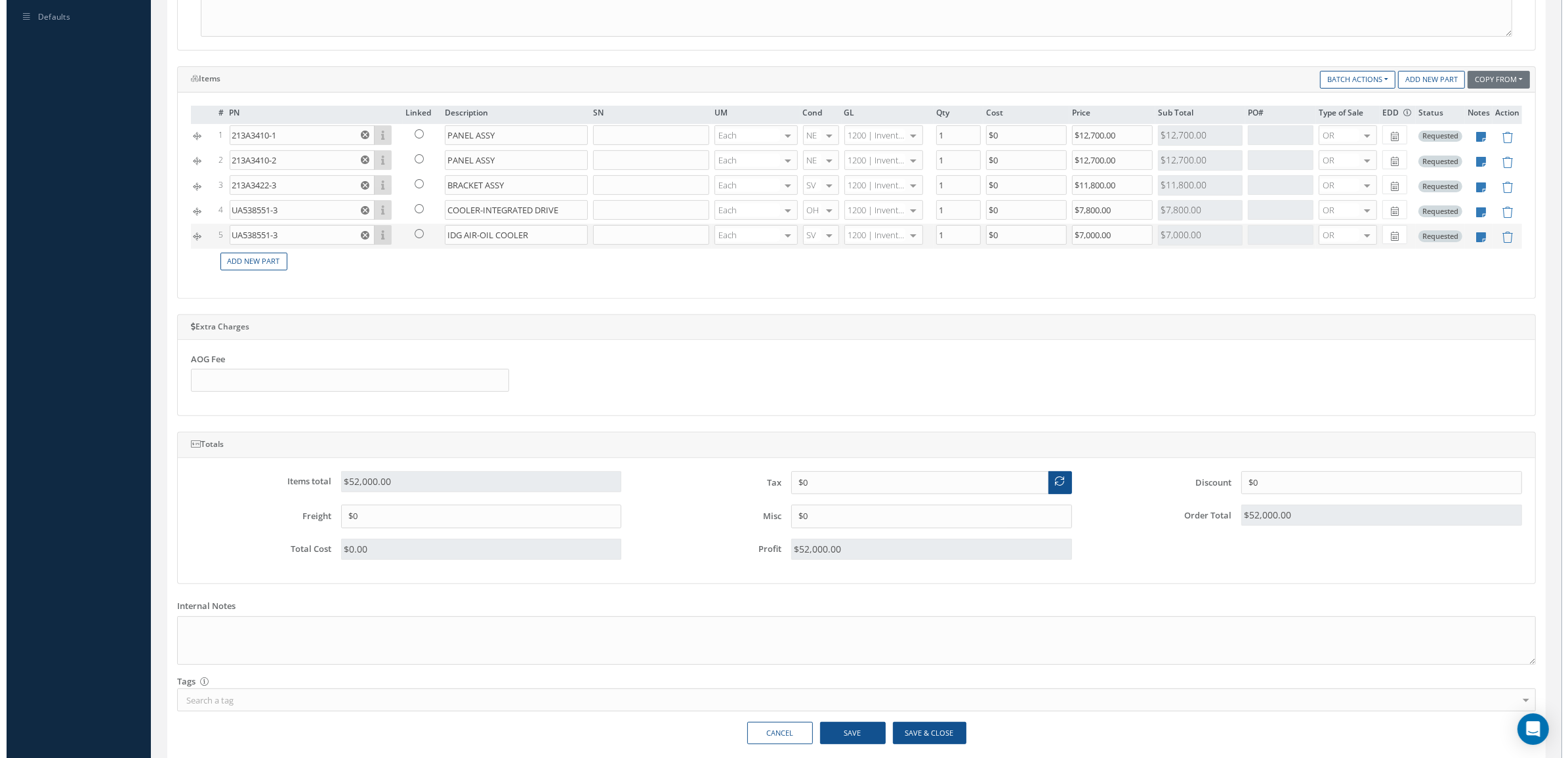
scroll to position [492, 0]
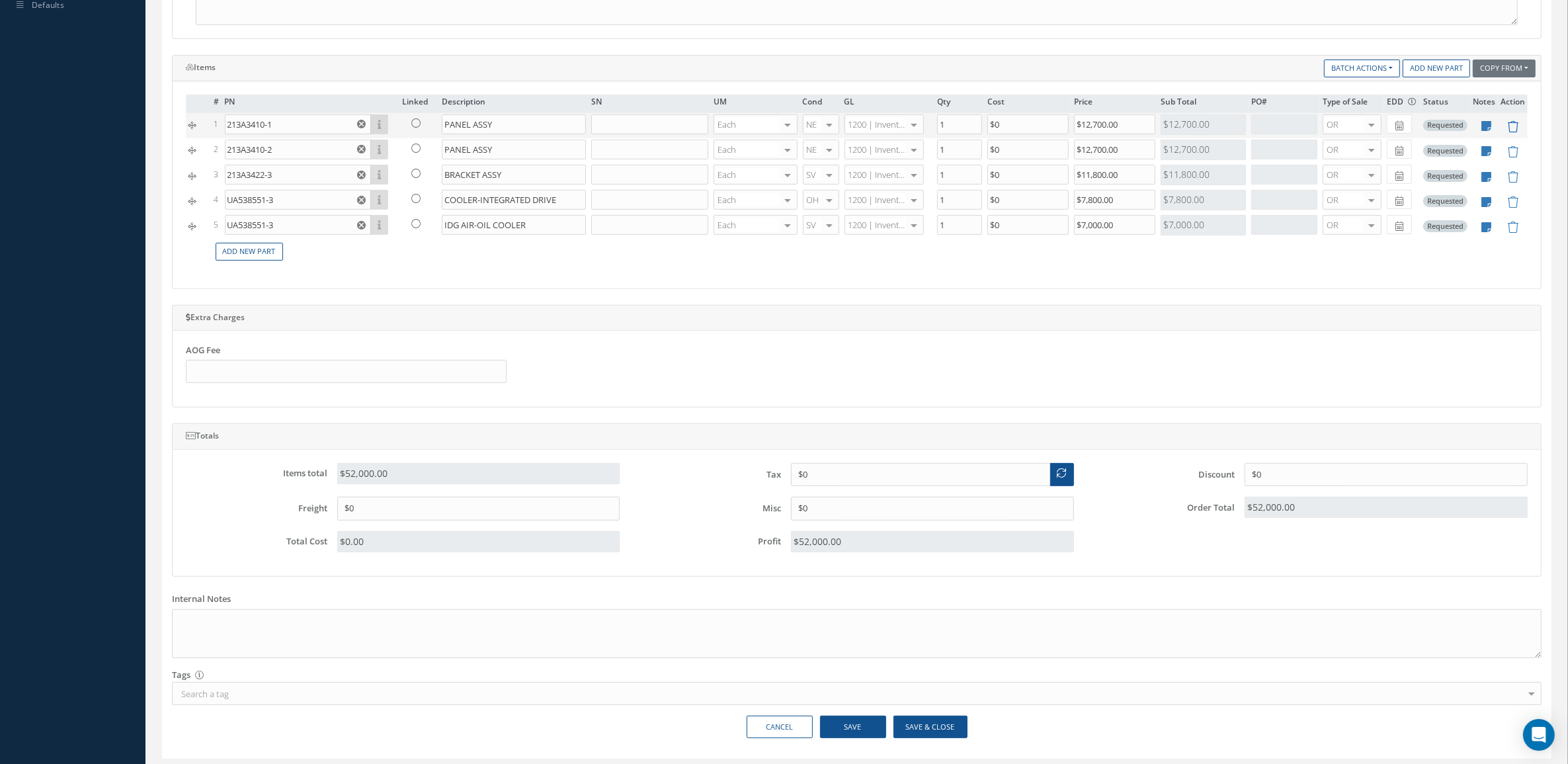
click at [1515, 124] on icon at bounding box center [1513, 127] width 12 height 12
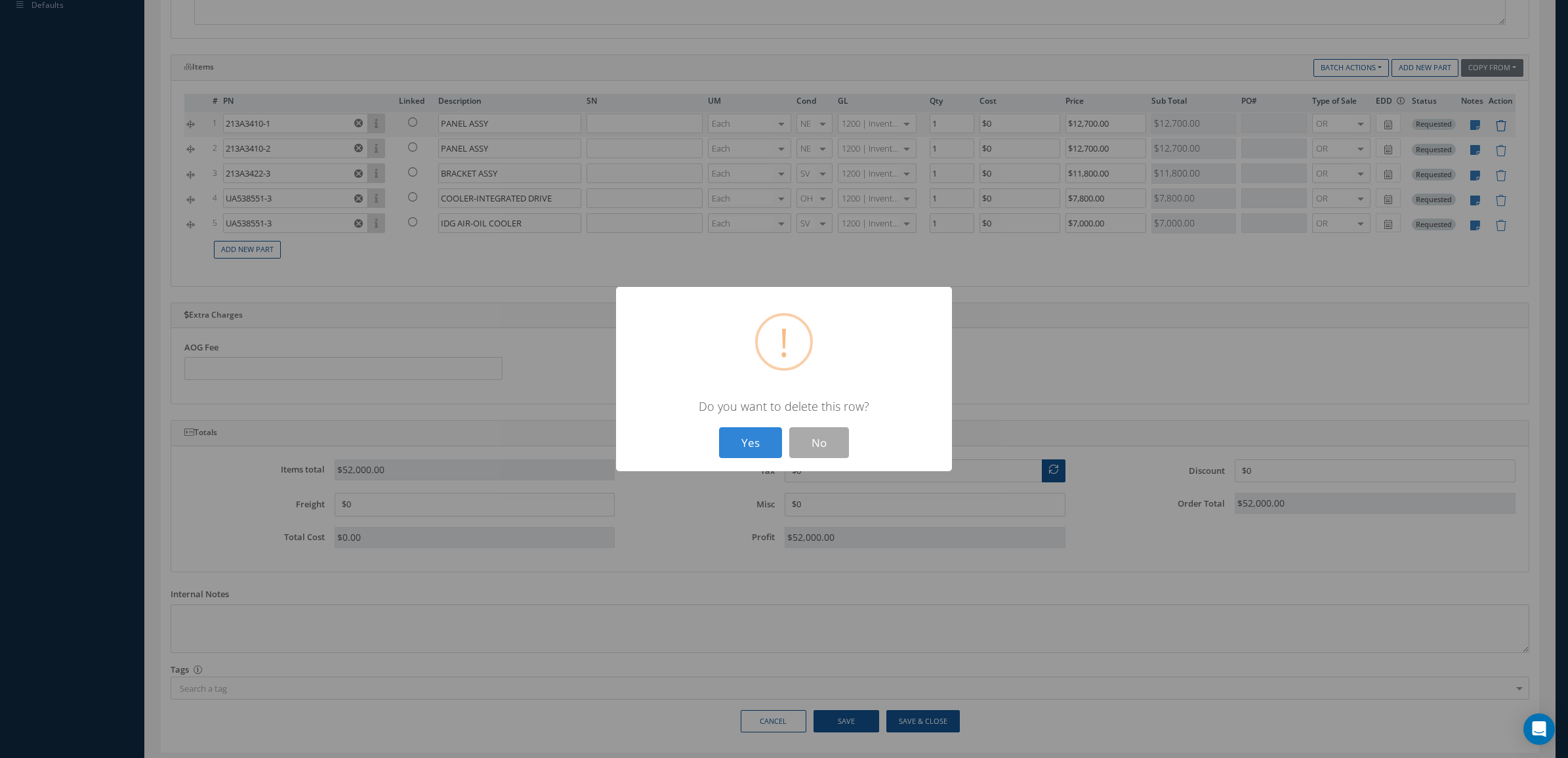
click at [720, 427] on button "Yes" at bounding box center [751, 443] width 63 height 31
type input "213A3410-2"
type input "213A3422-3"
type input "BRACKET ASSY"
type input "$11,800"
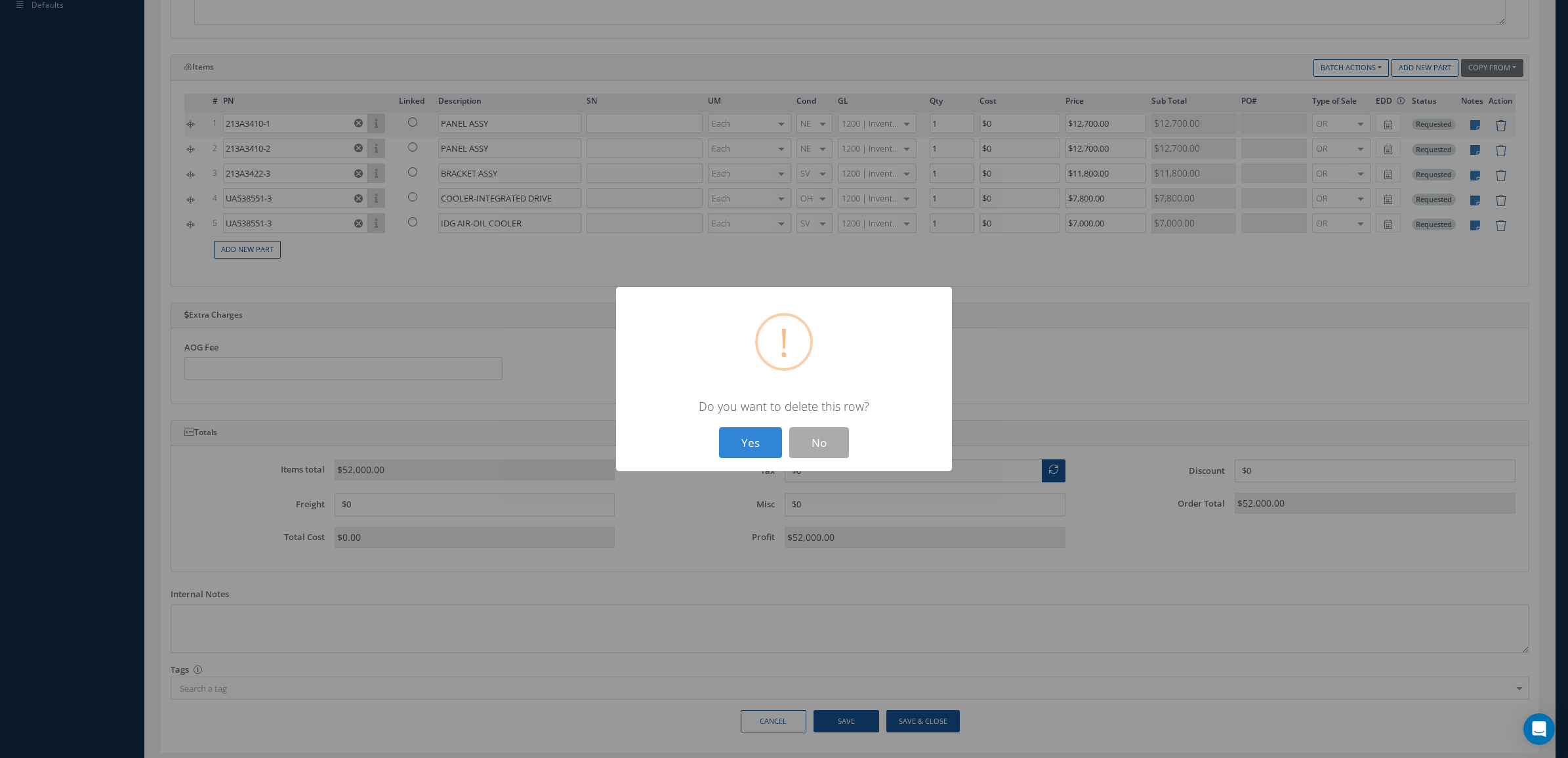
type input "UA538551-3"
type input "COOLER-INTEGRATED DRIVE"
type input "$7,800"
type input "IDG AIR-OIL COOLER"
type input "$7,000"
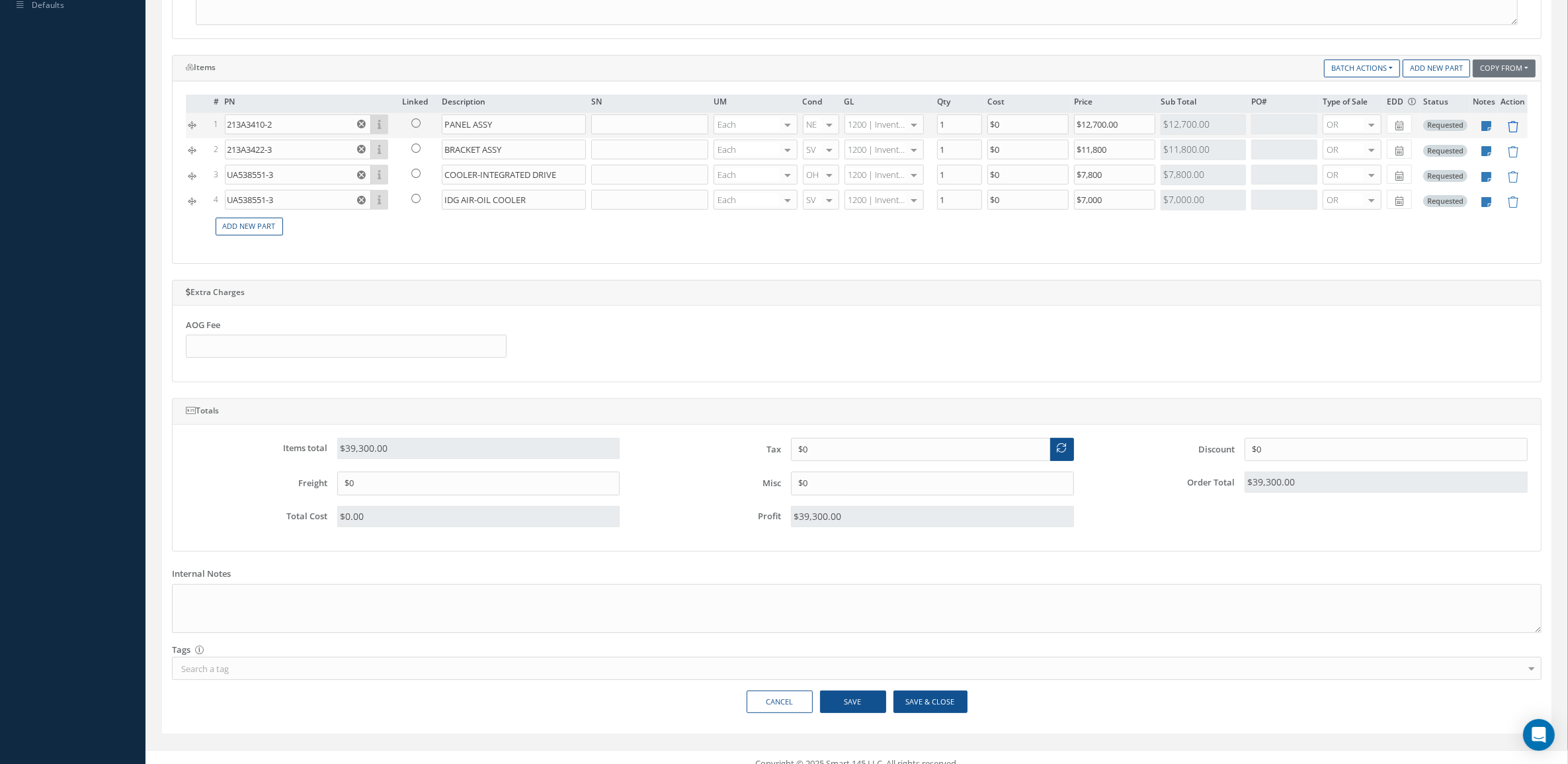
click at [1512, 130] on icon at bounding box center [1513, 127] width 12 height 12
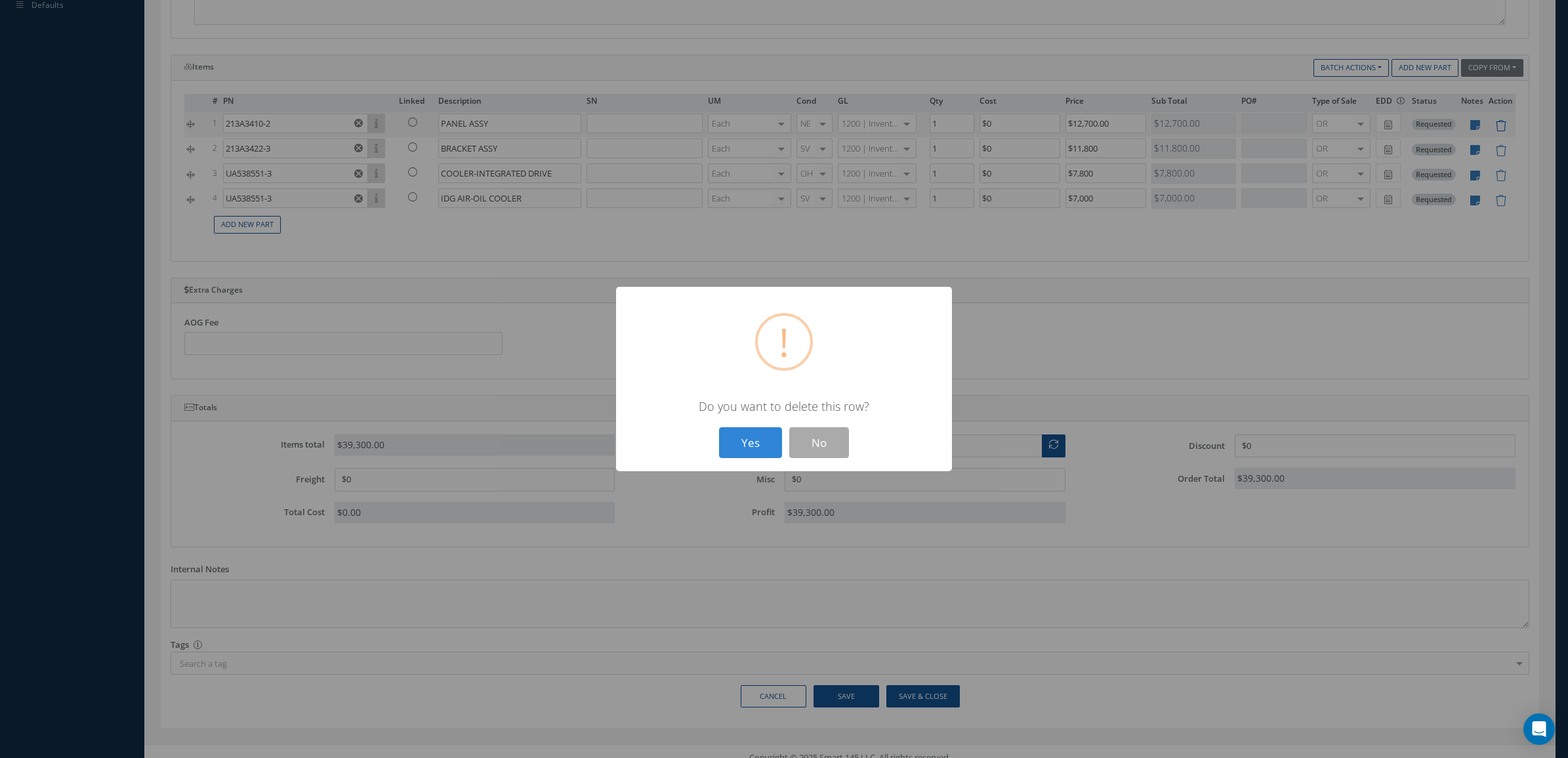
click at [720, 427] on button "Yes" at bounding box center [751, 443] width 63 height 31
type input "213A3422-3"
type input "BRACKET ASSY"
type input "$11,800"
type input "UA538551-3"
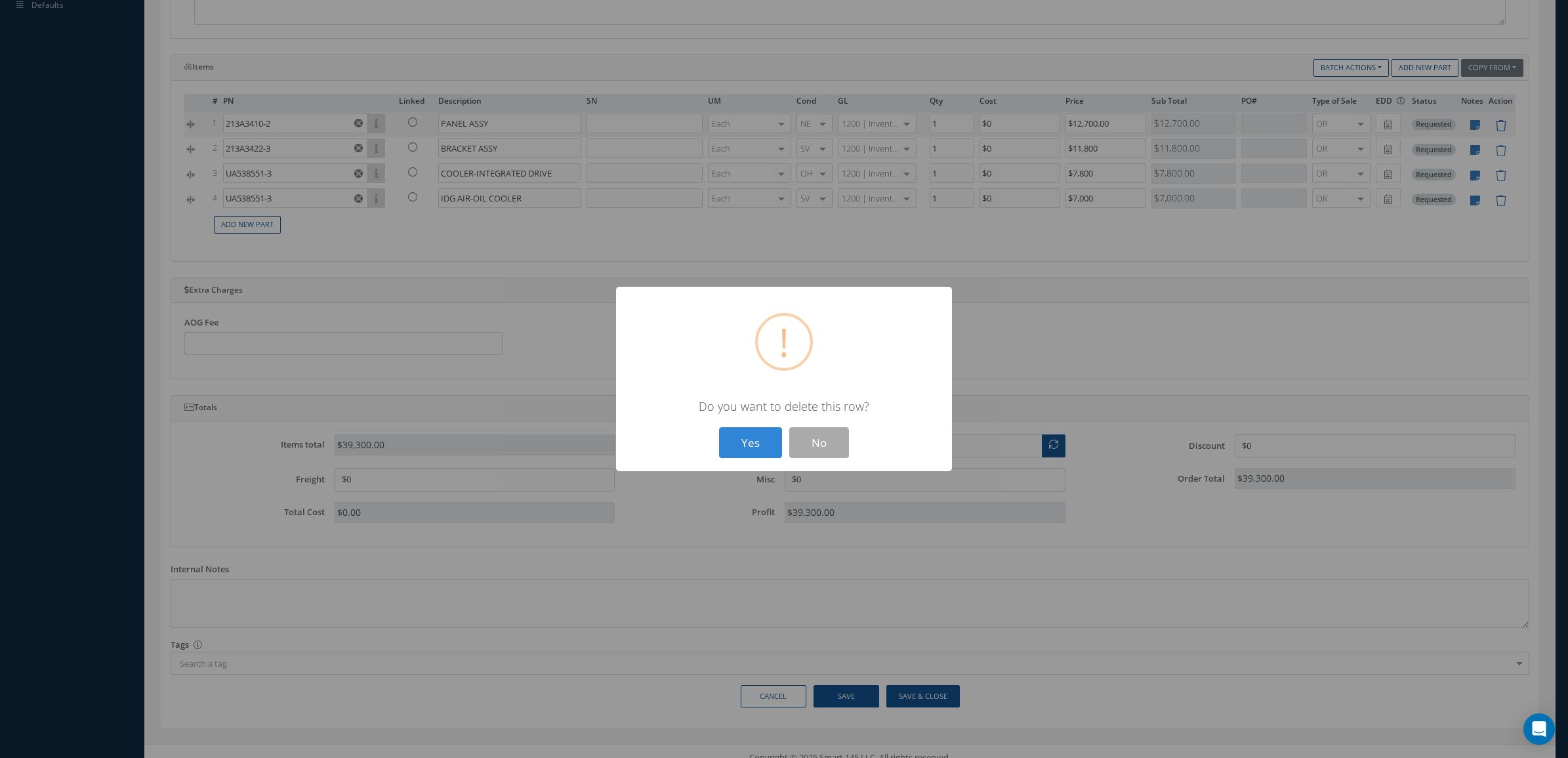
type input "COOLER-INTEGRATED DRIVE"
type input "$7,800"
type input "IDG AIR-OIL COOLER"
type input "$7,000"
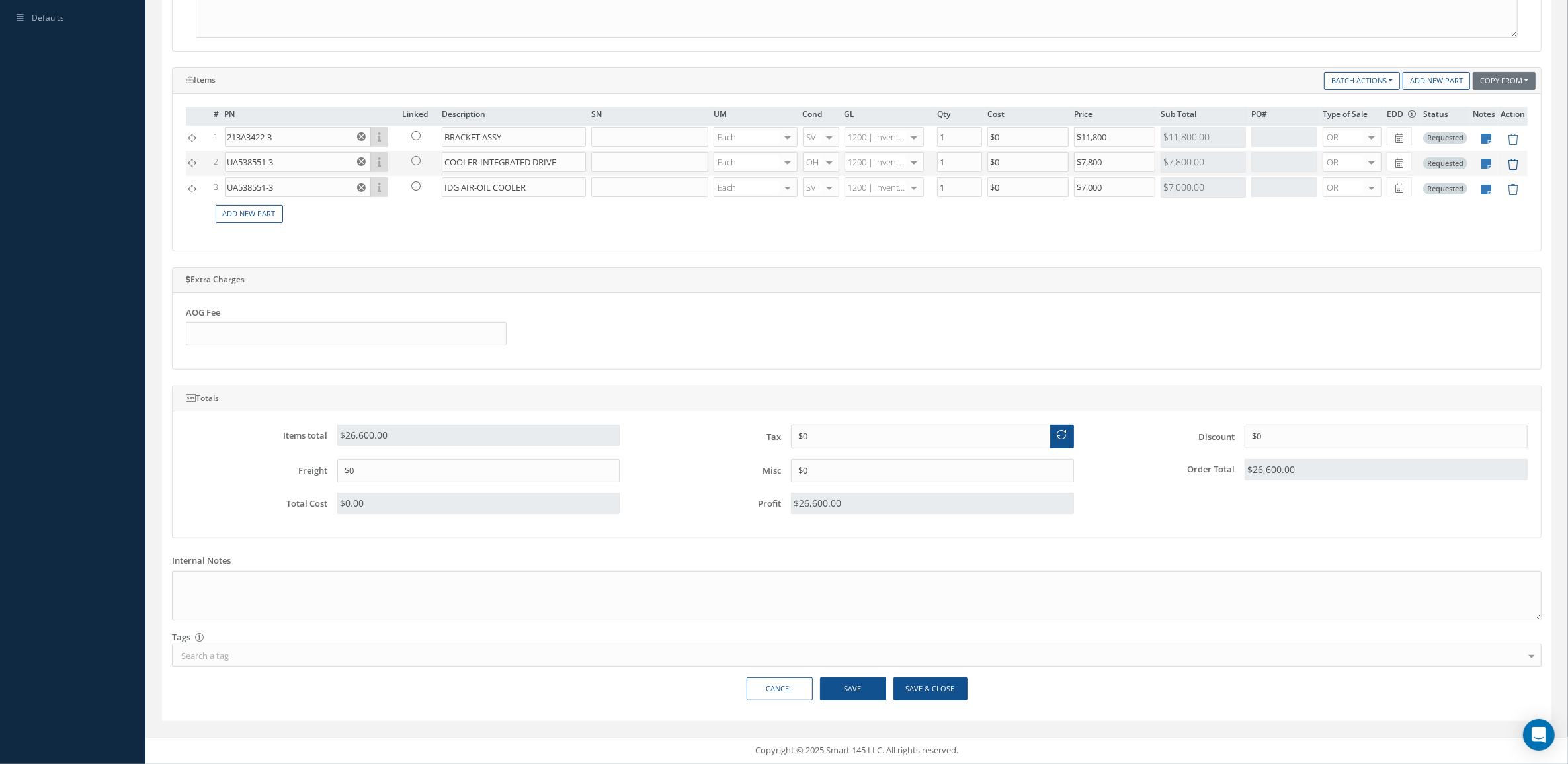
click at [1512, 161] on icon at bounding box center [1513, 165] width 12 height 12
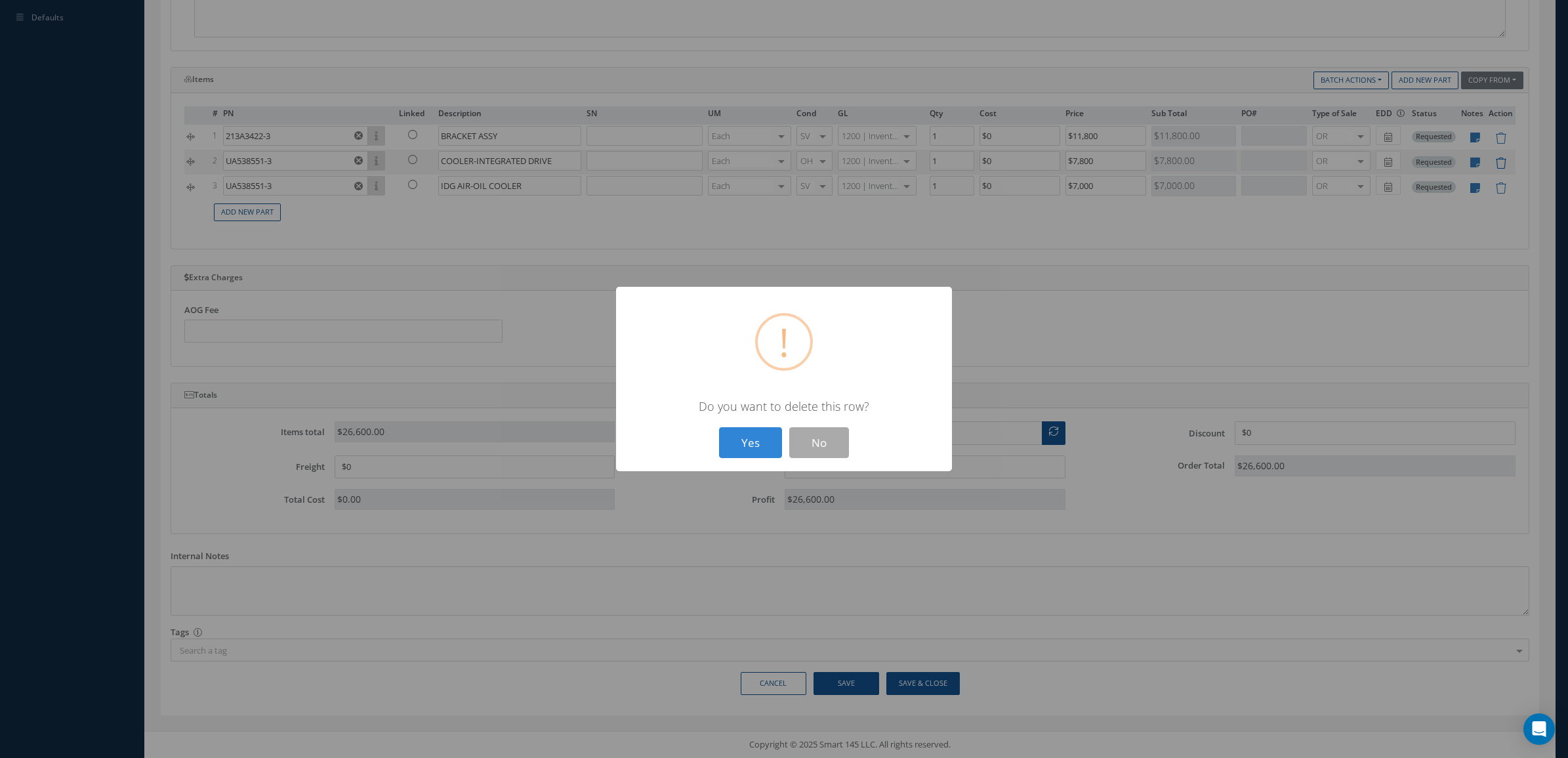
click at [720, 427] on button "Yes" at bounding box center [751, 443] width 63 height 31
type input "IDG AIR-OIL COOLER"
type input "$7,000"
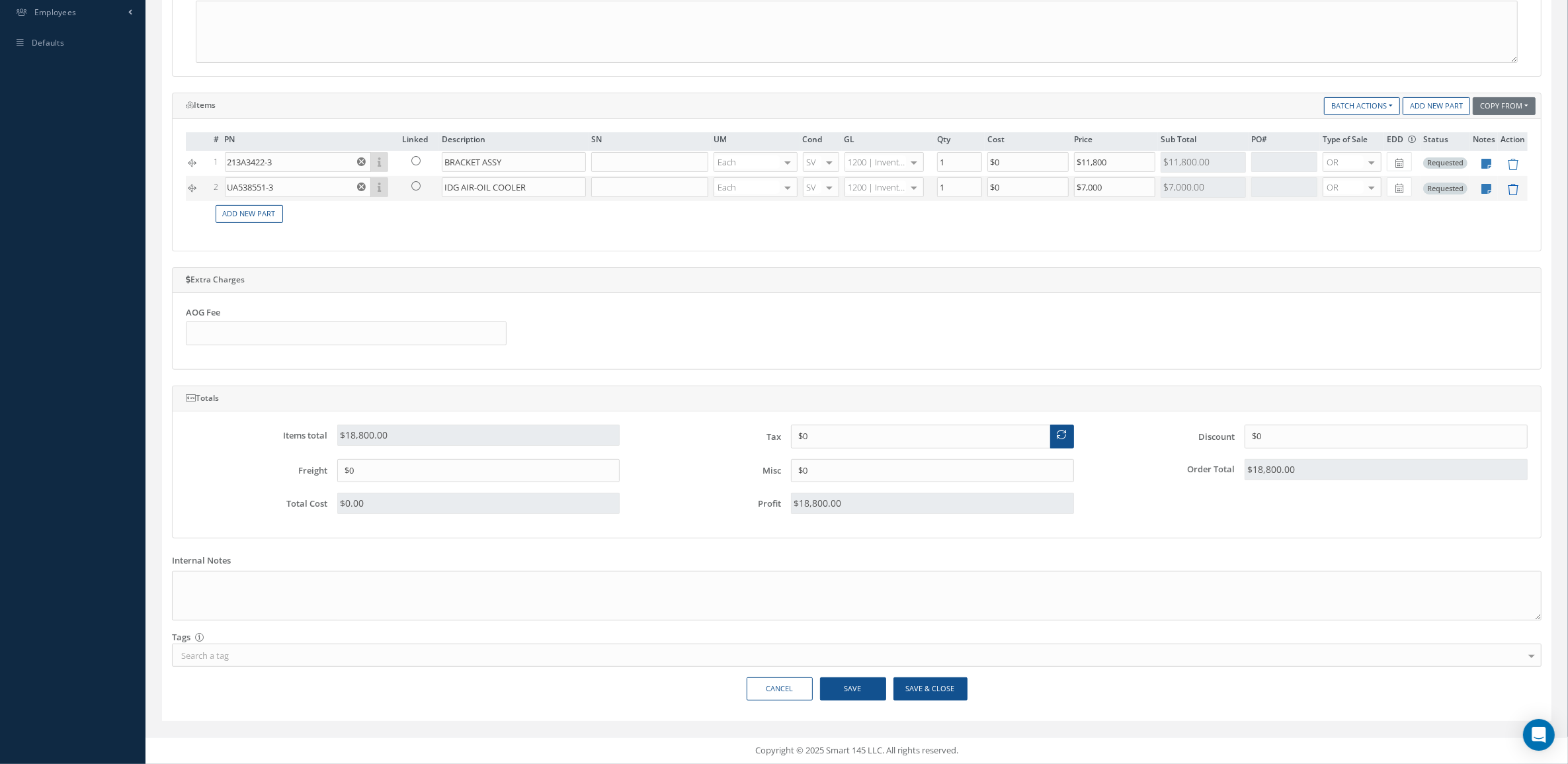
click at [1515, 187] on icon at bounding box center [1513, 190] width 12 height 12
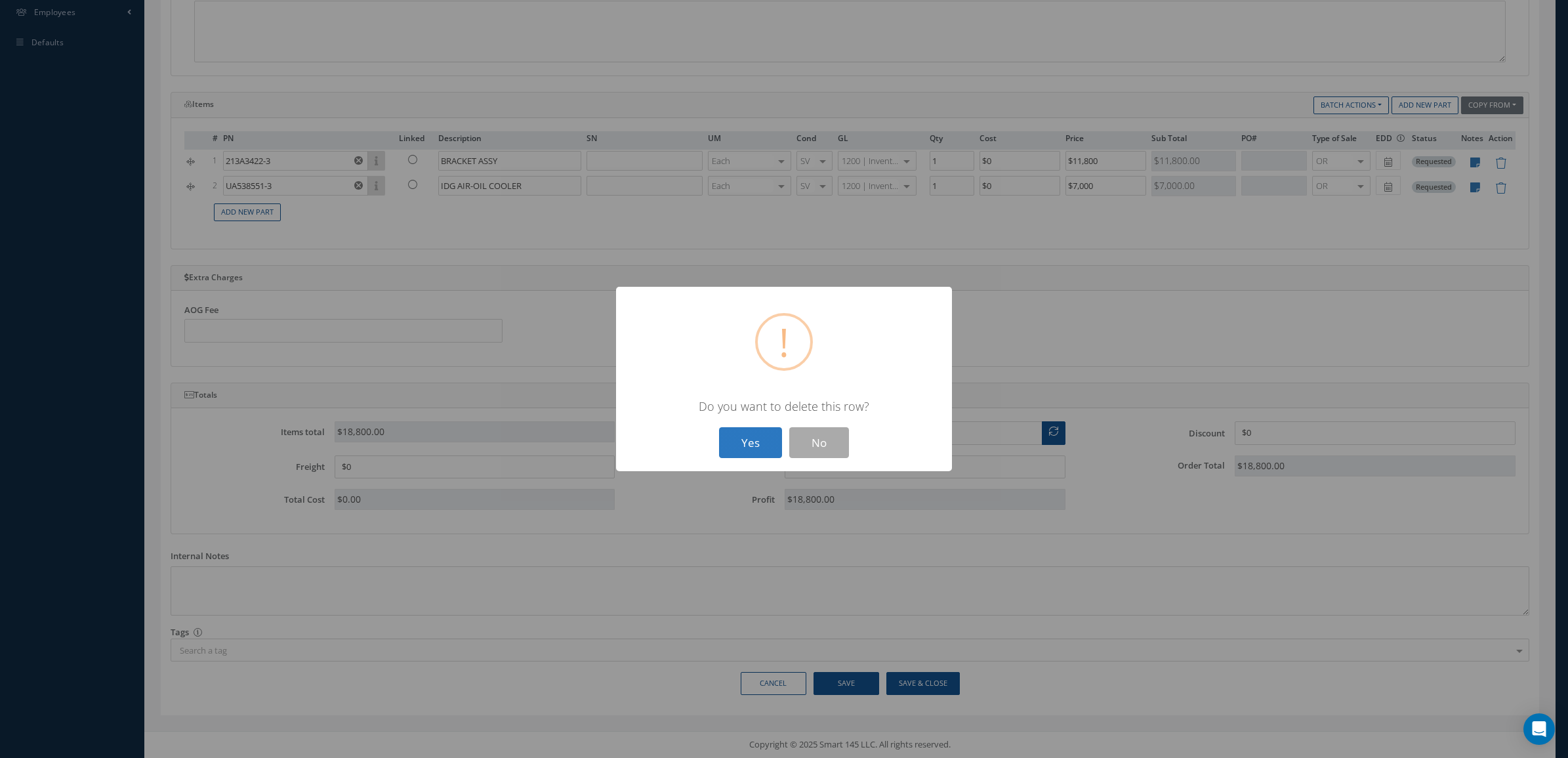
click at [771, 447] on button "Yes" at bounding box center [751, 443] width 63 height 31
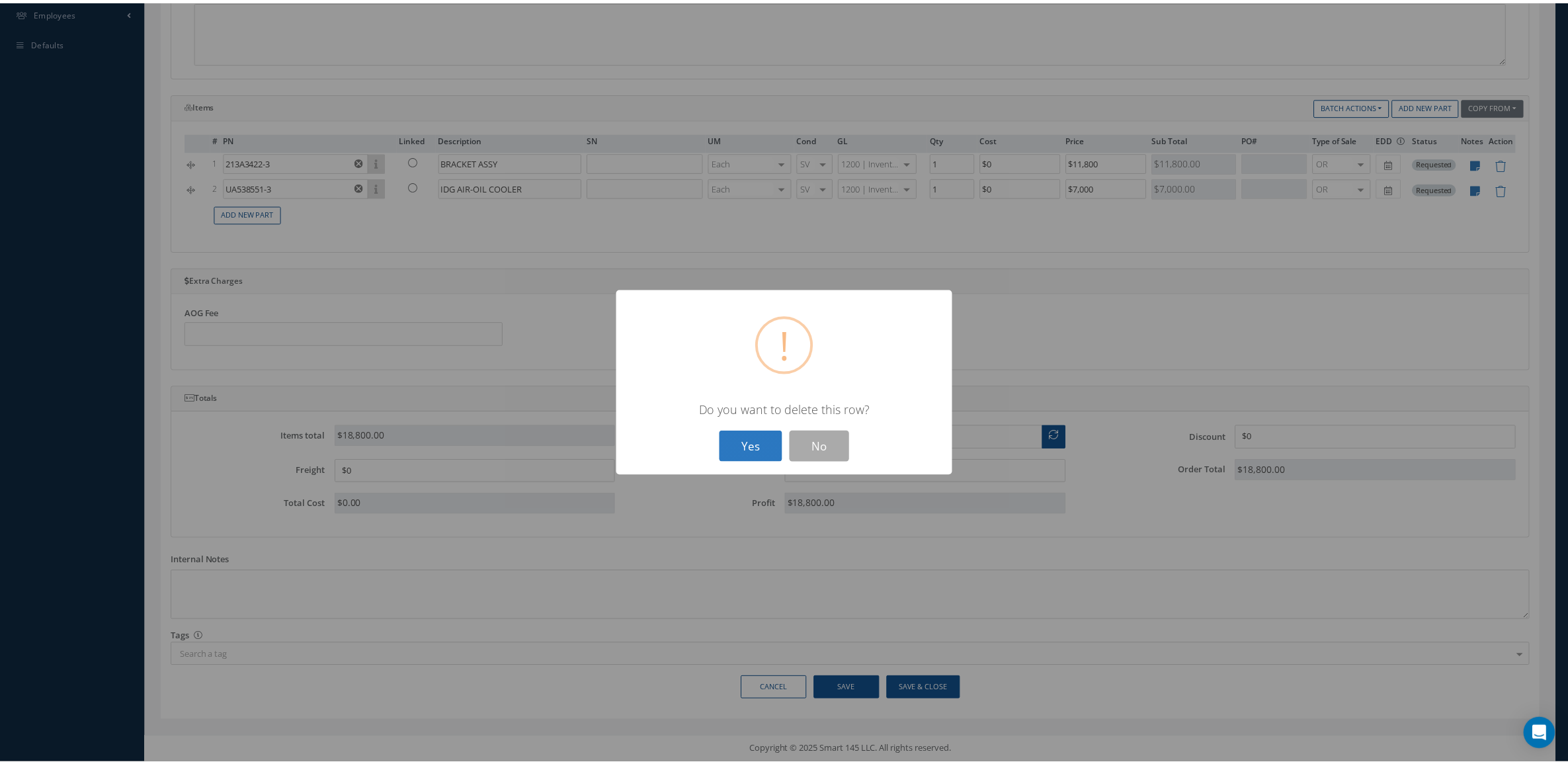
scroll to position [439, 0]
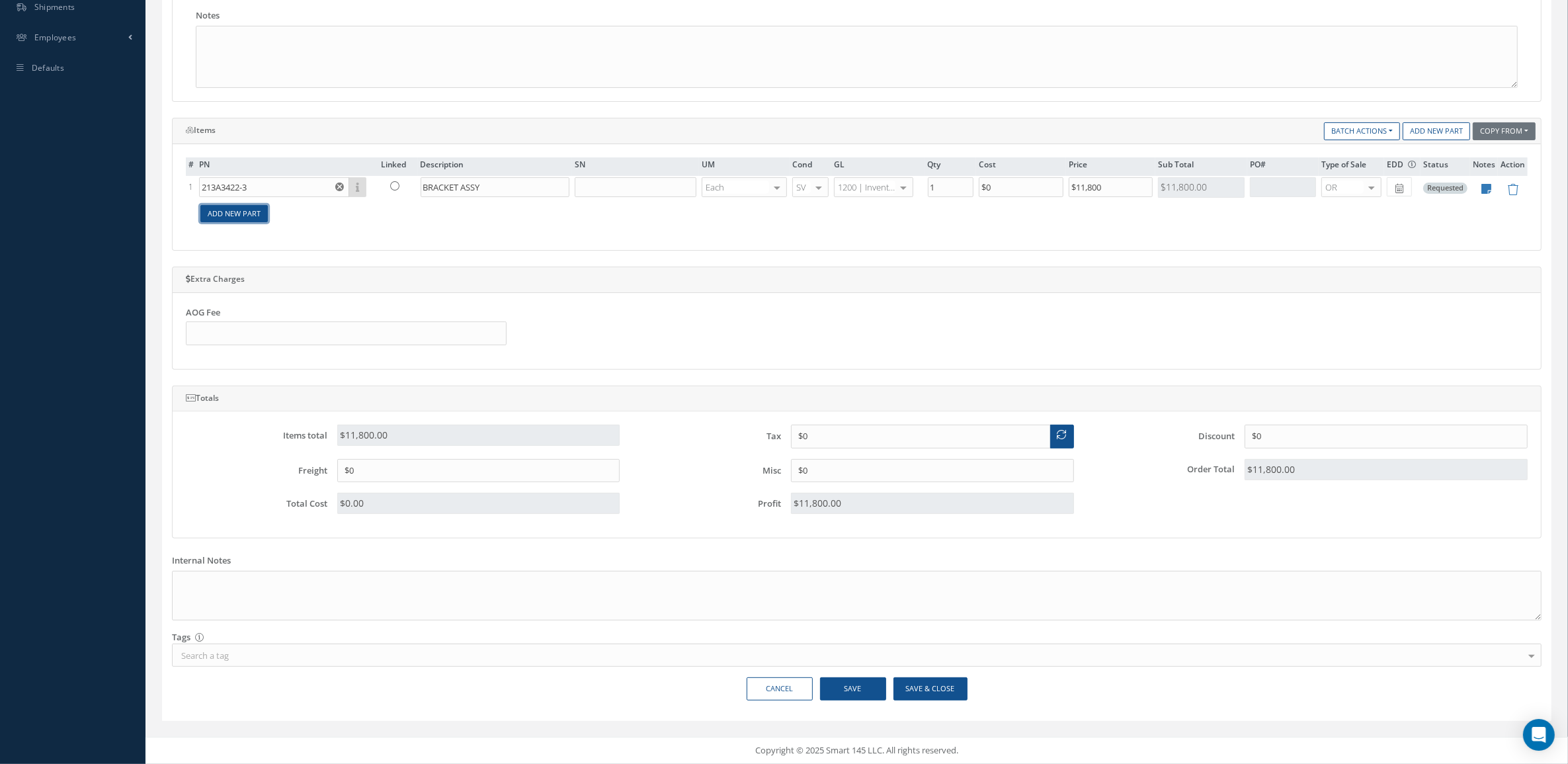
click at [227, 210] on link "Add New Part" at bounding box center [233, 214] width 67 height 18
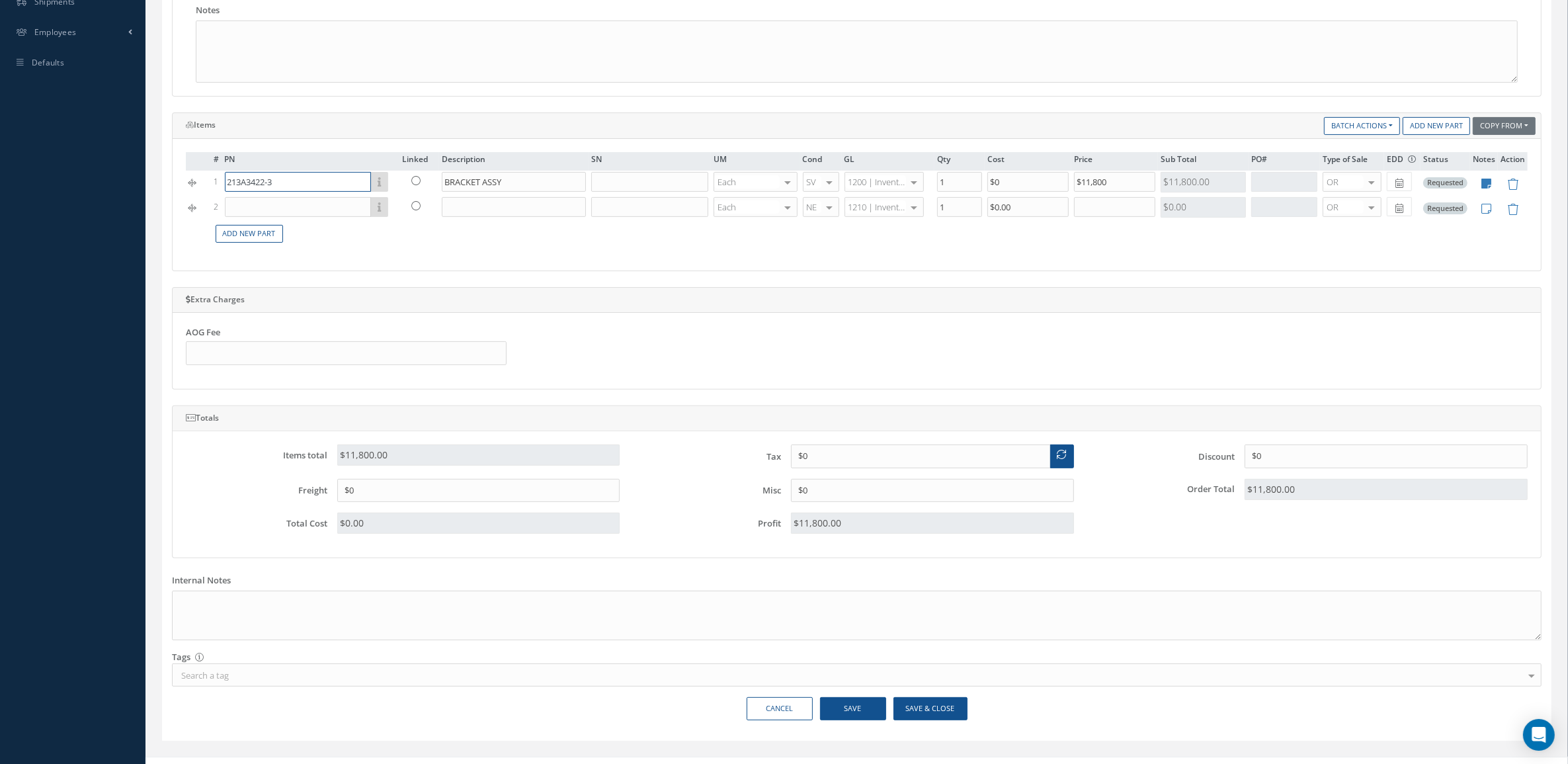
drag, startPoint x: 280, startPoint y: 186, endPoint x: 45, endPoint y: 179, distance: 235.1
click at [45, 179] on div "Smart 145 Dashboard KPIs Accounting Work Order Work Order Preview" at bounding box center [784, 172] width 1568 height 1222
click at [263, 209] on input "text" at bounding box center [298, 207] width 147 height 20
paste input "213A3422-3"
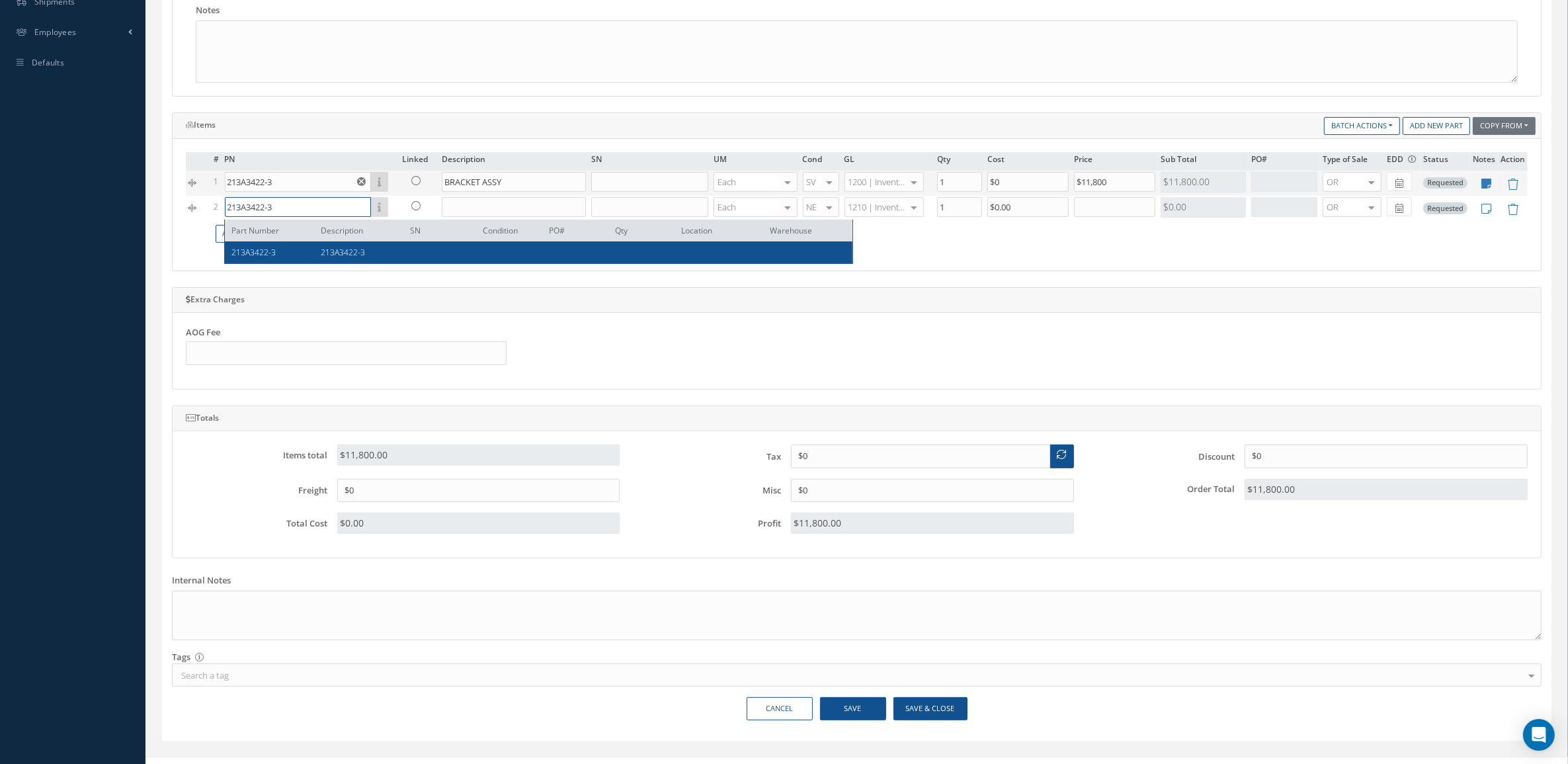
type input "213A3422-3"
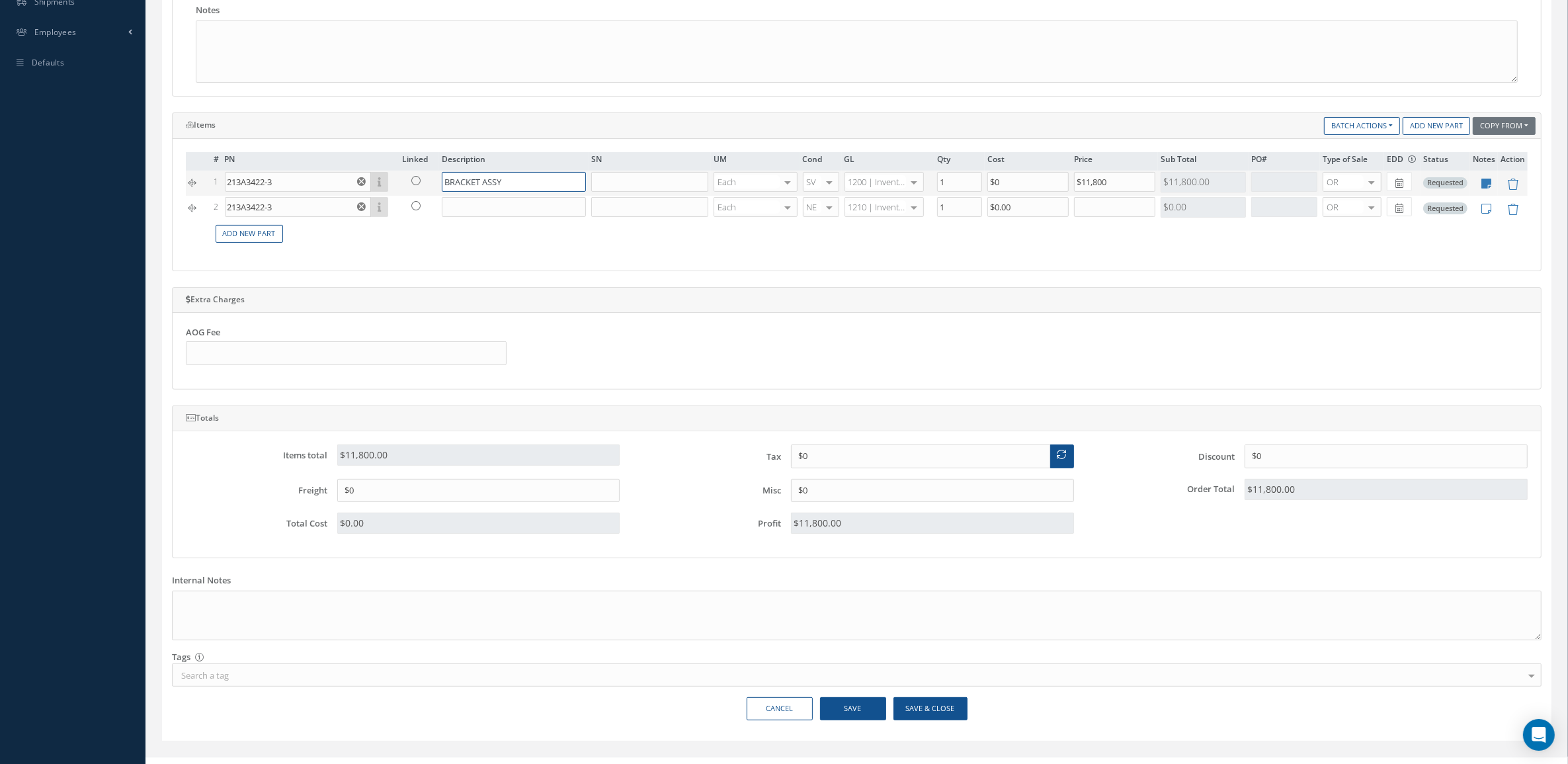
drag, startPoint x: 508, startPoint y: 180, endPoint x: 420, endPoint y: 180, distance: 88.0
click at [420, 180] on tr "1 213A3422-3 Part Number Description SN Condition PO# Qty Location Warehouse 21…" at bounding box center [857, 183] width 1342 height 25
click at [489, 199] on input "text" at bounding box center [514, 207] width 144 height 20
paste input "BRACKET ASSY"
type input "BRACKET ASSY"
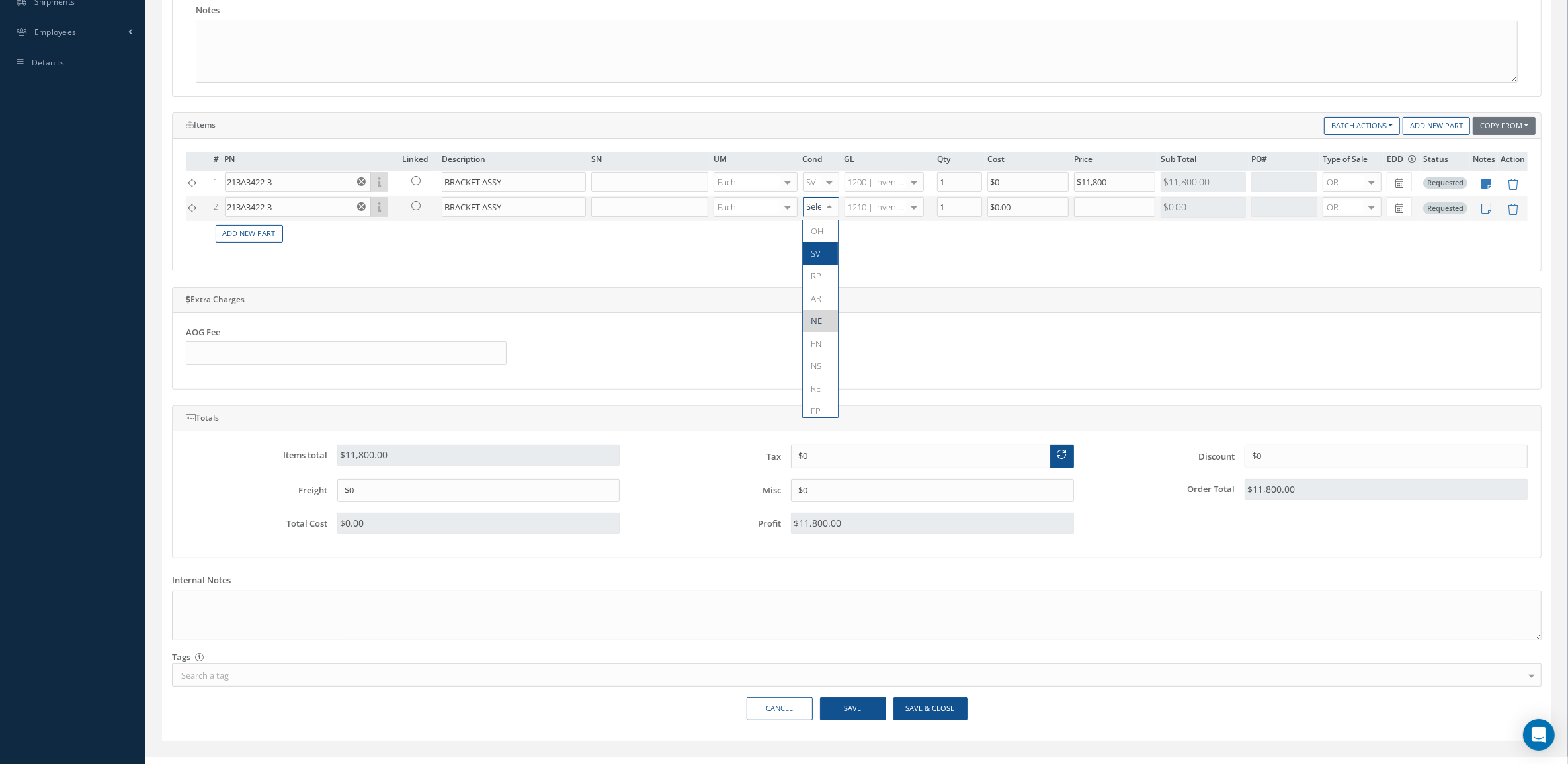
click at [821, 250] on span "SV" at bounding box center [820, 252] width 35 height 22
drag, startPoint x: 1136, startPoint y: 176, endPoint x: 1094, endPoint y: 186, distance: 43.2
click at [1094, 186] on input "$11,800" at bounding box center [1114, 182] width 81 height 20
drag, startPoint x: 1130, startPoint y: 186, endPoint x: 997, endPoint y: 186, distance: 133.0
click at [997, 186] on tr "1 213A3422-3 Part Number Description SN Condition PO# Qty Location Warehouse 21…" at bounding box center [857, 183] width 1342 height 25
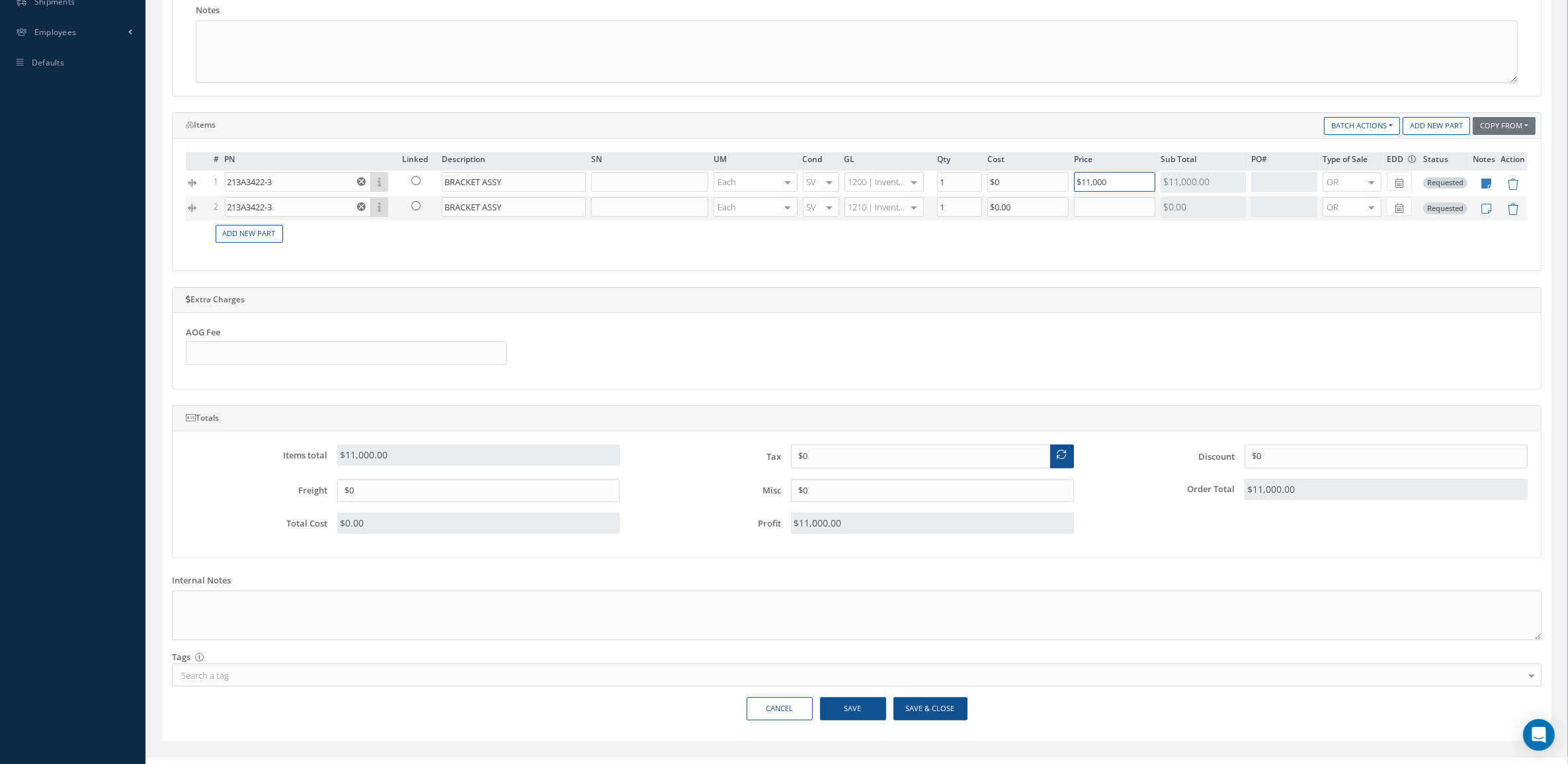
type input "$11,000"
click at [1085, 212] on input "text" at bounding box center [1114, 207] width 81 height 20
paste input "$11,000"
type input "$11,000"
click at [1486, 180] on icon at bounding box center [1487, 184] width 10 height 12
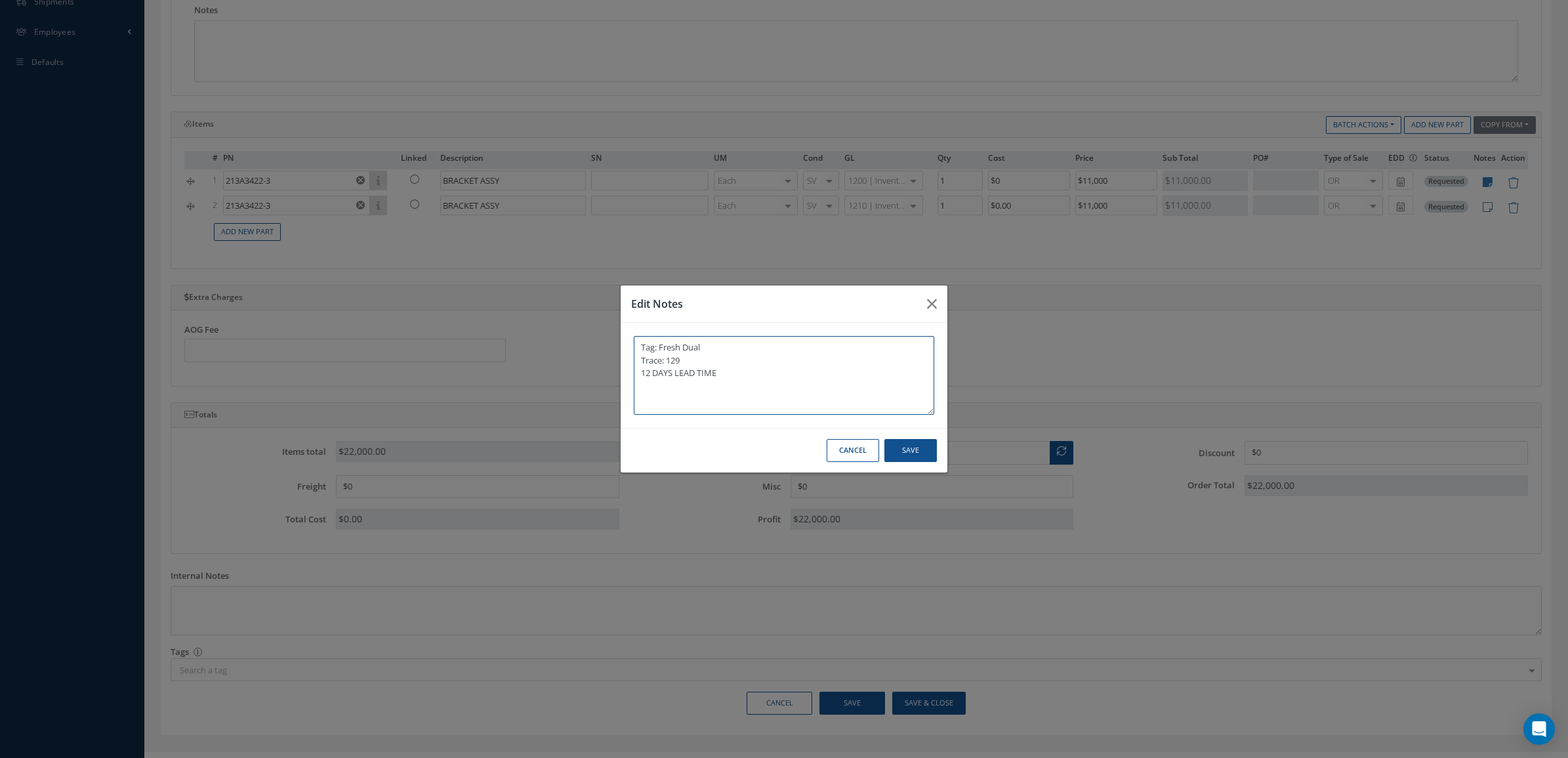
drag, startPoint x: 733, startPoint y: 375, endPoint x: 638, endPoint y: 374, distance: 95.0
click at [638, 374] on textarea "Tag: Fresh Dual Trace: 129 12 DAYS LEAD TIME" at bounding box center [784, 375] width 301 height 79
type textarea "Tag: Fresh Dual Trace: 129 12 DAYS LEAD TIME"
click at [893, 446] on button "Save" at bounding box center [911, 450] width 53 height 23
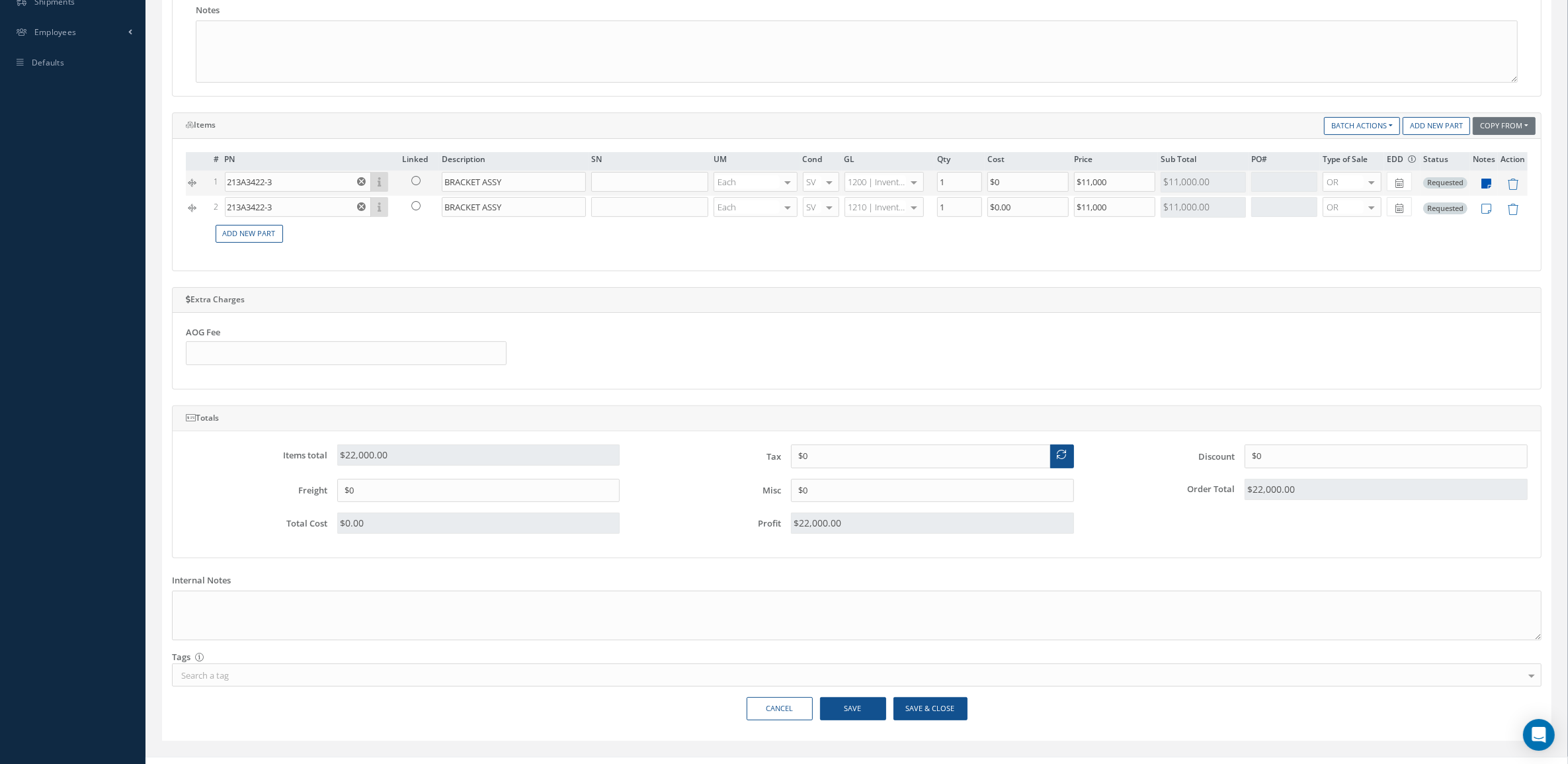
click at [1492, 186] on icon at bounding box center [1487, 184] width 10 height 12
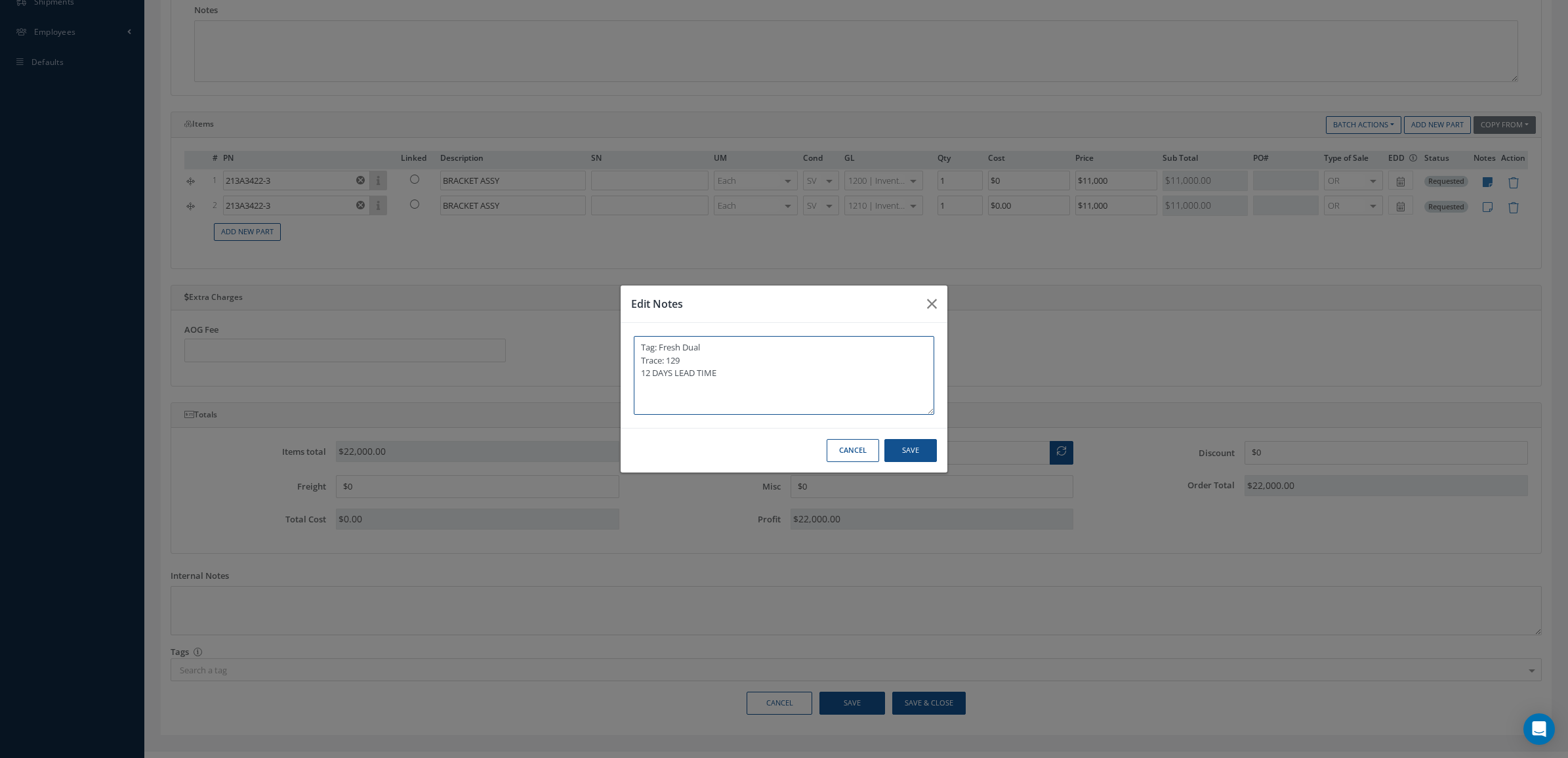
click at [781, 382] on textarea "Tag: Fresh Dual Trace: 129 12 DAYS LEAD TIME" at bounding box center [784, 375] width 301 height 79
click at [779, 382] on textarea "Tag: Fresh Dual Trace: 129 12 DAYS LEAD TIME" at bounding box center [784, 375] width 301 height 79
click at [750, 374] on textarea "Tag: Fresh Dual Trace: 129 12 DAYS LEAD TIME" at bounding box center [784, 375] width 301 height 79
drag, startPoint x: 738, startPoint y: 374, endPoint x: 562, endPoint y: 300, distance: 190.9
click at [562, 300] on div "Edit Notes Tag: Fresh Dual Trace: 129 12 DAYS LEAD TIME Cancel Save" at bounding box center [784, 379] width 1568 height 758
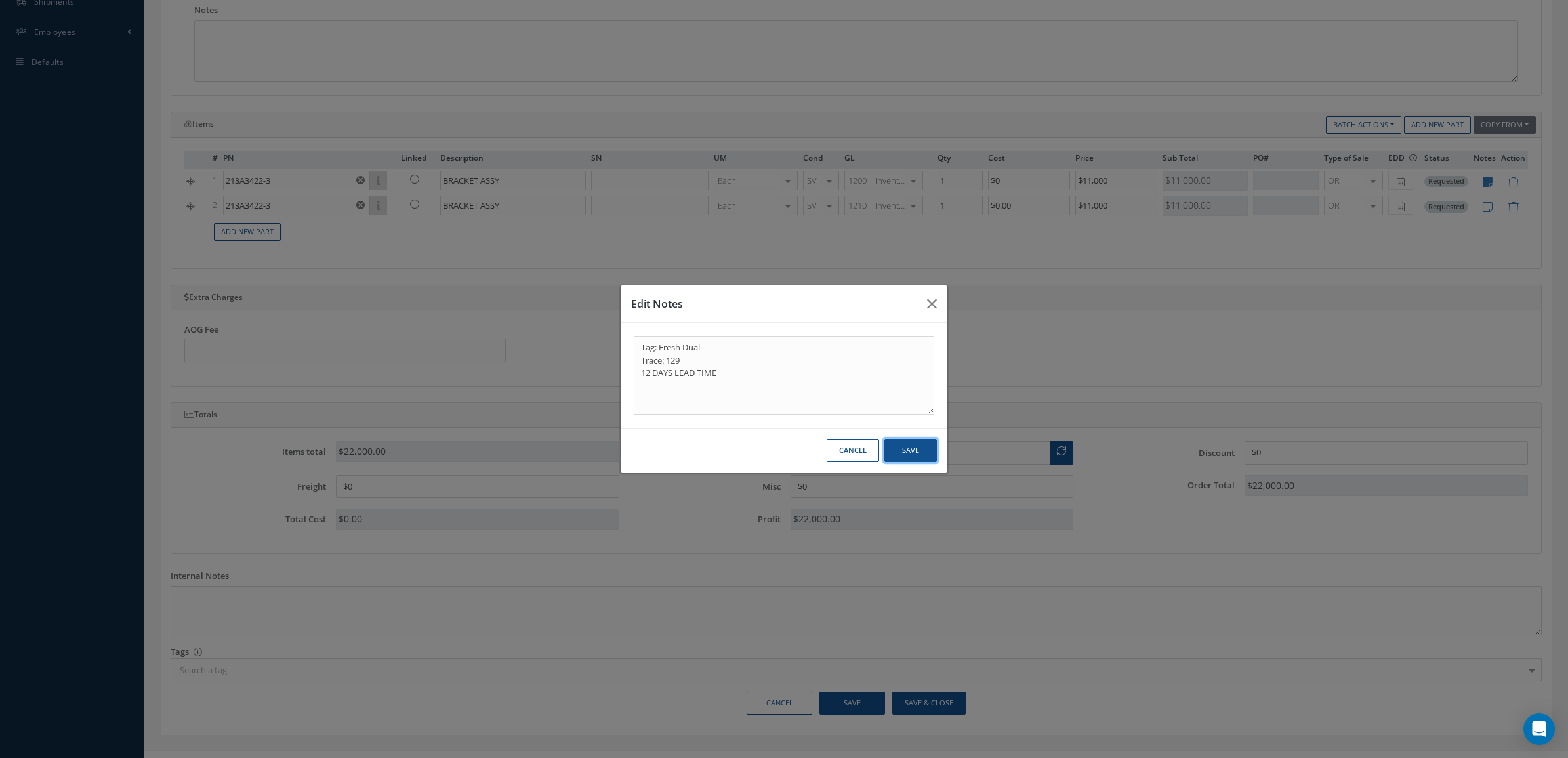
drag, startPoint x: 904, startPoint y: 440, endPoint x: 871, endPoint y: 389, distance: 60.7
click at [904, 439] on button "Save" at bounding box center [911, 450] width 53 height 23
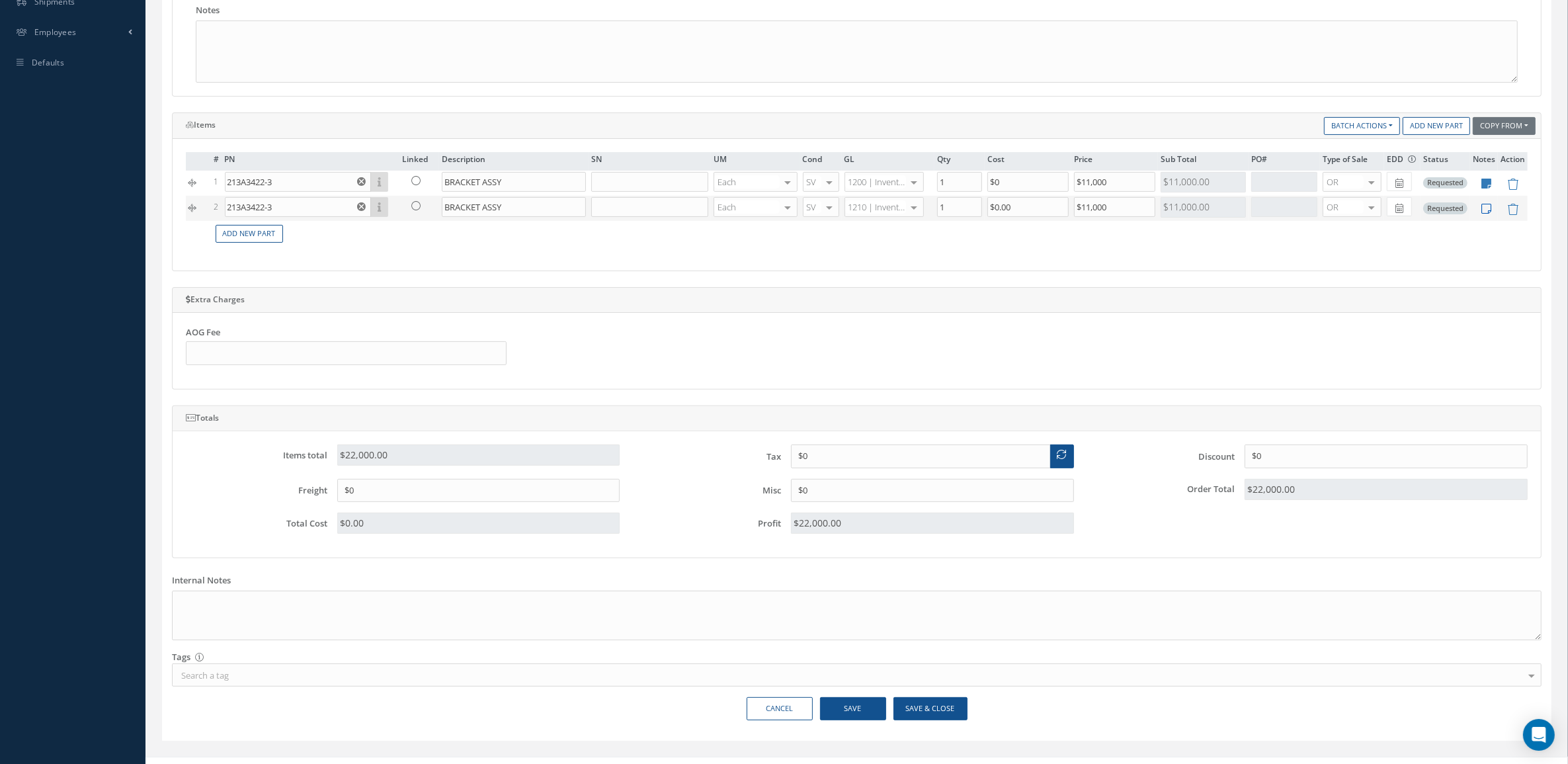
click at [1485, 214] on icon at bounding box center [1487, 209] width 10 height 12
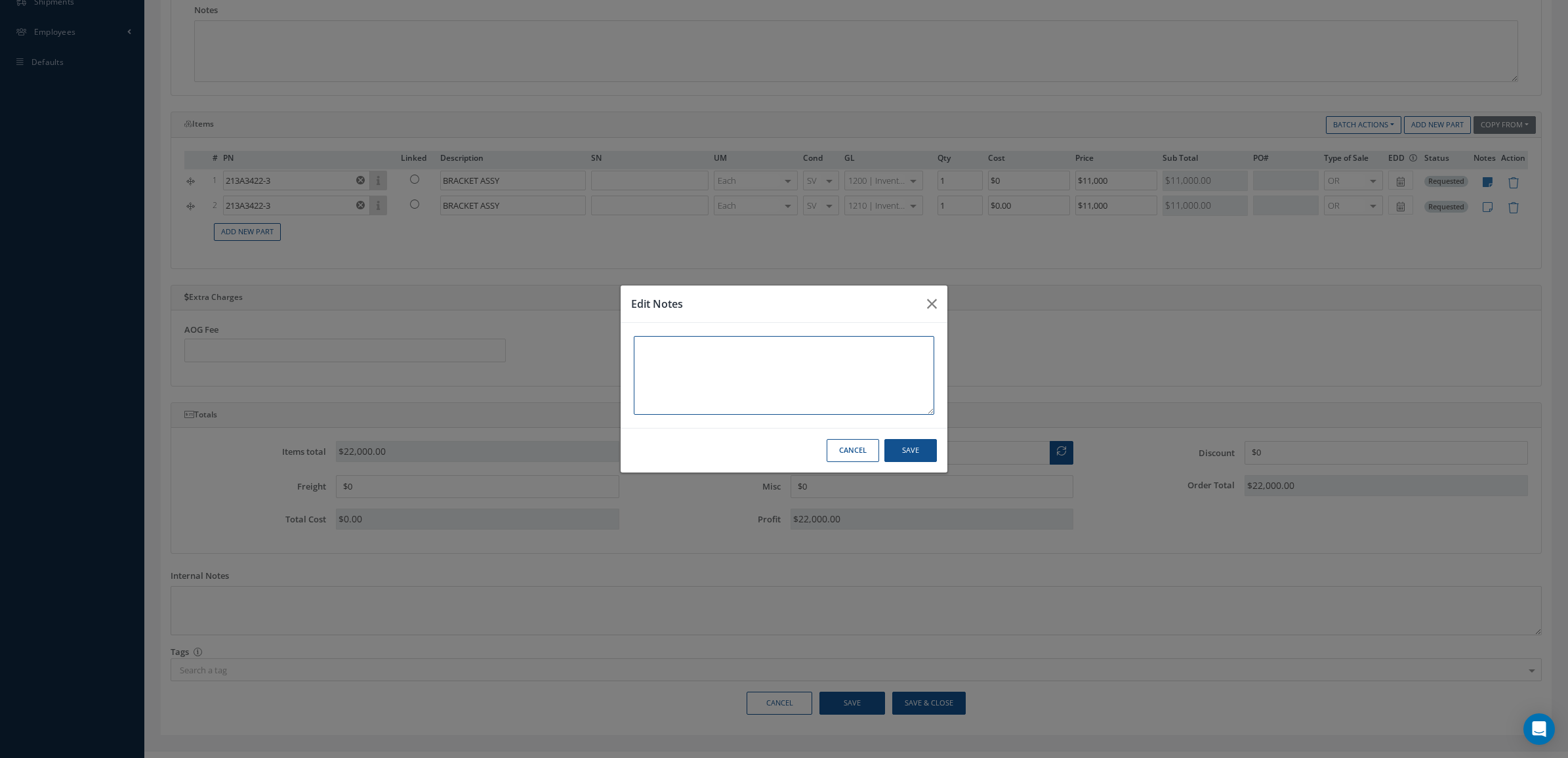
paste textarea "Tag: Fresh Dual Trace: 129 12 DAYS LEAD TIME"
type textarea "Tag: Fresh Dual Trace: 129 12 DAYS LEAD TIME"
click at [917, 449] on button "Save" at bounding box center [911, 450] width 53 height 23
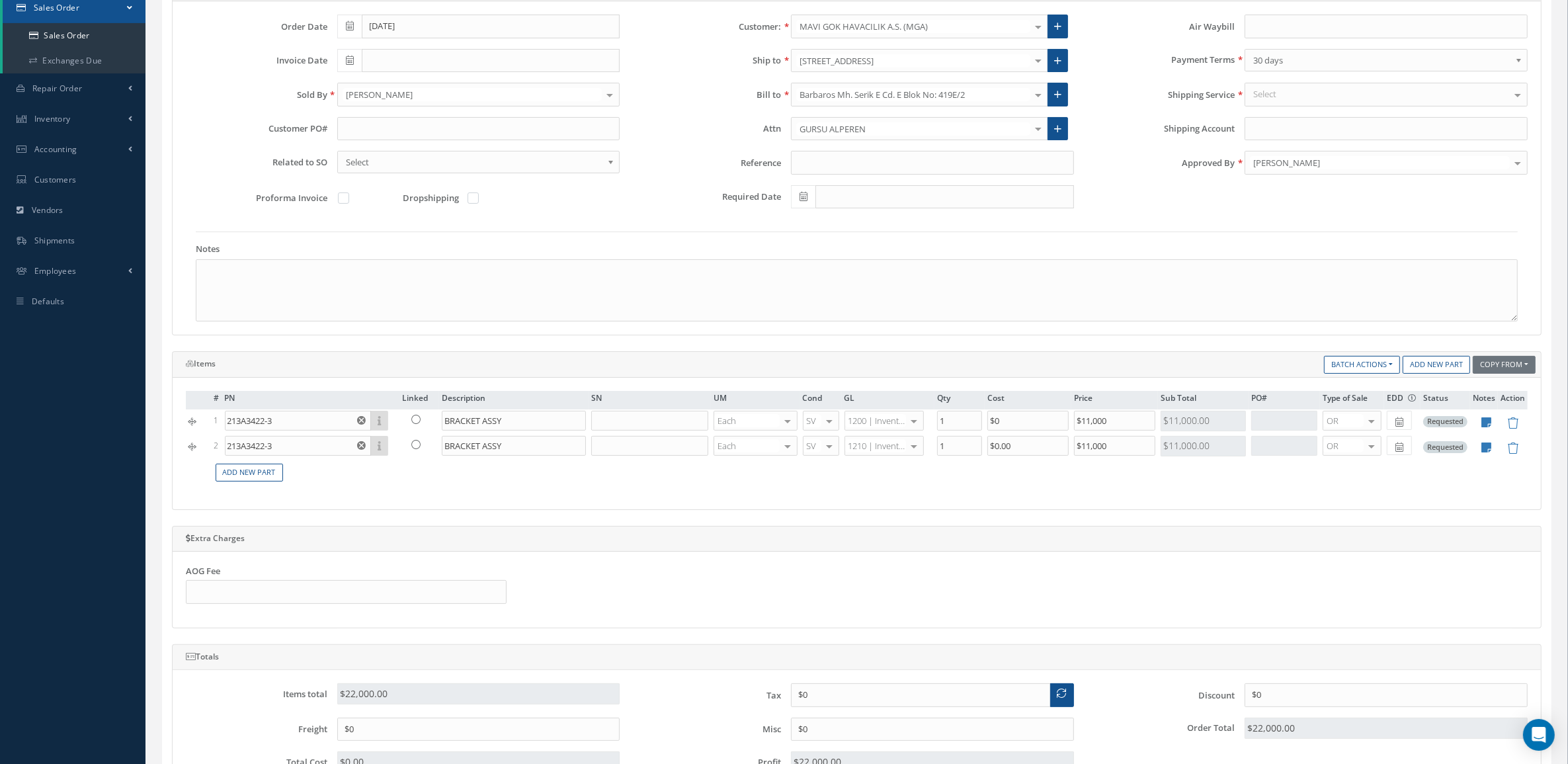
scroll to position [25, 0]
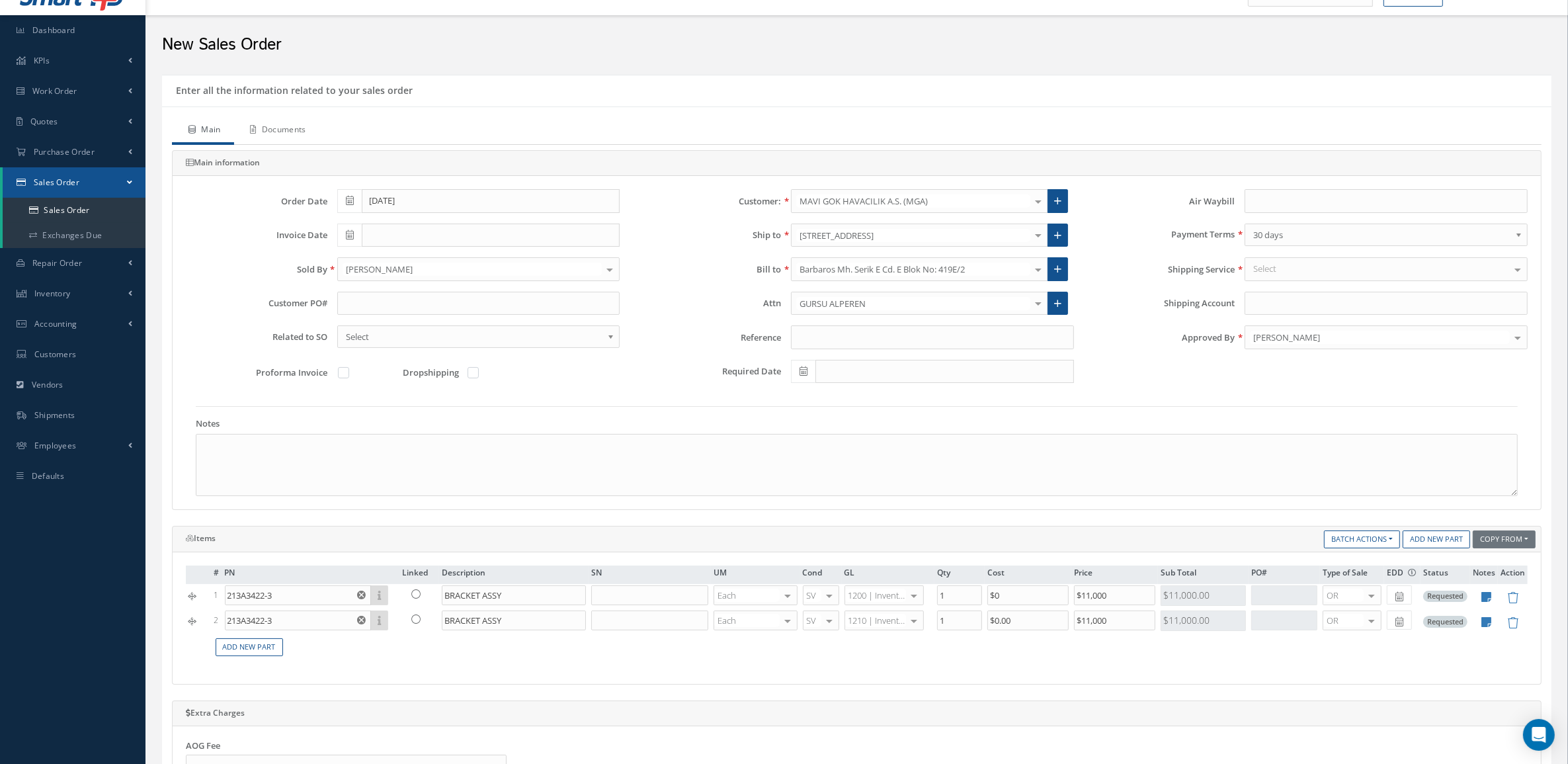
click at [295, 127] on link "Documents" at bounding box center [277, 131] width 85 height 28
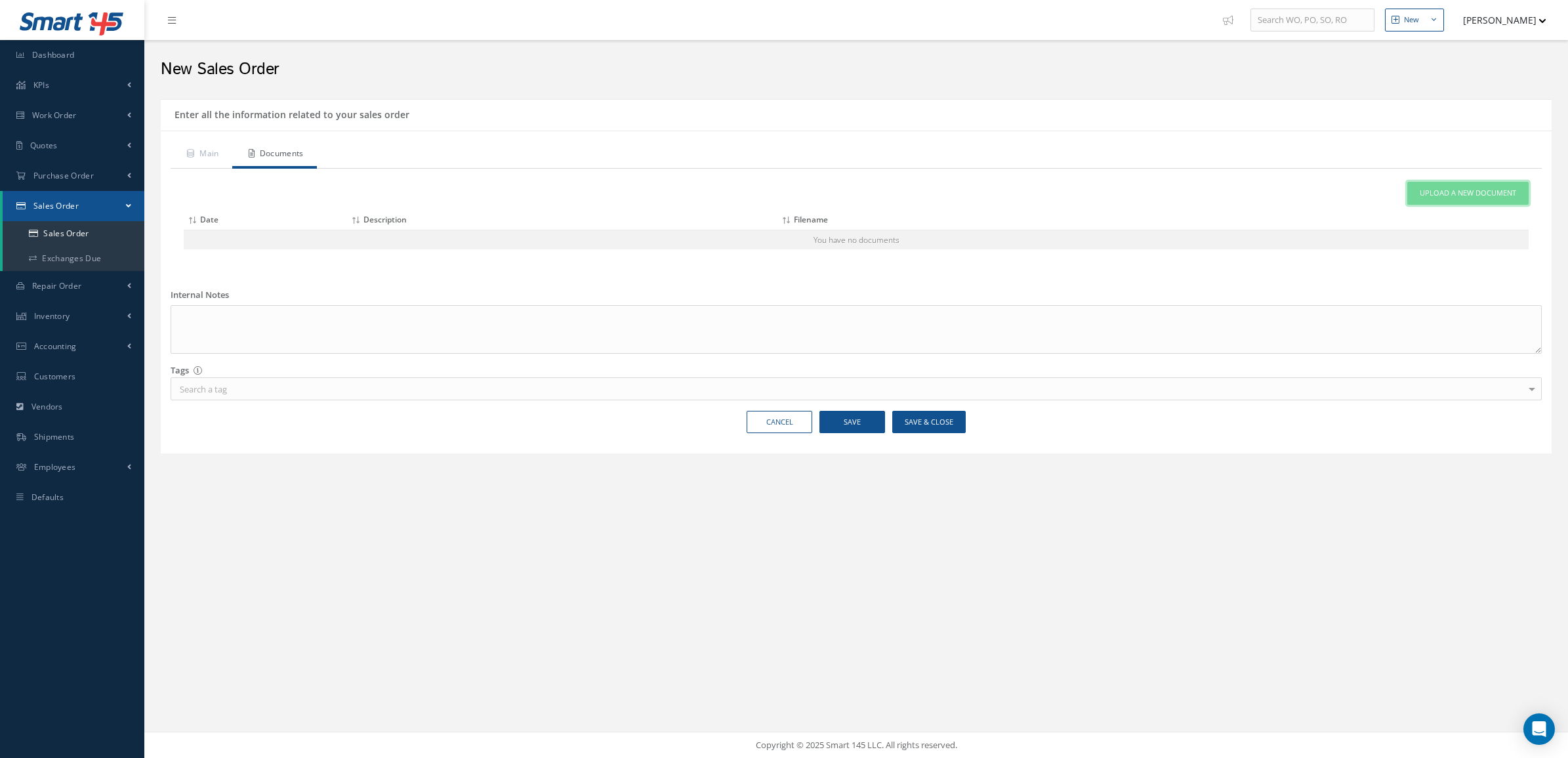
click at [1431, 204] on link "Upload a New Document" at bounding box center [1469, 193] width 122 height 23
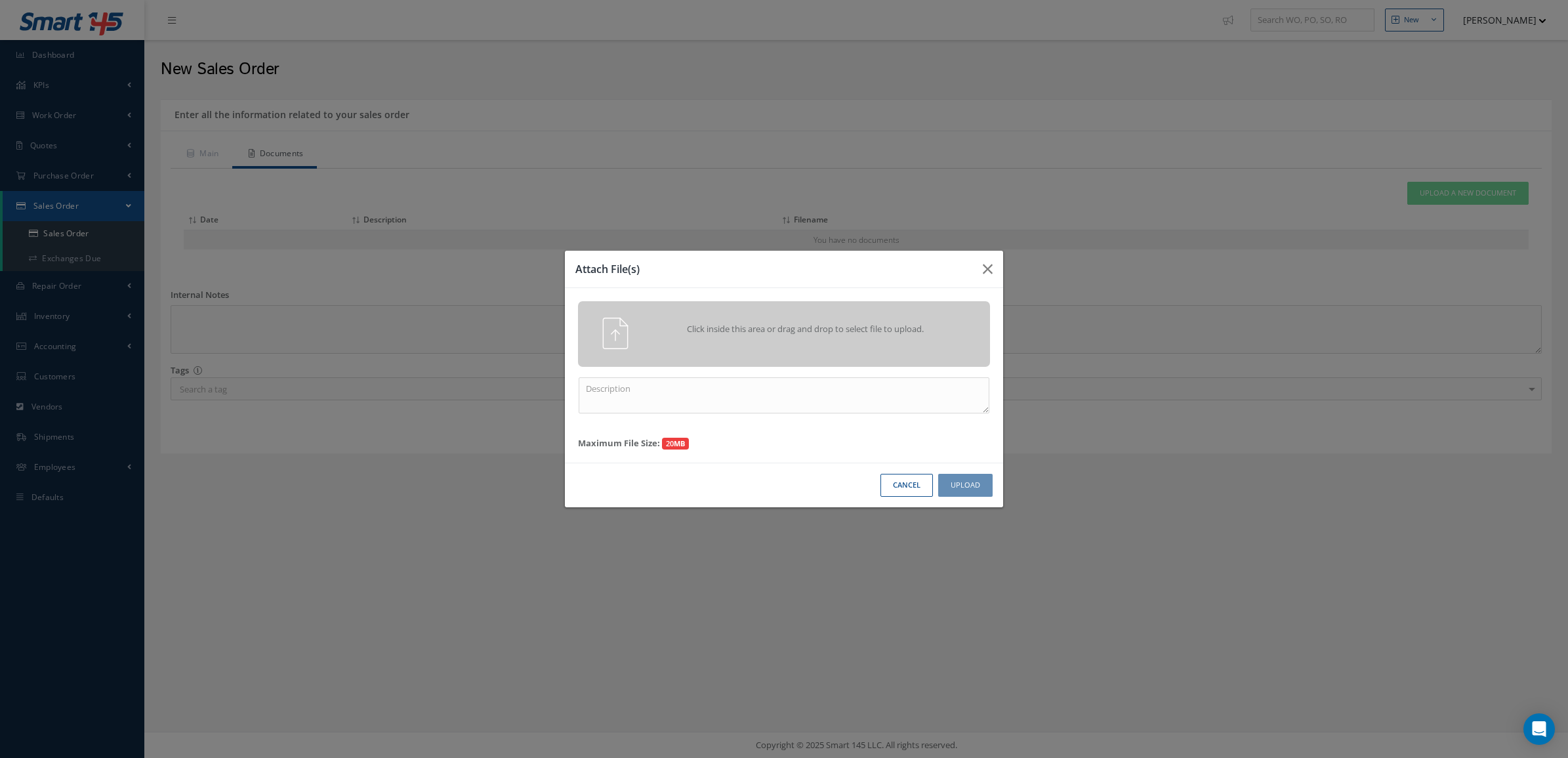
click at [841, 368] on div "Click inside this area or drag and drop to select file to upload. Maximum File …" at bounding box center [784, 375] width 439 height 175
click at [831, 349] on div "Click inside this area or drag and drop to select file to upload." at bounding box center [784, 334] width 412 height 66
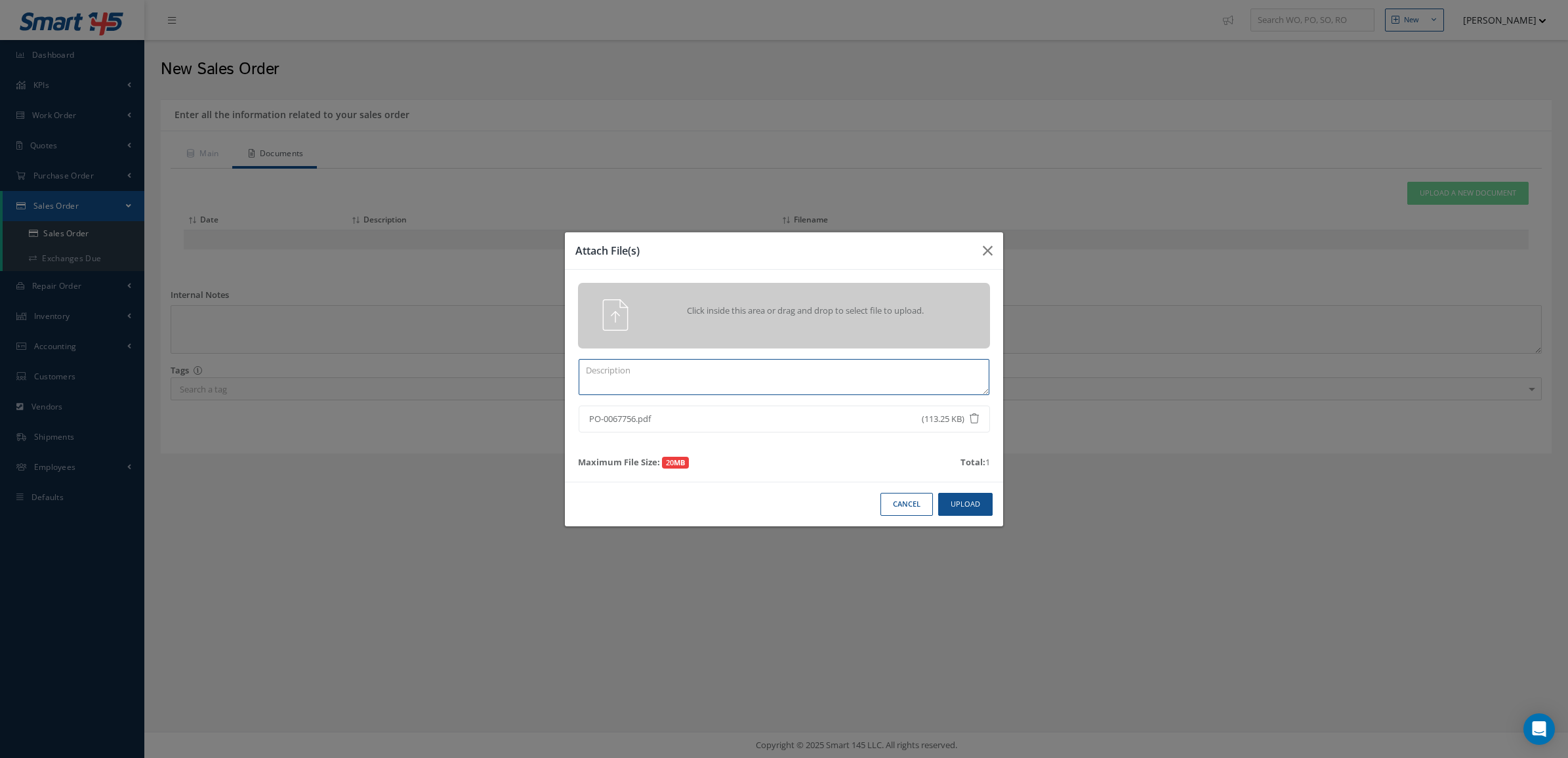
click at [706, 380] on textarea at bounding box center [784, 377] width 411 height 36
type textarea "PO"
click at [949, 501] on button "Upload" at bounding box center [965, 504] width 54 height 23
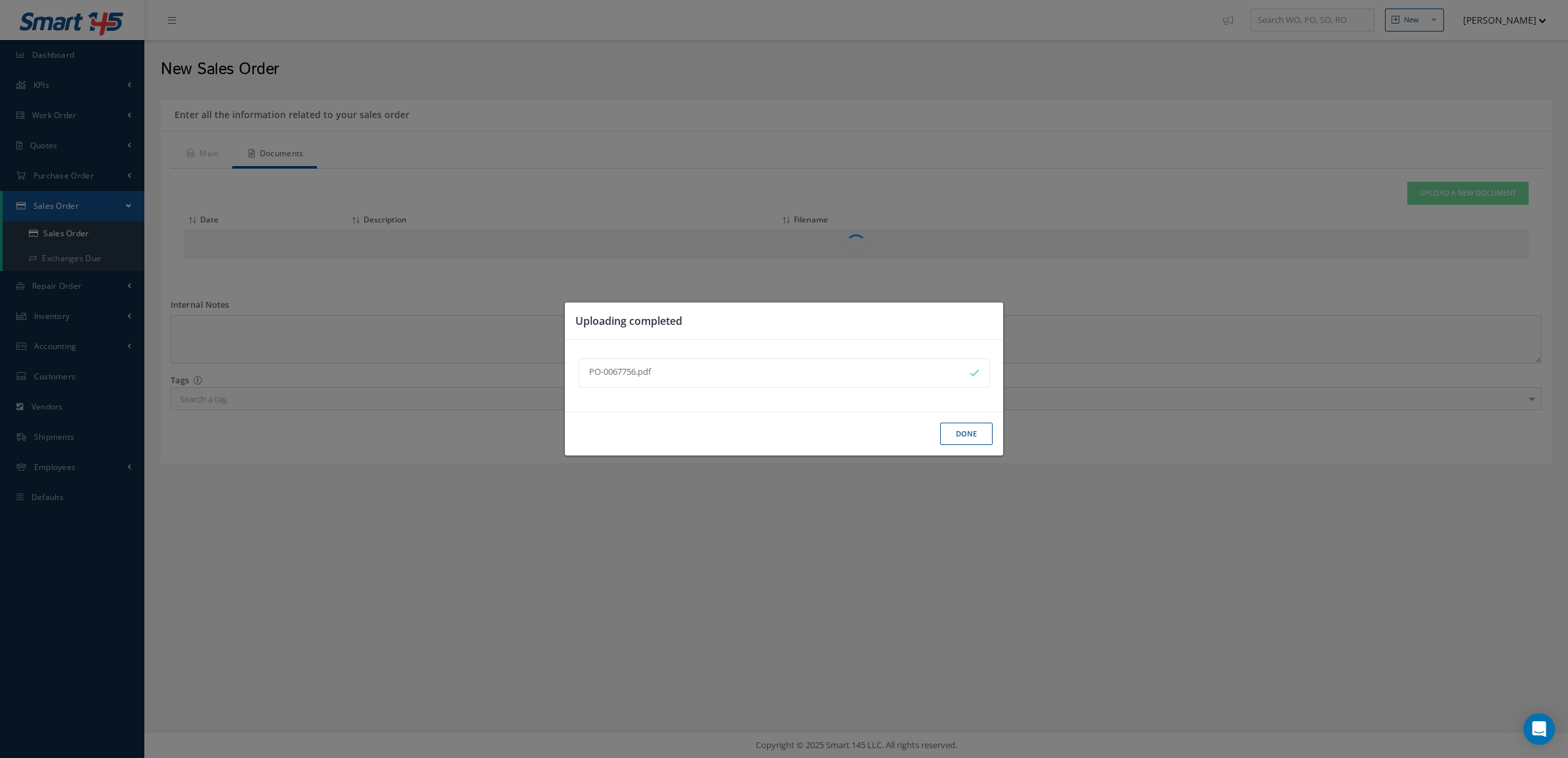
click at [958, 432] on button "Done" at bounding box center [967, 434] width 53 height 23
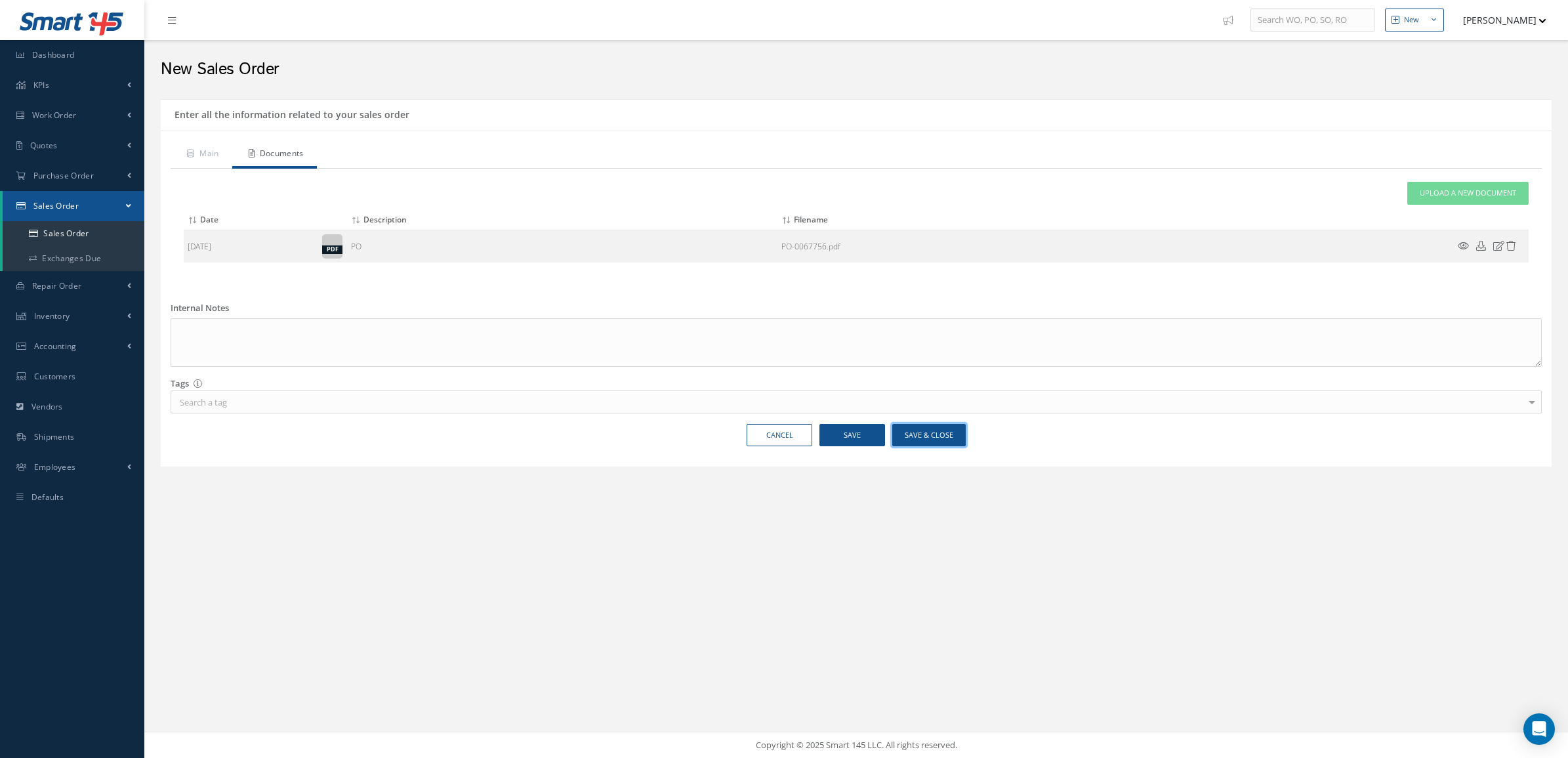
click at [906, 434] on button "Save & Close" at bounding box center [929, 435] width 73 height 23
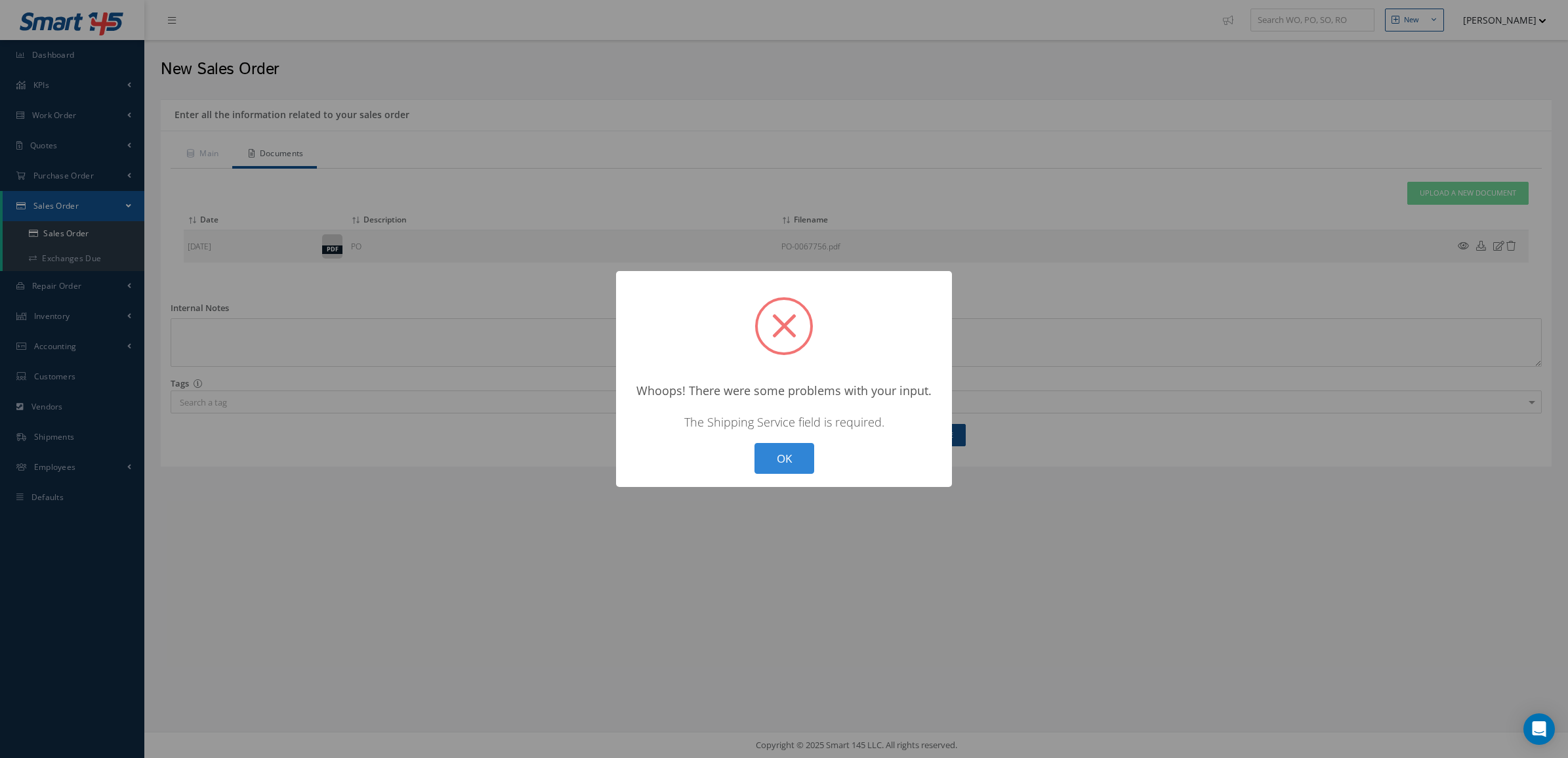
click at [815, 461] on div "OK Cancel" at bounding box center [784, 458] width 67 height 31
click at [756, 459] on button "OK" at bounding box center [784, 458] width 60 height 31
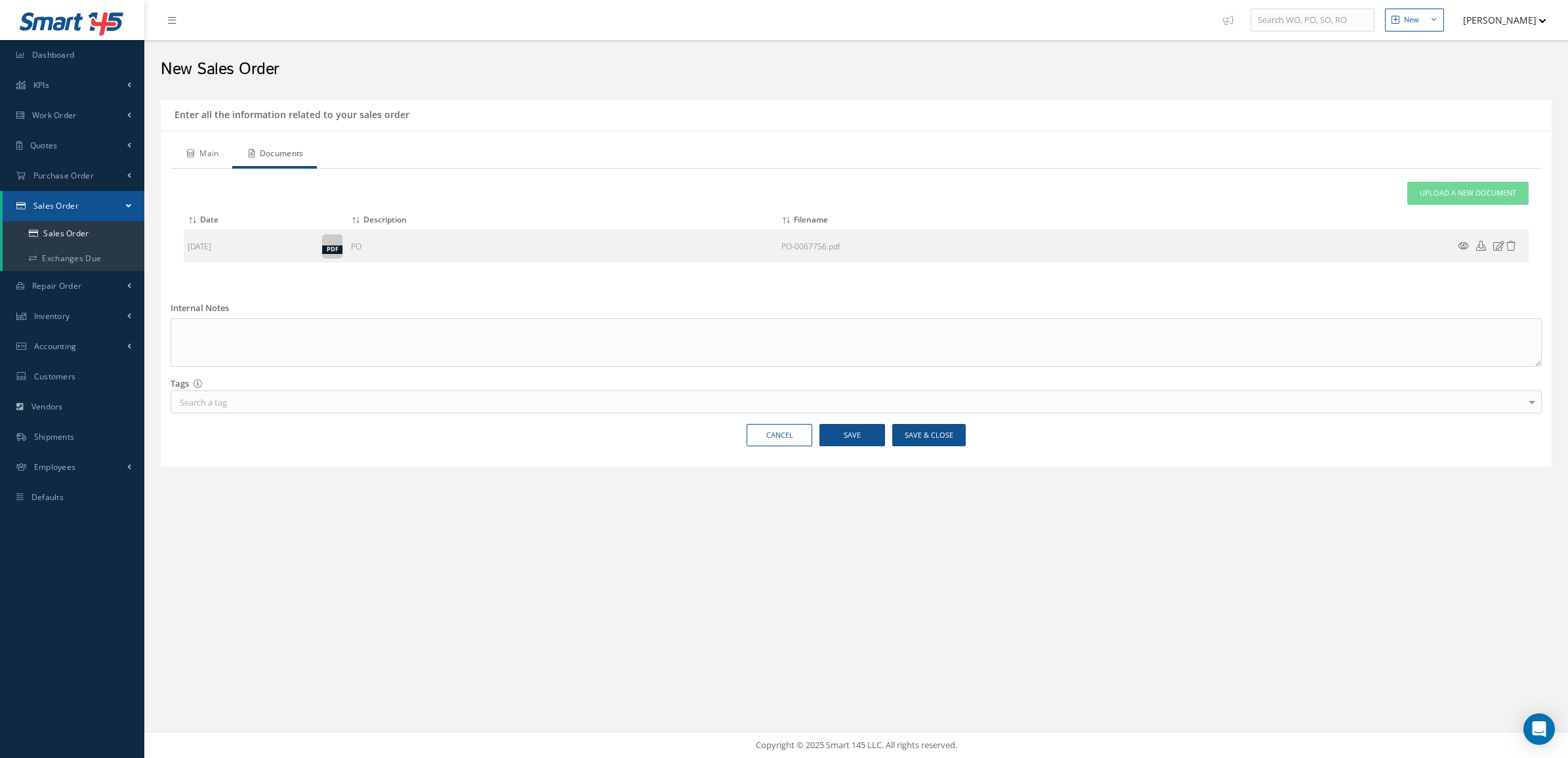
click at [220, 148] on link "Main" at bounding box center [201, 155] width 62 height 28
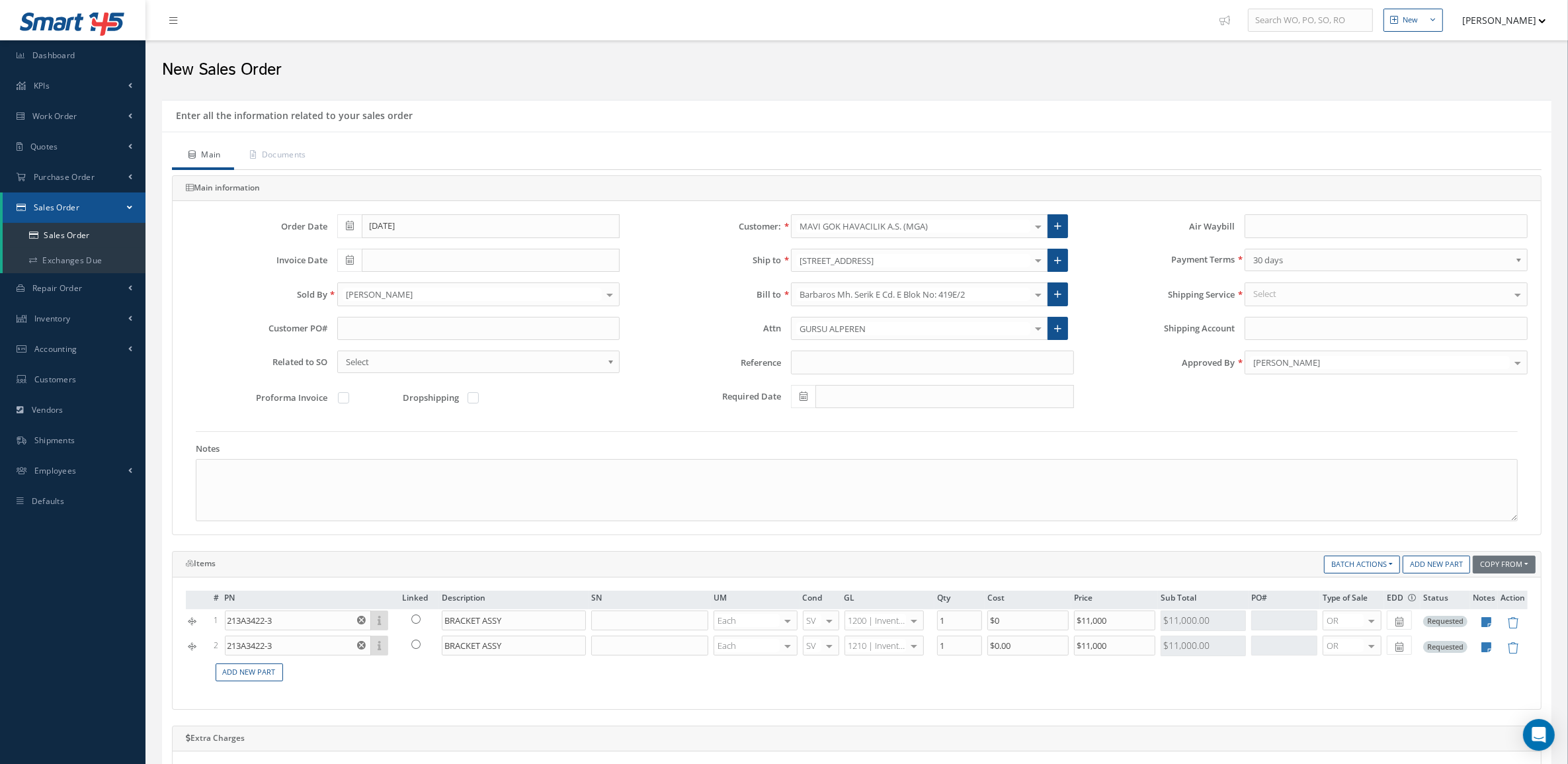
click at [1291, 291] on div "Select" at bounding box center [1387, 294] width 283 height 24
type input "FEDEX P"
click at [1287, 345] on span "FEDEX Priority overnight" at bounding box center [1301, 339] width 97 height 12
click at [1258, 327] on input "Shipping Account" at bounding box center [1387, 329] width 283 height 24
paste input "516388307"
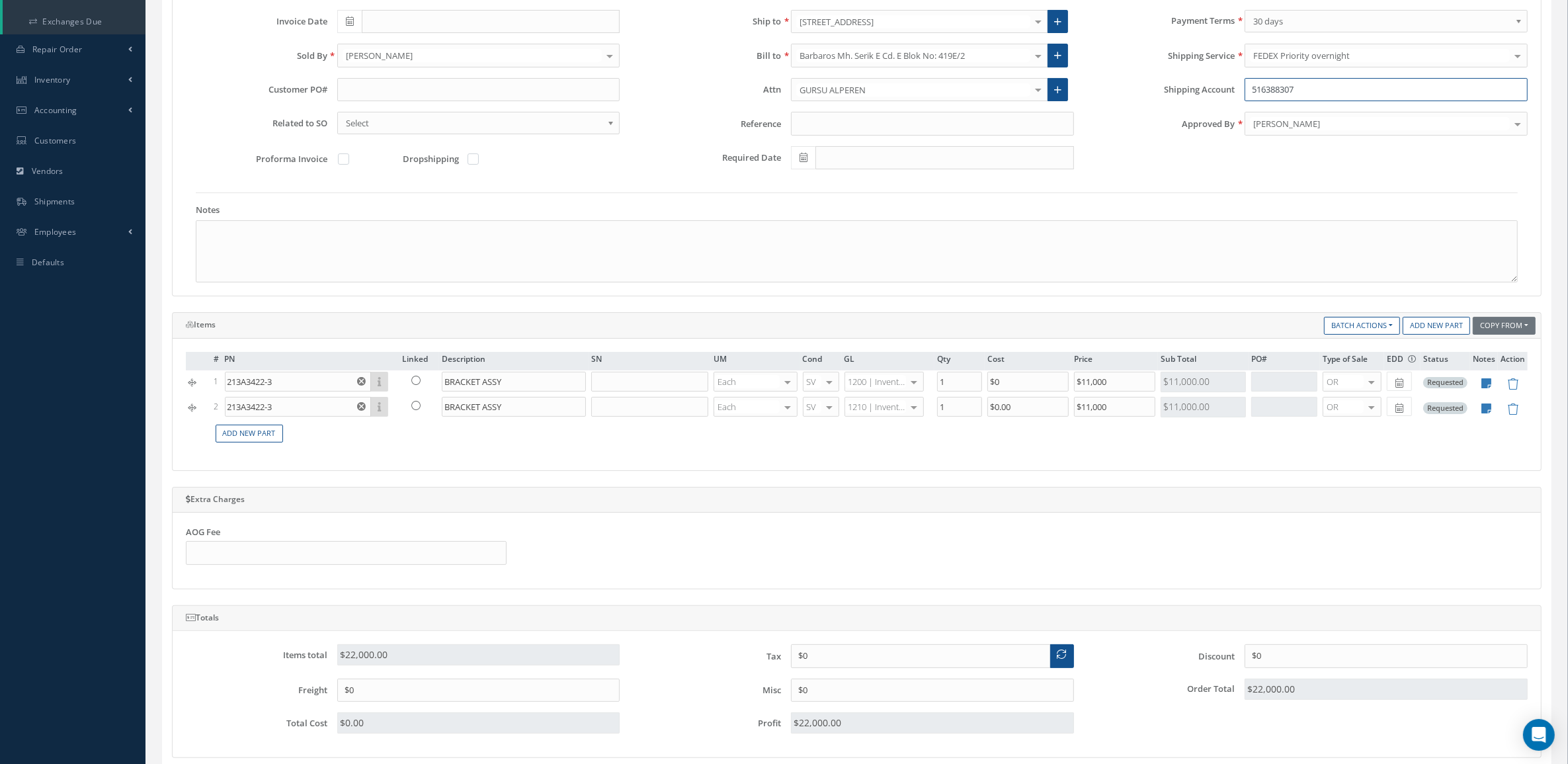
scroll to position [413, 0]
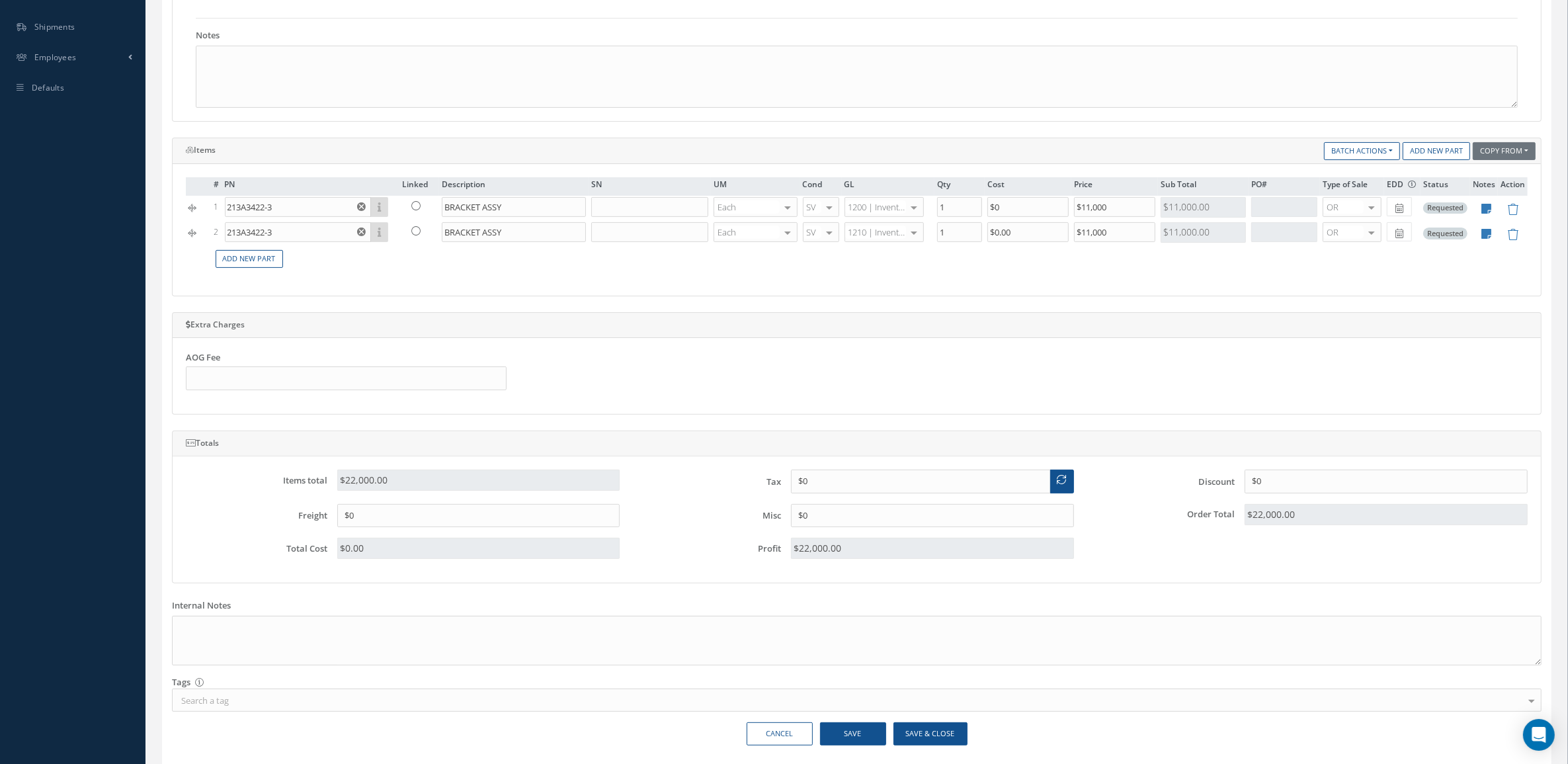
type input "516388307"
click at [934, 744] on button "Save & Close" at bounding box center [930, 733] width 74 height 23
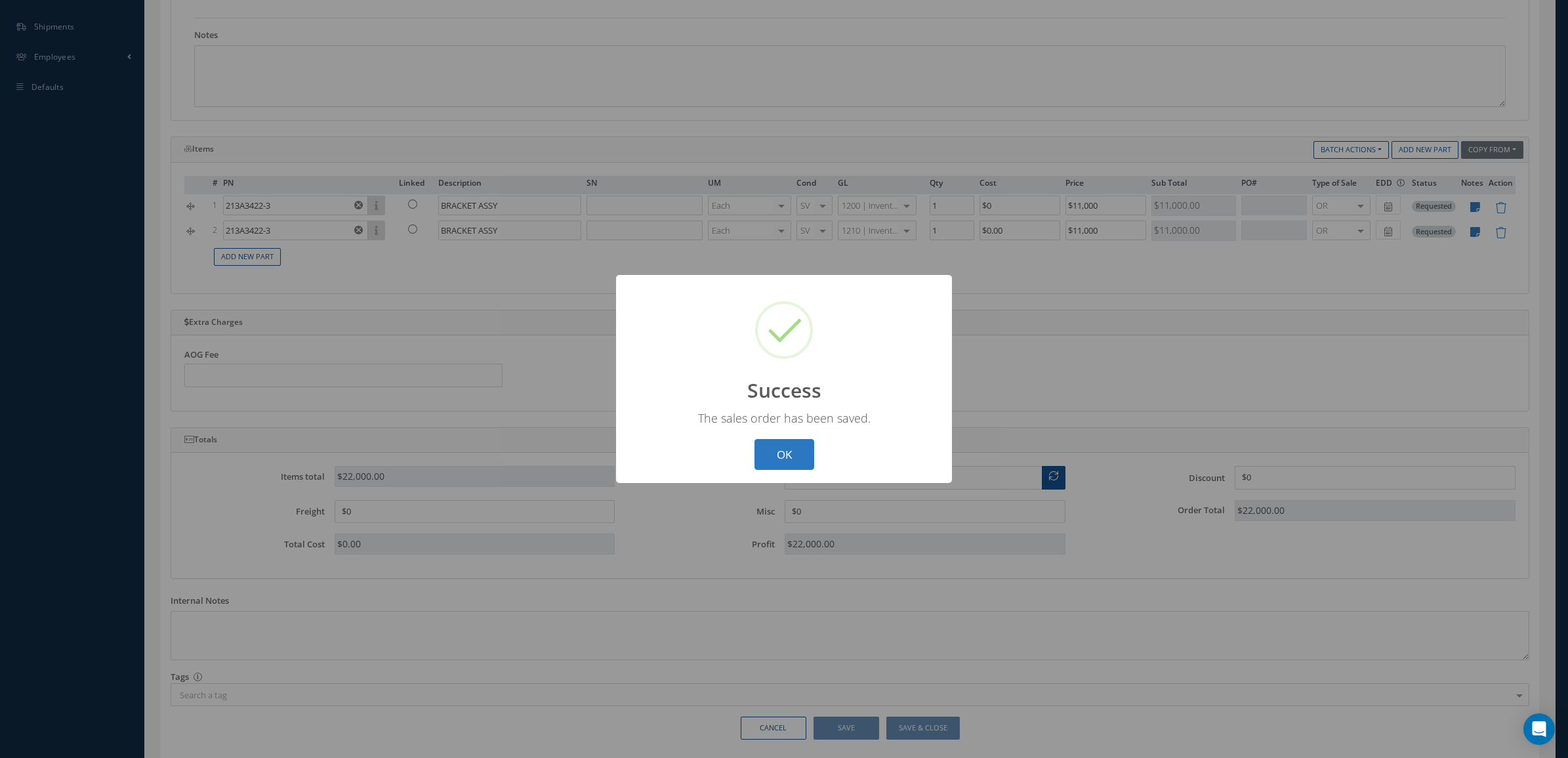
click at [766, 457] on button "OK" at bounding box center [784, 454] width 60 height 31
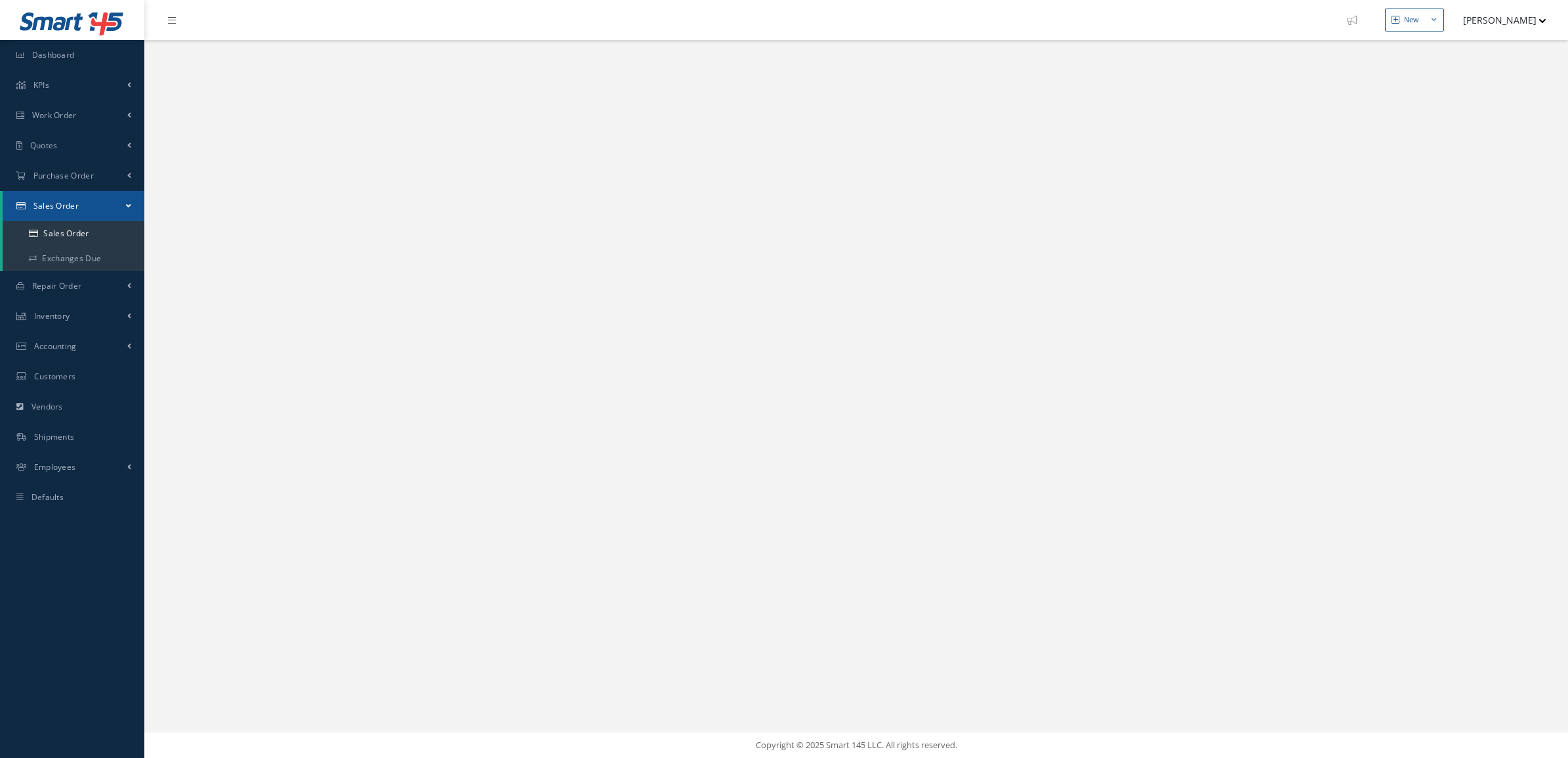
select select "25"
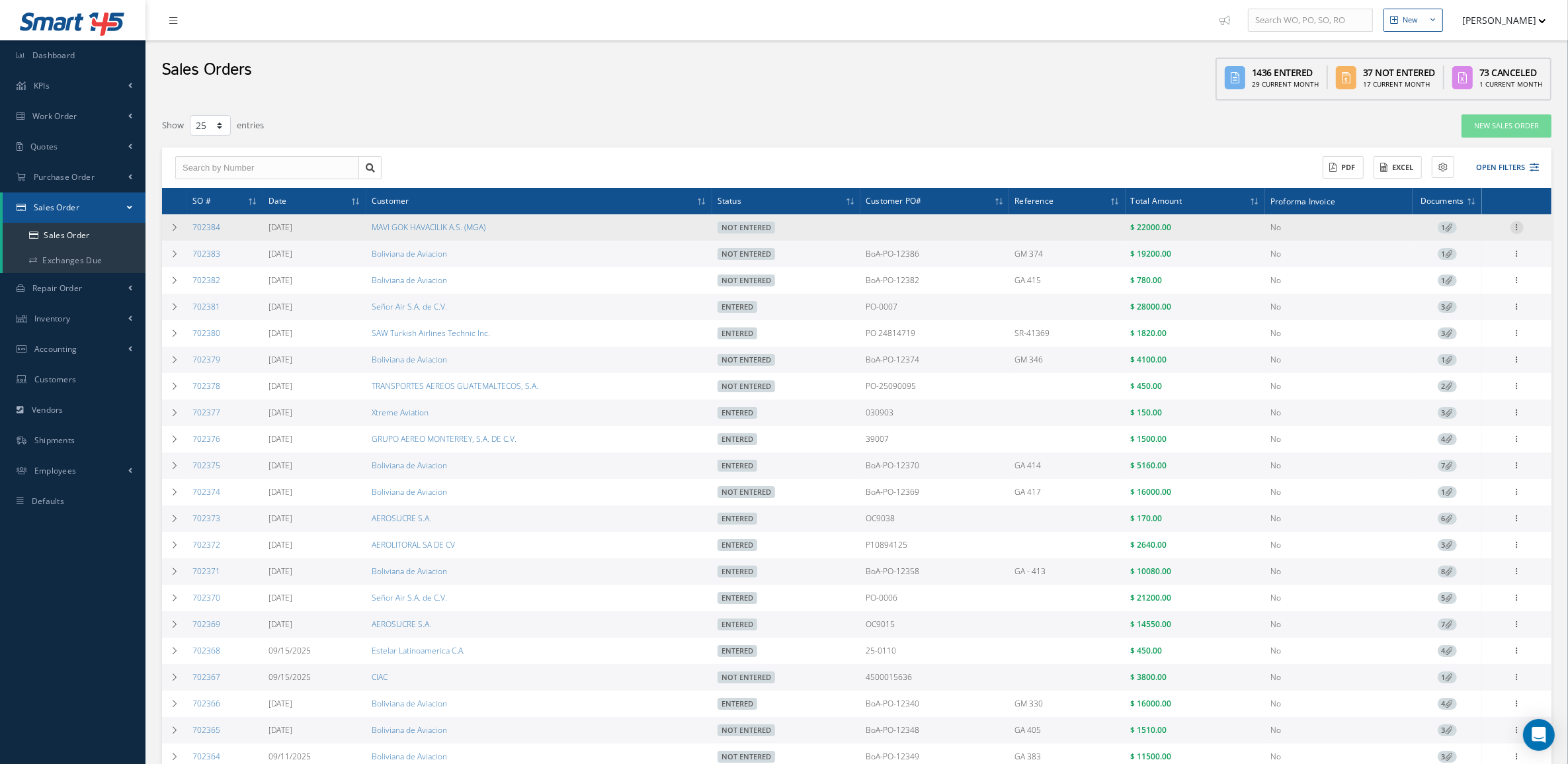
click at [1518, 225] on icon at bounding box center [1517, 226] width 13 height 11
click at [1462, 256] on link "Edit" at bounding box center [1456, 253] width 104 height 17
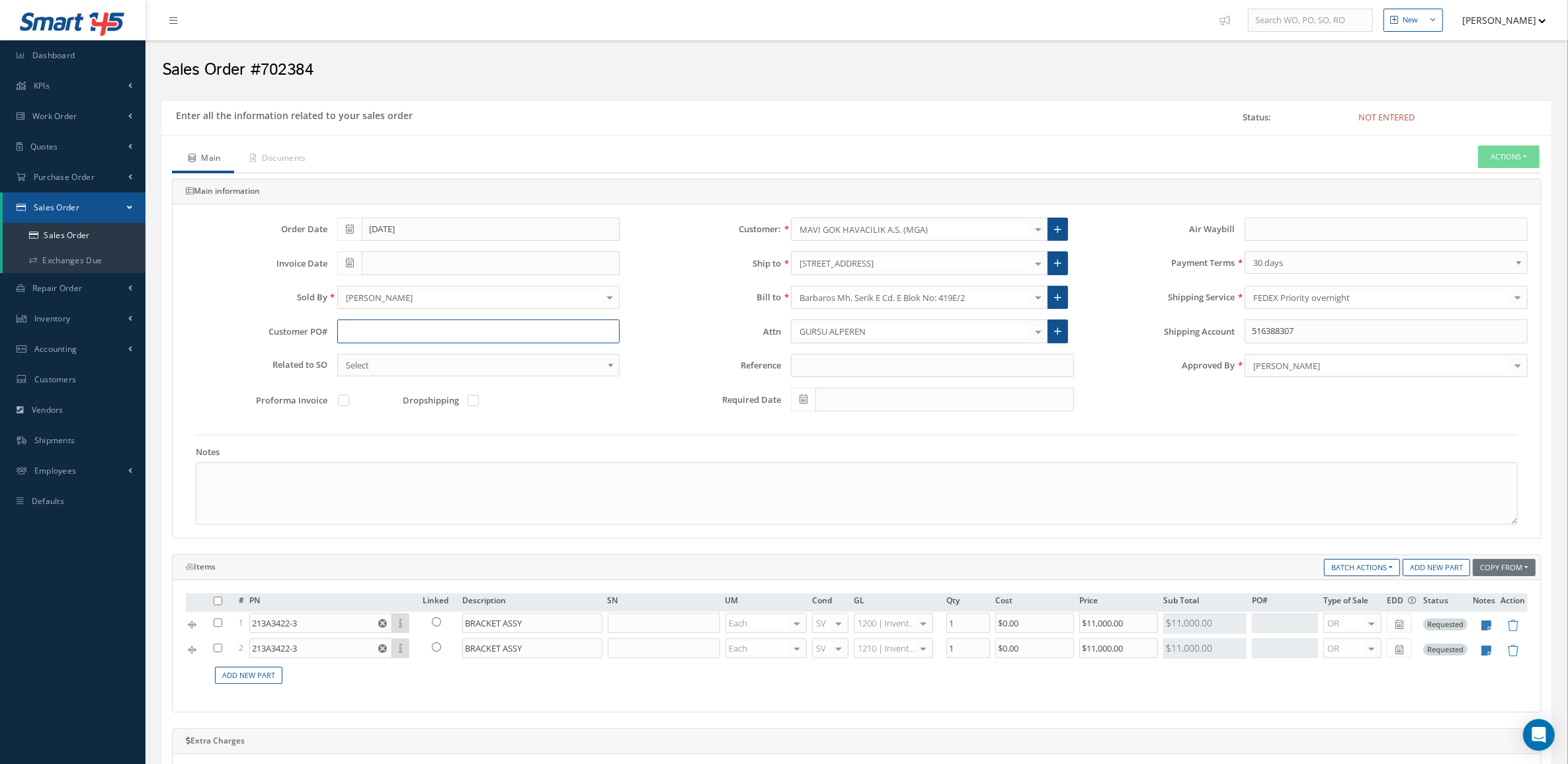
click at [348, 333] on input "text" at bounding box center [479, 331] width 283 height 24
paste input "PO-0067756"
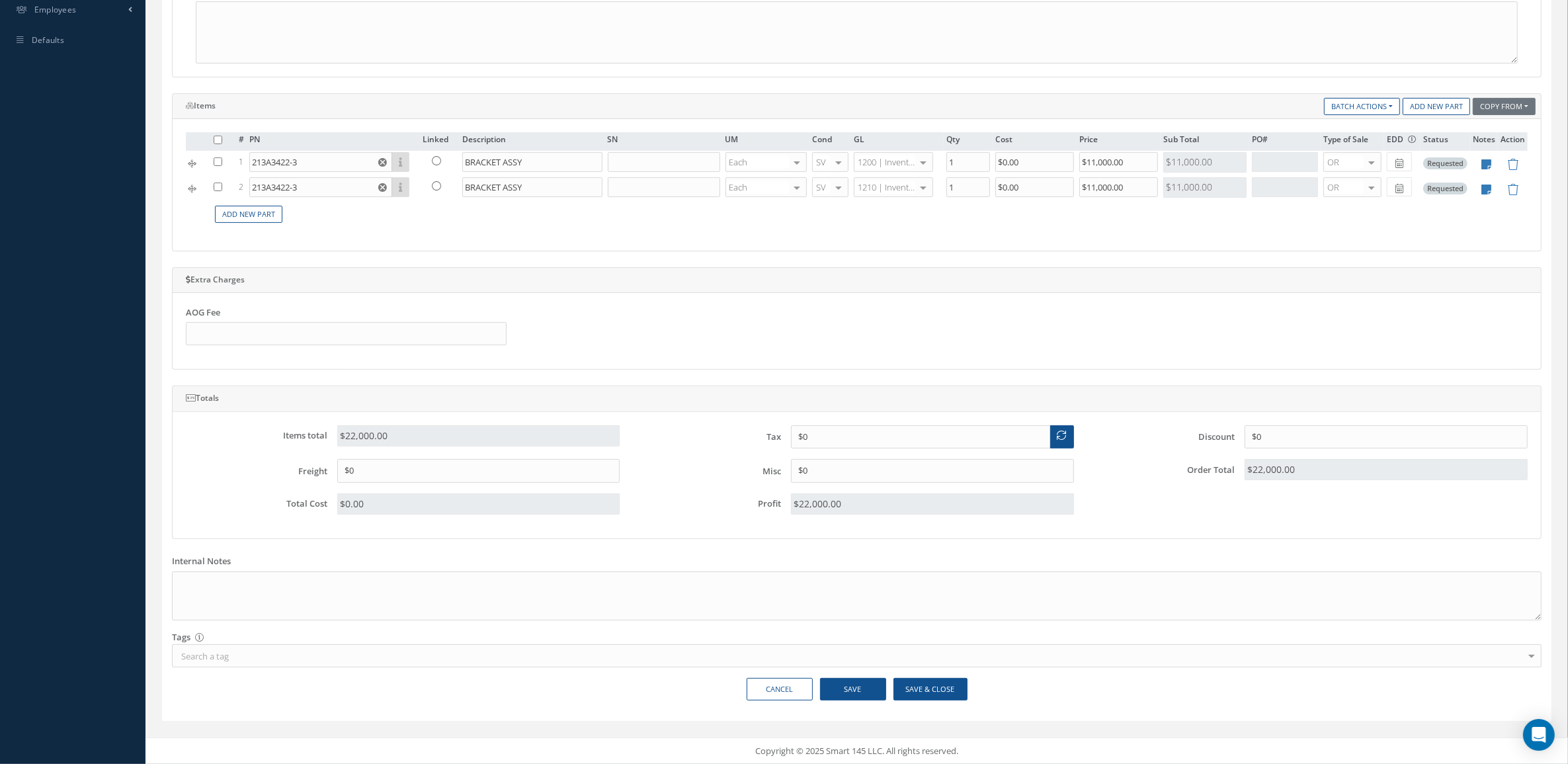
scroll to position [467, 0]
type input "PO-0067756"
click at [936, 685] on button "Save & Close" at bounding box center [930, 690] width 74 height 23
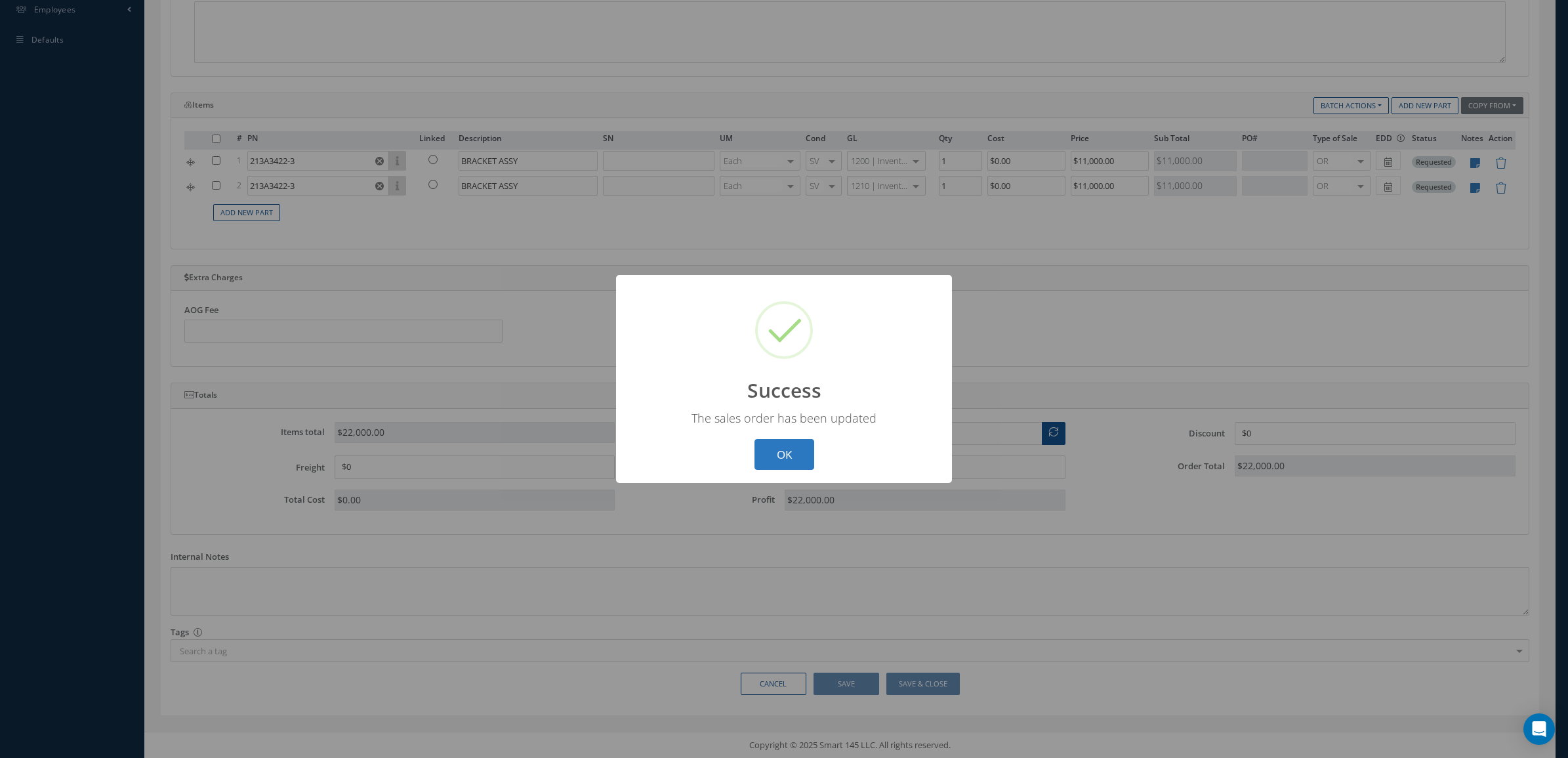
click at [798, 449] on button "OK" at bounding box center [784, 454] width 60 height 31
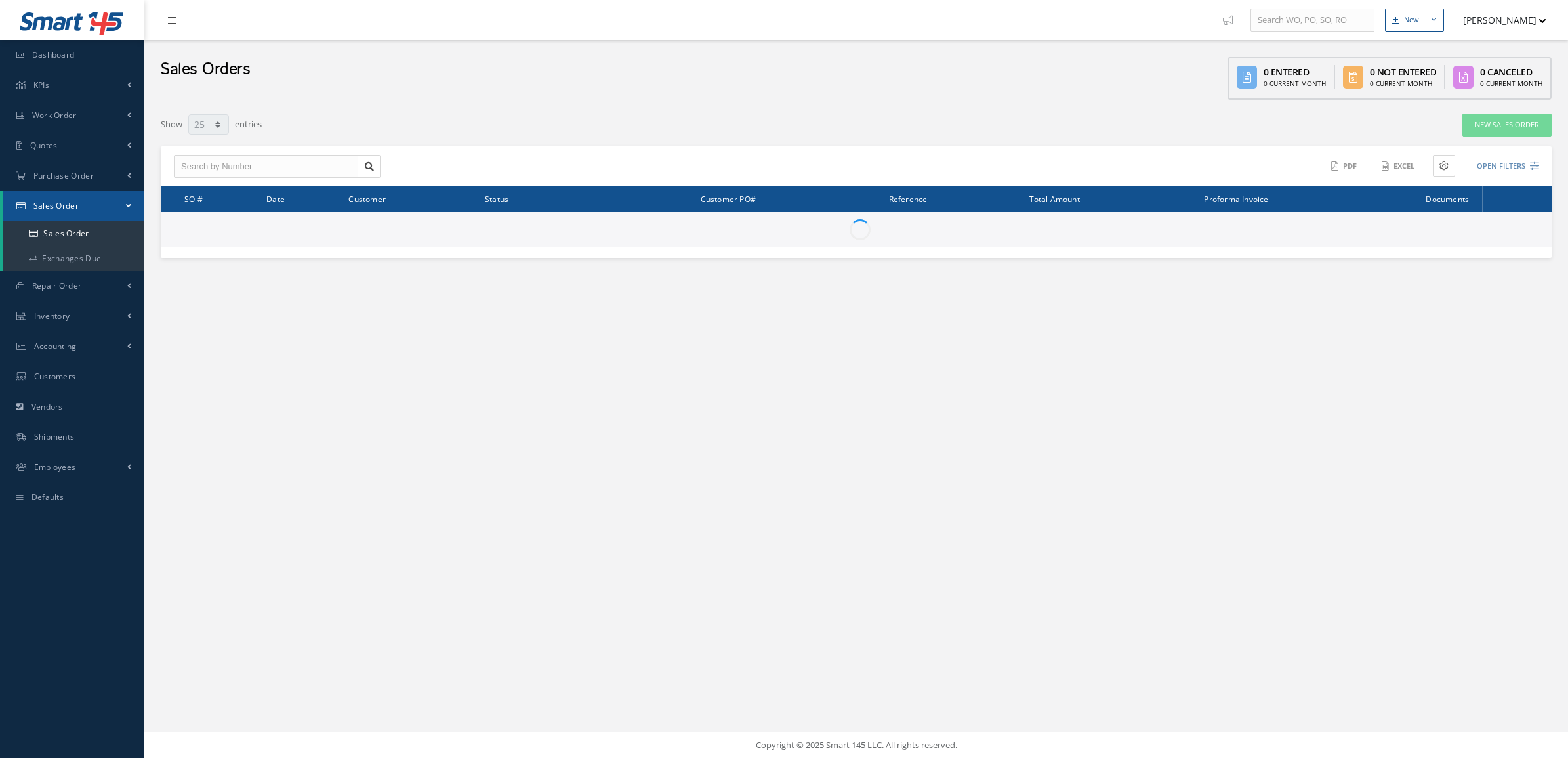
select select "25"
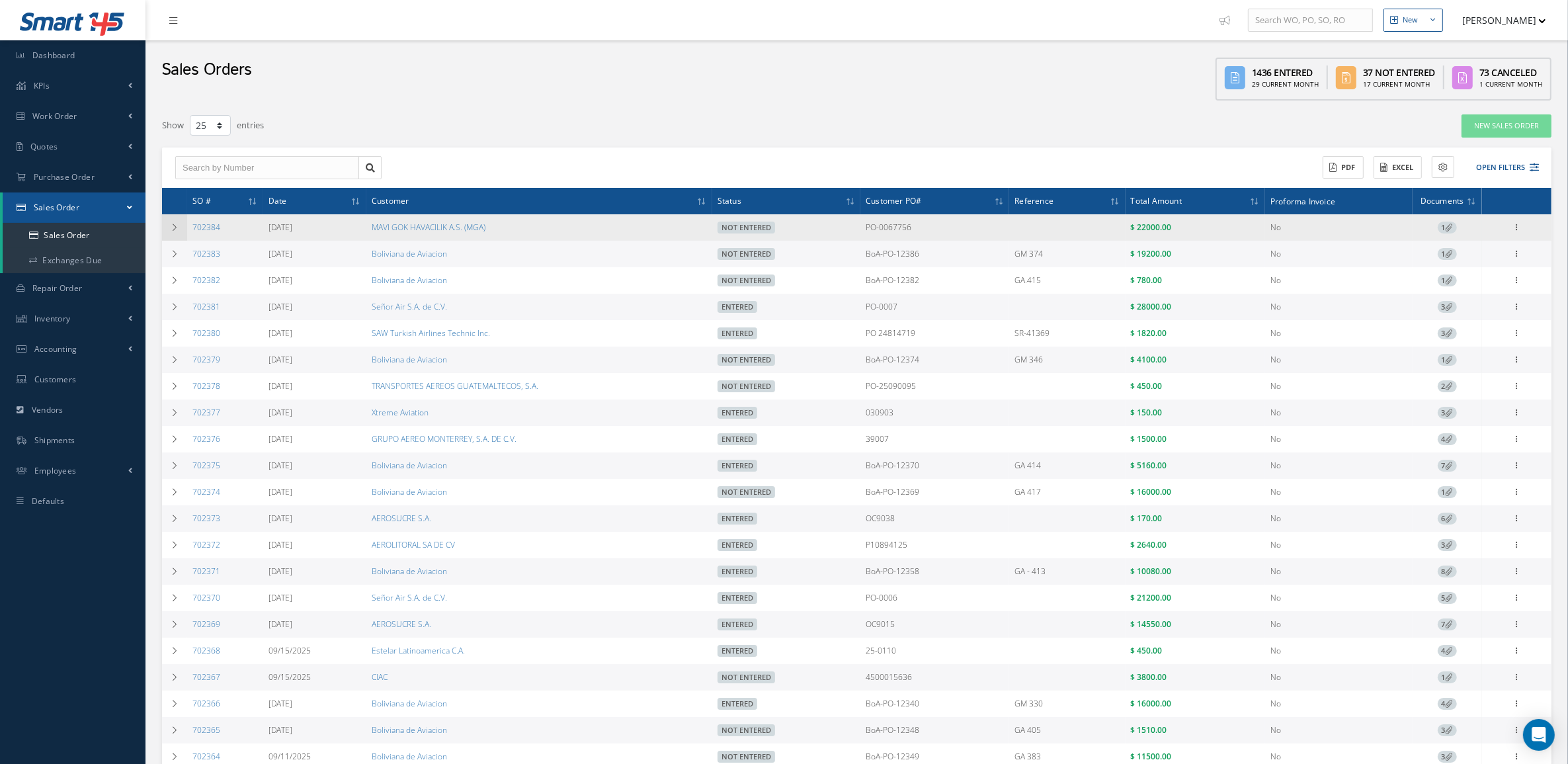
drag, startPoint x: 233, startPoint y: 230, endPoint x: 183, endPoint y: 228, distance: 50.0
click at [184, 228] on tr "702384 [DATE] MAVI GOK HAVACILIK A.S. (MGA) Not Entered PO-0067756 $ 22000.00 N…" at bounding box center [857, 228] width 1390 height 26
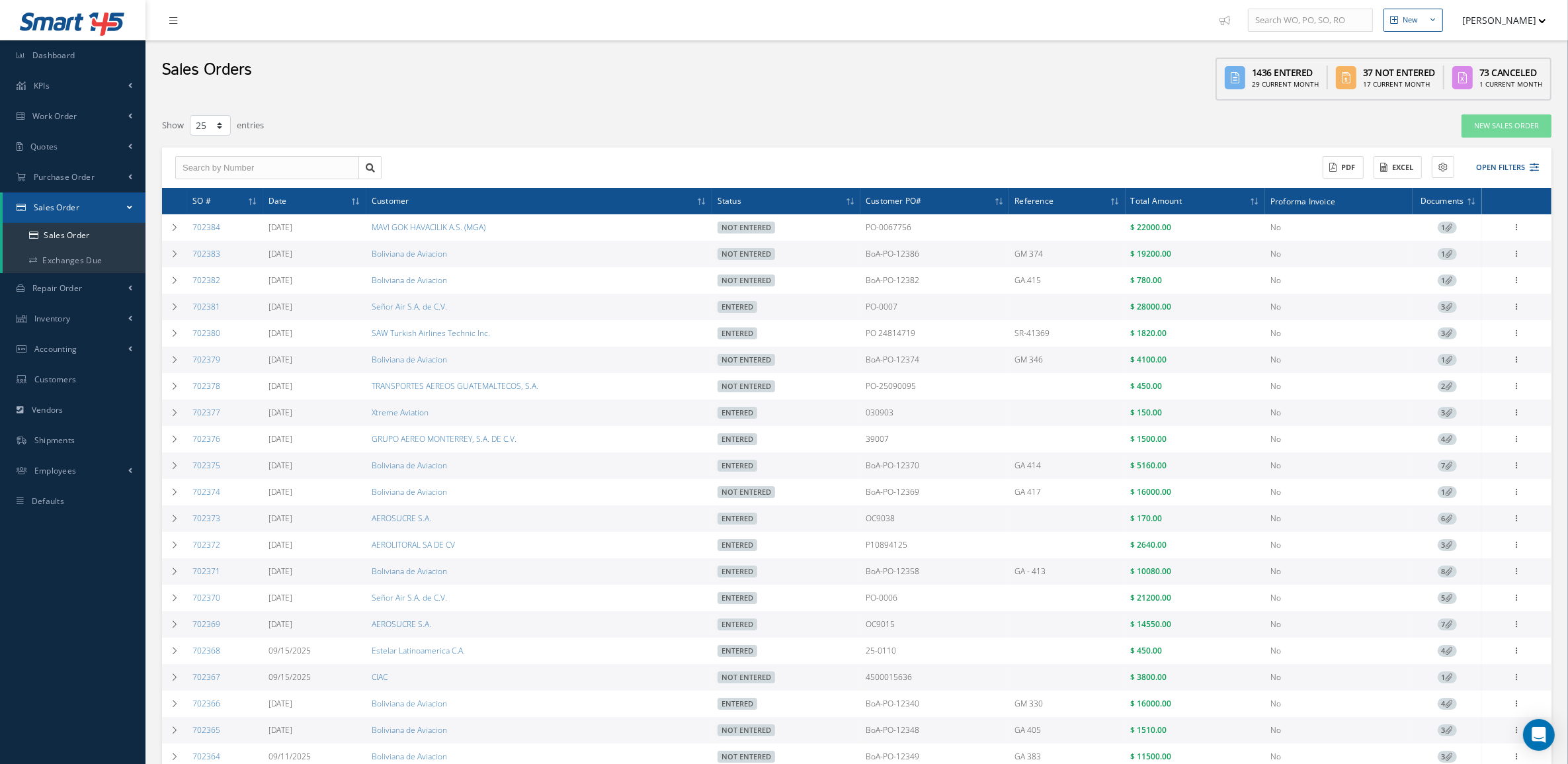
copy tr "702384"
click at [91, 320] on link "Inventory" at bounding box center [73, 319] width 146 height 31
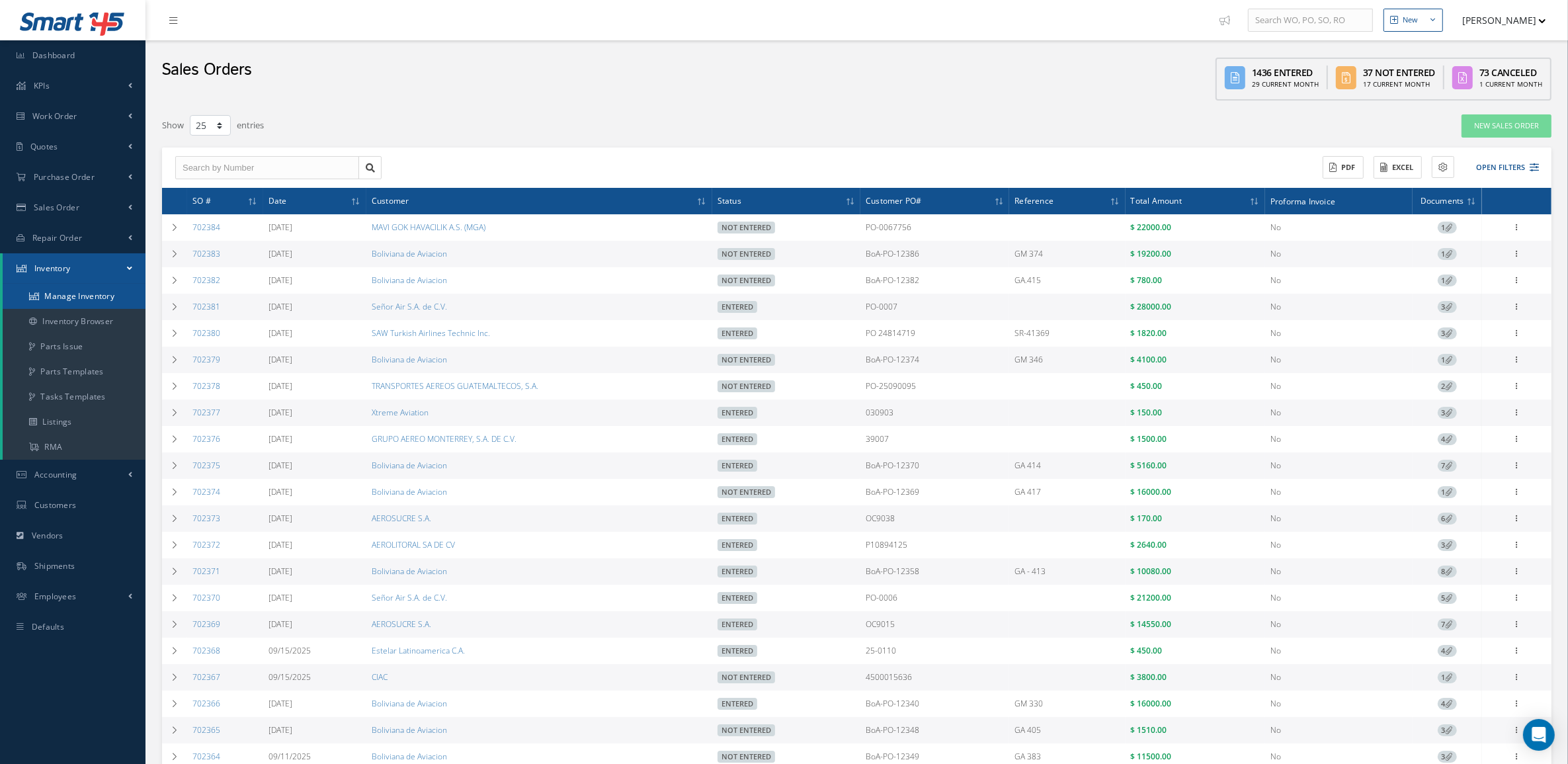
click at [74, 295] on link "Manage Inventory" at bounding box center [74, 296] width 143 height 25
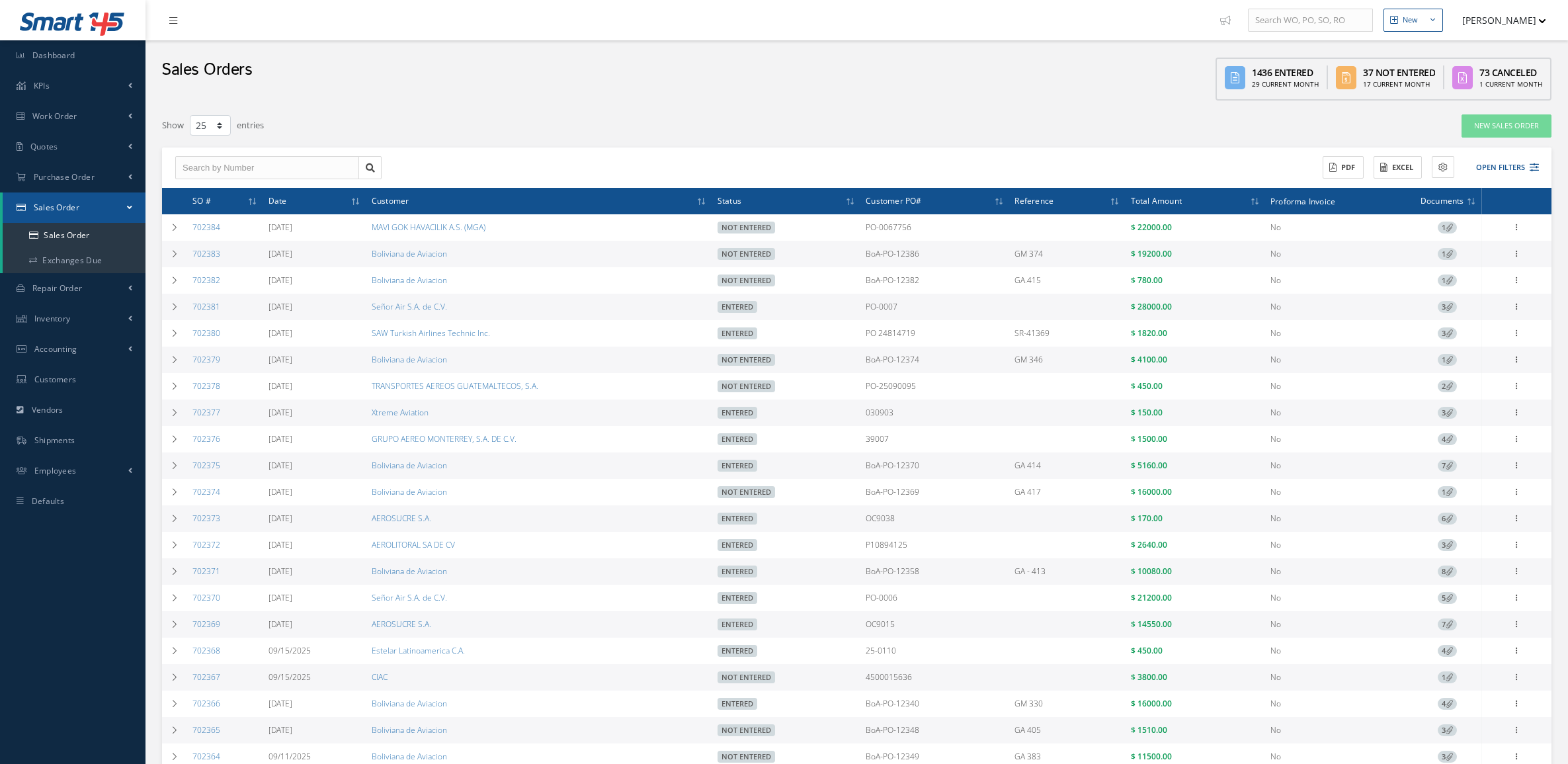
select select "25"
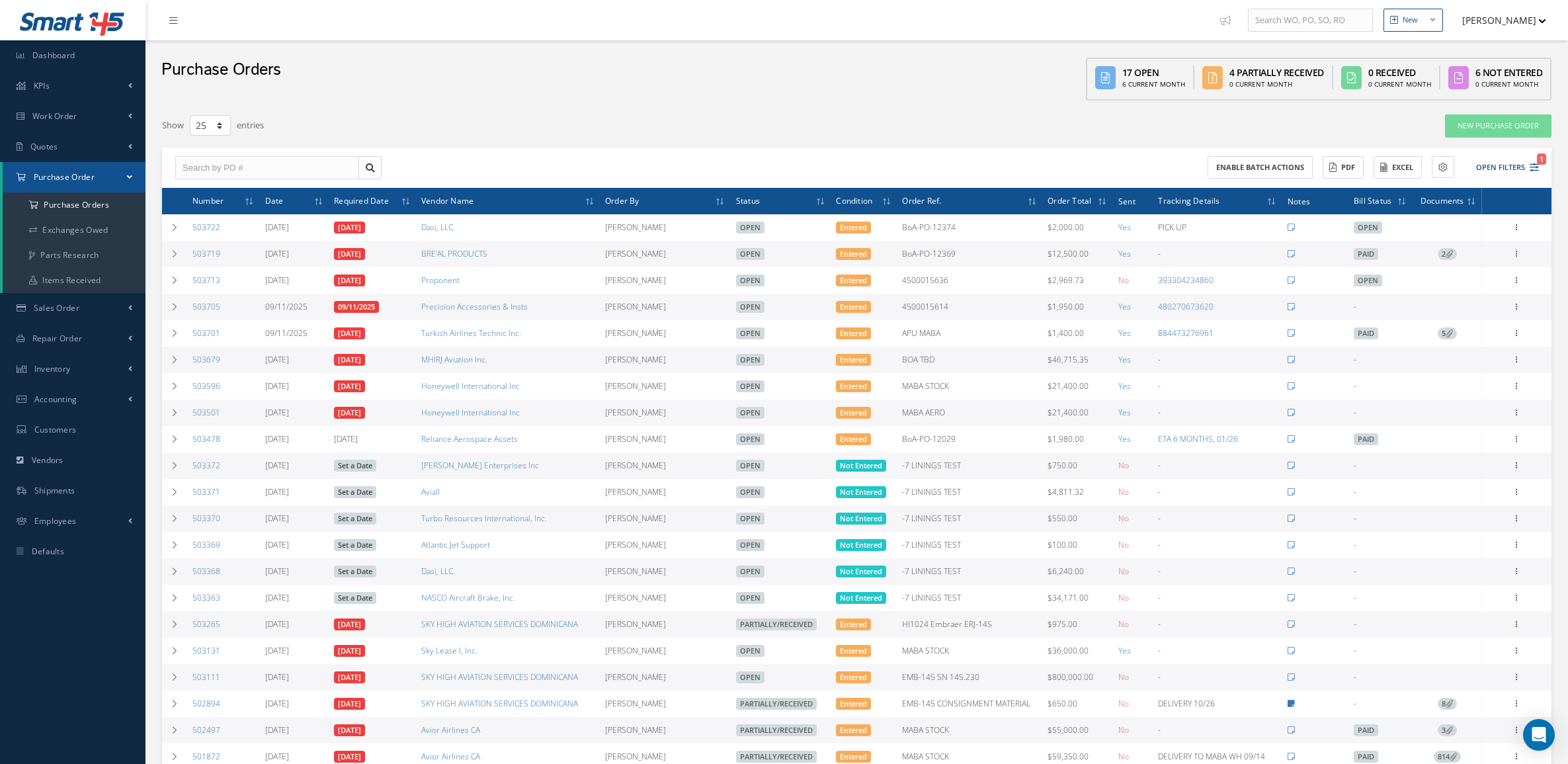
select select "25"
click at [1489, 170] on button "Open Filters 1" at bounding box center [1502, 167] width 75 height 22
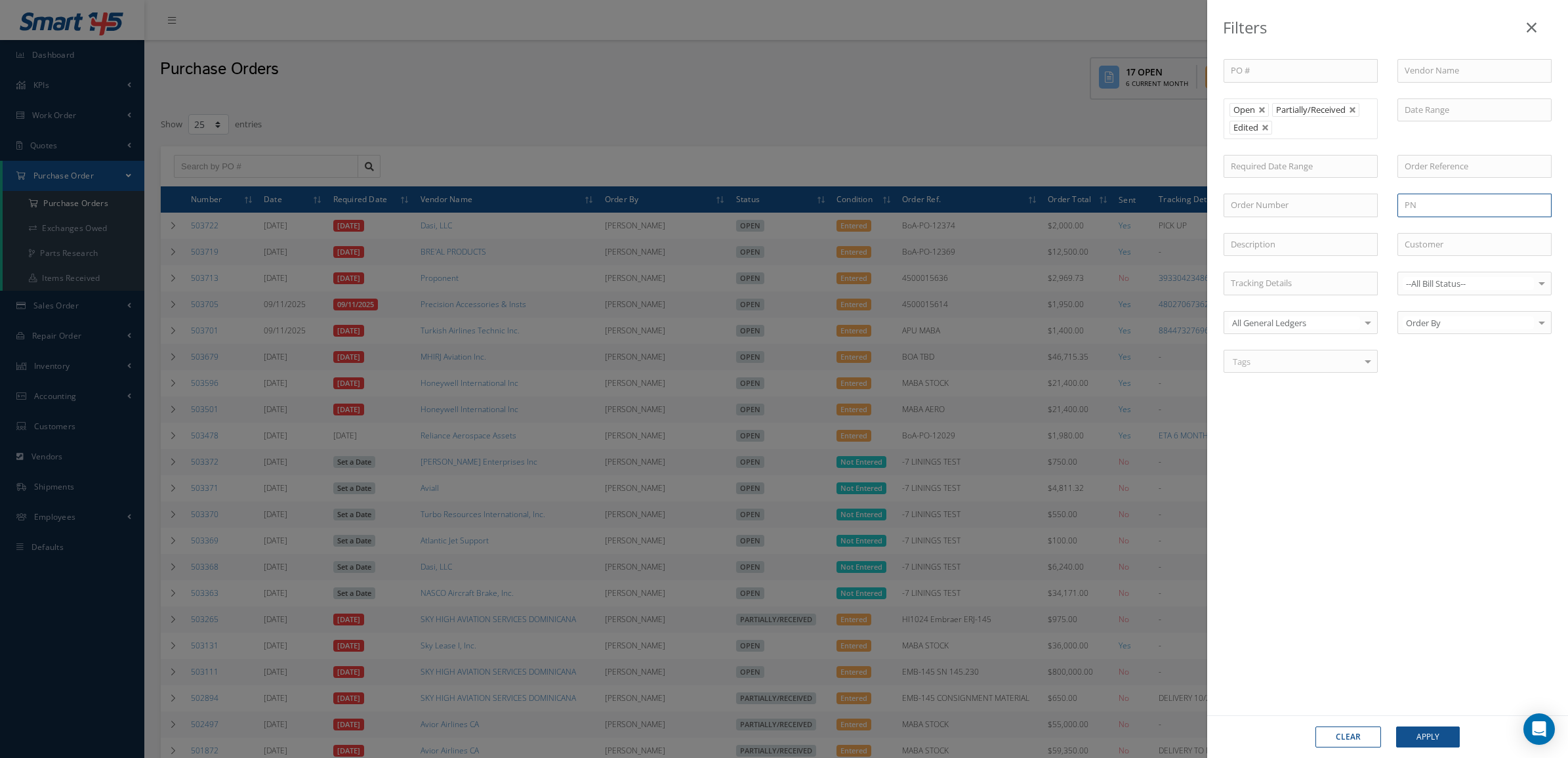
click at [1421, 207] on input "text" at bounding box center [1475, 205] width 154 height 24
paste input "118-145"
type input "118-145"
click at [1444, 730] on button "Apply" at bounding box center [1428, 737] width 63 height 21
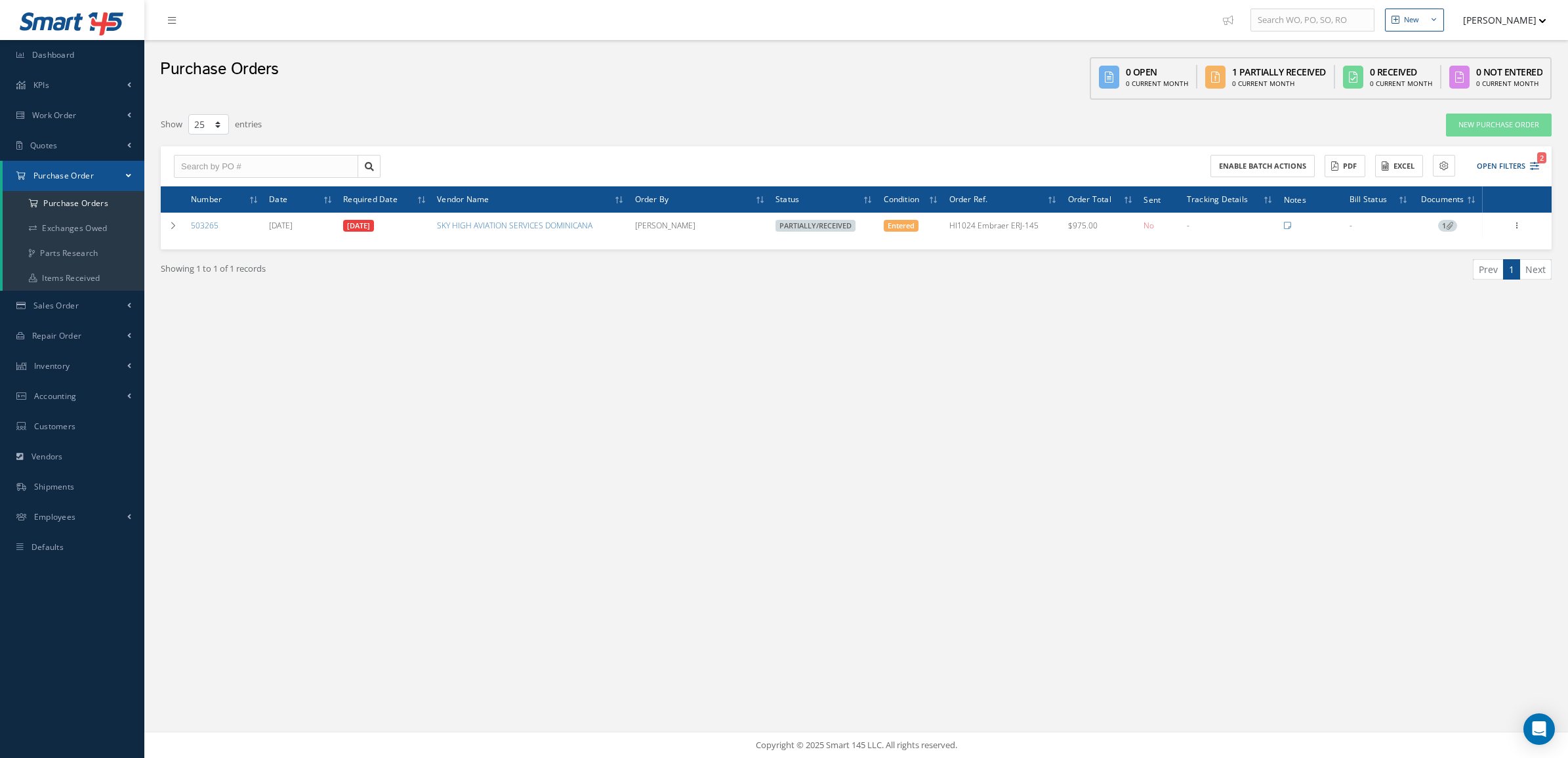
click at [1336, 126] on div "New Purchase Order" at bounding box center [1268, 124] width 588 height 24
click at [1488, 158] on button "Open Filters 2" at bounding box center [1502, 166] width 74 height 21
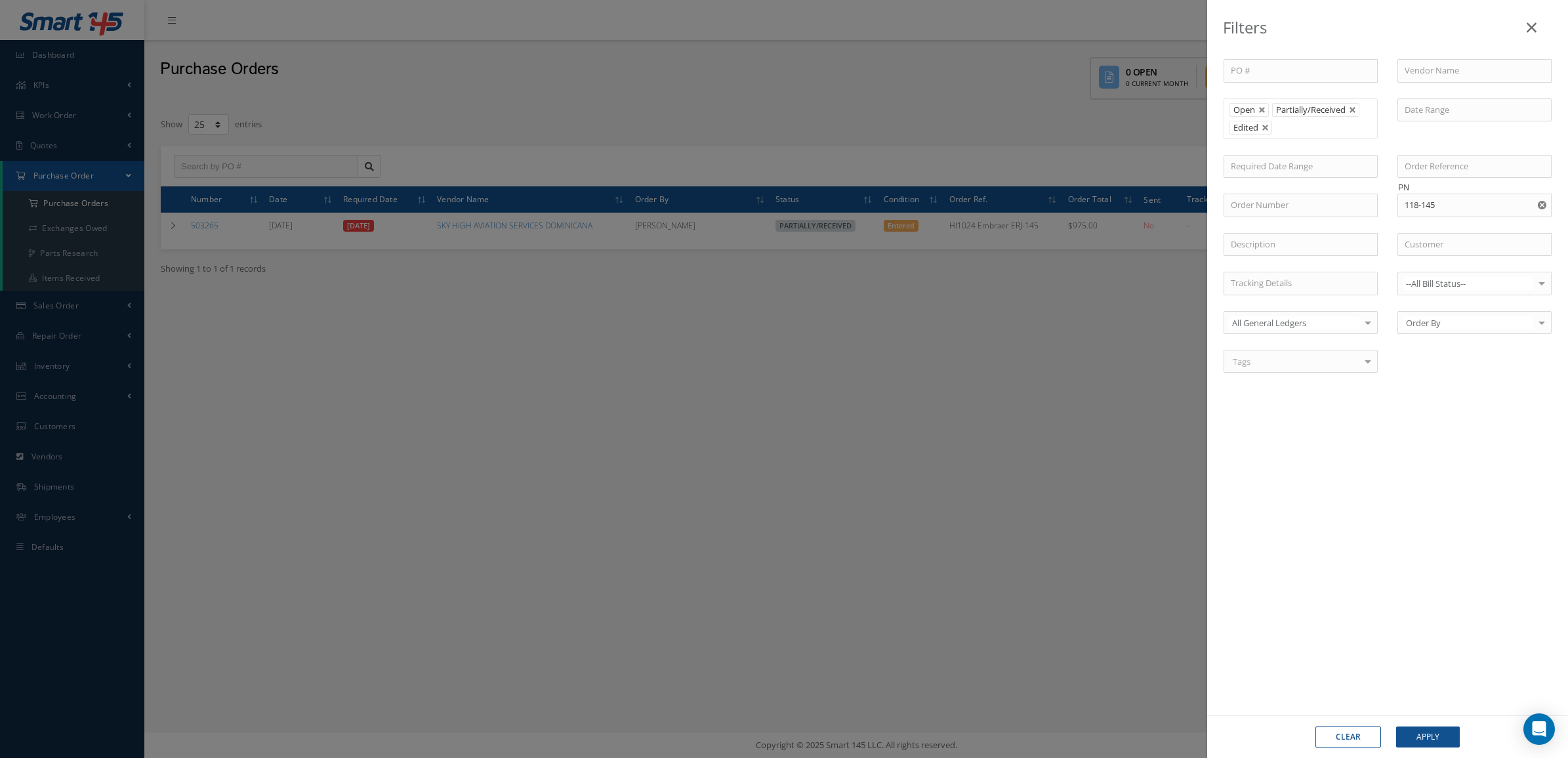
click at [1291, 125] on input "text" at bounding box center [1285, 127] width 16 height 16
click at [1412, 736] on button "Apply" at bounding box center [1428, 737] width 63 height 21
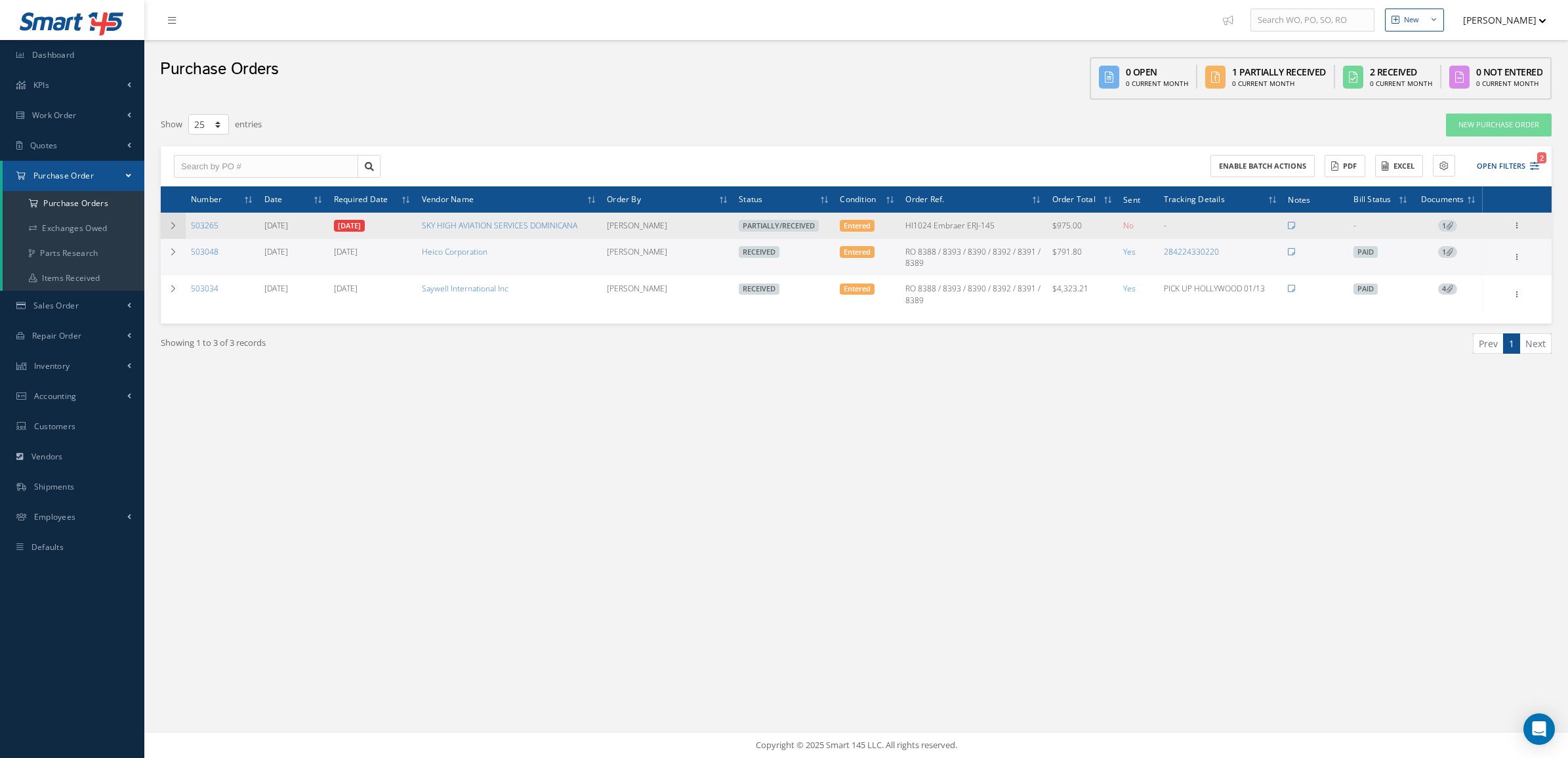
click at [166, 227] on td at bounding box center [173, 226] width 25 height 26
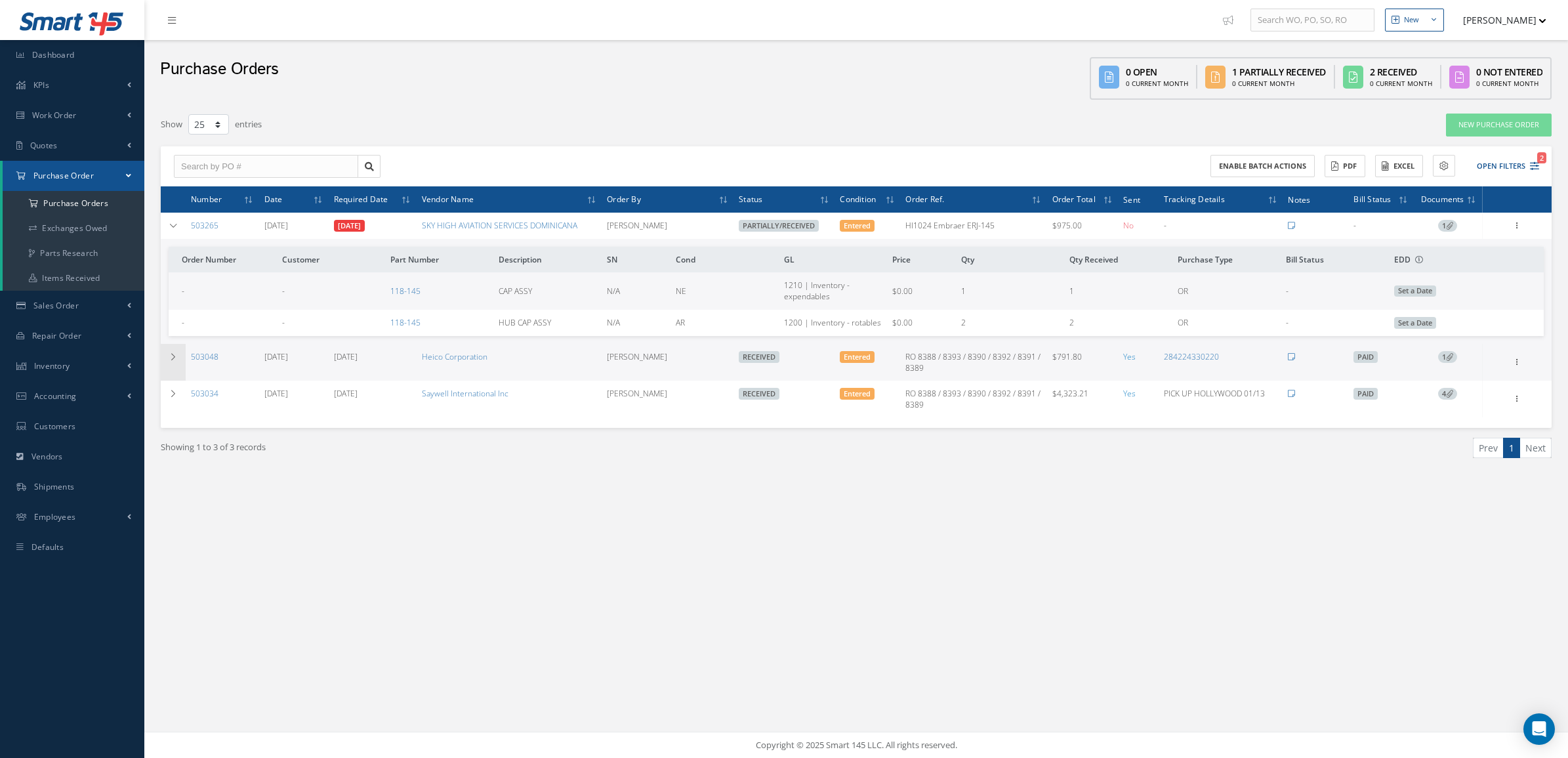
click at [174, 356] on icon at bounding box center [172, 357] width 9 height 8
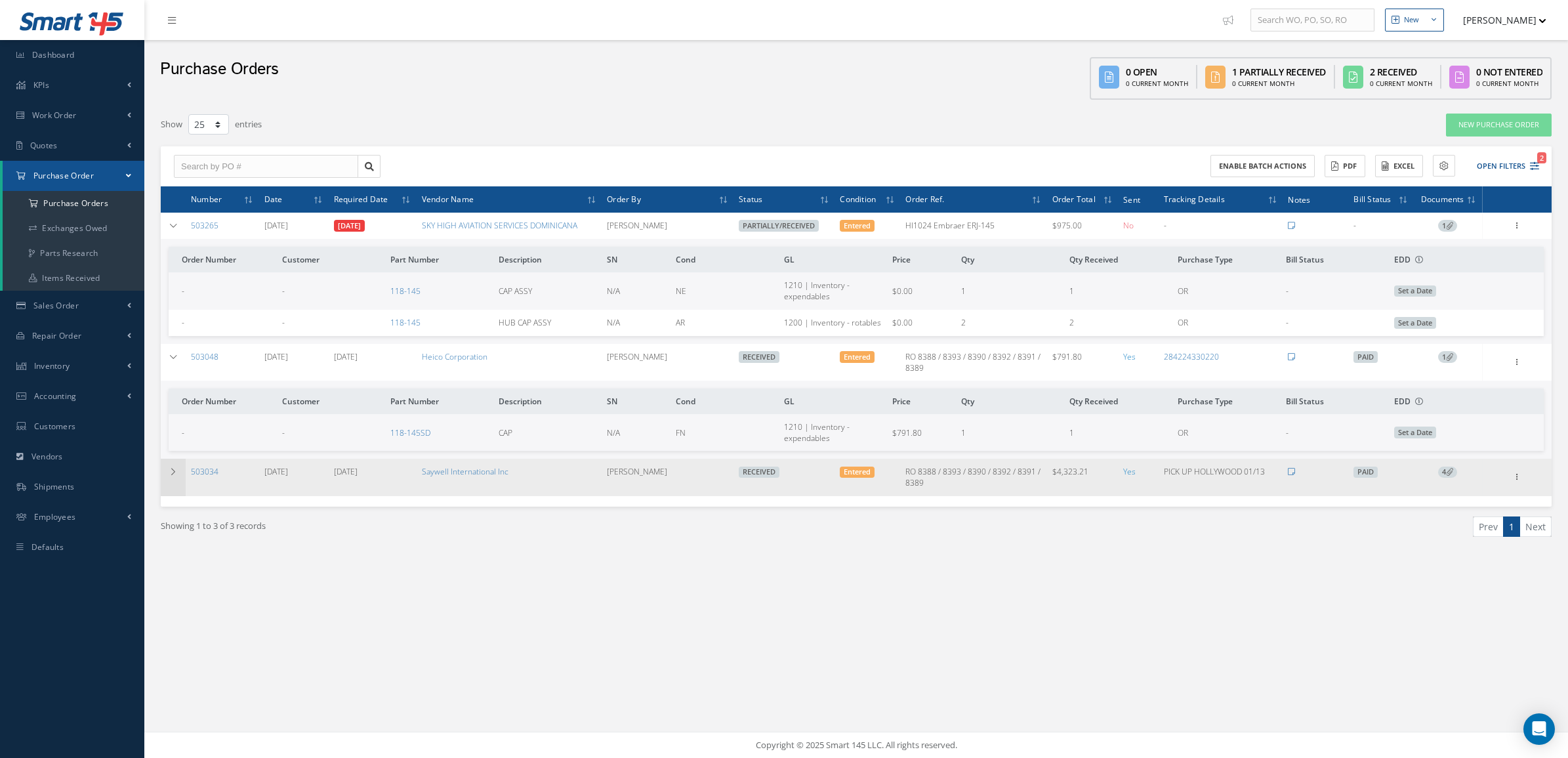
click at [163, 471] on td at bounding box center [173, 476] width 25 height 37
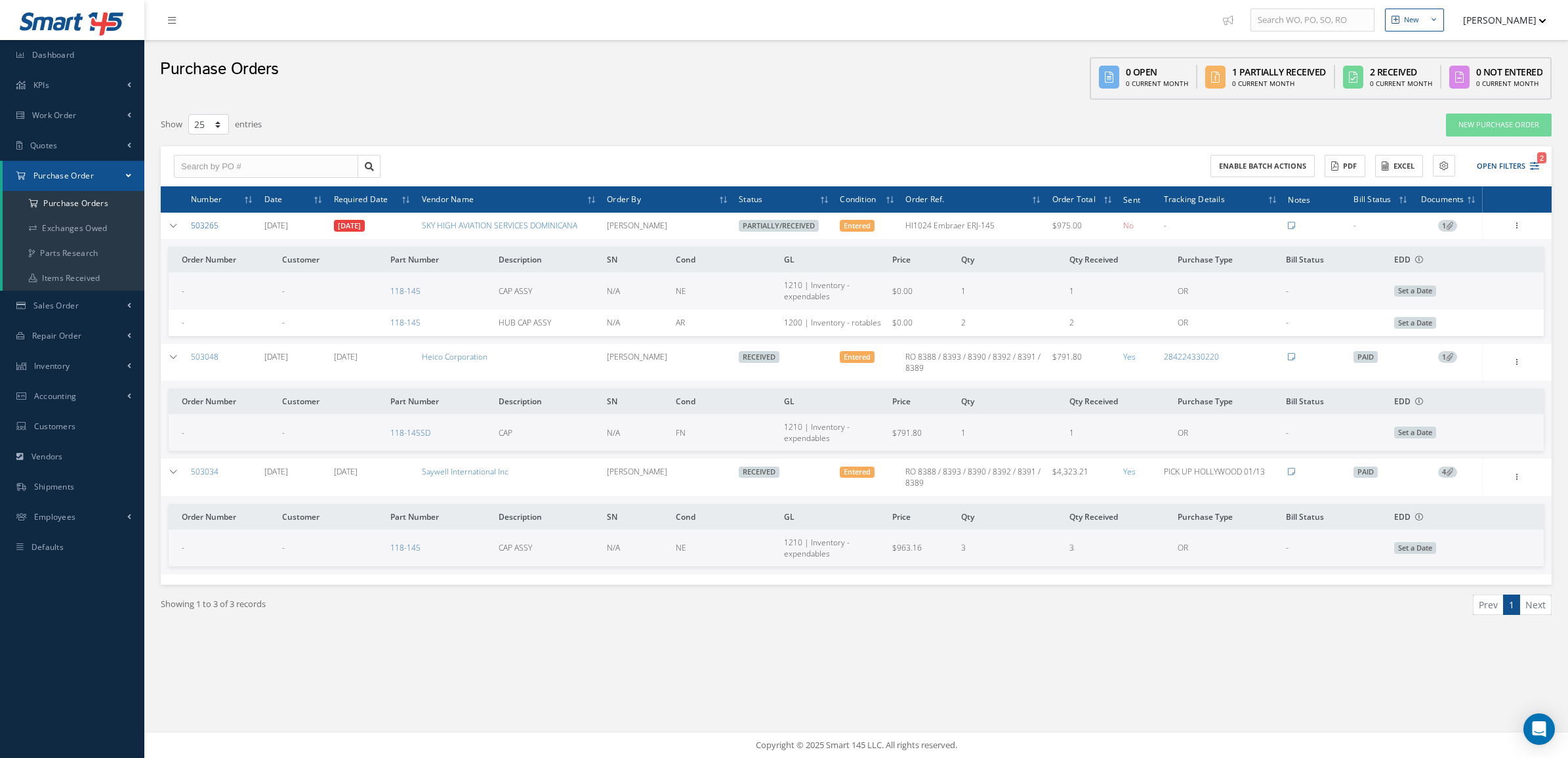
click at [214, 222] on link "503265" at bounding box center [205, 226] width 28 height 11
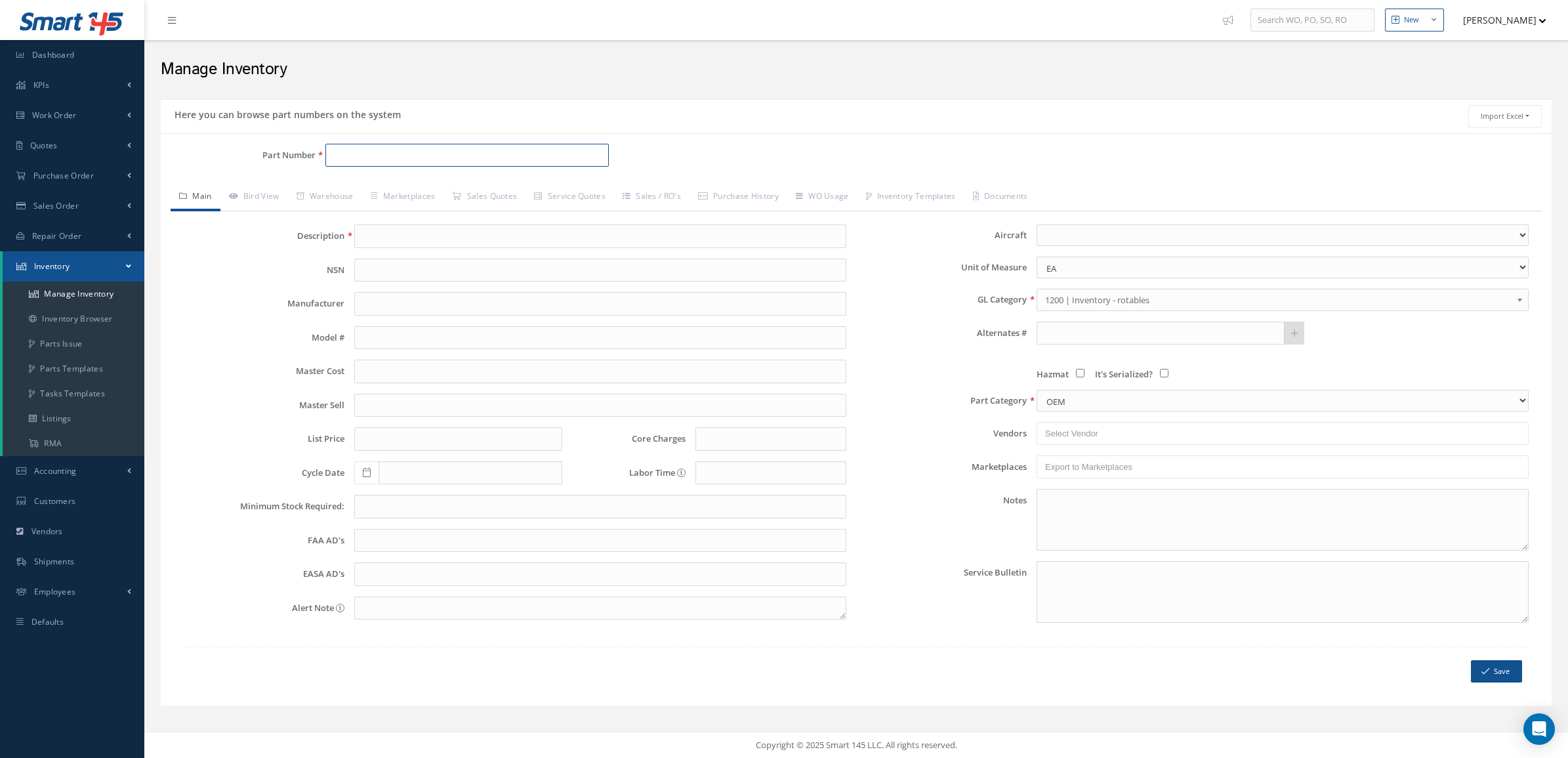
click at [344, 159] on input "Part Number" at bounding box center [467, 155] width 283 height 24
type input "118-145"
type input "HUB CAP ASSY"
type input "0.00"
click at [264, 204] on link "Bird View" at bounding box center [254, 198] width 67 height 28
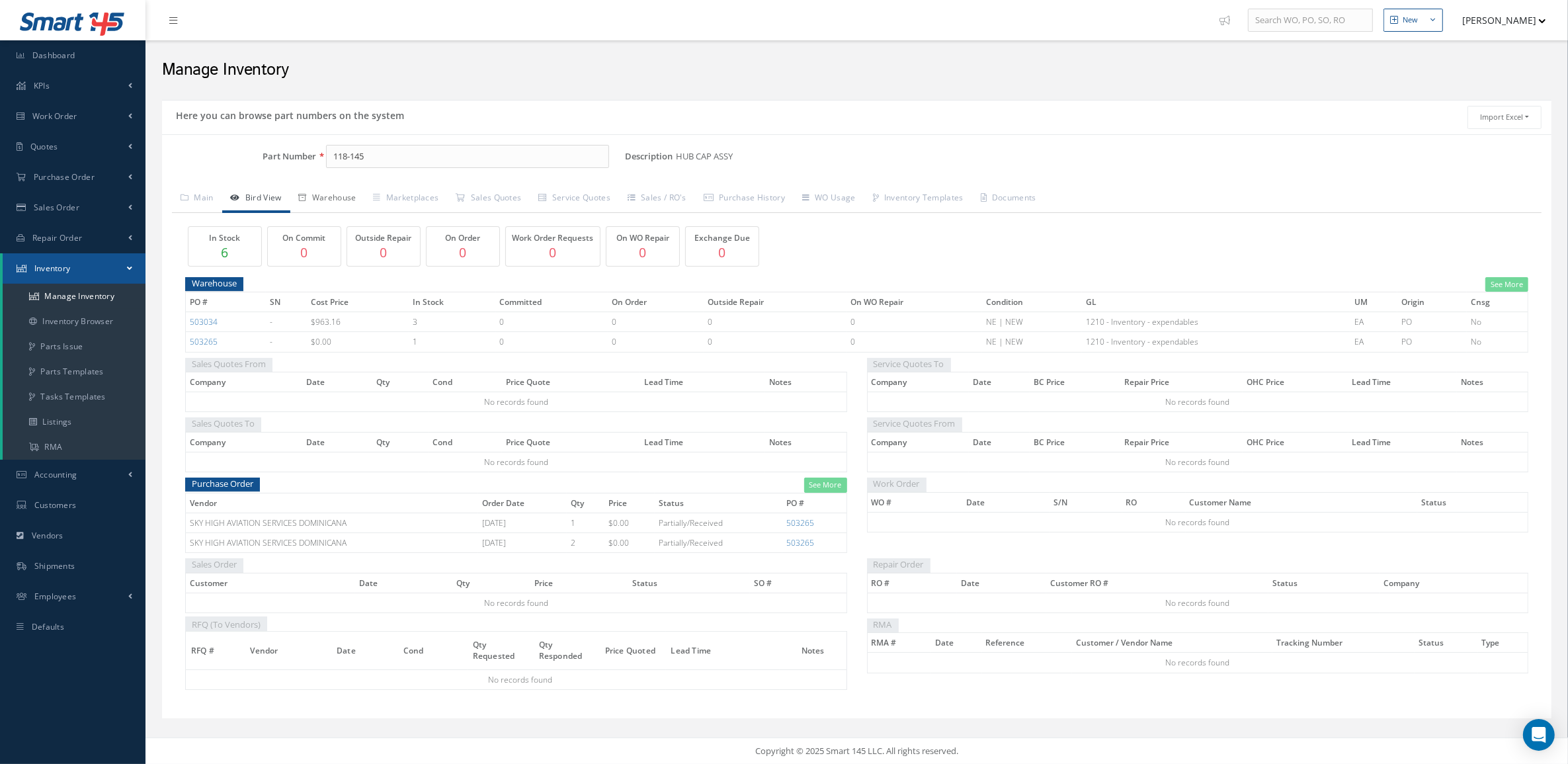
click at [336, 199] on link "Warehouse" at bounding box center [328, 199] width 75 height 28
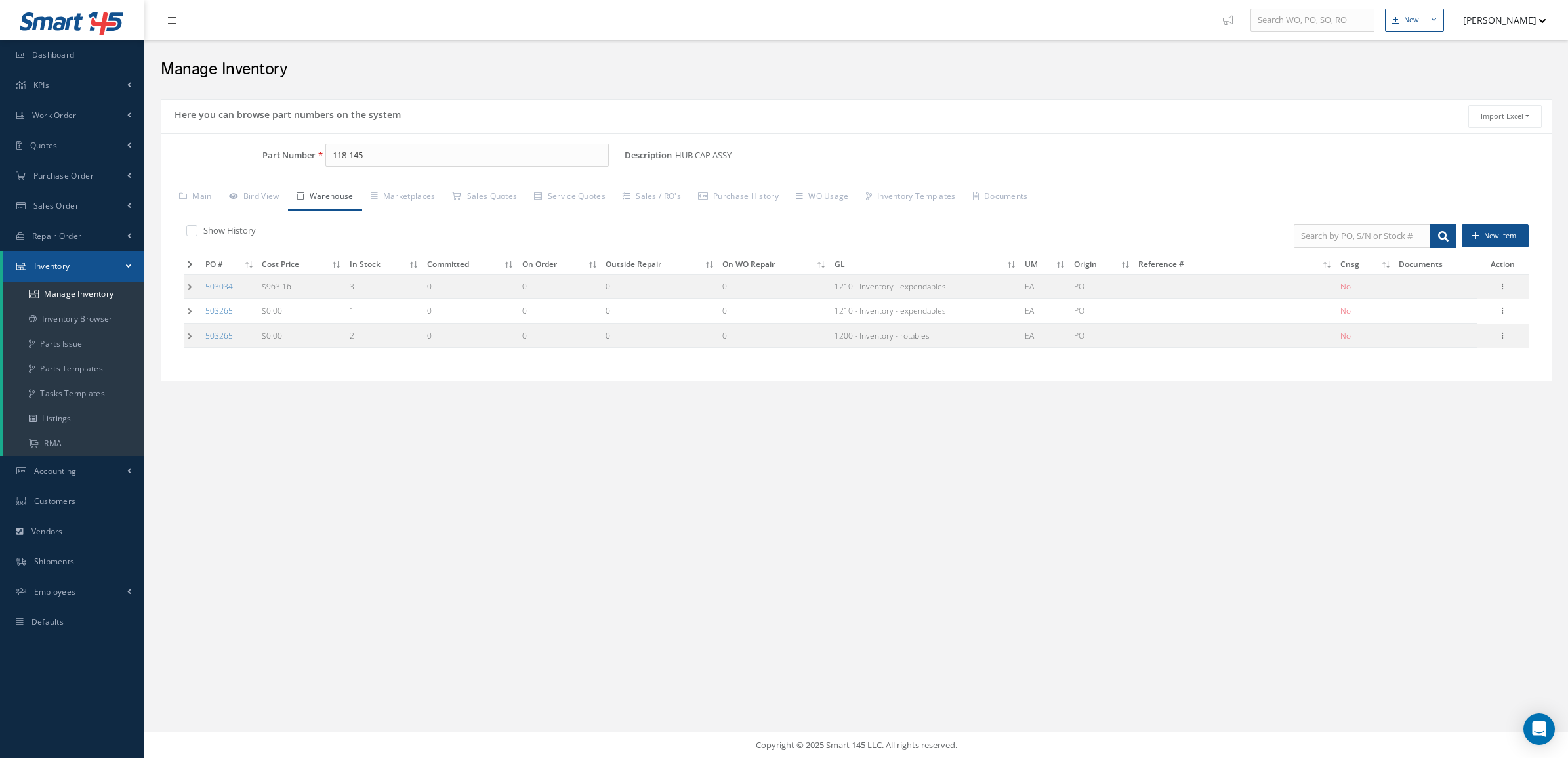
click at [182, 292] on div "Show History New Item PO # Cost Price In Stock Committed On Order Outside Repai…" at bounding box center [857, 291] width 1372 height 160
click at [182, 287] on div "Show History New Item PO # Cost Price In Stock Committed On Order Outside Repai…" at bounding box center [857, 291] width 1372 height 160
click at [185, 284] on td at bounding box center [193, 287] width 18 height 25
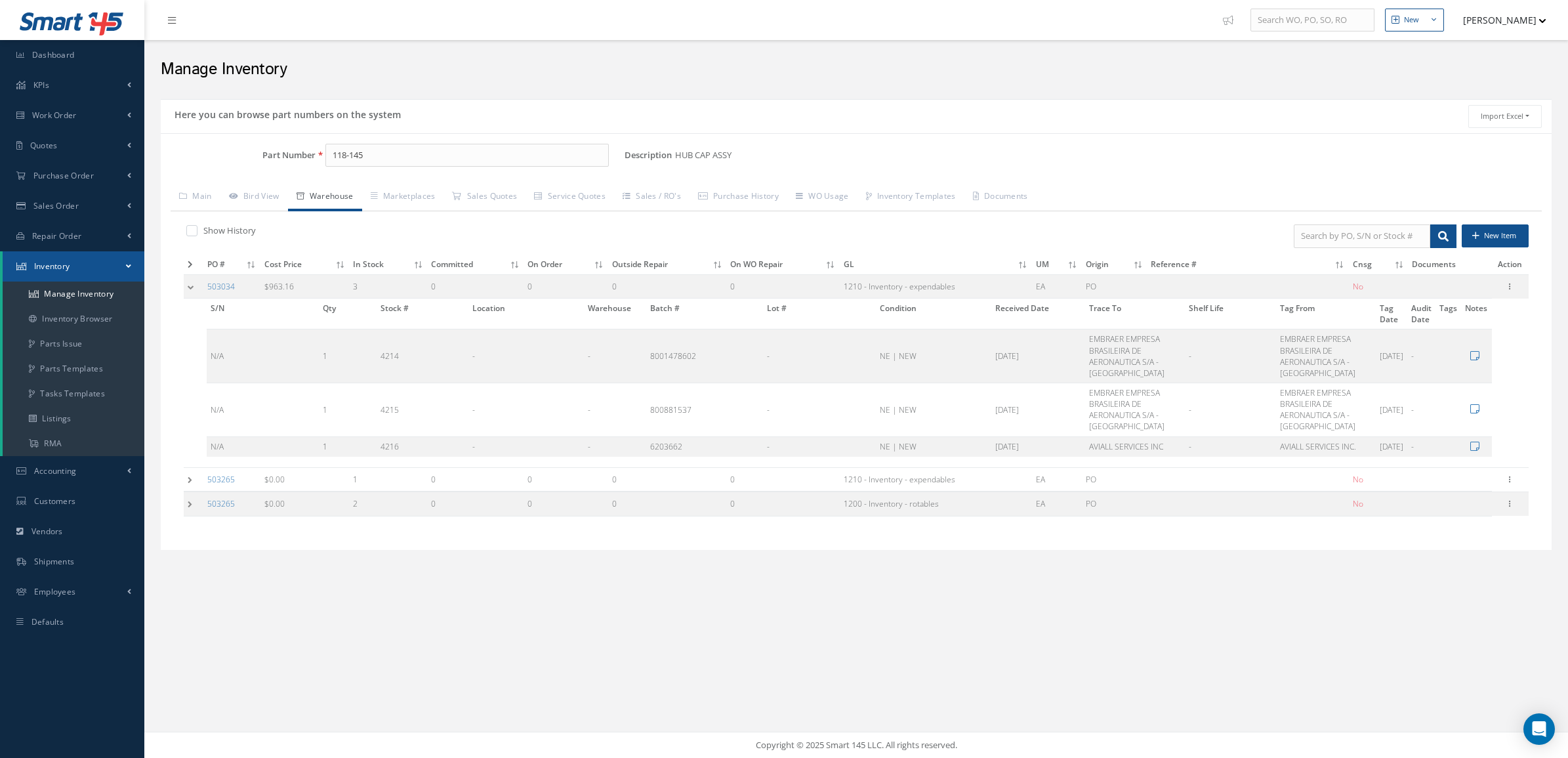
click at [194, 481] on td at bounding box center [194, 480] width 20 height 25
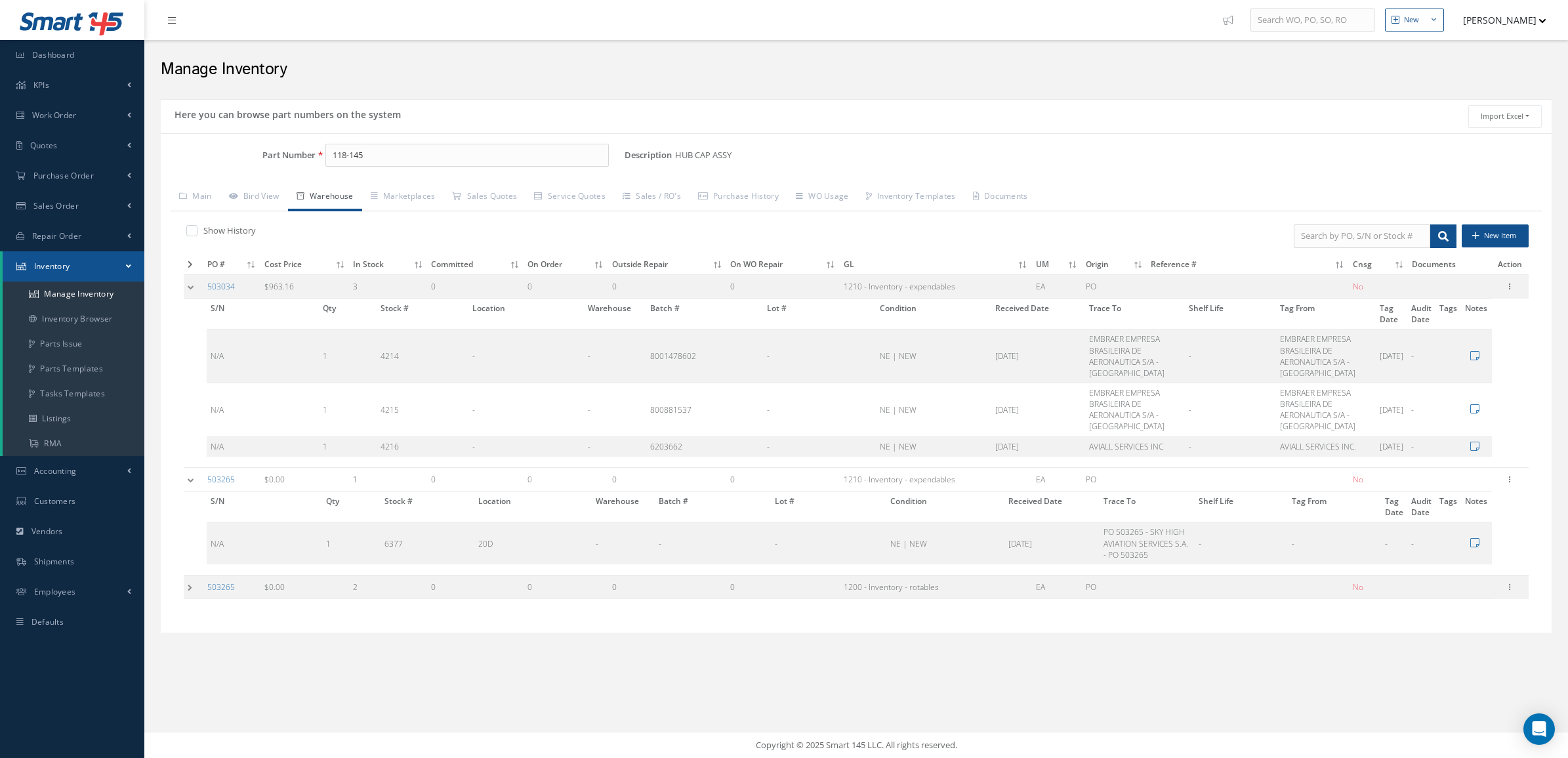
click at [185, 586] on td at bounding box center [194, 587] width 20 height 25
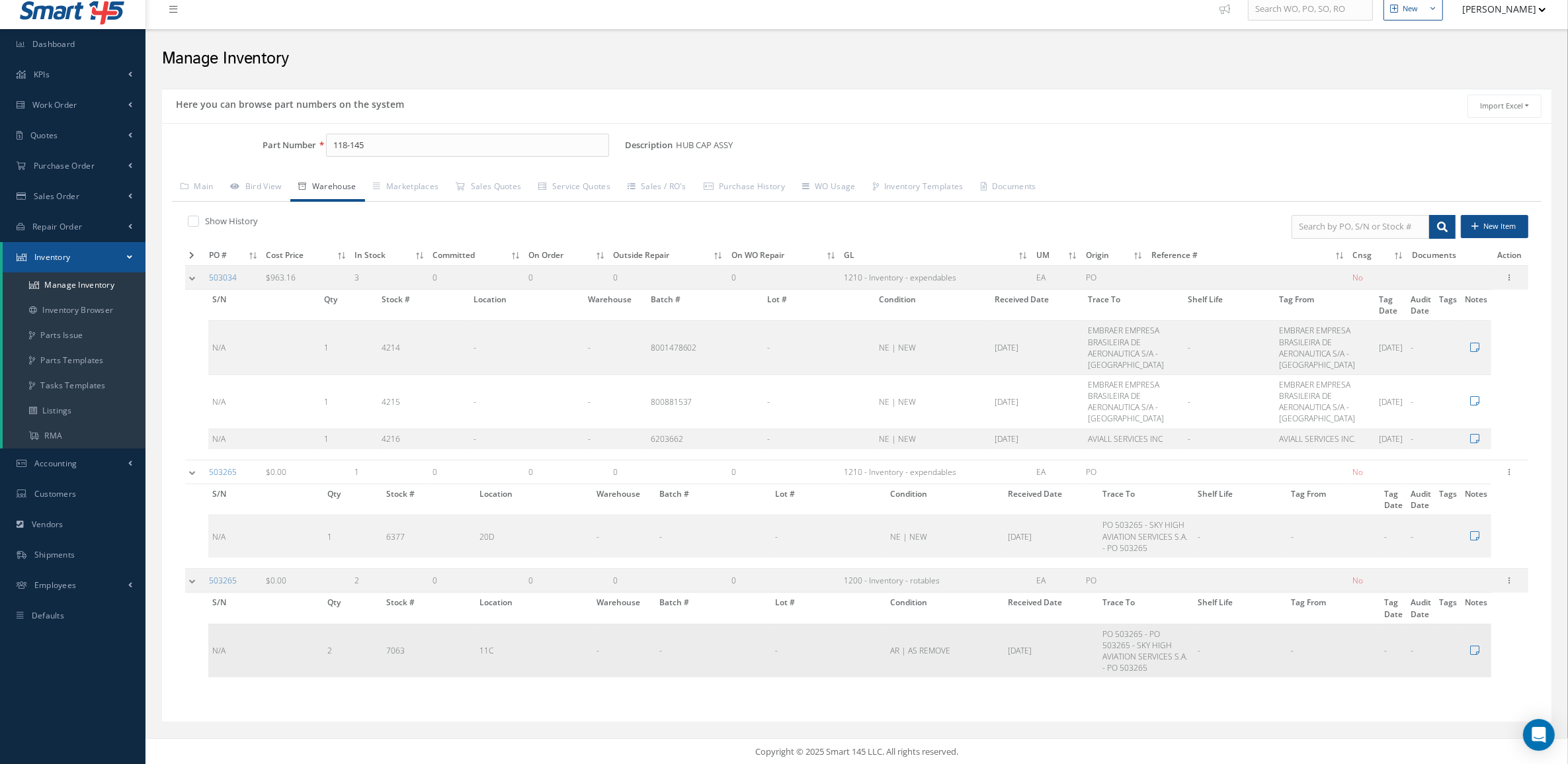
scroll to position [15, 0]
click at [266, 180] on link "Bird View" at bounding box center [256, 187] width 68 height 28
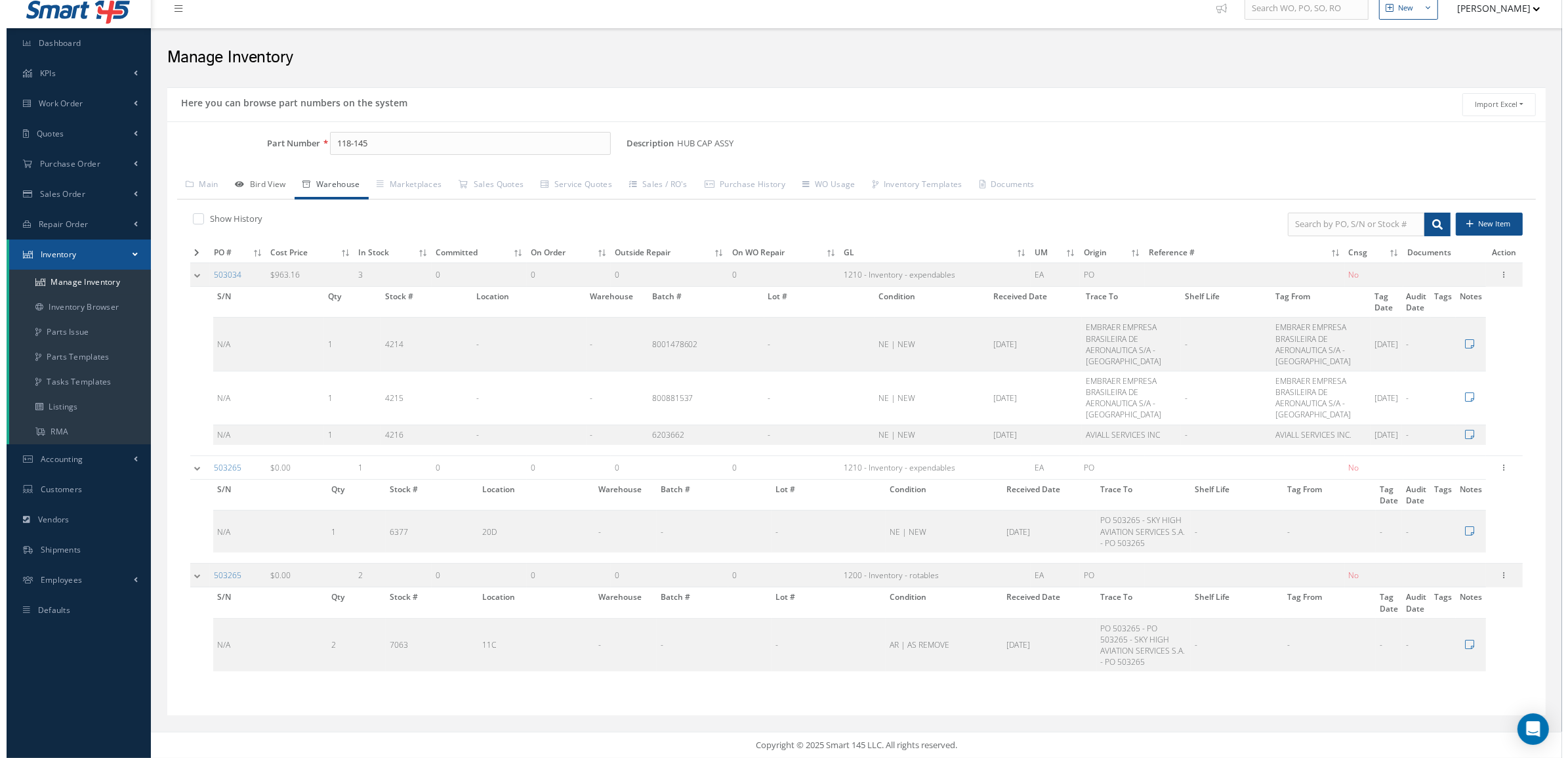
scroll to position [0, 0]
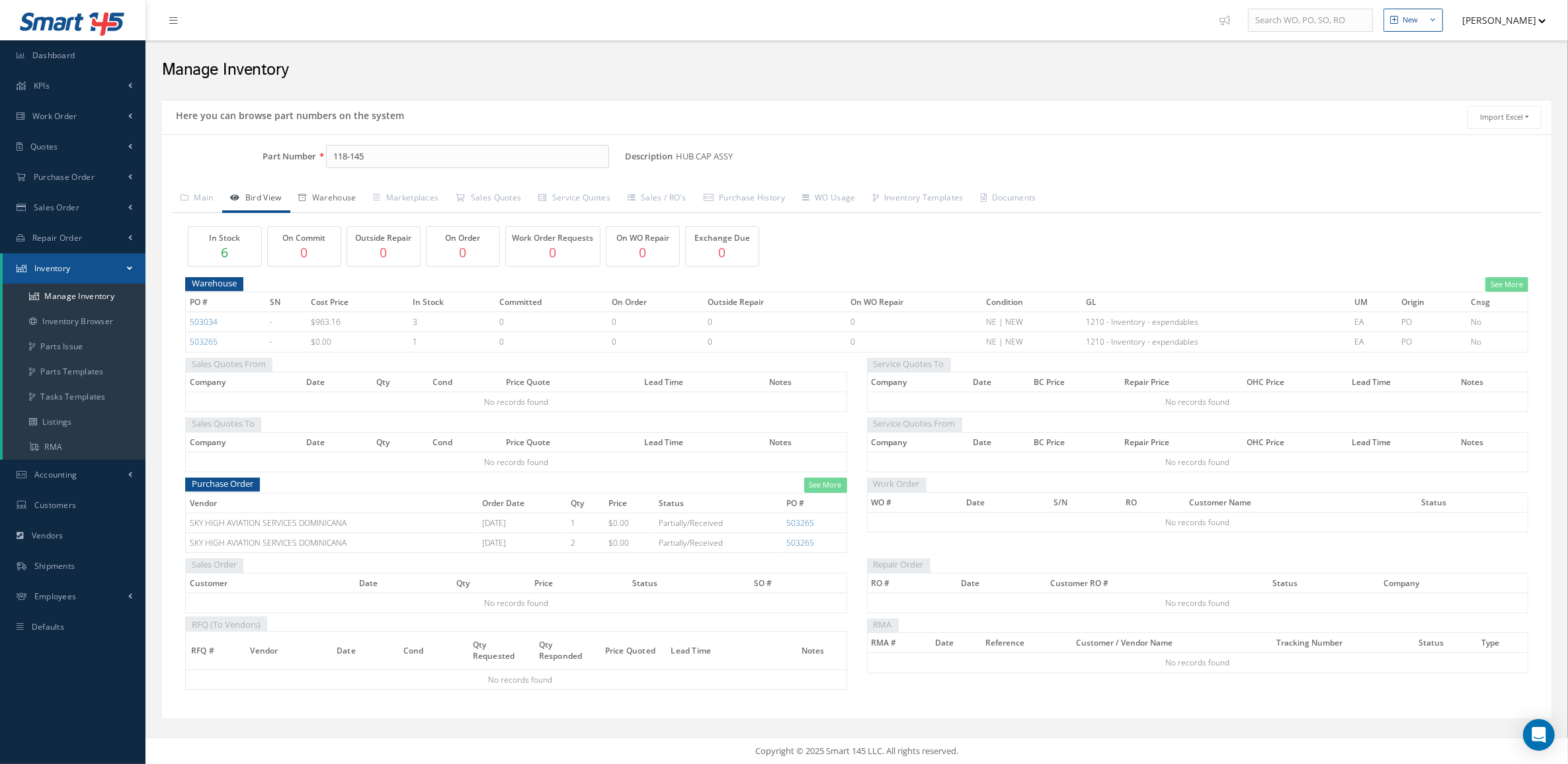
click at [303, 199] on icon at bounding box center [303, 198] width 8 height 8
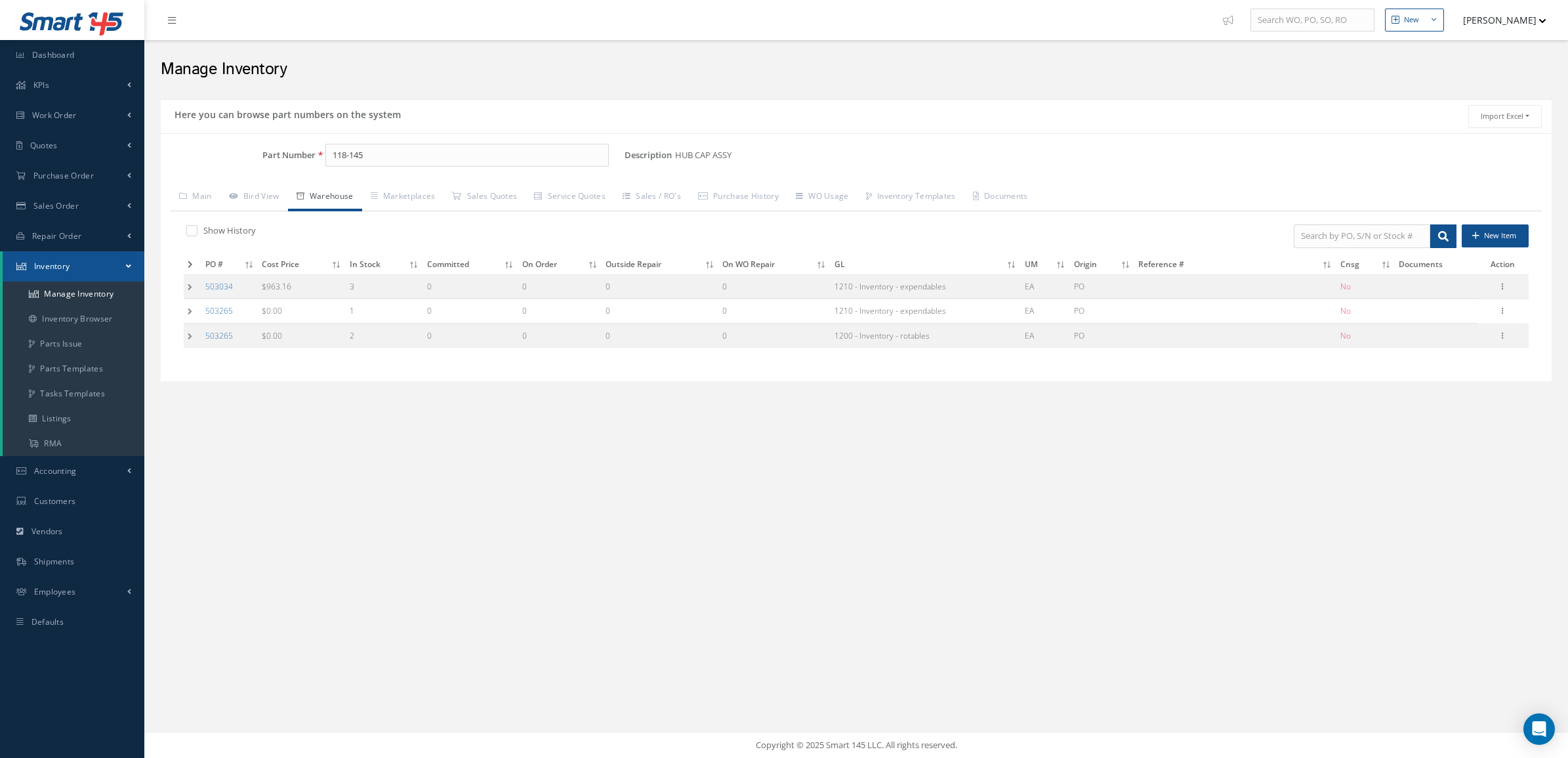
click at [192, 286] on td at bounding box center [193, 287] width 18 height 25
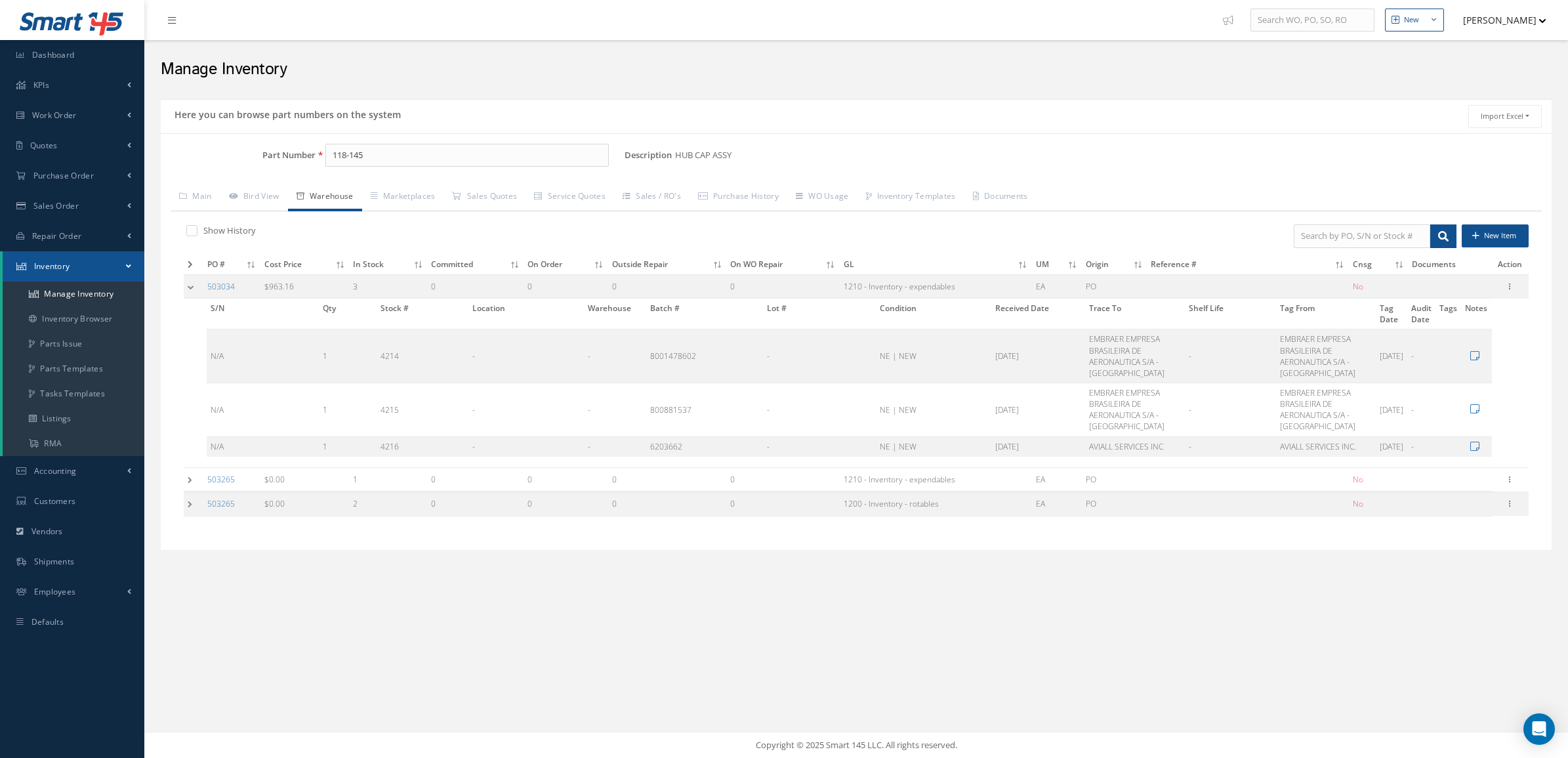
click at [191, 482] on td at bounding box center [194, 480] width 20 height 25
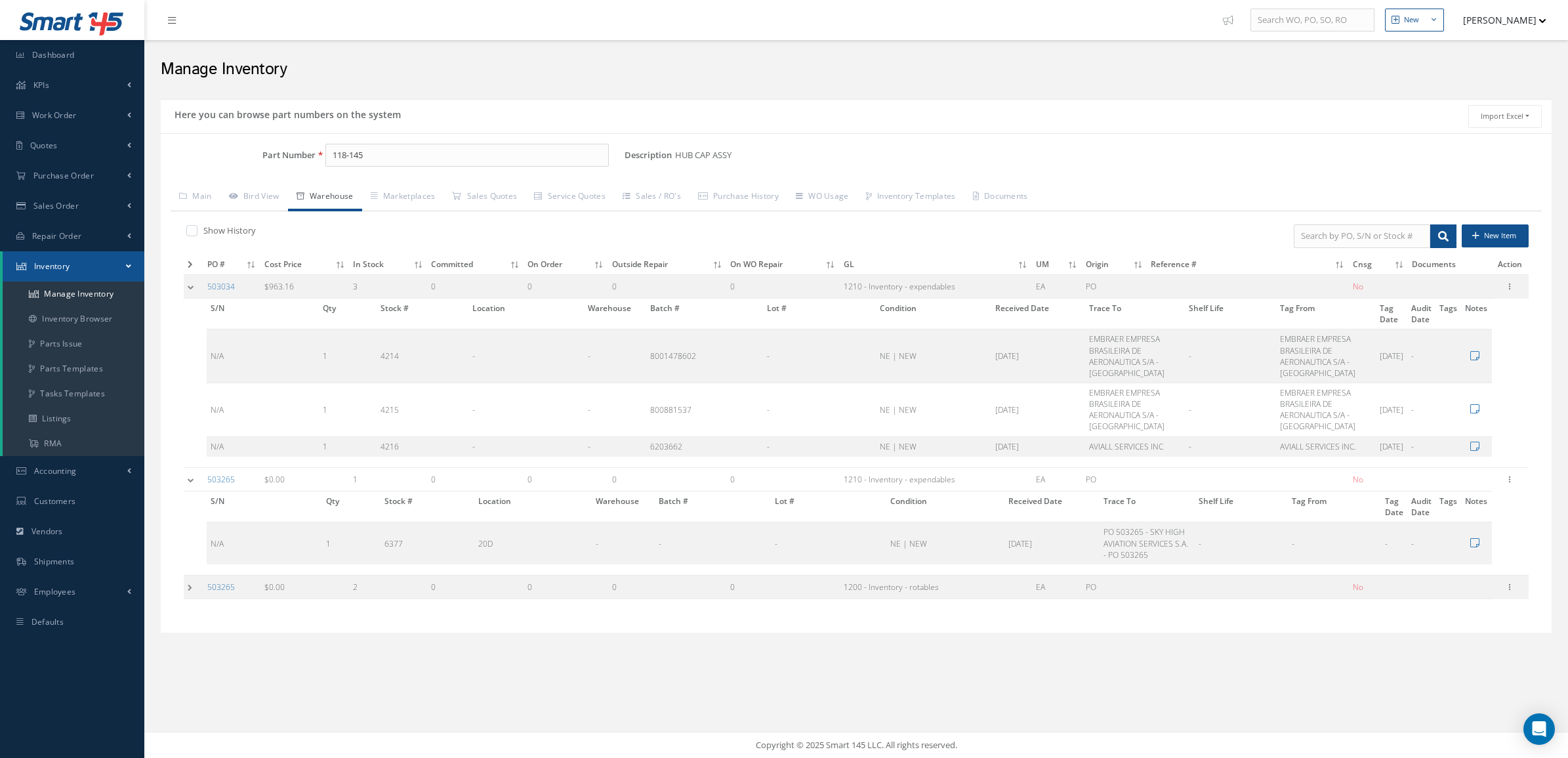
click at [182, 588] on div "Show History New Item PO # Cost Price In Stock Committed On Order Outside Repai…" at bounding box center [857, 416] width 1372 height 411
click at [187, 586] on td at bounding box center [194, 587] width 20 height 25
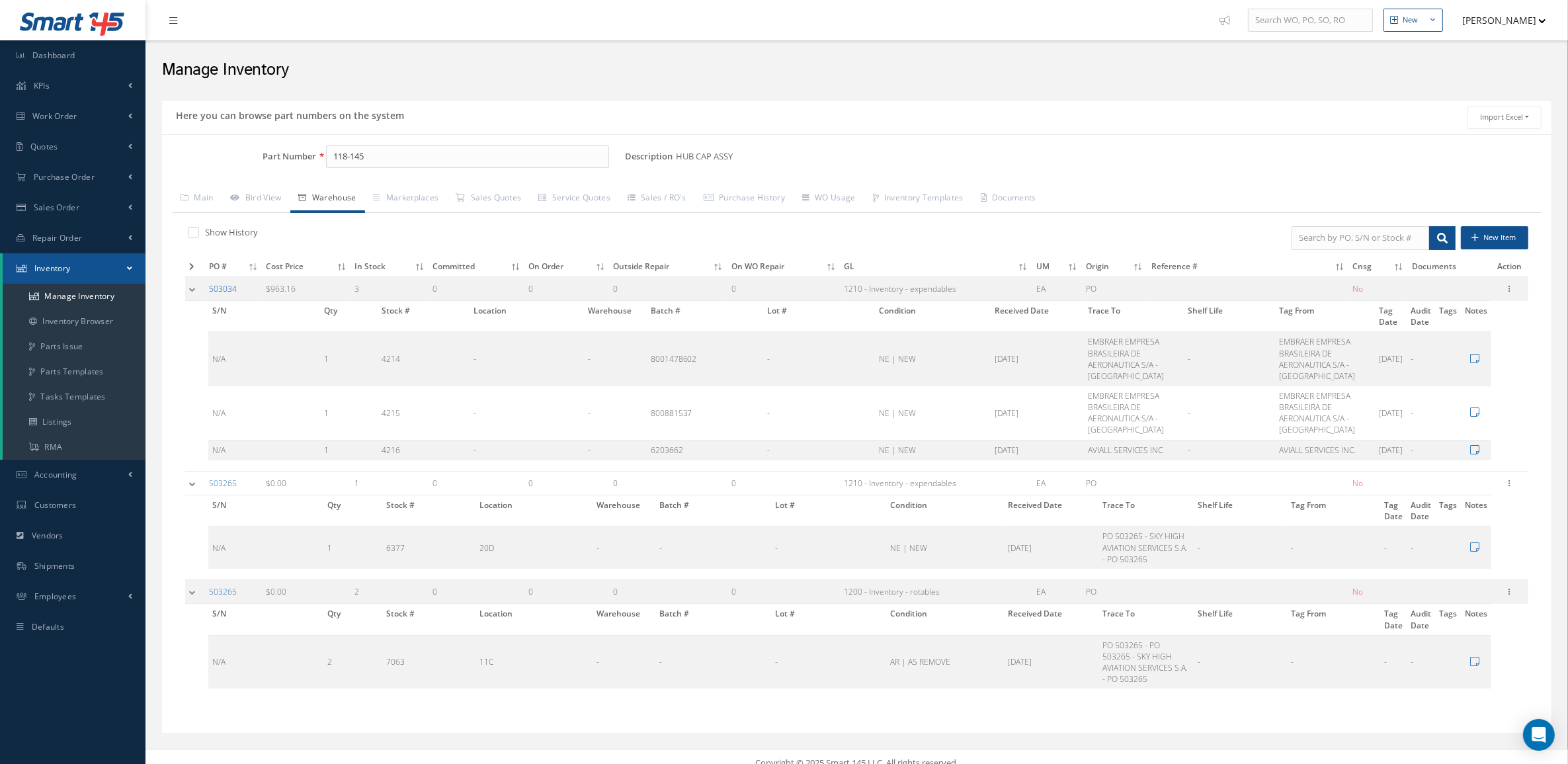
click at [220, 295] on link "503034" at bounding box center [223, 289] width 28 height 12
click at [187, 288] on td at bounding box center [195, 289] width 20 height 25
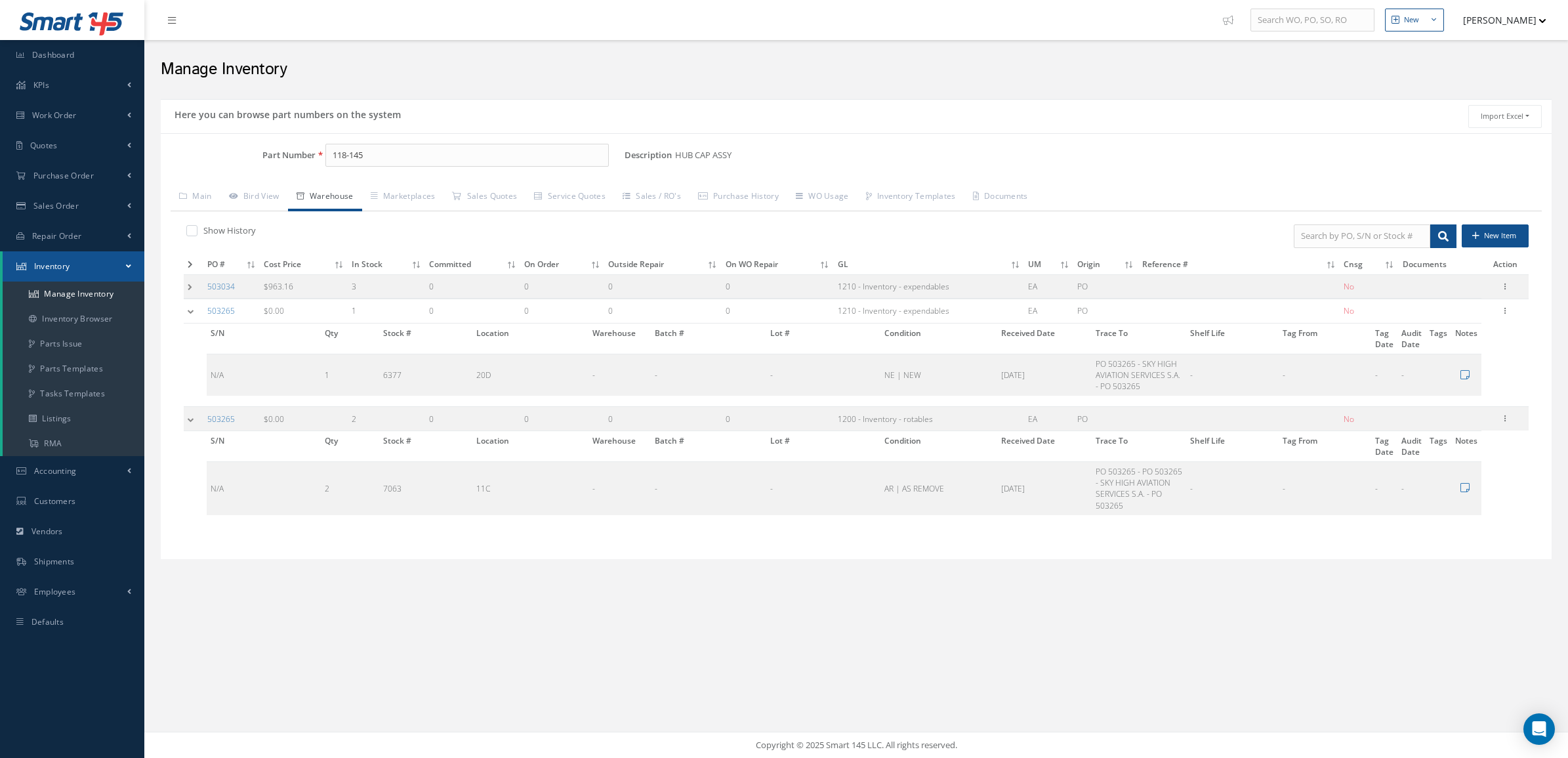
click at [192, 311] on td at bounding box center [194, 311] width 20 height 25
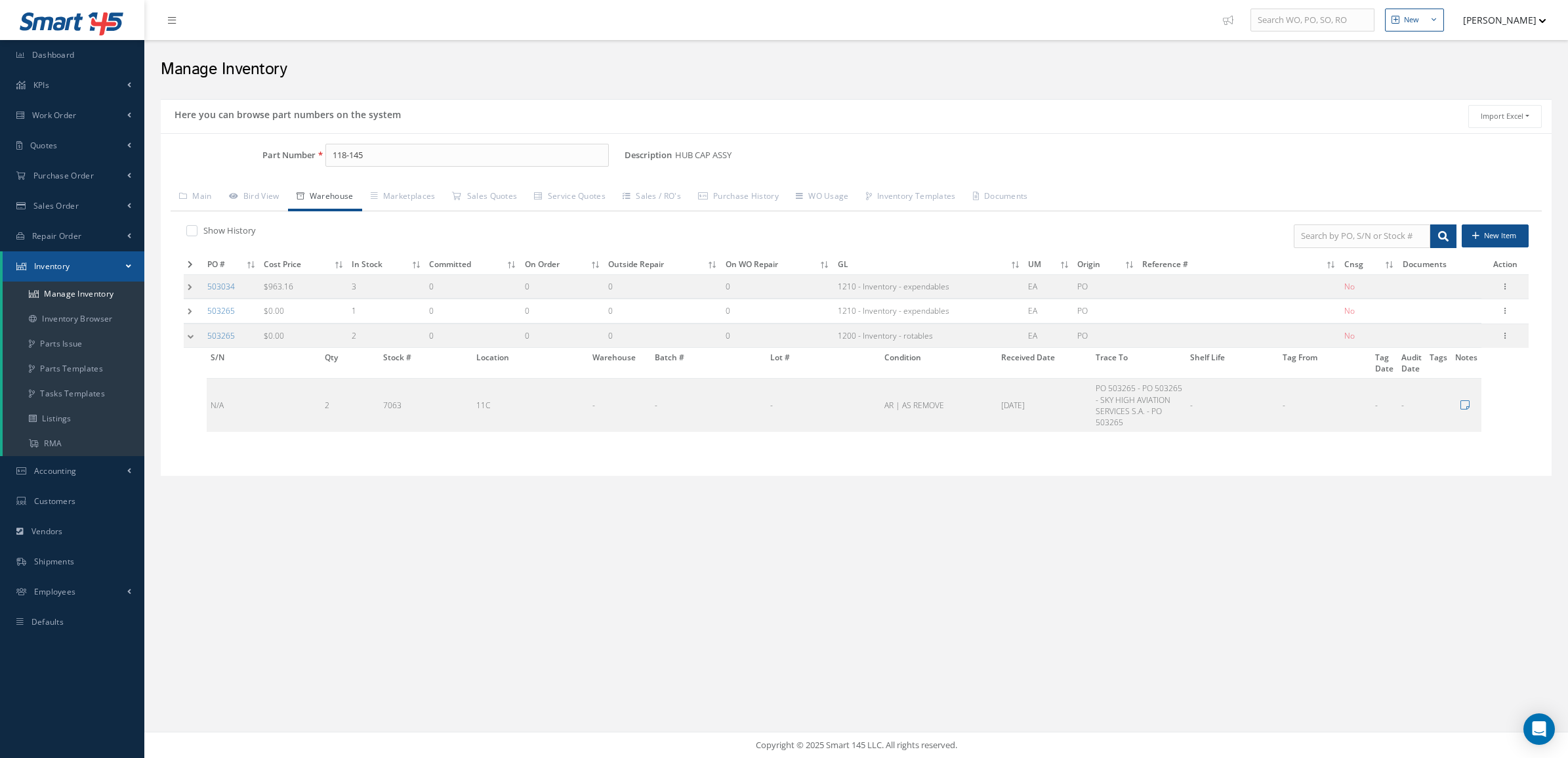
click at [186, 336] on td at bounding box center [194, 336] width 20 height 25
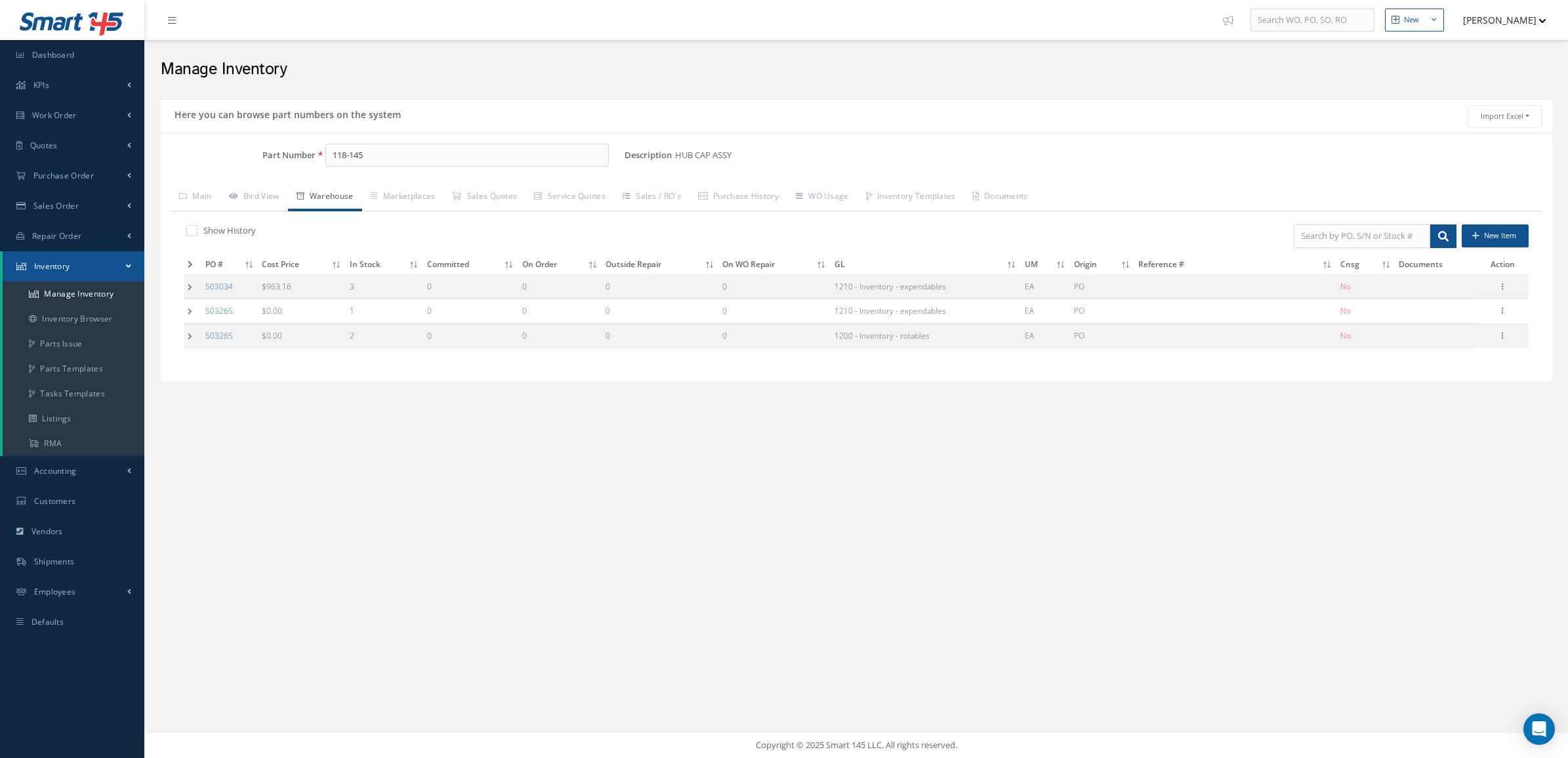
click at [194, 283] on td at bounding box center [193, 287] width 18 height 25
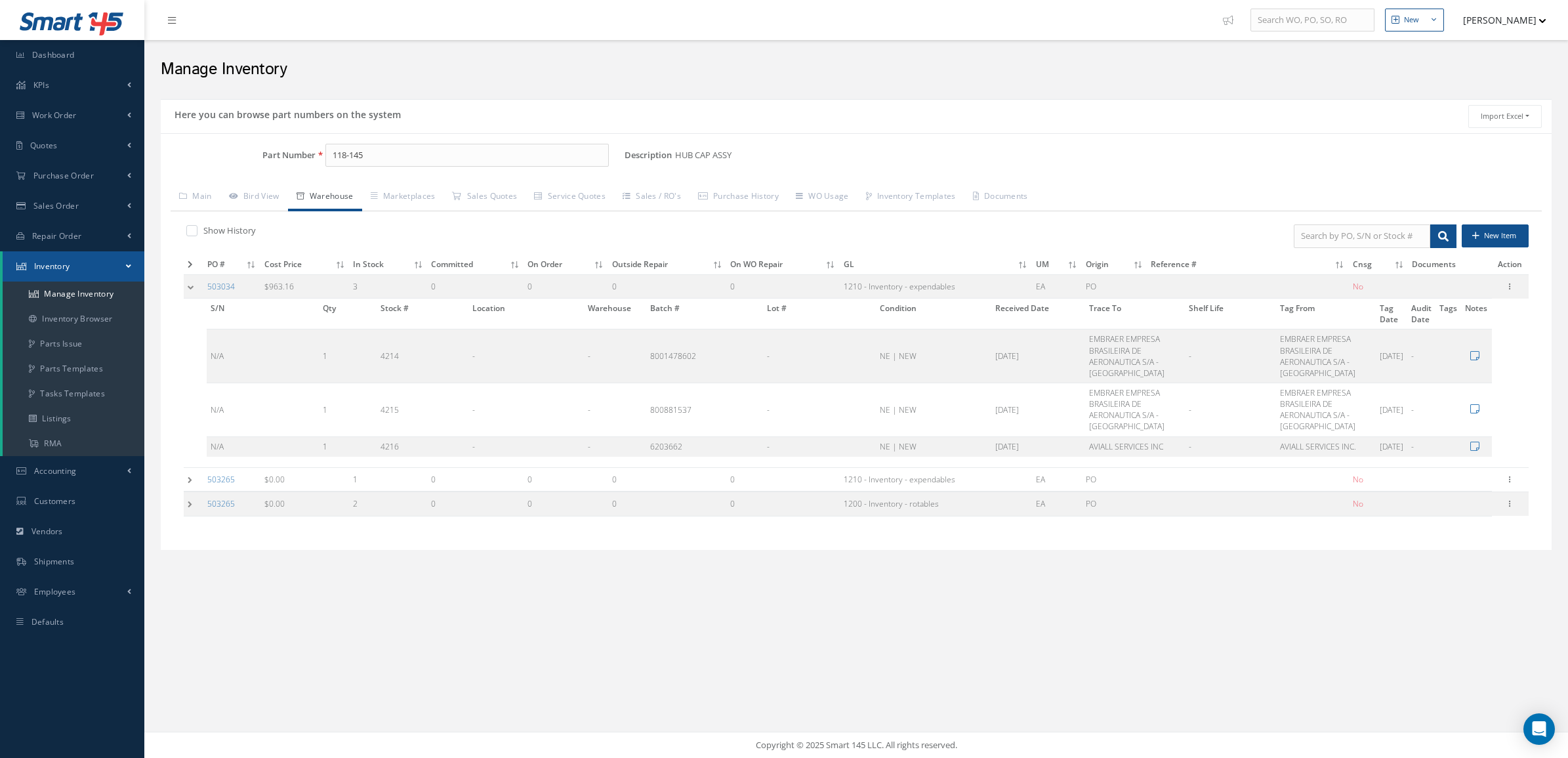
click at [194, 283] on td at bounding box center [194, 287] width 20 height 25
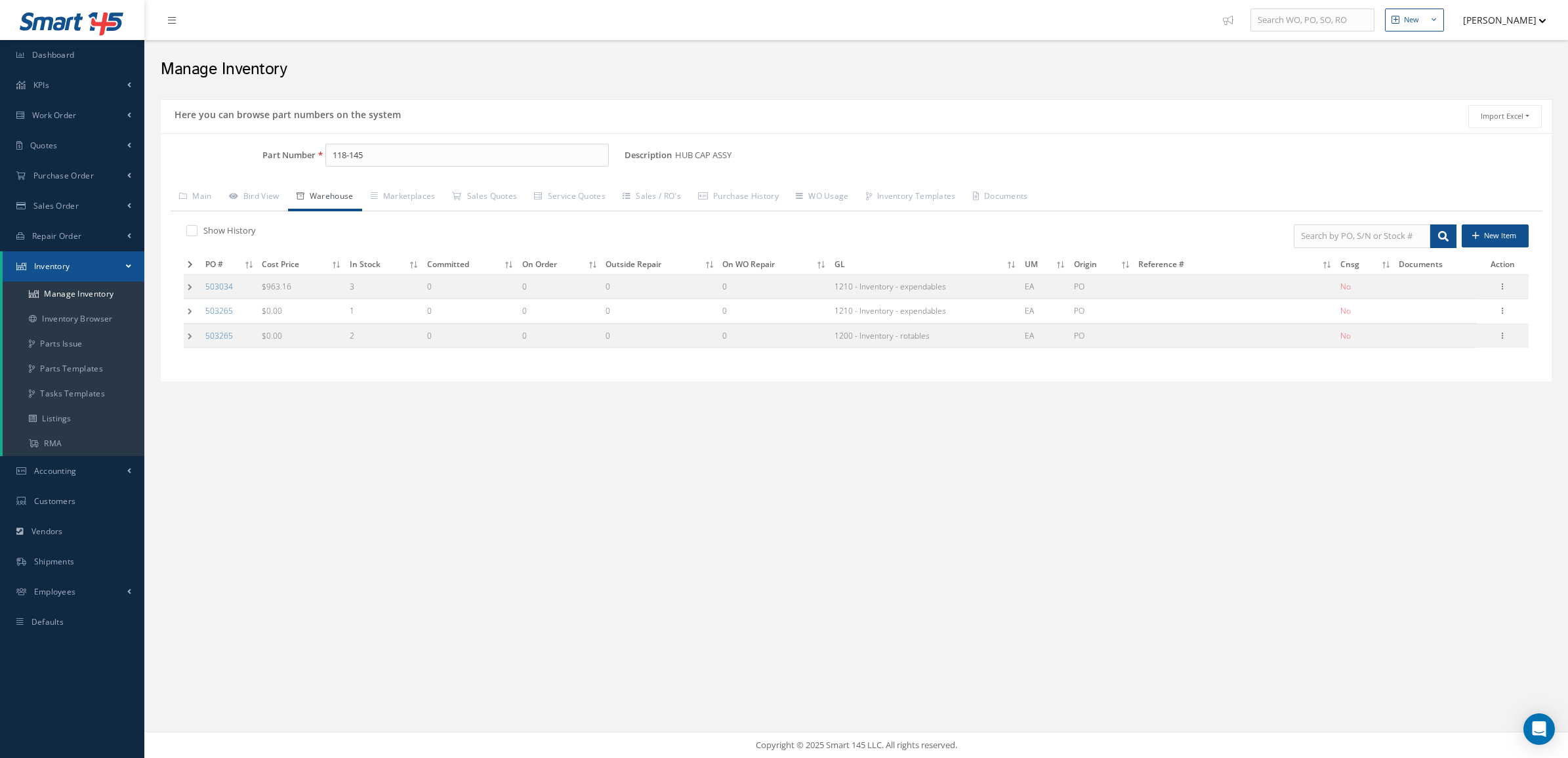
click at [191, 311] on td at bounding box center [193, 311] width 18 height 25
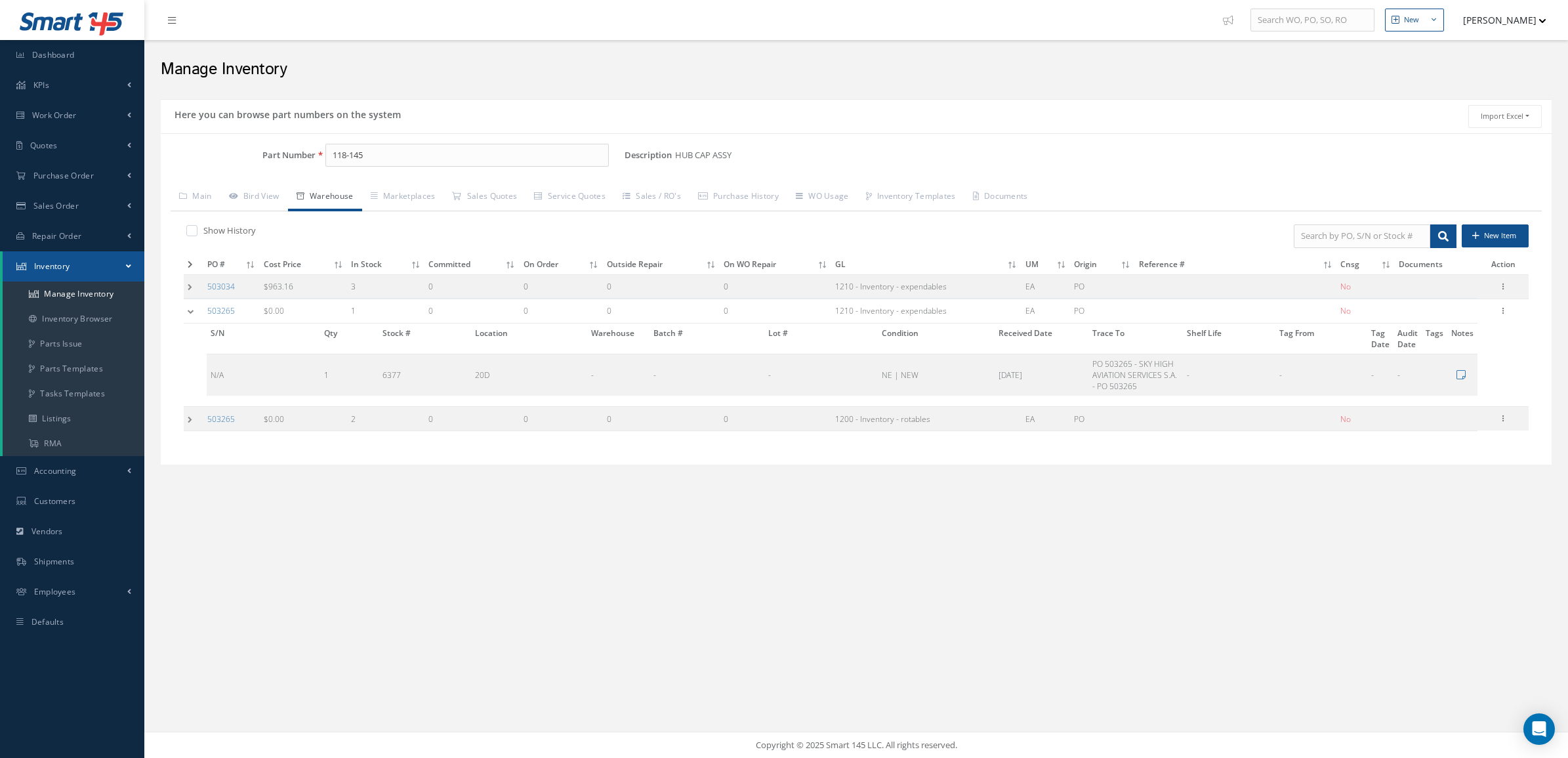
click at [185, 426] on td at bounding box center [194, 419] width 20 height 25
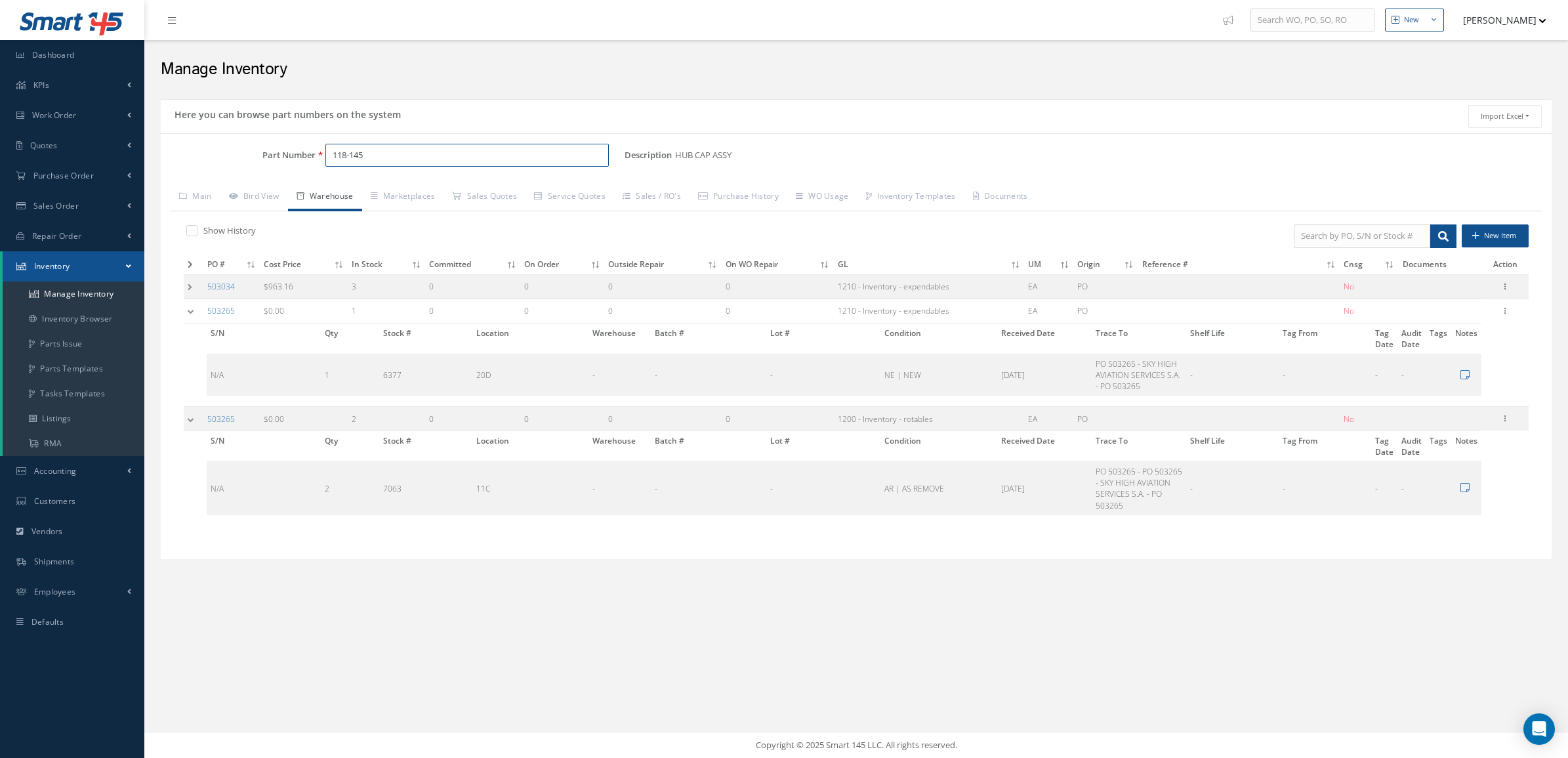
drag, startPoint x: 422, startPoint y: 161, endPoint x: 260, endPoint y: 168, distance: 162.2
click at [260, 168] on div "Part Number 118-145" at bounding box center [393, 155] width 464 height 24
click at [400, 153] on input "118-145" at bounding box center [467, 155] width 283 height 24
drag, startPoint x: 402, startPoint y: 156, endPoint x: 279, endPoint y: 159, distance: 123.0
click at [279, 159] on div "Part Number 118-145" at bounding box center [393, 155] width 464 height 24
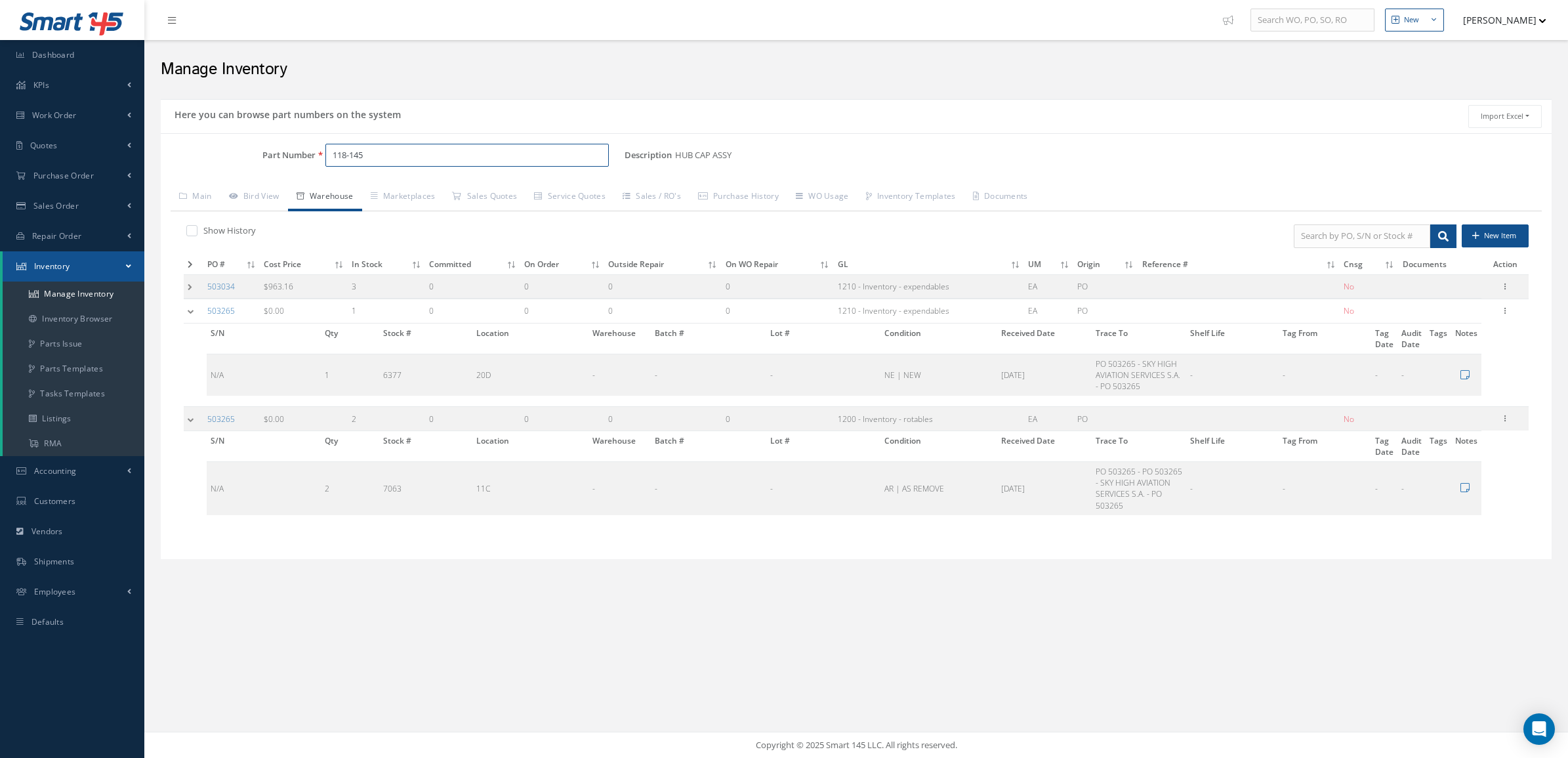
click at [381, 162] on input "118-145" at bounding box center [467, 155] width 283 height 24
drag, startPoint x: 398, startPoint y: 155, endPoint x: 281, endPoint y: 158, distance: 117.0
click at [281, 158] on div "Part Number 118-145" at bounding box center [393, 155] width 464 height 24
click at [51, 181] on span "Purchase Order" at bounding box center [64, 176] width 61 height 11
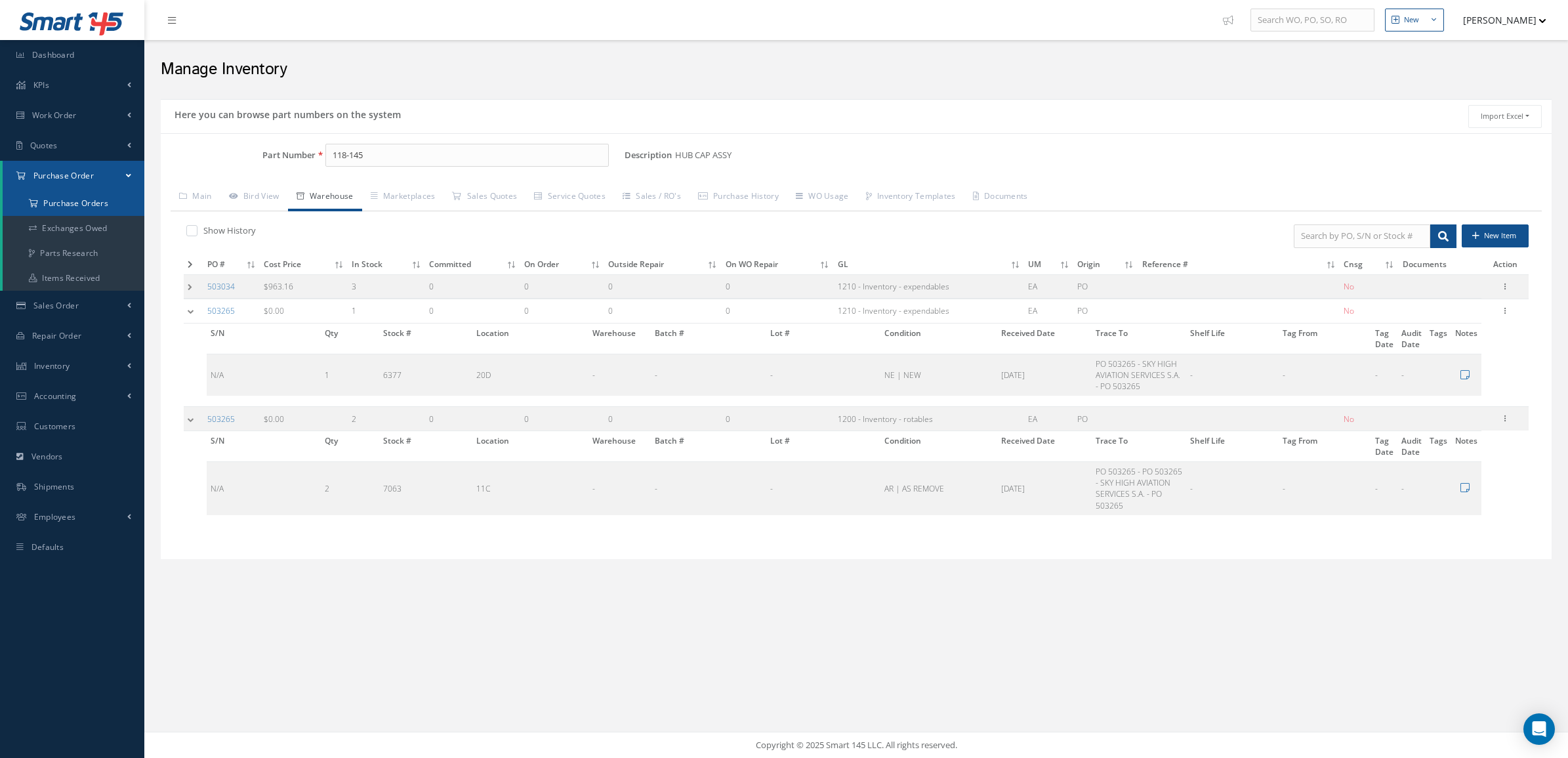
click at [61, 198] on a=1&status_id=2&status_id=3&status_id=5&collapsedFilters"] "Purchase Orders" at bounding box center [73, 203] width 142 height 25
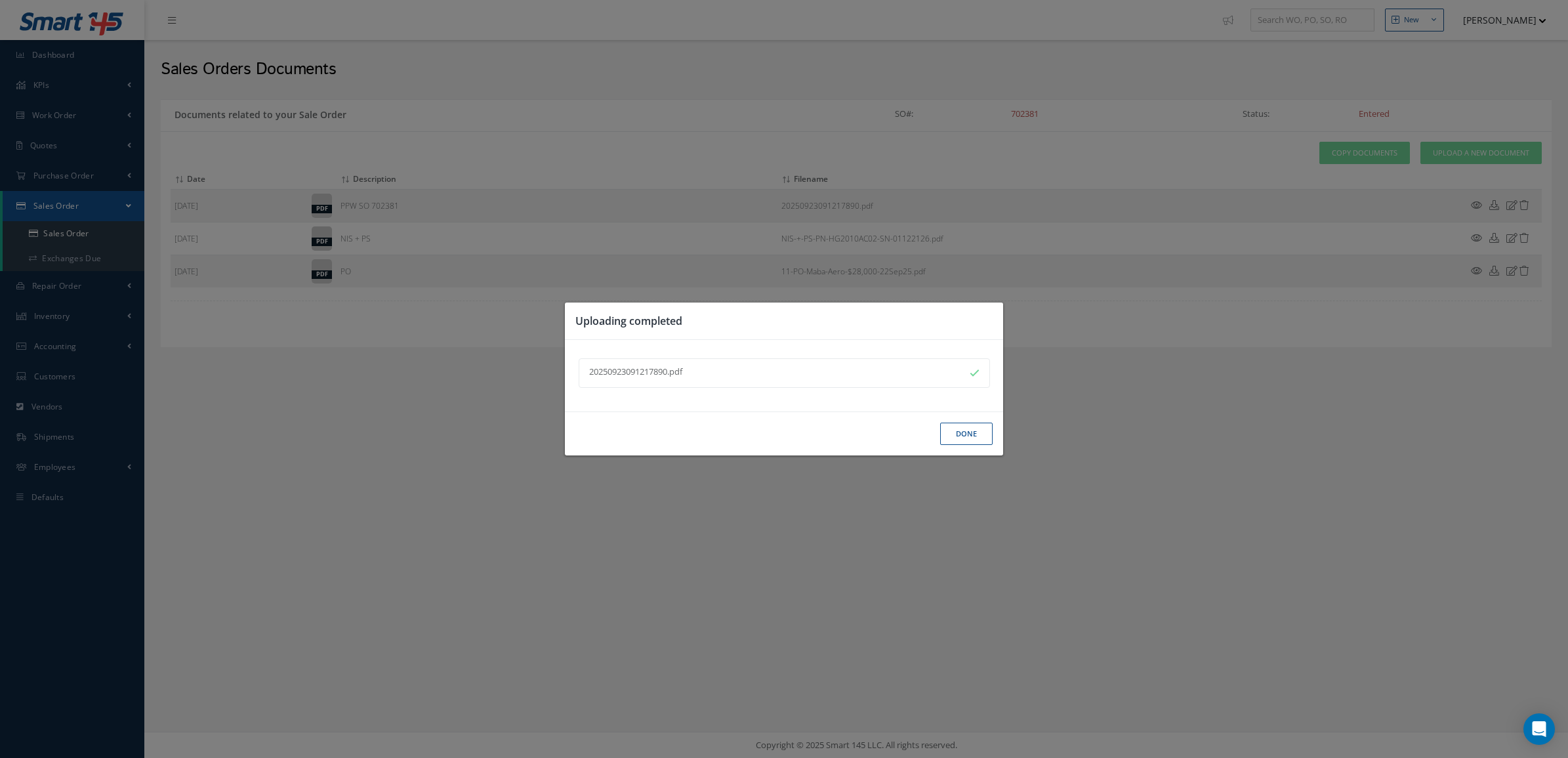
click at [967, 431] on button "Done" at bounding box center [967, 434] width 53 height 23
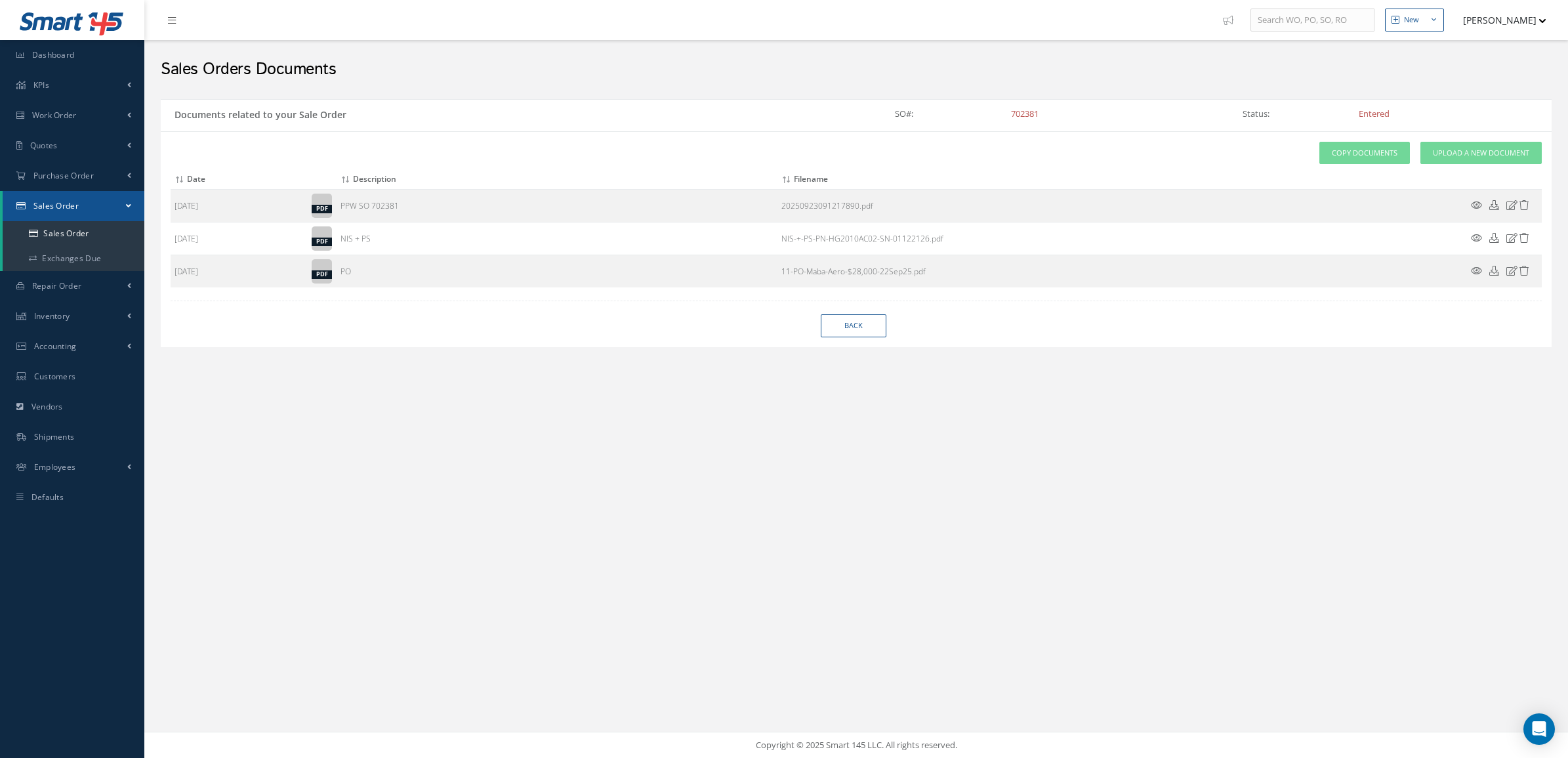
click at [850, 310] on div "Attach File(s) Click inside this area or drag and drop to select file to upload…" at bounding box center [857, 239] width 1391 height 216
click at [850, 338] on link "Back" at bounding box center [853, 326] width 66 height 23
select select "25"
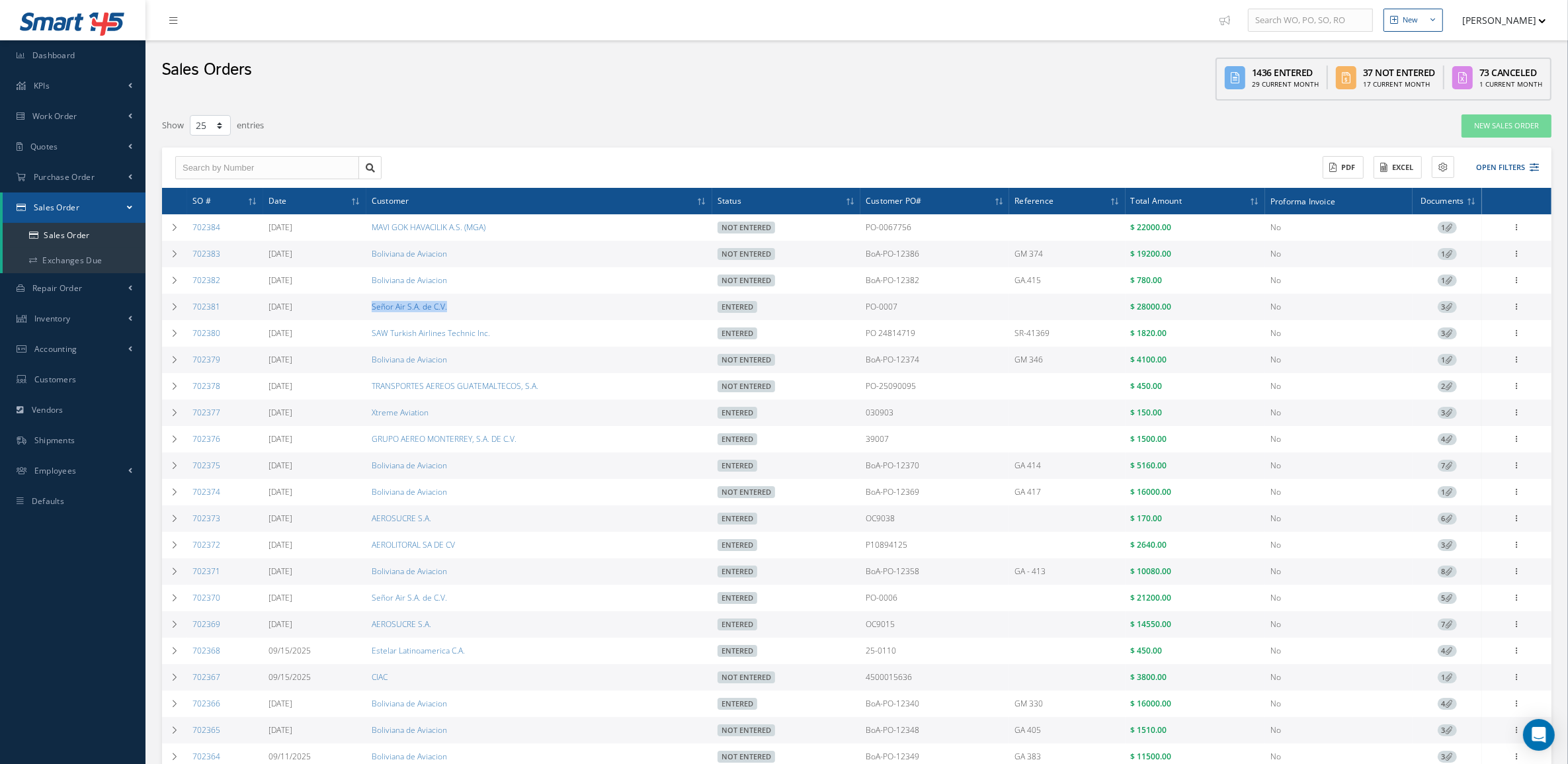
drag, startPoint x: 462, startPoint y: 306, endPoint x: 370, endPoint y: 308, distance: 92.0
click at [370, 308] on td "Señor Air S.A. de C.V." at bounding box center [540, 307] width 346 height 26
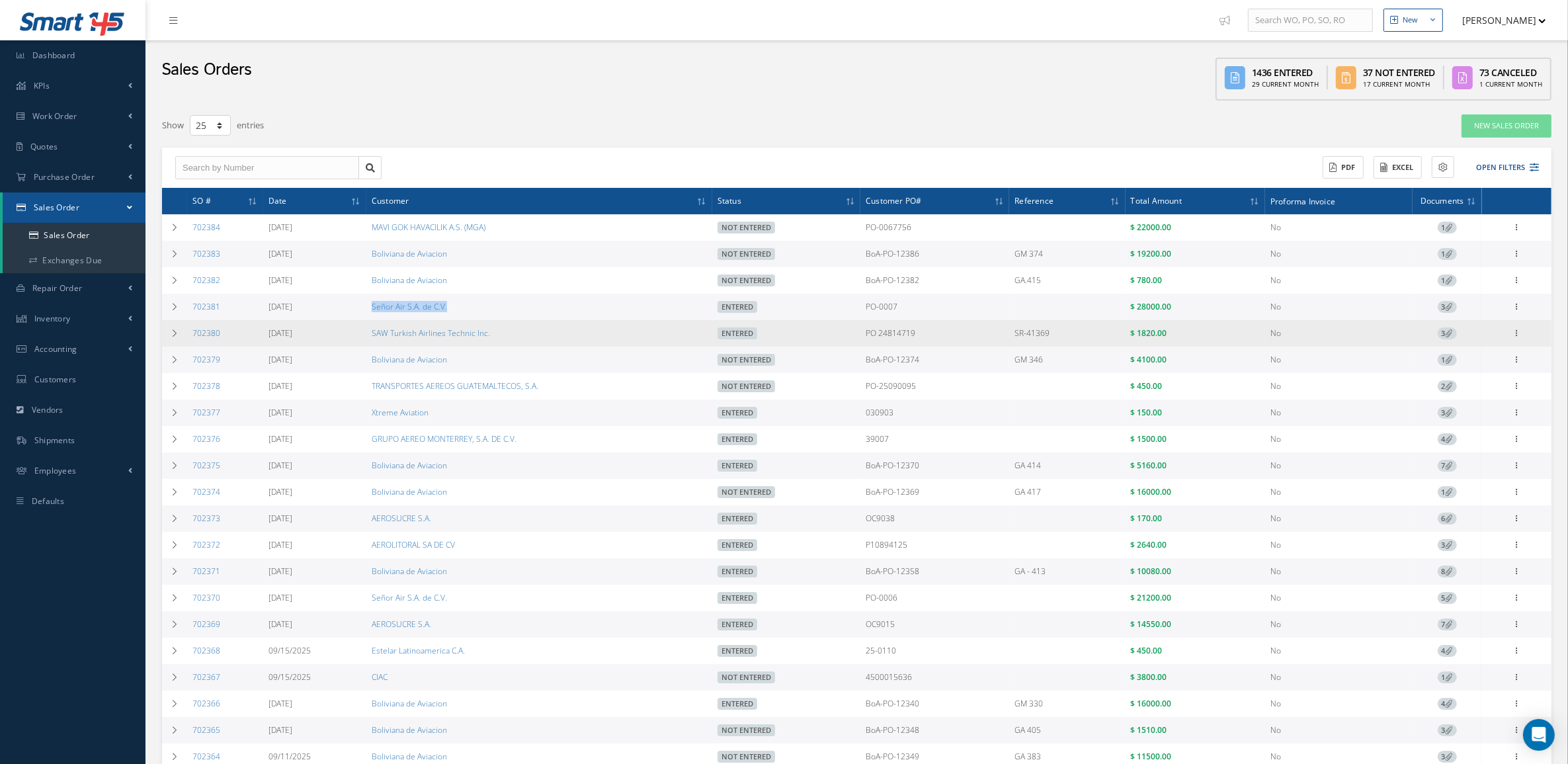
copy link "Señor Air S.A. de C.V."
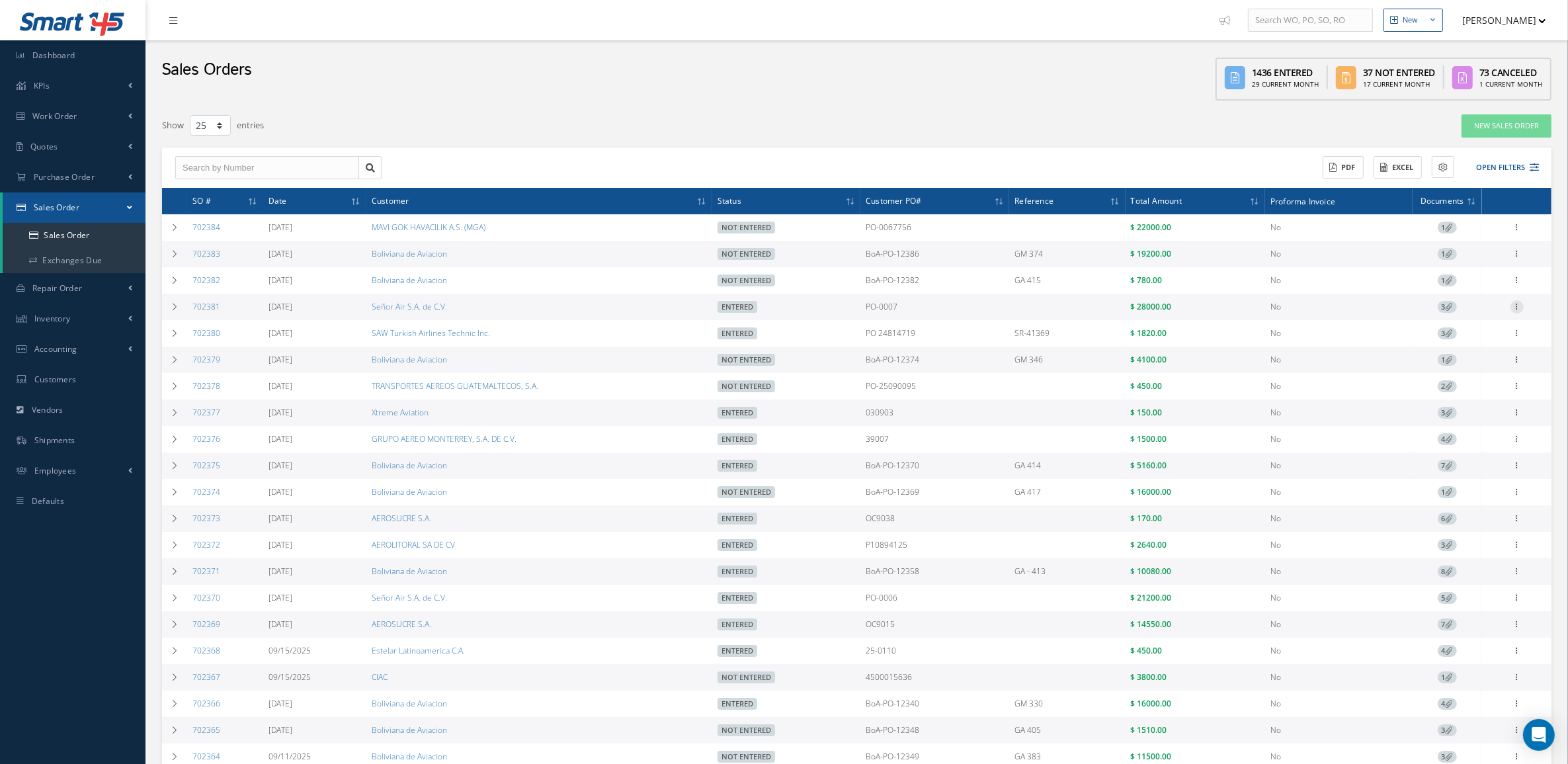
click at [1513, 305] on icon at bounding box center [1517, 305] width 13 height 11
click at [1338, 205] on link "Invoice" at bounding box center [1359, 207] width 99 height 21
click at [1486, 312] on link "Reverse Sales Order" at bounding box center [1456, 320] width 104 height 27
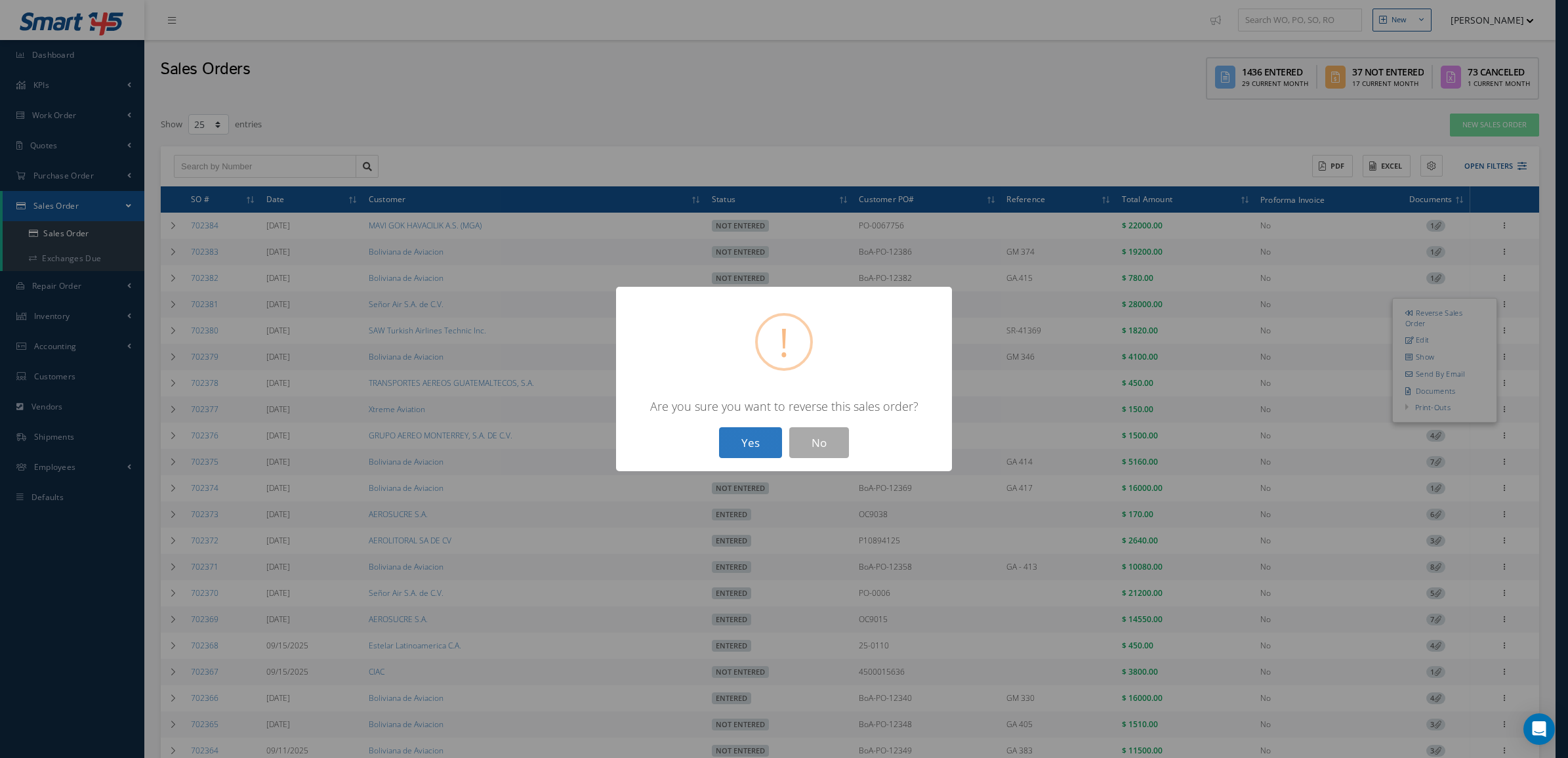
click at [726, 440] on button "Yes" at bounding box center [751, 443] width 63 height 31
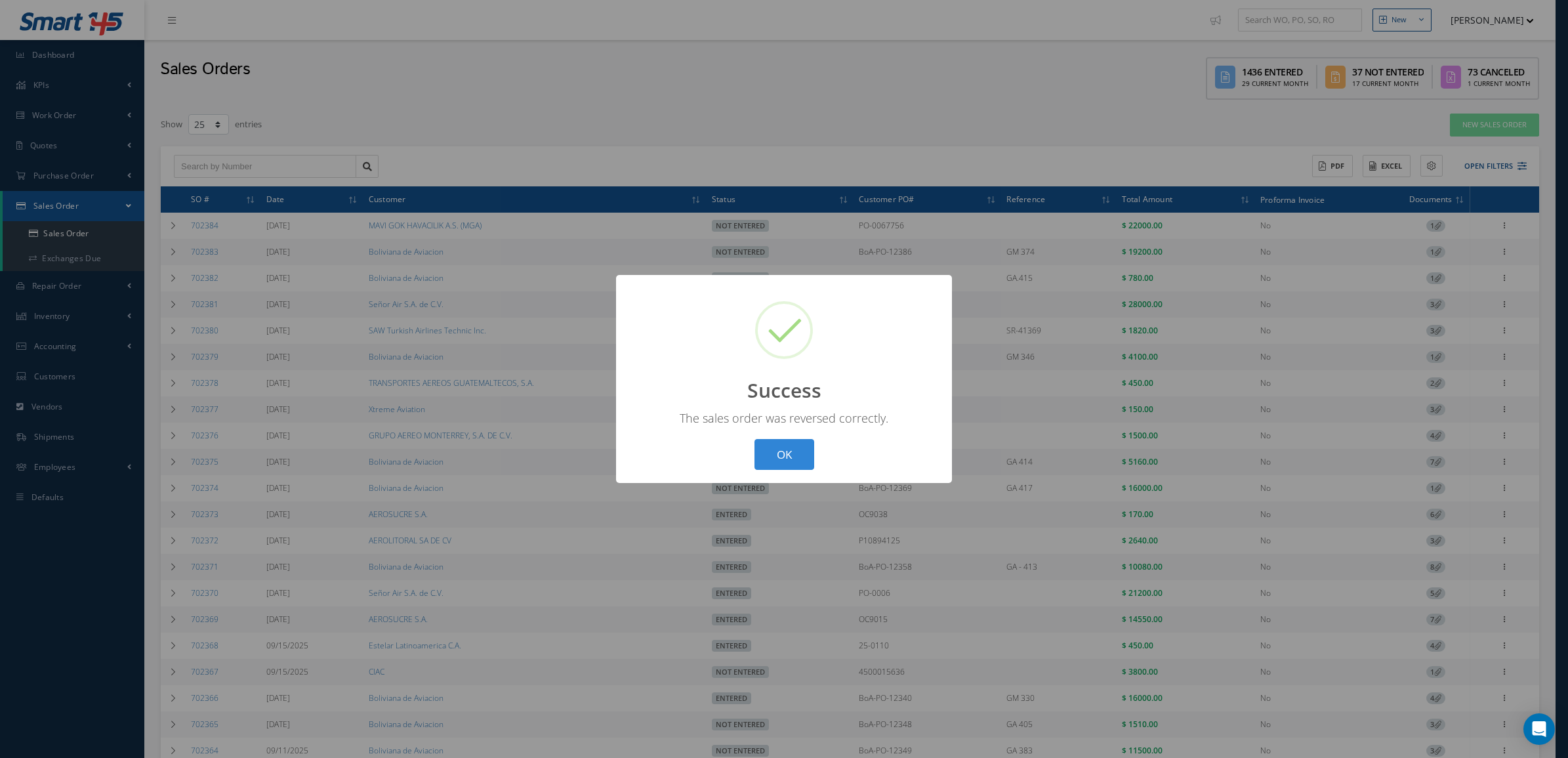
click at [990, 301] on div "? ! i Success × The sales order was reversed correctly. OK Cancel" at bounding box center [784, 379] width 1568 height 758
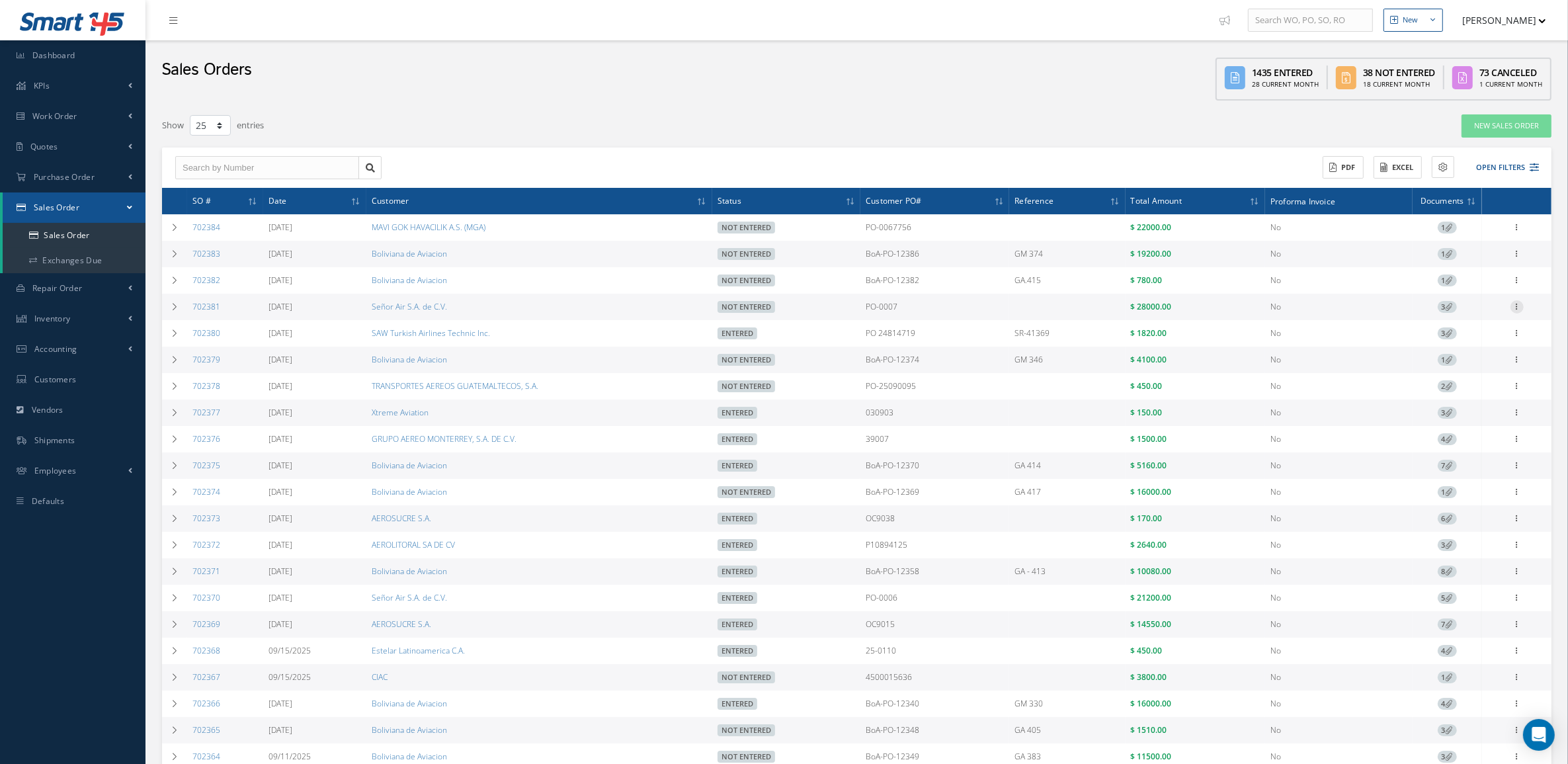
click at [1515, 308] on icon at bounding box center [1517, 305] width 13 height 11
click at [1450, 337] on link "Edit" at bounding box center [1456, 332] width 104 height 17
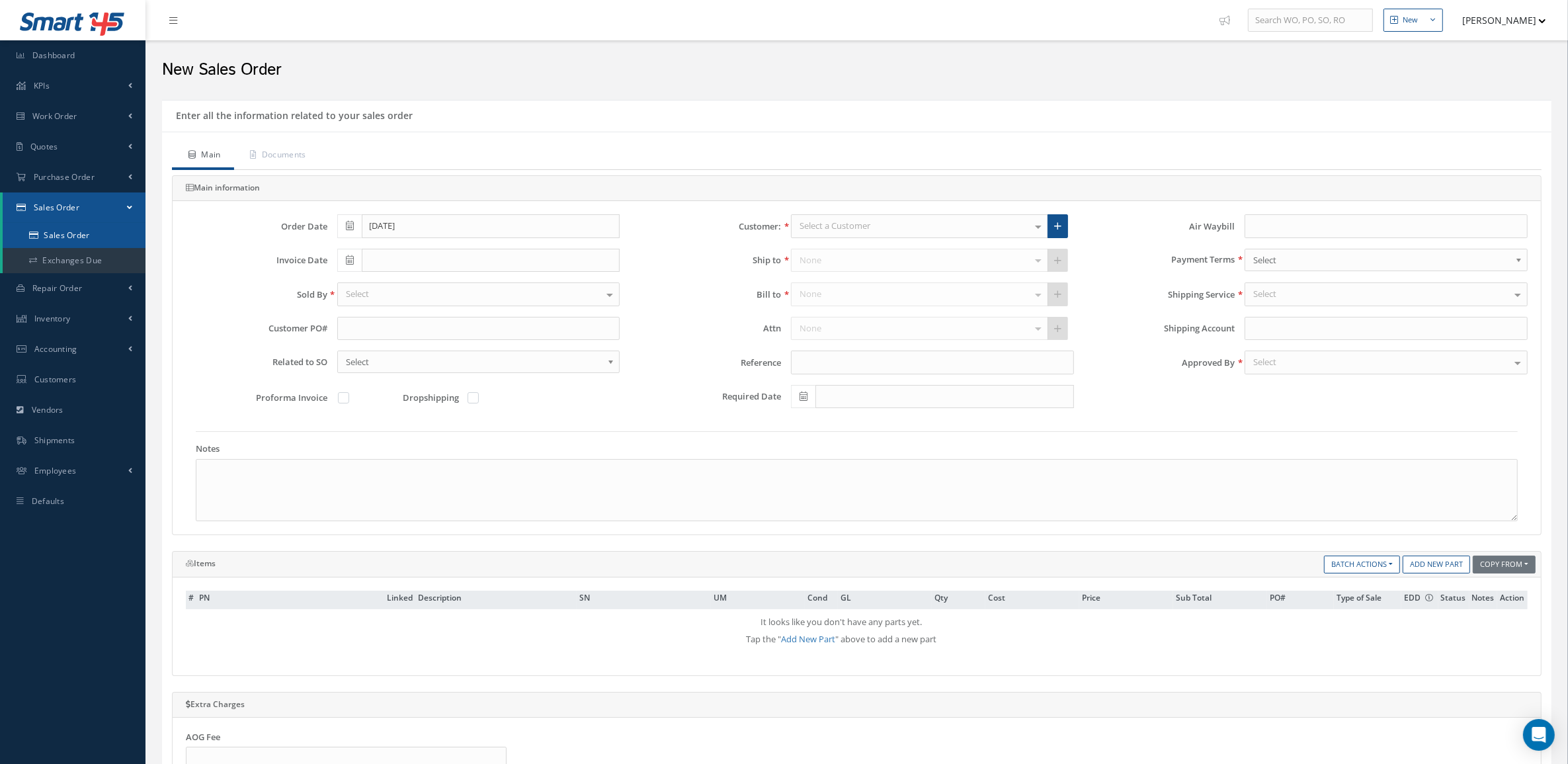
click at [77, 233] on link "Sales Order" at bounding box center [74, 235] width 143 height 25
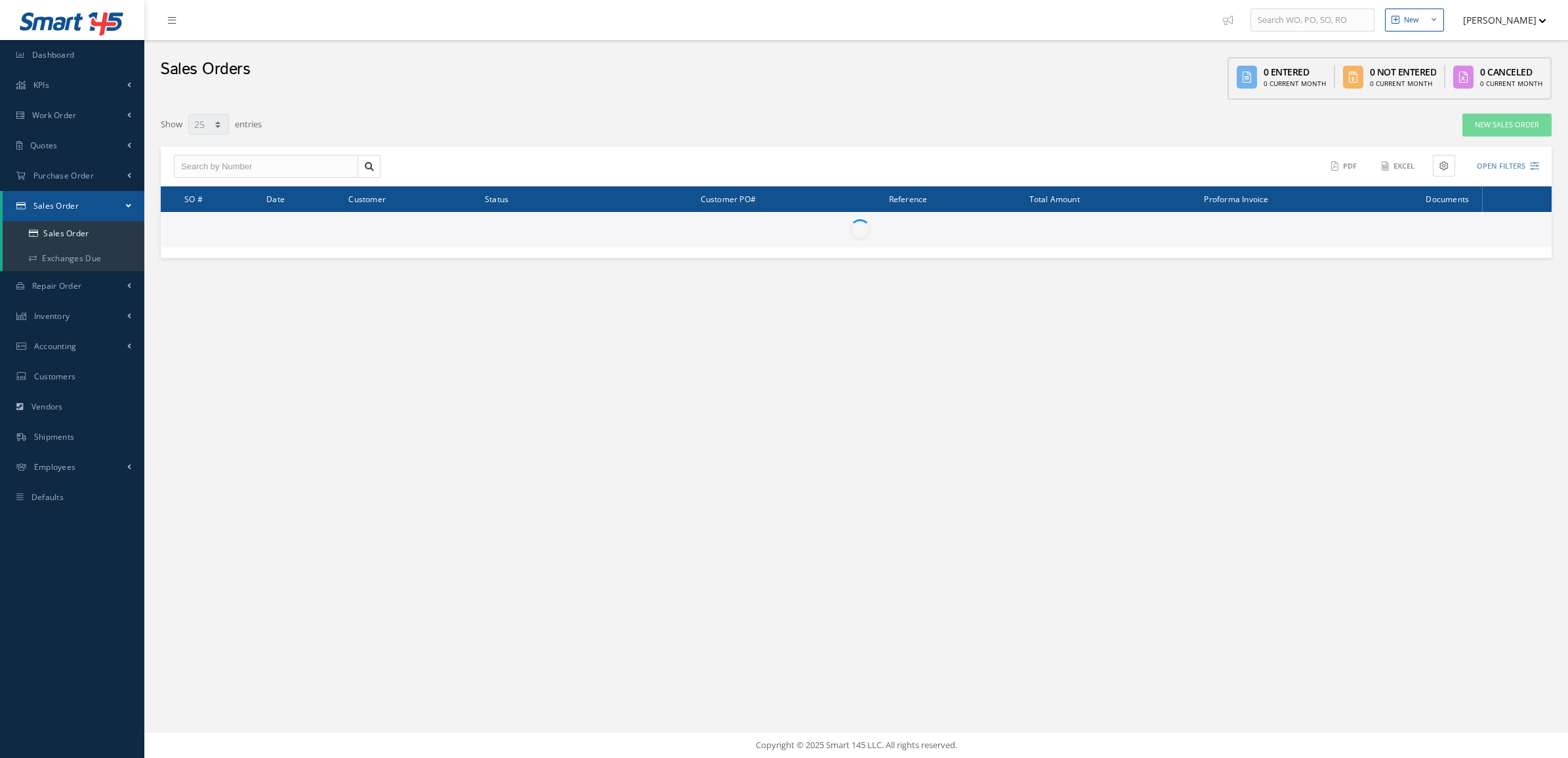
select select "25"
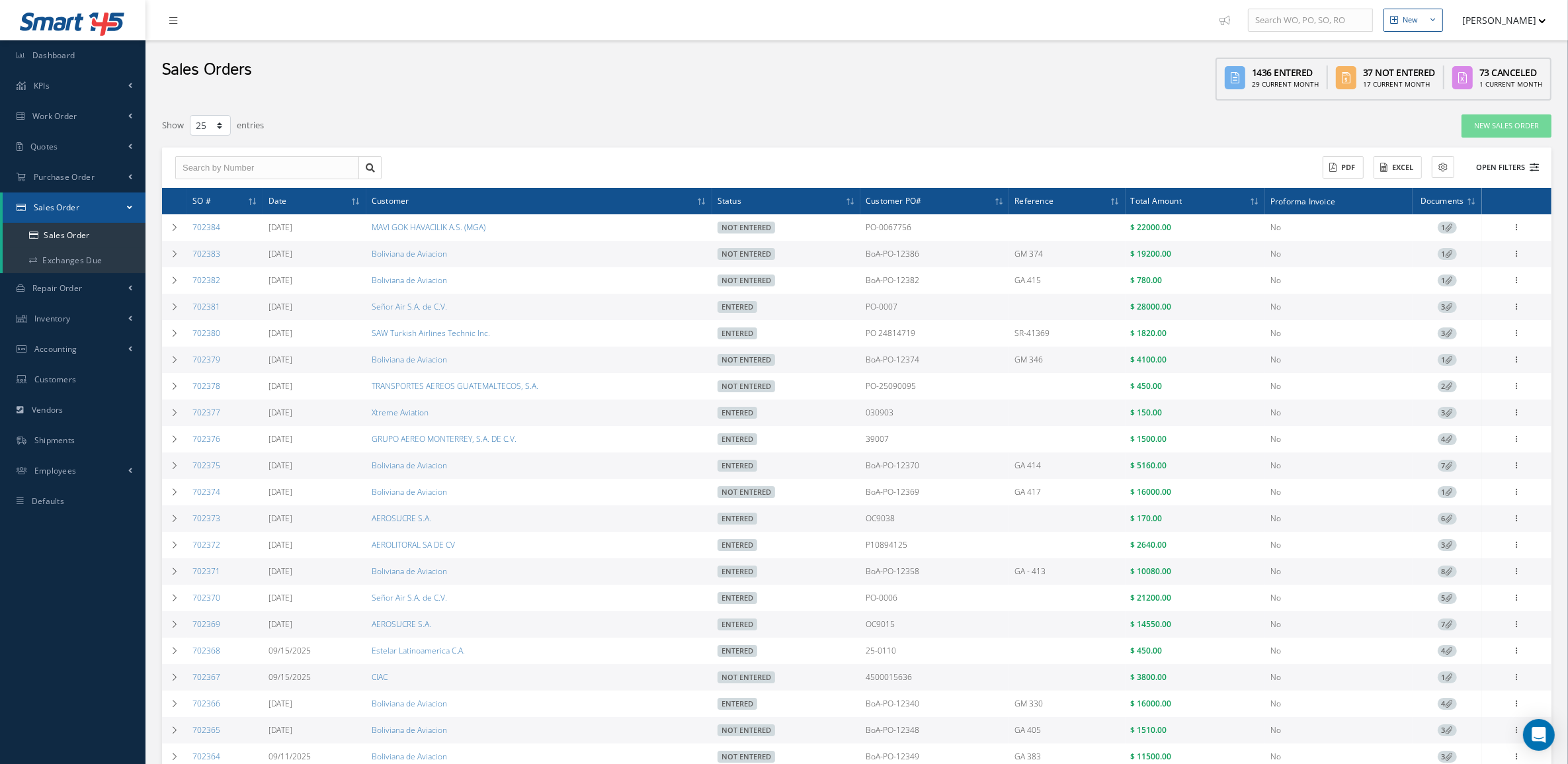
click at [1517, 169] on button "Open Filters" at bounding box center [1502, 167] width 75 height 22
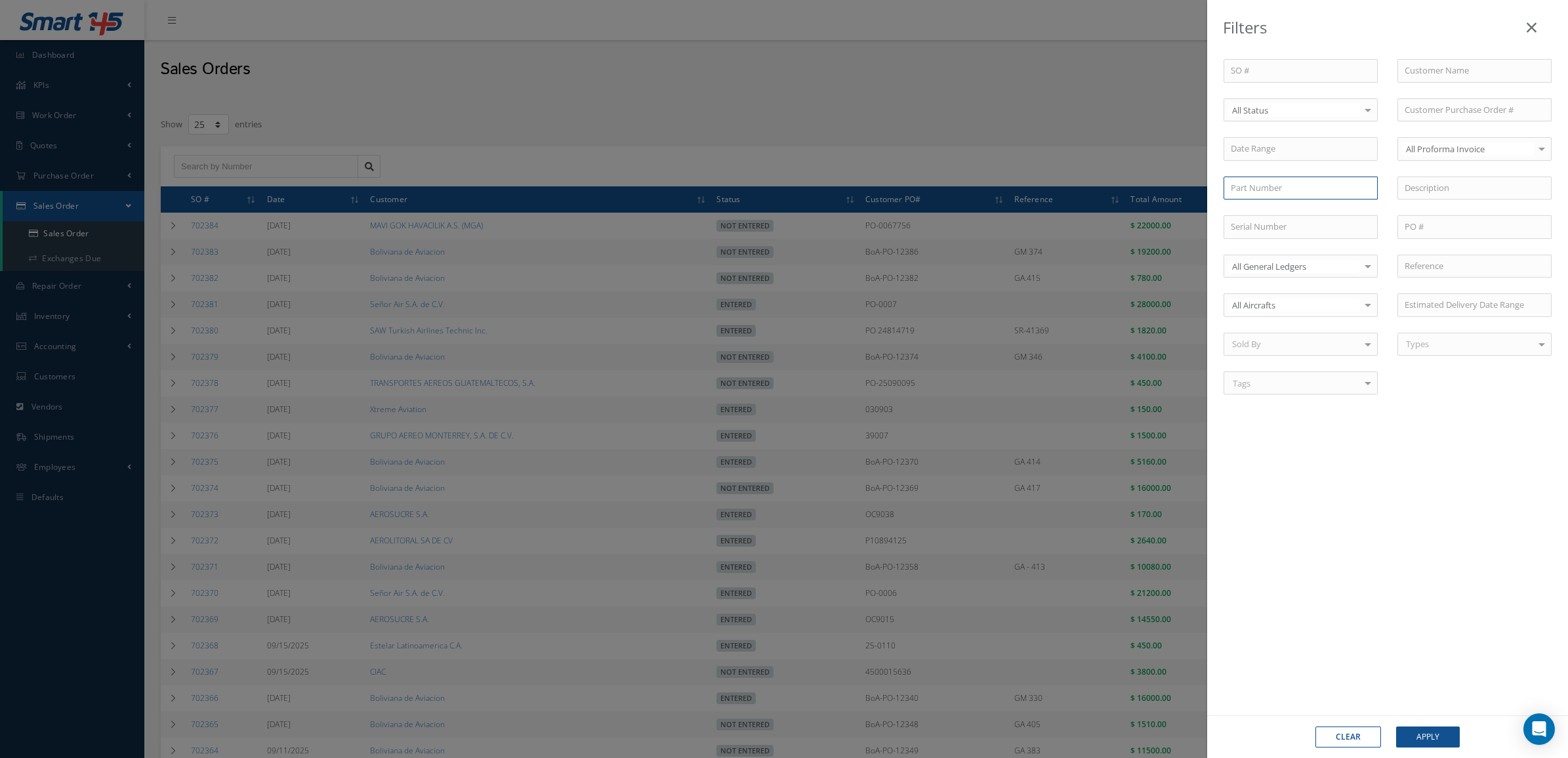
click at [1307, 191] on input "text" at bounding box center [1301, 188] width 154 height 24
click at [1414, 736] on button "Apply" at bounding box center [1428, 737] width 63 height 21
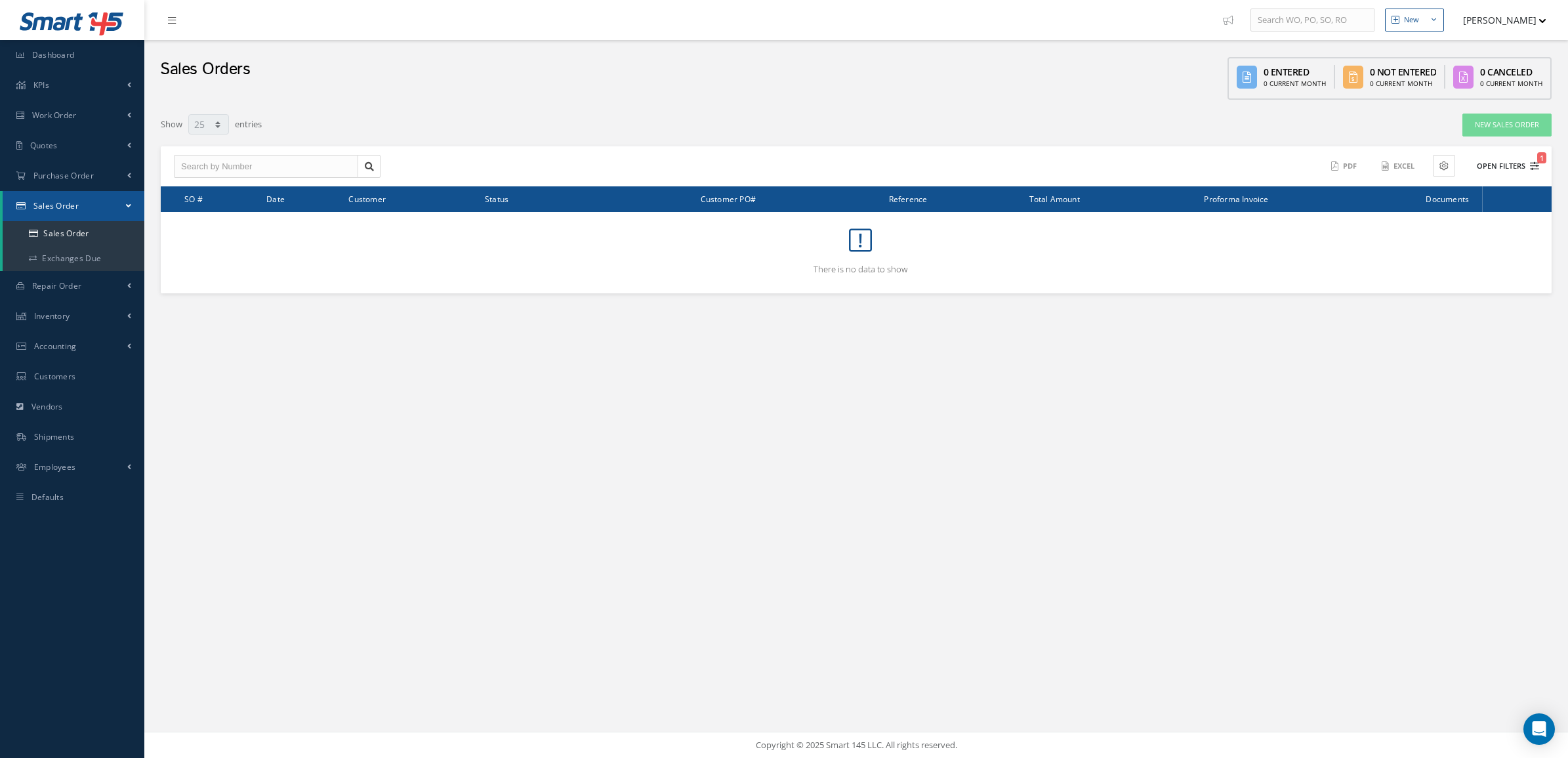
click at [1497, 158] on button "Open Filters 1" at bounding box center [1502, 166] width 74 height 21
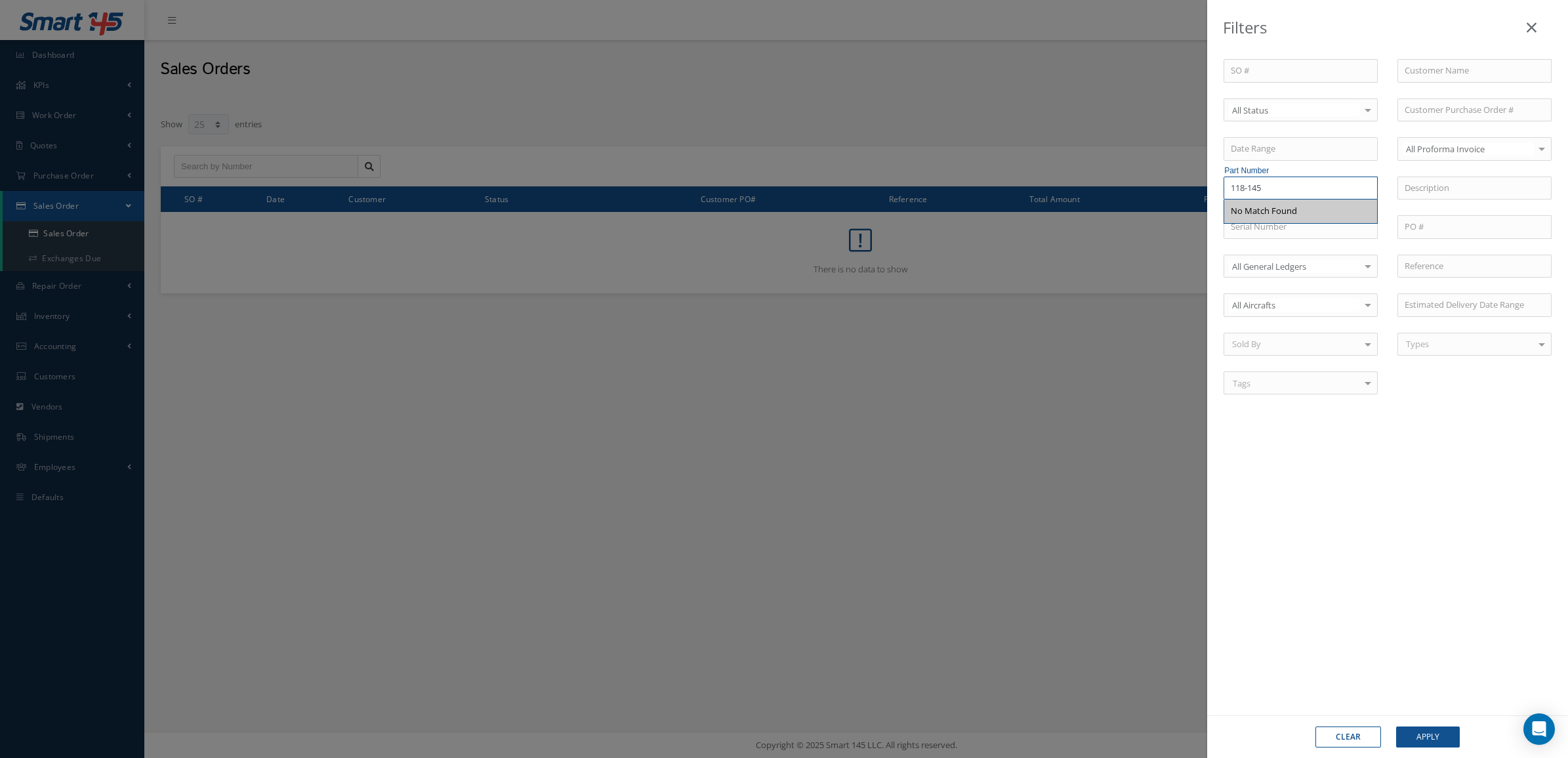
click at [1313, 181] on input "118-145" at bounding box center [1301, 188] width 154 height 24
drag, startPoint x: 1313, startPoint y: 184, endPoint x: 1252, endPoint y: 198, distance: 62.6
click at [1252, 198] on input "118-145S" at bounding box center [1301, 188] width 154 height 24
type input "118-"
click at [1416, 746] on button "Apply" at bounding box center [1428, 737] width 63 height 21
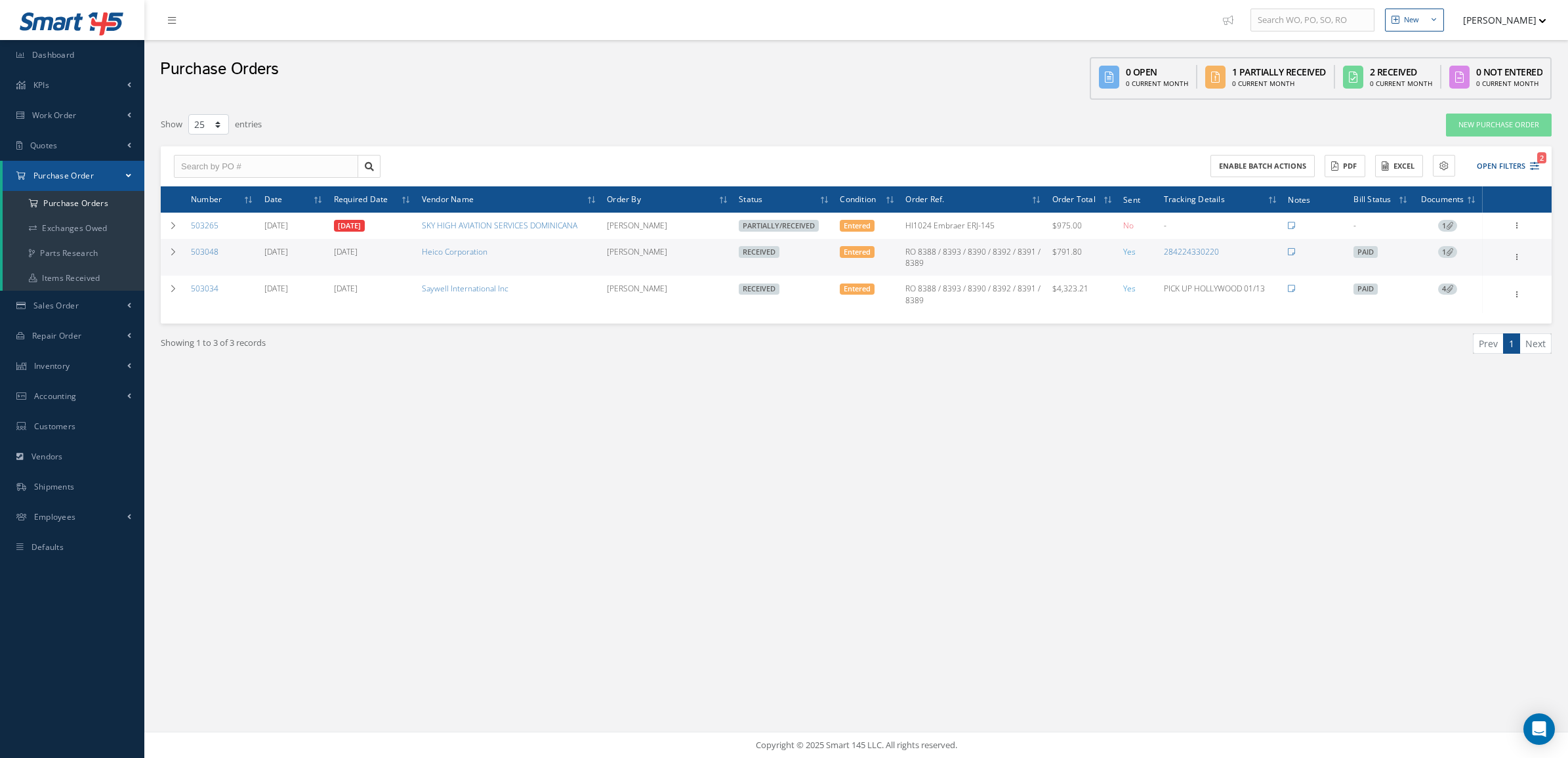
select select "25"
drag, startPoint x: 933, startPoint y: 271, endPoint x: 904, endPoint y: 251, distance: 35.2
click at [904, 251] on td "RO 8388 / 8393 / 8390 / 8392 / 8391 / 8389" at bounding box center [973, 257] width 146 height 37
copy td "RO 8388 / 8393 / 8390 / 8392 / 8391 / 8389"
click at [166, 257] on td at bounding box center [173, 257] width 25 height 37
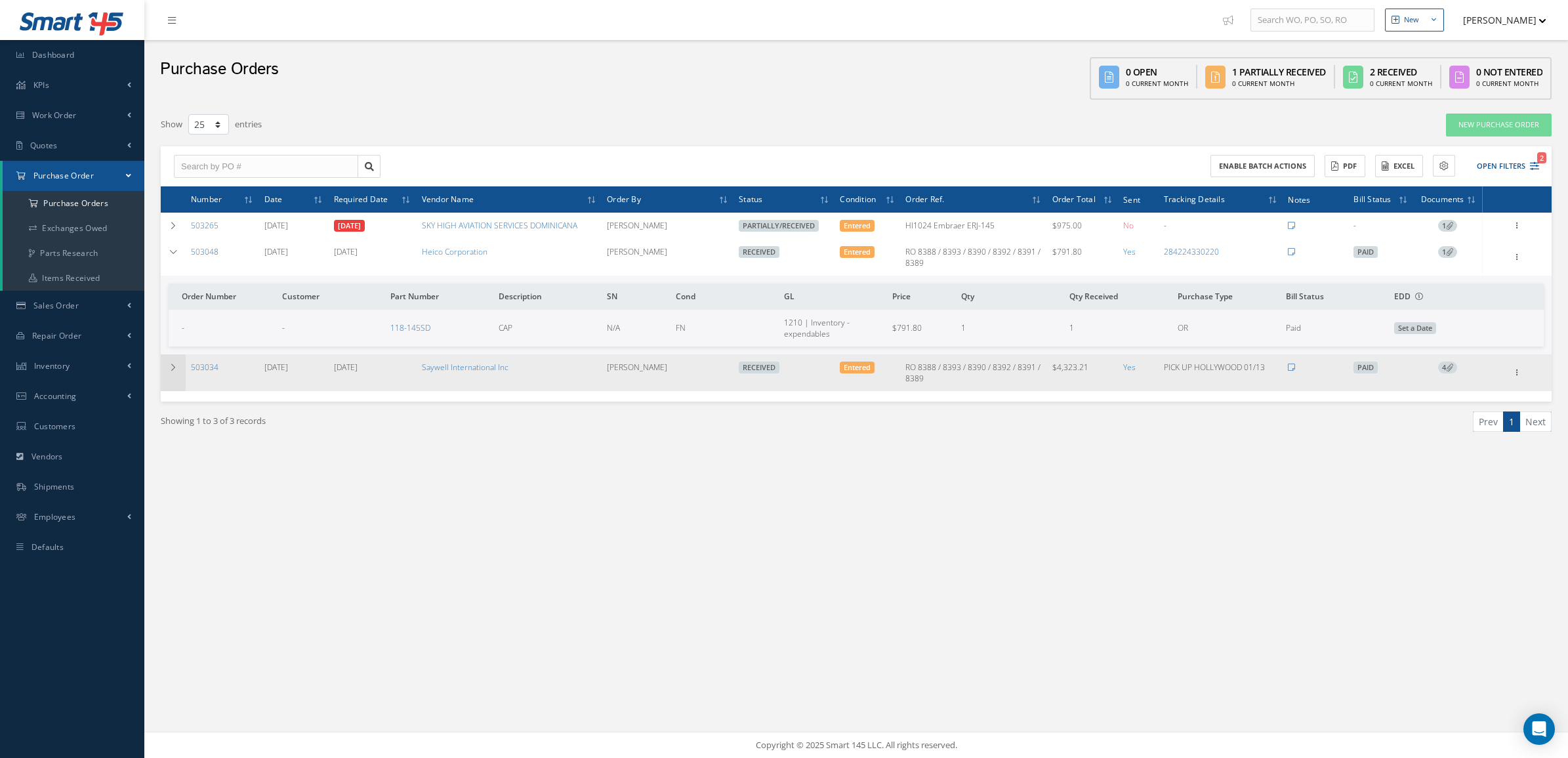
click at [165, 365] on td at bounding box center [173, 372] width 25 height 37
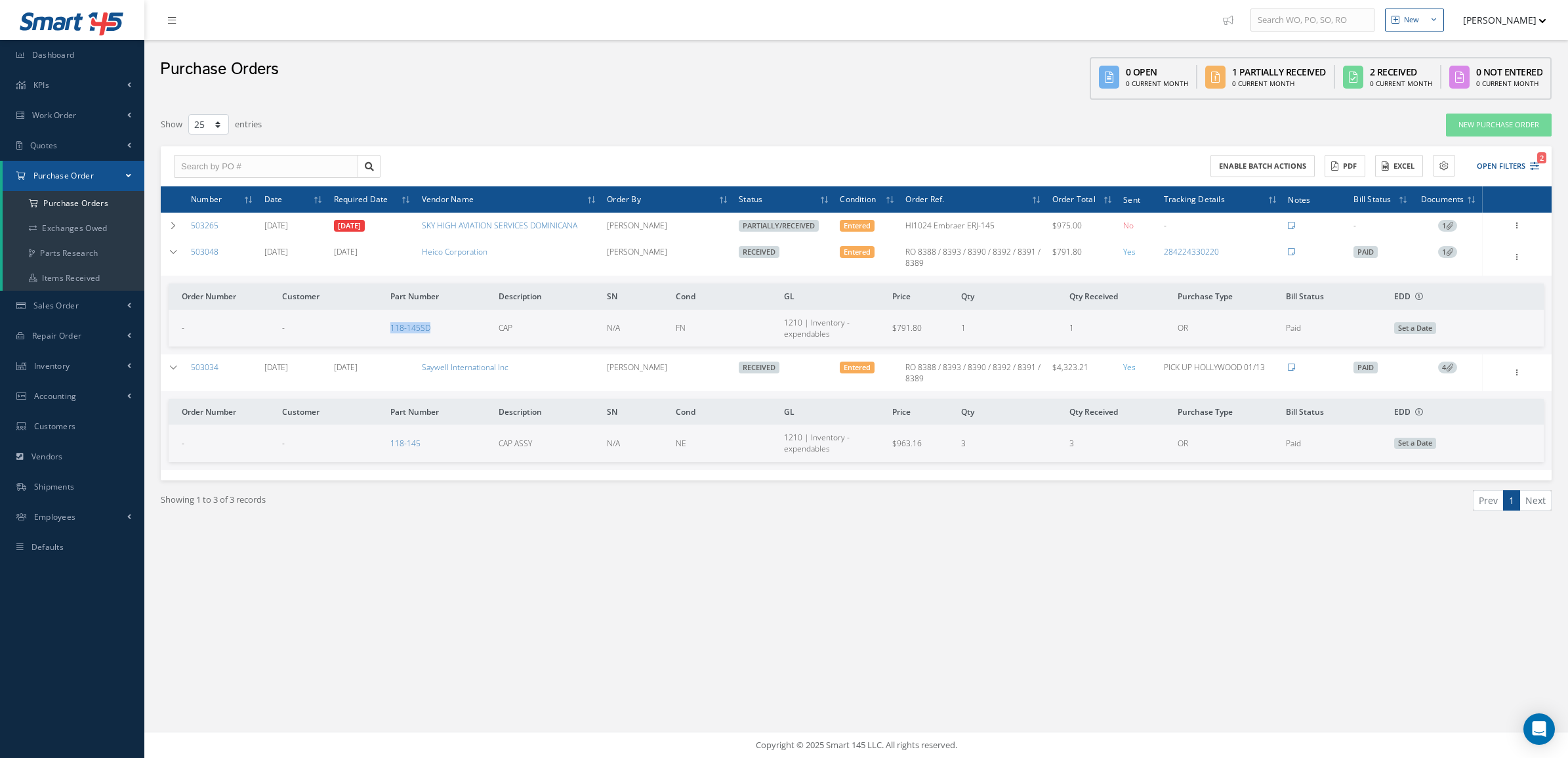
drag, startPoint x: 364, startPoint y: 331, endPoint x: 479, endPoint y: 335, distance: 115.1
click at [479, 335] on tr "- - 118-145SD CAP N/A FN 1210 | Inventory - expendables $791.80 1 1 OR Paid Set…" at bounding box center [856, 328] width 1376 height 37
click at [290, 334] on td "-" at bounding box center [331, 328] width 108 height 37
drag, startPoint x: 336, startPoint y: 333, endPoint x: 545, endPoint y: 337, distance: 209.0
click at [545, 337] on tr "- - 118-145SD CAP N/A FN 1210 | Inventory - expendables $791.80 1 1 OR Paid Set…" at bounding box center [856, 328] width 1376 height 37
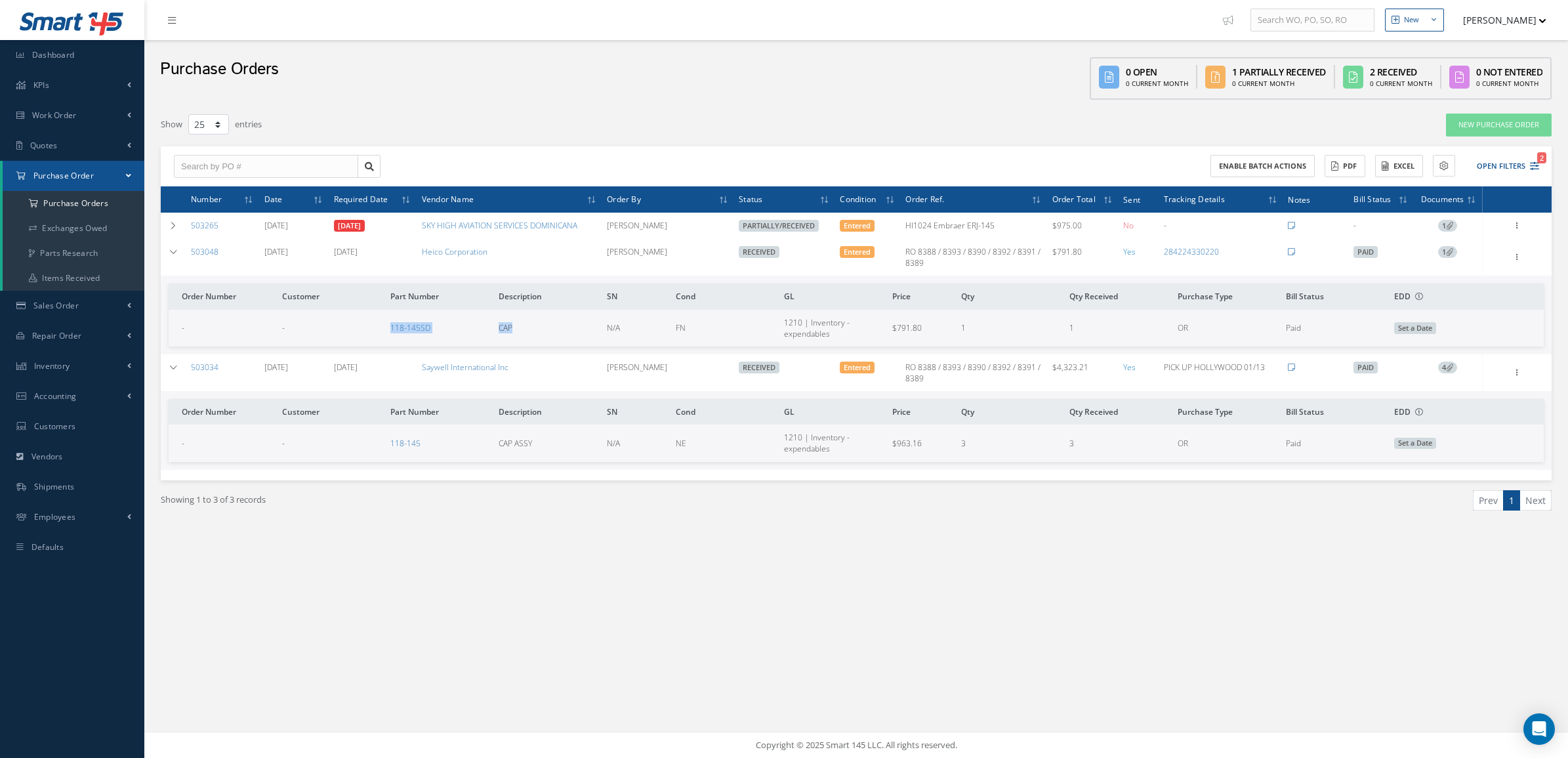
click at [545, 337] on td "CAP" at bounding box center [548, 328] width 108 height 37
drag, startPoint x: 363, startPoint y: 445, endPoint x: 556, endPoint y: 448, distance: 193.0
click at [556, 448] on tr "- - 118-145 CAP ASSY N/A NE 1210 | Inventory - expendables $963.16 3 3 OR Paid …" at bounding box center [856, 443] width 1376 height 37
copy tr "118-145 CAP ASSY"
click at [202, 548] on div "Filters PO # Vendor Name Open Partially/Received Received Canceled Edited Open …" at bounding box center [857, 338] width 1405 height 464
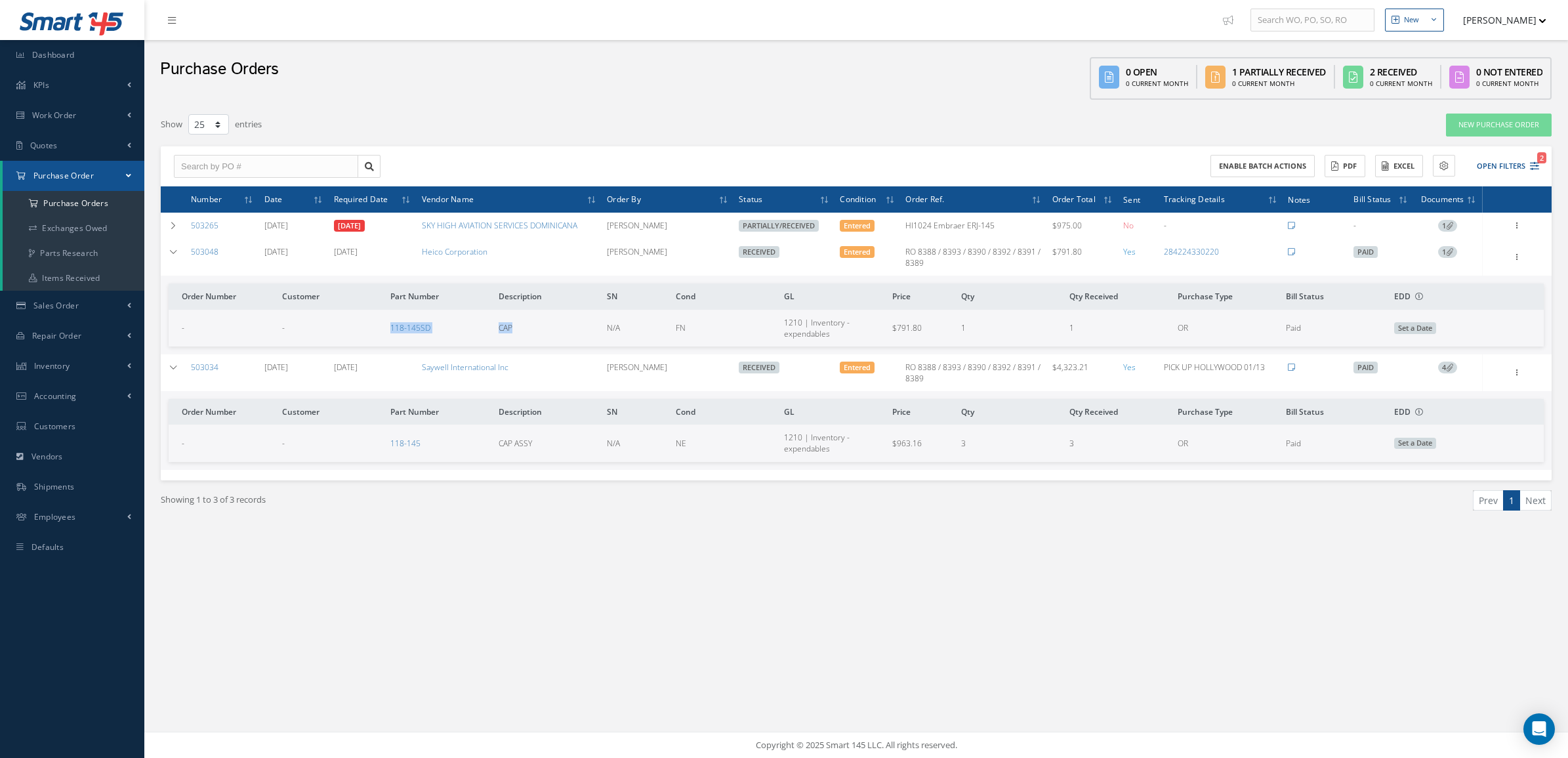
drag, startPoint x: 377, startPoint y: 324, endPoint x: 595, endPoint y: 344, distance: 218.9
click at [595, 344] on tr "- - 118-145SD CAP N/A FN 1210 | Inventory - expendables $791.80 1 1 OR Paid Set…" at bounding box center [856, 328] width 1376 height 37
copy tr "118-145SD CAP"
drag, startPoint x: 913, startPoint y: 443, endPoint x: 883, endPoint y: 443, distance: 30.0
click at [883, 443] on tr "- - 118-145 CAP ASSY N/A NE 1210 | Inventory - expendables $963.16 3 3 OR Paid …" at bounding box center [856, 443] width 1376 height 37
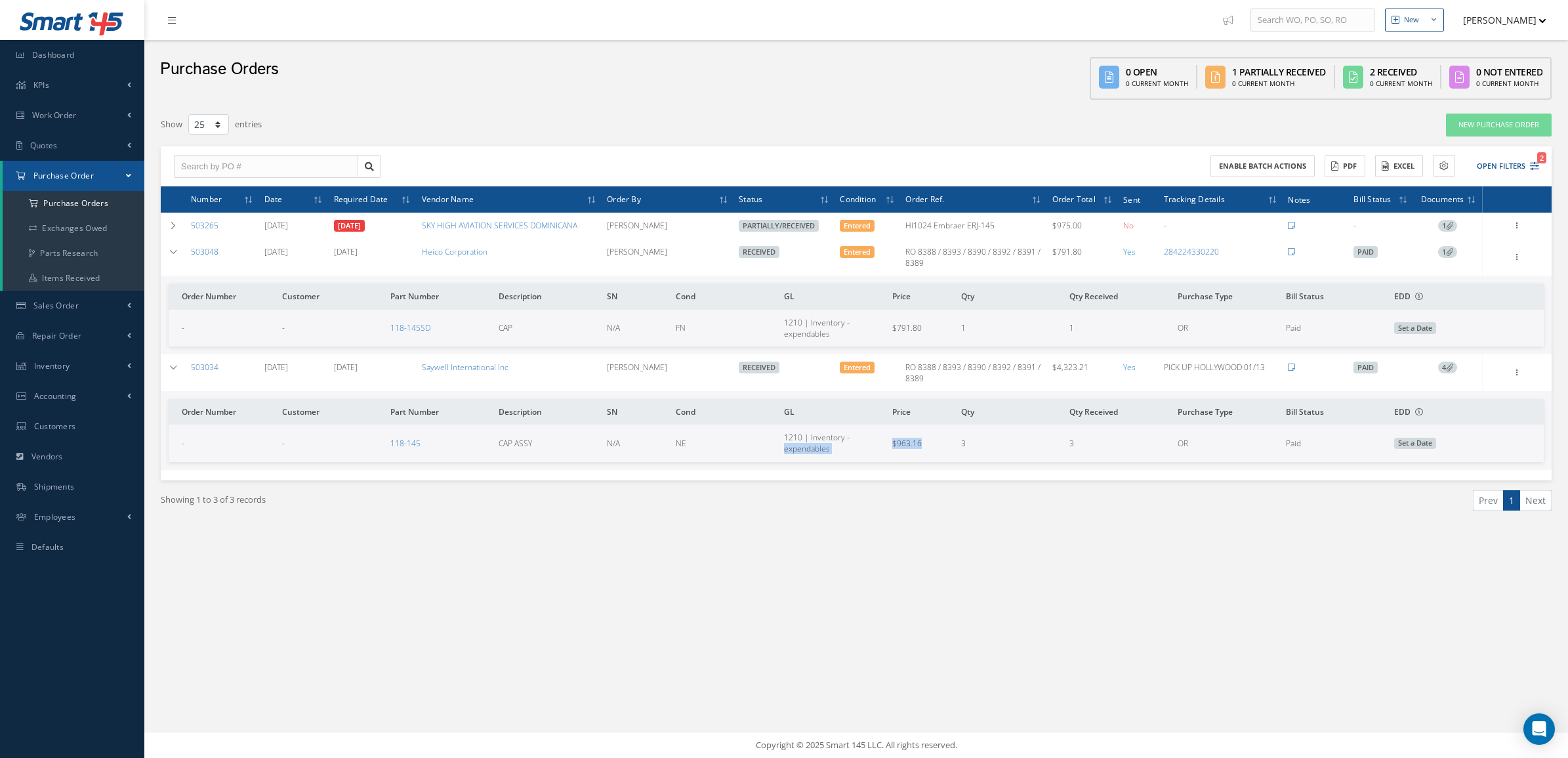
drag, startPoint x: 939, startPoint y: 443, endPoint x: 936, endPoint y: 436, distance: 7.6
click at [939, 441] on td "$963.16" at bounding box center [922, 443] width 69 height 37
click at [931, 435] on td "$963.16" at bounding box center [922, 443] width 69 height 37
drag, startPoint x: 931, startPoint y: 438, endPoint x: 890, endPoint y: 443, distance: 41.3
click at [890, 443] on td "$963.16" at bounding box center [922, 443] width 69 height 37
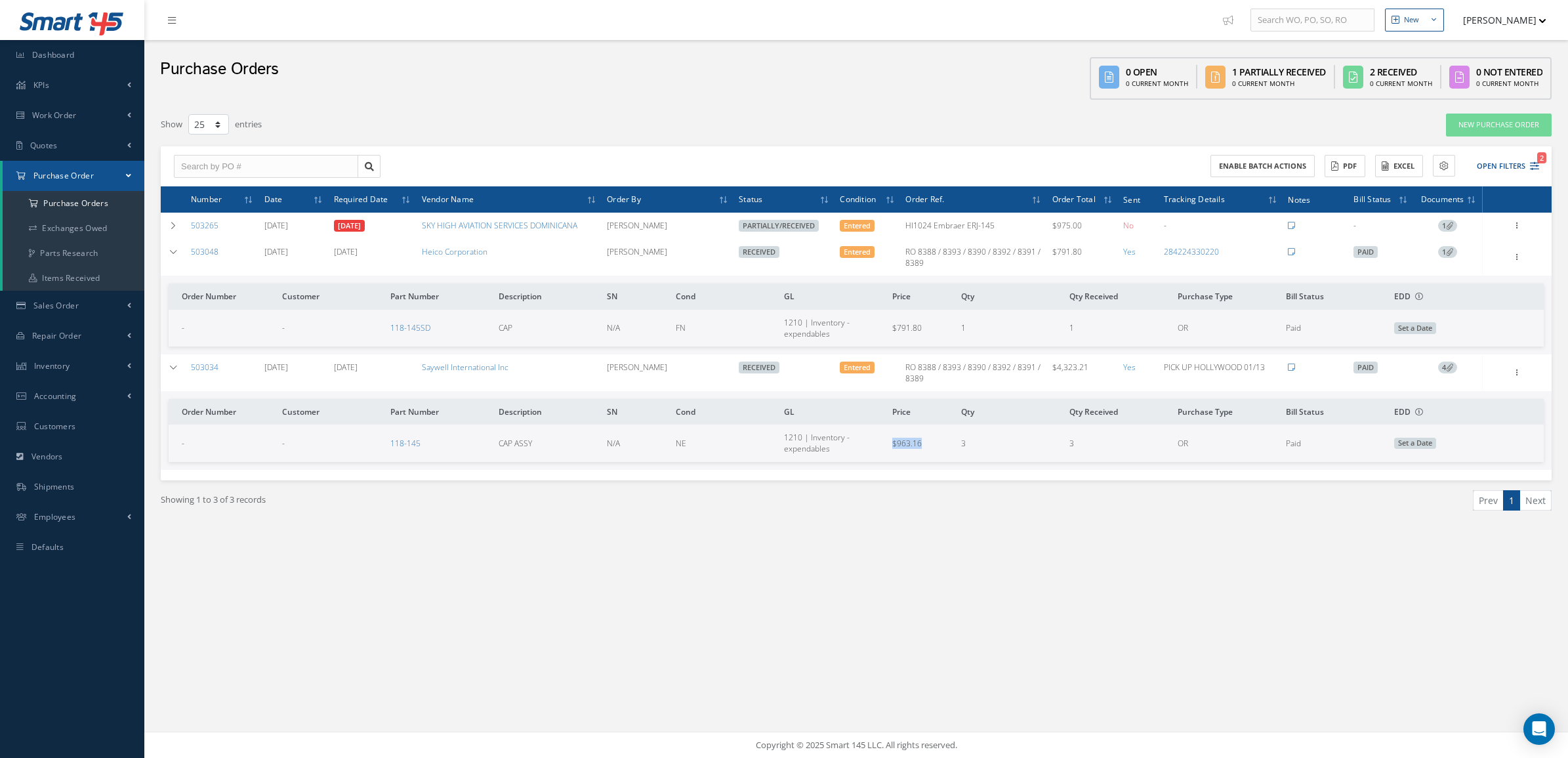
copy span "$963.16"
drag, startPoint x: 922, startPoint y: 331, endPoint x: 876, endPoint y: 334, distance: 46.1
click at [876, 334] on tr "- - 118-145SD CAP N/A FN 1210 | Inventory - expendables $791.80 1 1 OR Paid Set…" at bounding box center [856, 328] width 1376 height 37
copy tr "$791.80"
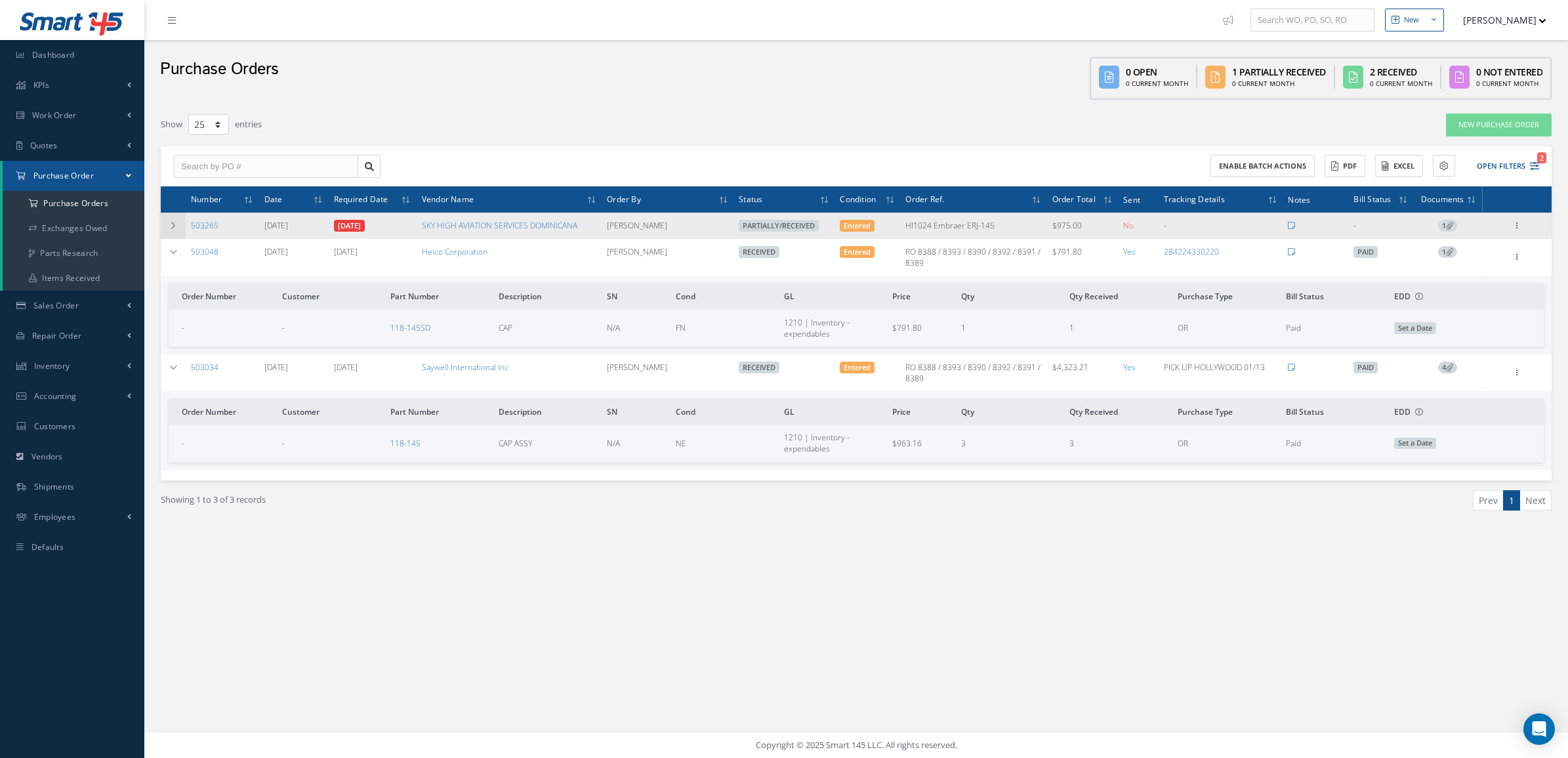
click at [169, 232] on td at bounding box center [173, 226] width 25 height 26
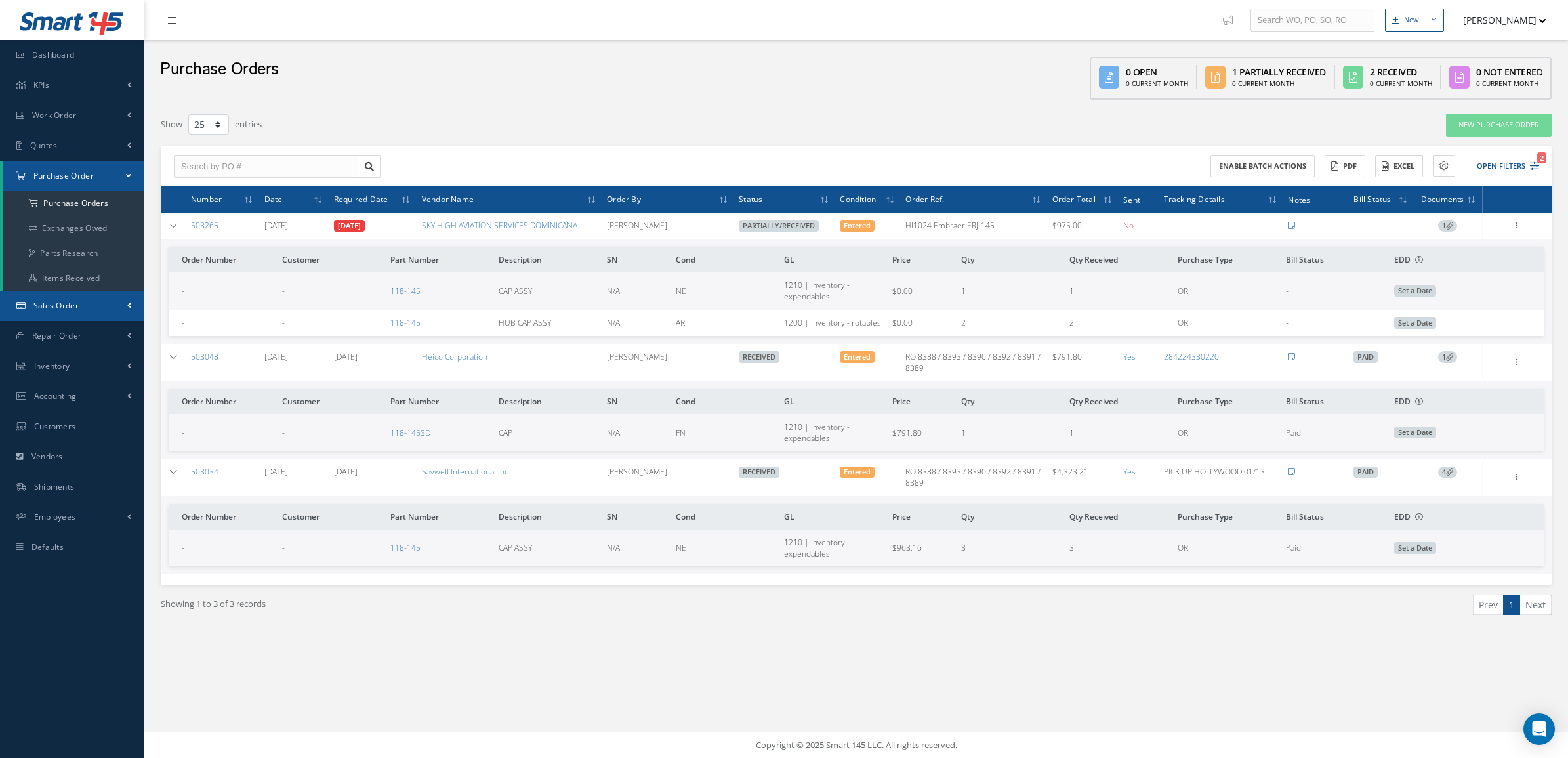
click at [70, 304] on span "Sales Order" at bounding box center [56, 305] width 45 height 11
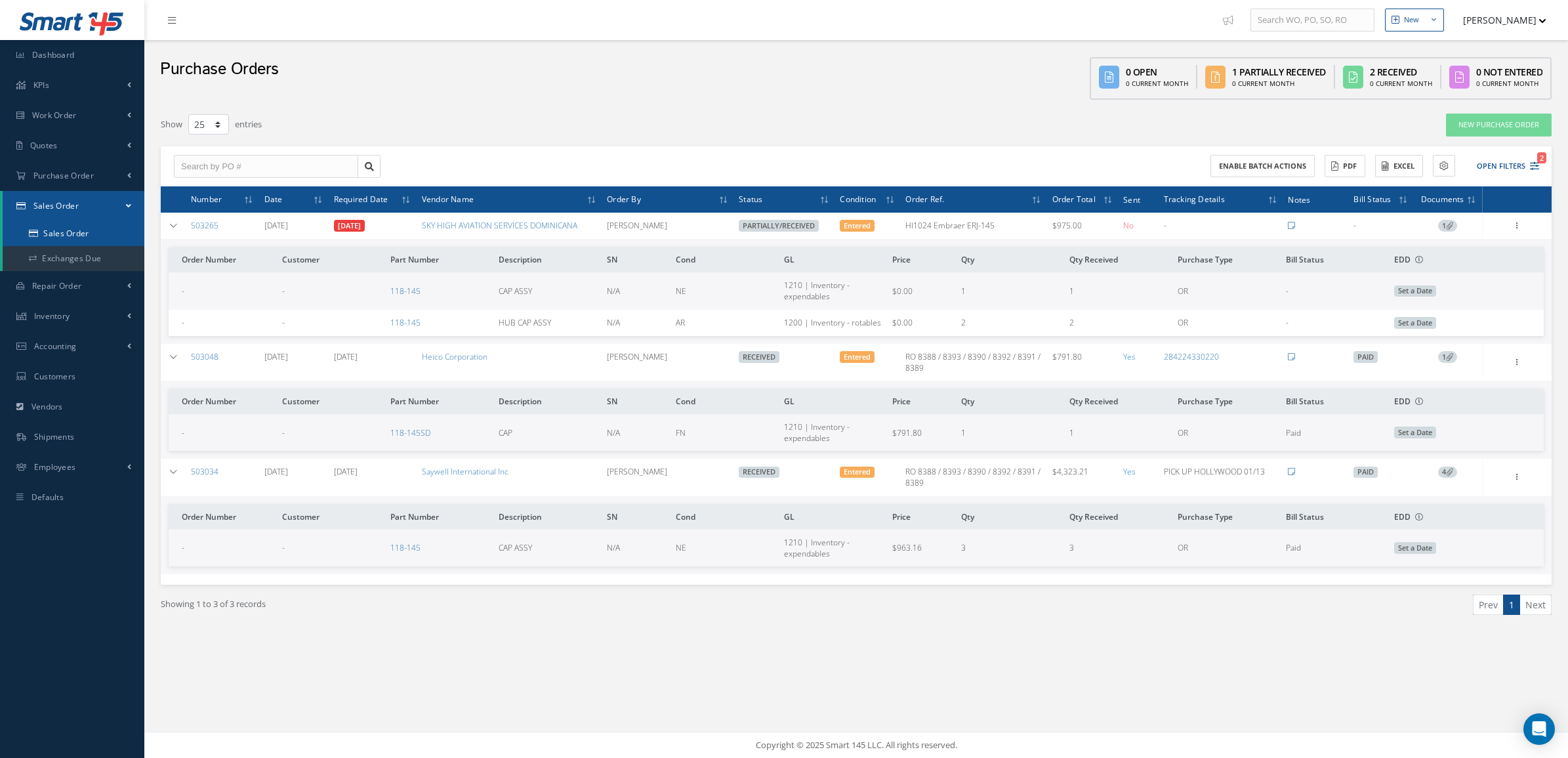
click at [67, 232] on link "Sales Order" at bounding box center [73, 233] width 142 height 25
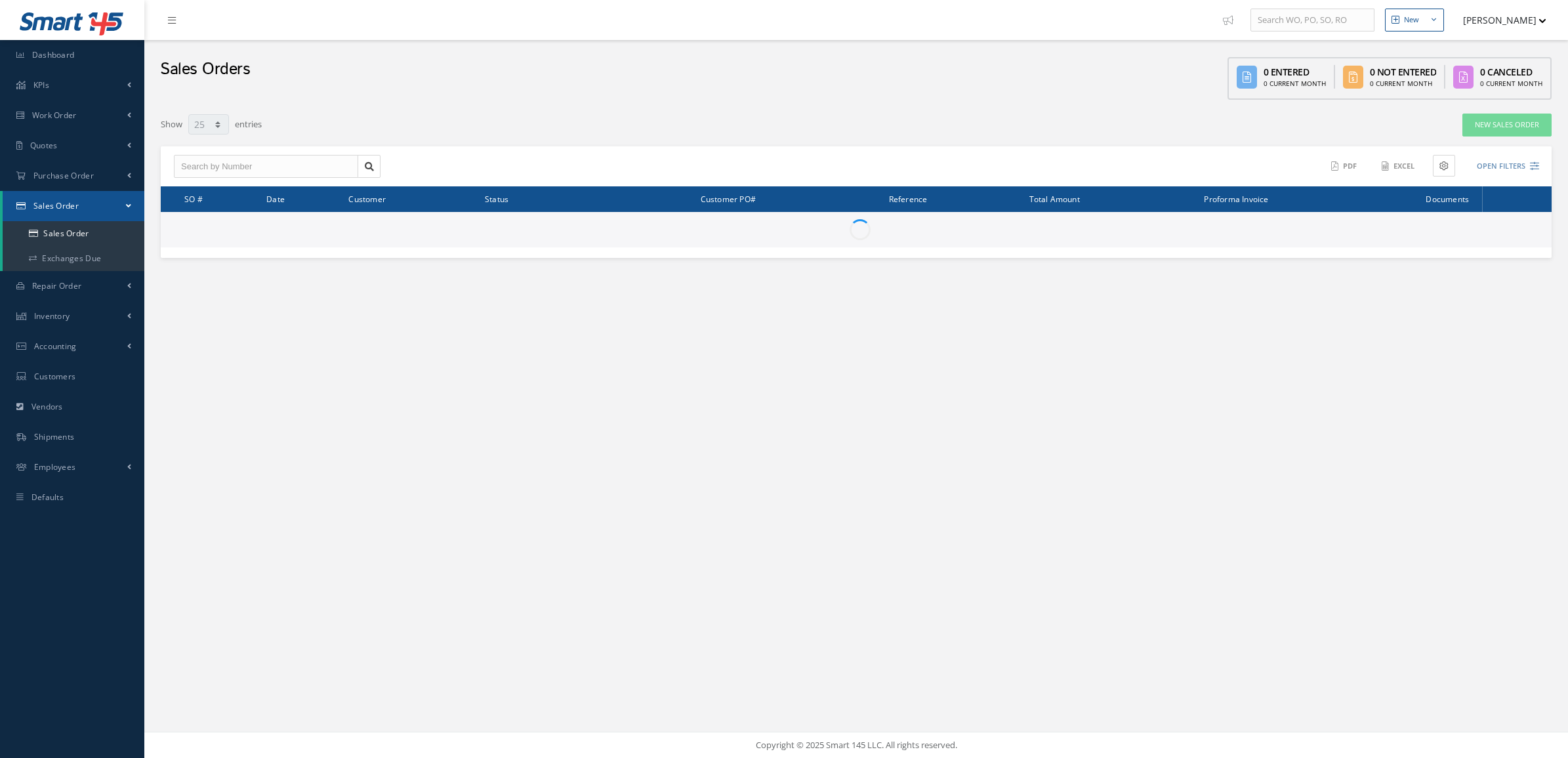
select select "25"
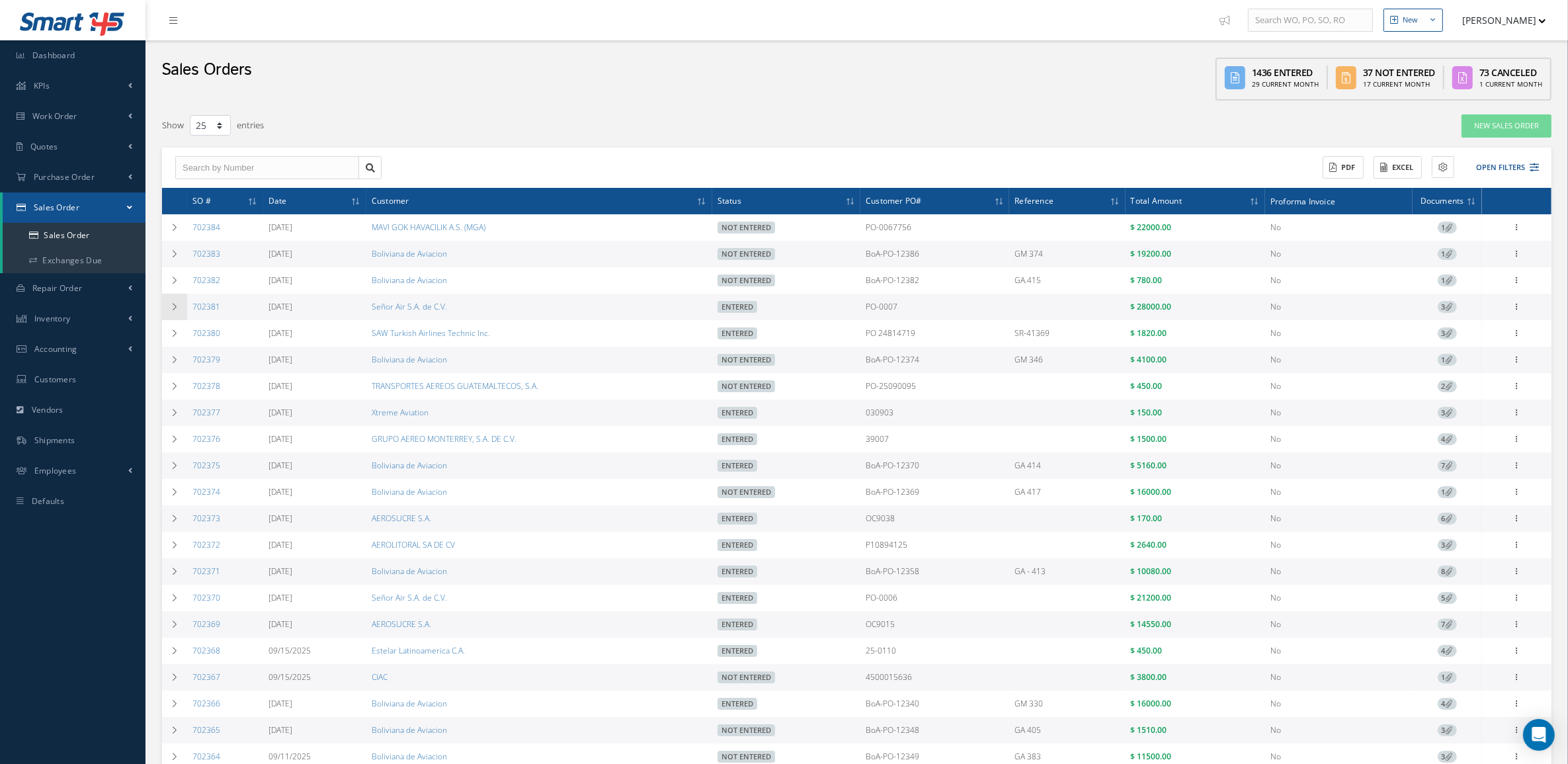
click at [176, 308] on icon at bounding box center [174, 307] width 9 height 8
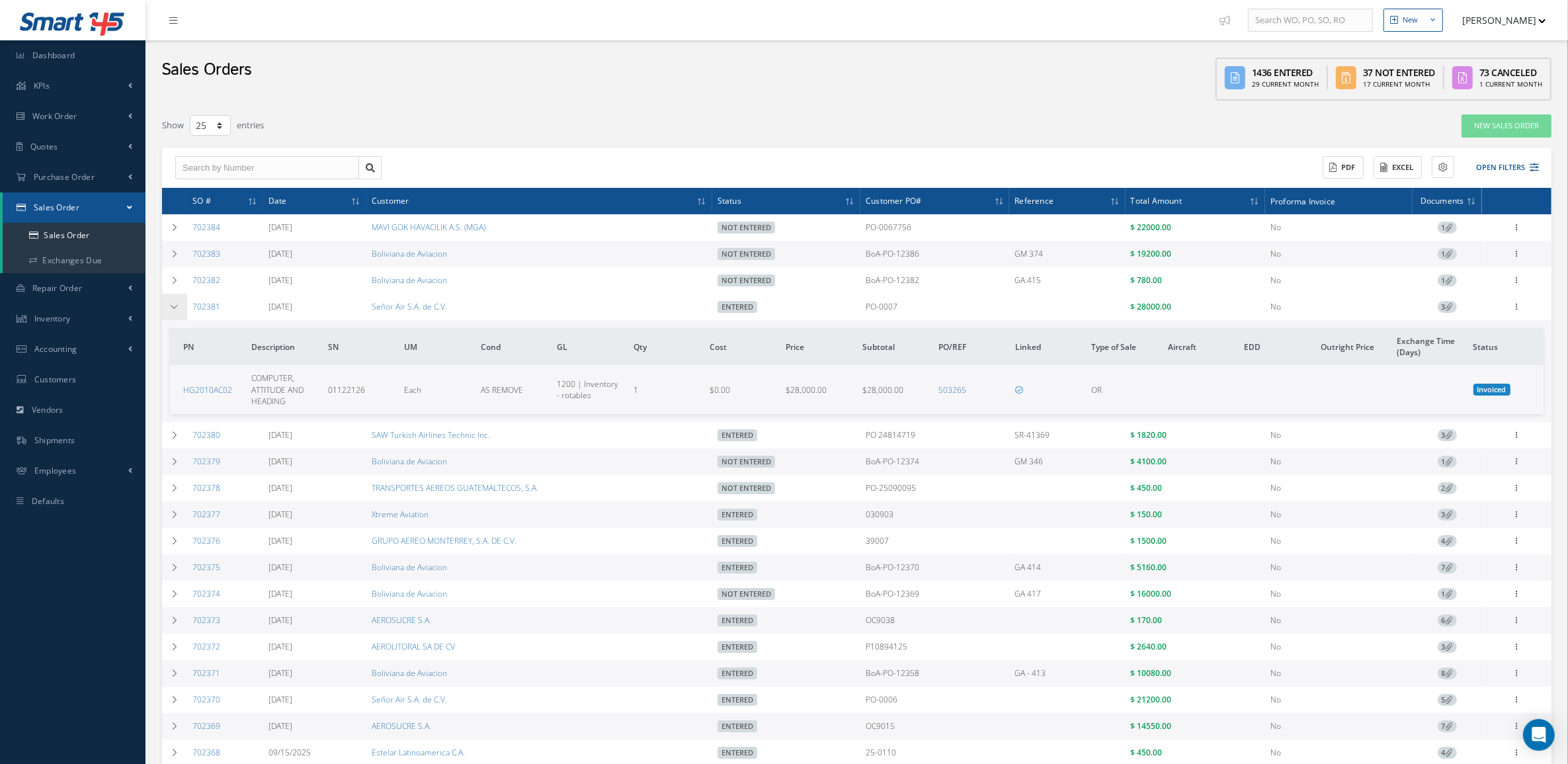
click at [176, 308] on icon at bounding box center [174, 307] width 9 height 8
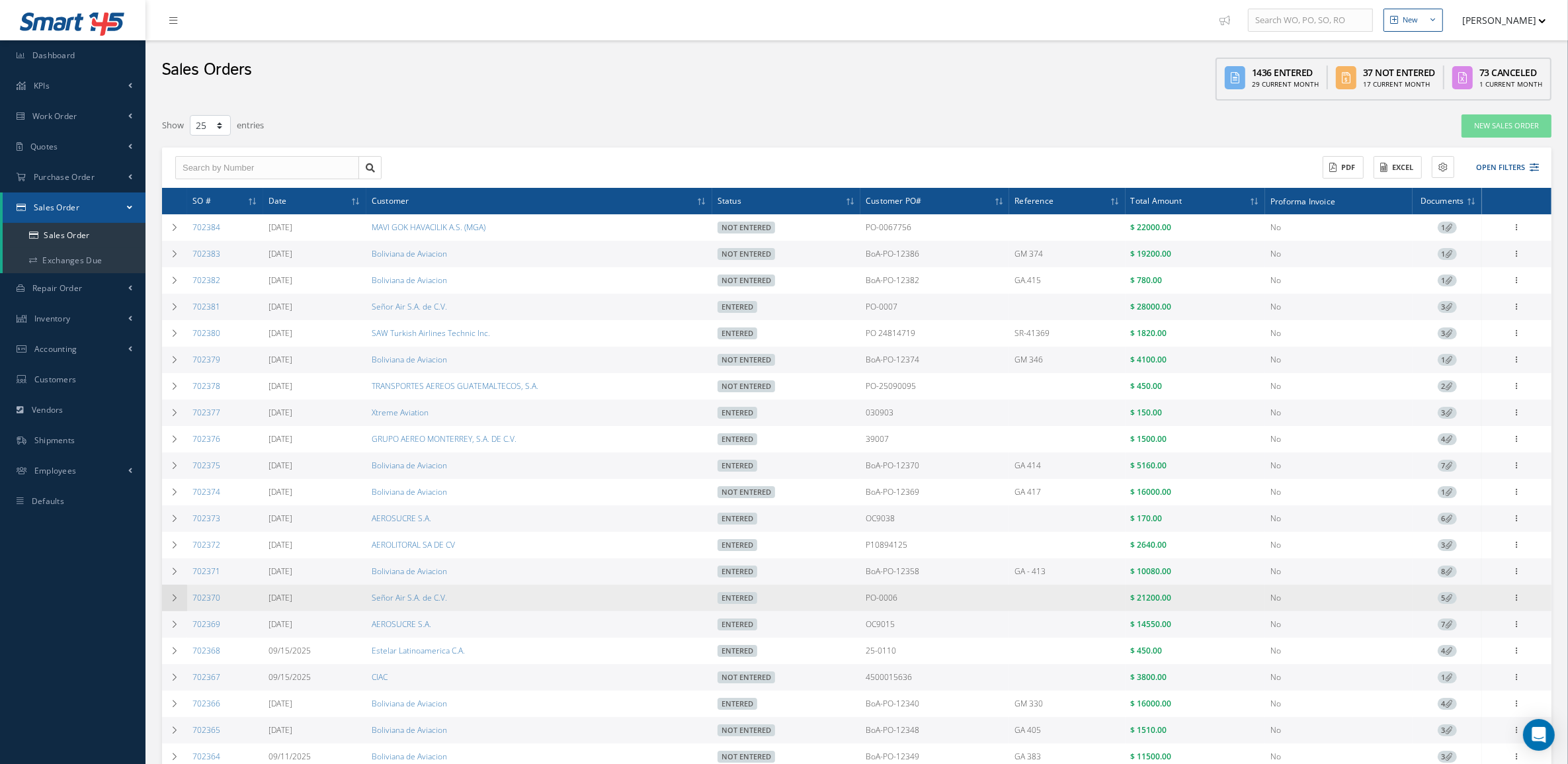
click at [176, 600] on icon at bounding box center [174, 598] width 9 height 8
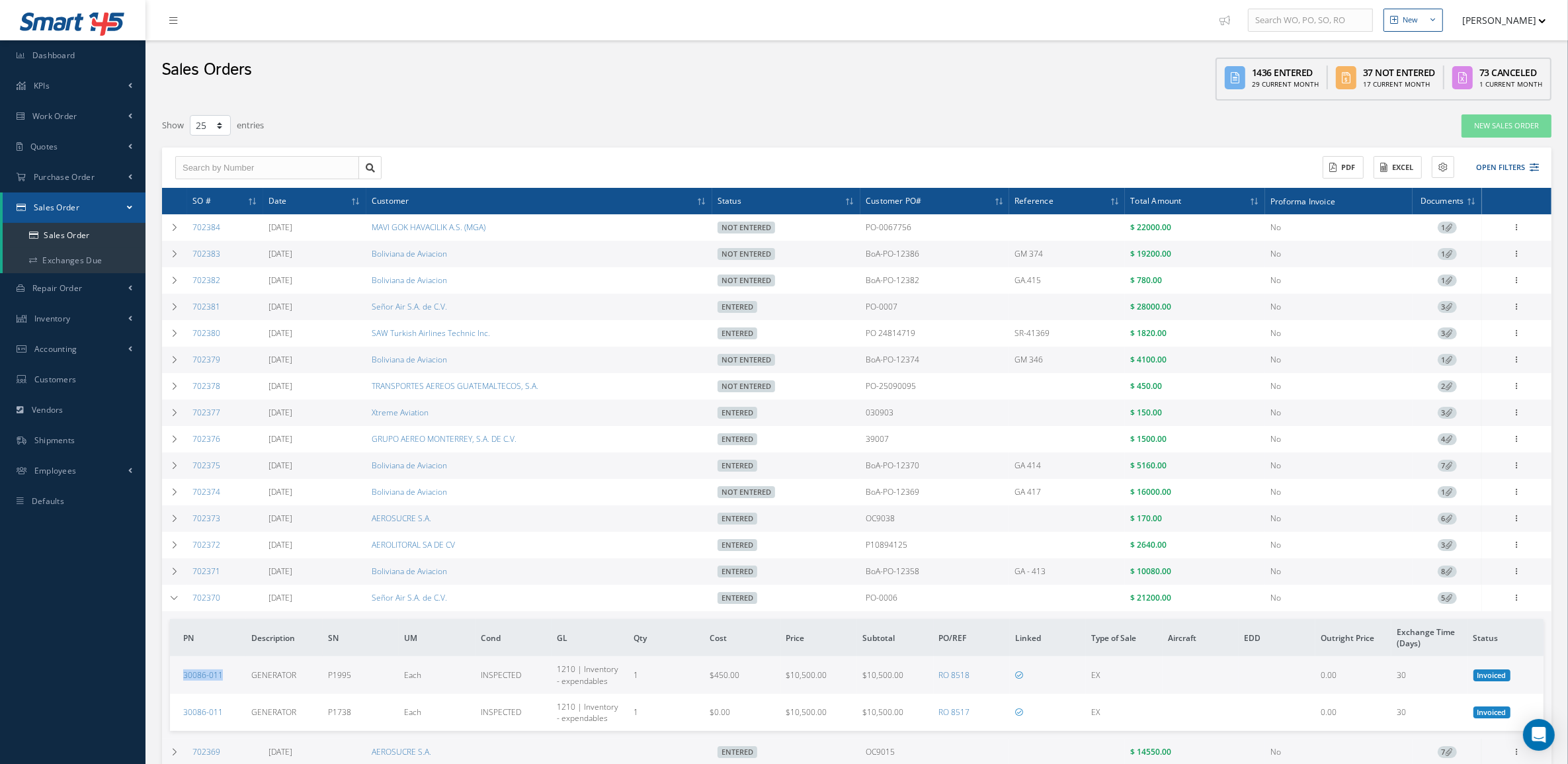
drag, startPoint x: 232, startPoint y: 683, endPoint x: 173, endPoint y: 683, distance: 59.0
click at [173, 683] on td "30086-011" at bounding box center [208, 675] width 76 height 37
copy link "30086-011"
click at [195, 680] on link "30086-011" at bounding box center [203, 675] width 40 height 12
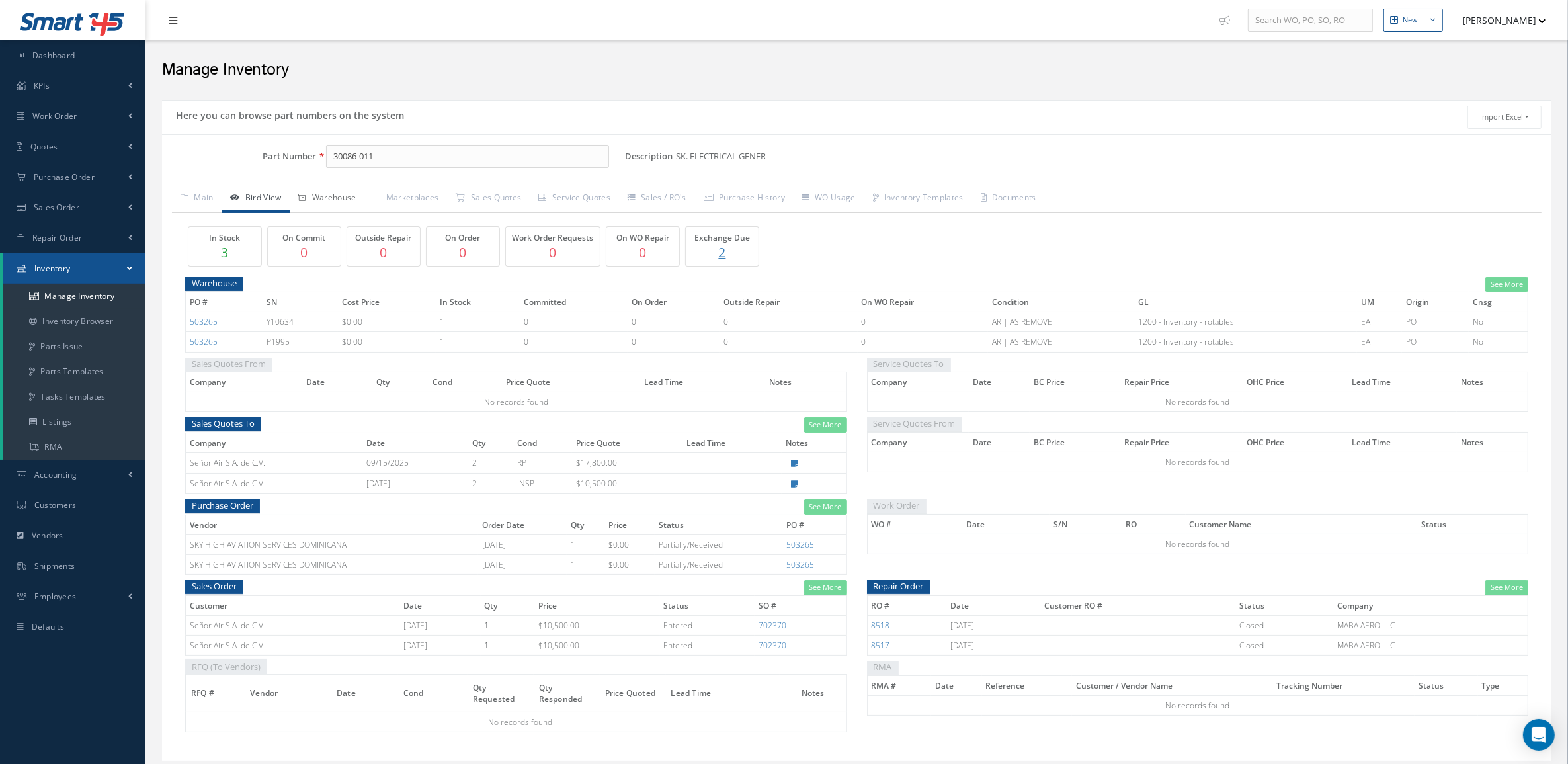
click at [320, 209] on link "Warehouse" at bounding box center [328, 199] width 75 height 28
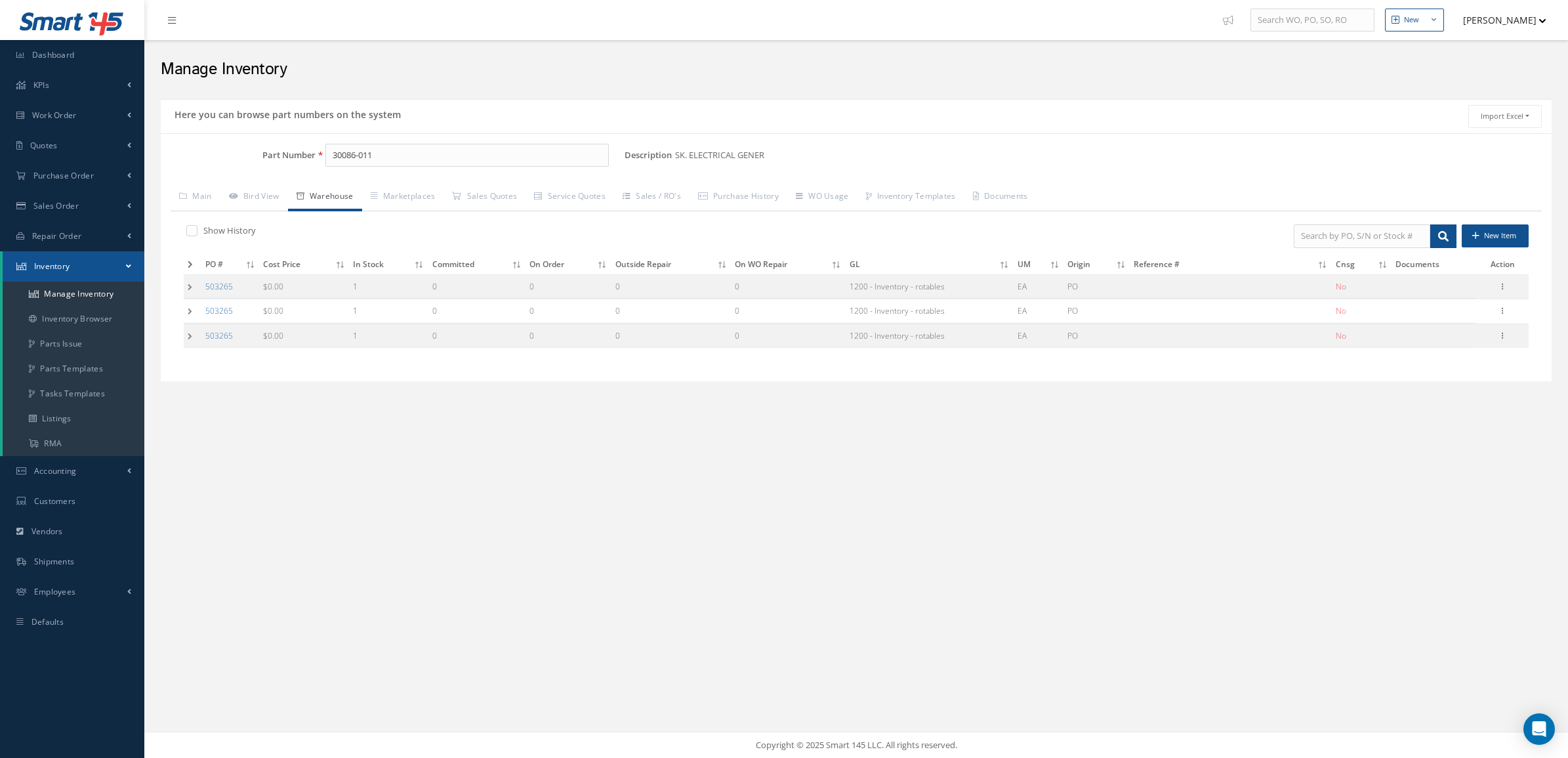
click at [184, 290] on td at bounding box center [193, 287] width 18 height 25
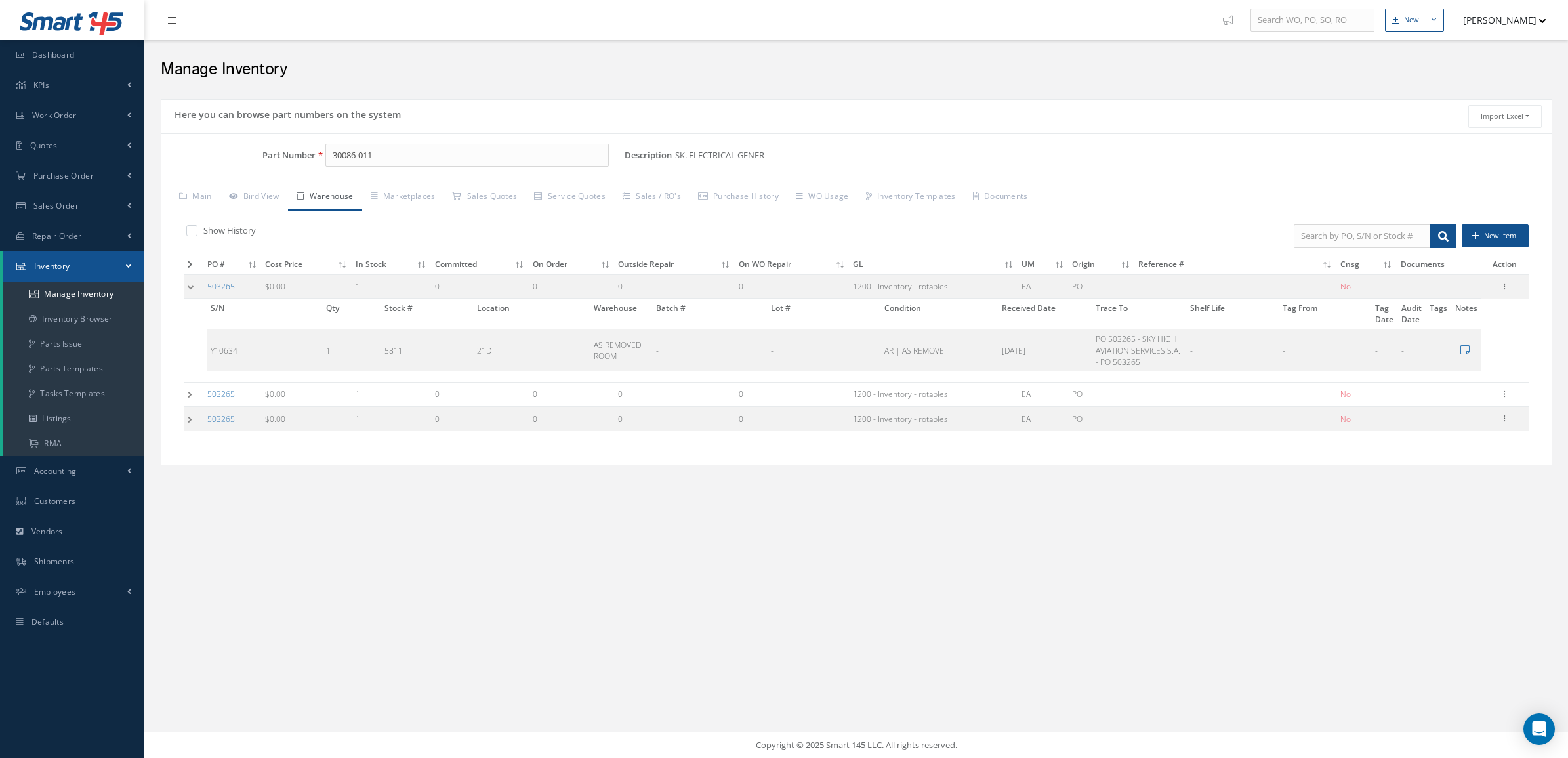
click at [189, 393] on td at bounding box center [194, 394] width 20 height 25
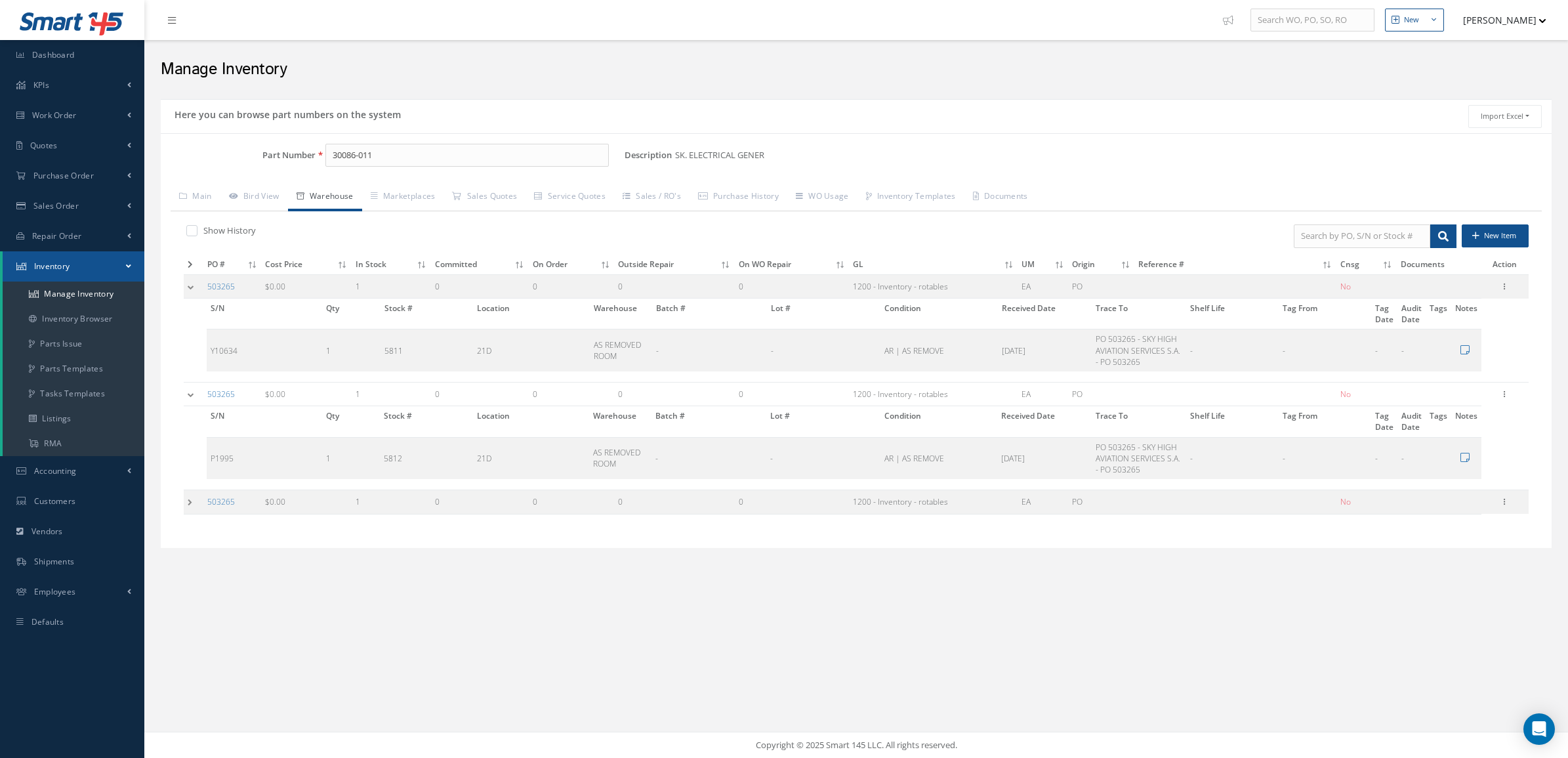
click at [185, 503] on td at bounding box center [194, 503] width 20 height 25
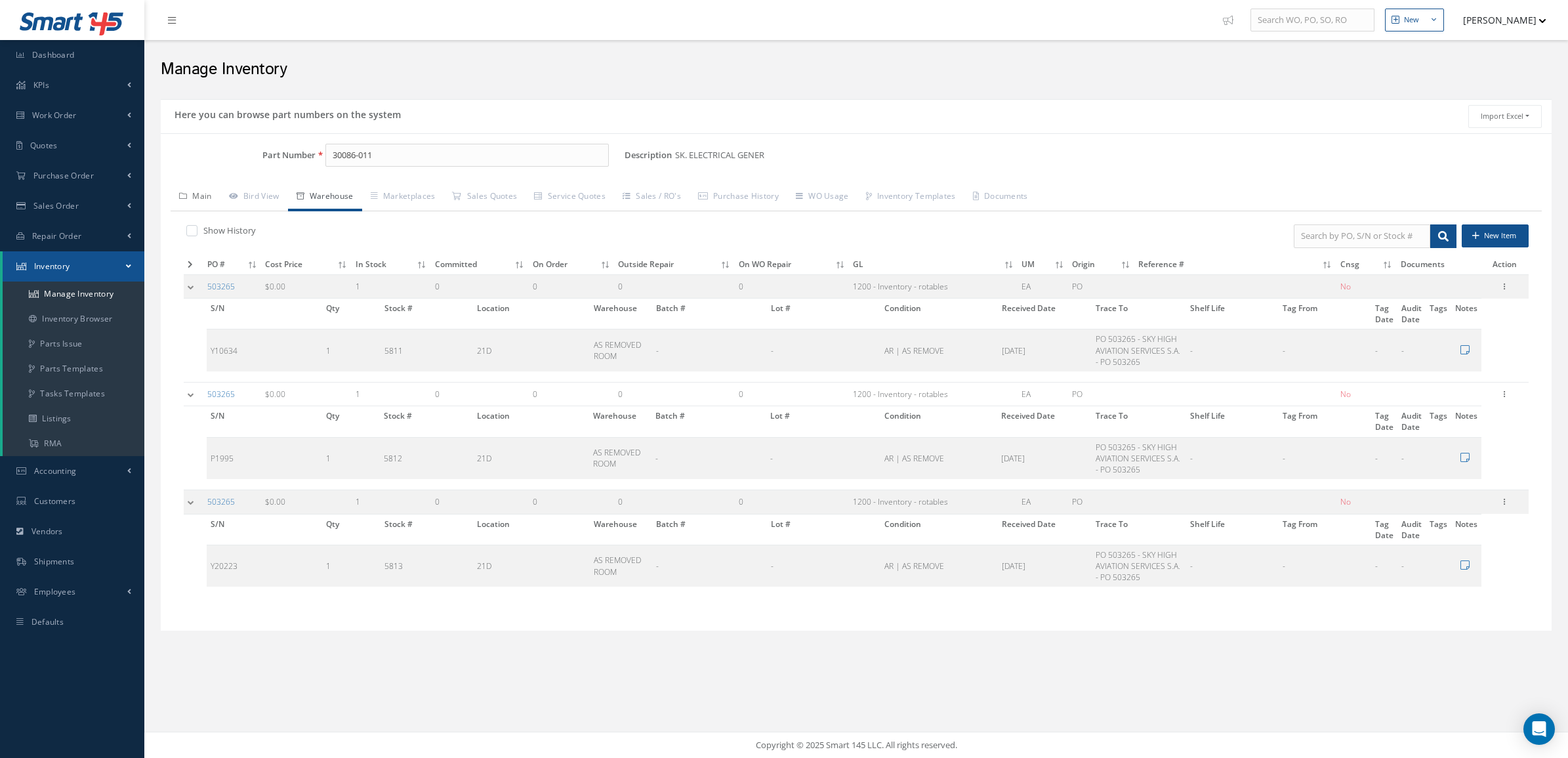
click at [199, 199] on link "Main" at bounding box center [195, 198] width 50 height 28
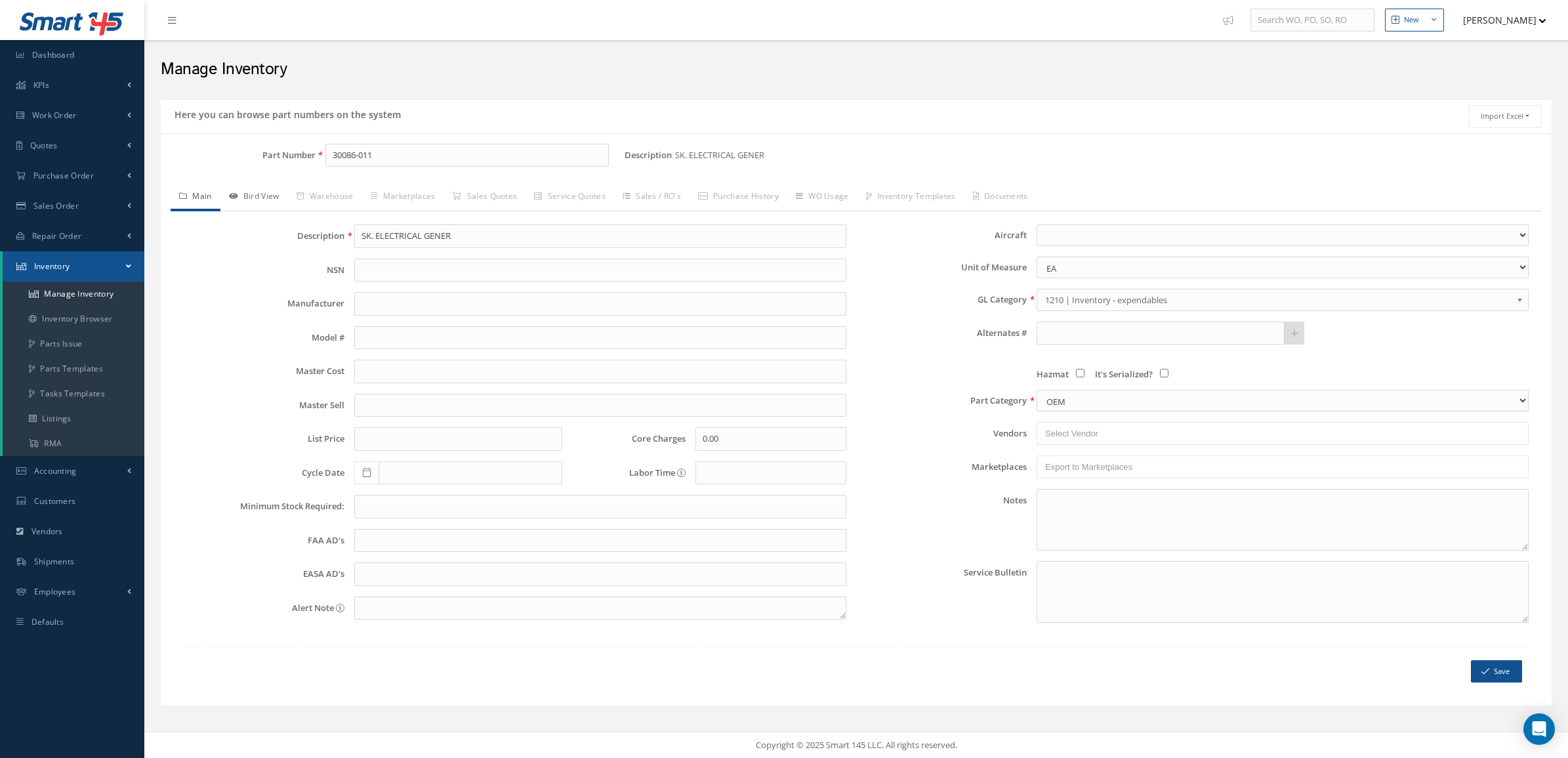
click at [253, 204] on link "Bird View" at bounding box center [254, 198] width 67 height 28
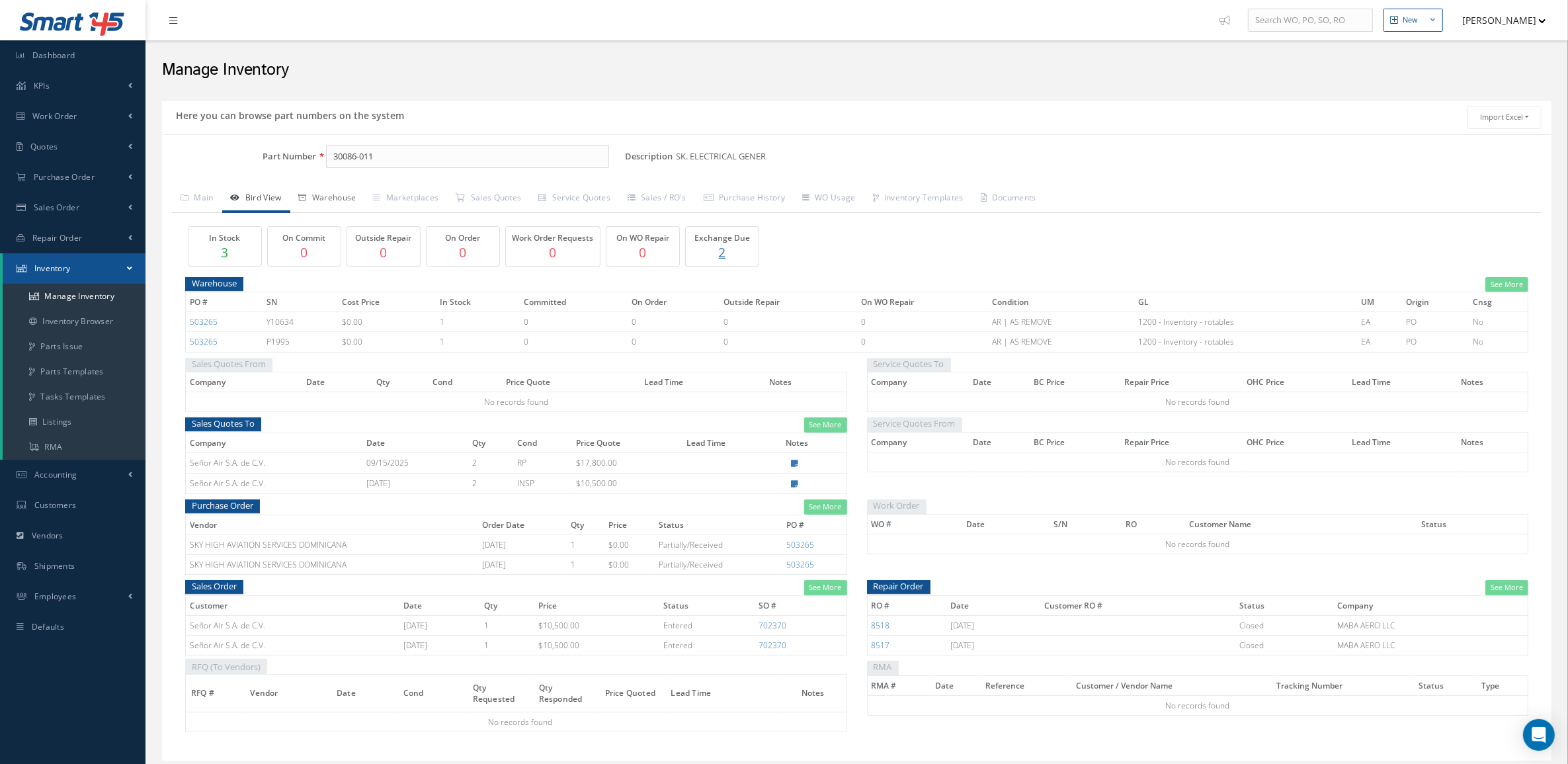
click at [340, 197] on link "Warehouse" at bounding box center [328, 199] width 75 height 28
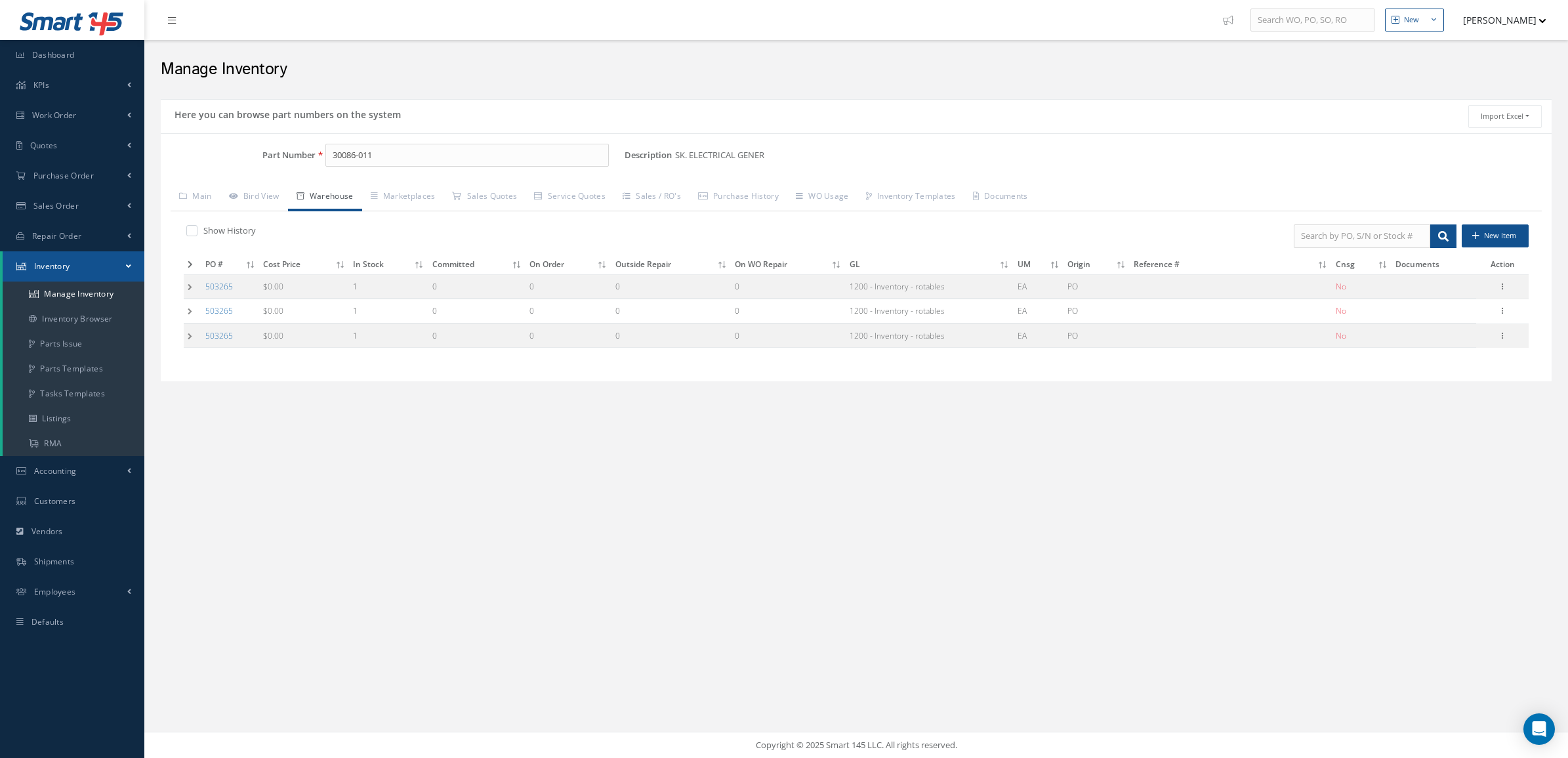
click at [188, 290] on td at bounding box center [193, 287] width 18 height 25
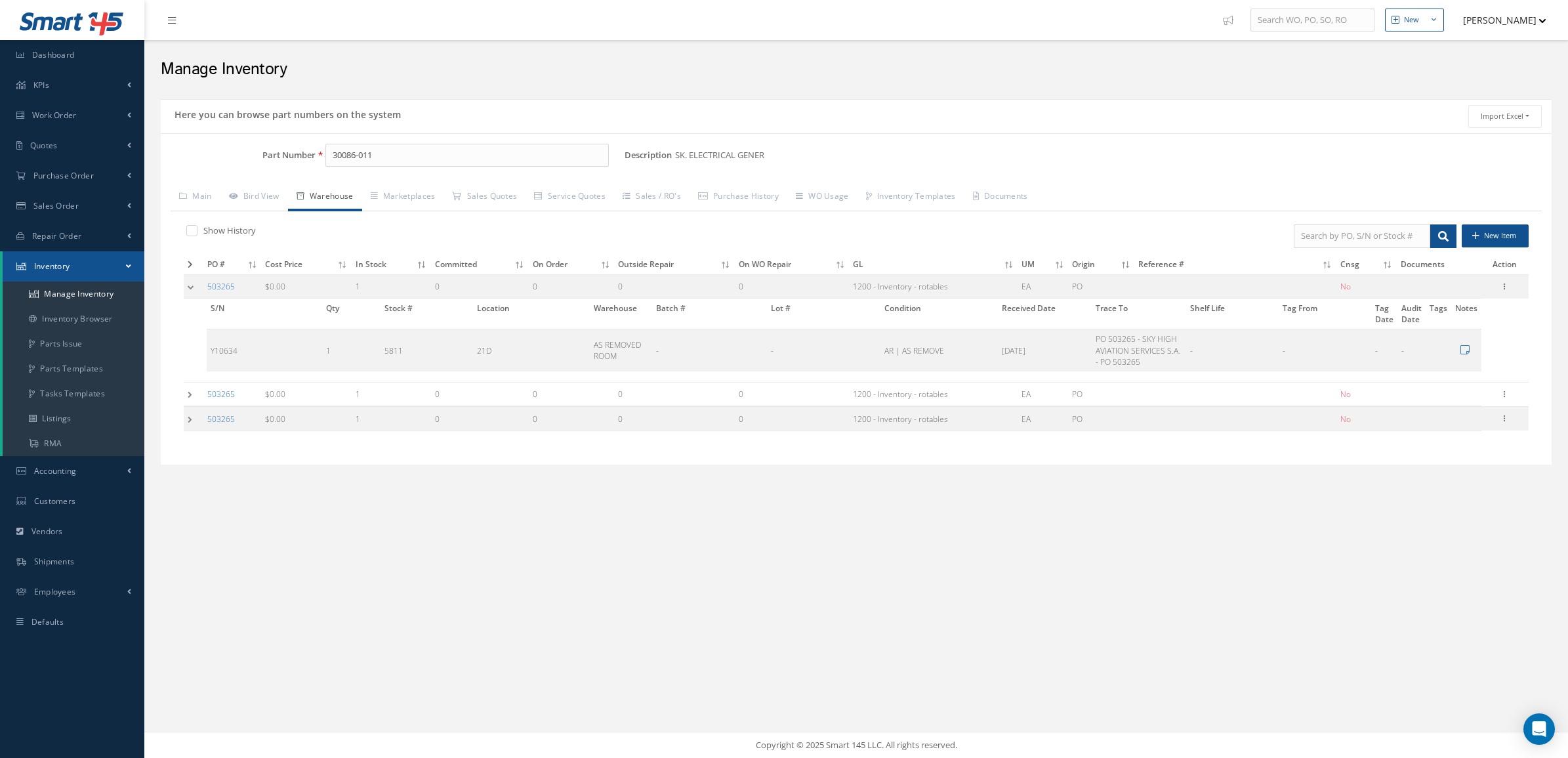
click at [191, 401] on td at bounding box center [194, 394] width 20 height 25
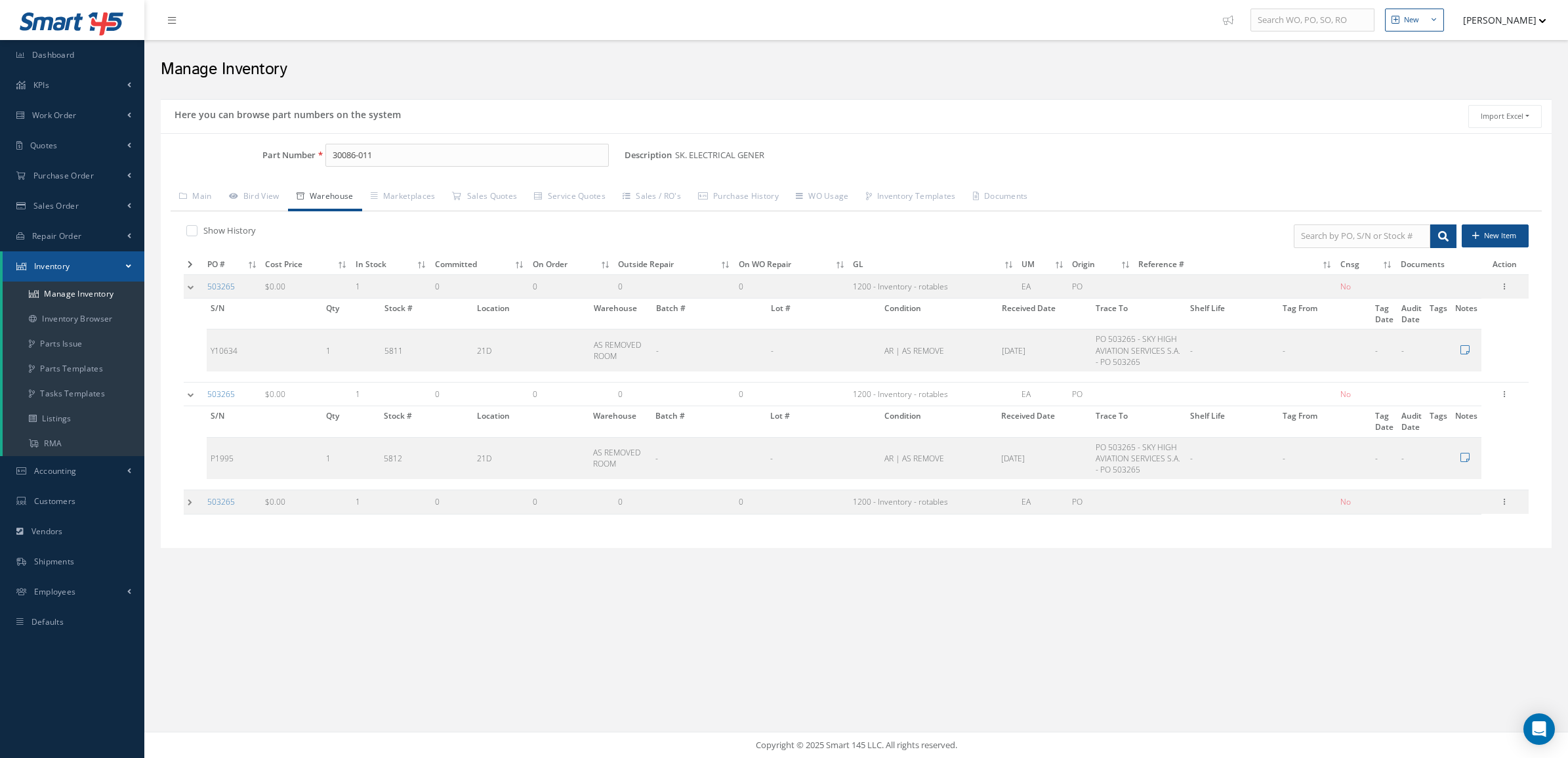
click at [187, 500] on td at bounding box center [194, 503] width 20 height 25
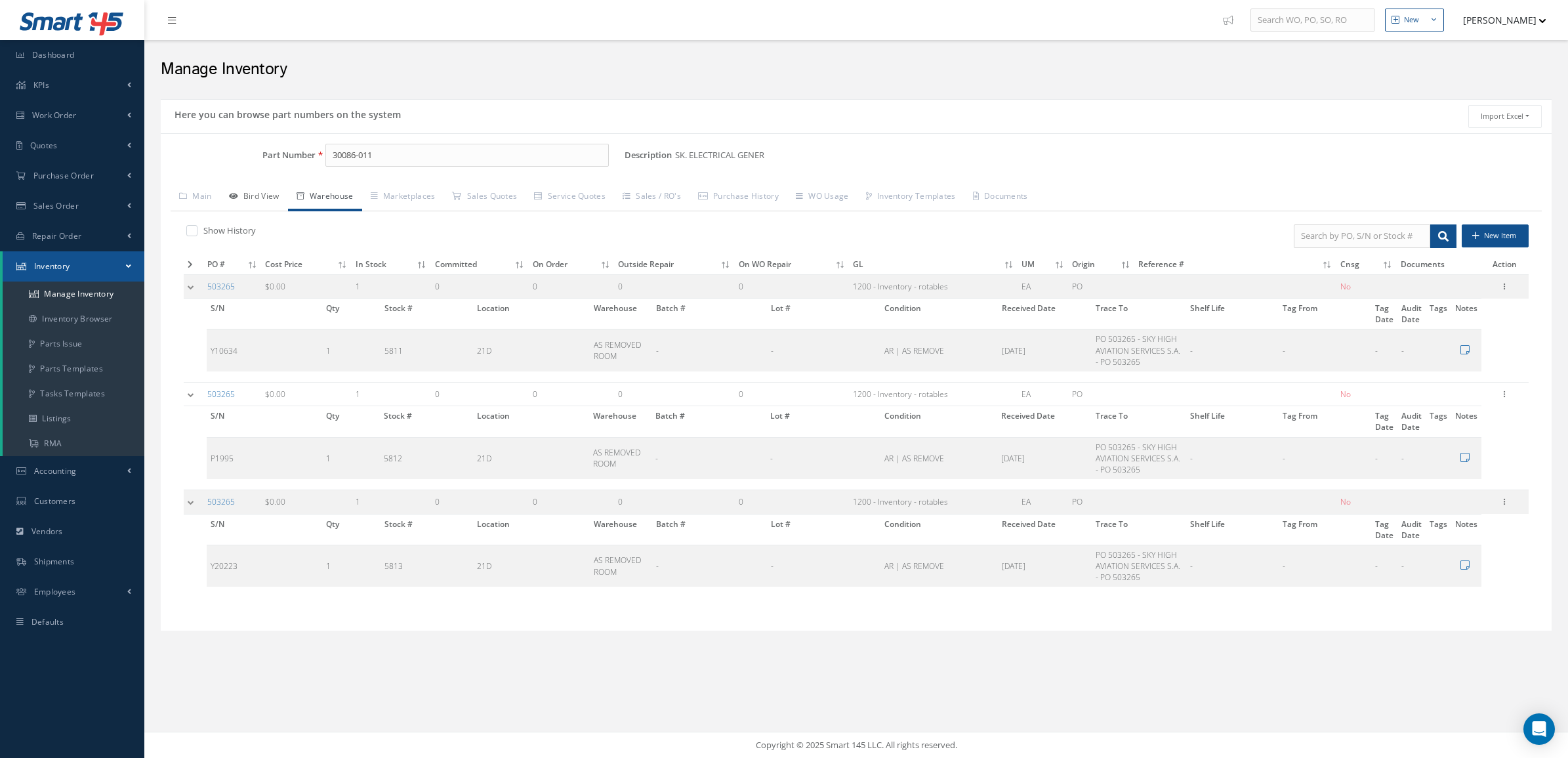
click at [276, 191] on link "Bird View" at bounding box center [254, 198] width 67 height 28
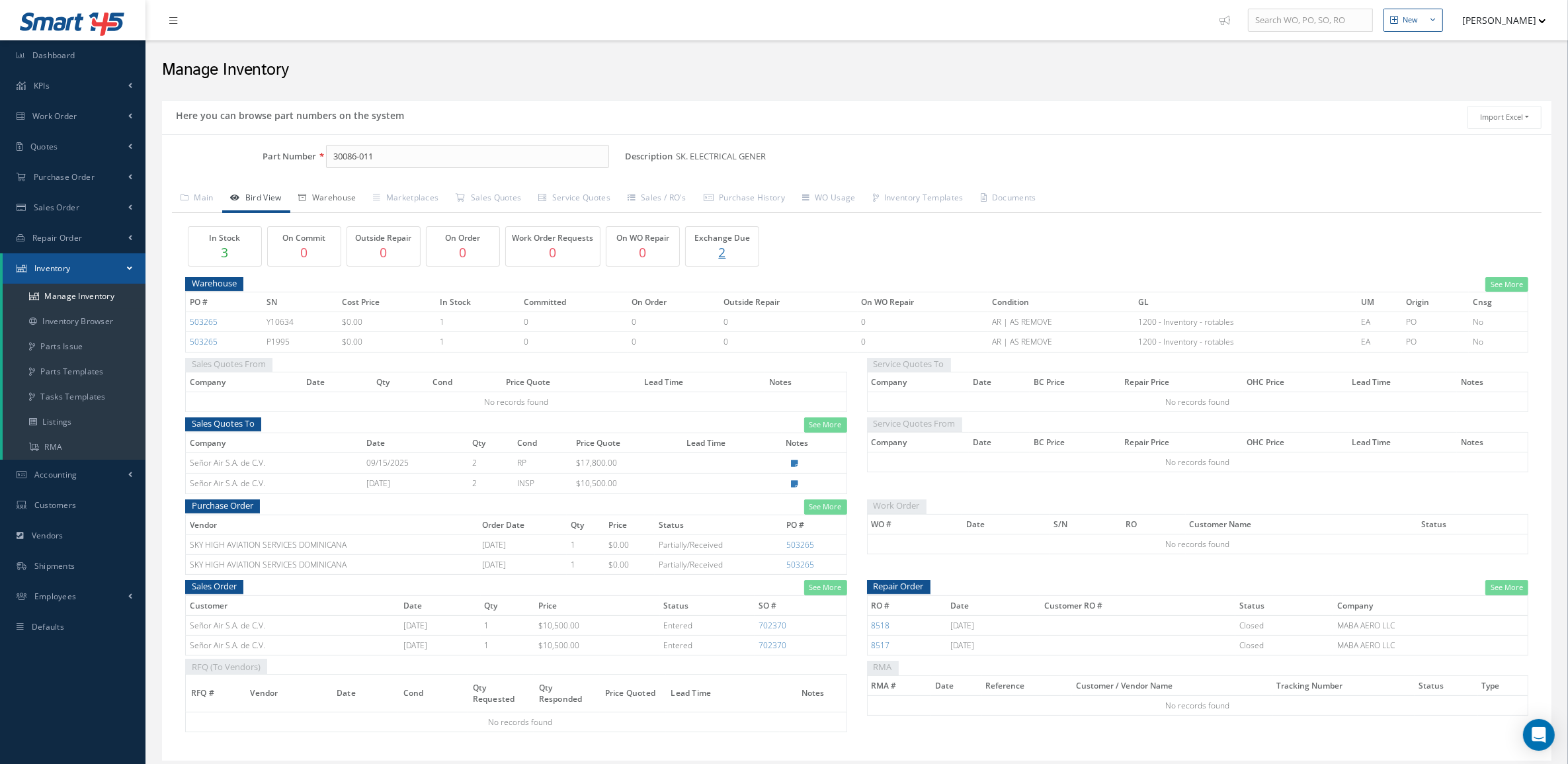
click at [324, 209] on link "Warehouse" at bounding box center [328, 199] width 75 height 28
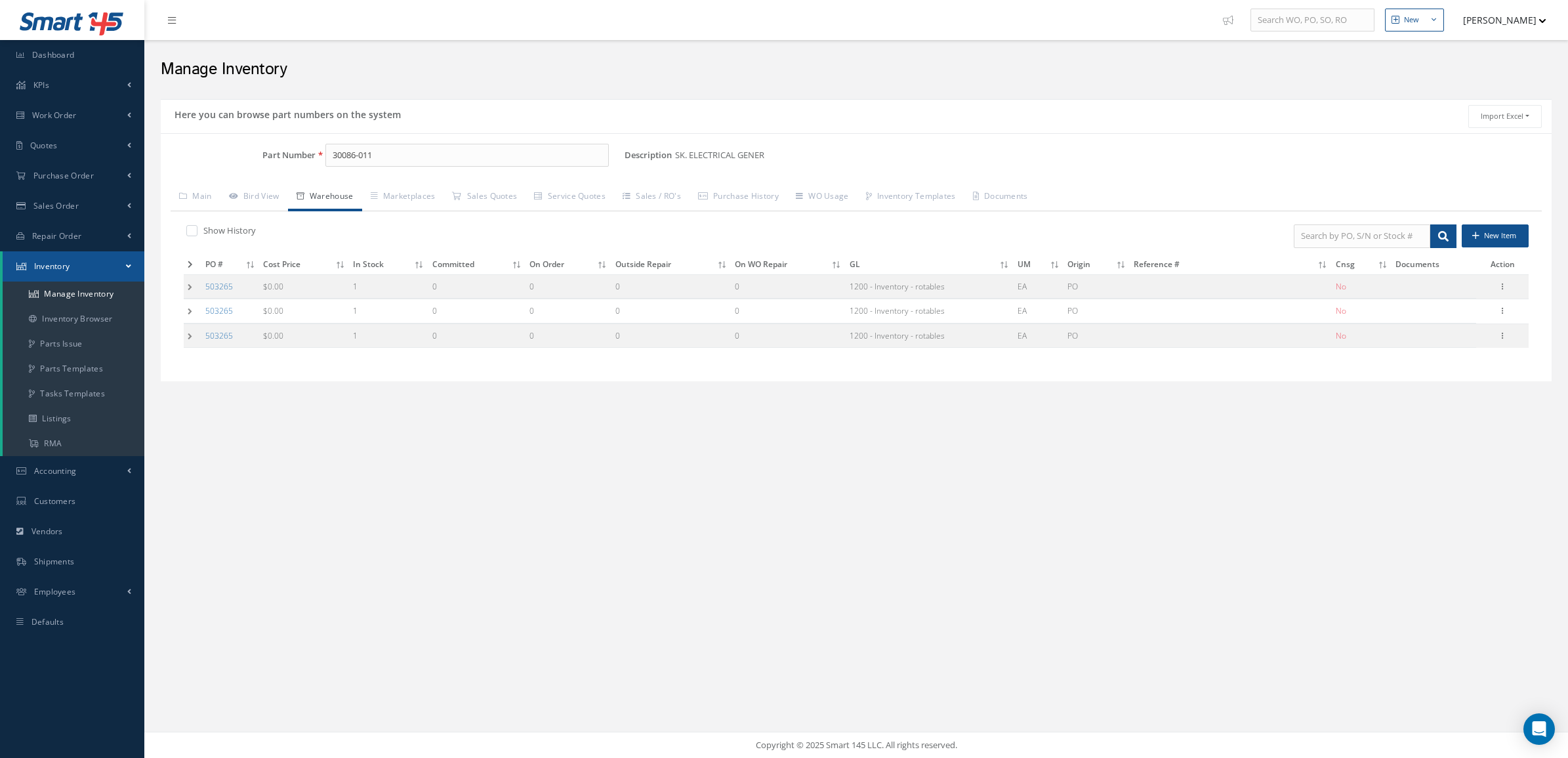
click at [185, 336] on td at bounding box center [193, 336] width 18 height 25
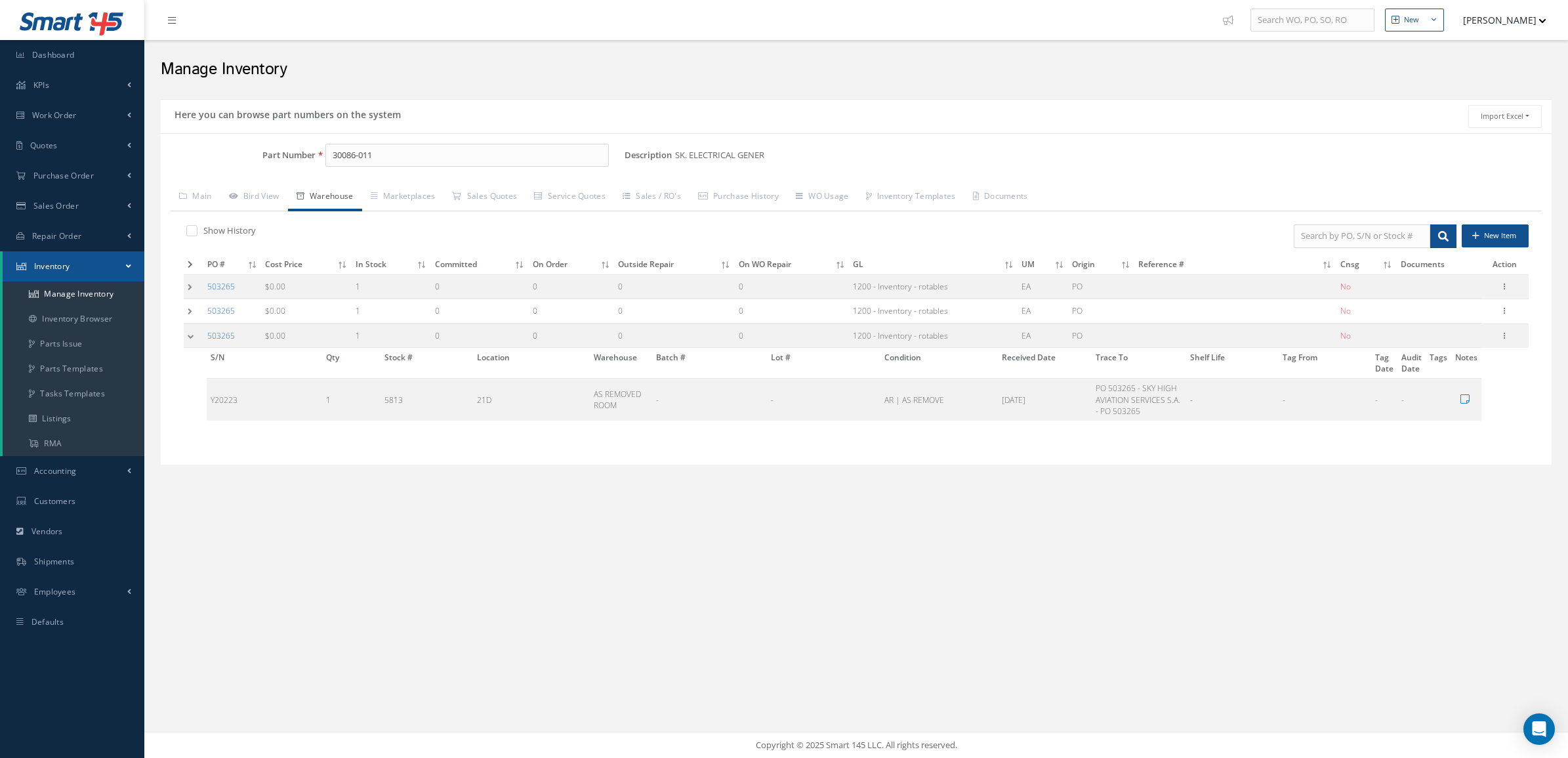
click at [185, 314] on td at bounding box center [194, 311] width 20 height 25
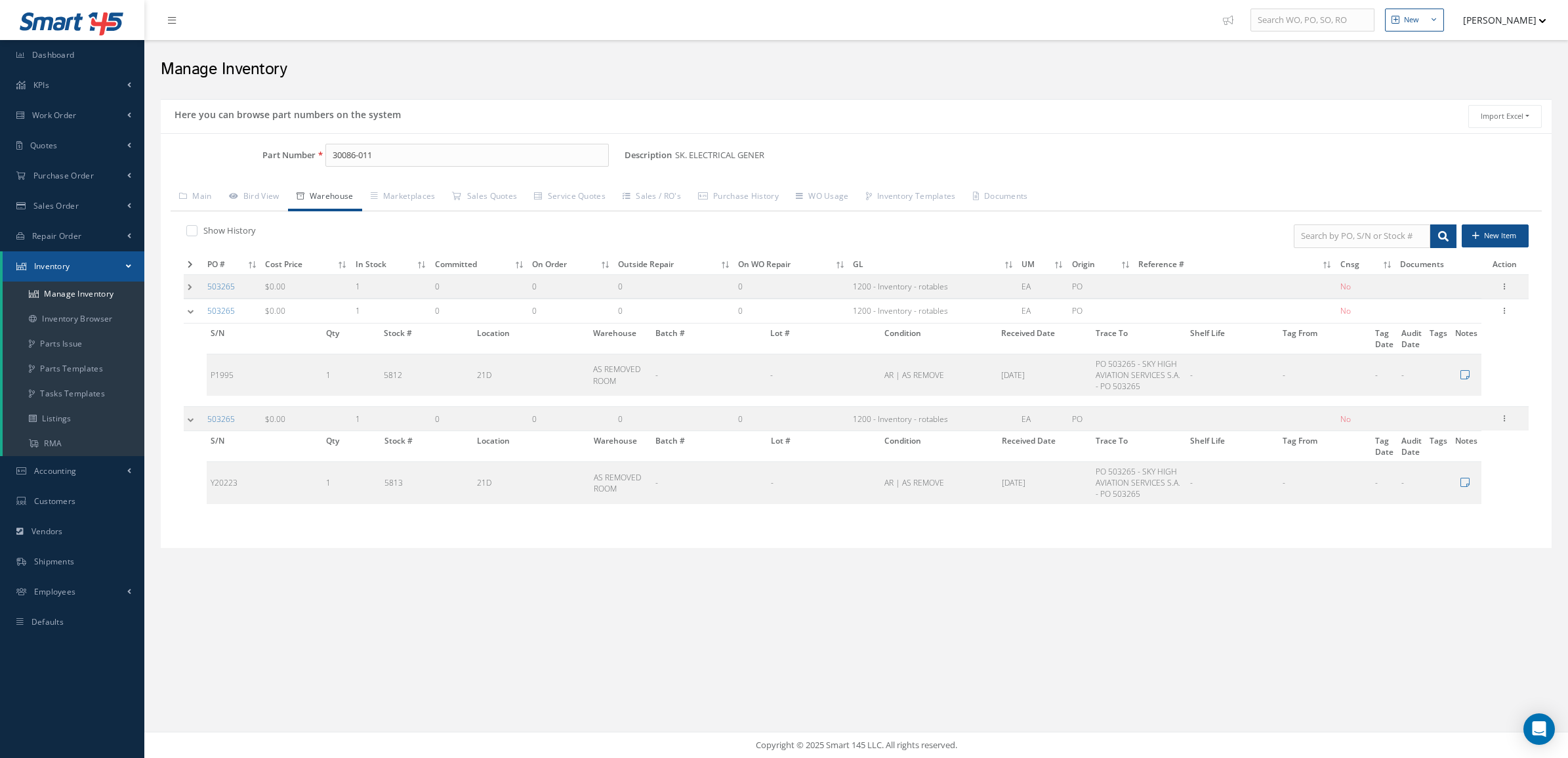
click at [186, 286] on td at bounding box center [194, 287] width 20 height 25
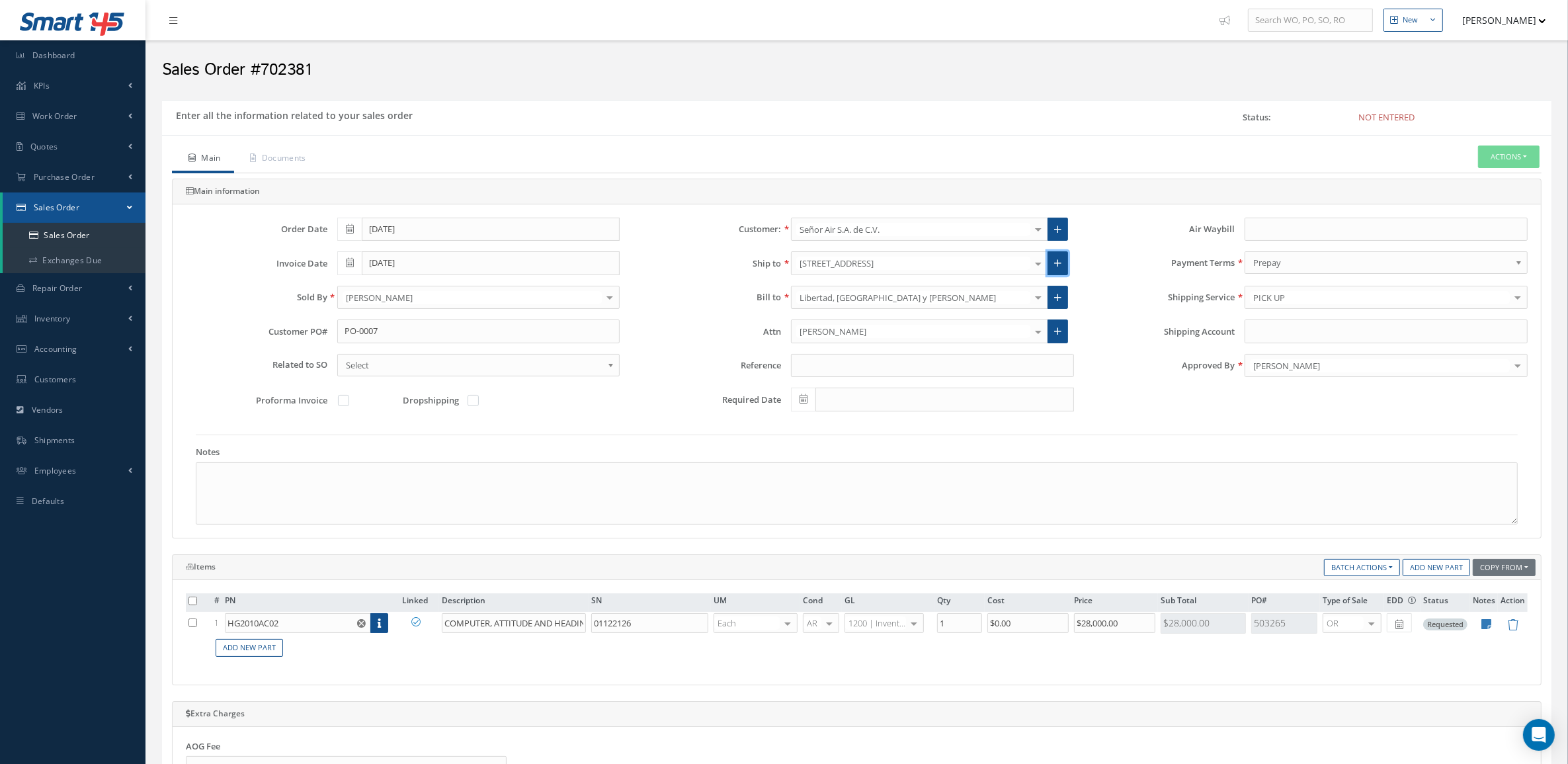
click at [1052, 265] on link at bounding box center [1058, 263] width 21 height 24
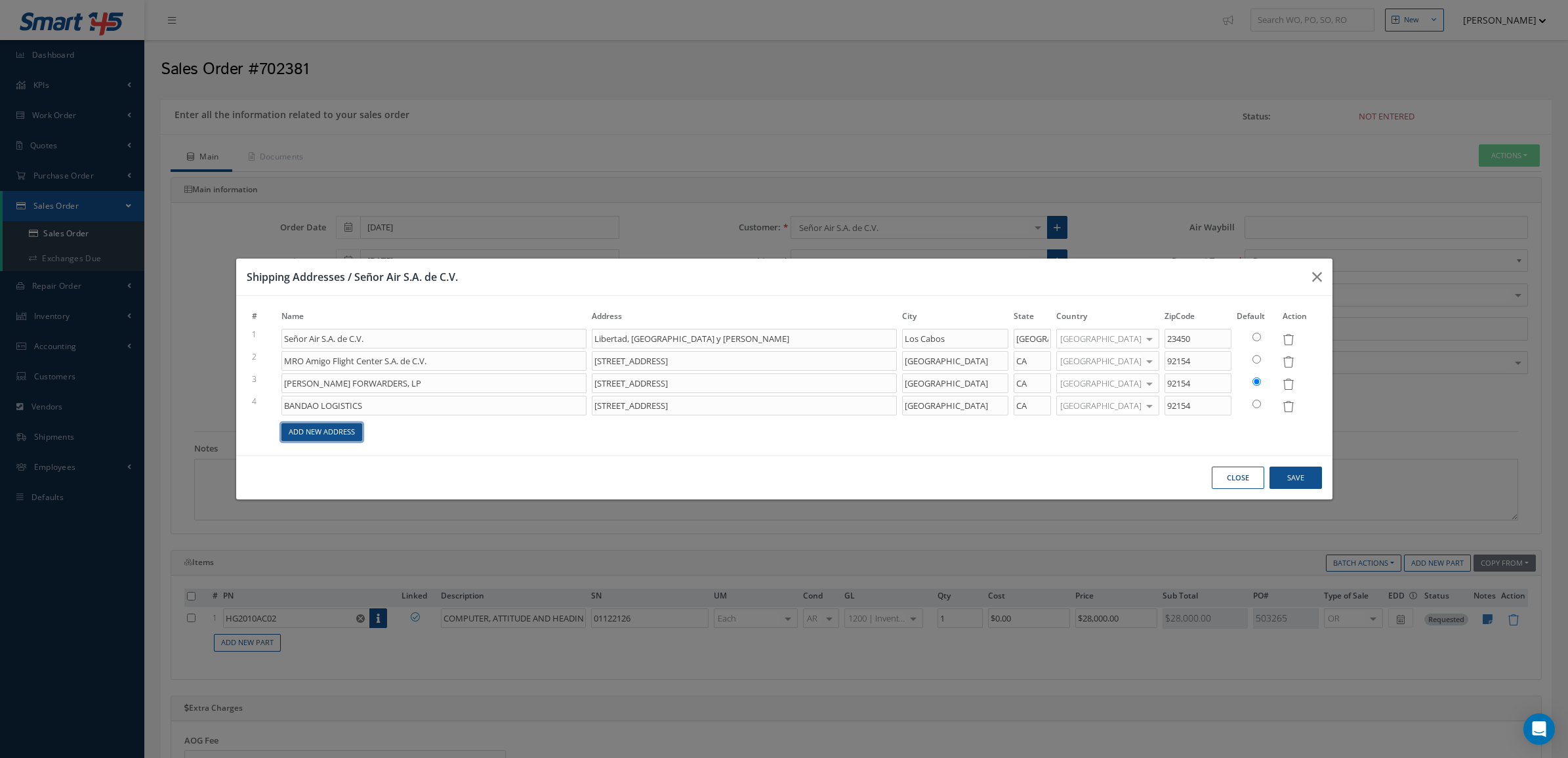
click at [333, 434] on link "Add New Address" at bounding box center [322, 432] width 80 height 18
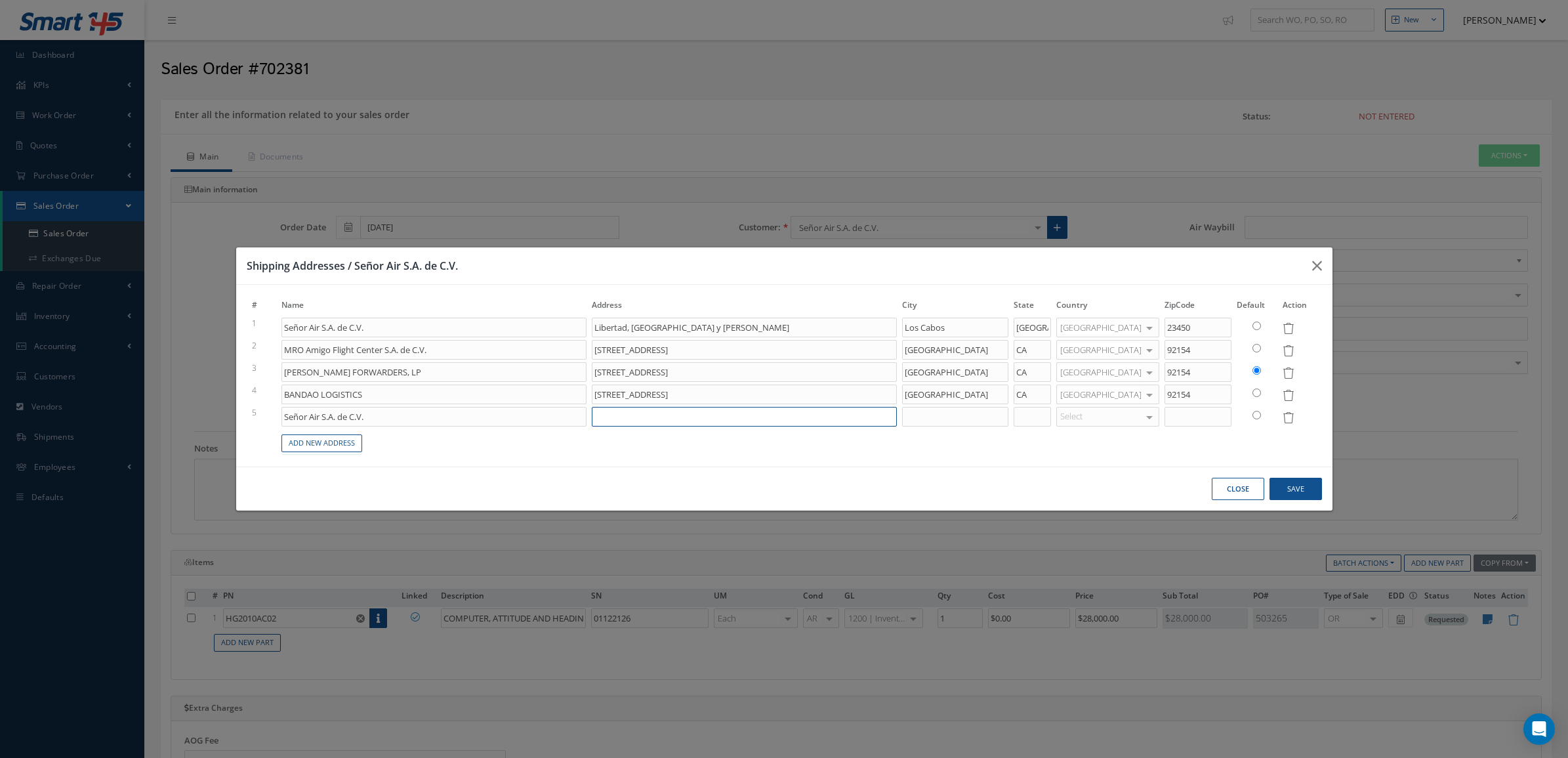
click at [630, 420] on input at bounding box center [745, 416] width 306 height 20
paste input "7201 Lemmon Ave Dallas, TX 75209"
type input "7201 Lemmon Ave Dallas, TX 75209"
click at [946, 419] on input at bounding box center [955, 416] width 106 height 20
type input "DALLAS"
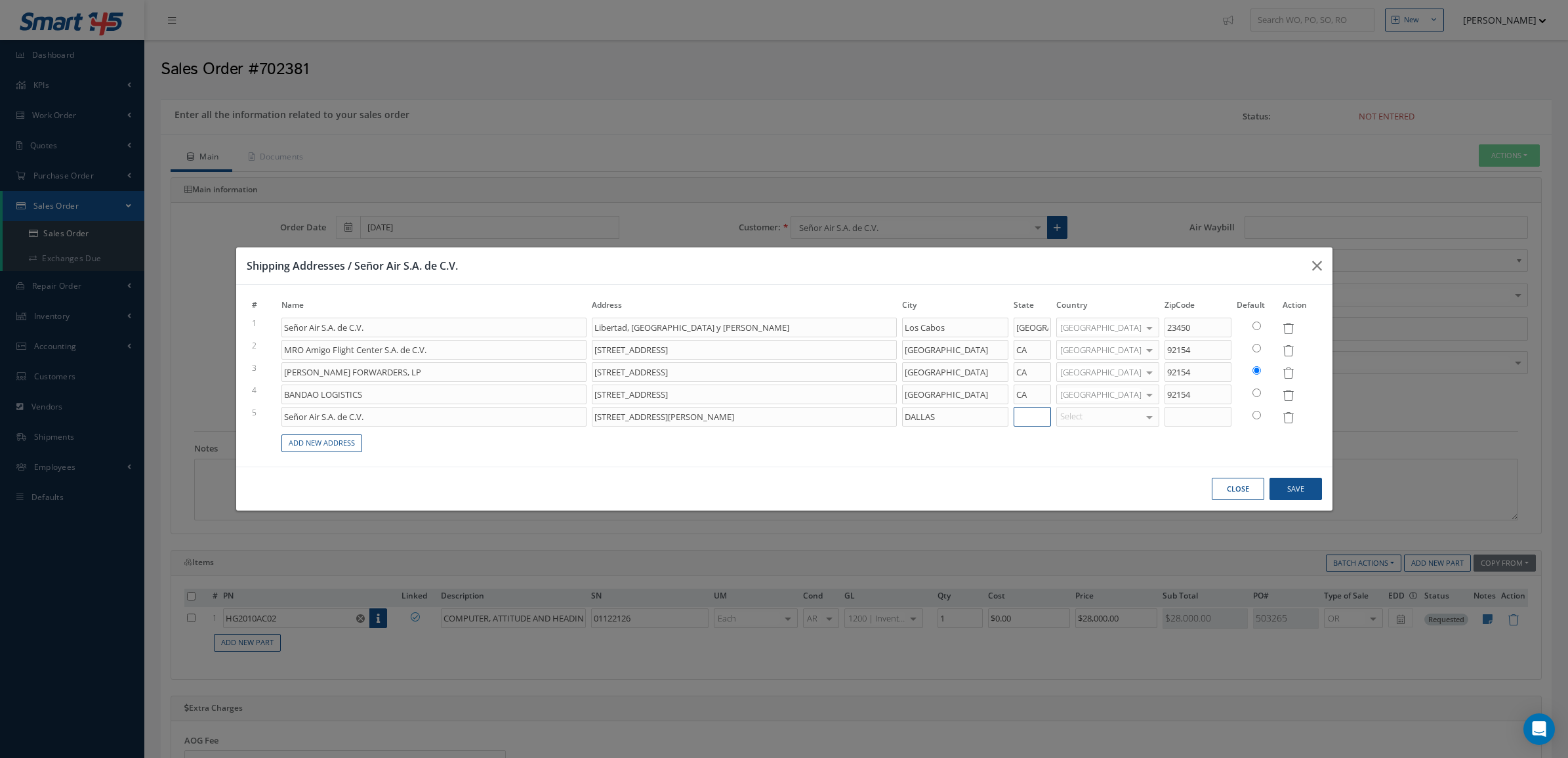
click at [1051, 421] on input at bounding box center [1032, 416] width 38 height 20
type input "TX"
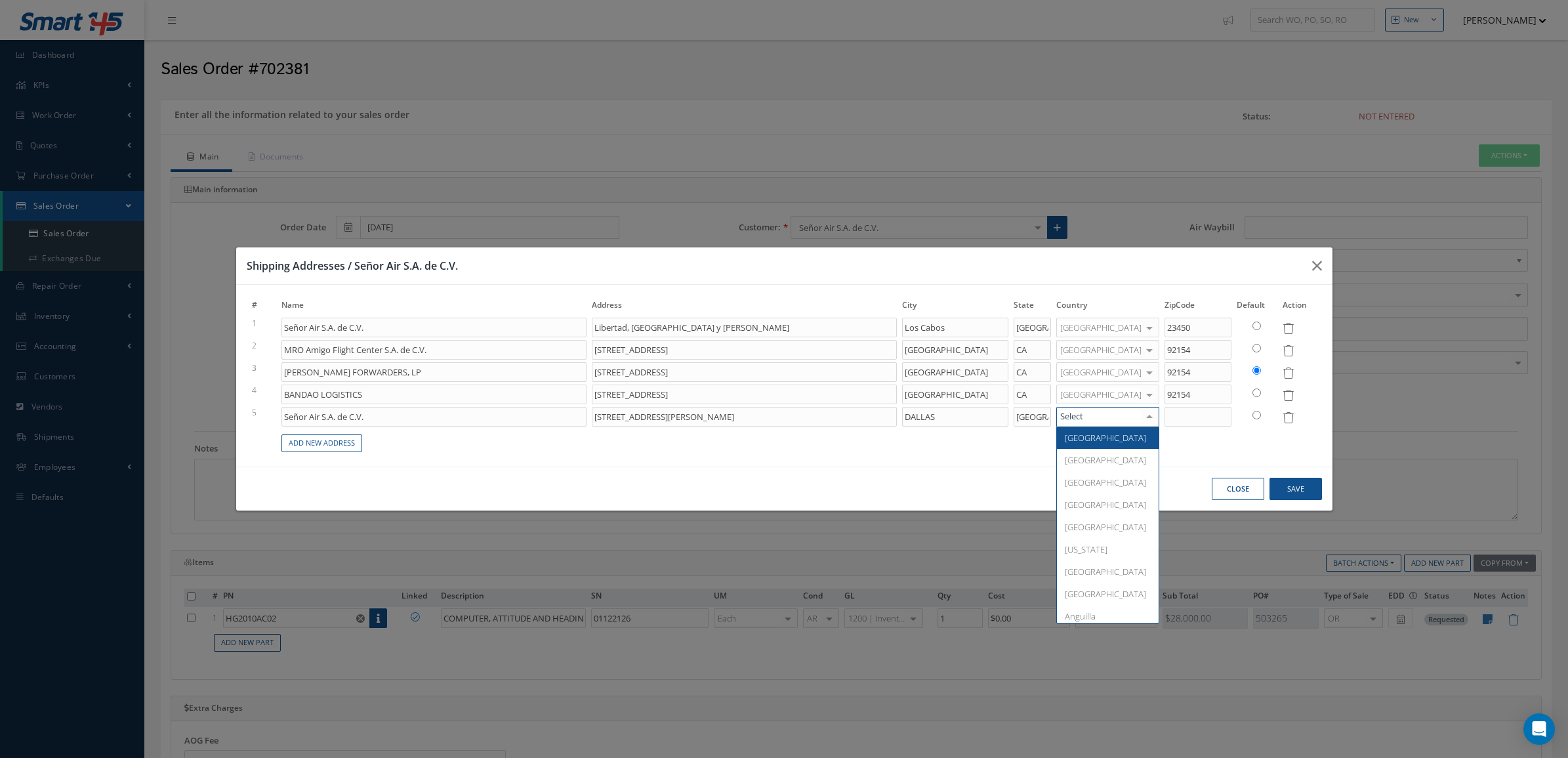
click at [1103, 430] on span "United States" at bounding box center [1109, 437] width 104 height 22
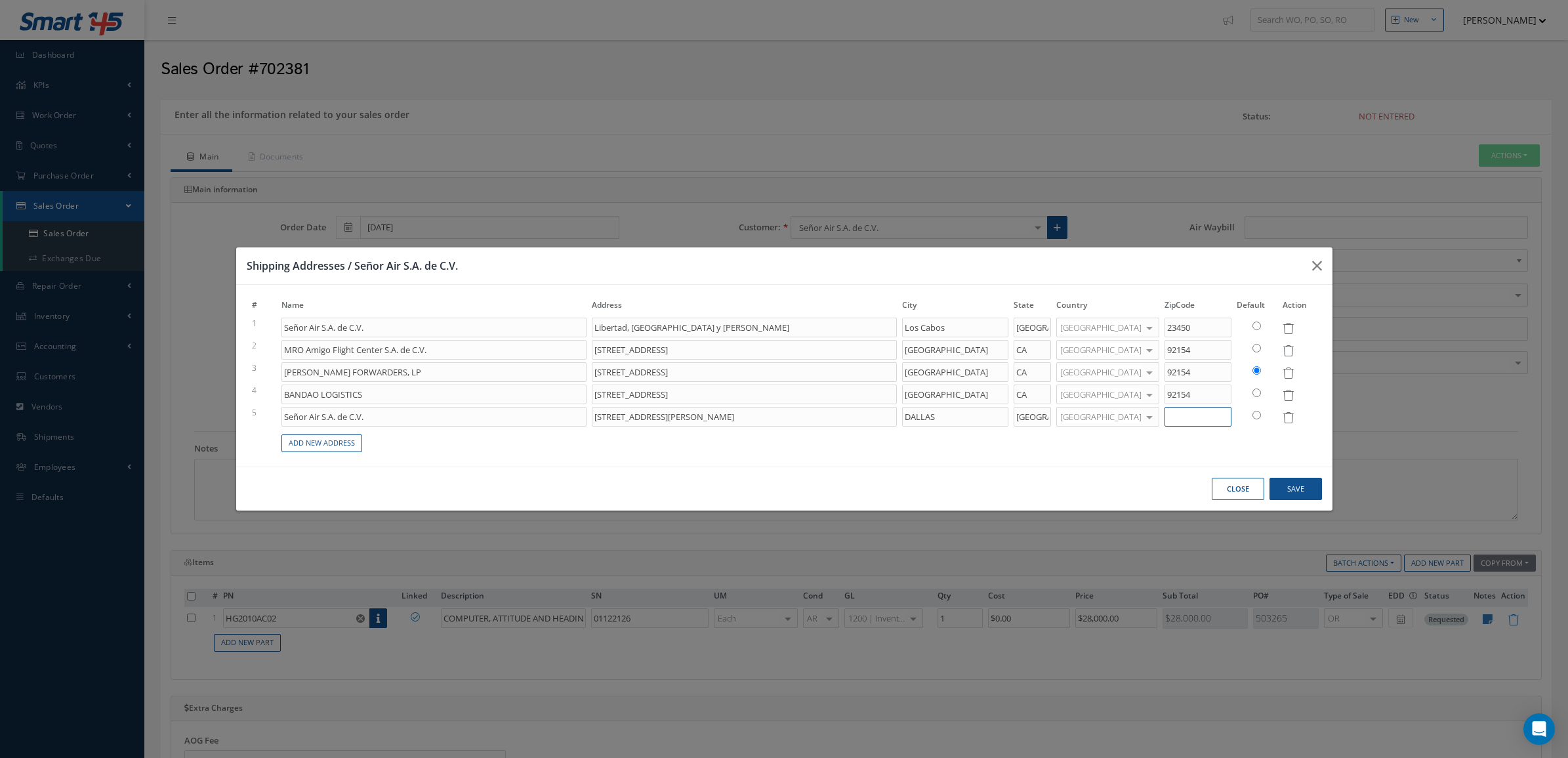
click at [1178, 413] on input at bounding box center [1198, 416] width 67 height 20
type input "75209"
drag, startPoint x: 791, startPoint y: 419, endPoint x: 683, endPoint y: 419, distance: 108.0
click at [683, 419] on input "7201 Lemmon Ave Dallas, TX 75209" at bounding box center [745, 416] width 306 height 20
type input "7201 Lemmon Ave"
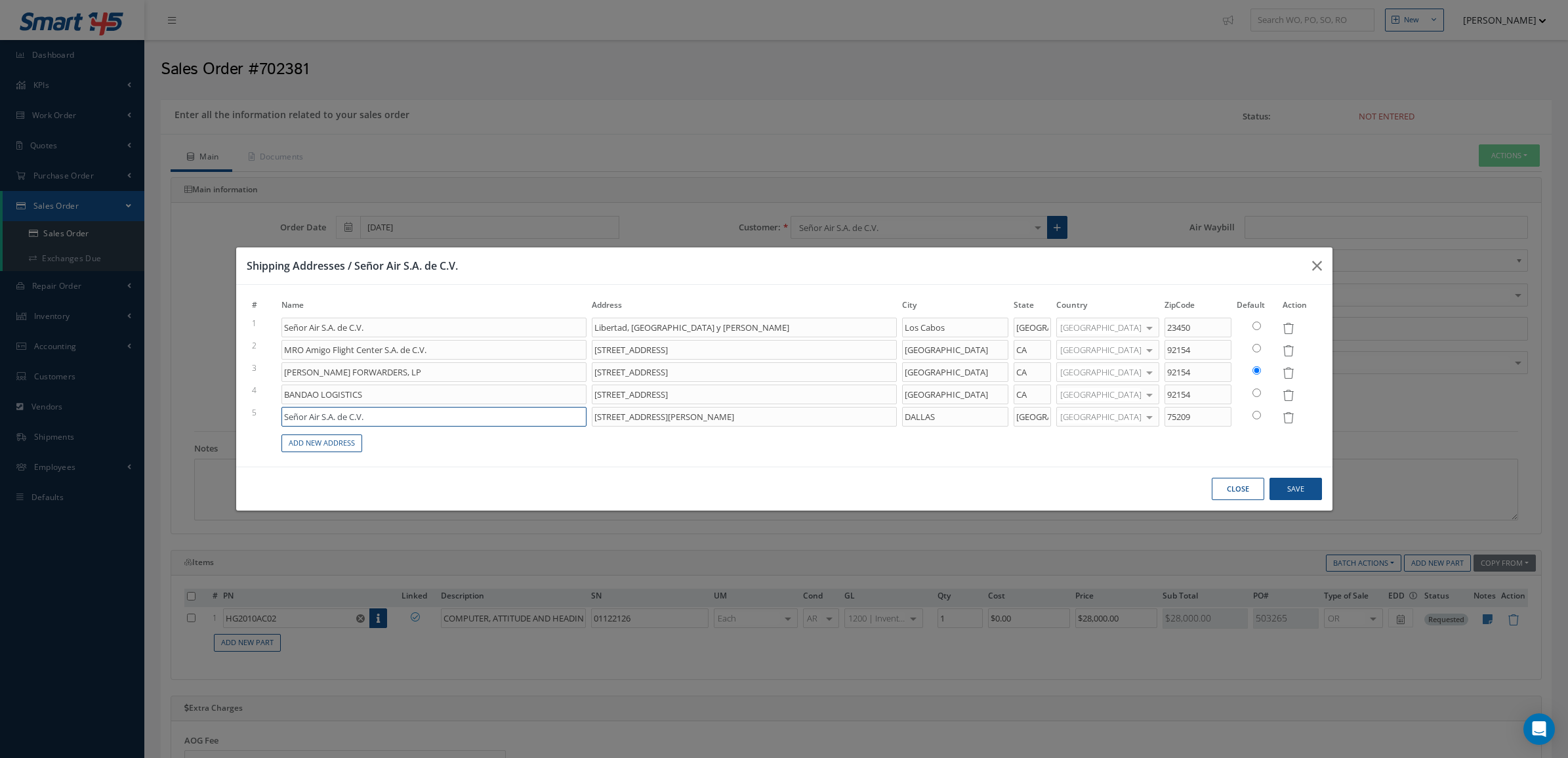
drag, startPoint x: 379, startPoint y: 425, endPoint x: 205, endPoint y: 425, distance: 174.0
click at [205, 425] on div "Shipping Addresses / Señor Air S.A. de C.V. # Name Address City State Country Z…" at bounding box center [784, 379] width 1568 height 758
type input "DELUX - JSX AIR / DAVID DRABINSKY"
click at [1281, 489] on button "Save" at bounding box center [1296, 489] width 53 height 23
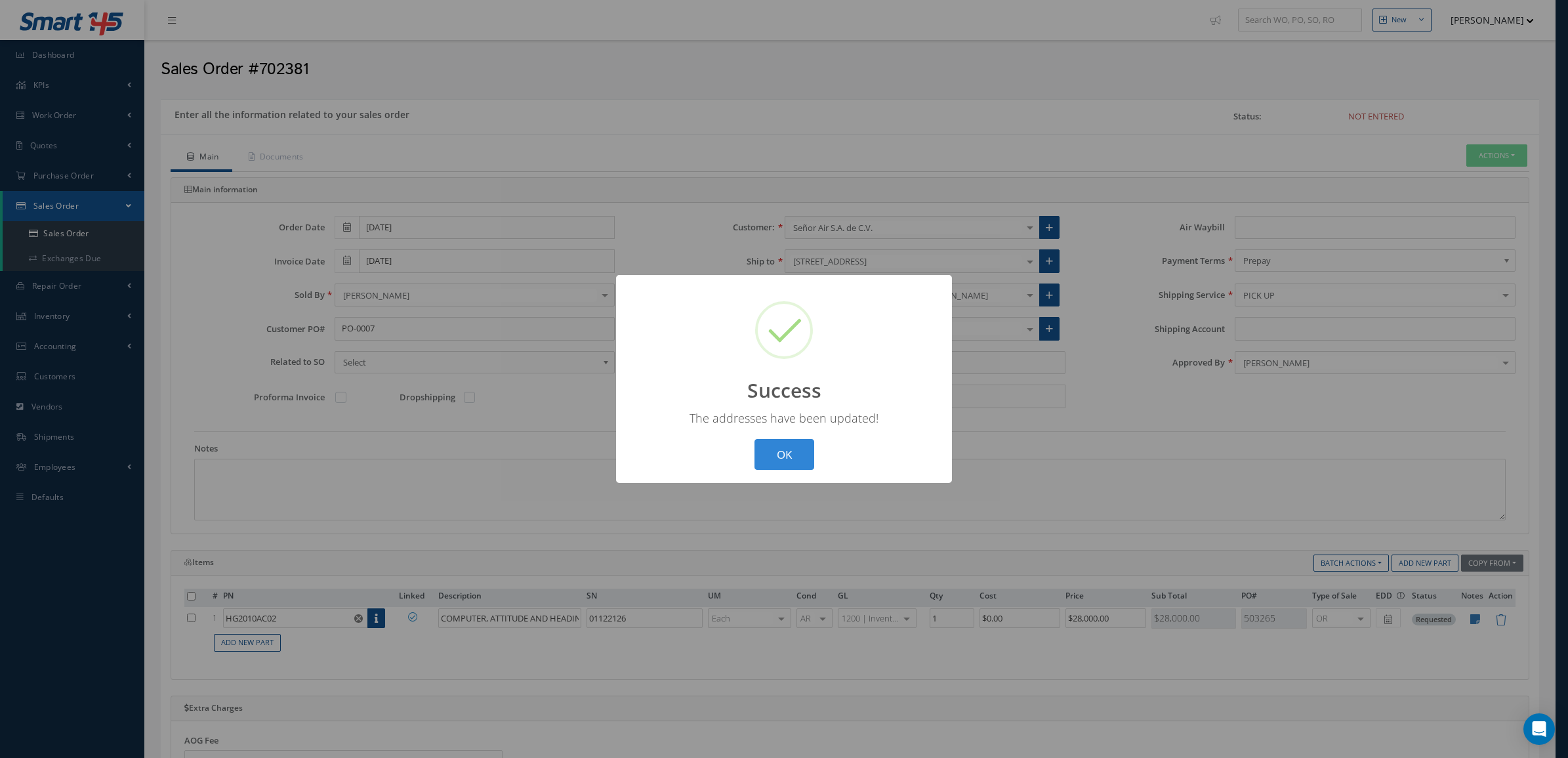
click at [1029, 254] on div "? ! i Success × The addresses have been updated! OK Cancel" at bounding box center [784, 379] width 1568 height 758
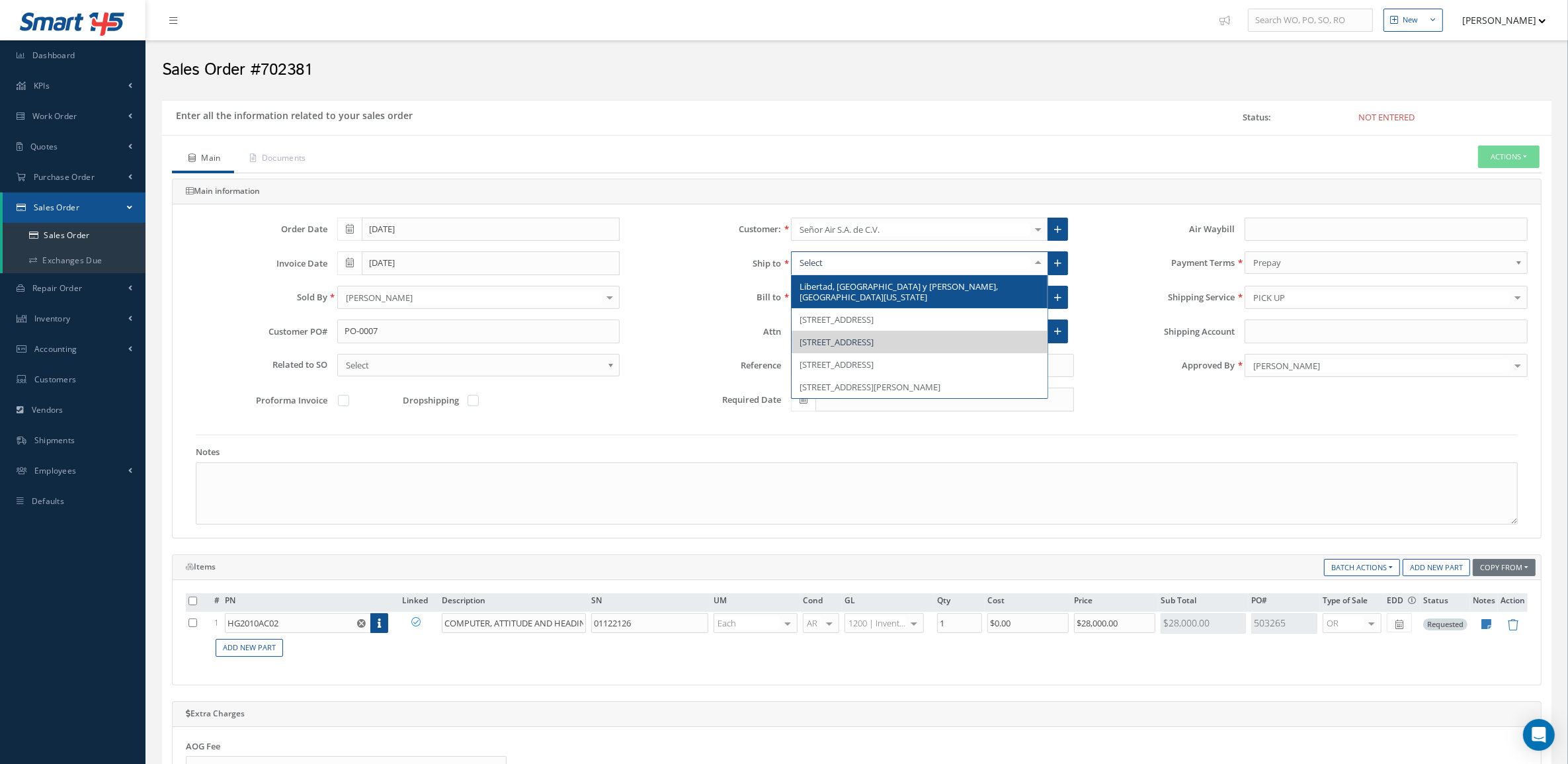
click at [1041, 260] on div at bounding box center [1038, 262] width 18 height 22
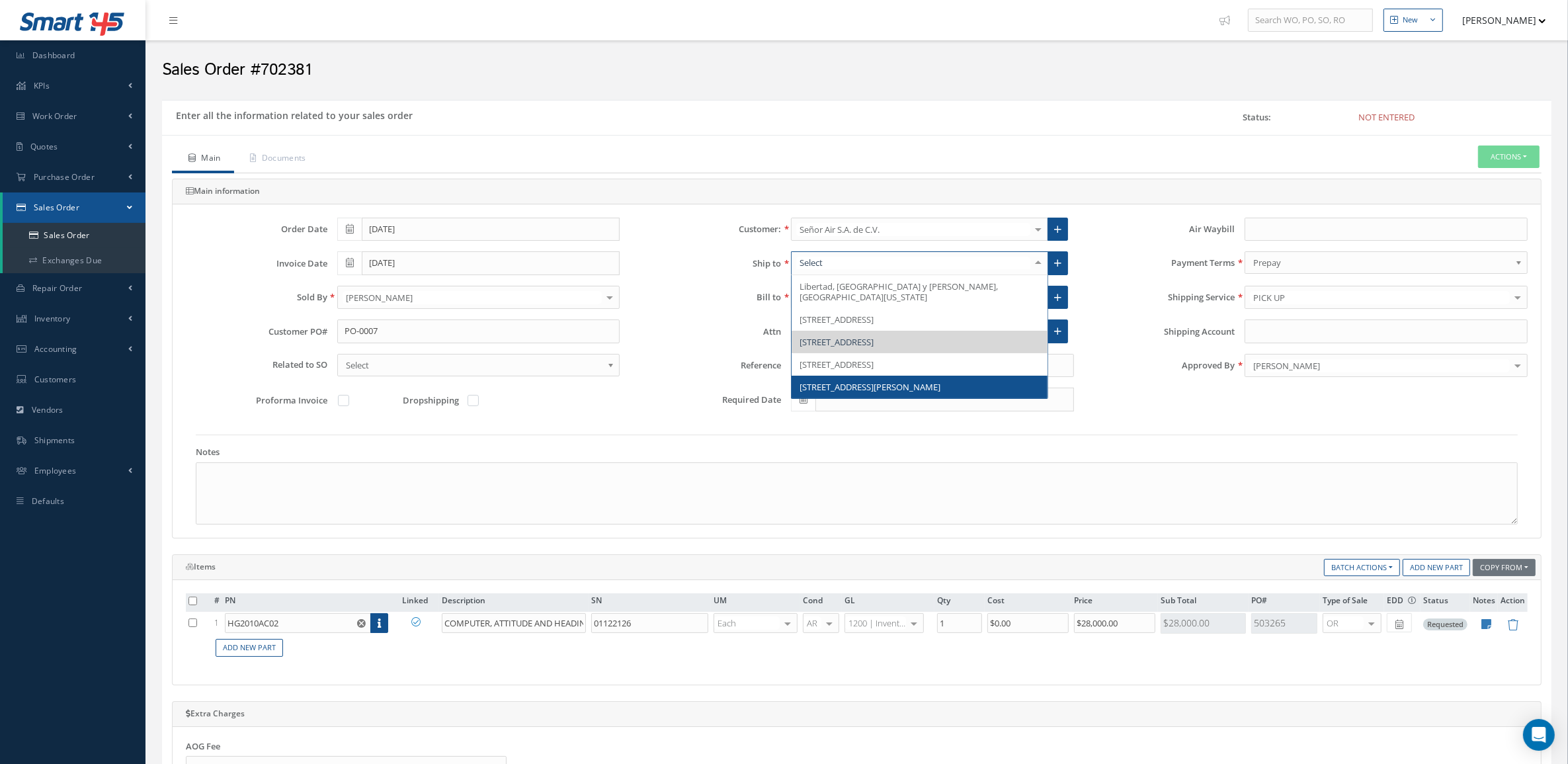
click at [940, 393] on span "7201 Lemmon Ave, DALLAS, TX 75209, United States" at bounding box center [870, 387] width 141 height 12
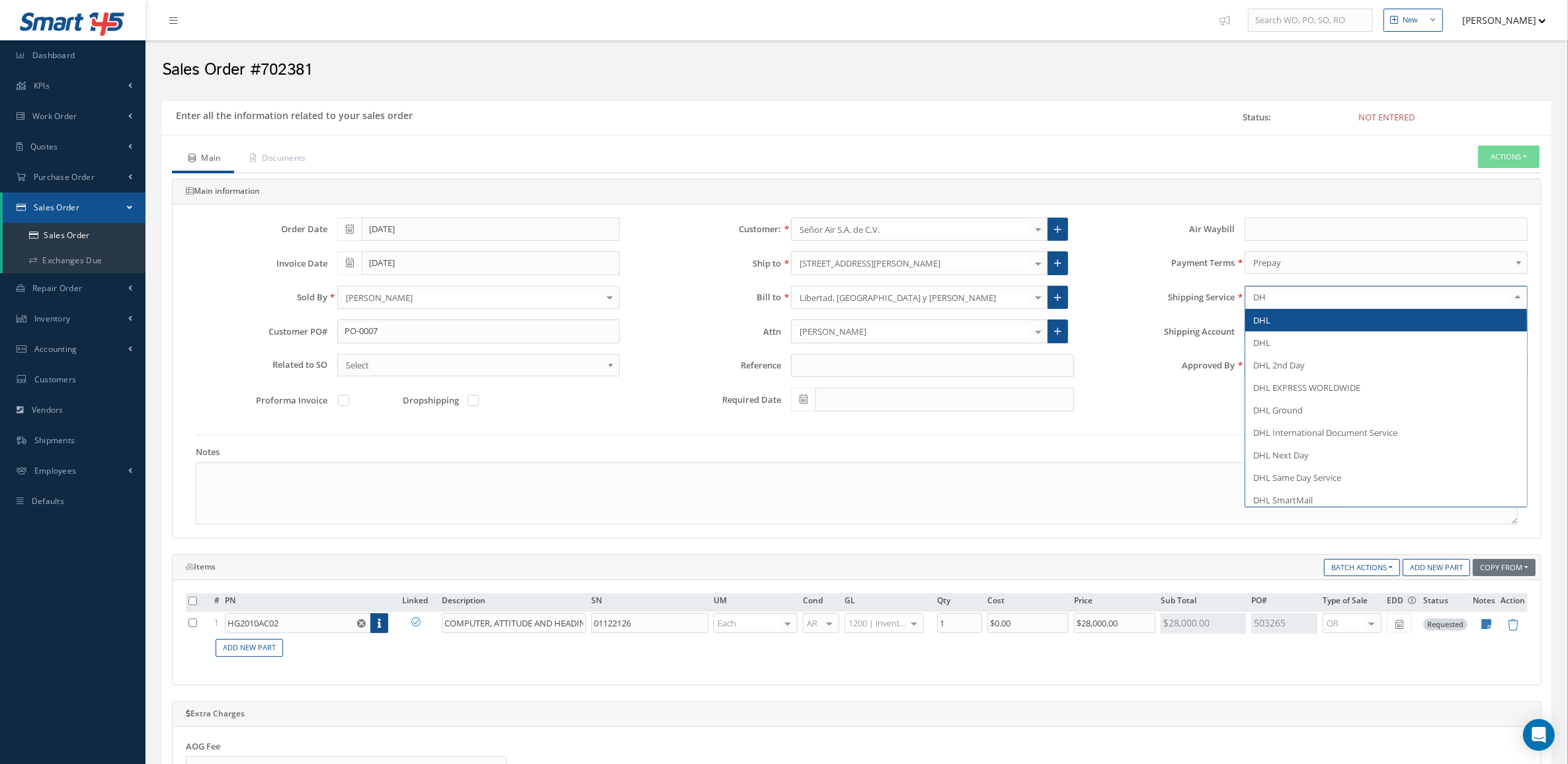
type input "DHL"
click at [1282, 324] on span "DHL" at bounding box center [1386, 320] width 281 height 22
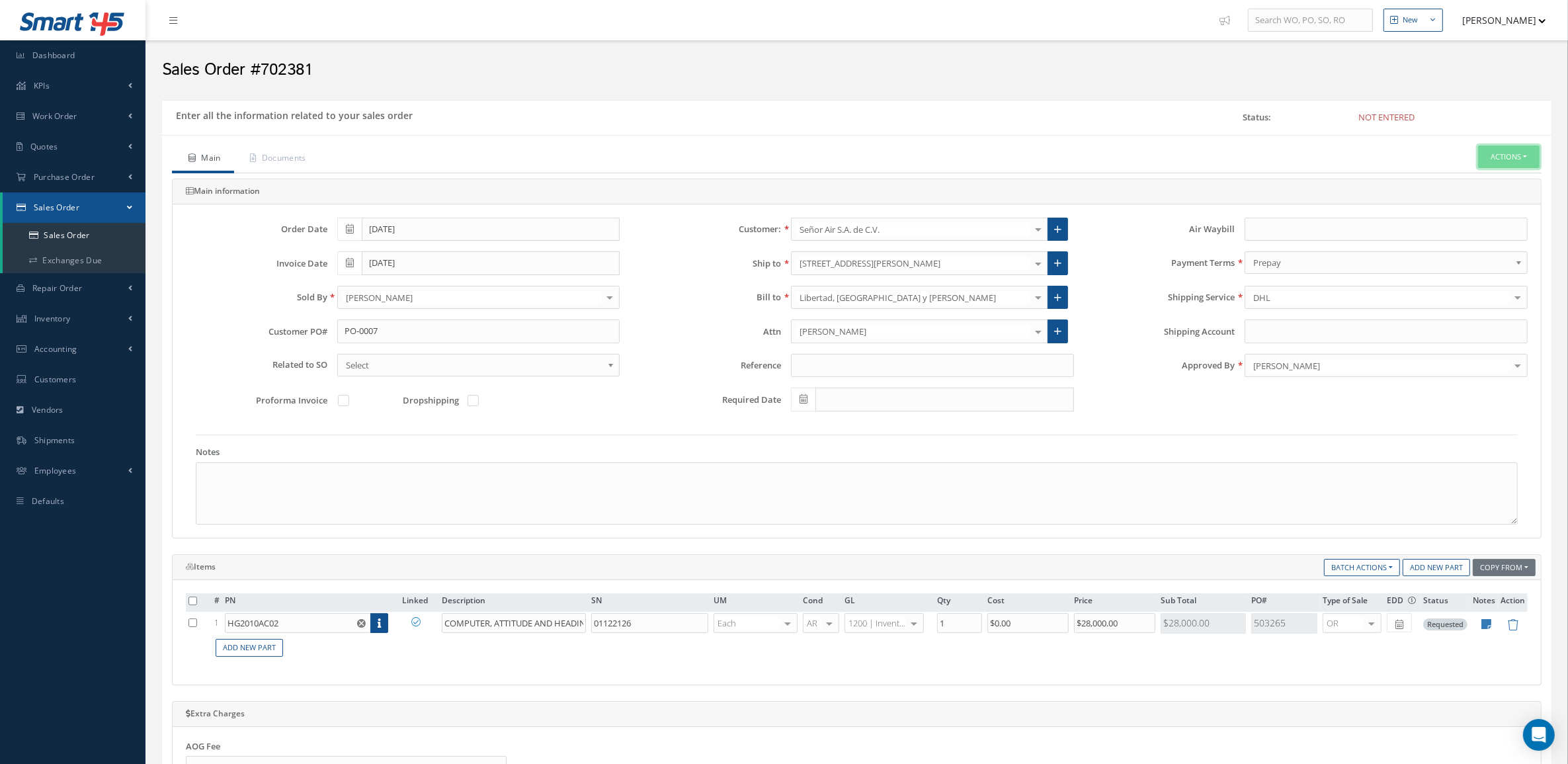
click at [1503, 156] on button "Actions" at bounding box center [1509, 157] width 61 height 23
click at [1489, 173] on link "Enter/Update" at bounding box center [1489, 180] width 106 height 18
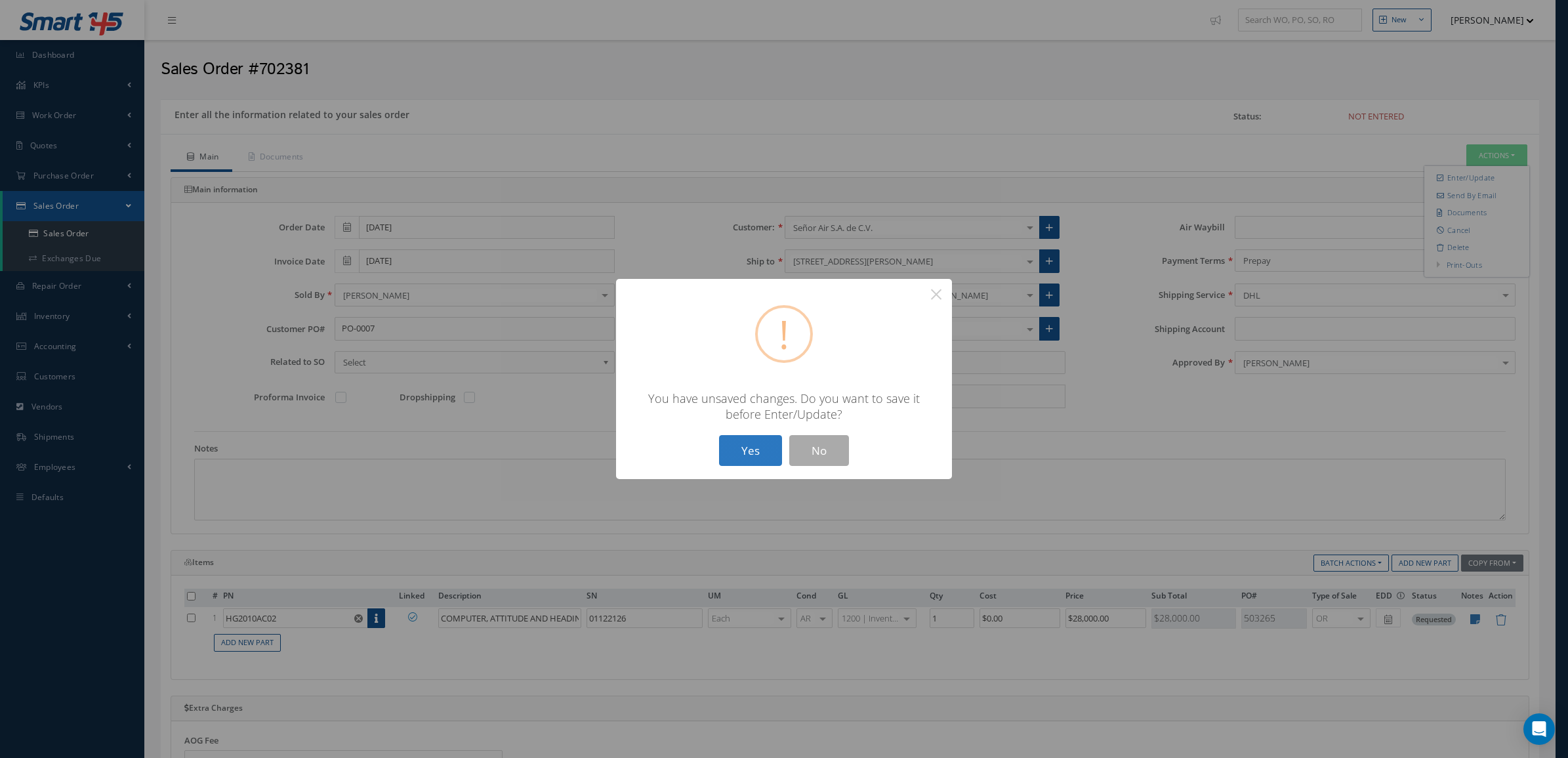
click at [729, 452] on button "Yes" at bounding box center [751, 451] width 63 height 31
click at [737, 453] on button "Yes" at bounding box center [751, 451] width 63 height 31
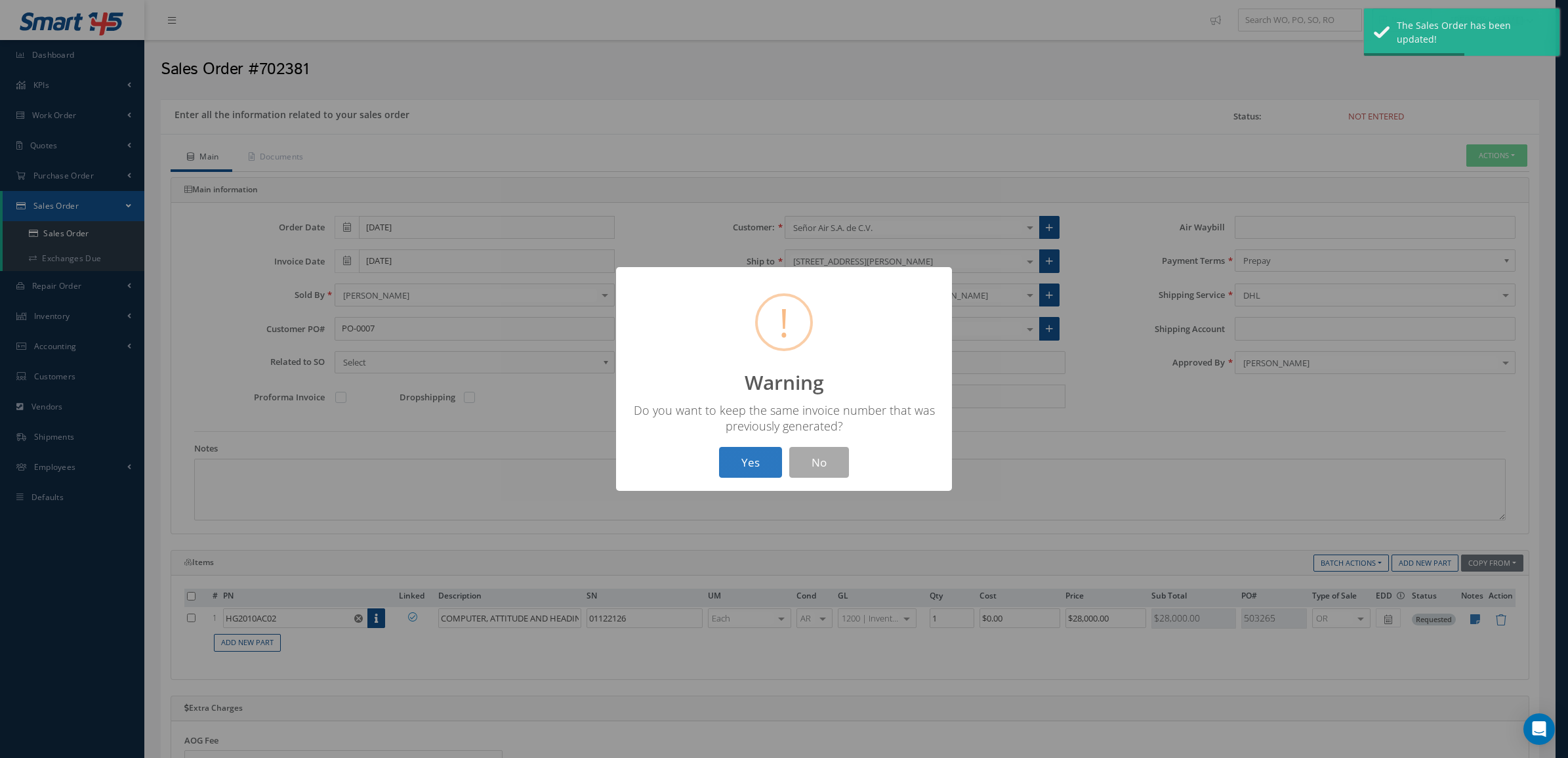
click at [768, 456] on button "Yes" at bounding box center [751, 462] width 63 height 31
click at [1487, 156] on div "? ! i Success × The Sales Order has been entered and an Invoice was created OK …" at bounding box center [784, 379] width 1568 height 758
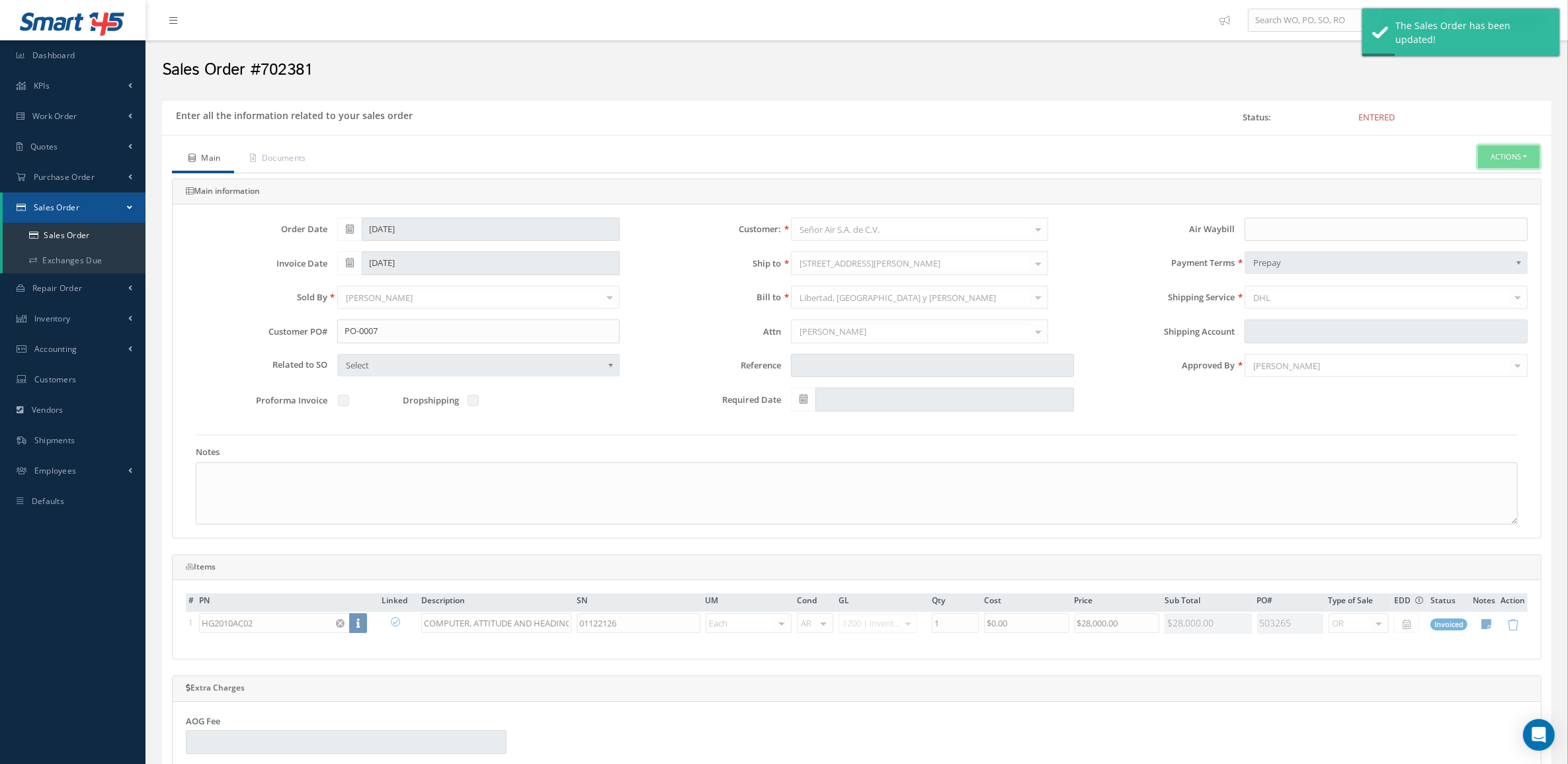
click at [1506, 160] on button "Actions" at bounding box center [1509, 157] width 61 height 23
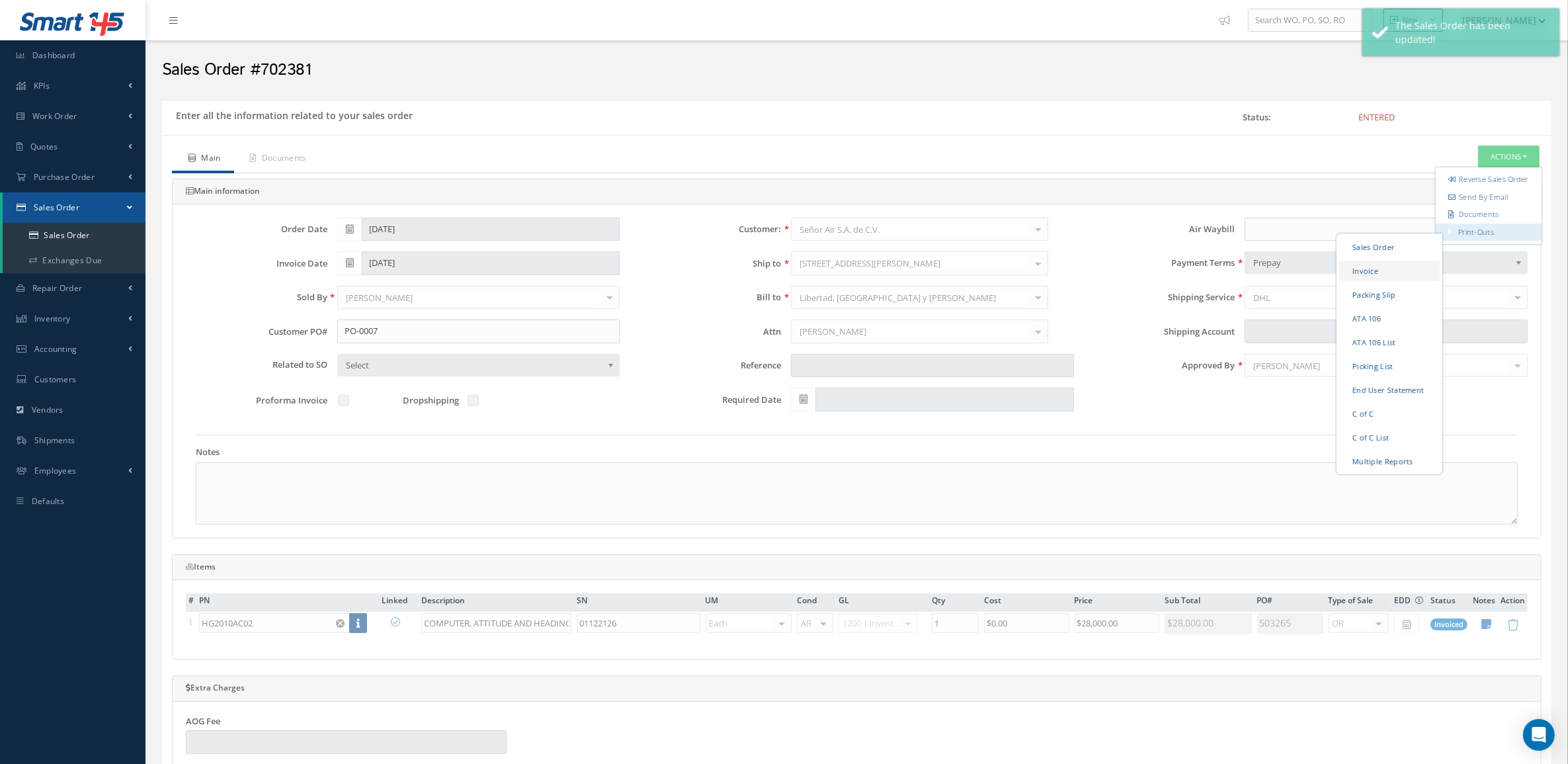
click at [1406, 281] on link "Invoice" at bounding box center [1389, 270] width 100 height 21
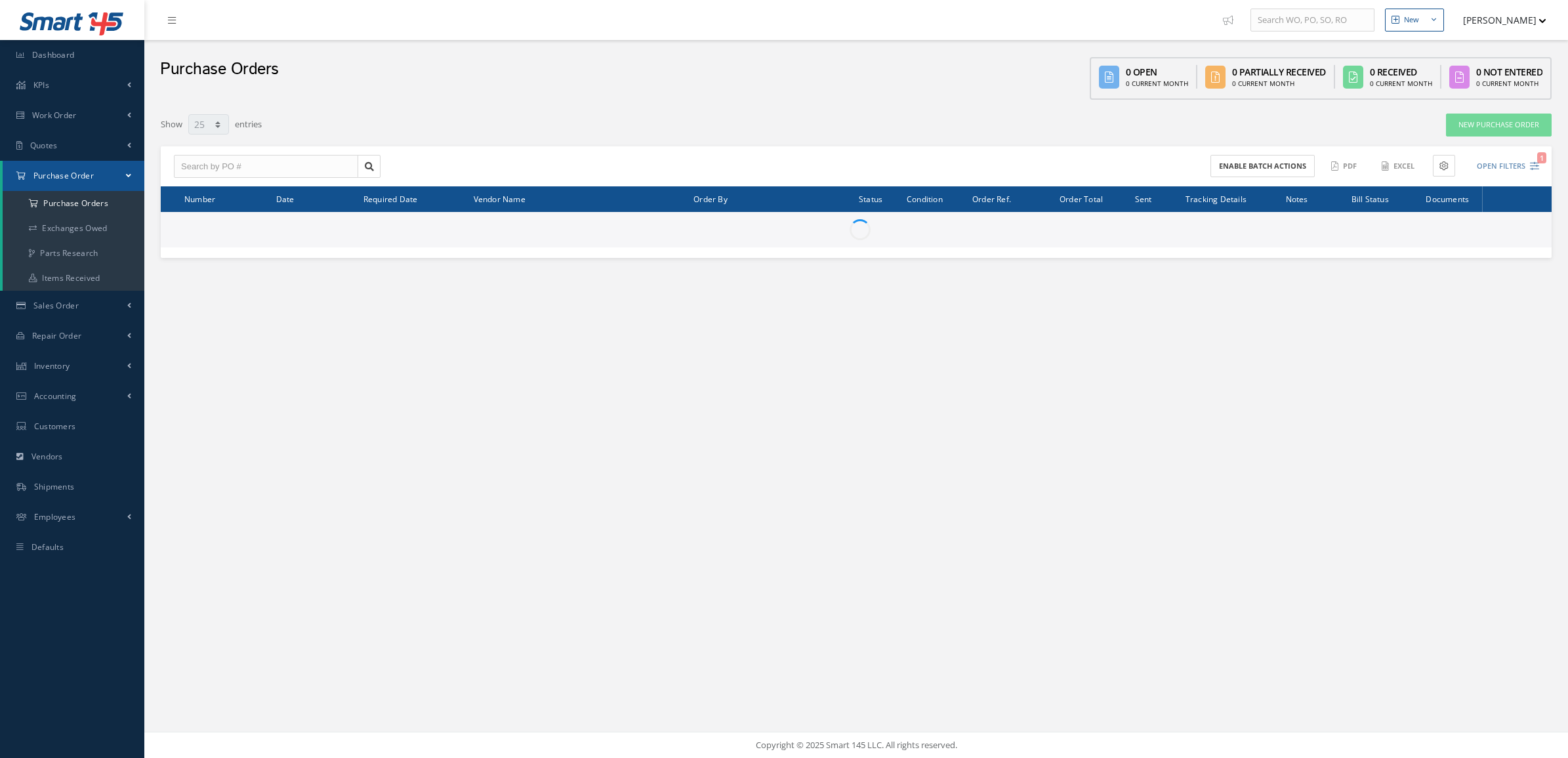
select select "25"
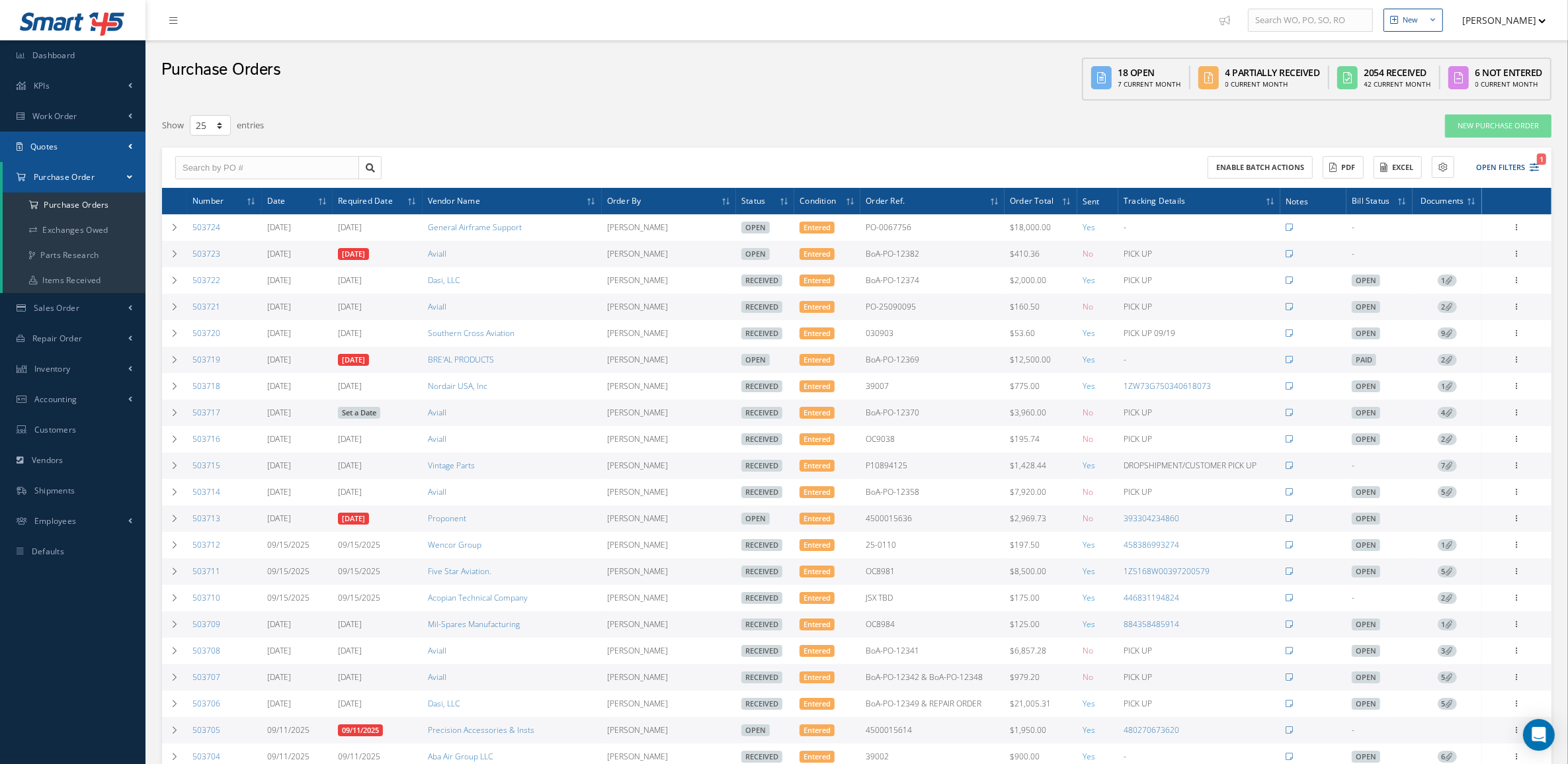
click at [58, 137] on link "Quotes" at bounding box center [73, 147] width 146 height 31
click at [123, 180] on link "Customers Quotes" at bounding box center [74, 175] width 143 height 25
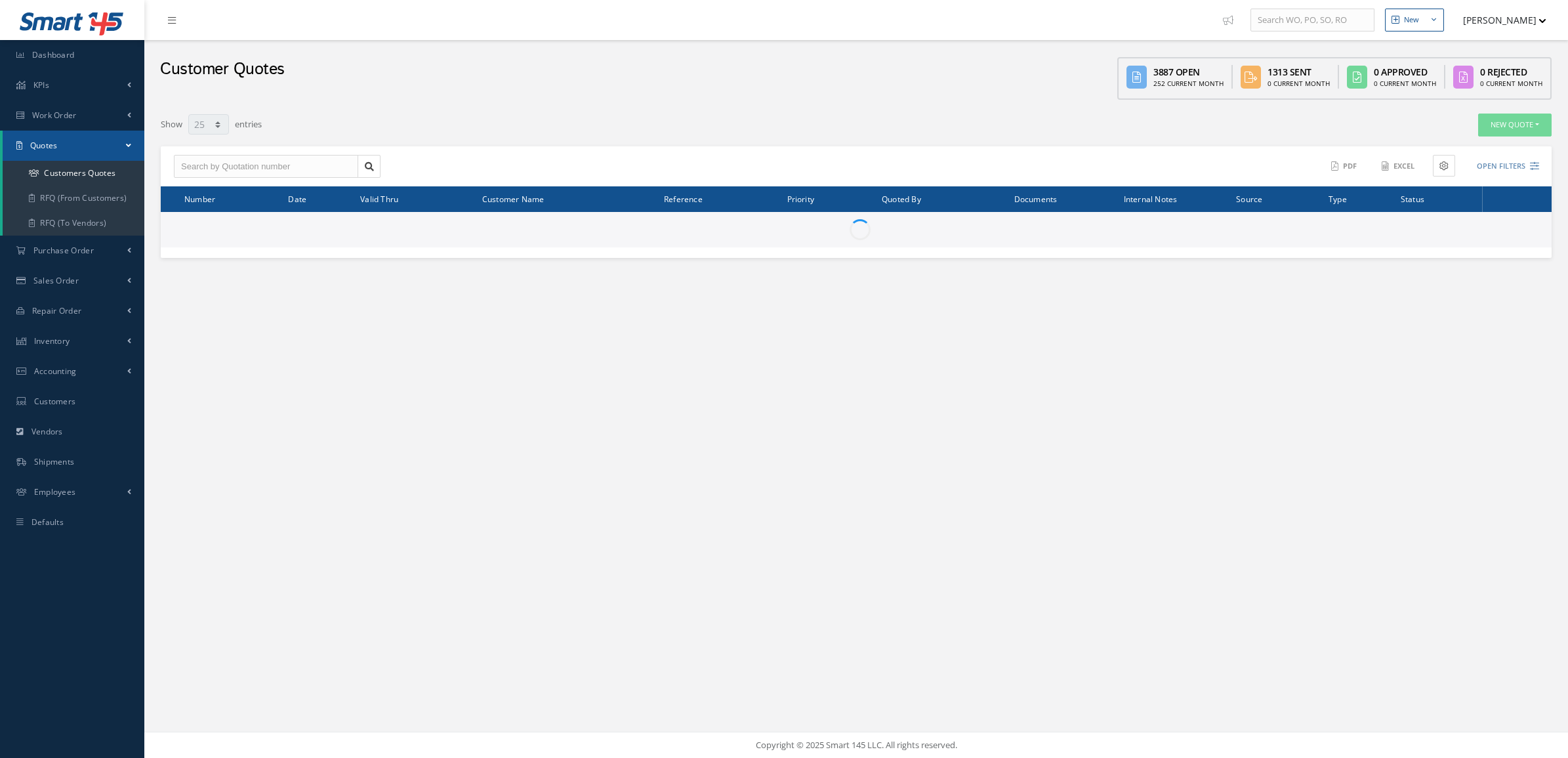
select select "25"
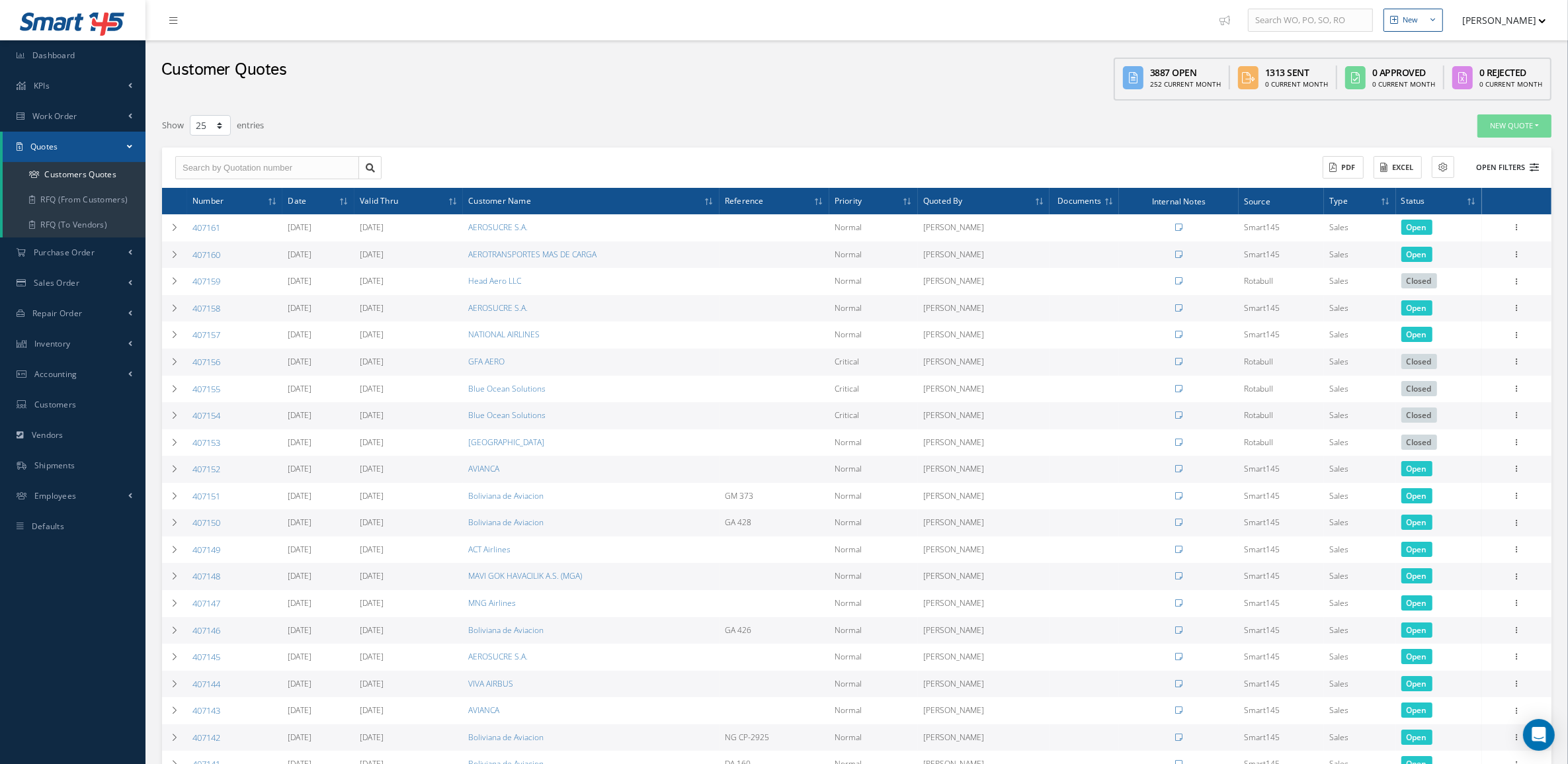
click at [1499, 167] on button "Open Filters" at bounding box center [1502, 167] width 75 height 22
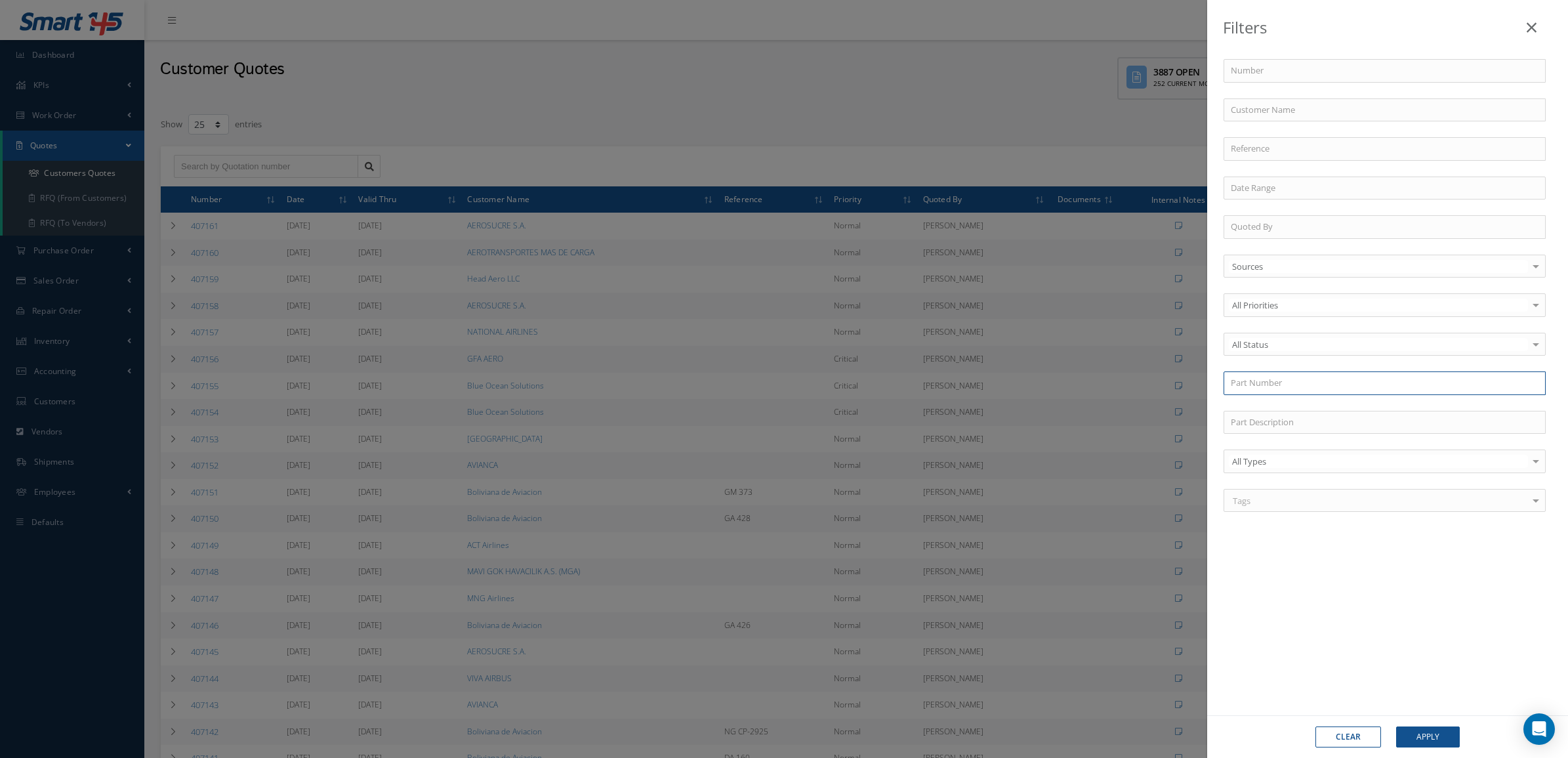
click at [1262, 382] on input "text" at bounding box center [1385, 383] width 322 height 24
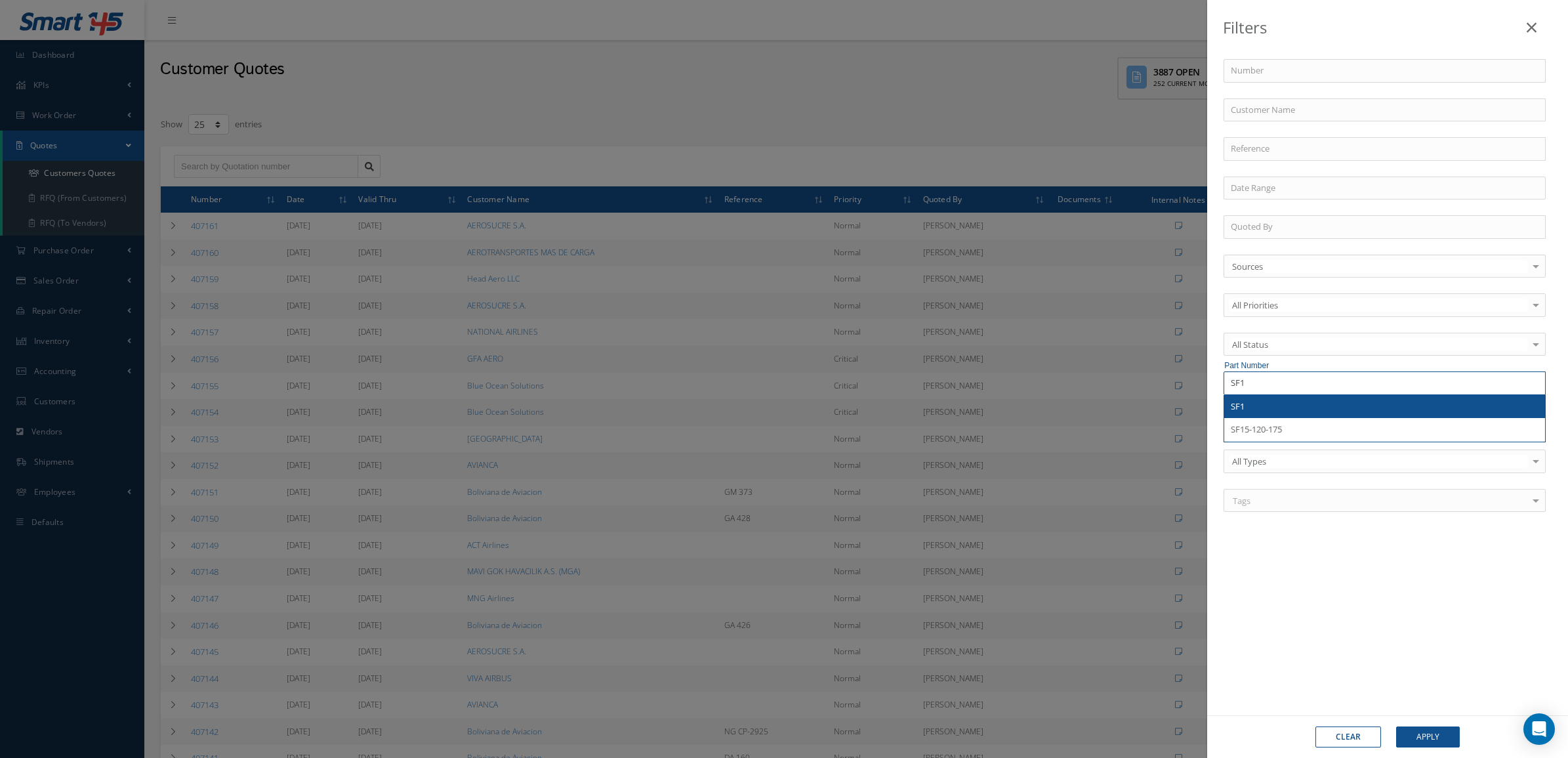
type input "SF1"
click at [1258, 402] on div "SF1" at bounding box center [1385, 407] width 308 height 13
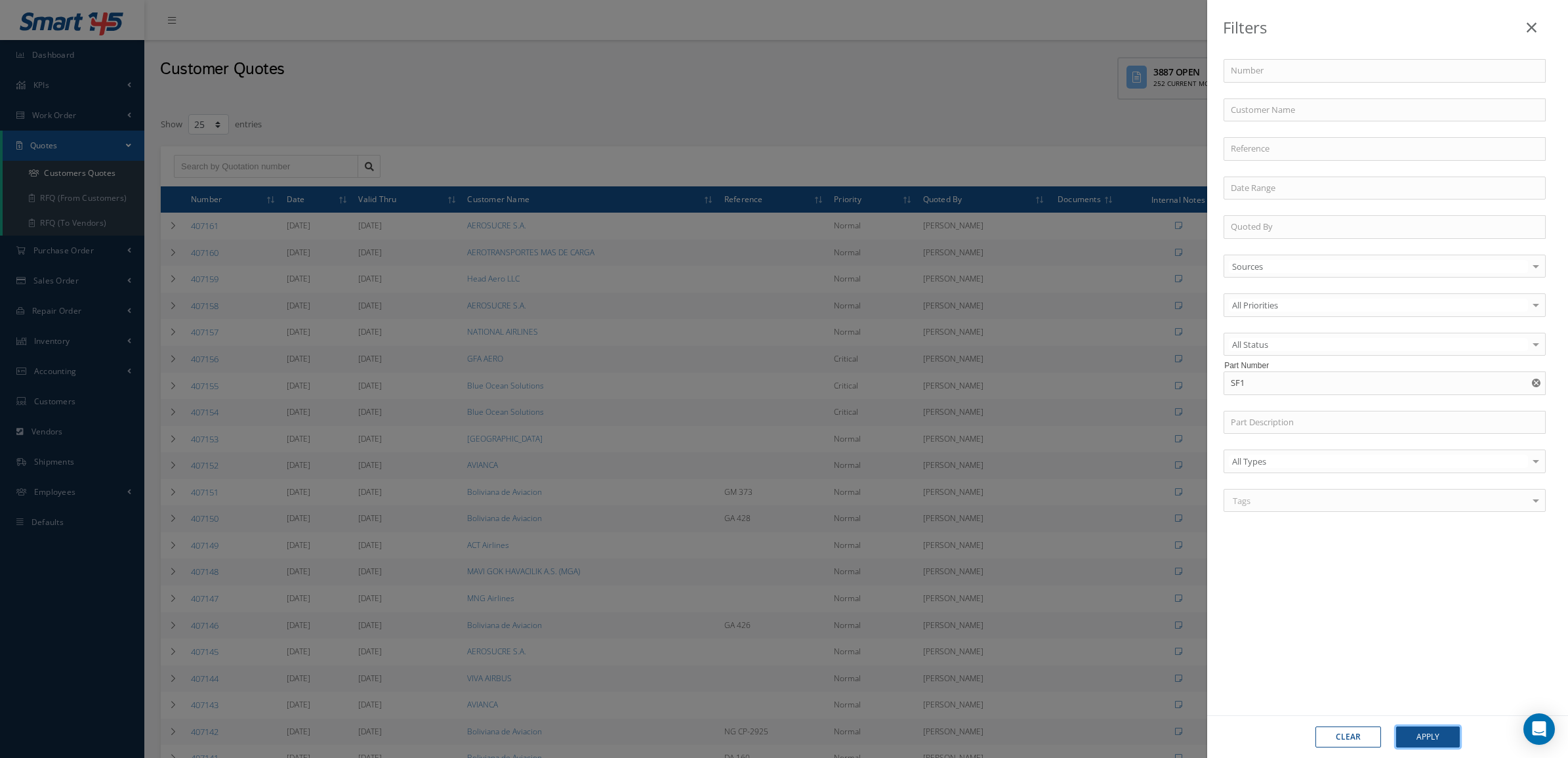
click at [1439, 736] on button "Apply" at bounding box center [1428, 737] width 63 height 21
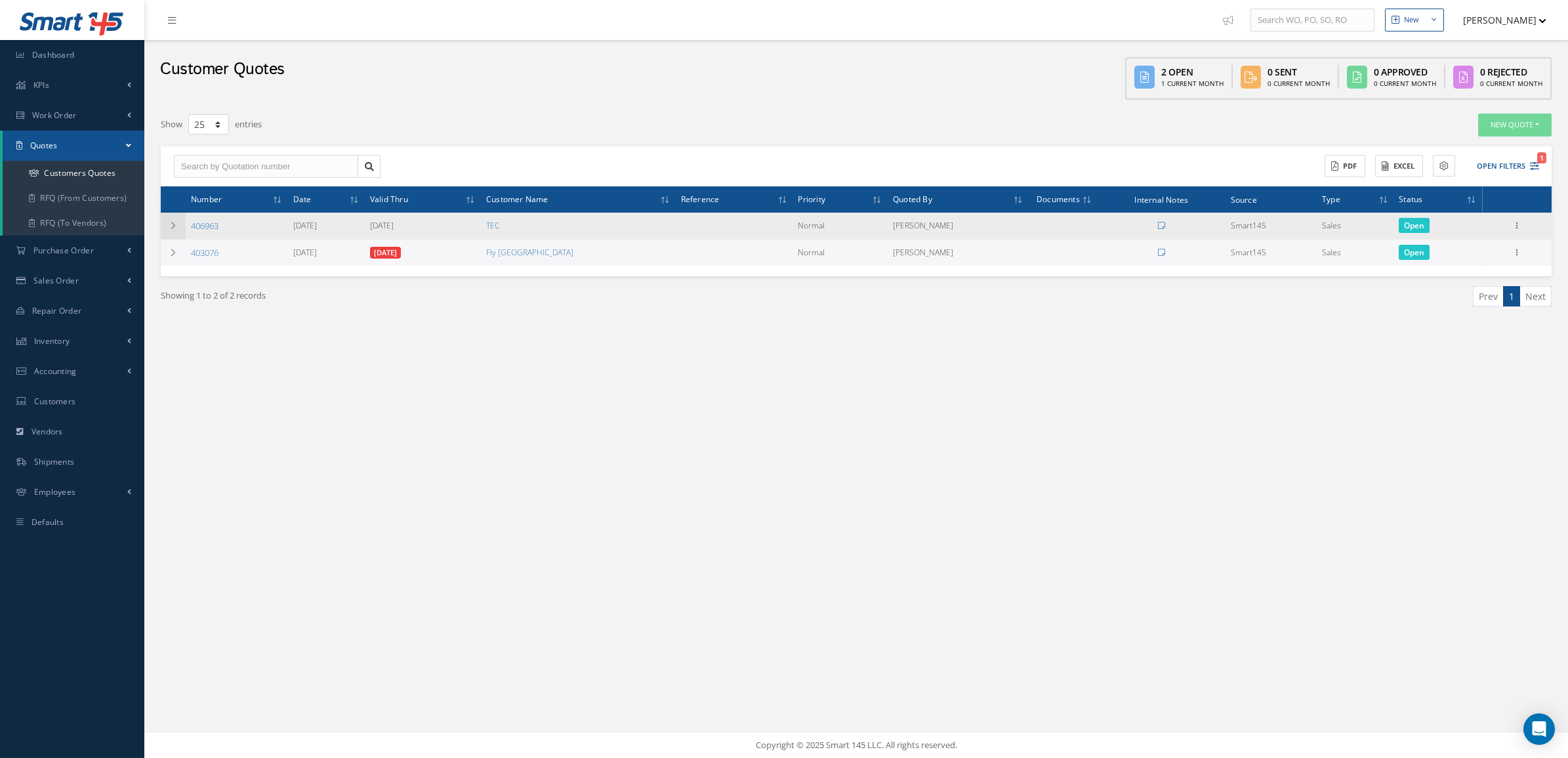
click at [172, 230] on td at bounding box center [173, 226] width 25 height 27
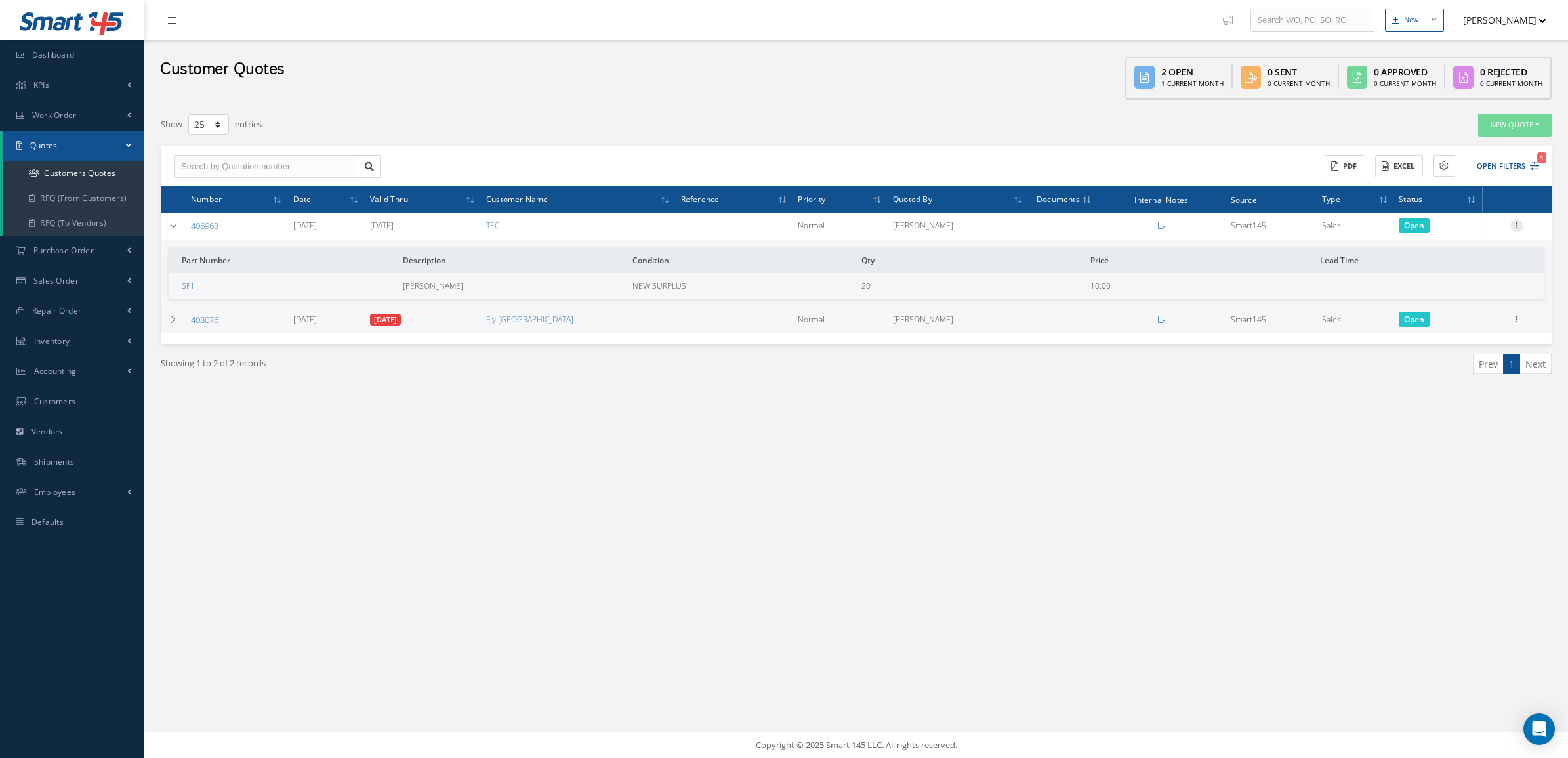
click at [1520, 220] on icon at bounding box center [1517, 224] width 13 height 11
click at [1467, 297] on link "Convert to Sales Order" at bounding box center [1457, 306] width 103 height 27
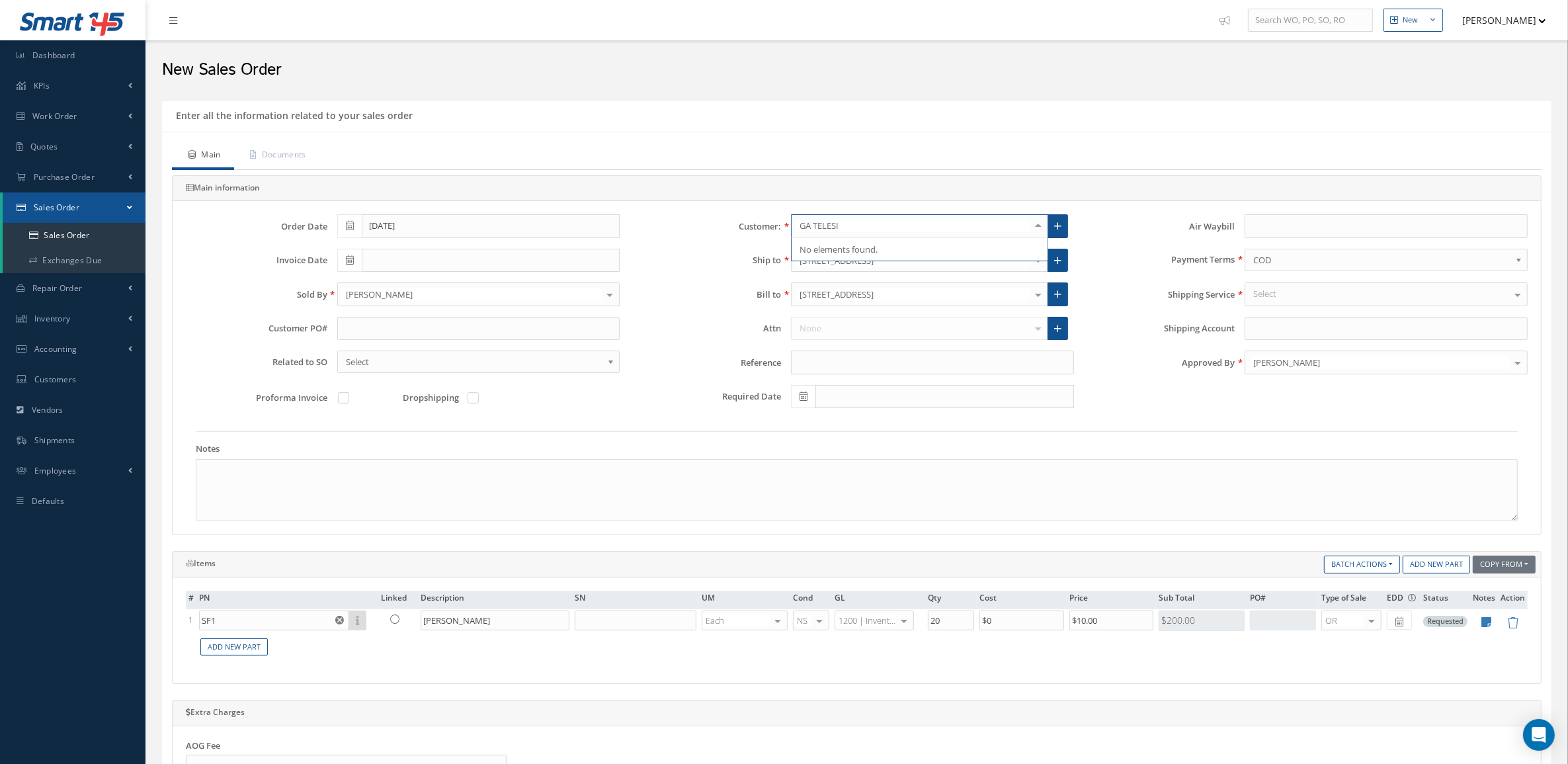
type input "GA TELESIS"
drag, startPoint x: 847, startPoint y: 230, endPoint x: 781, endPoint y: 225, distance: 66.2
click at [782, 225] on div "GA TELESIS No elements found. List is empty. New Customer Main Billing / Shippi…" at bounding box center [933, 226] width 303 height 24
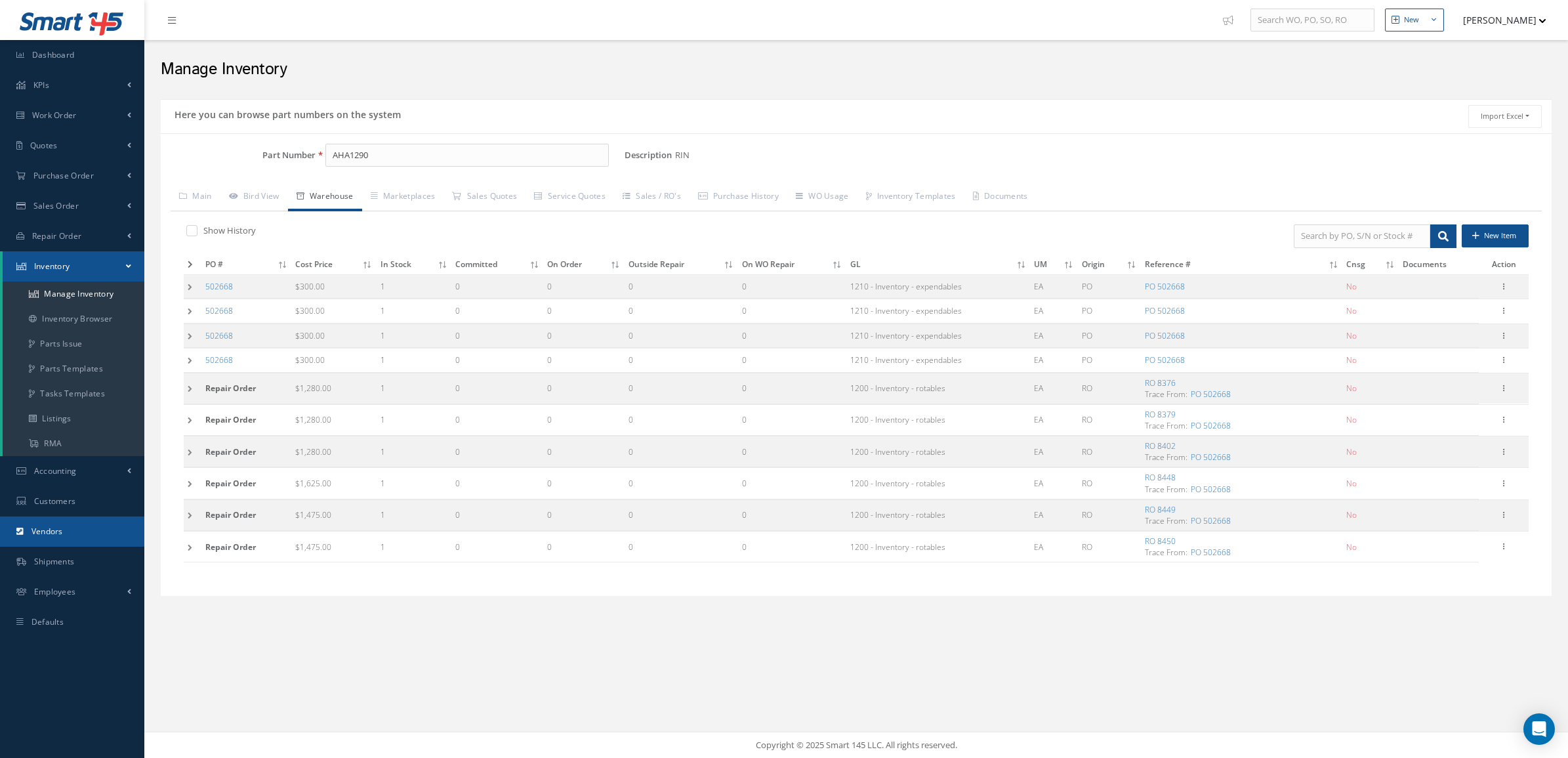
click at [43, 526] on span "Vendors" at bounding box center [47, 531] width 31 height 11
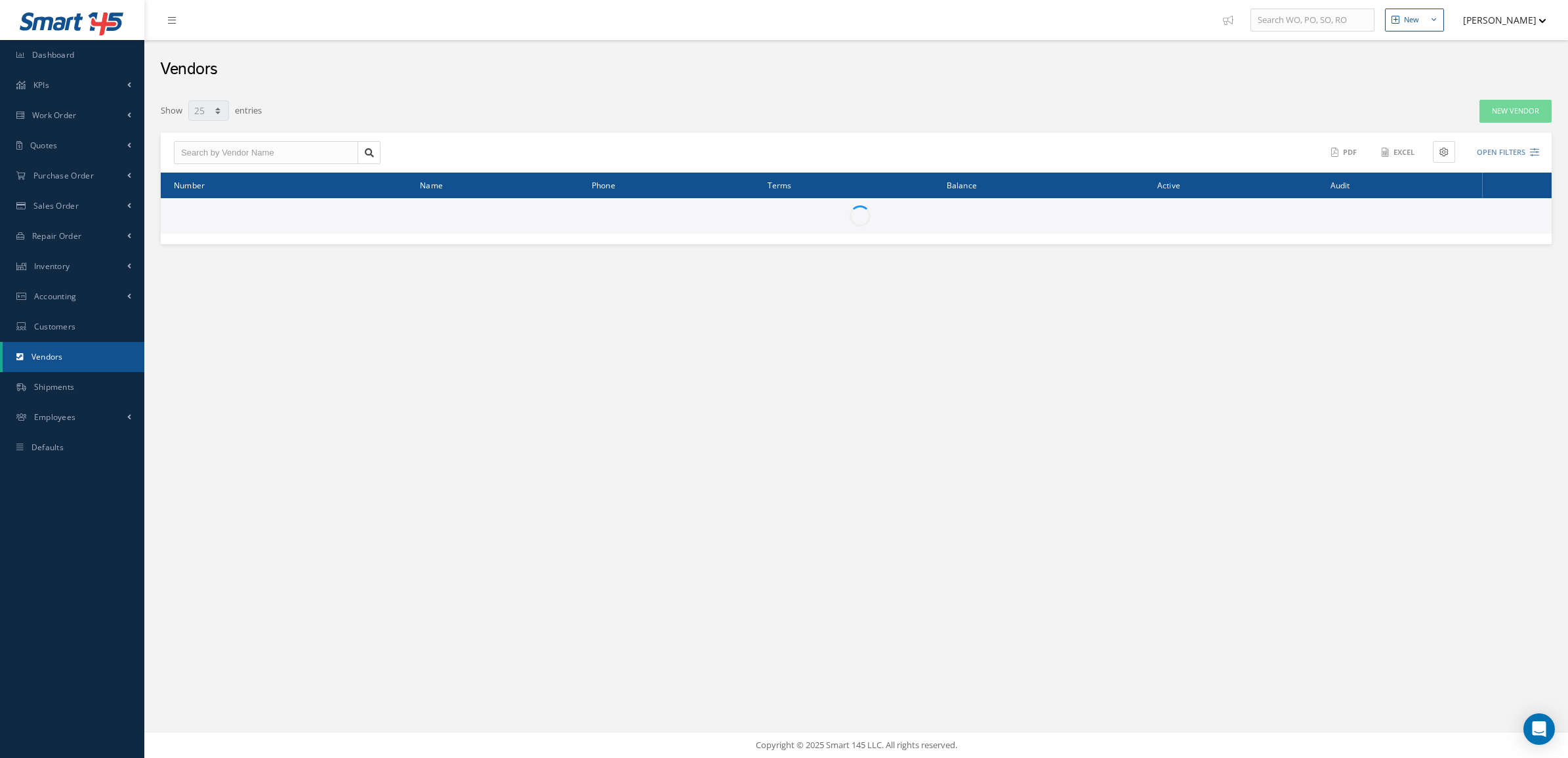
select select "25"
